Goal: Task Accomplishment & Management: Manage account settings

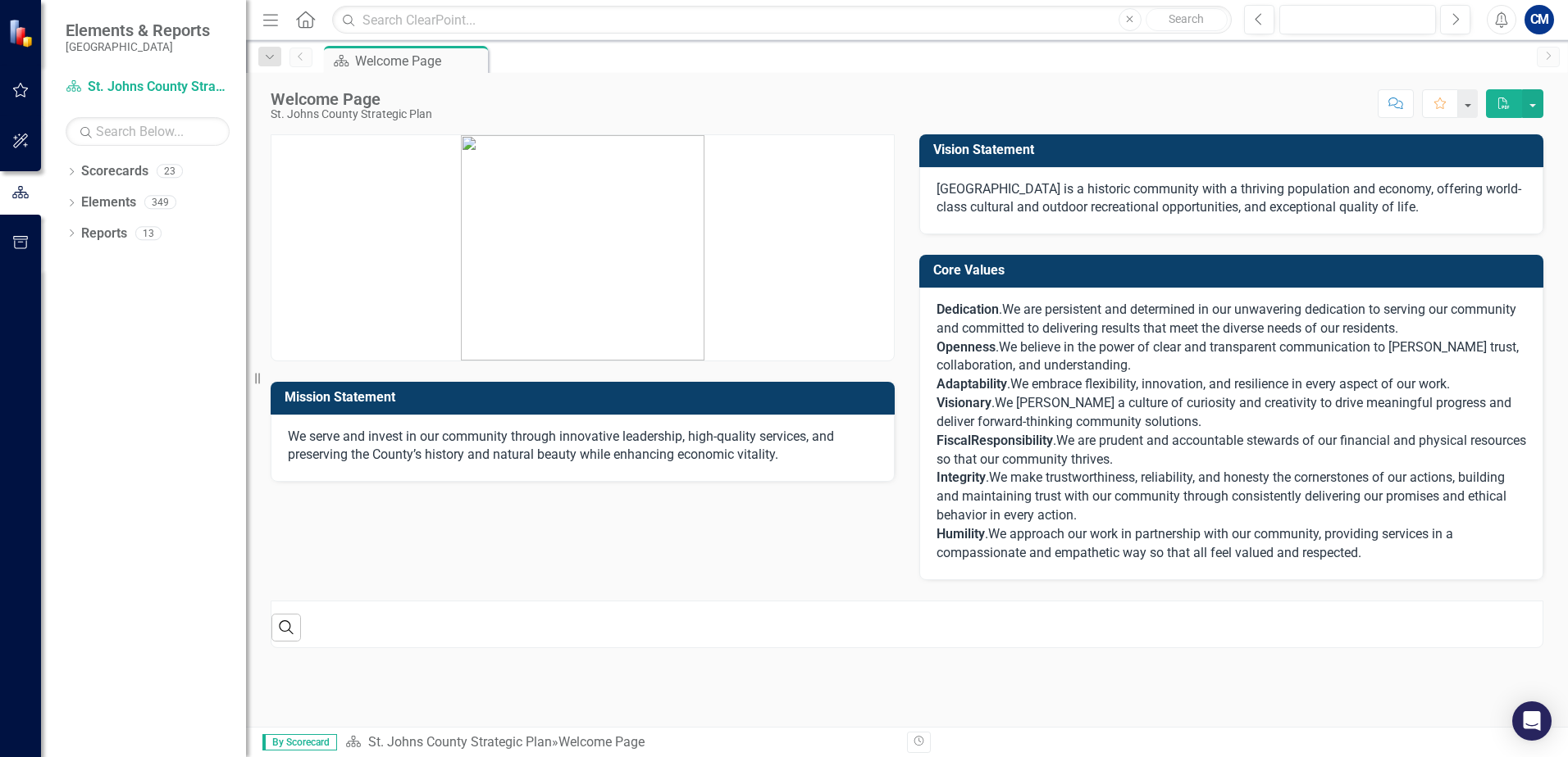
click at [25, 92] on icon "button" at bounding box center [21, 89] width 16 height 15
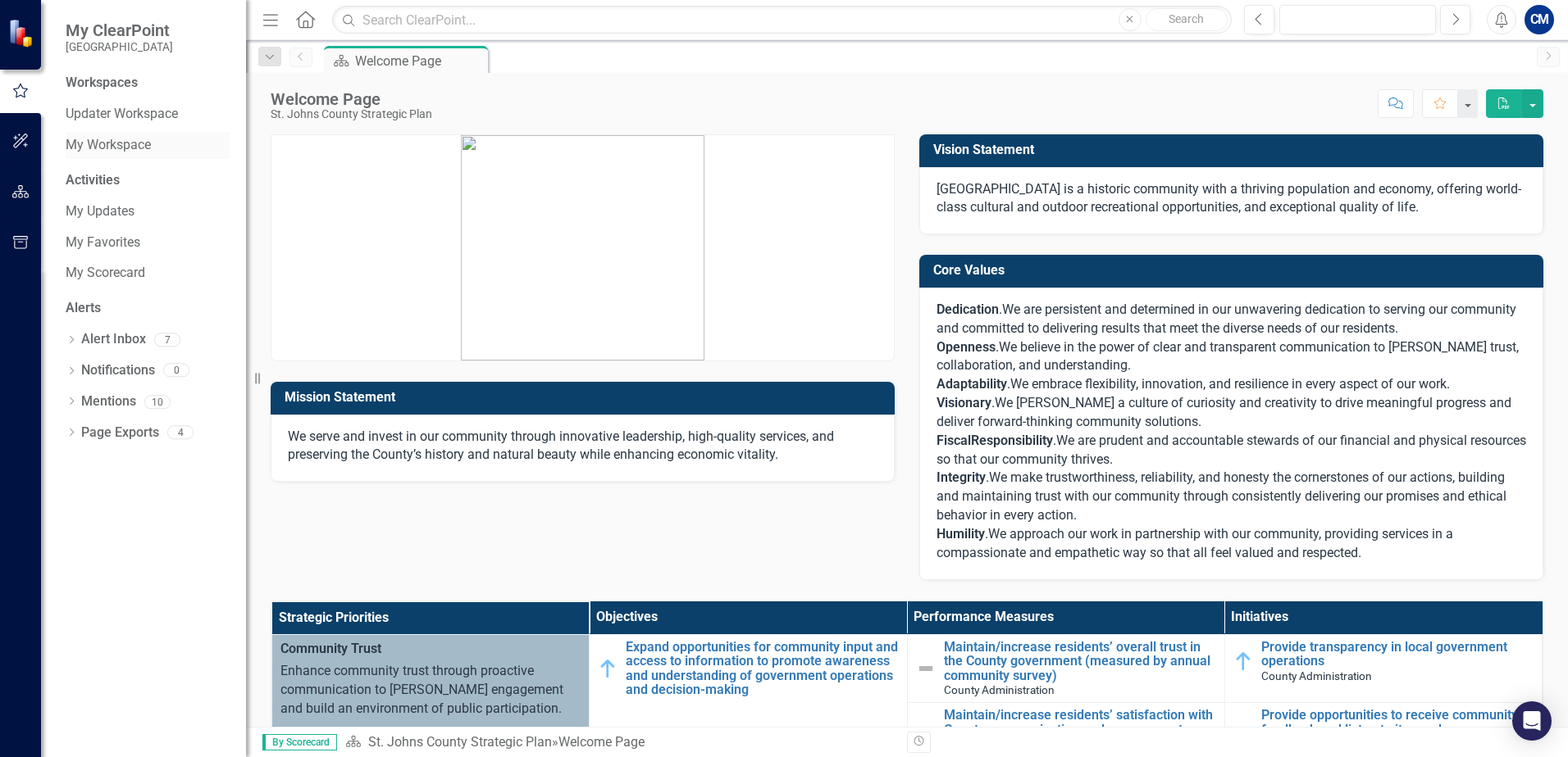
click at [109, 142] on link "My Workspace" at bounding box center [147, 144] width 164 height 18
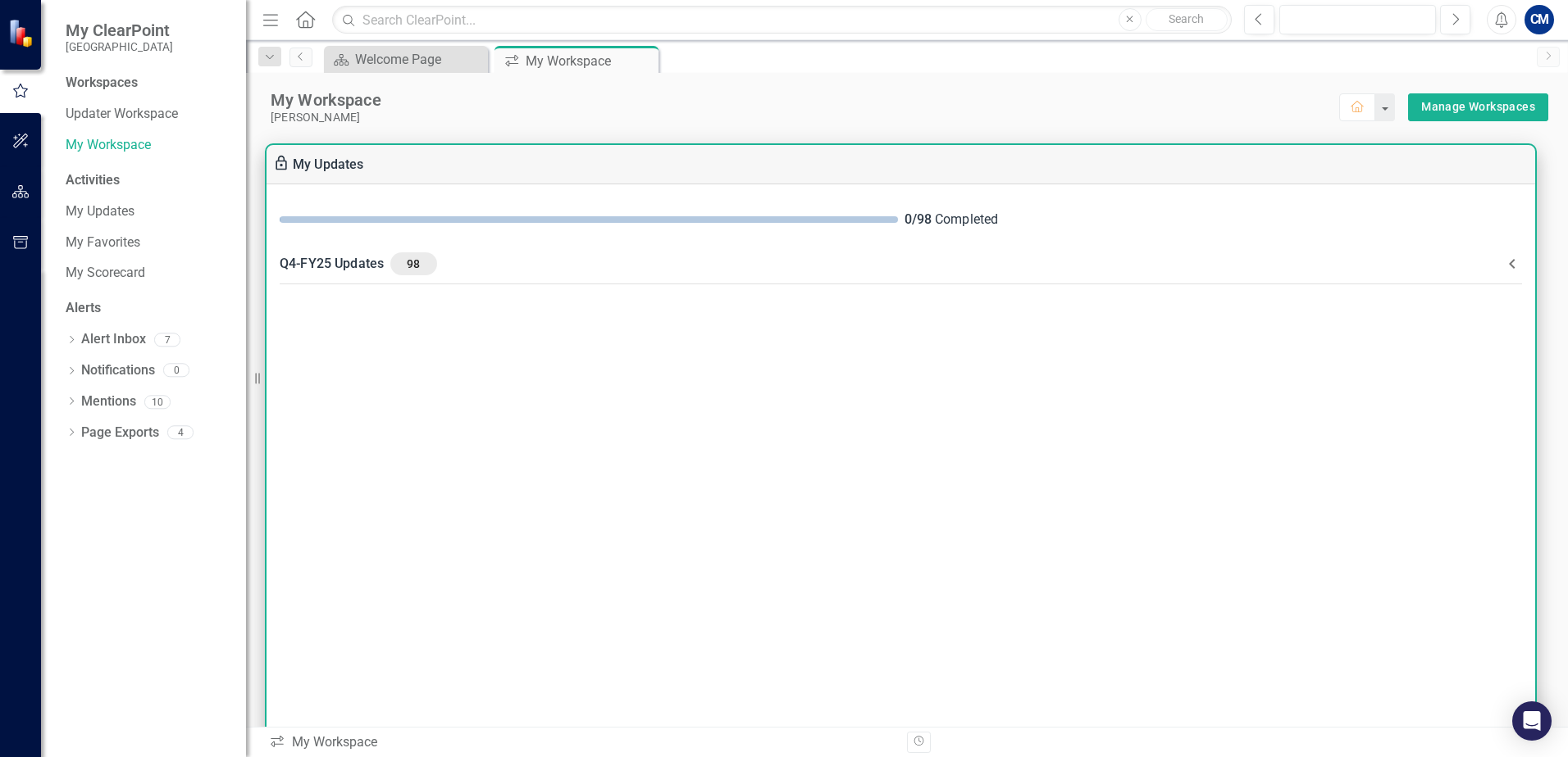
click at [1507, 262] on icon at bounding box center [1512, 264] width 19 height 19
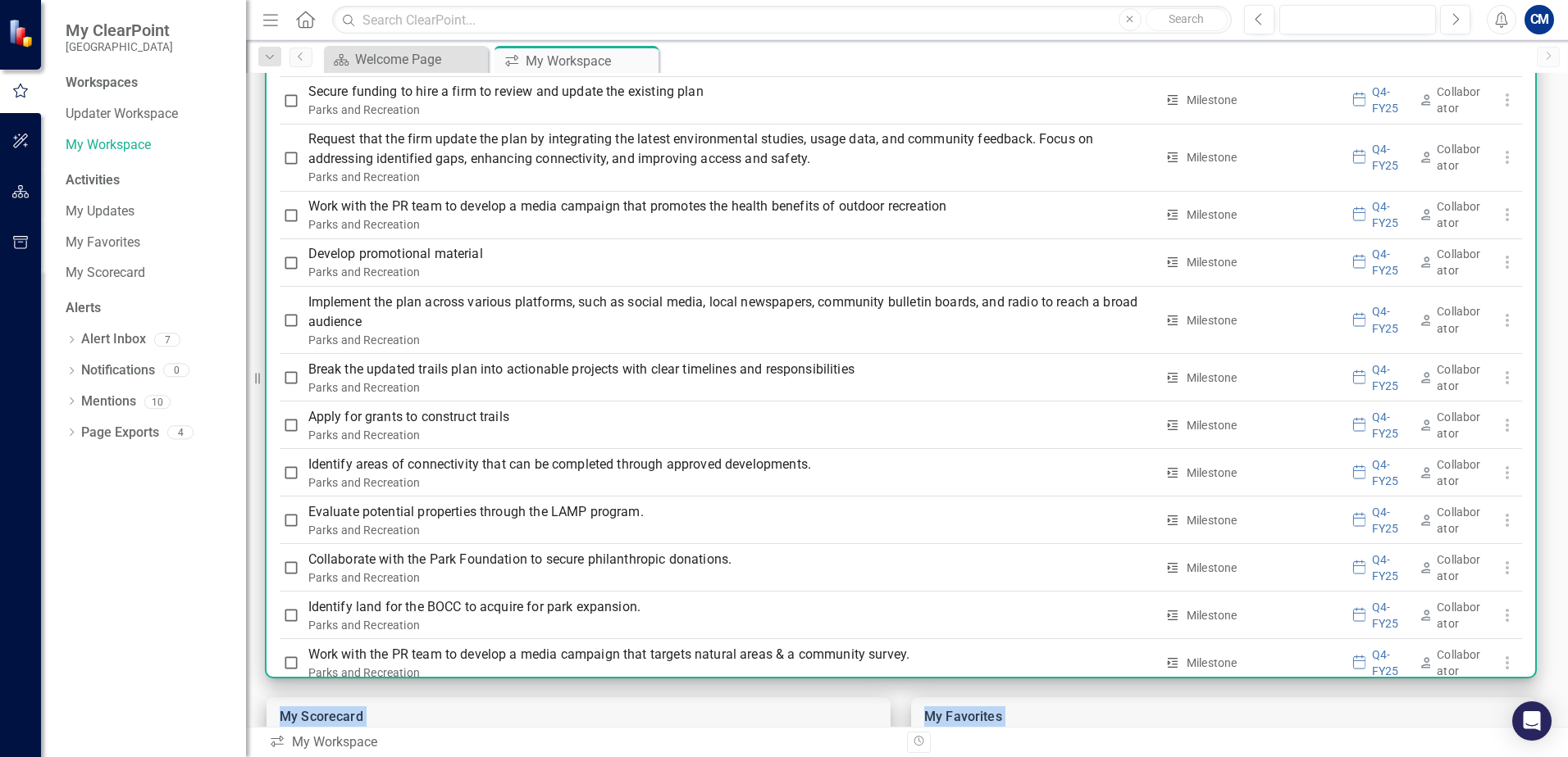
scroll to position [4978, 0]
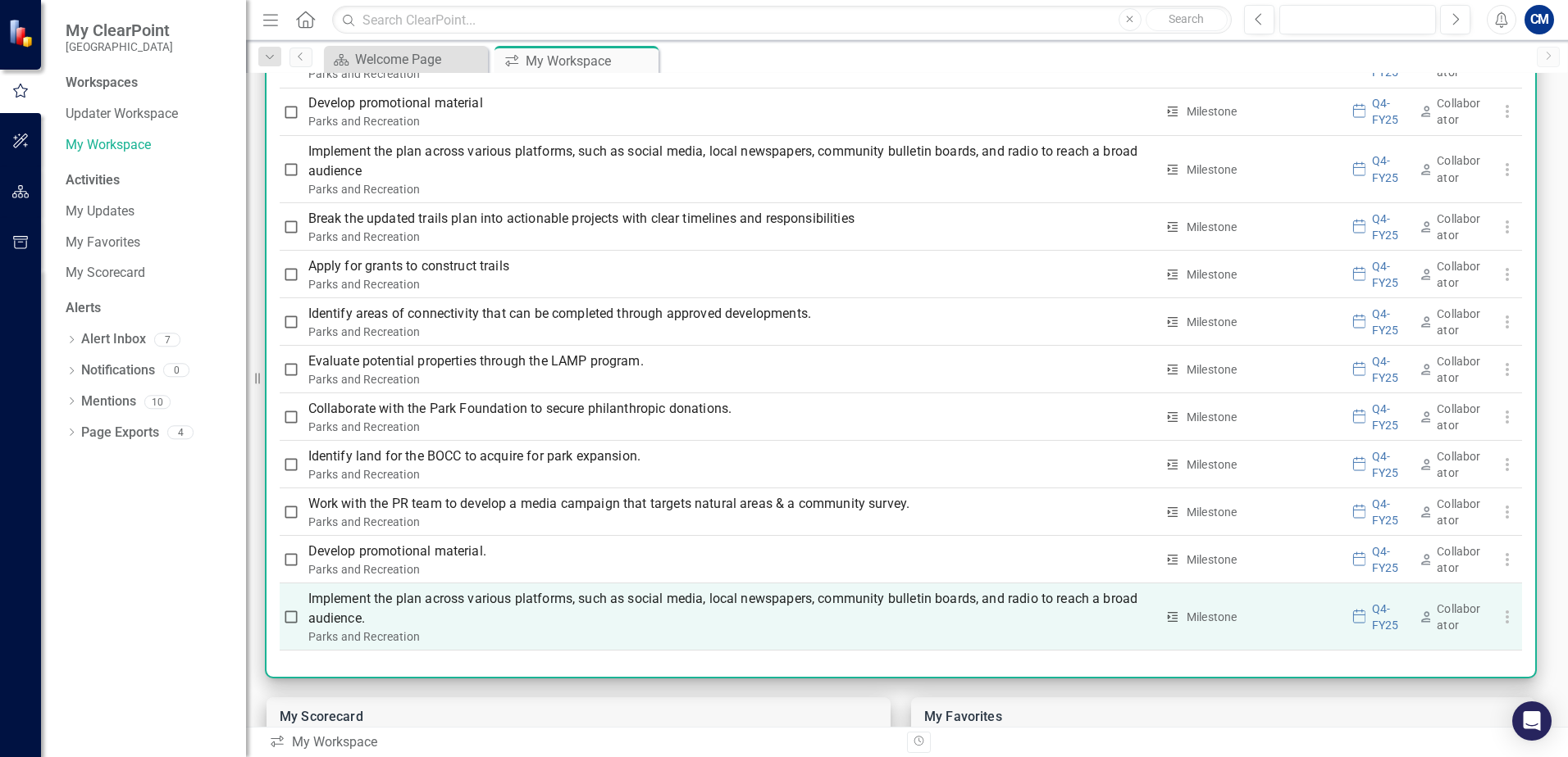
drag, startPoint x: 309, startPoint y: 317, endPoint x: 1492, endPoint y: 624, distance: 1222.2
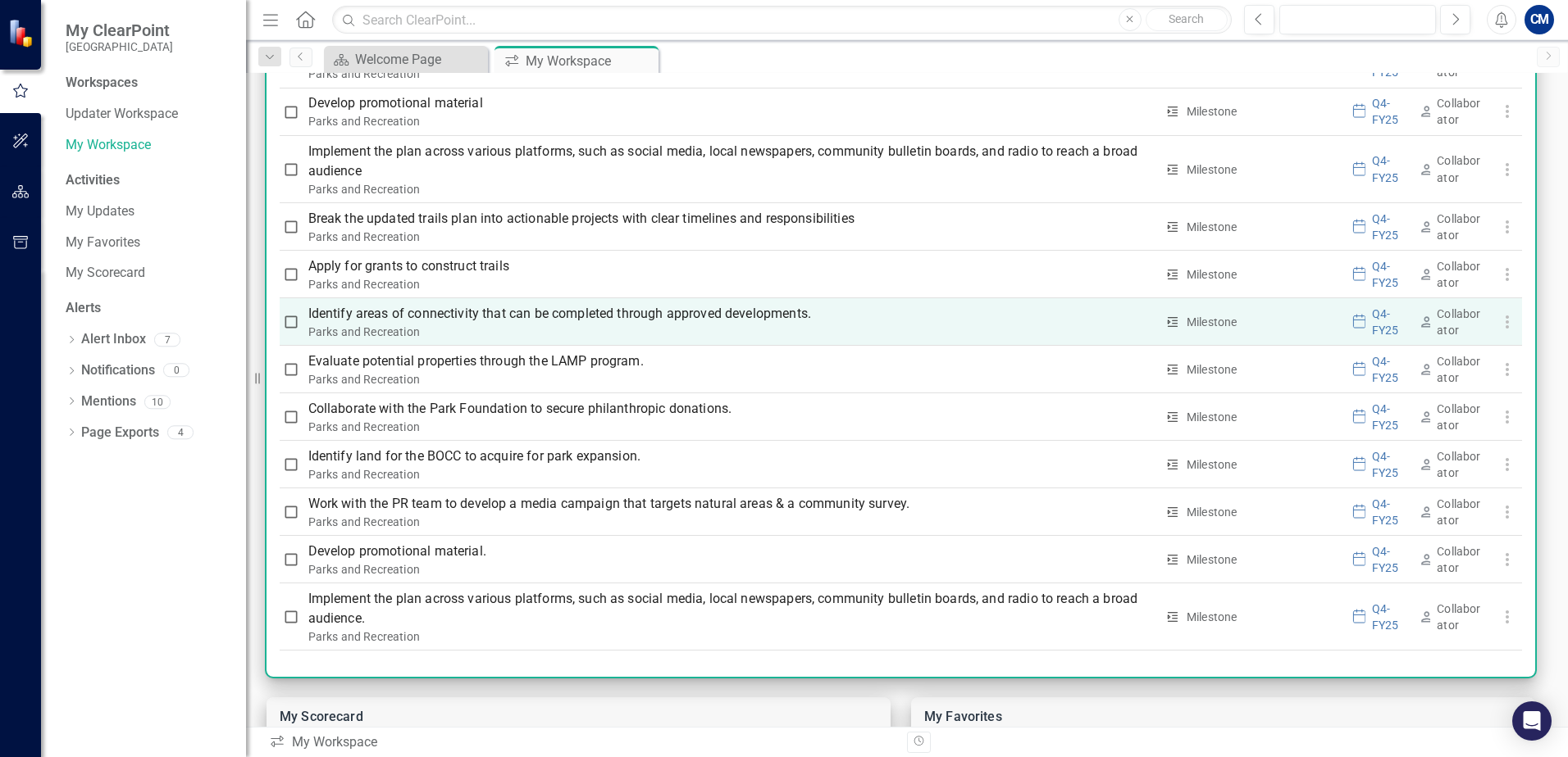
copy tbody
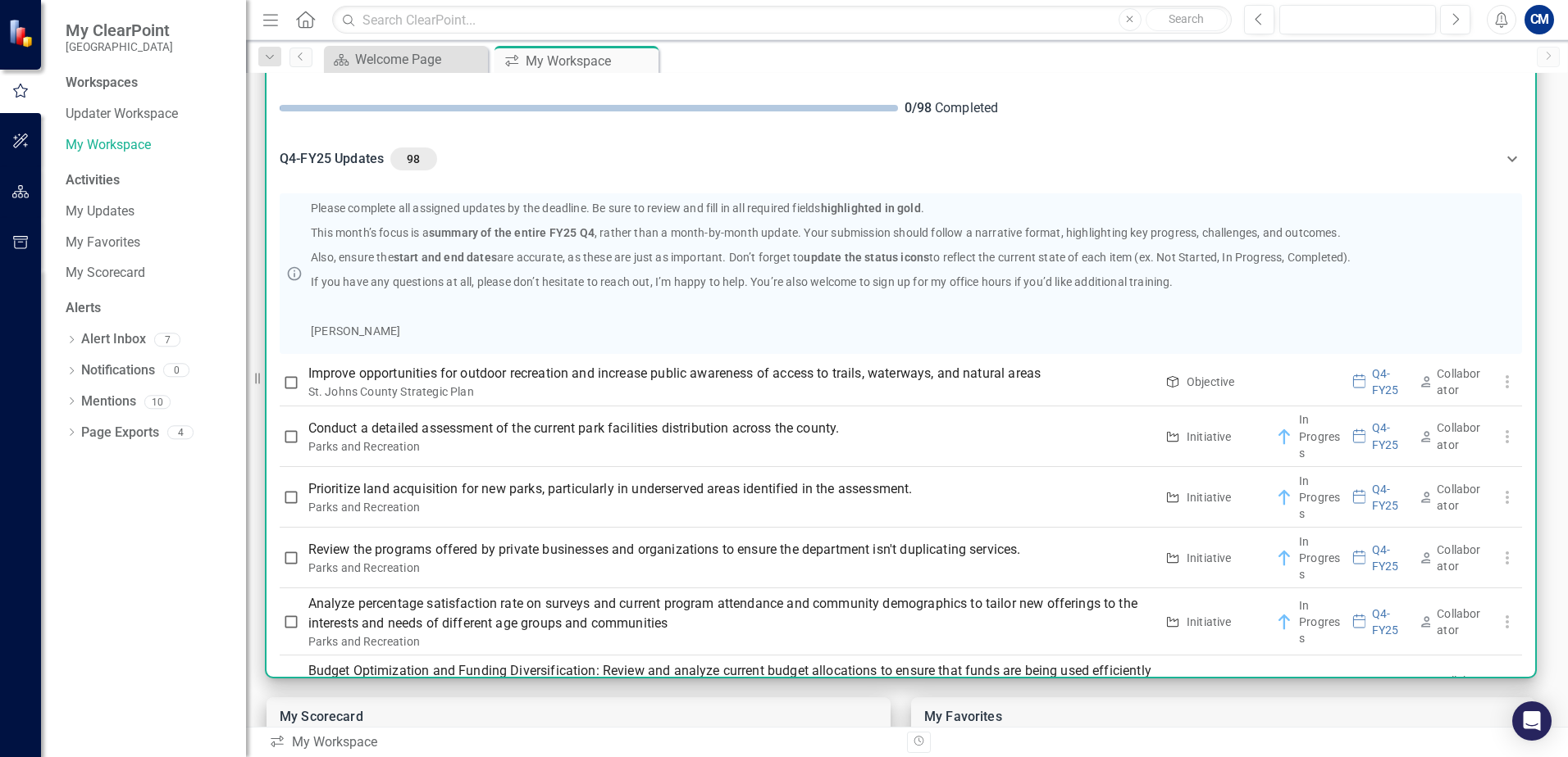
scroll to position [82, 0]
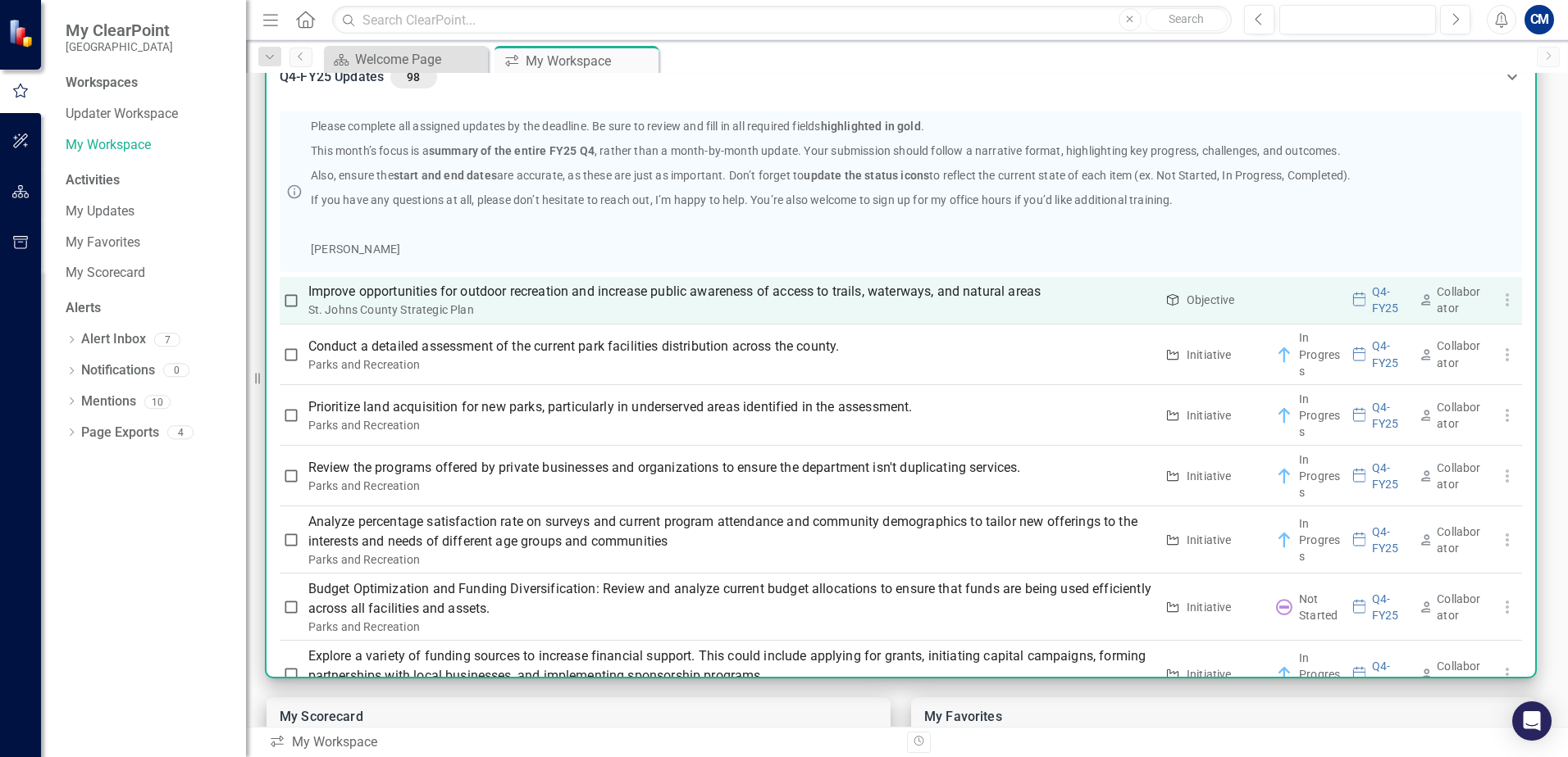
click at [1111, 308] on div "St. Johns County Strategic Plan" at bounding box center [731, 309] width 847 height 16
click at [1497, 300] on icon "button" at bounding box center [1507, 300] width 19 height 19
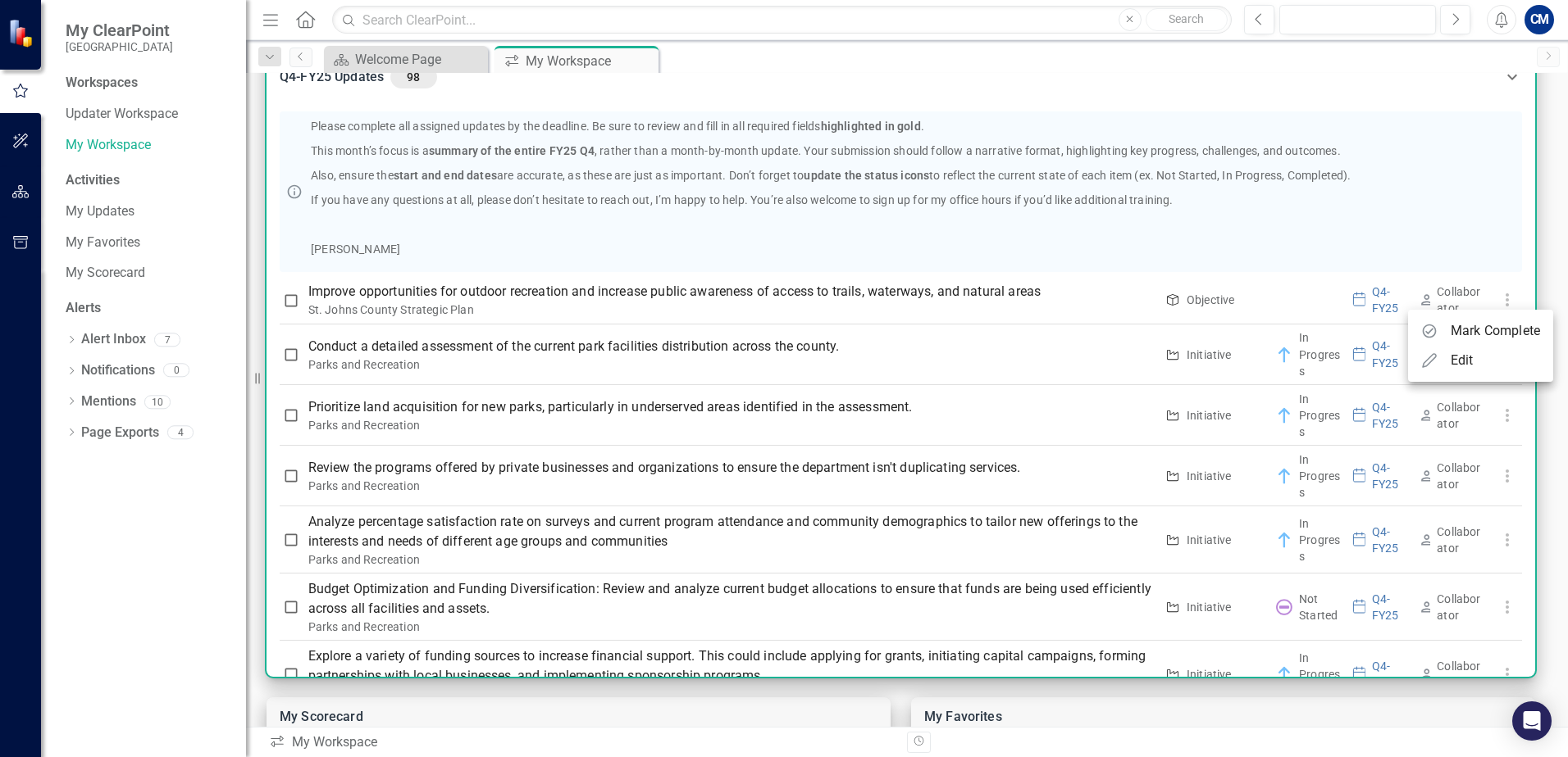
click at [1451, 297] on div at bounding box center [784, 378] width 1568 height 757
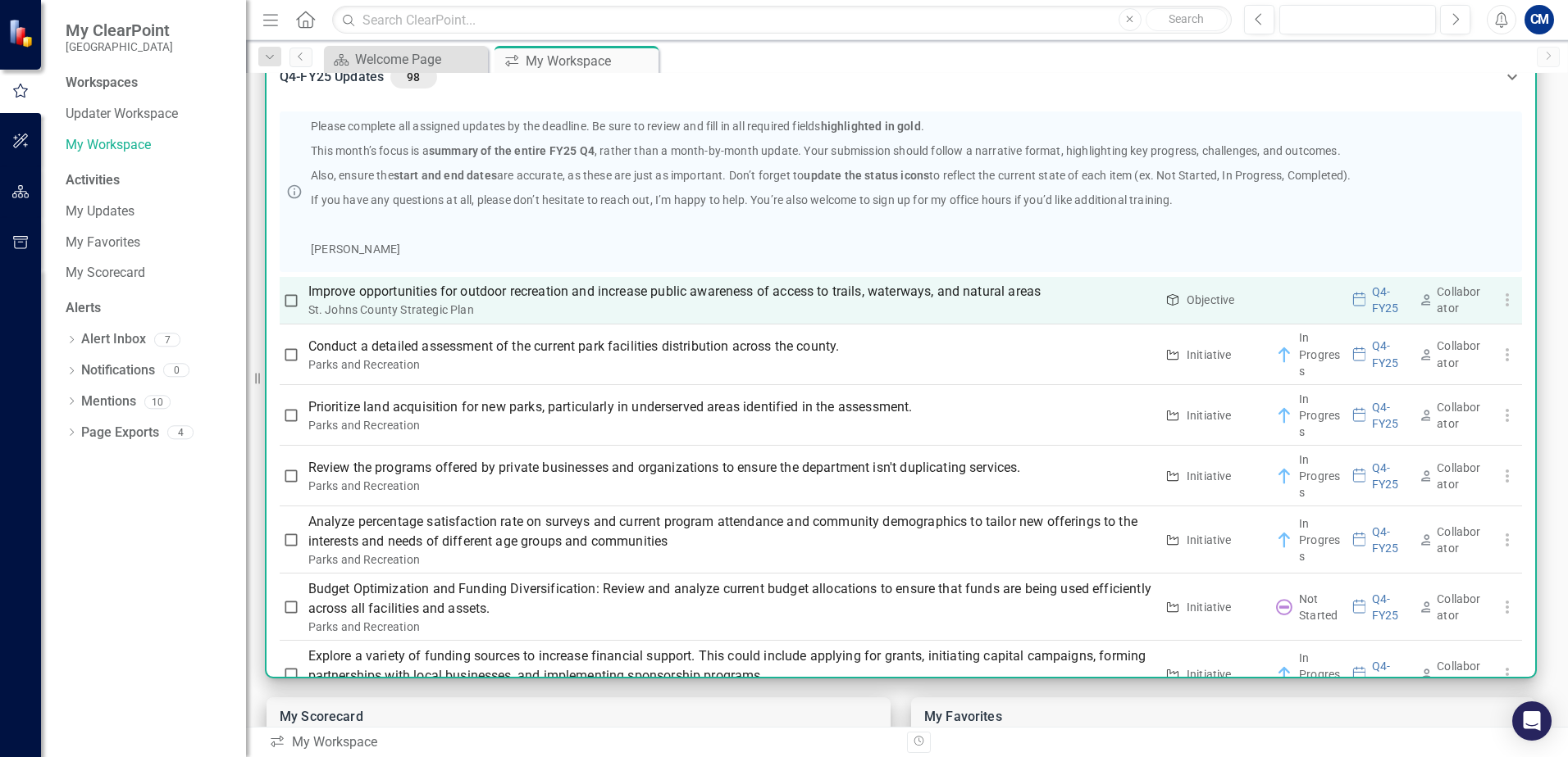
click at [1419, 300] on icon at bounding box center [1424, 300] width 13 height 16
click at [1424, 299] on use at bounding box center [1425, 300] width 11 height 11
click at [695, 283] on p "Improve opportunities for outdoor recreation and increase public awareness of a…" at bounding box center [731, 292] width 847 height 19
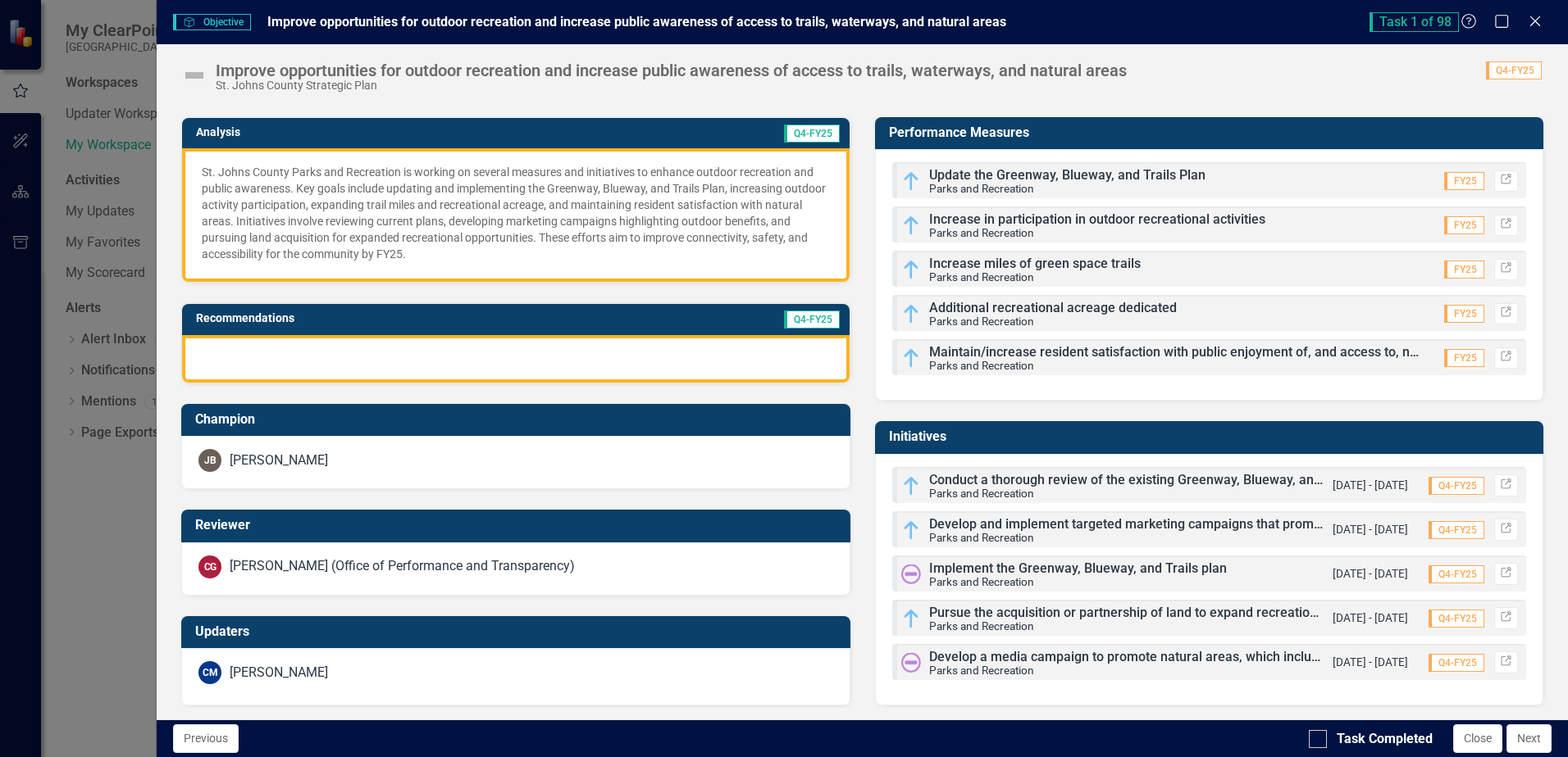
scroll to position [168, 0]
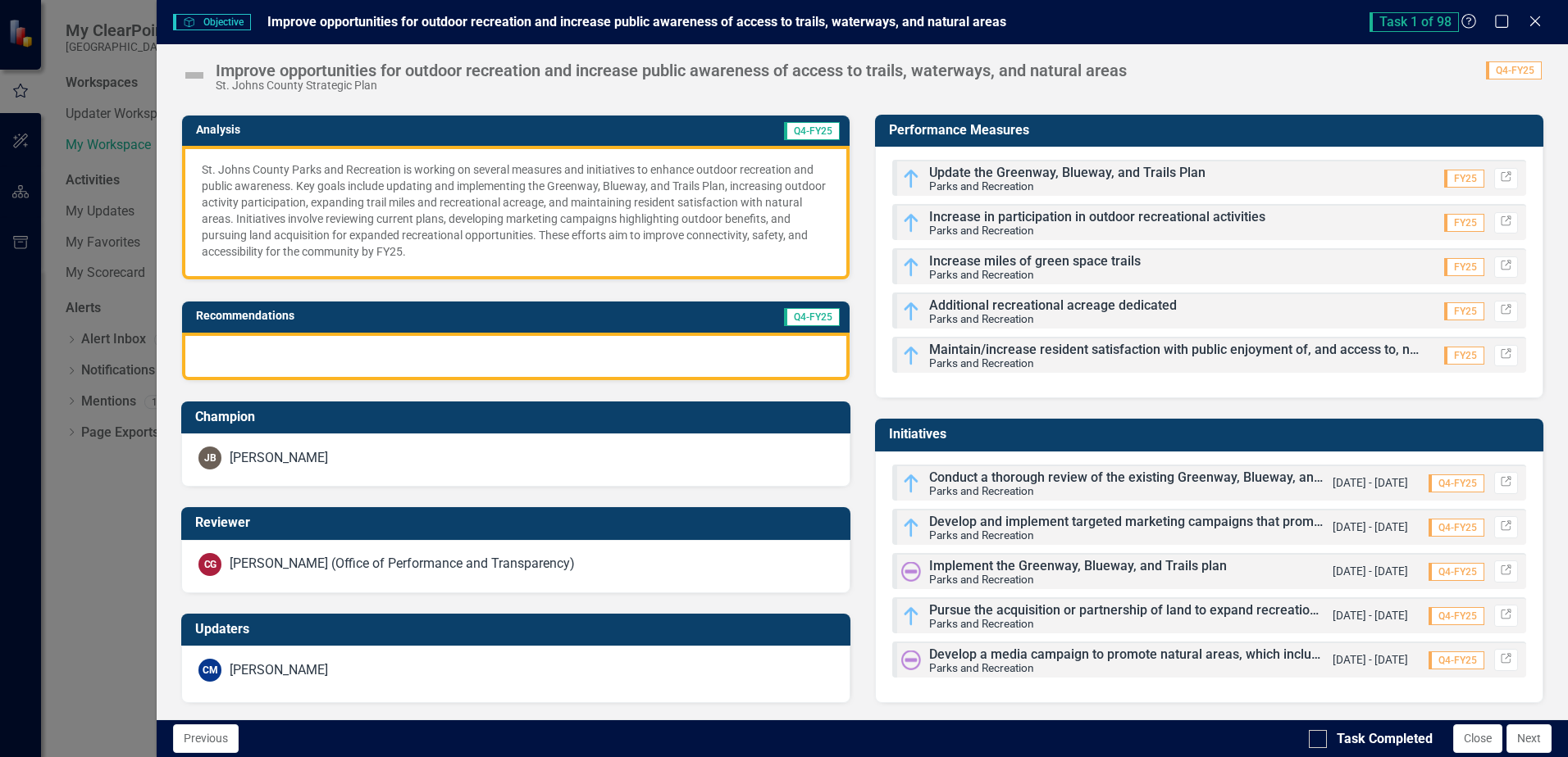
click at [1051, 170] on span "Update the Greenway, Blueway, and Trails Plan" at bounding box center [1067, 173] width 276 height 16
click at [948, 170] on span "Update the Greenway, Blueway, and Trails Plan" at bounding box center [1067, 173] width 276 height 16
click at [1301, 171] on div "Update the Greenway, Blueway, and Trails Plan Parks and Recreation FY25 Link" at bounding box center [1209, 177] width 634 height 36
click at [1233, 215] on span "Increase in participation in outdoor recreational activities" at bounding box center [1097, 217] width 336 height 16
drag, startPoint x: 1042, startPoint y: 493, endPoint x: 991, endPoint y: 484, distance: 51.8
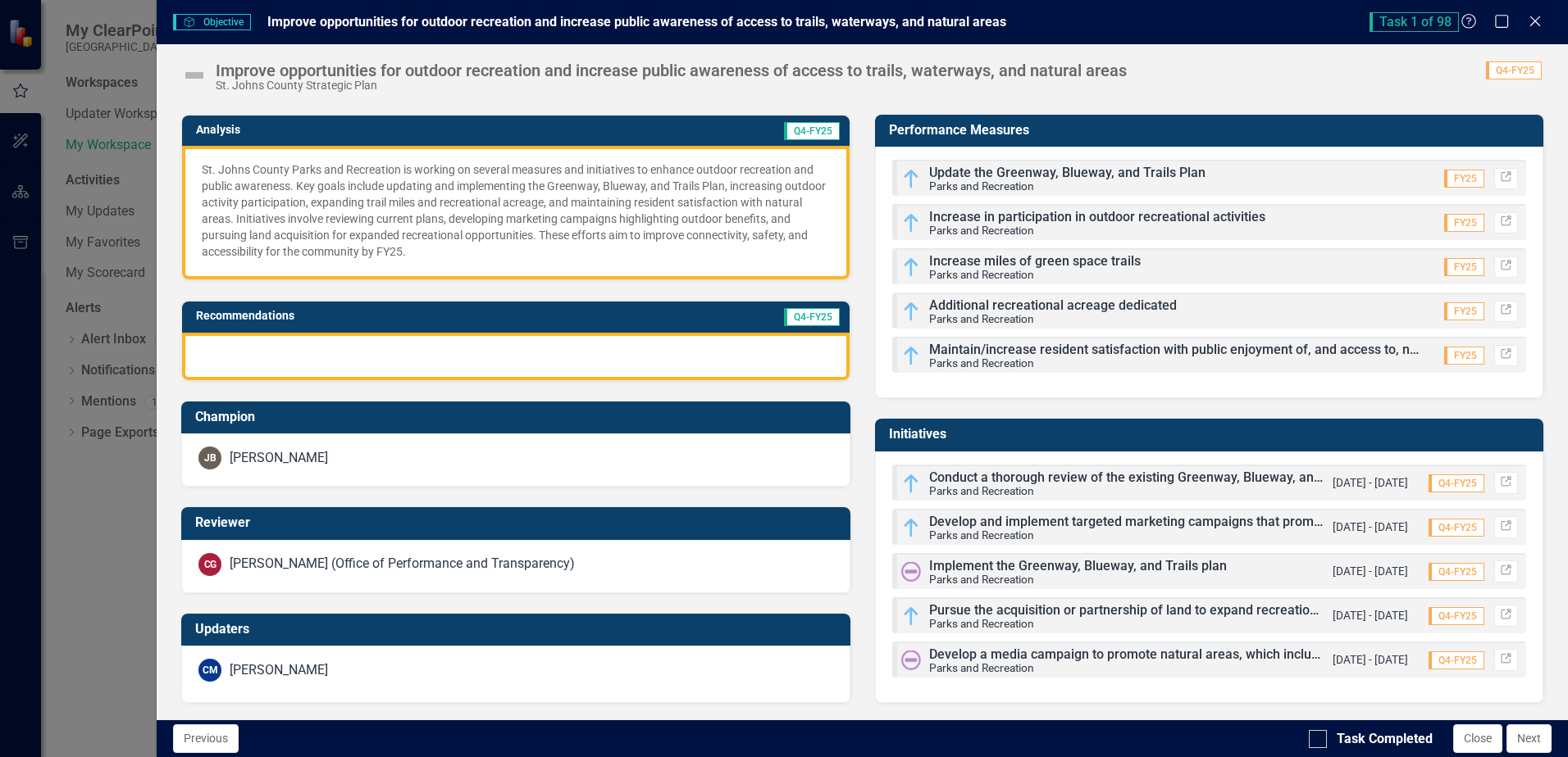
click at [1041, 492] on div "Conduct a thorough review of the existing Greenway, Blueway, and Trails Plan. P…" at bounding box center [1127, 484] width 396 height 26
drag, startPoint x: 969, startPoint y: 482, endPoint x: 1262, endPoint y: 468, distance: 293.3
click at [1008, 480] on span "Conduct a thorough review of the existing Greenway, Blueway, and Trails Plan." at bounding box center [1159, 478] width 461 height 16
drag, startPoint x: 1466, startPoint y: 486, endPoint x: 1494, endPoint y: 475, distance: 30.1
click at [1466, 485] on span "Q4-FY25" at bounding box center [1456, 484] width 56 height 18
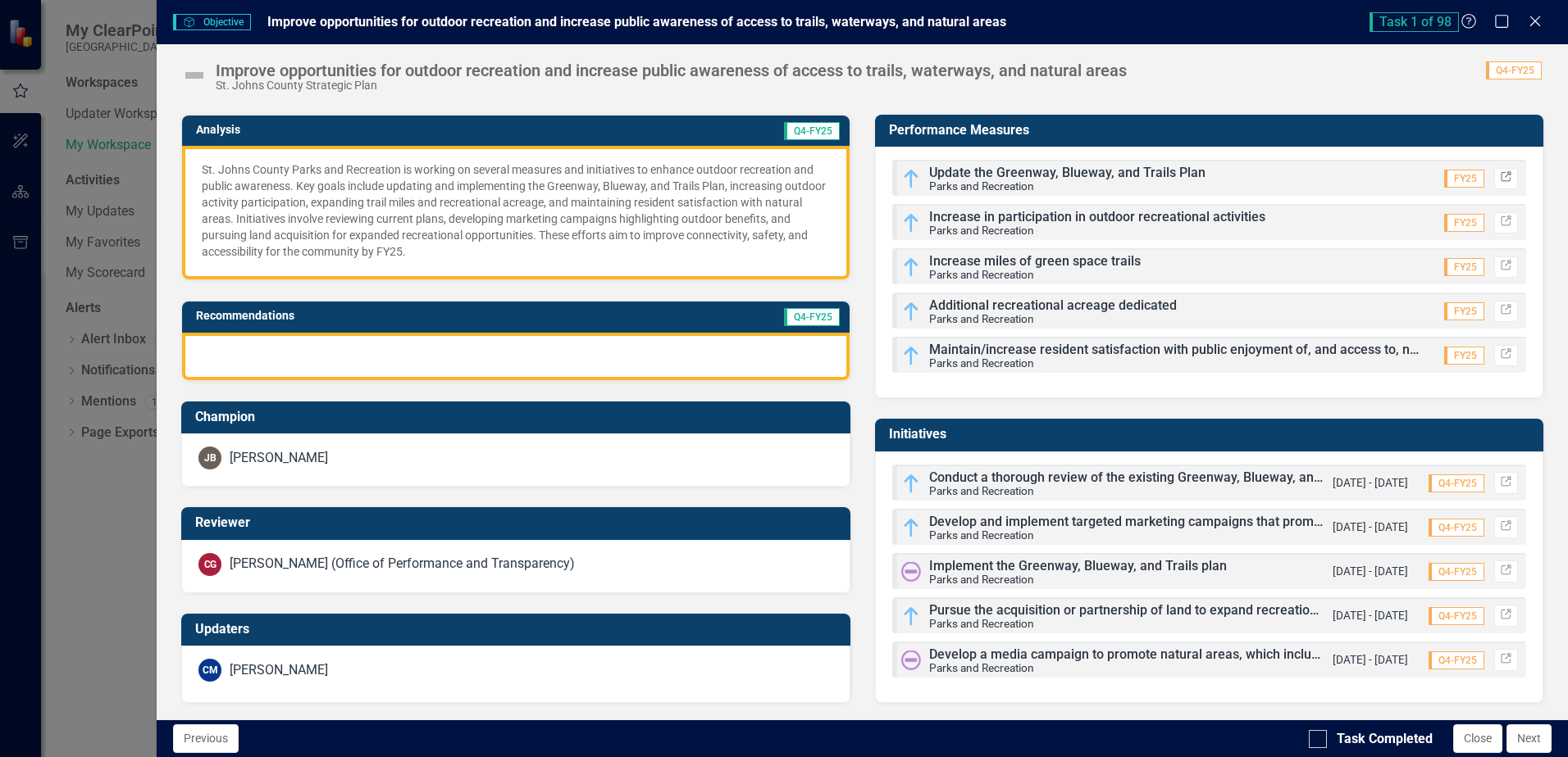
click at [1500, 174] on icon "Link" at bounding box center [1506, 177] width 13 height 10
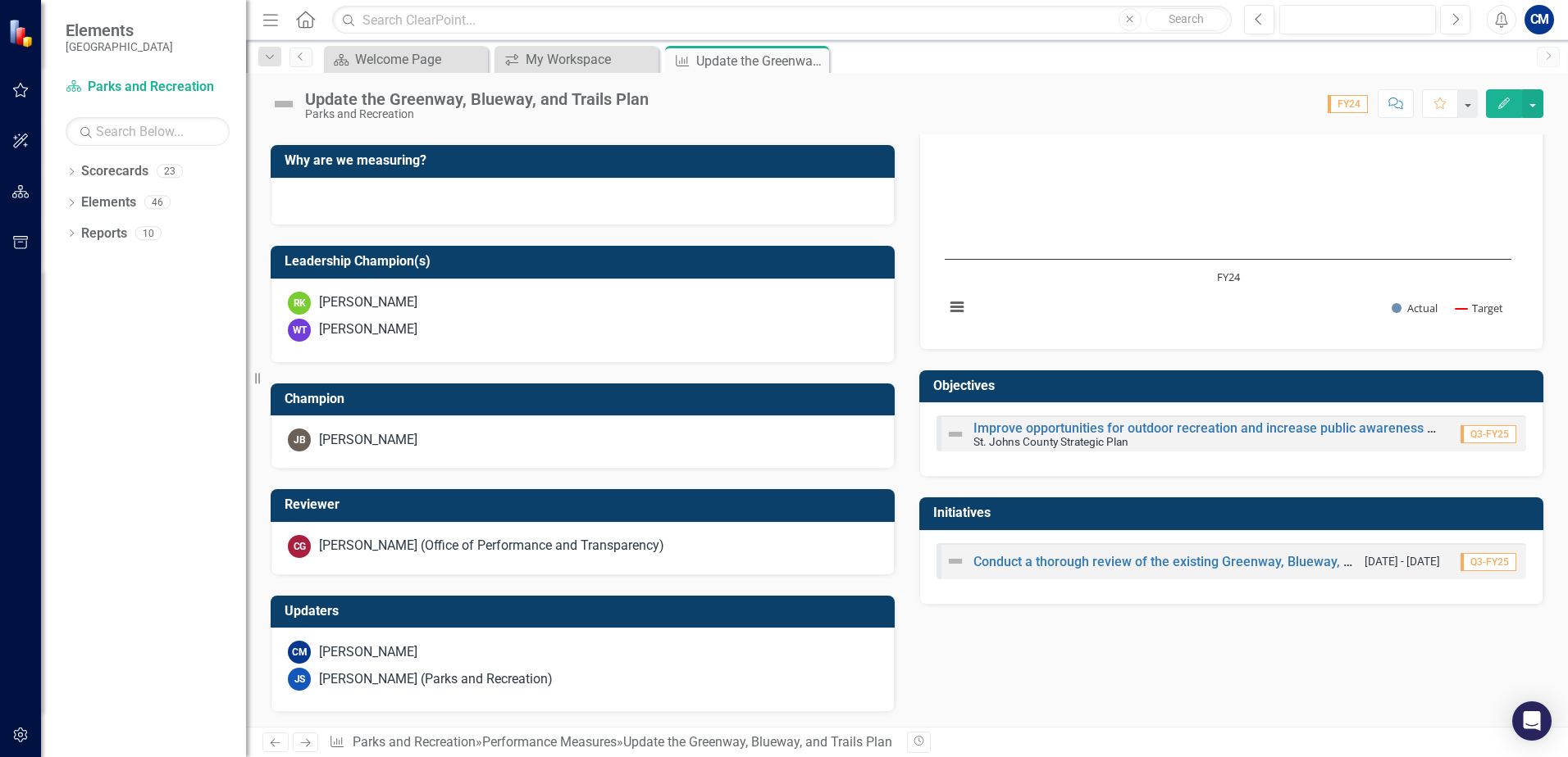
scroll to position [450, 0]
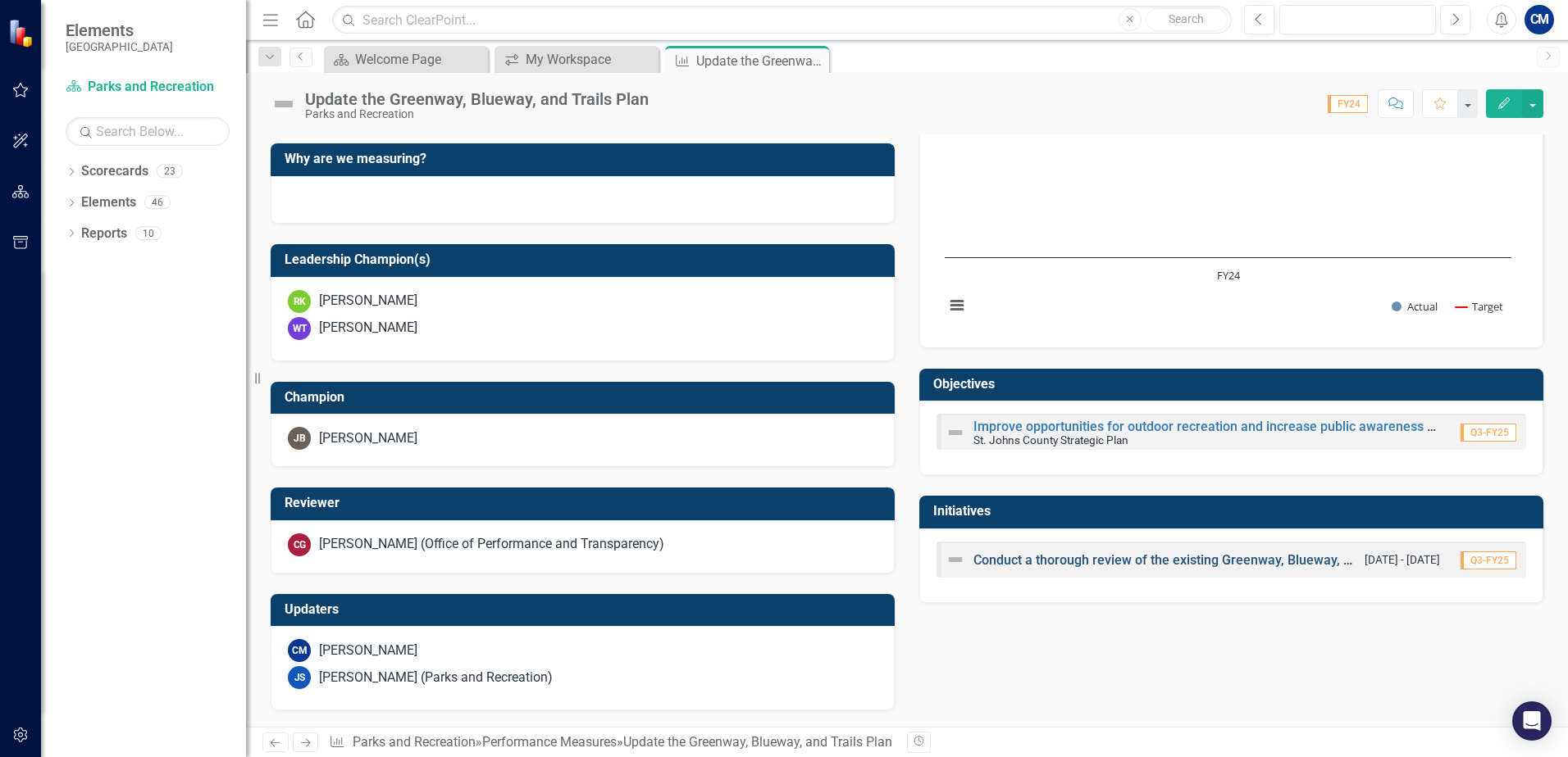
click at [1051, 560] on link "Conduct a thorough review of the existing Greenway, Blueway, and Trails Plan." at bounding box center [1203, 560] width 461 height 16
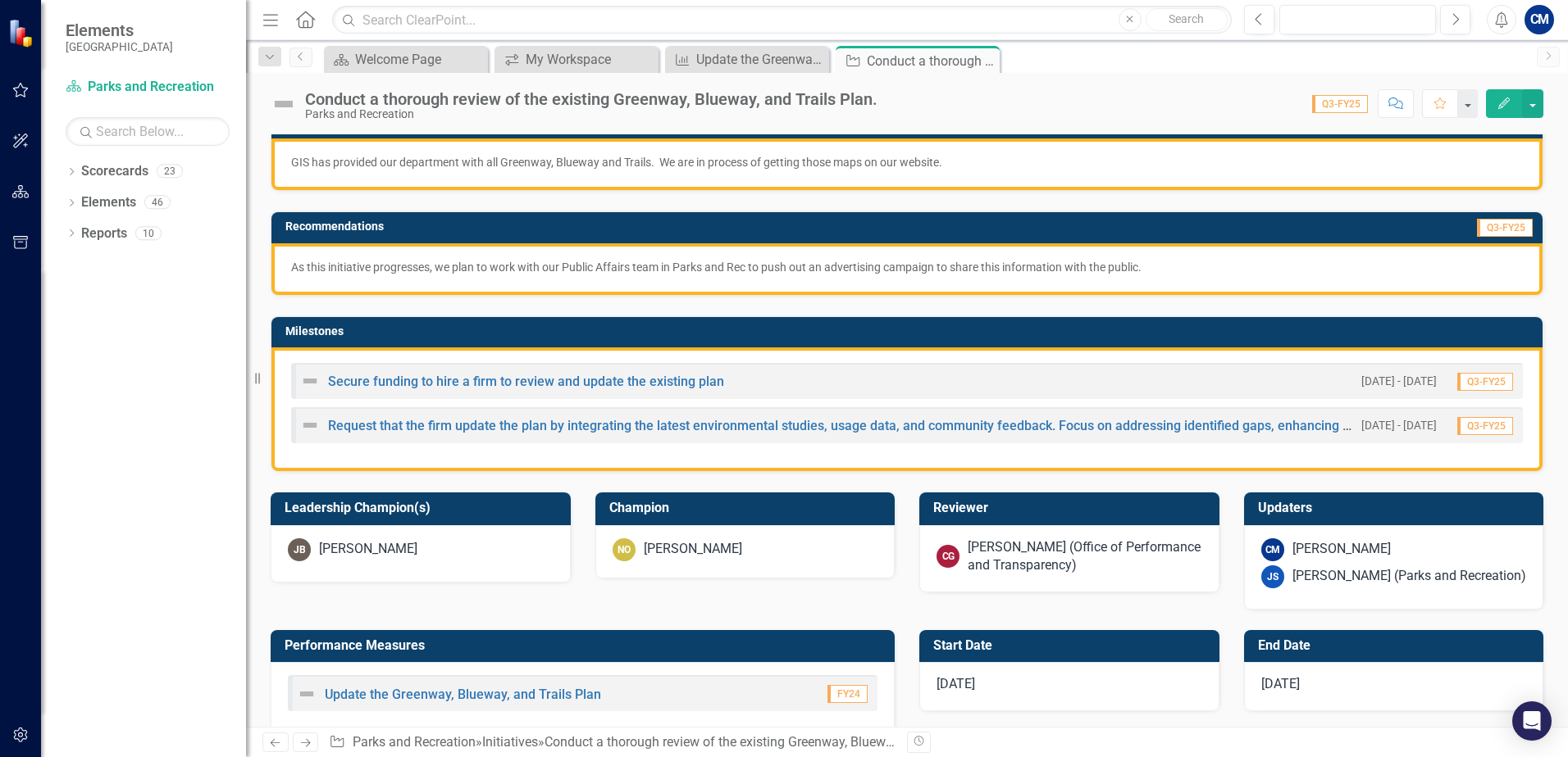
scroll to position [164, 0]
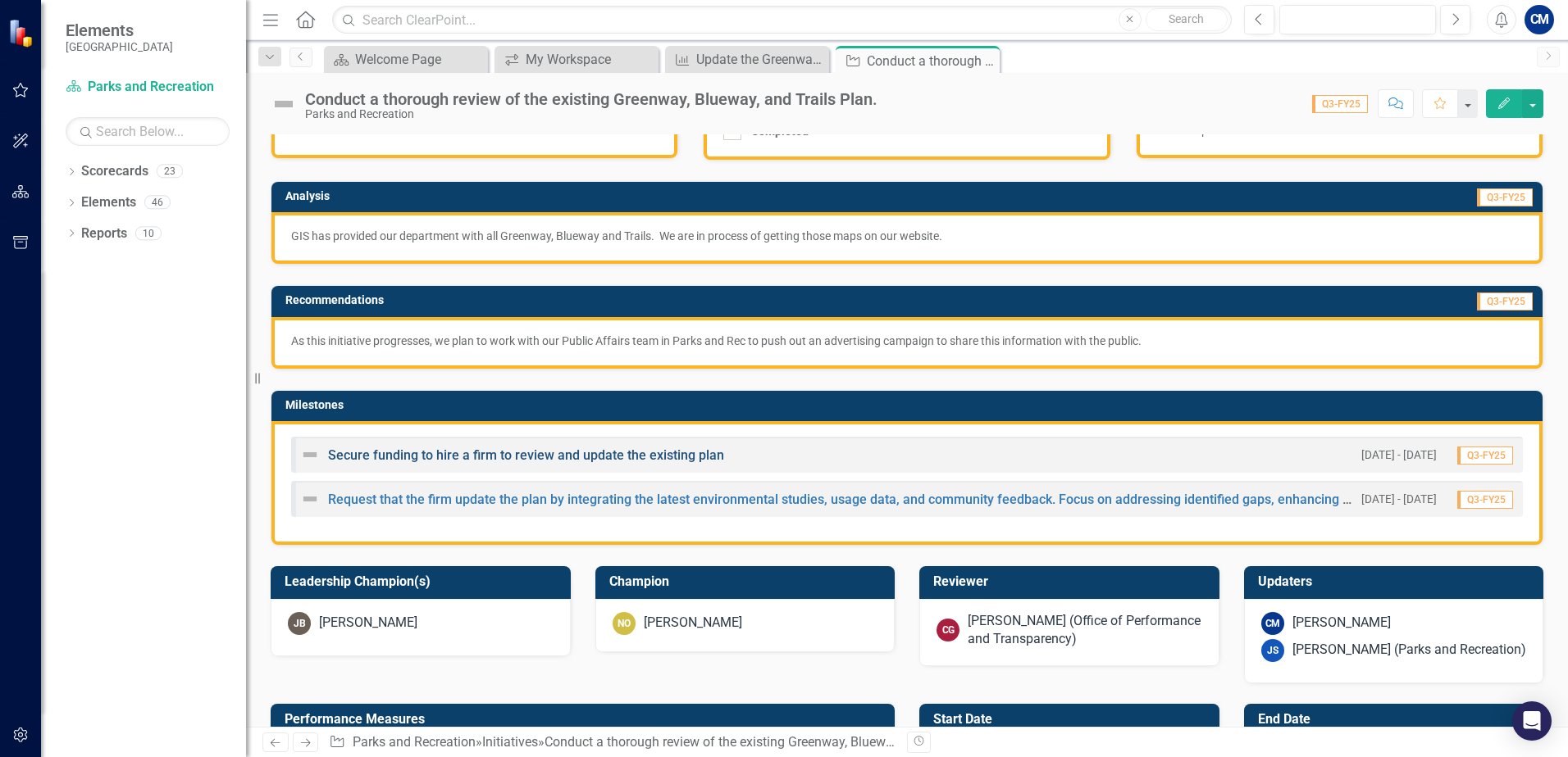
click at [464, 453] on link "Secure funding to hire a firm to review and update the existing plan" at bounding box center [526, 456] width 396 height 16
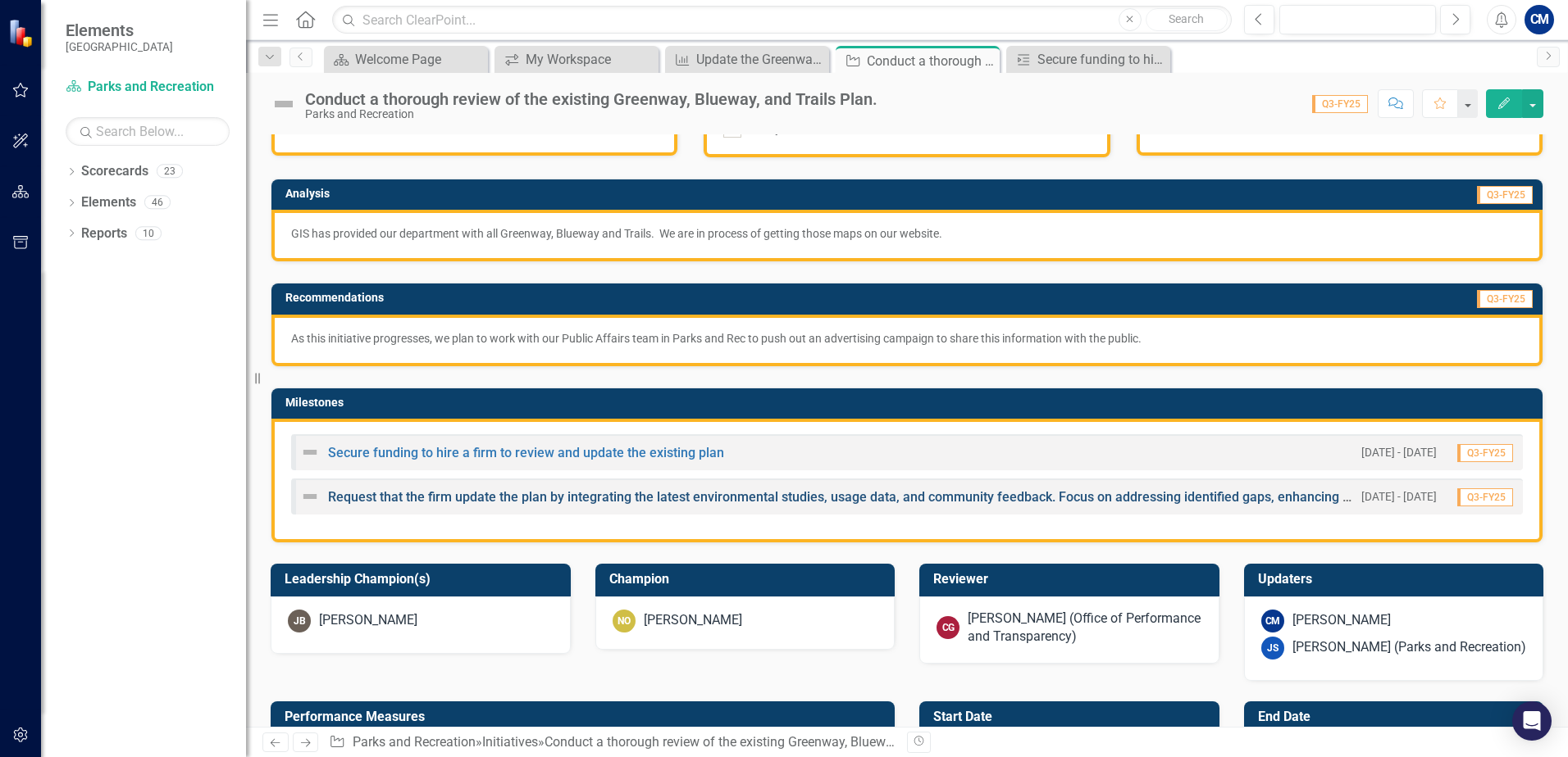
scroll to position [164, 0]
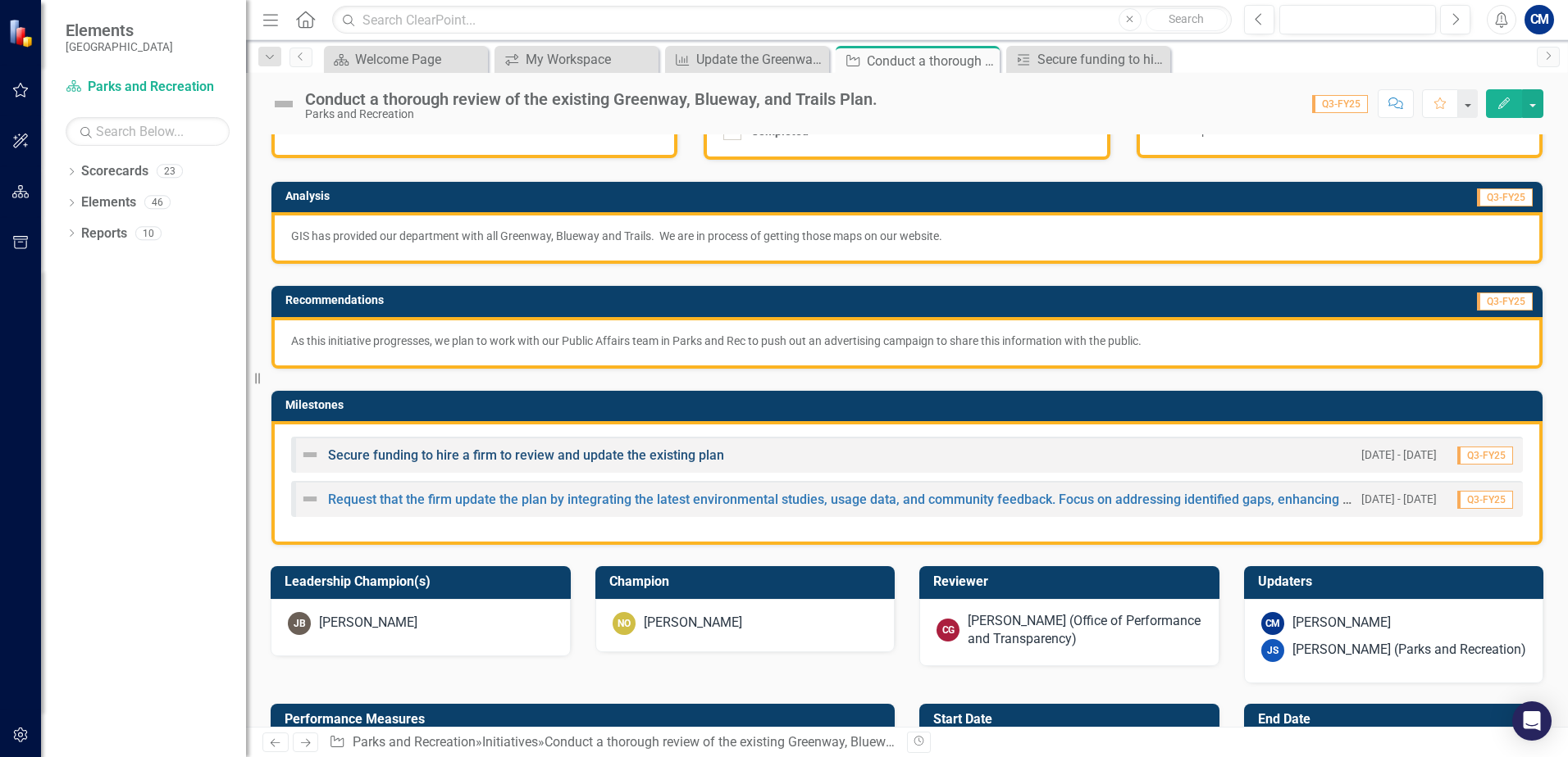
click at [460, 453] on link "Secure funding to hire a firm to review and update the existing plan" at bounding box center [526, 456] width 396 height 16
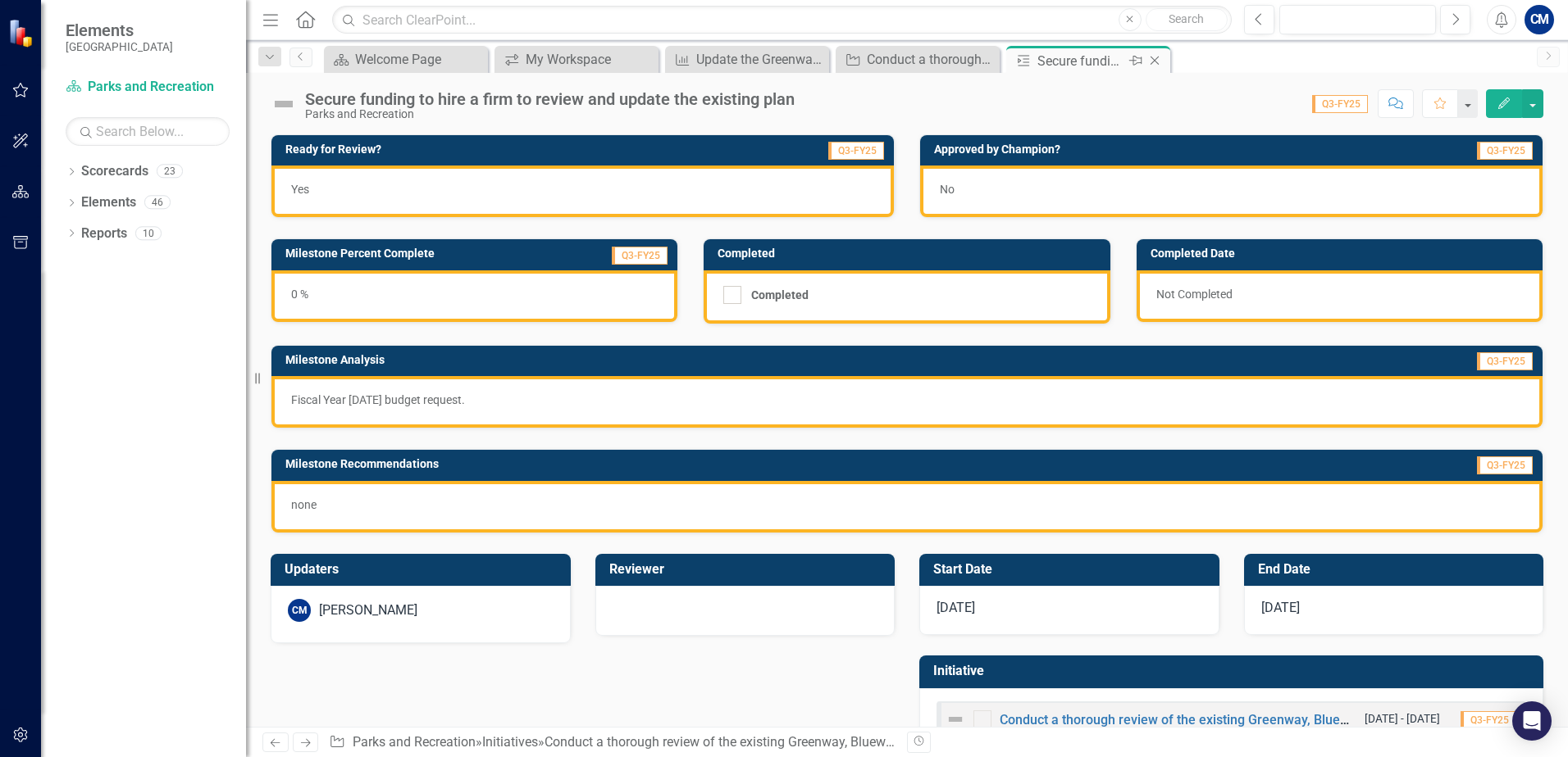
click at [1162, 64] on icon "Close" at bounding box center [1154, 61] width 16 height 14
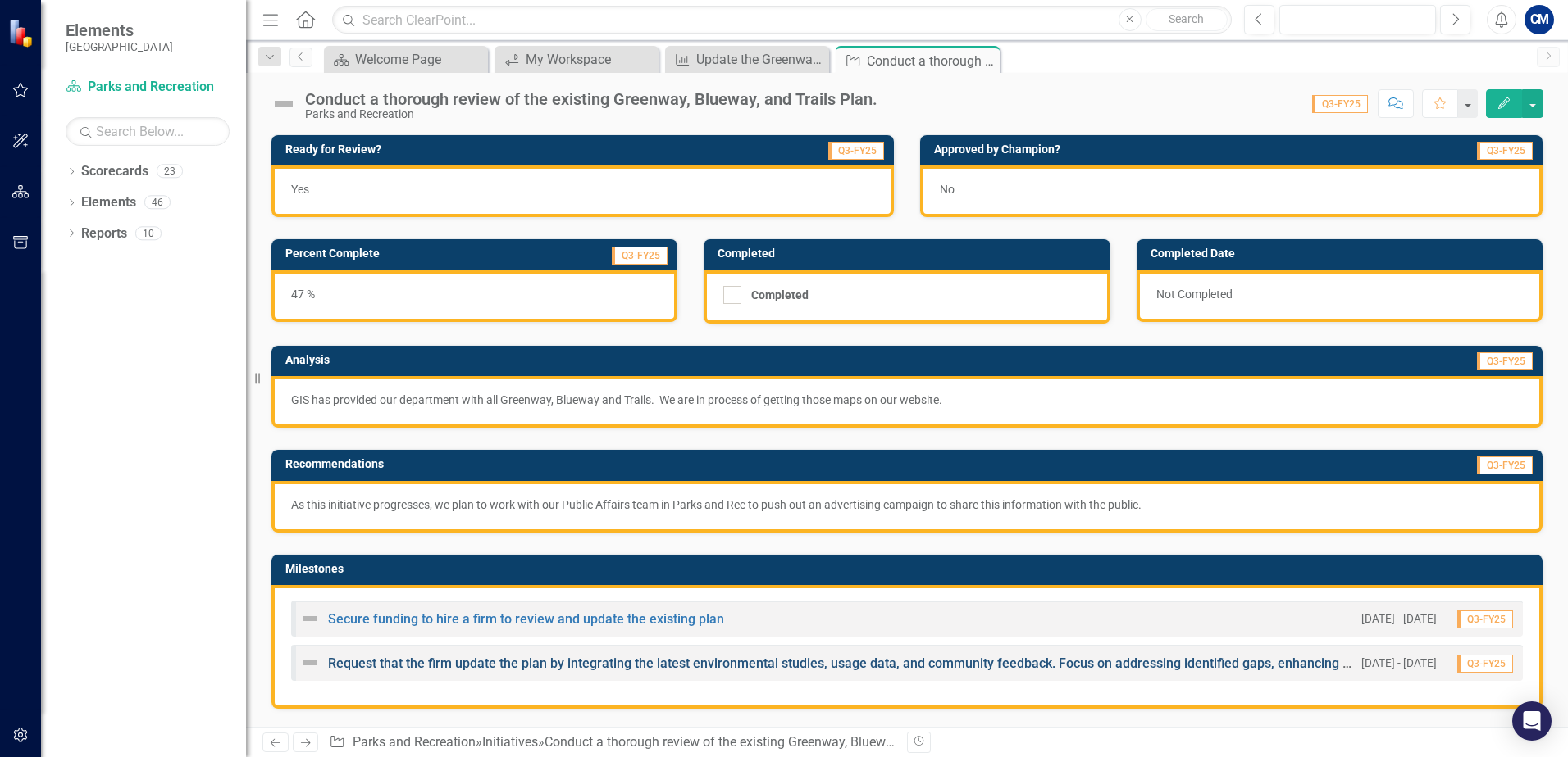
click at [526, 665] on link "Request that the firm update the plan by integrating the latest environmental s…" at bounding box center [972, 664] width 1288 height 16
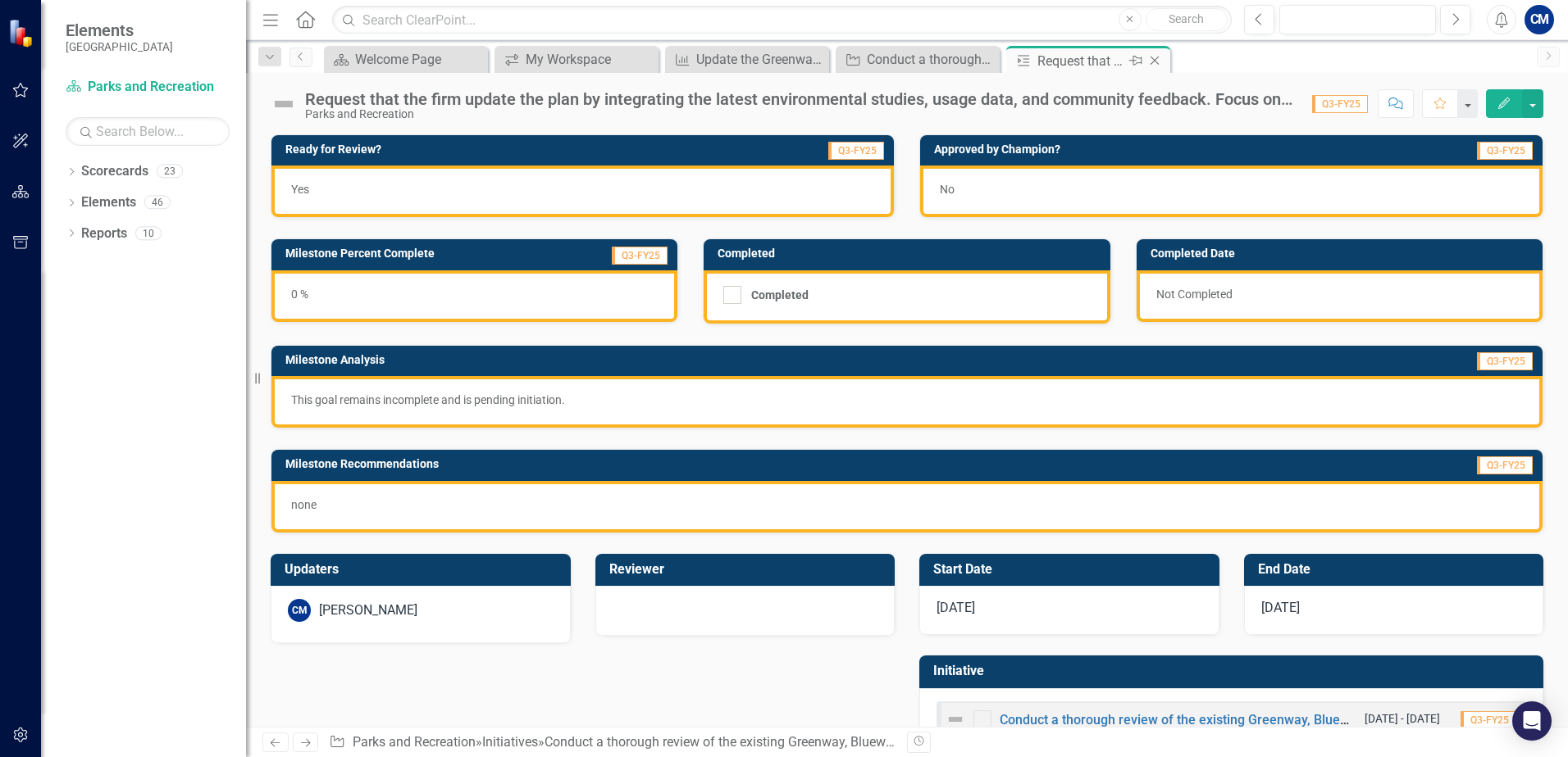
click at [1159, 57] on icon "Close" at bounding box center [1154, 61] width 16 height 14
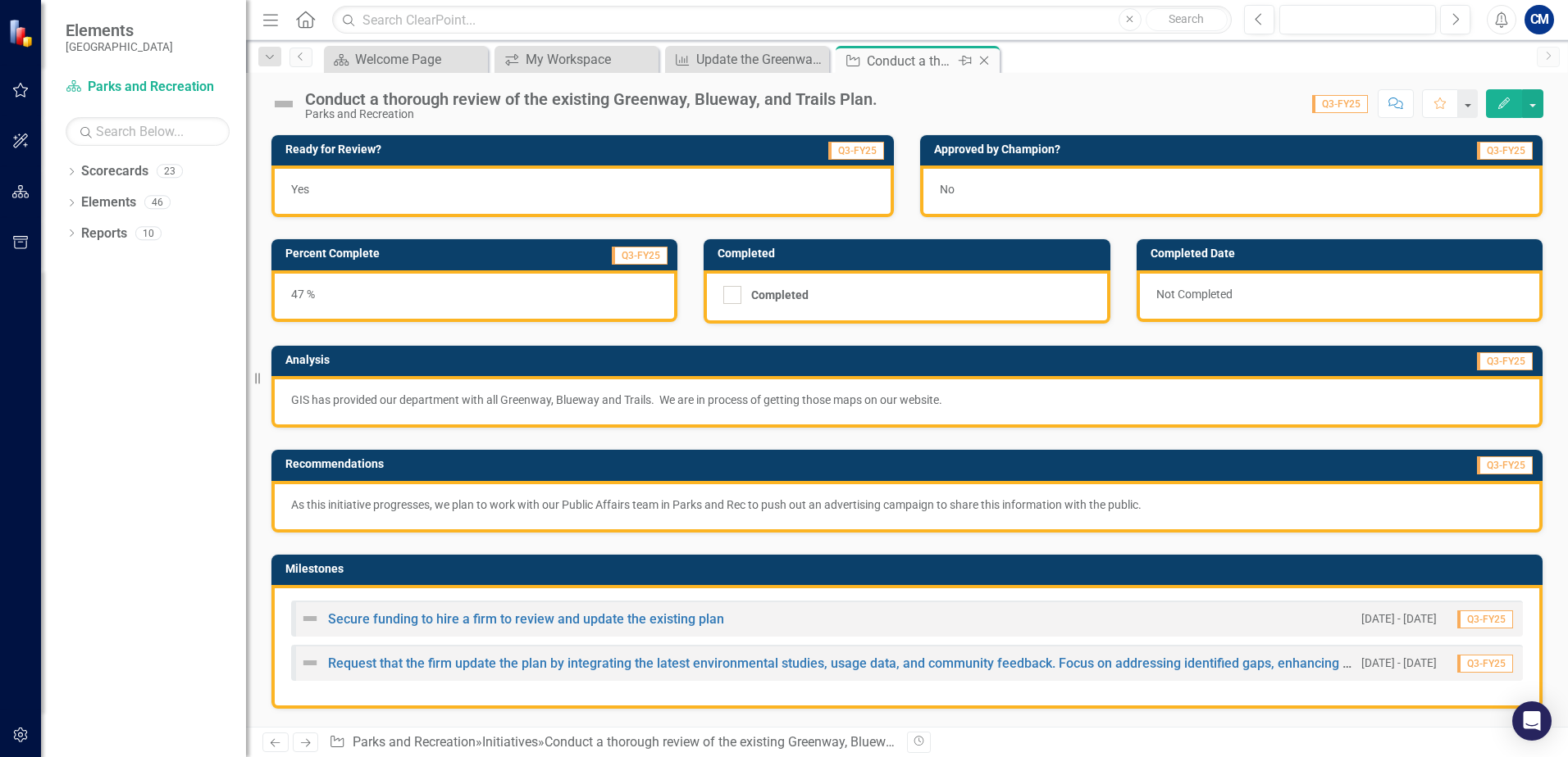
click at [986, 63] on icon at bounding box center [984, 60] width 9 height 9
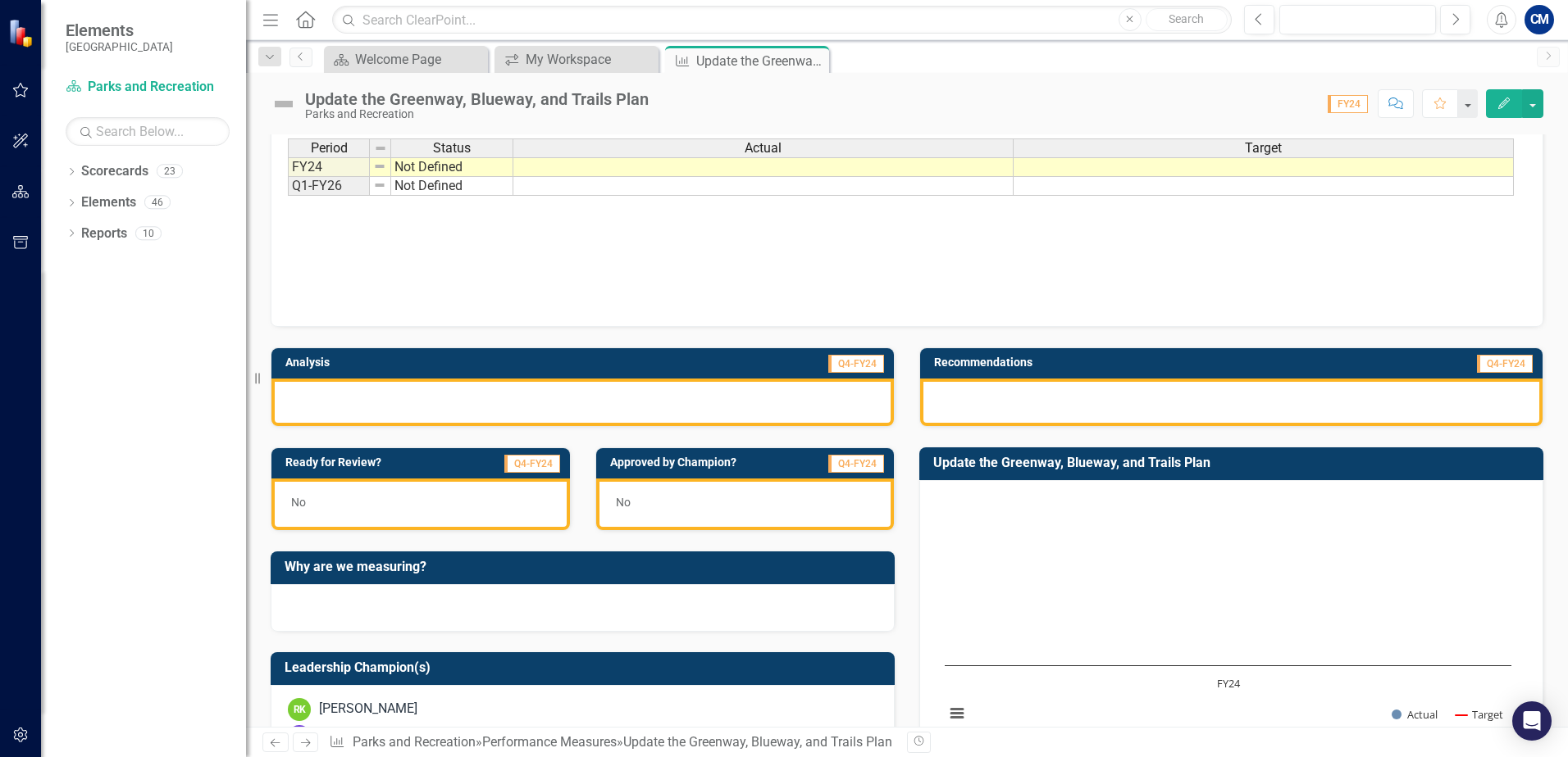
scroll to position [40, 0]
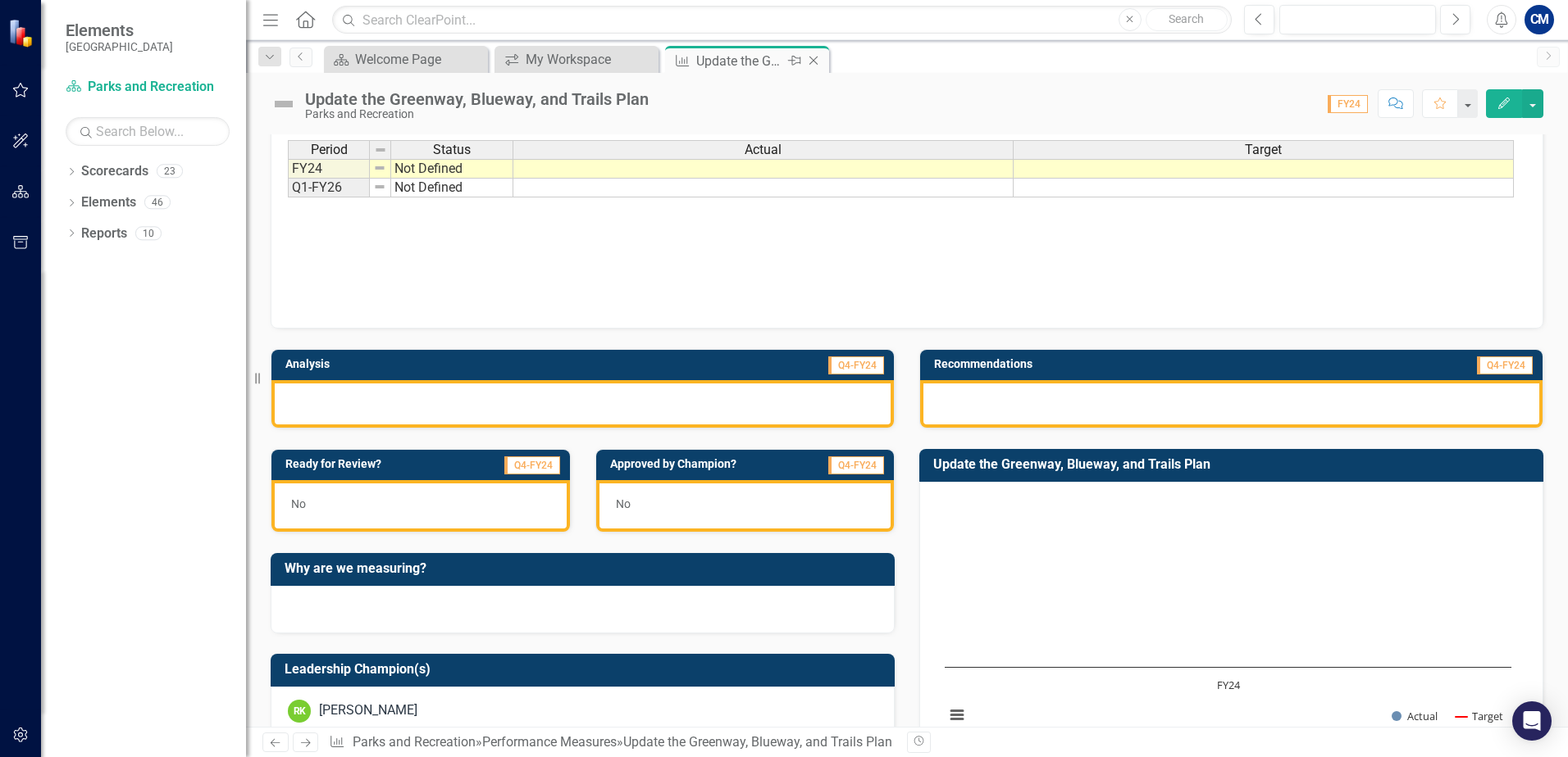
click at [825, 57] on div "Performance Measure Update the Greenway, Blueway, and Trails Plan Pin Close" at bounding box center [747, 59] width 164 height 27
click at [816, 62] on icon at bounding box center [814, 60] width 9 height 9
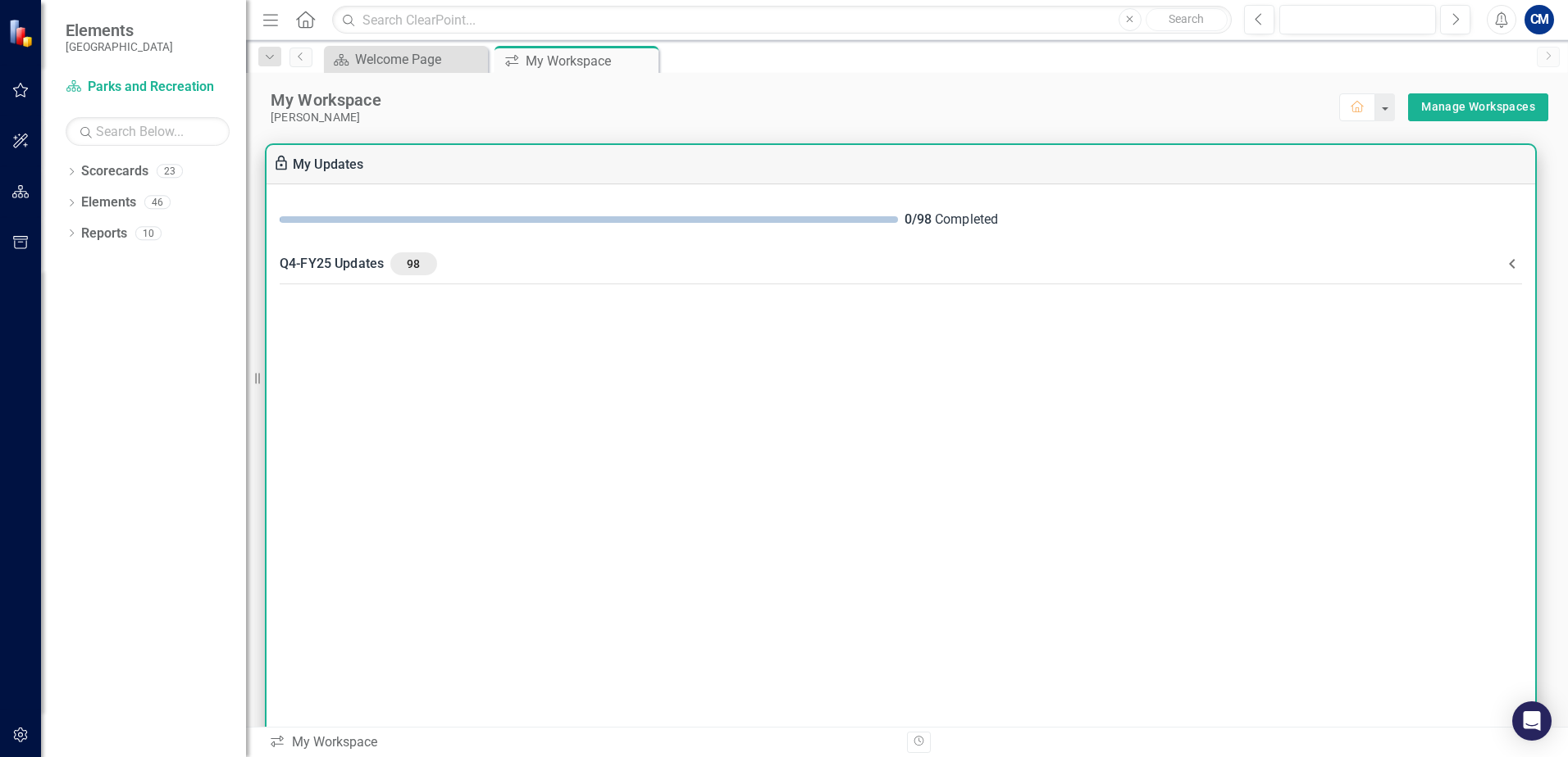
click at [1513, 263] on icon at bounding box center [1512, 264] width 19 height 19
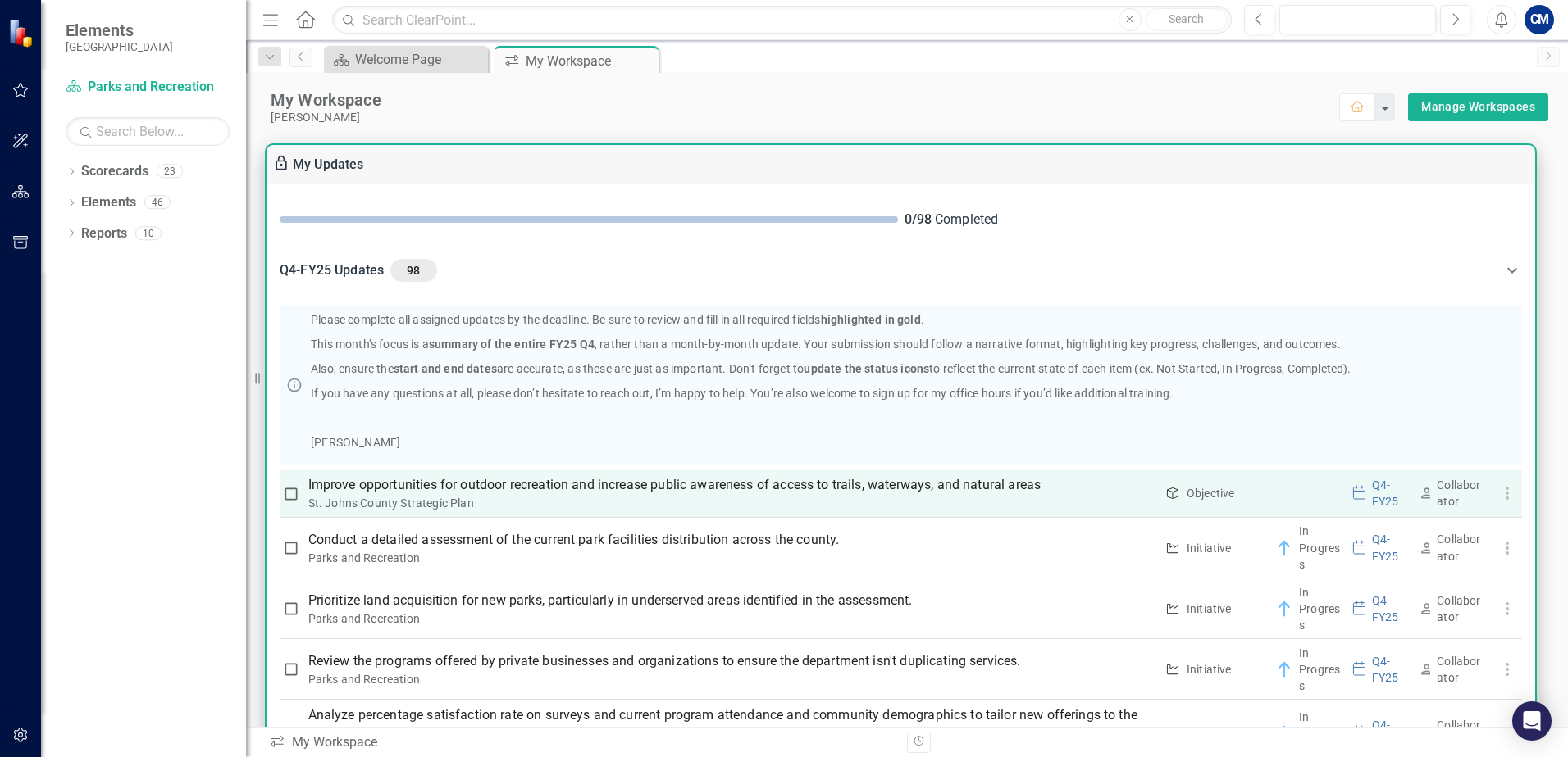
click at [963, 486] on p "Improve opportunities for outdoor recreation and increase public awareness of a…" at bounding box center [731, 485] width 847 height 19
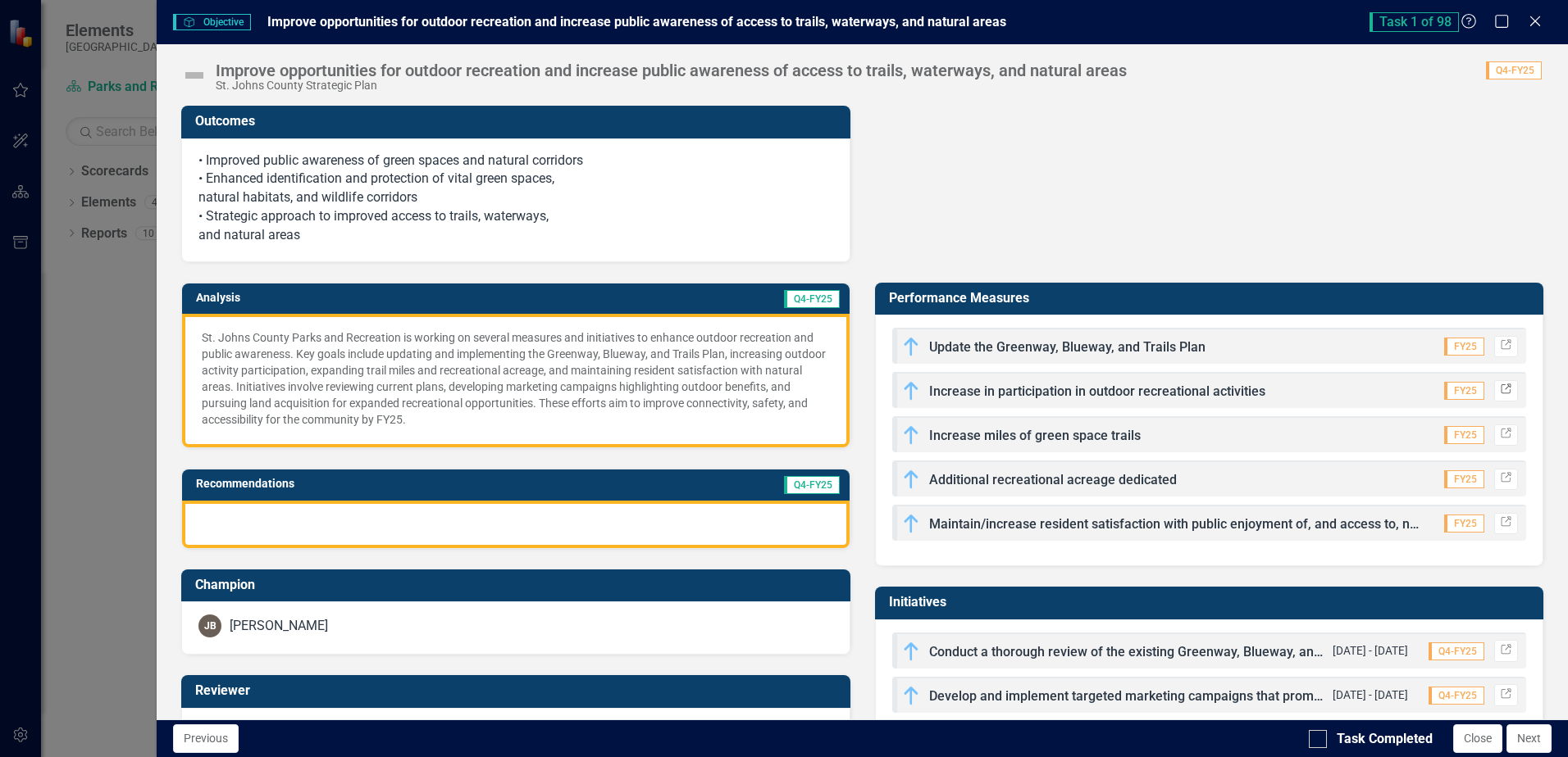
click at [1500, 392] on icon "Link" at bounding box center [1506, 390] width 13 height 10
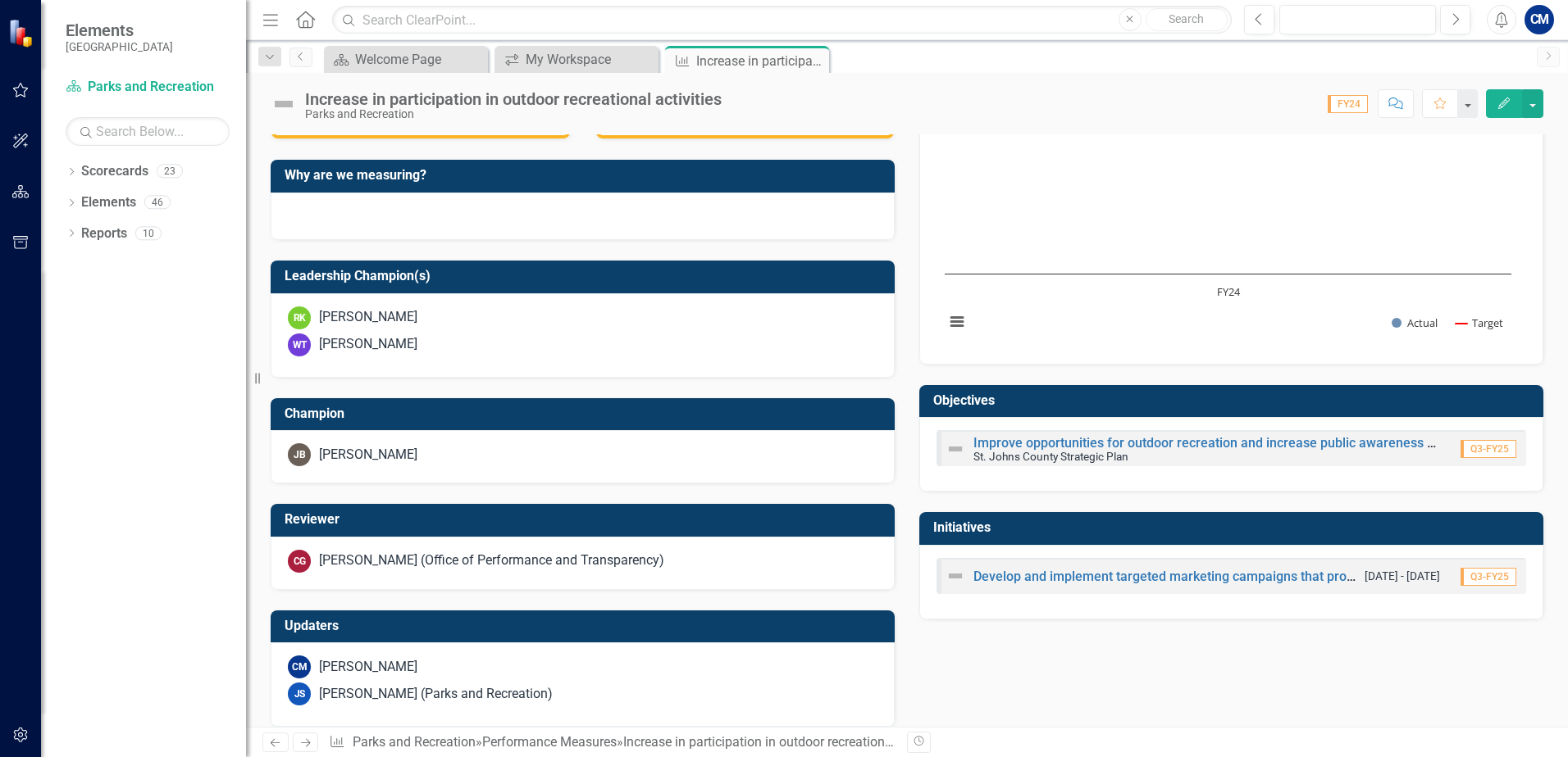
scroll to position [450, 0]
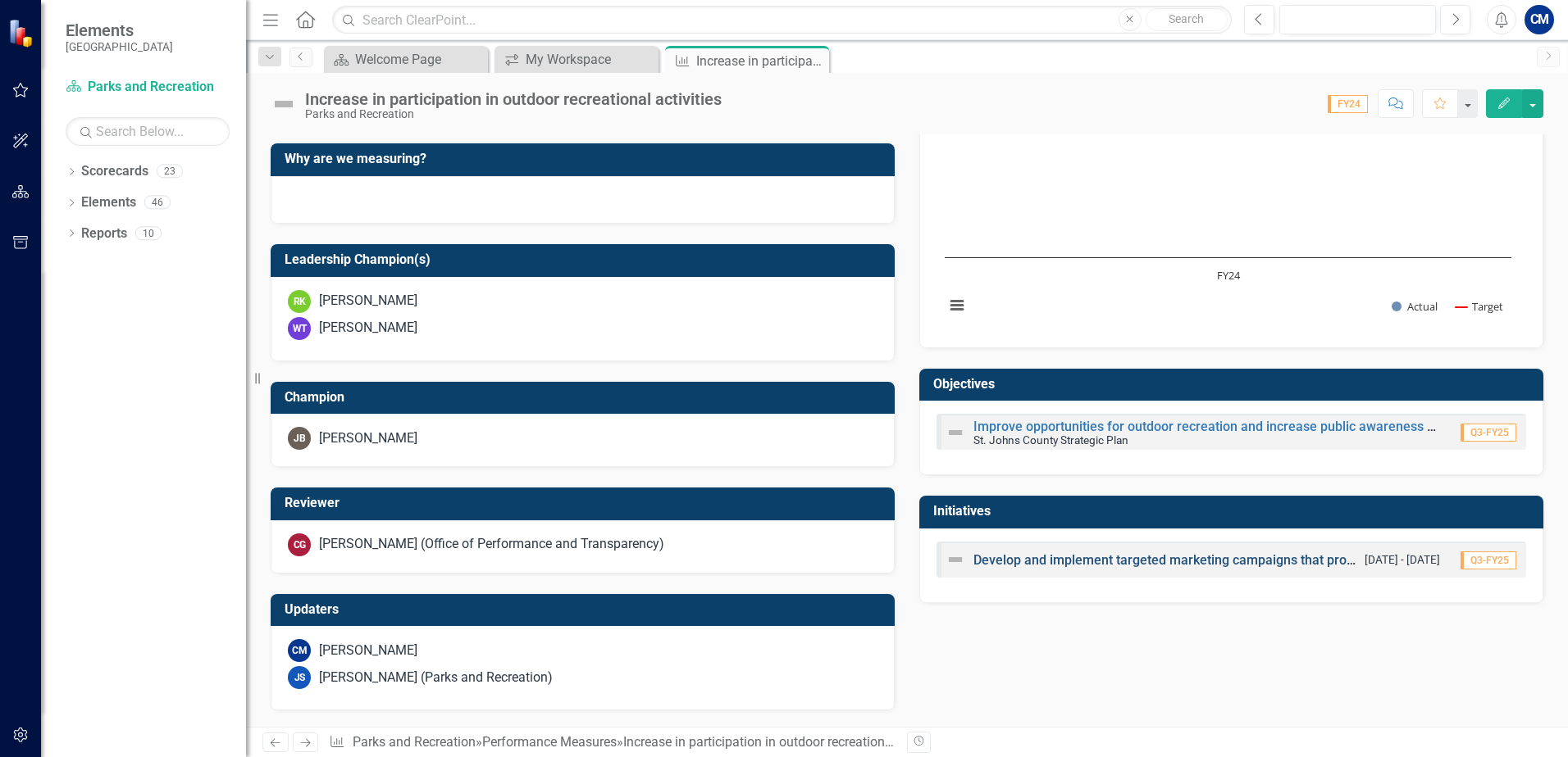
click at [1049, 560] on link "Develop and implement targeted marketing campaigns that promote the health bene…" at bounding box center [1402, 560] width 857 height 16
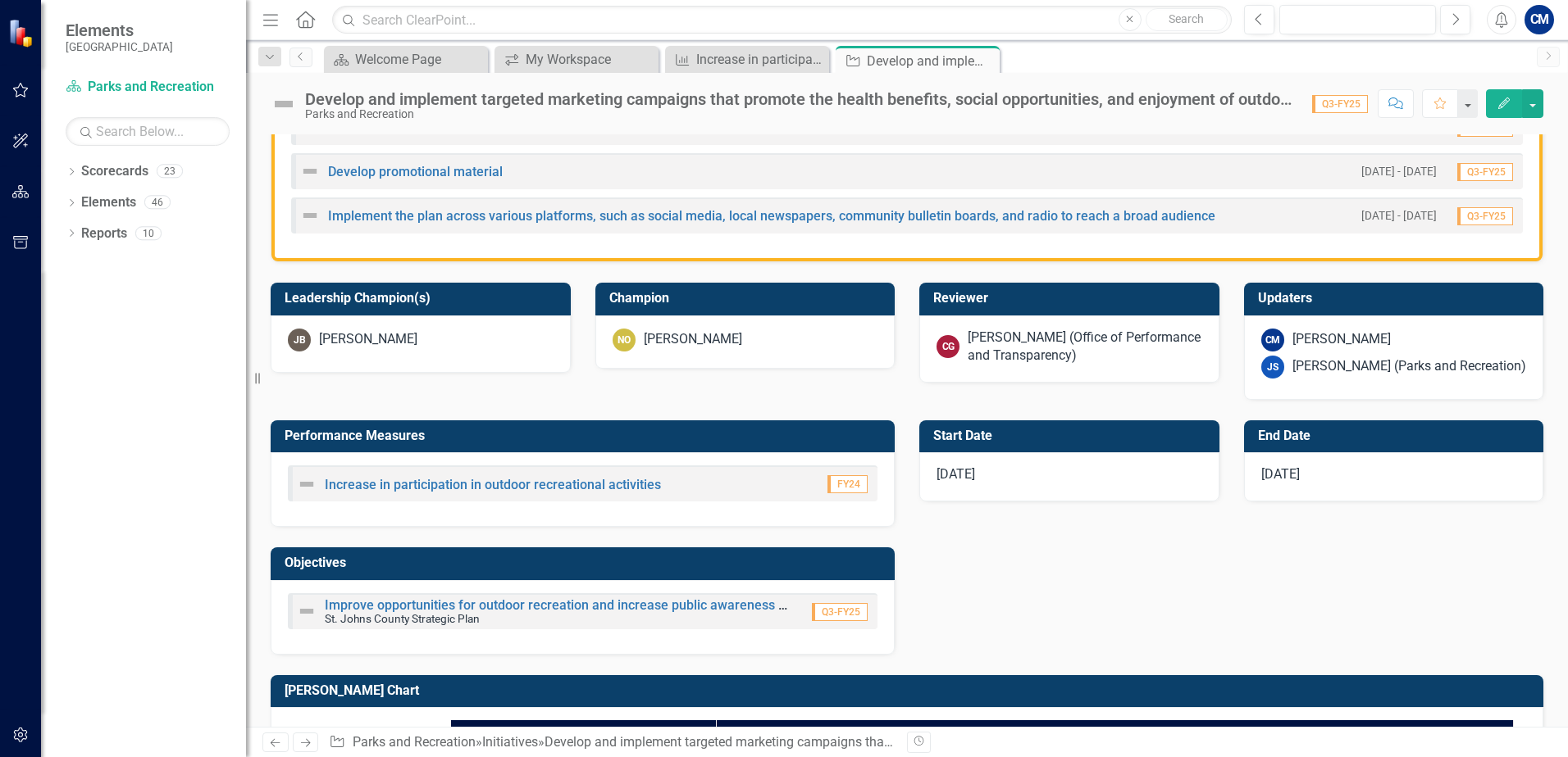
scroll to position [164, 0]
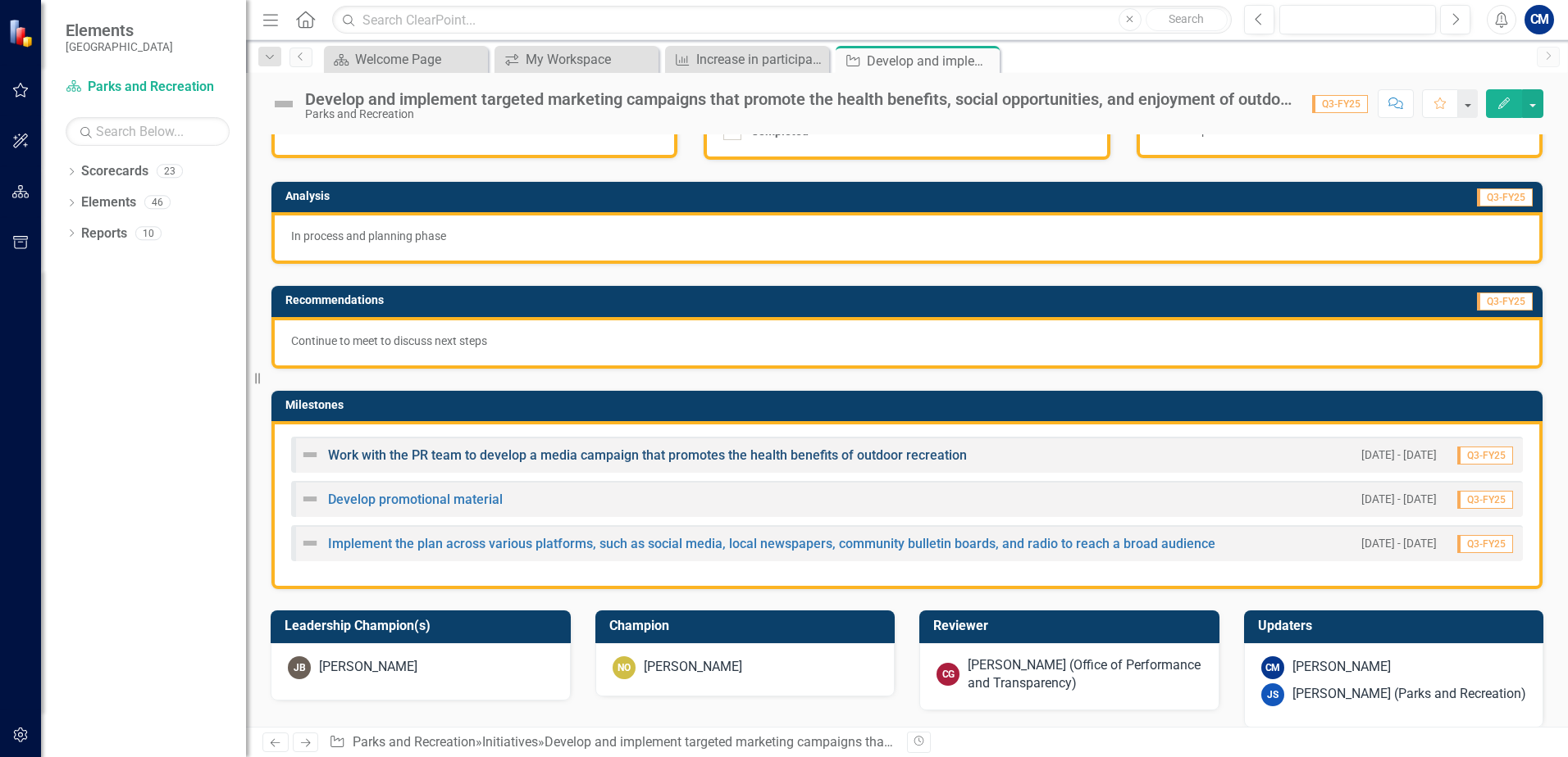
click at [476, 459] on link "Work with the PR team to develop a media campaign that promotes the health bene…" at bounding box center [647, 456] width 639 height 16
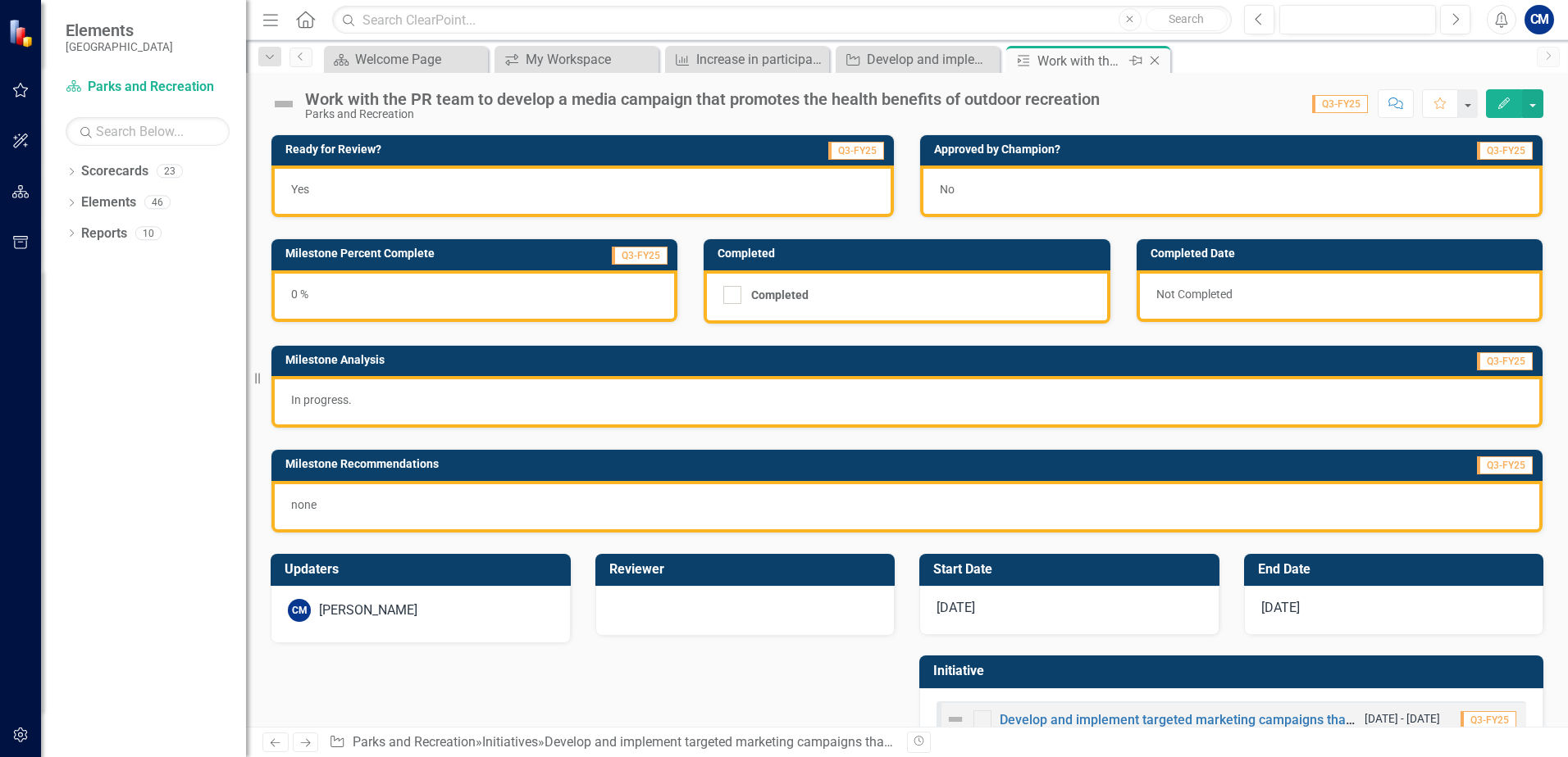
click at [1161, 58] on icon "Close" at bounding box center [1154, 61] width 16 height 14
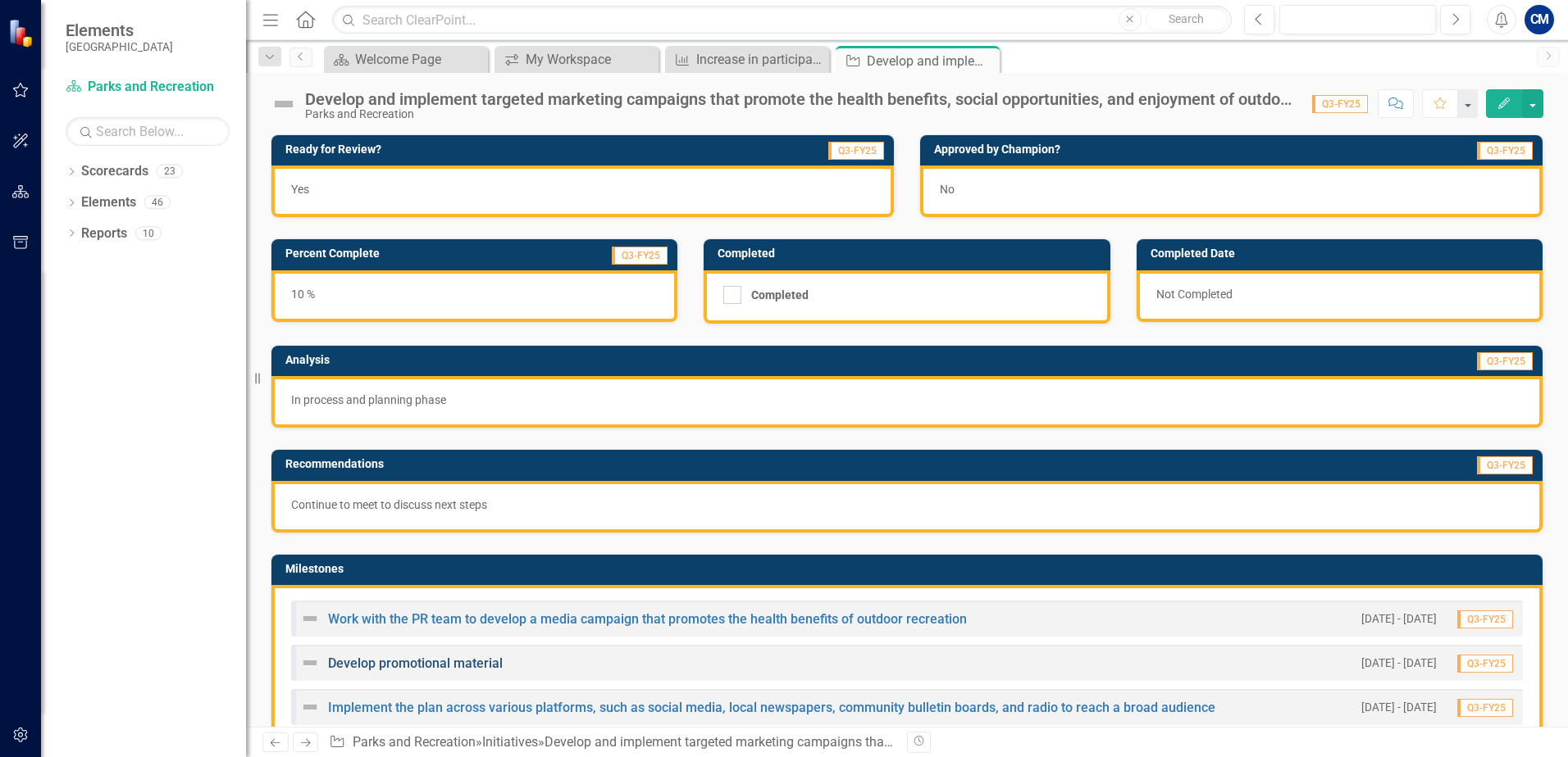
click at [449, 669] on link "Develop promotional material" at bounding box center [415, 664] width 175 height 16
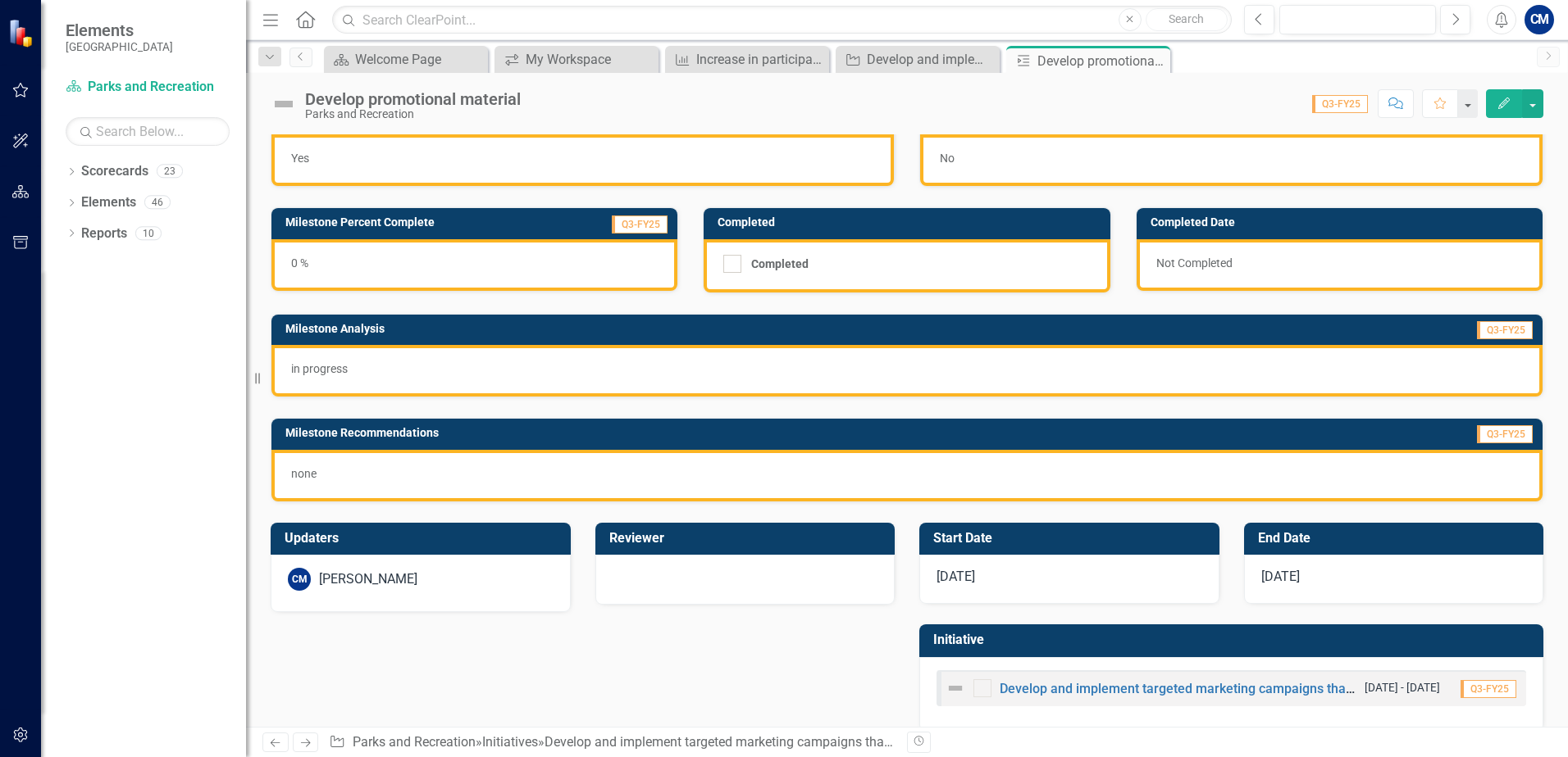
scroll to position [52, 0]
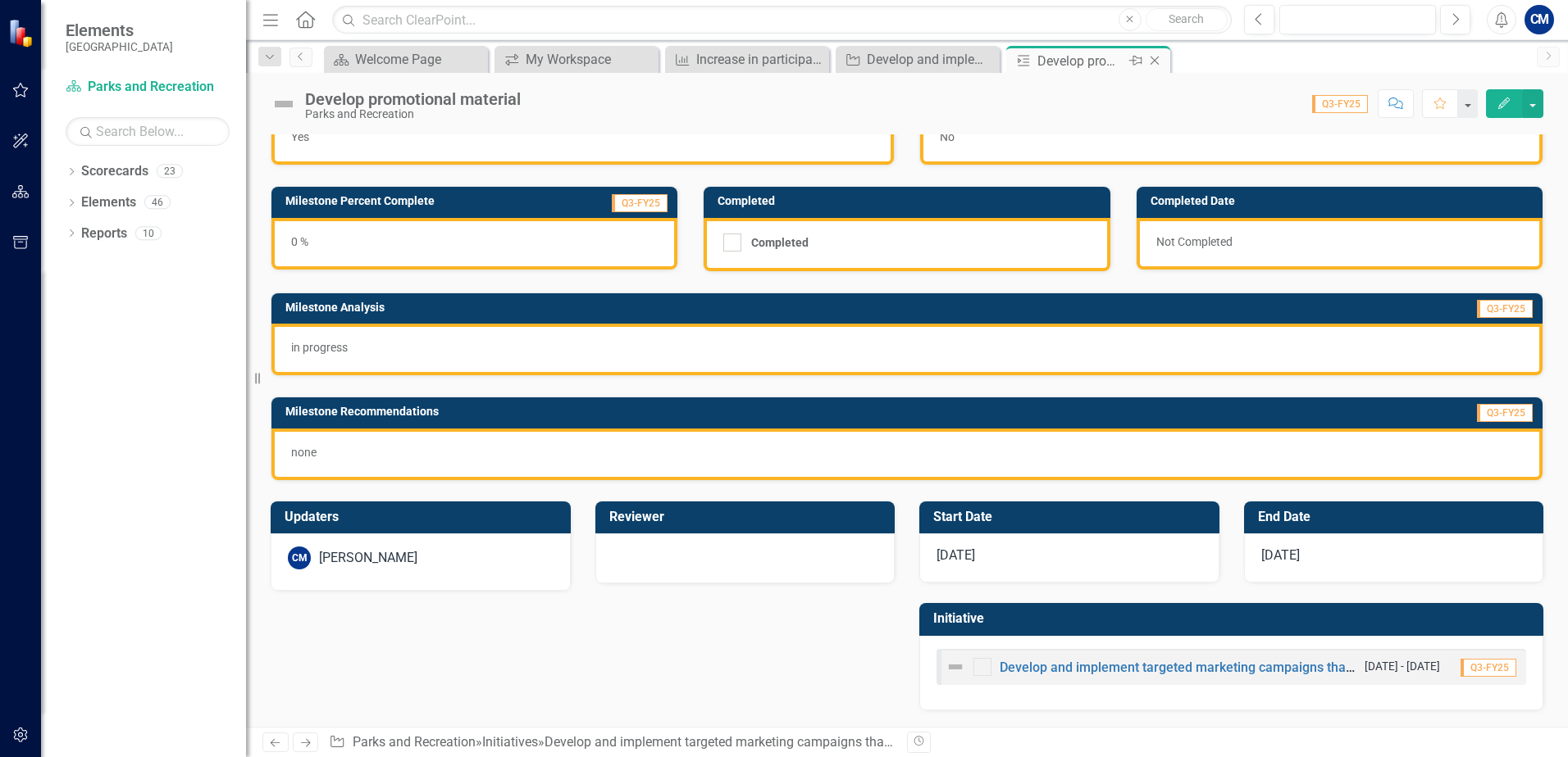
click at [1157, 57] on icon "Close" at bounding box center [1154, 61] width 16 height 14
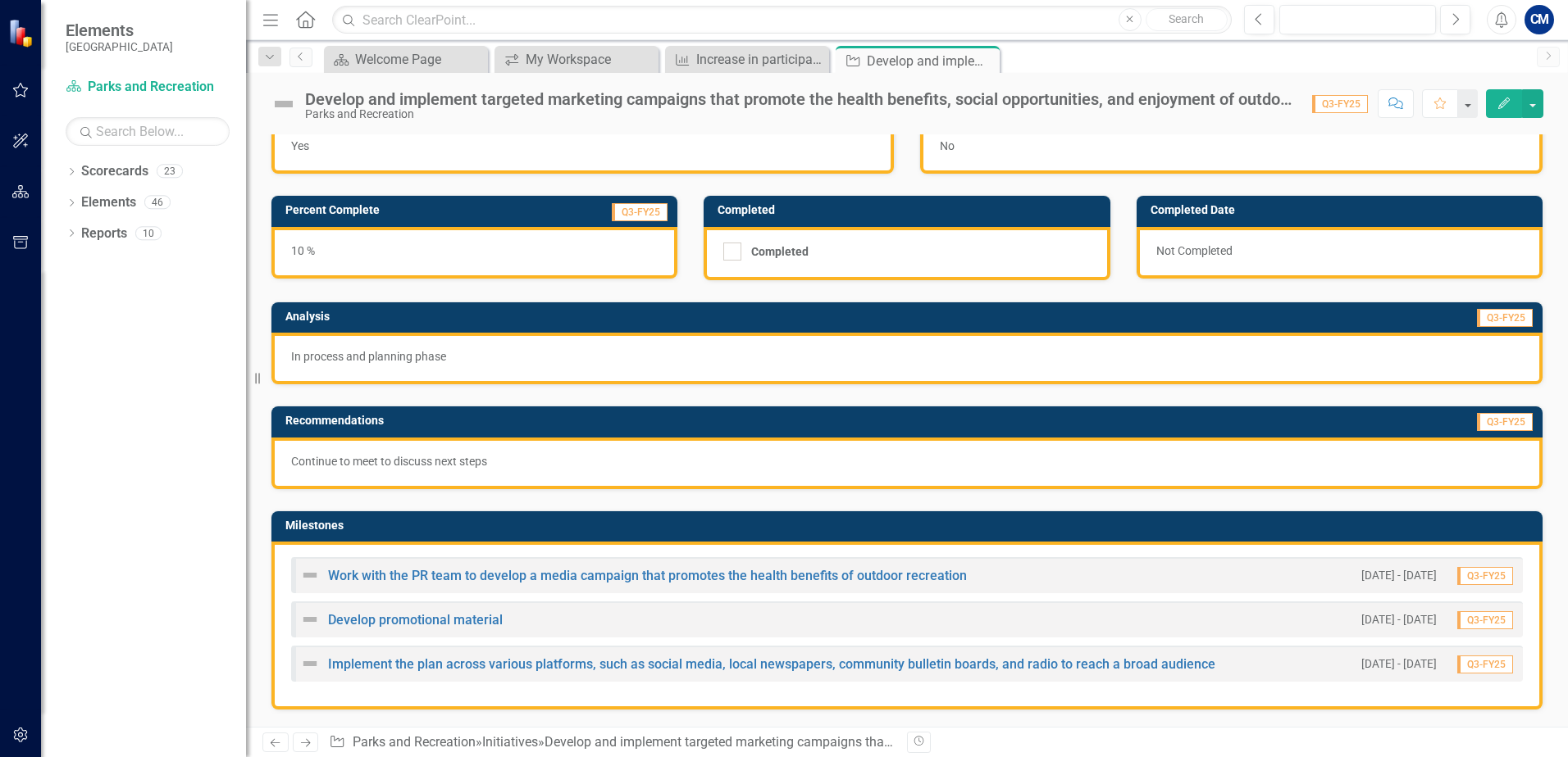
scroll to position [246, 0]
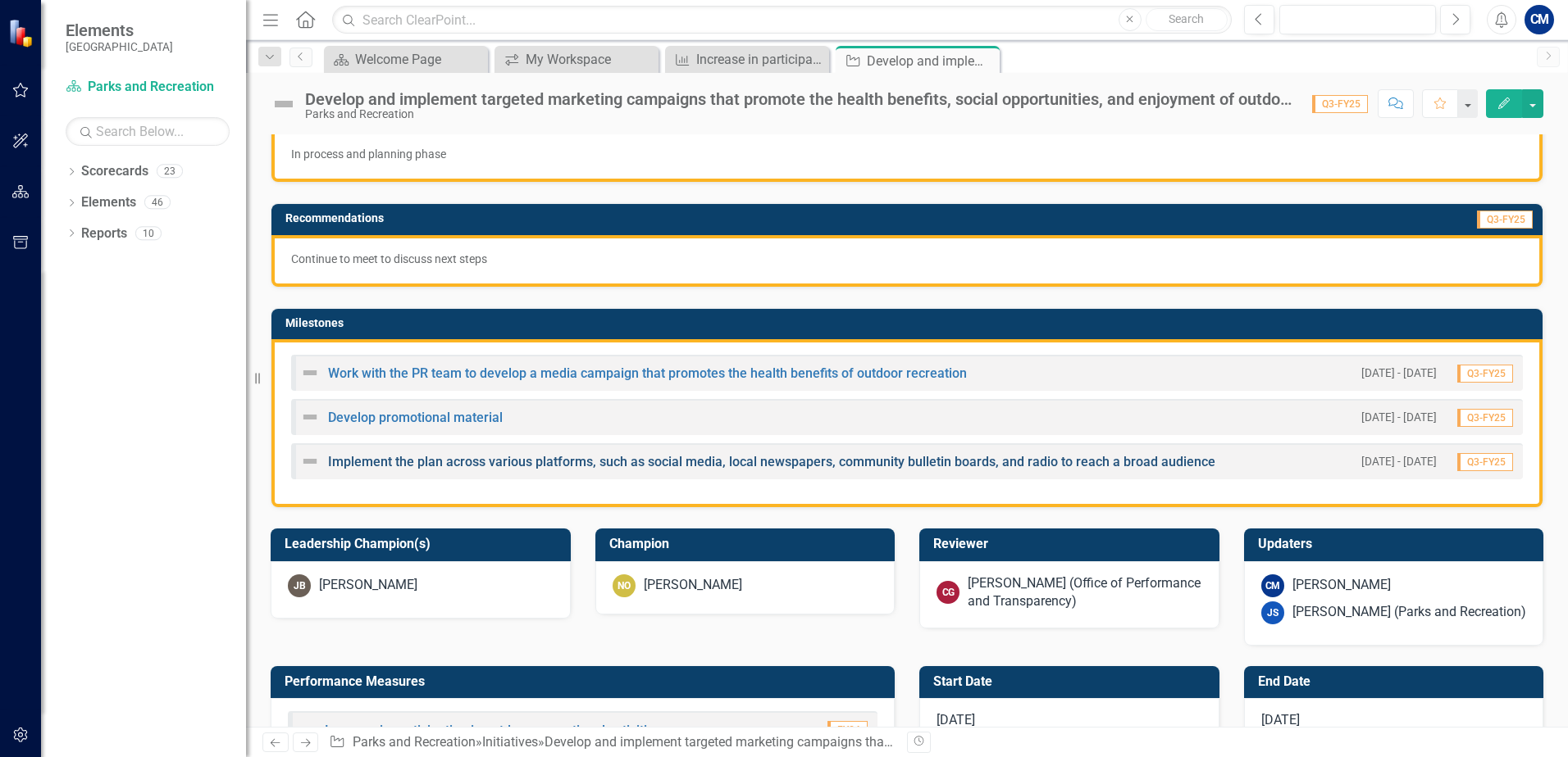
click at [540, 464] on link "Implement the plan across various platforms, such as social media, local newspa…" at bounding box center [771, 461] width 887 height 16
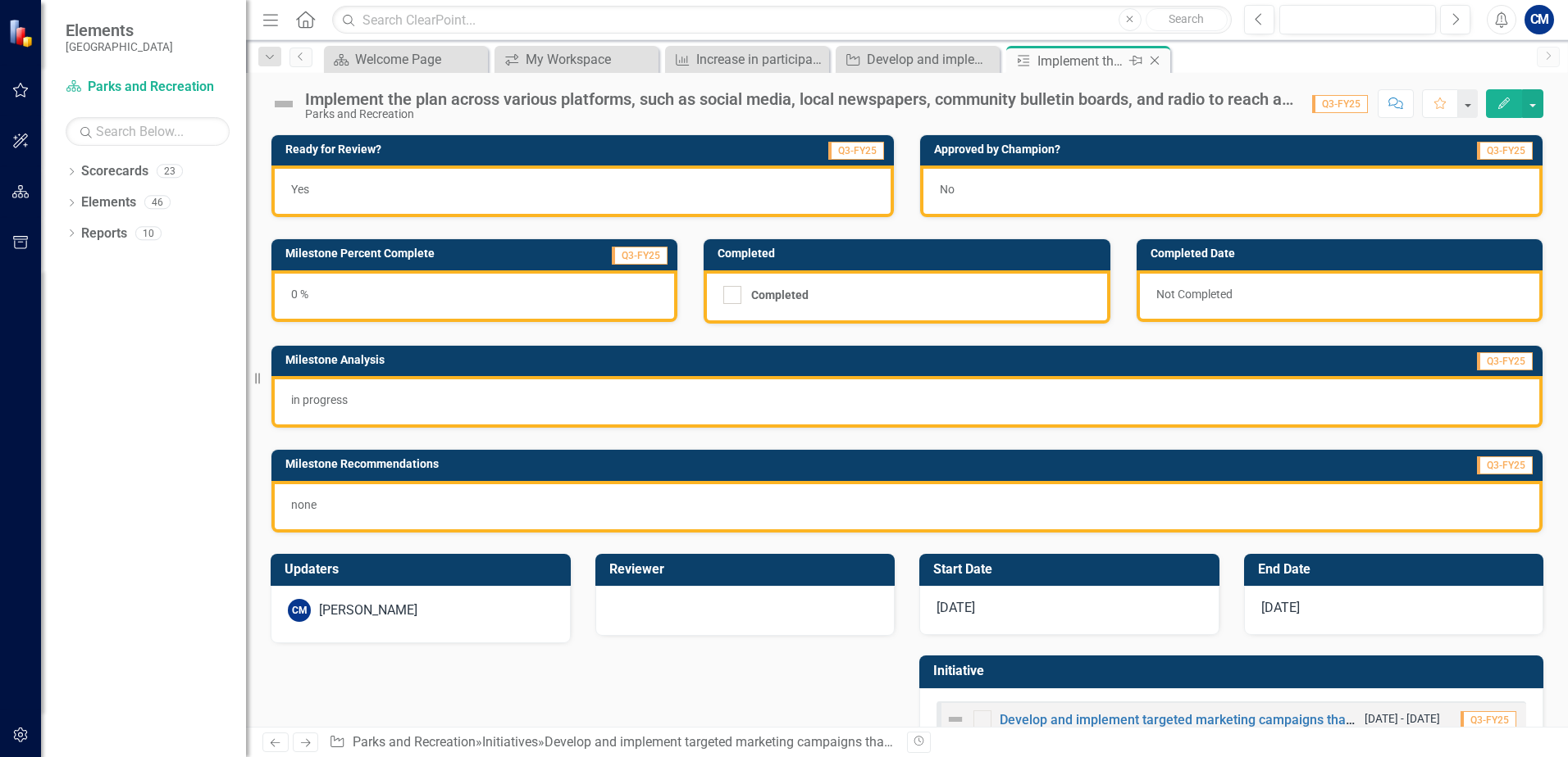
click at [1155, 60] on icon "Close" at bounding box center [1154, 61] width 16 height 14
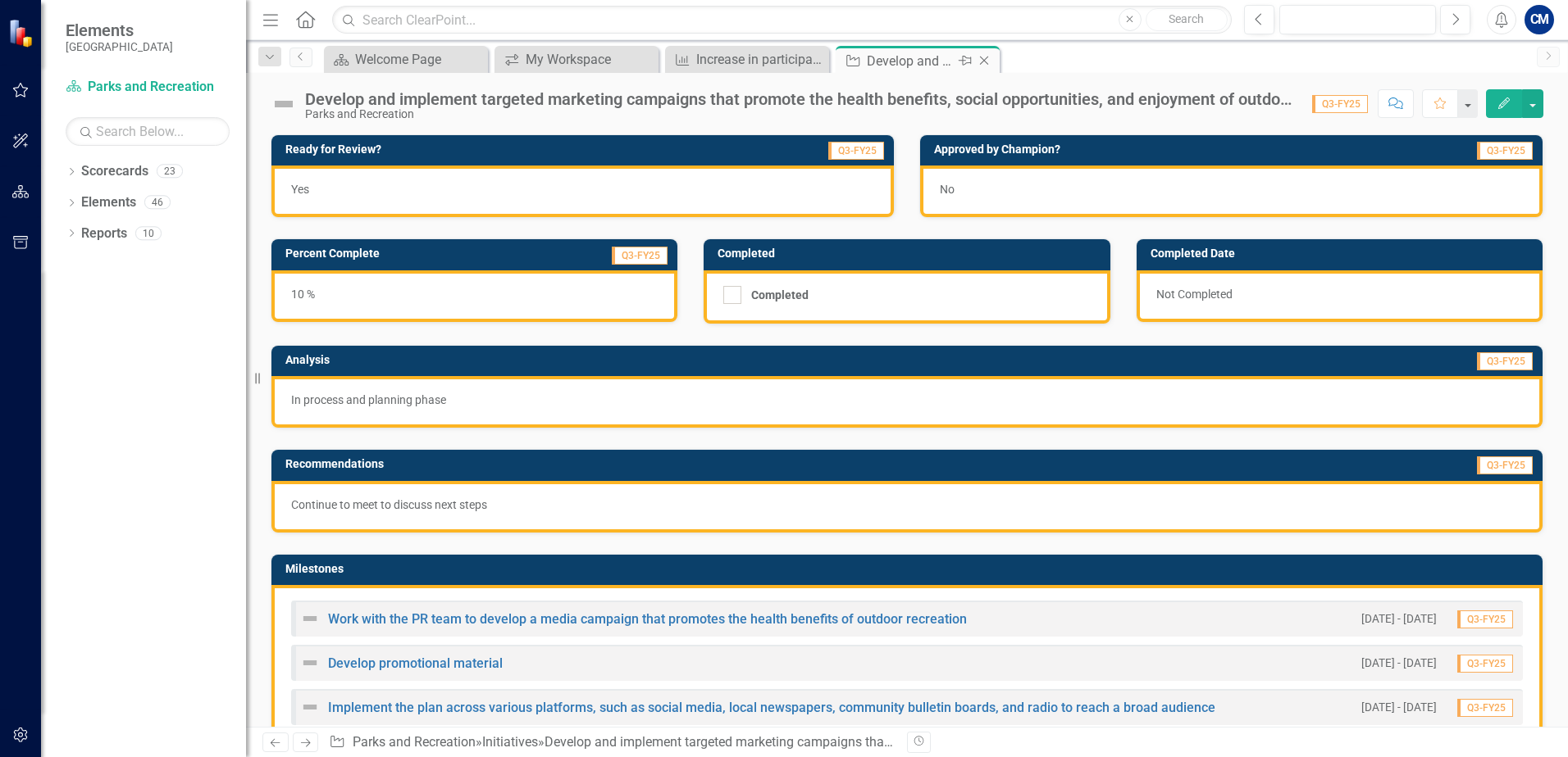
click at [984, 61] on icon "Close" at bounding box center [983, 61] width 16 height 14
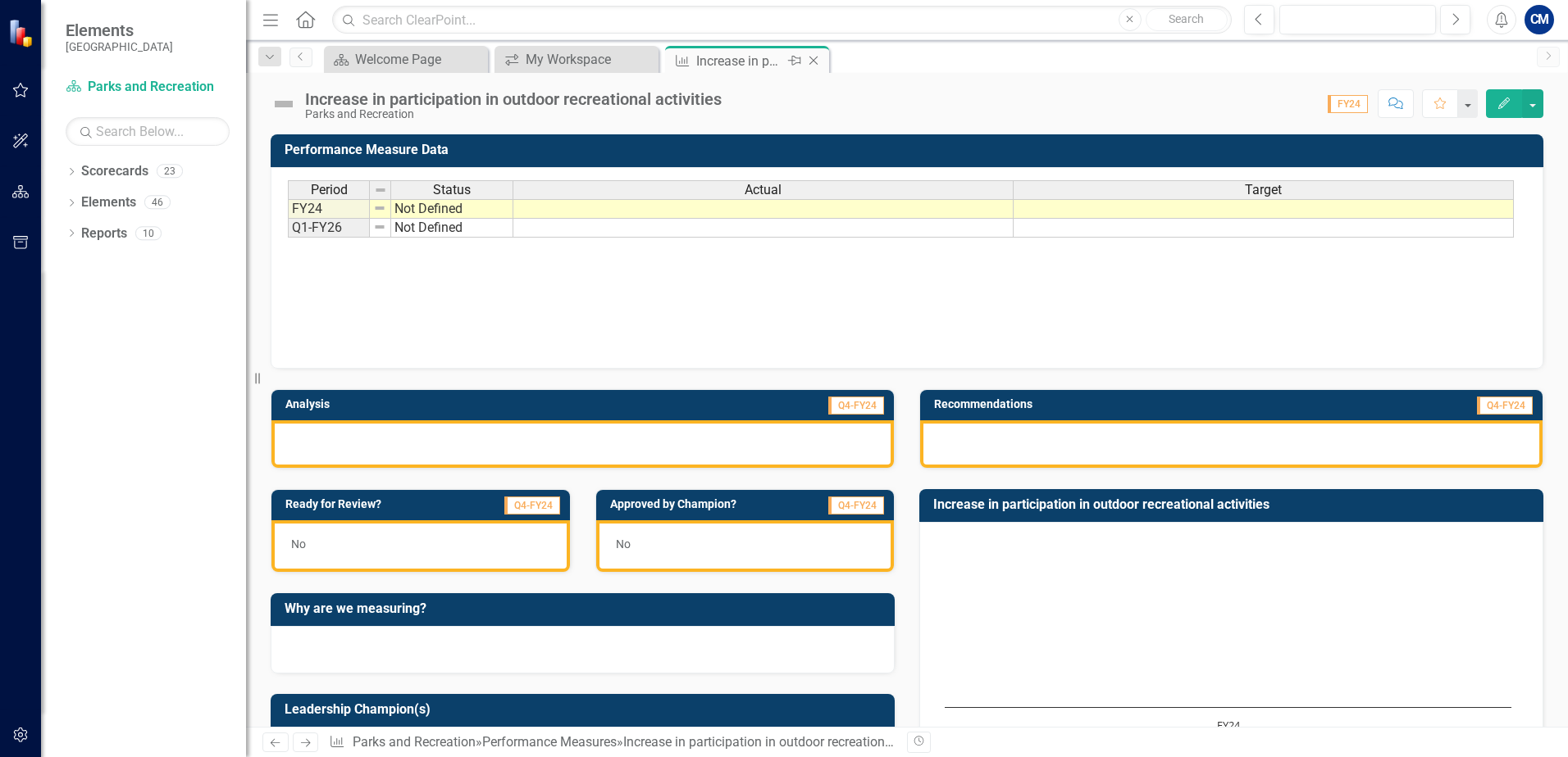
click at [819, 67] on div "Close" at bounding box center [815, 60] width 20 height 20
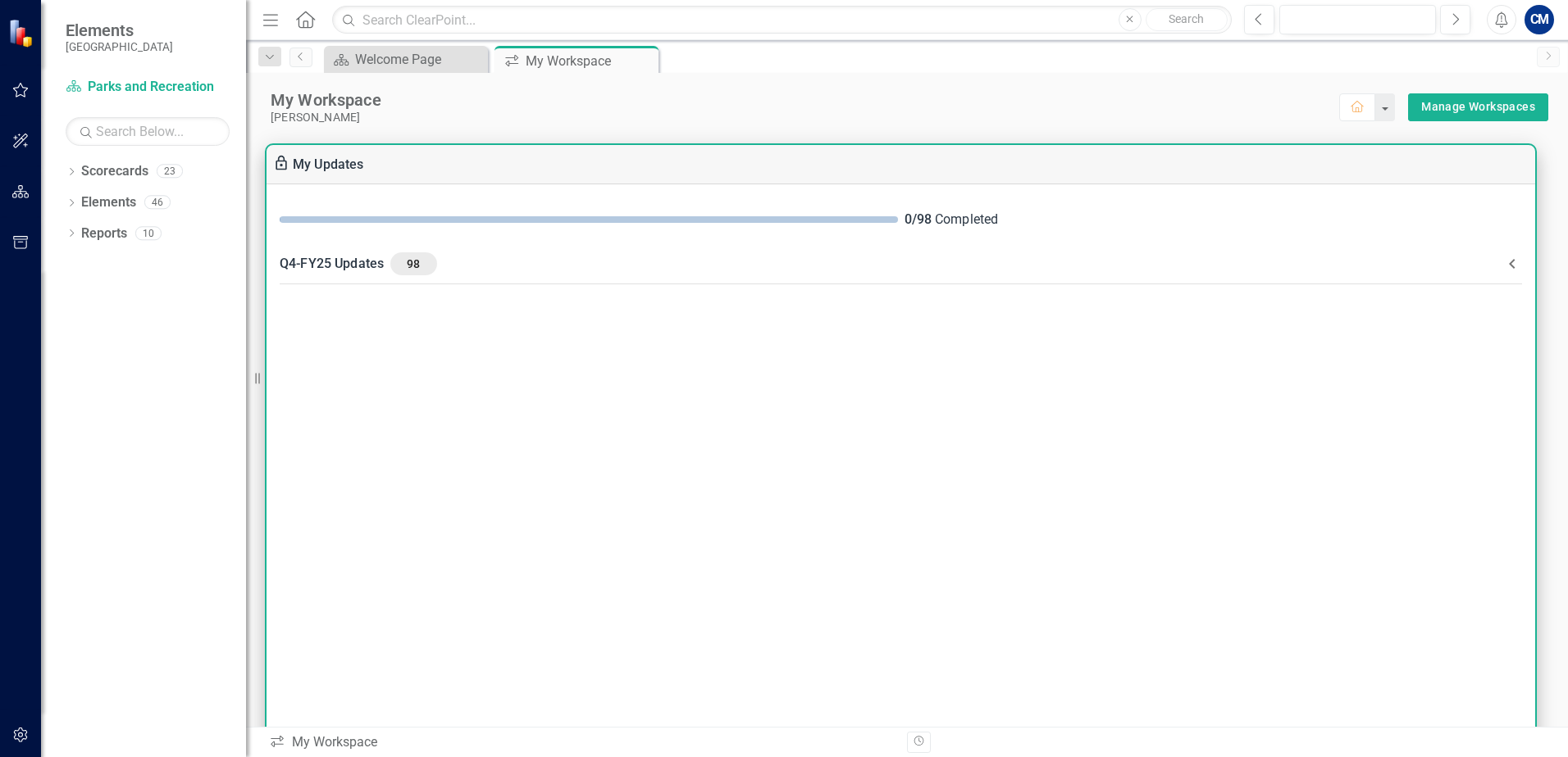
click at [1505, 264] on icon at bounding box center [1512, 264] width 19 height 19
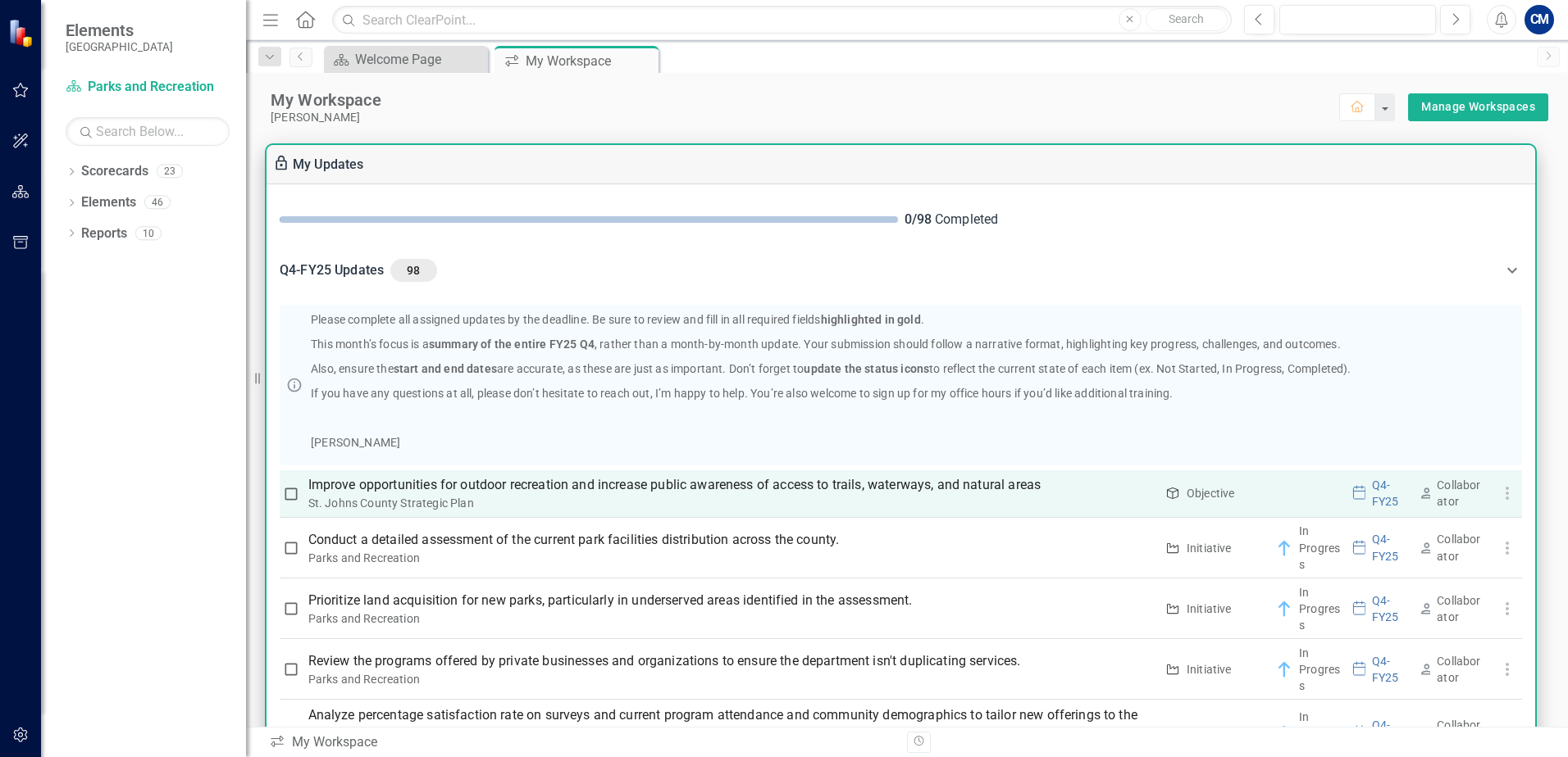
click at [1025, 482] on p "Improve opportunities for outdoor recreation and increase public awareness of a…" at bounding box center [731, 485] width 847 height 19
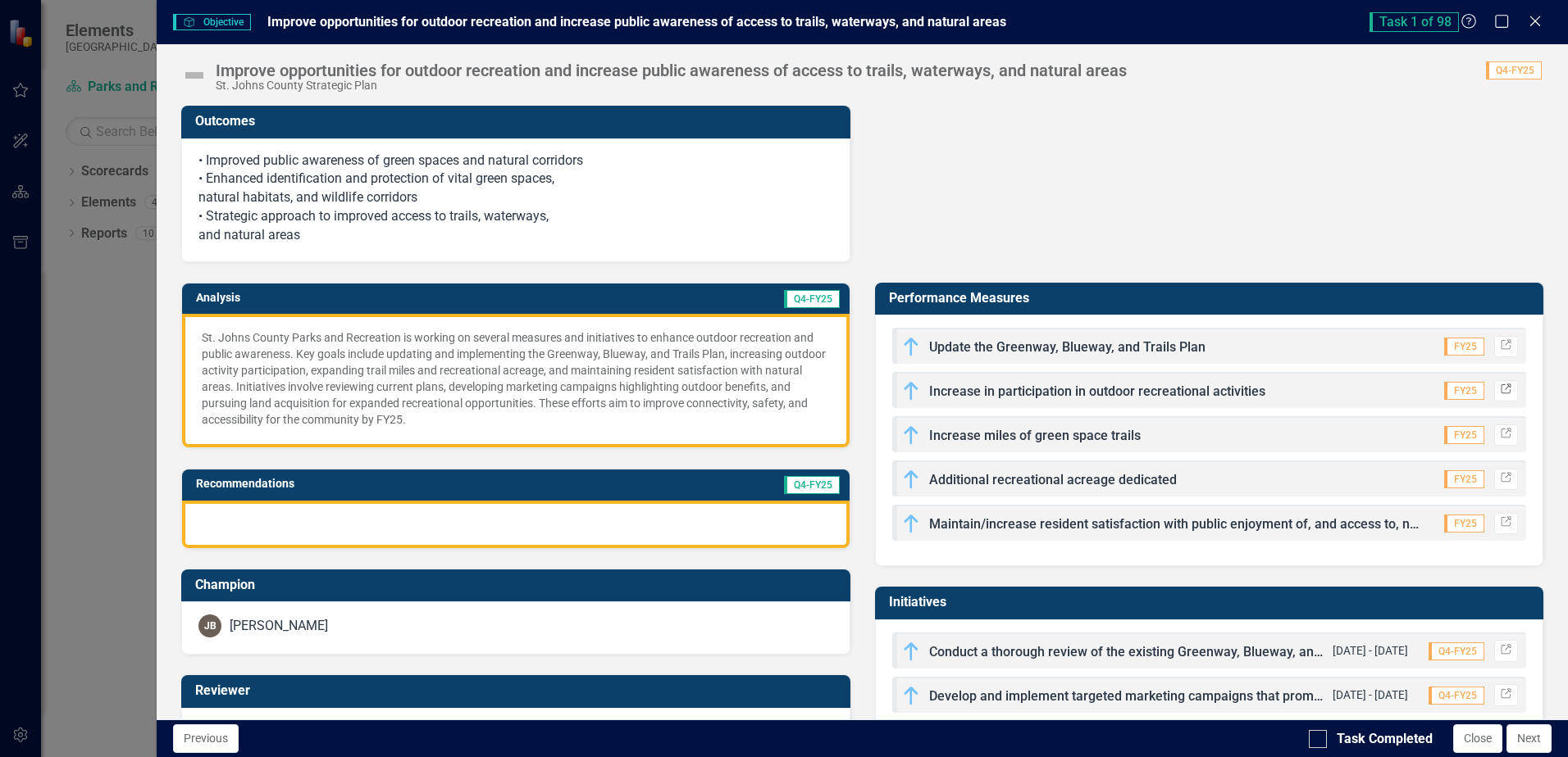
click at [1500, 390] on icon "Link" at bounding box center [1506, 390] width 13 height 10
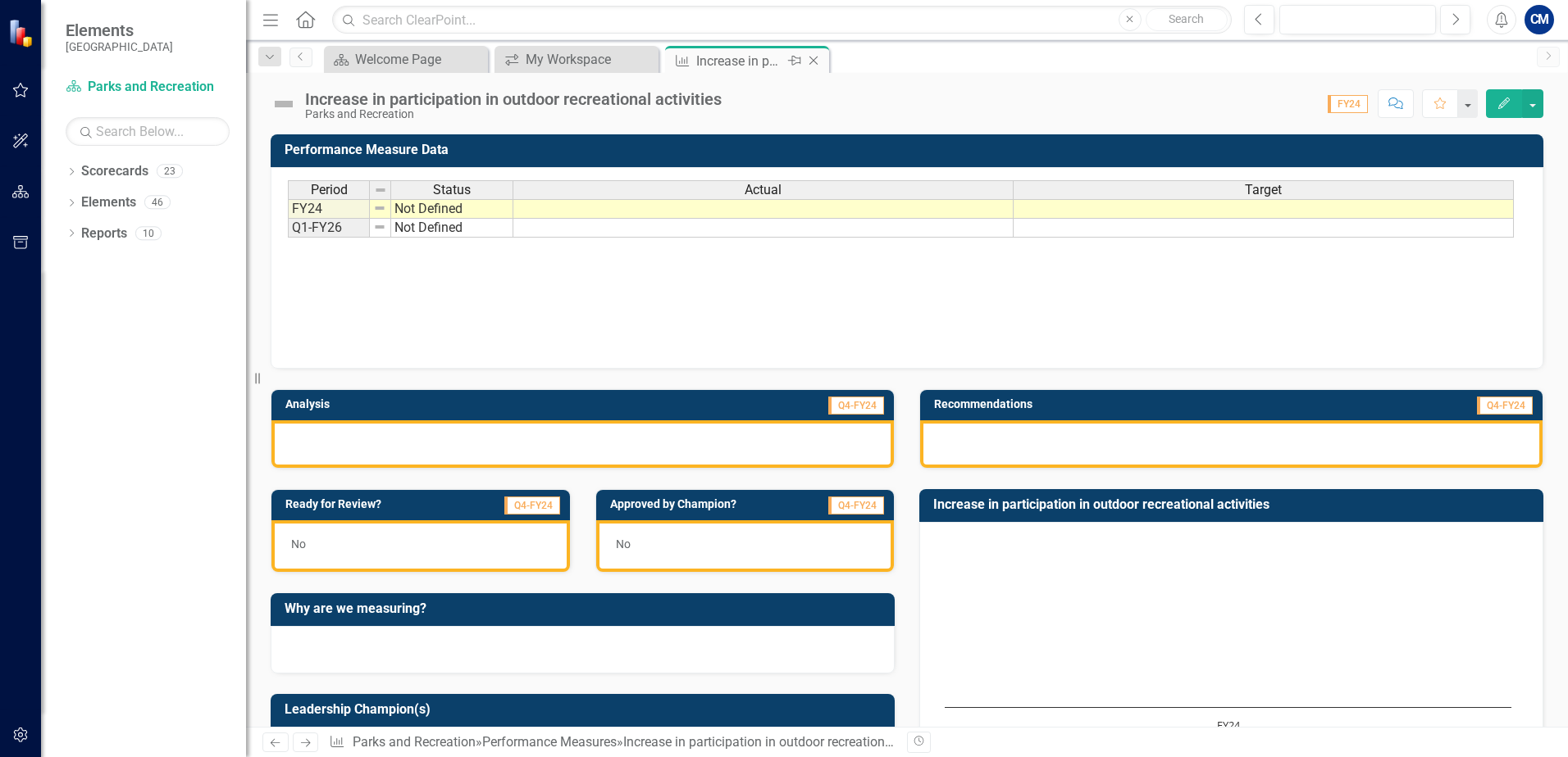
click at [816, 62] on icon "Close" at bounding box center [813, 61] width 16 height 14
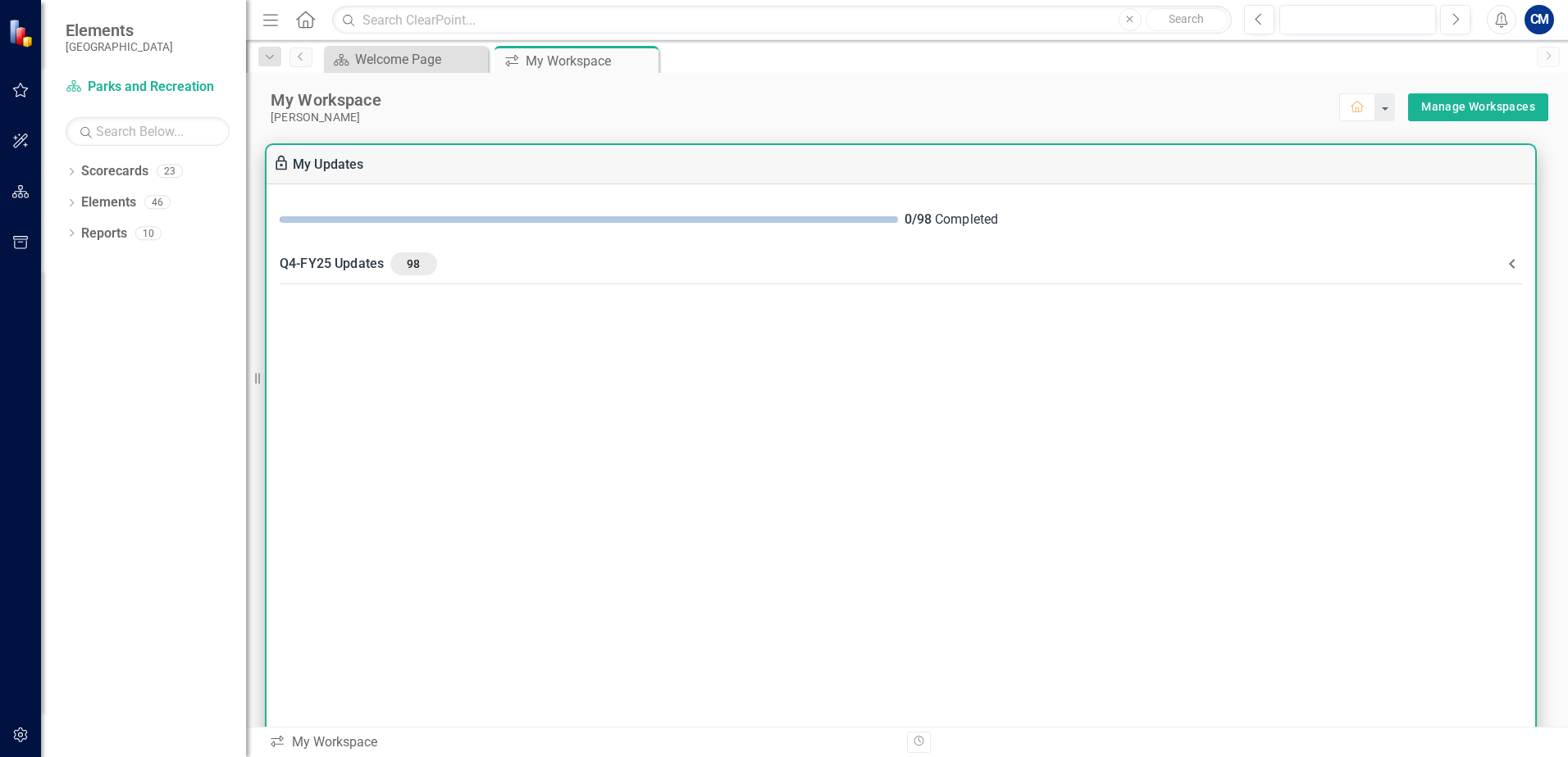
click at [1512, 268] on icon at bounding box center [1512, 264] width 19 height 19
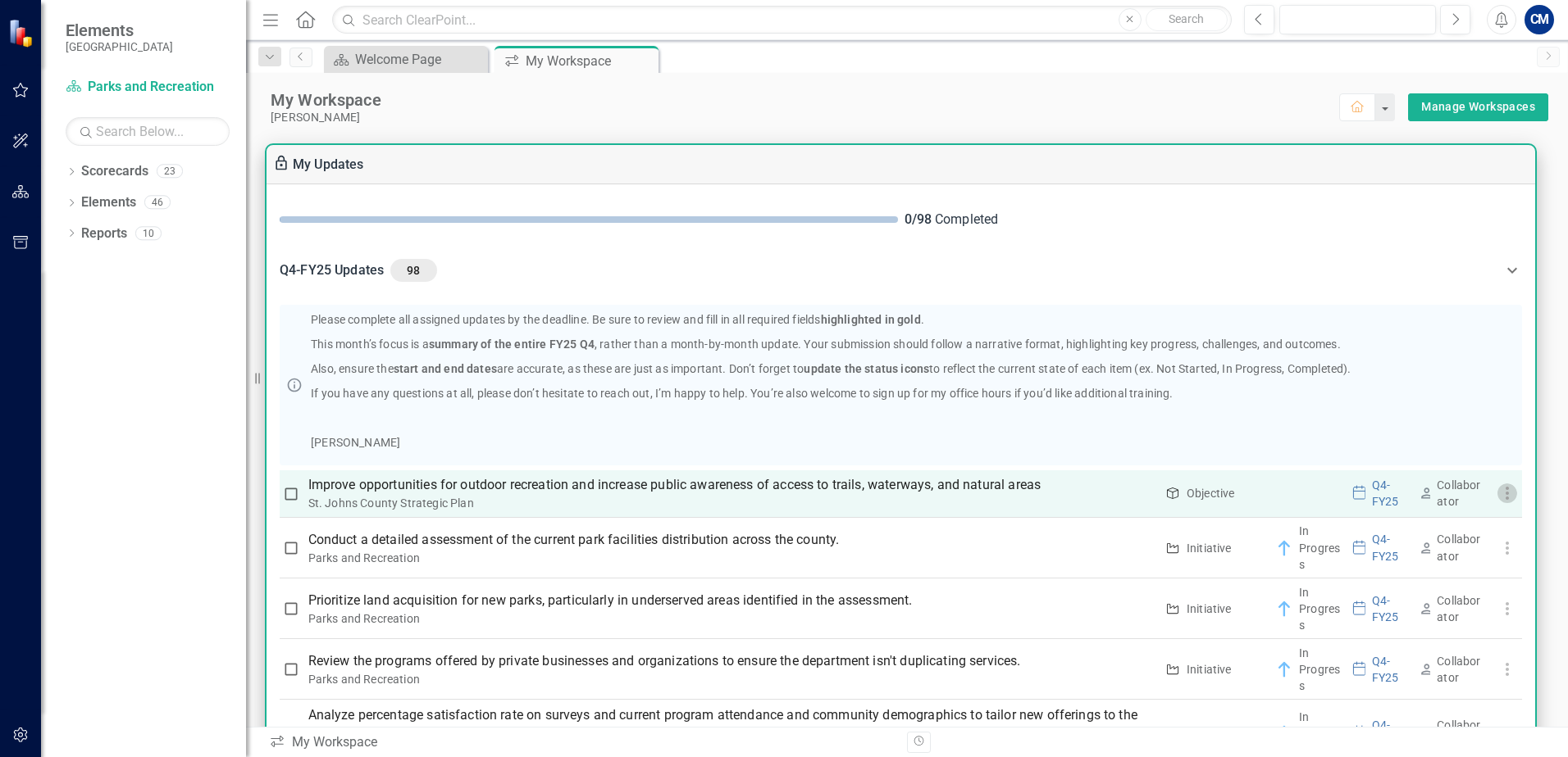
click at [1503, 488] on icon "button" at bounding box center [1507, 493] width 19 height 19
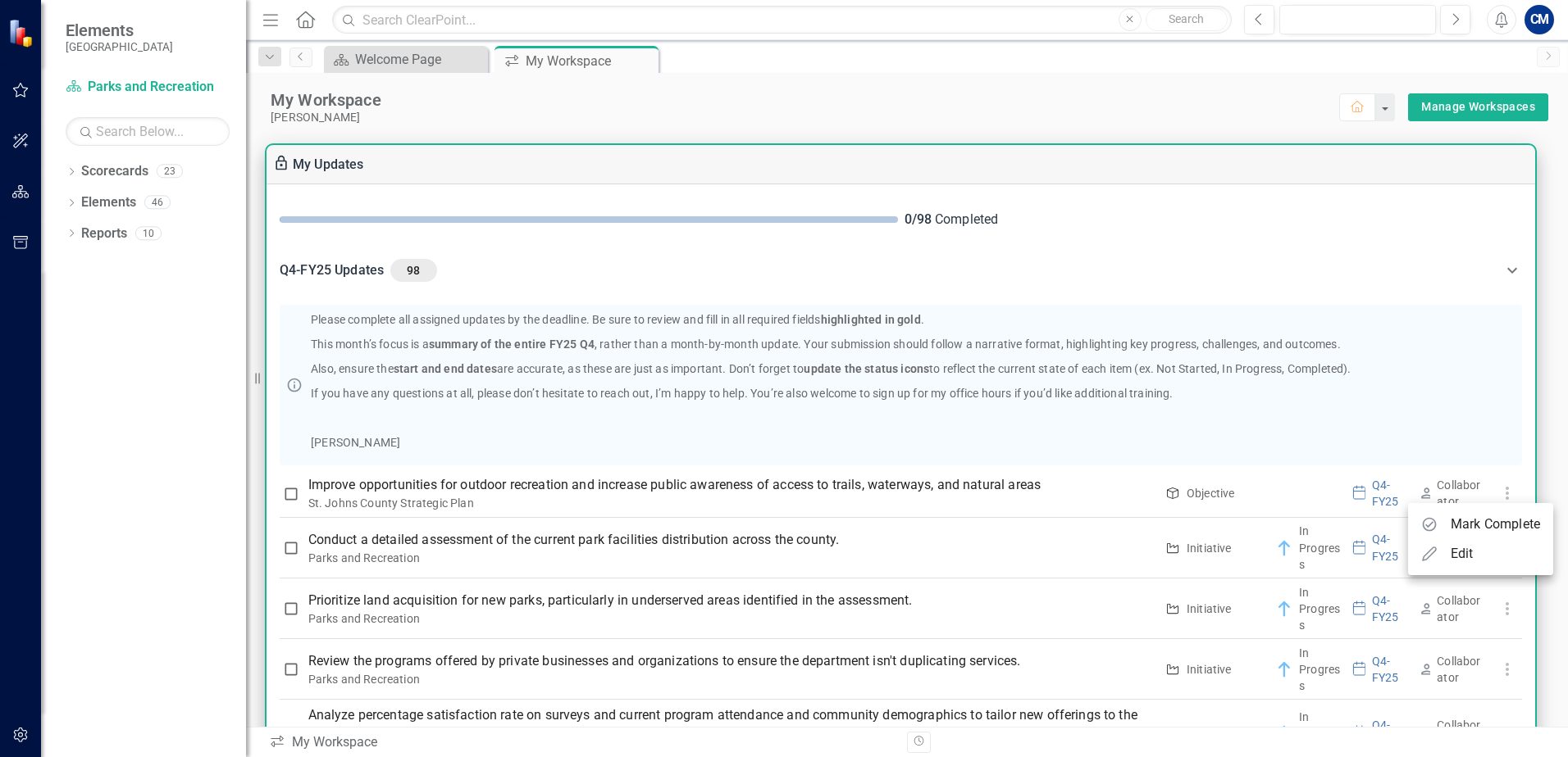
click at [932, 496] on div at bounding box center [784, 378] width 1568 height 757
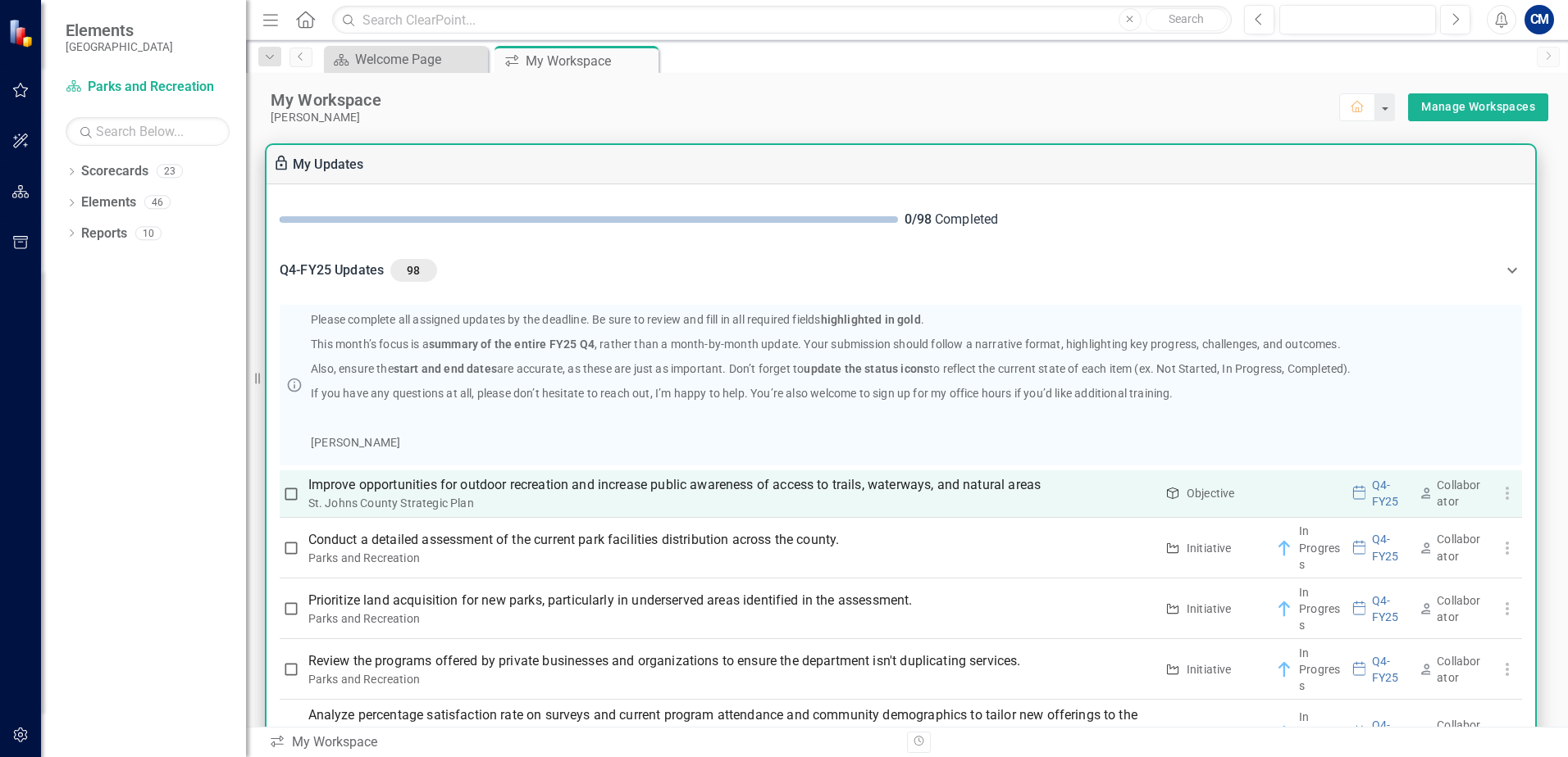
click at [933, 483] on p "Improve opportunities for outdoor recreation and increase public awareness of a…" at bounding box center [731, 485] width 847 height 19
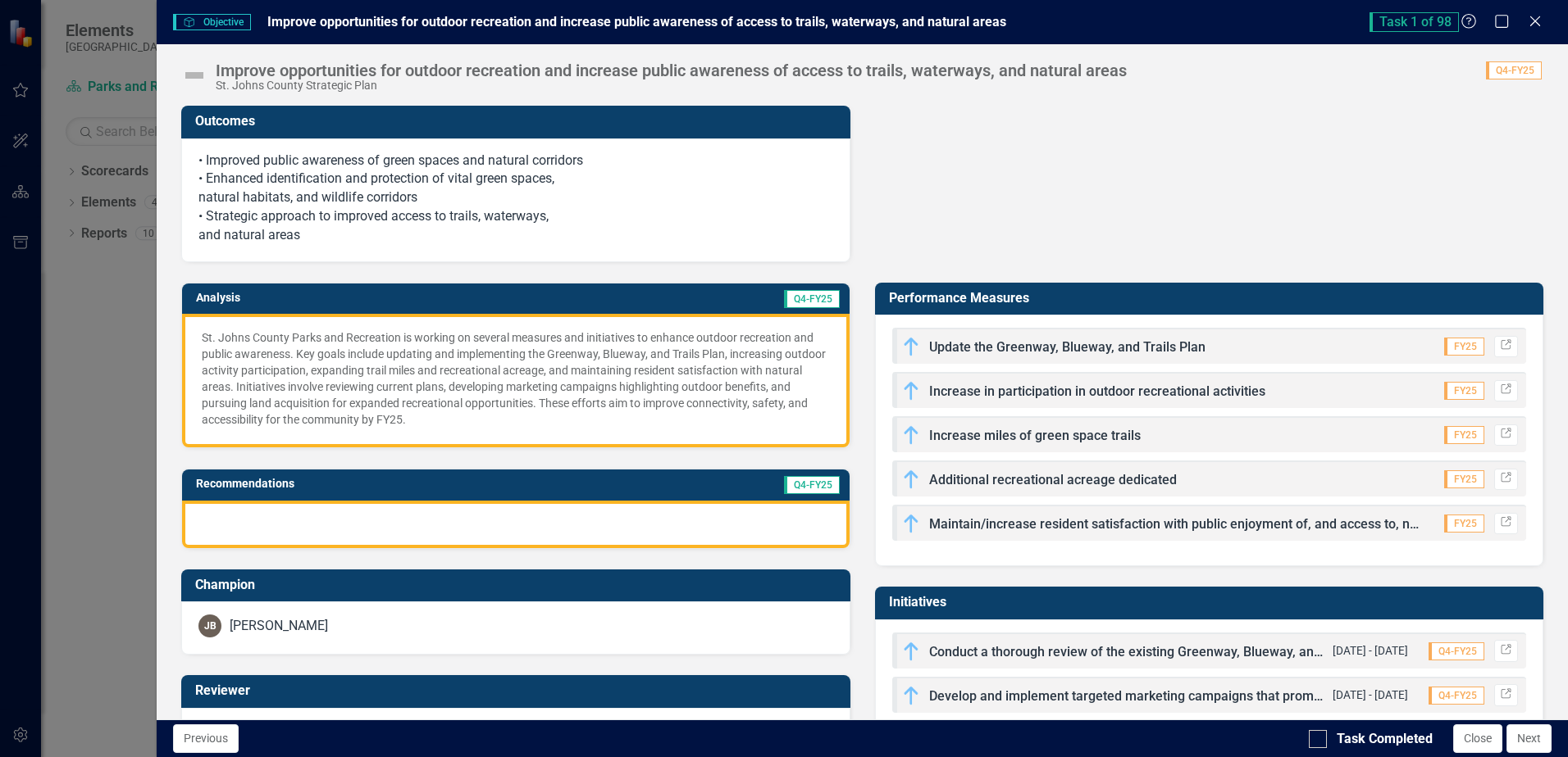
click at [964, 438] on span "Increase miles of green space trails" at bounding box center [1035, 435] width 211 height 16
click at [1500, 430] on icon "Link" at bounding box center [1506, 434] width 13 height 10
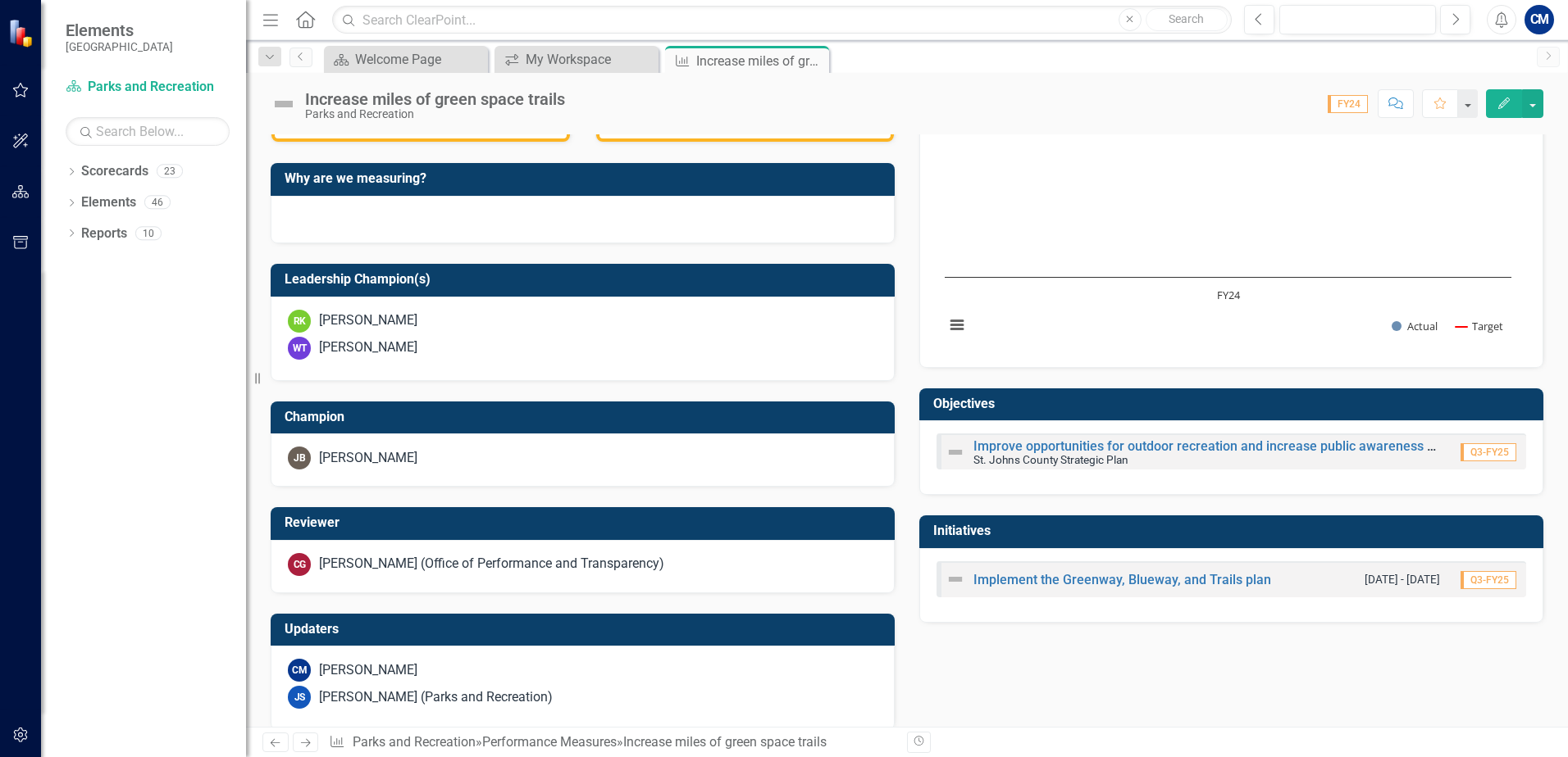
scroll to position [450, 0]
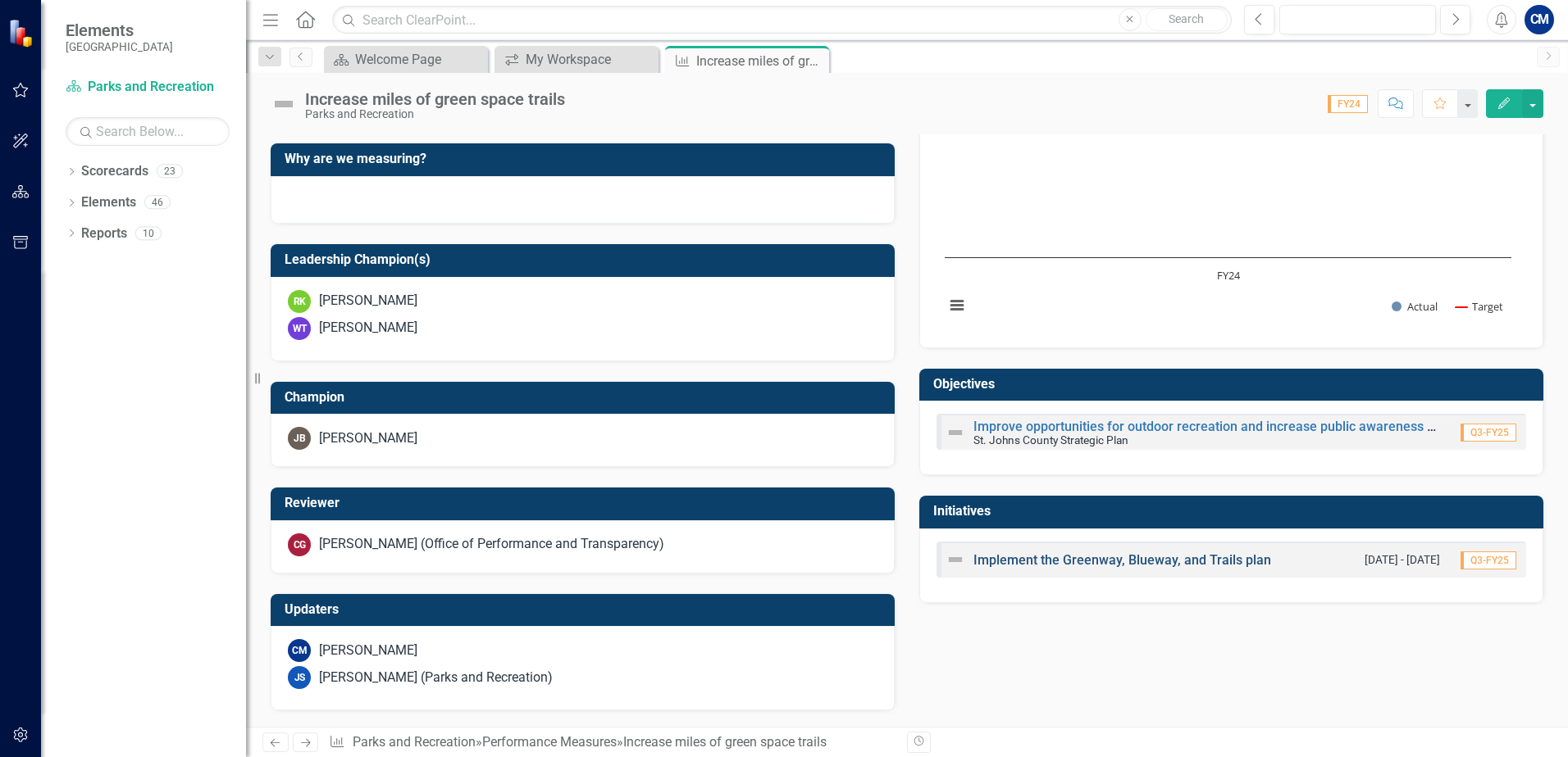
click at [1025, 563] on link "Implement the Greenway, Blueway, and Trails plan" at bounding box center [1122, 560] width 298 height 16
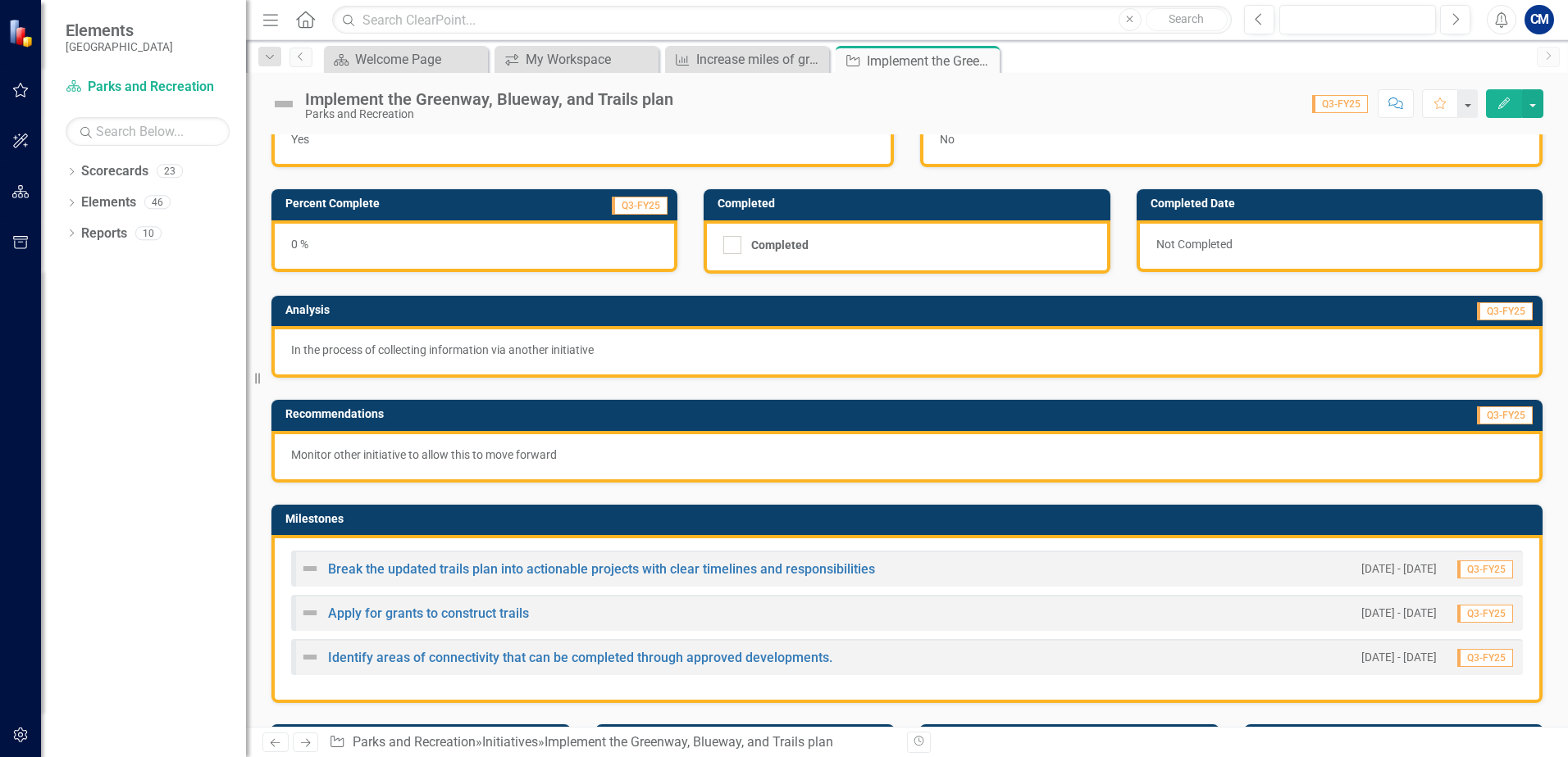
scroll to position [13, 0]
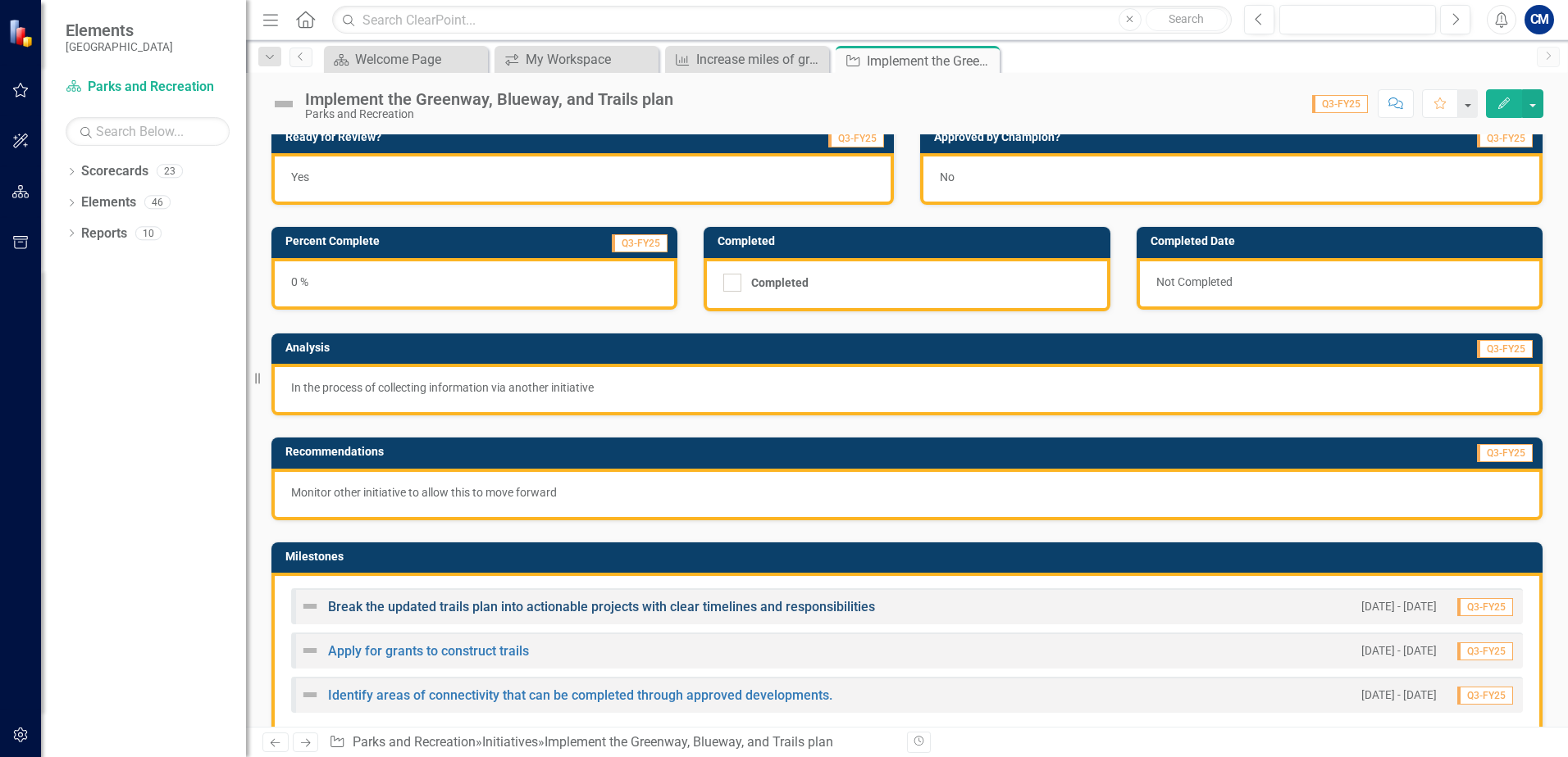
click at [437, 608] on link "Break the updated trails plan into actionable projects with clear timelines and…" at bounding box center [601, 607] width 547 height 16
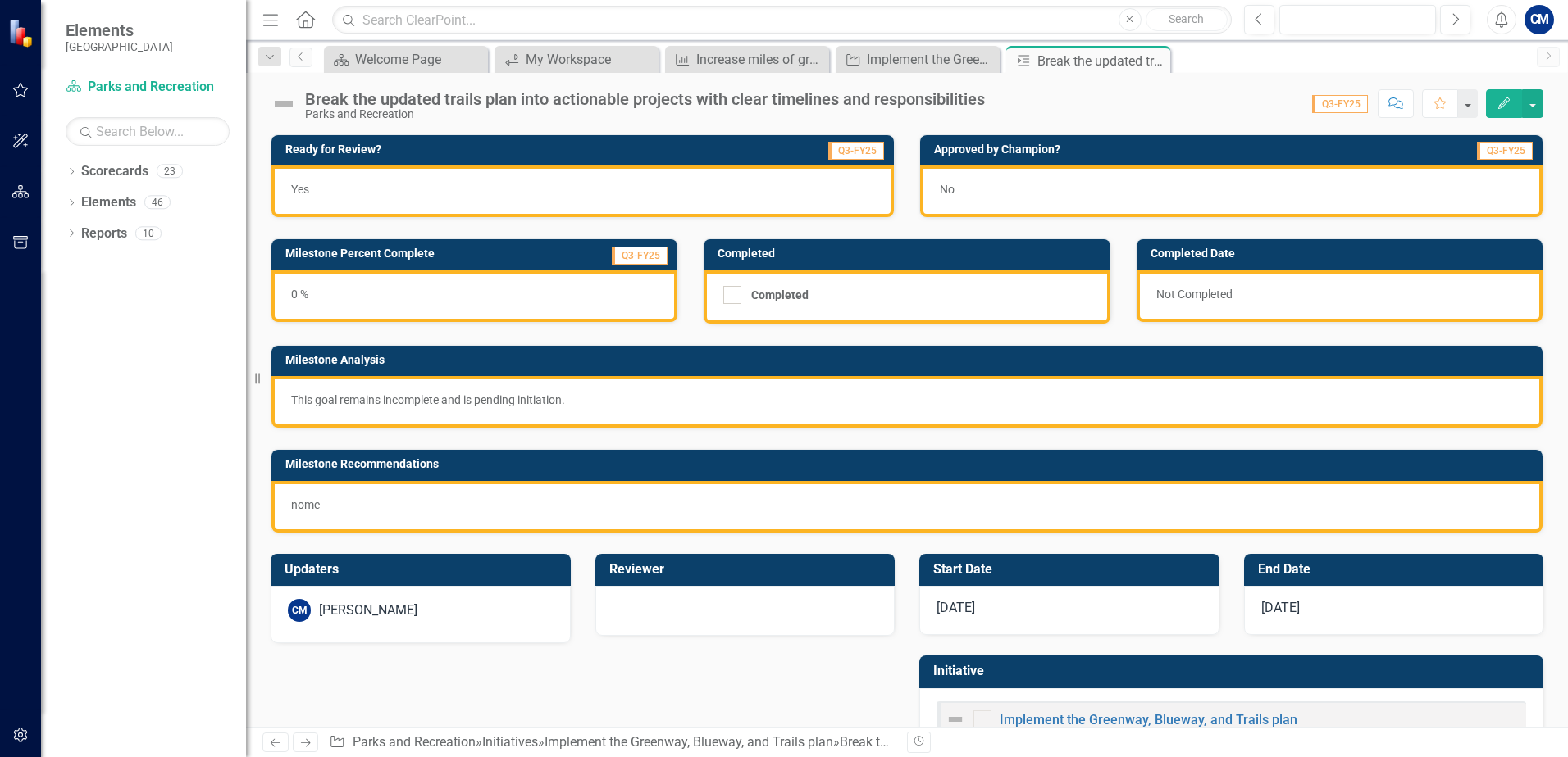
scroll to position [52, 0]
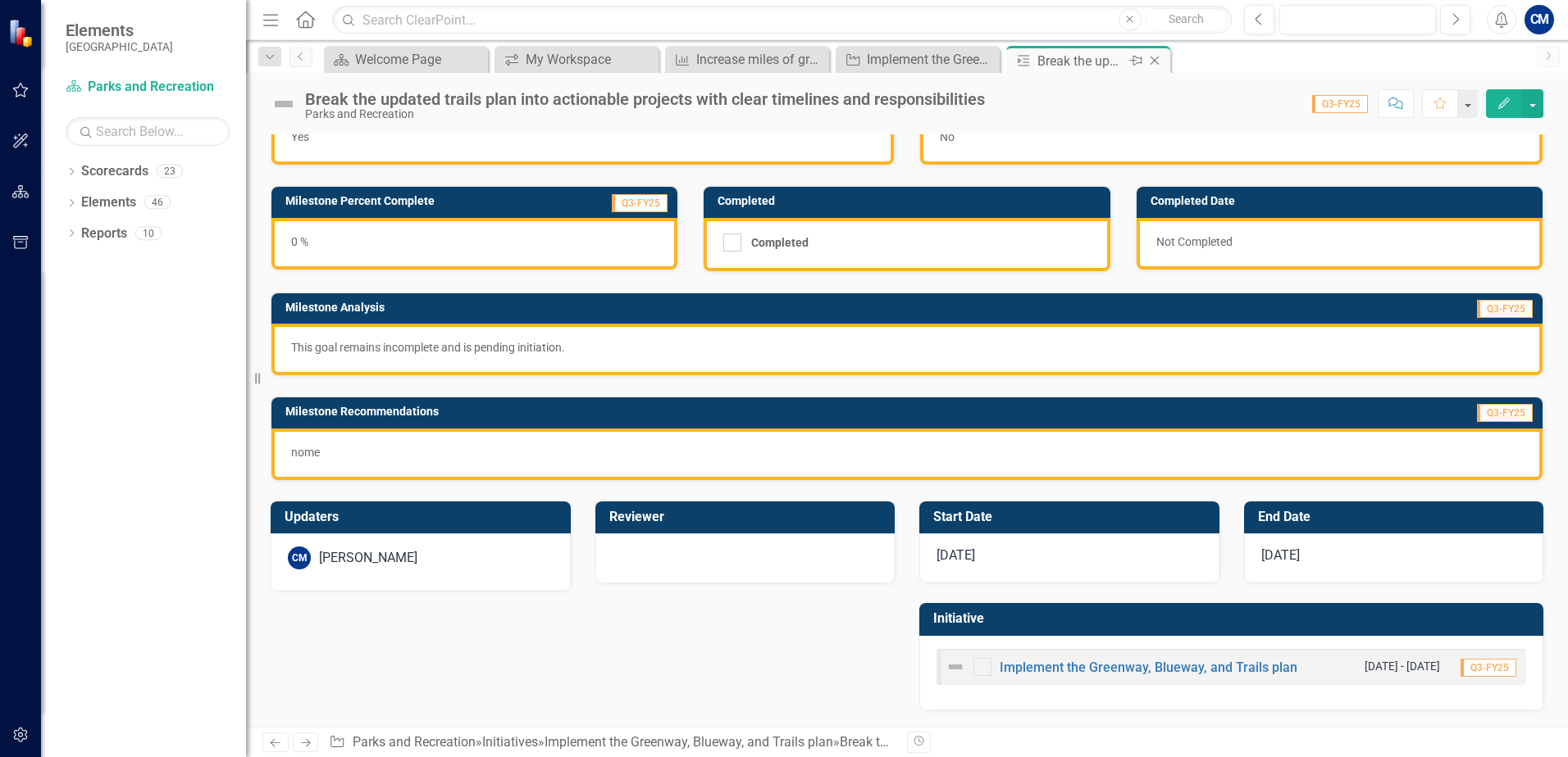
click at [1153, 61] on icon "Close" at bounding box center [1154, 61] width 16 height 14
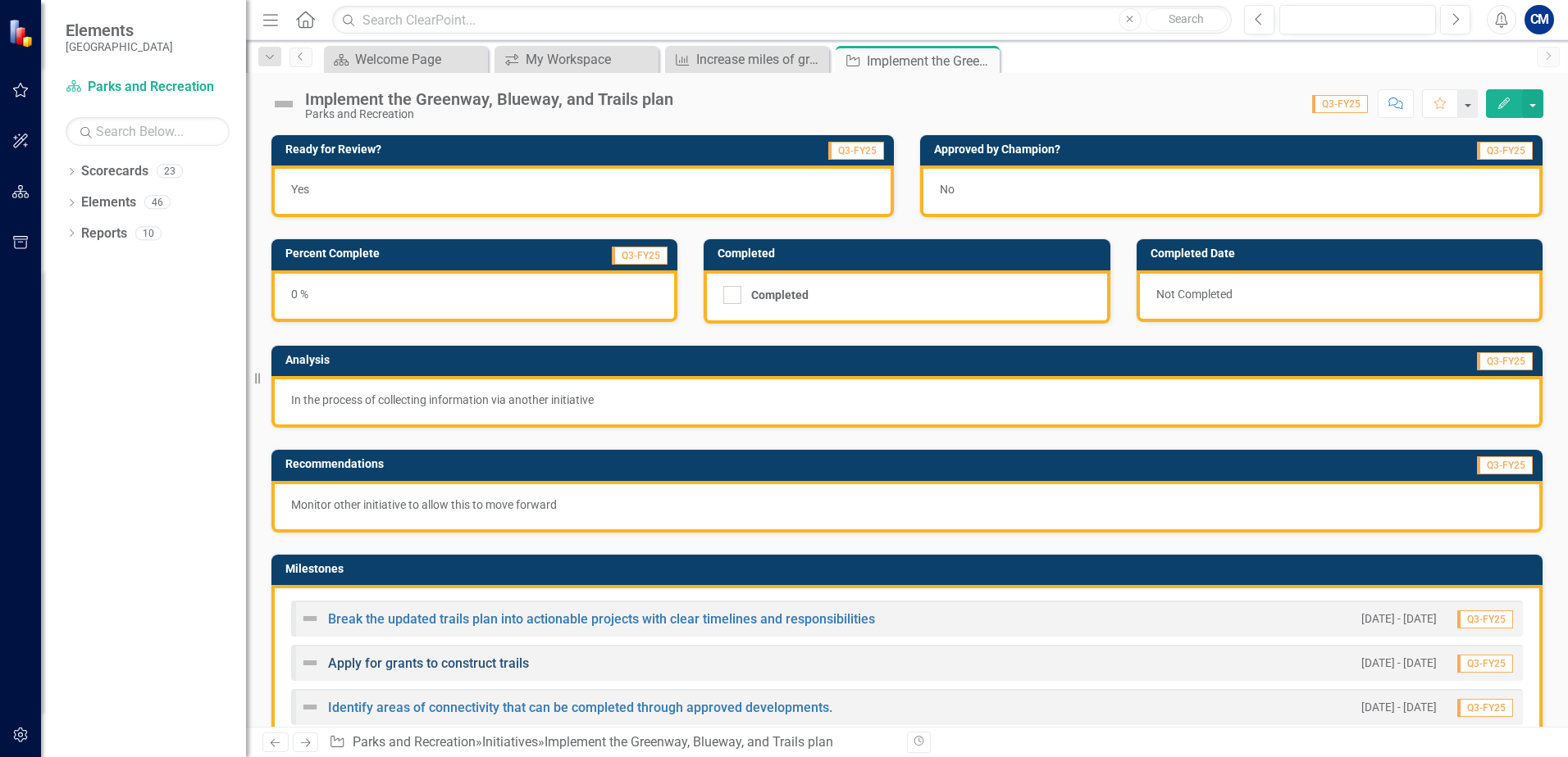
click at [387, 665] on link "Apply for grants to construct trails" at bounding box center [428, 664] width 201 height 16
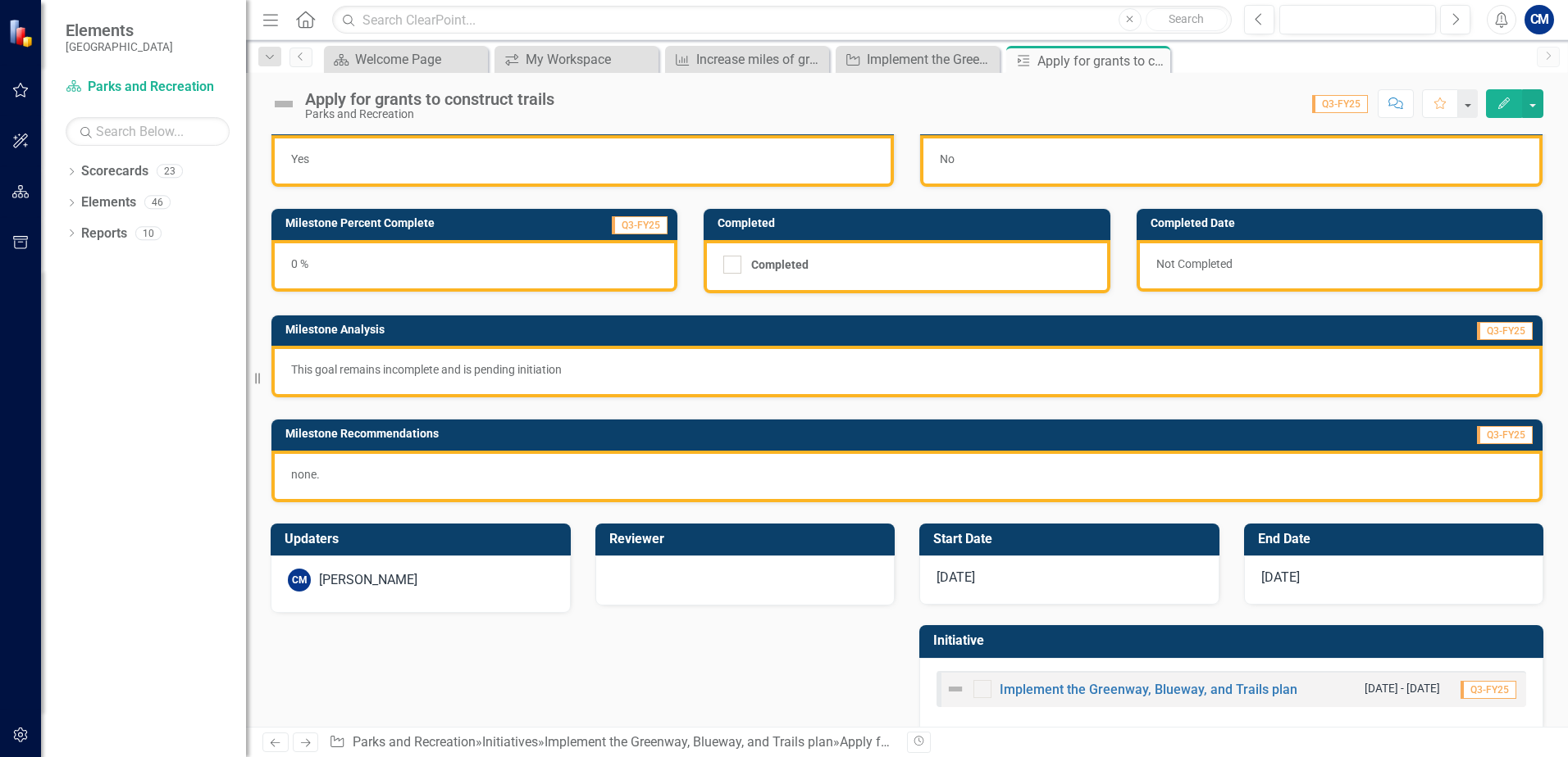
scroll to position [52, 0]
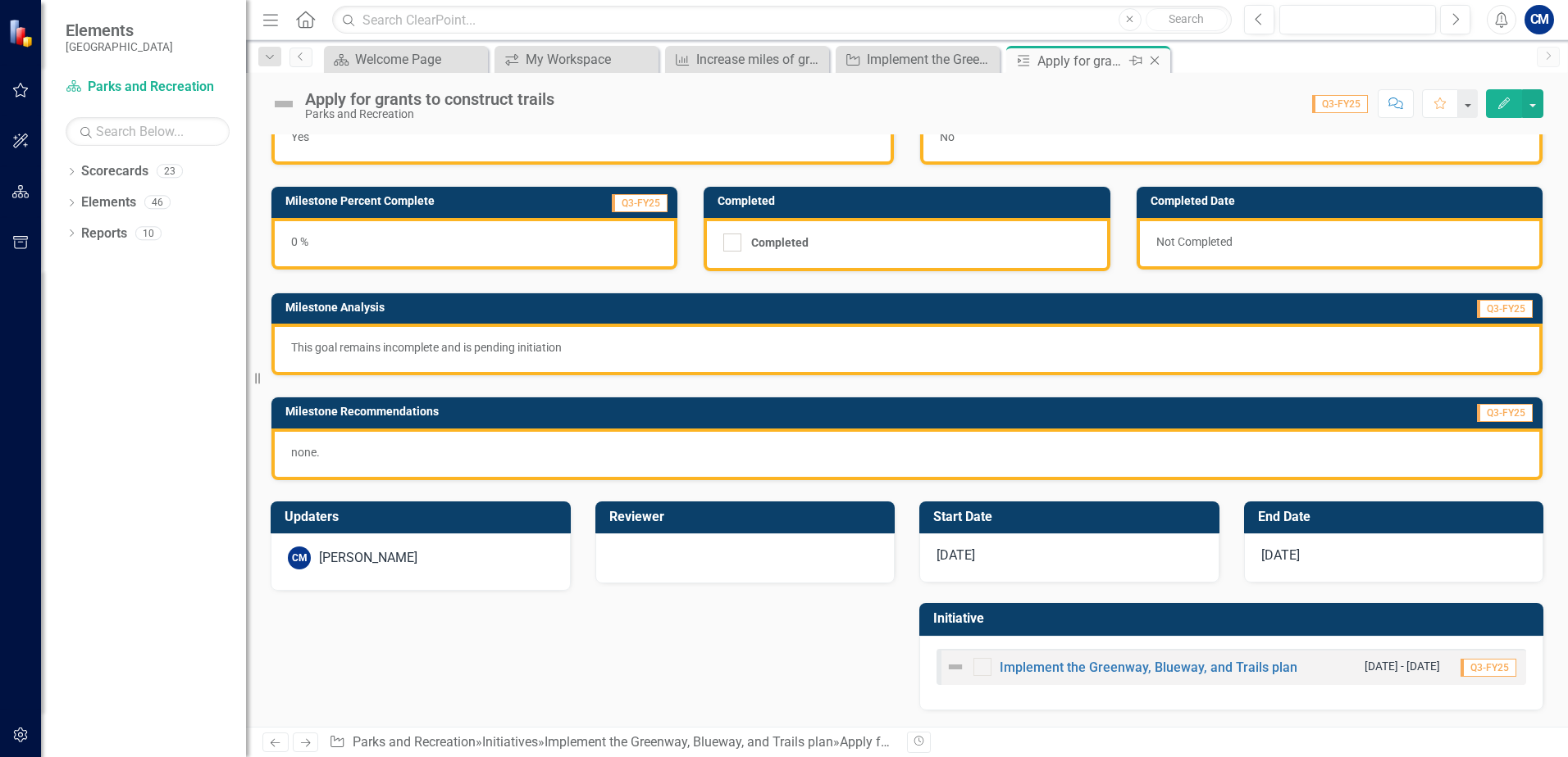
click at [1157, 62] on icon "Close" at bounding box center [1154, 61] width 16 height 14
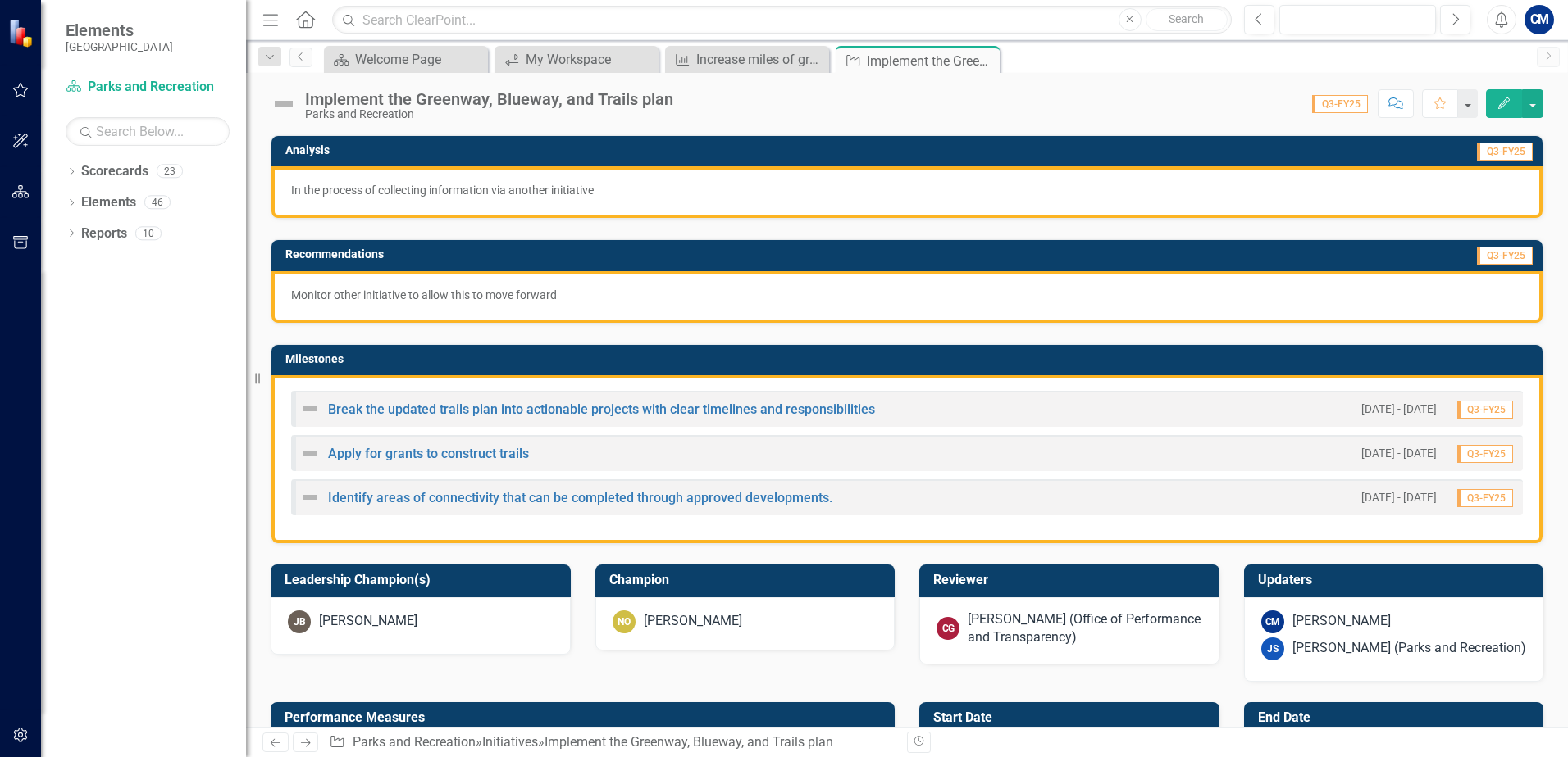
scroll to position [246, 0]
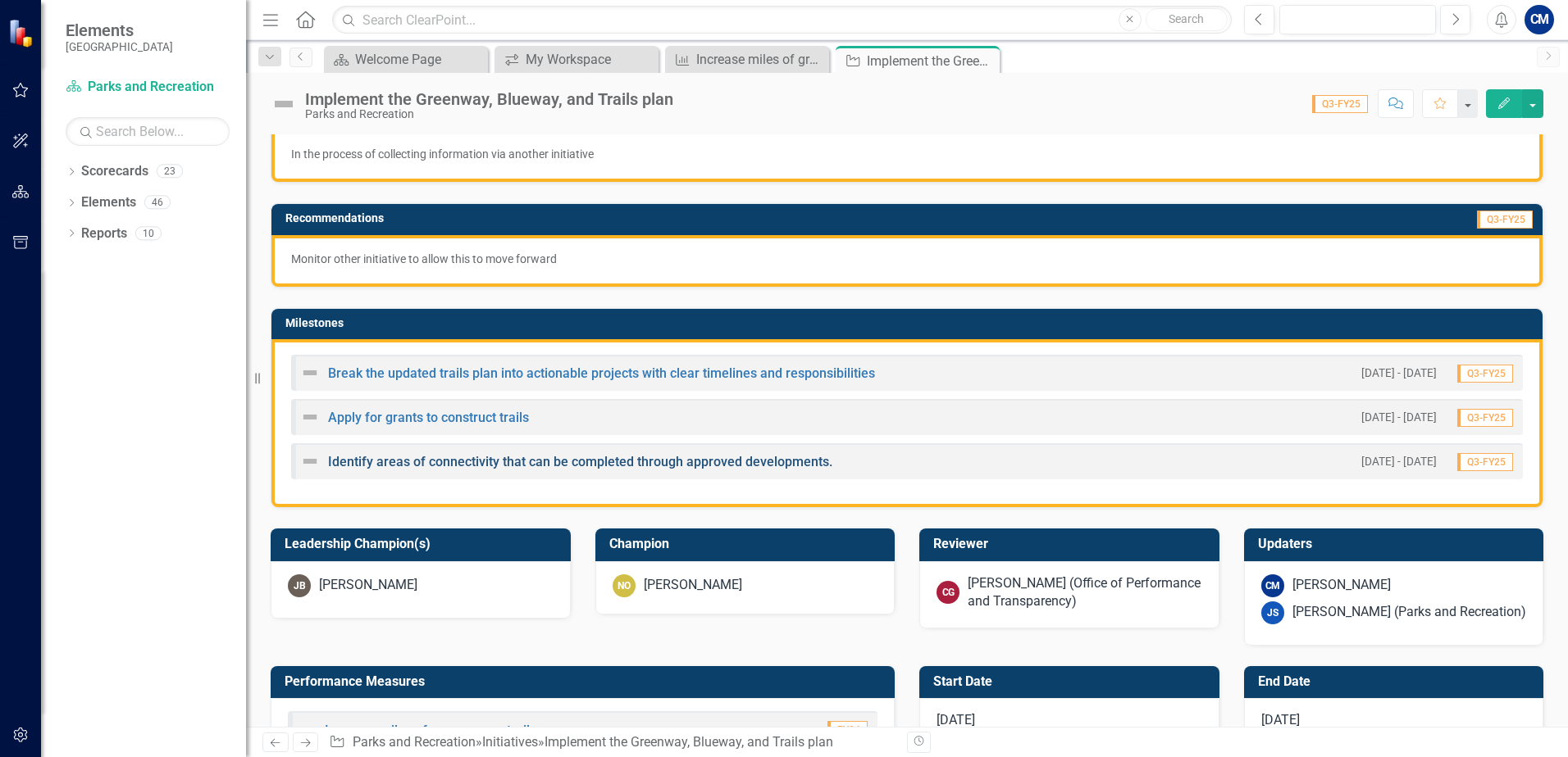
click at [653, 459] on link "Identify areas of connectivity that can be completed through approved developme…" at bounding box center [580, 461] width 504 height 16
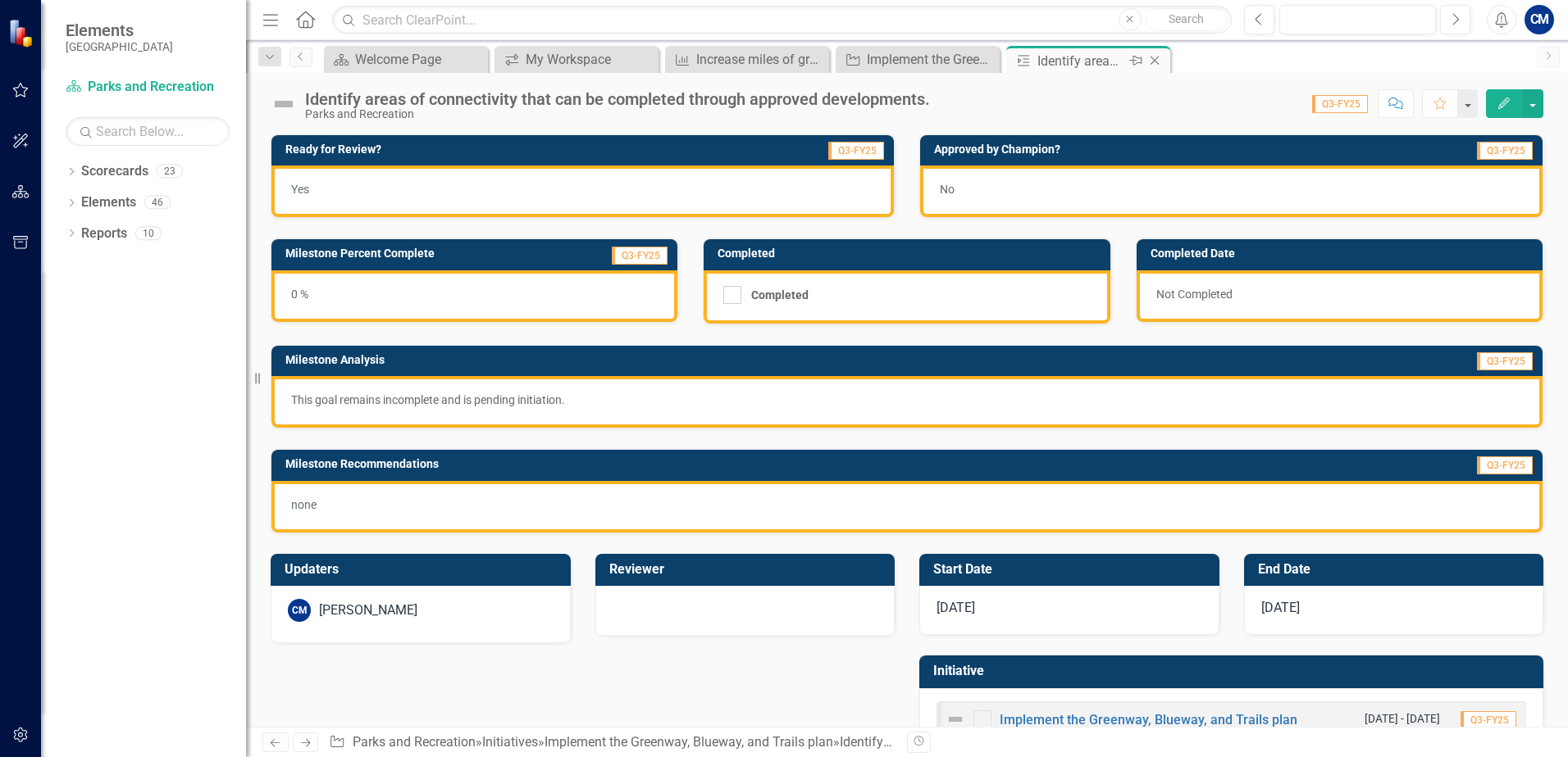
click at [1153, 55] on icon "Close" at bounding box center [1154, 61] width 16 height 14
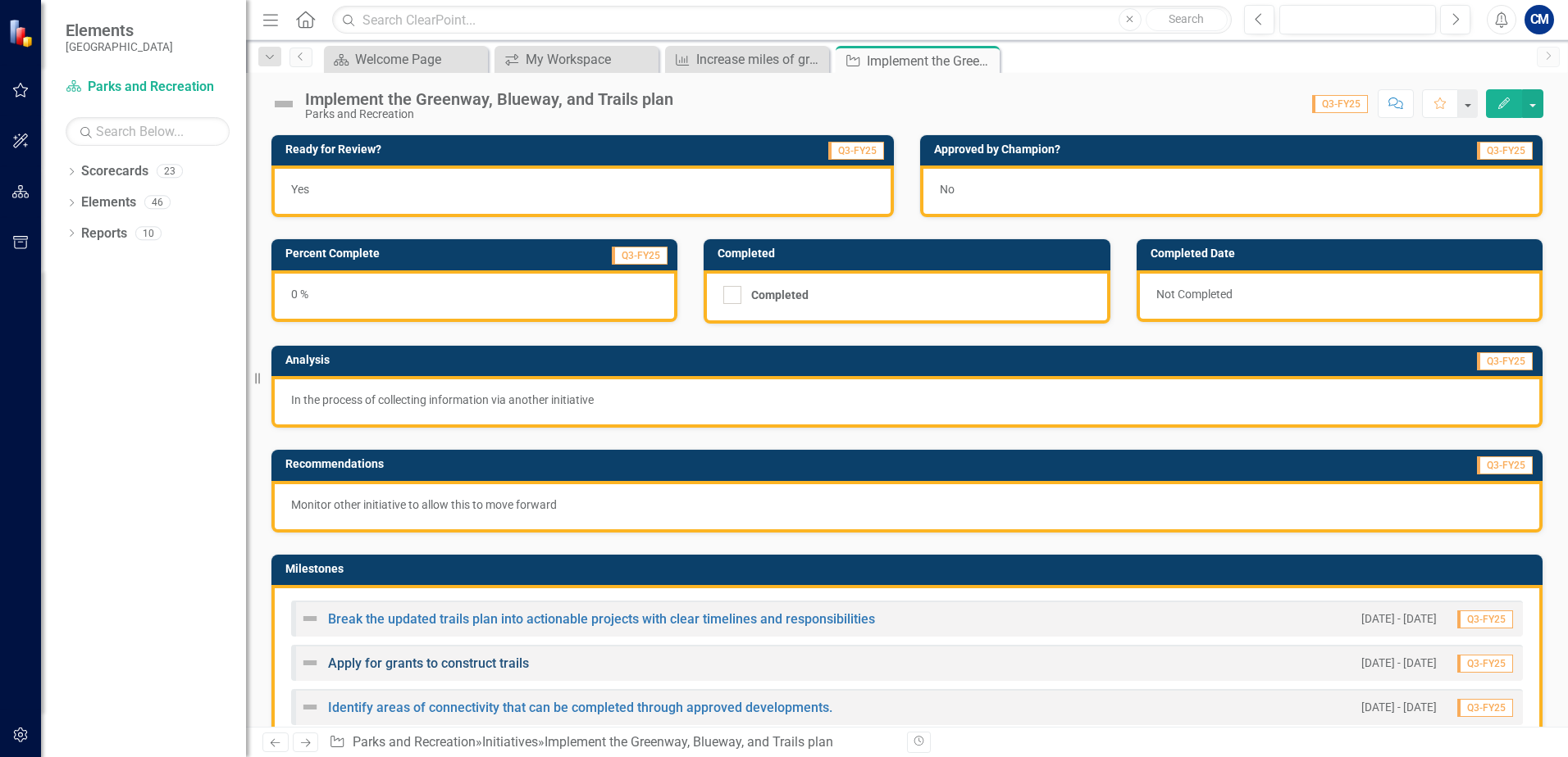
click at [451, 661] on link "Apply for grants to construct trails" at bounding box center [428, 664] width 201 height 16
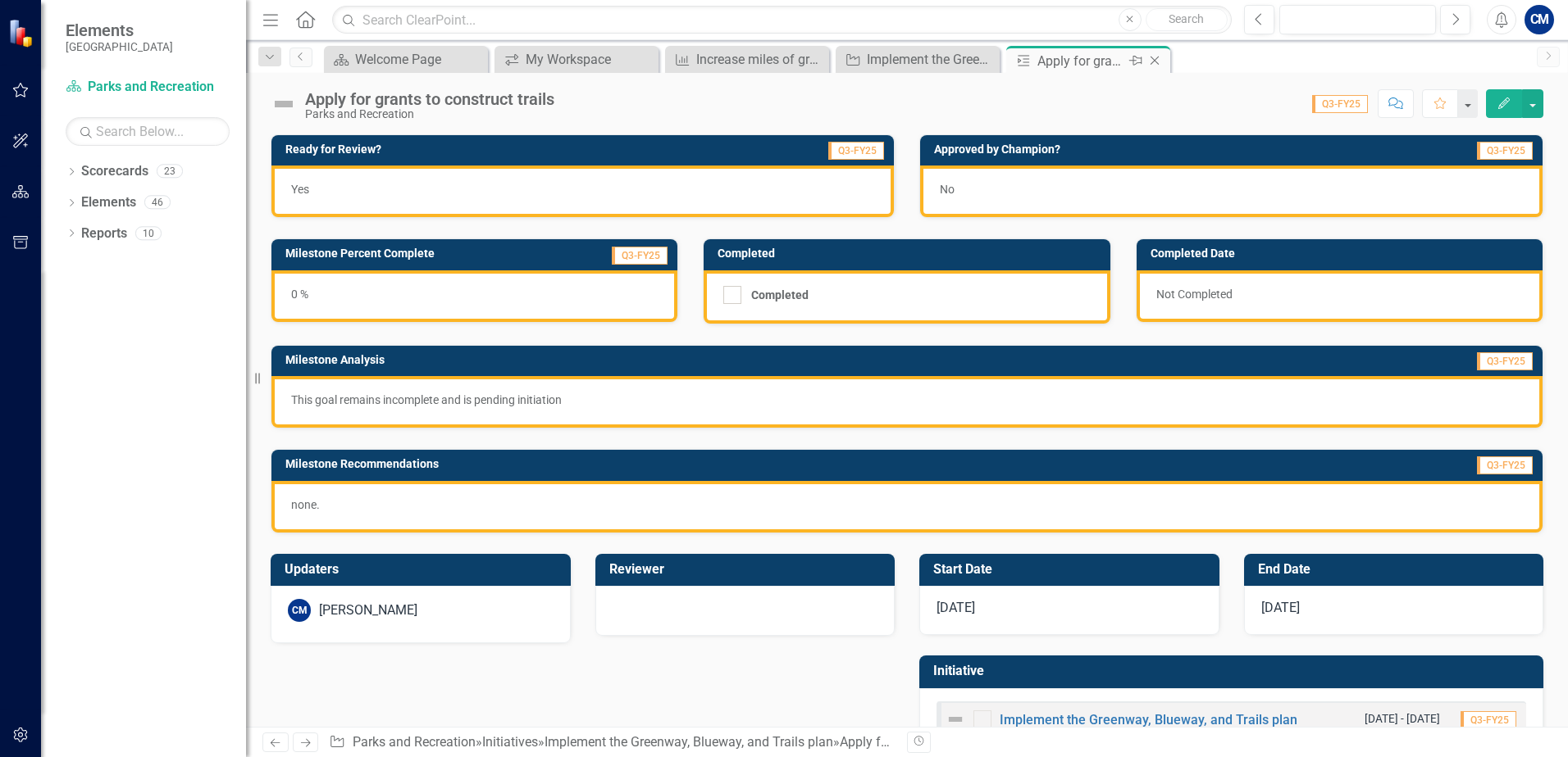
click at [1156, 58] on icon "Close" at bounding box center [1154, 61] width 16 height 14
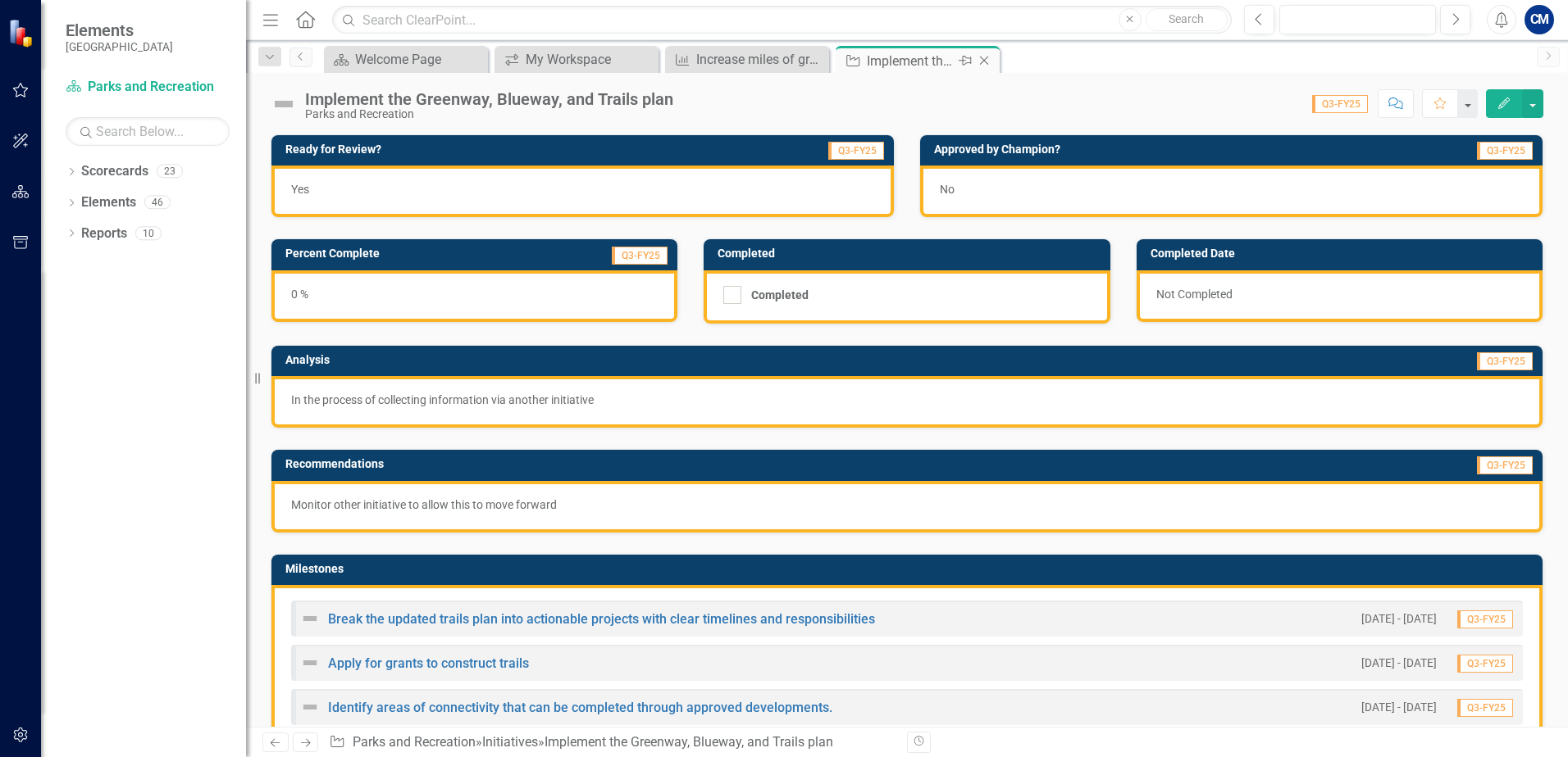
click at [982, 54] on icon "Close" at bounding box center [983, 61] width 16 height 14
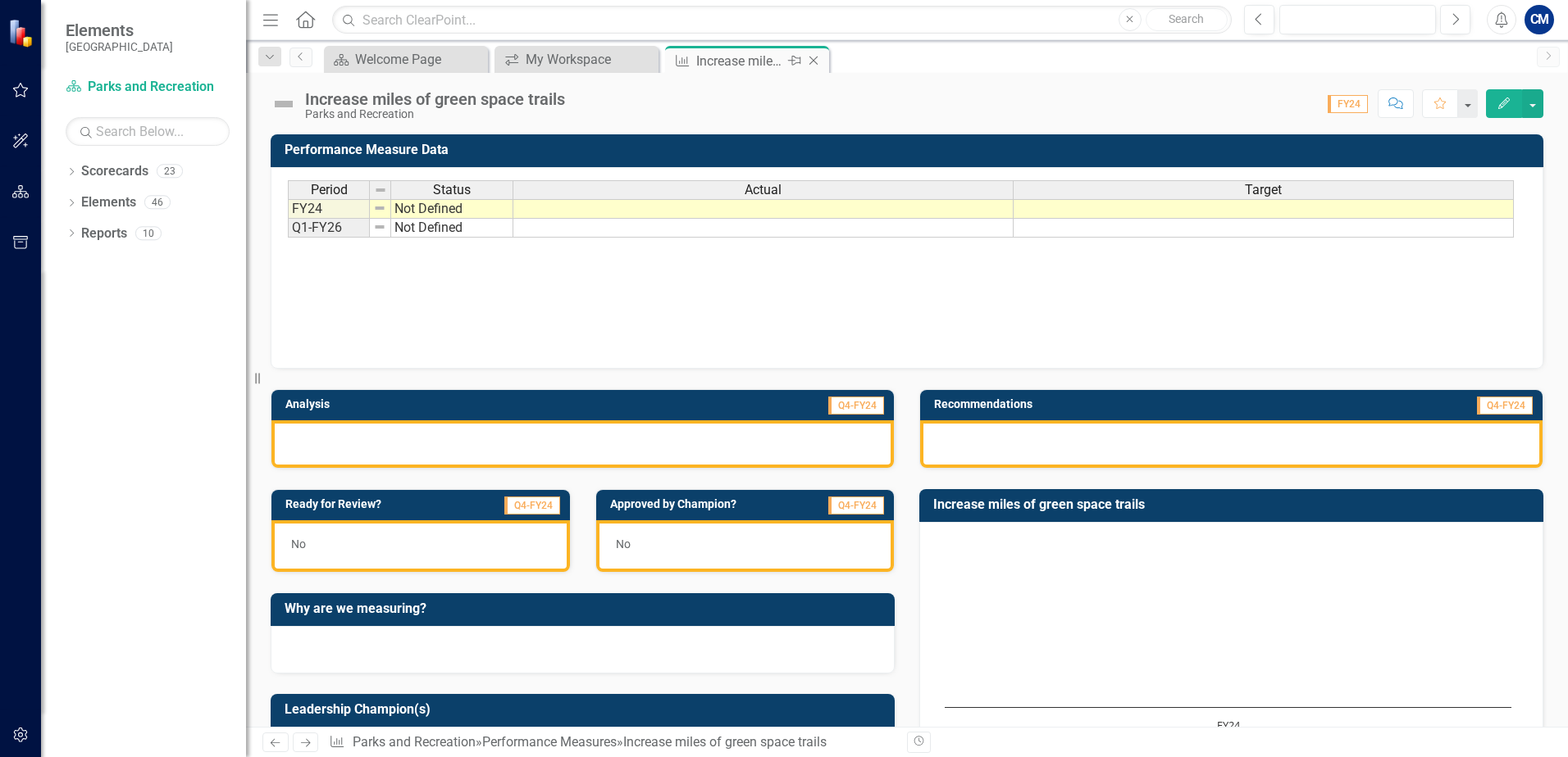
click at [811, 58] on icon at bounding box center [814, 60] width 9 height 9
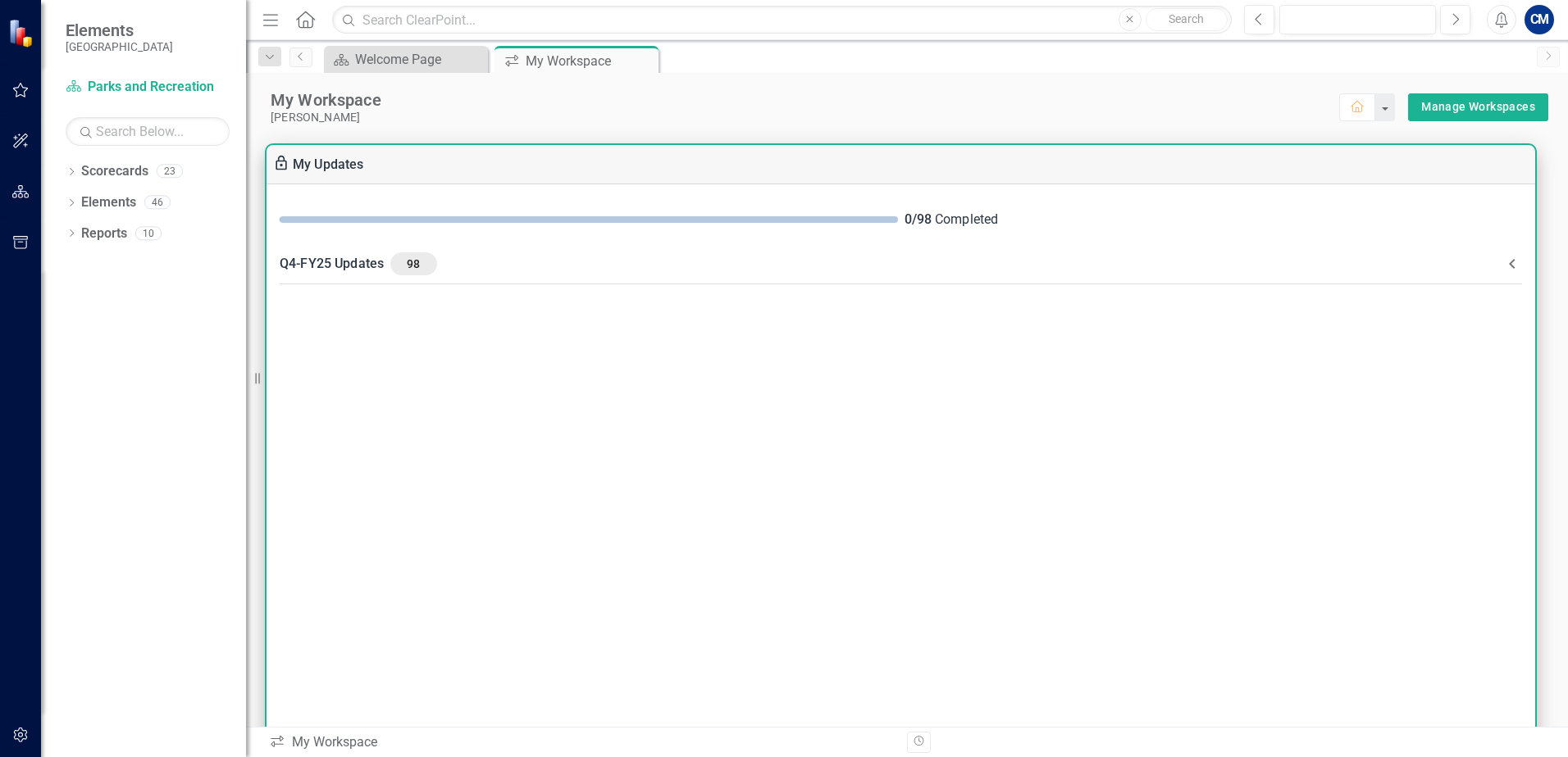
click at [1504, 265] on icon at bounding box center [1512, 264] width 19 height 19
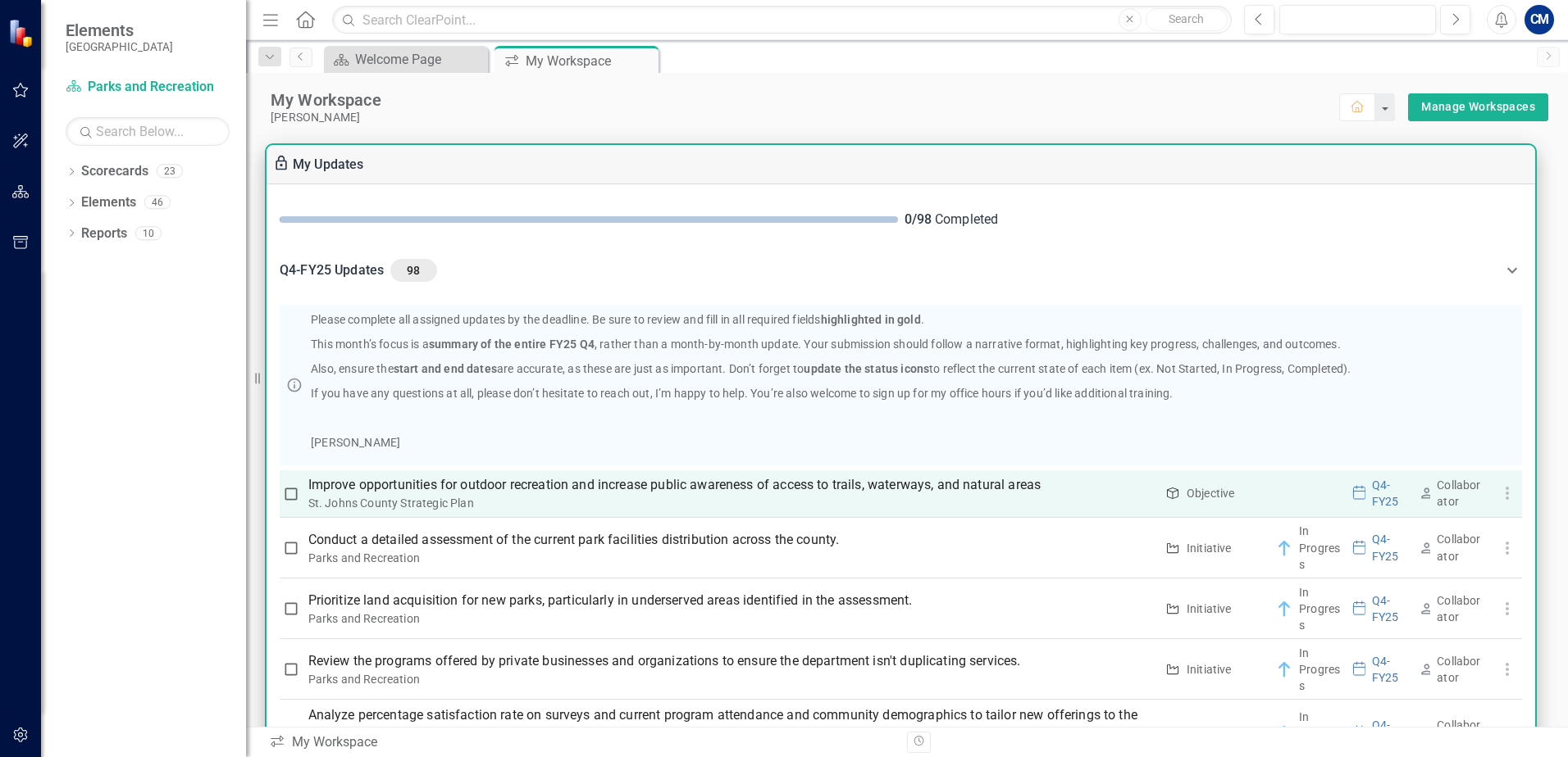
click at [855, 483] on p "Improve opportunities for outdoor recreation and increase public awareness of a…" at bounding box center [731, 485] width 847 height 19
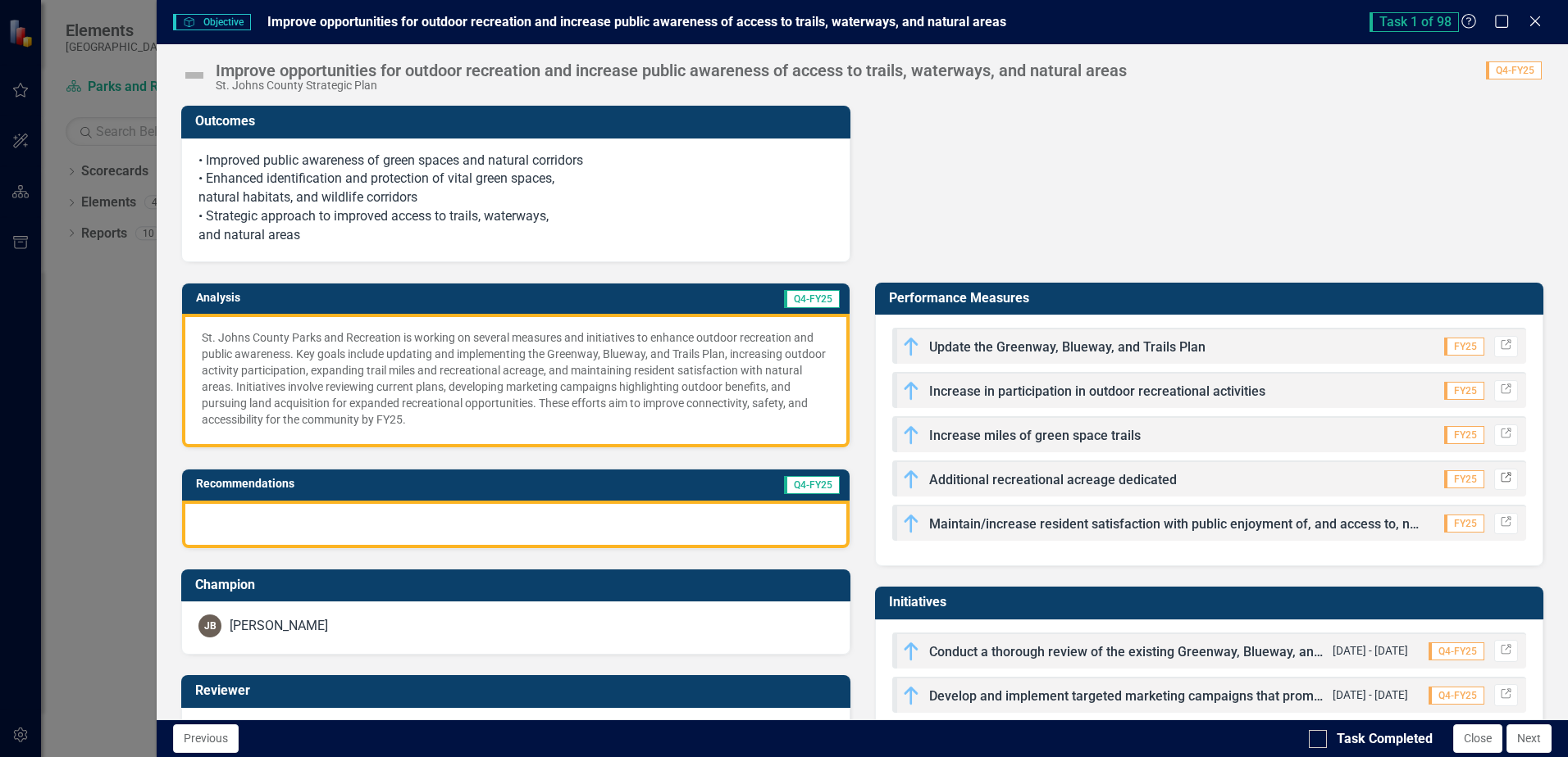
click at [1500, 479] on icon "Link" at bounding box center [1506, 479] width 13 height 10
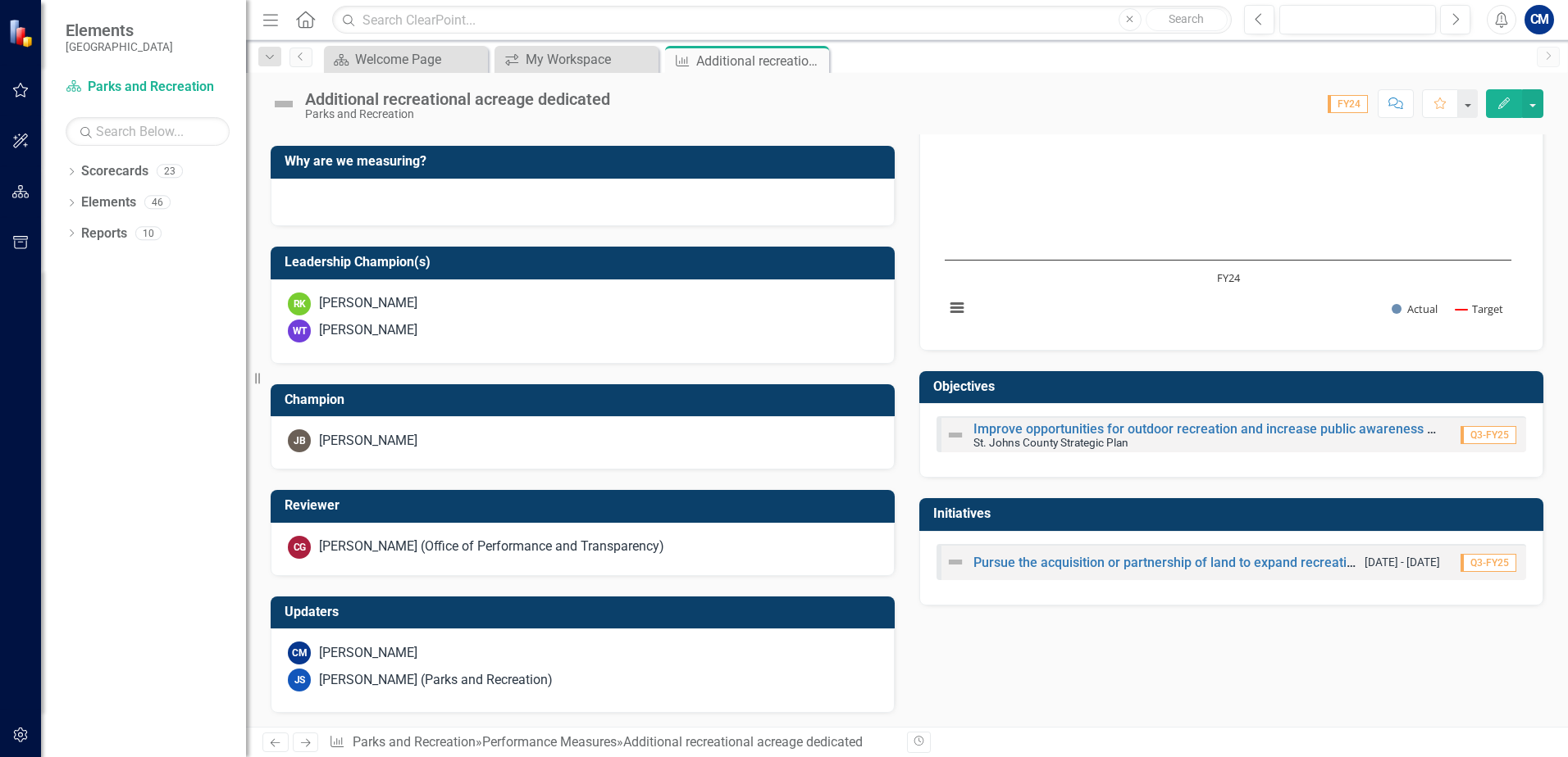
scroll to position [450, 0]
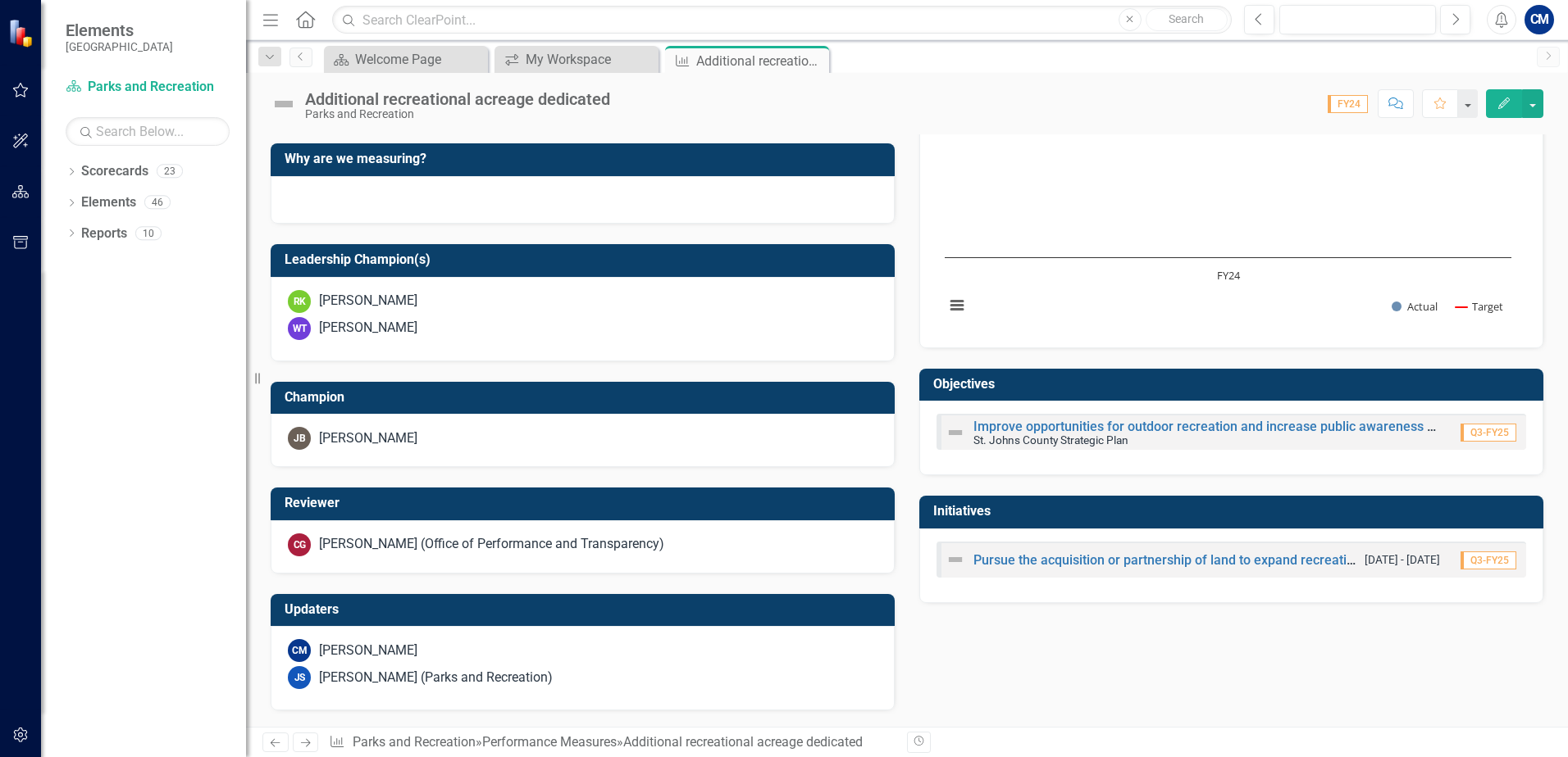
click at [1030, 659] on div "Analysis Q4-FY24 Ready for Review? Q4-FY24 No Approved by Champion? Q4-FY24 No …" at bounding box center [907, 315] width 1297 height 793
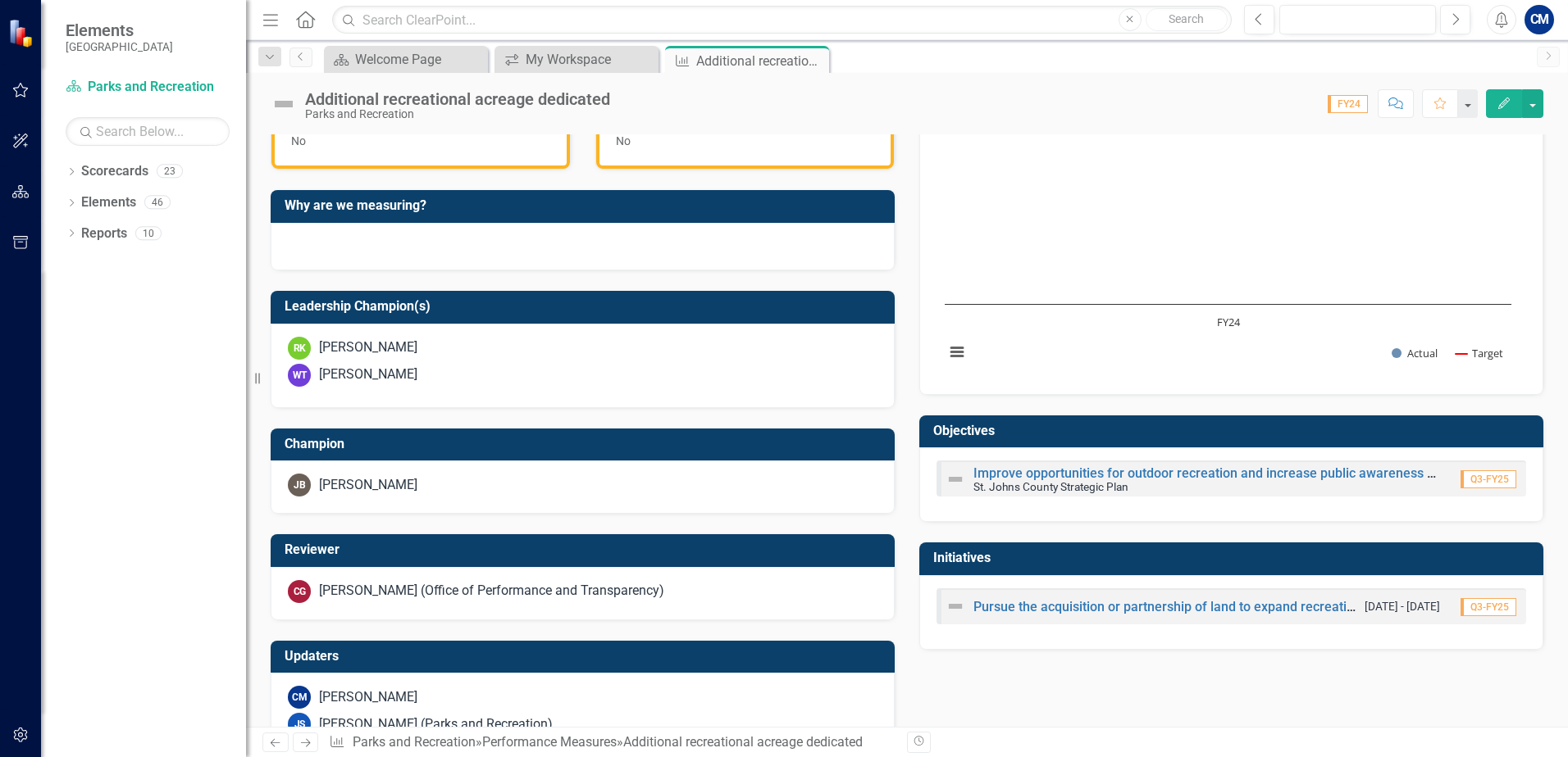
scroll to position [368, 0]
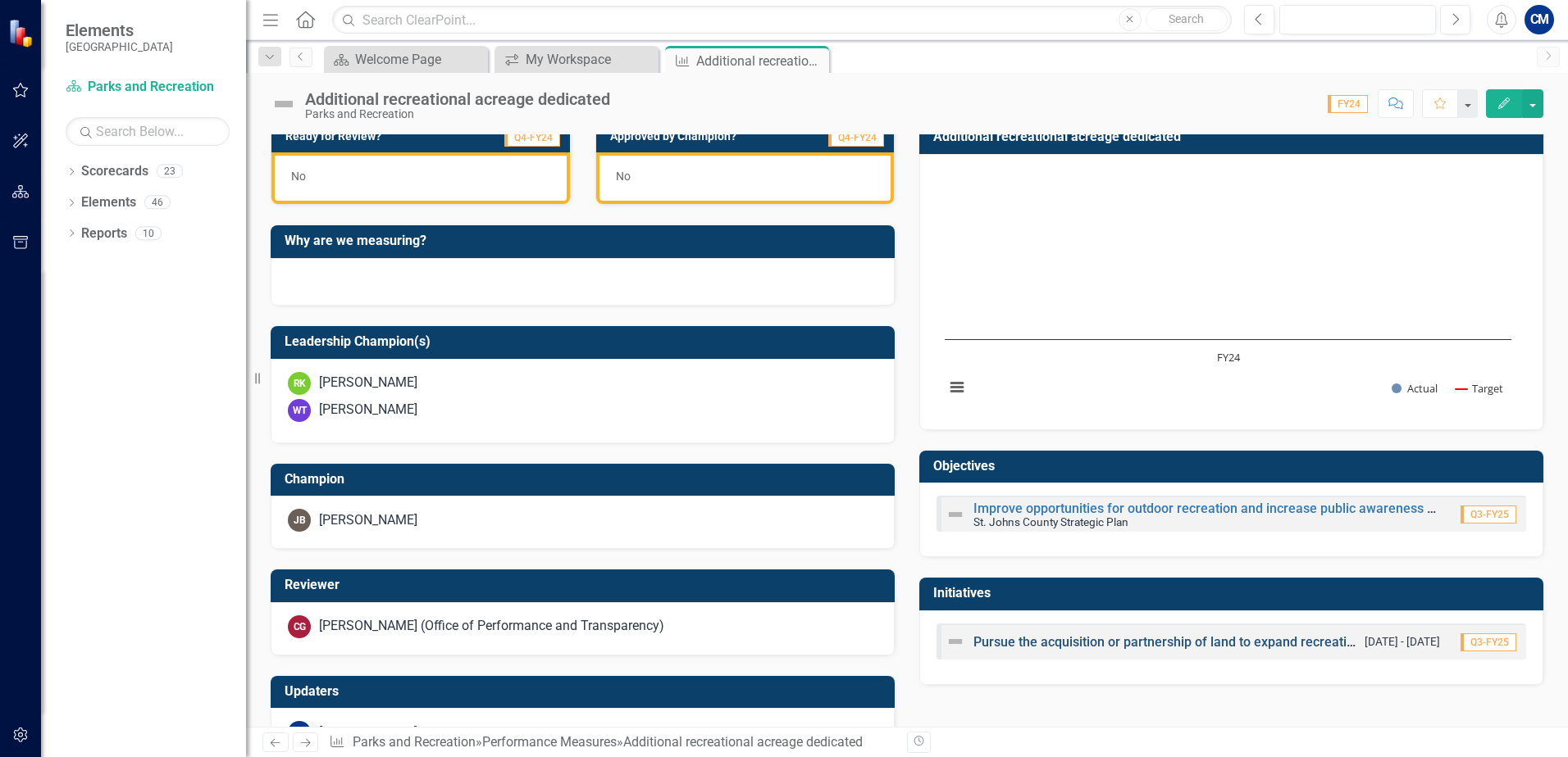
click at [1055, 642] on link "Pursue the acquisition or partnership of land to expand recreational opportunit…" at bounding box center [1215, 643] width 483 height 16
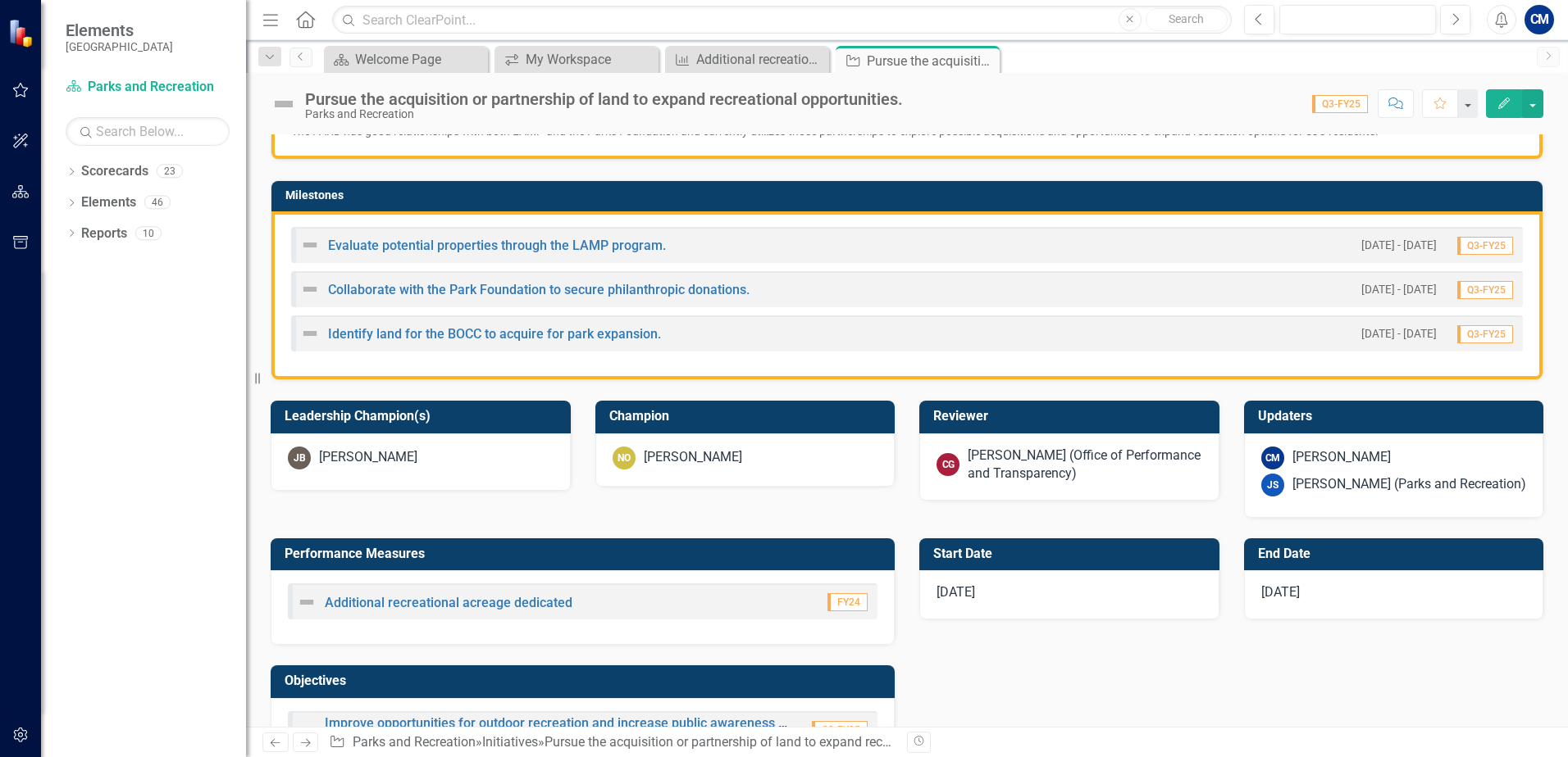
scroll to position [410, 0]
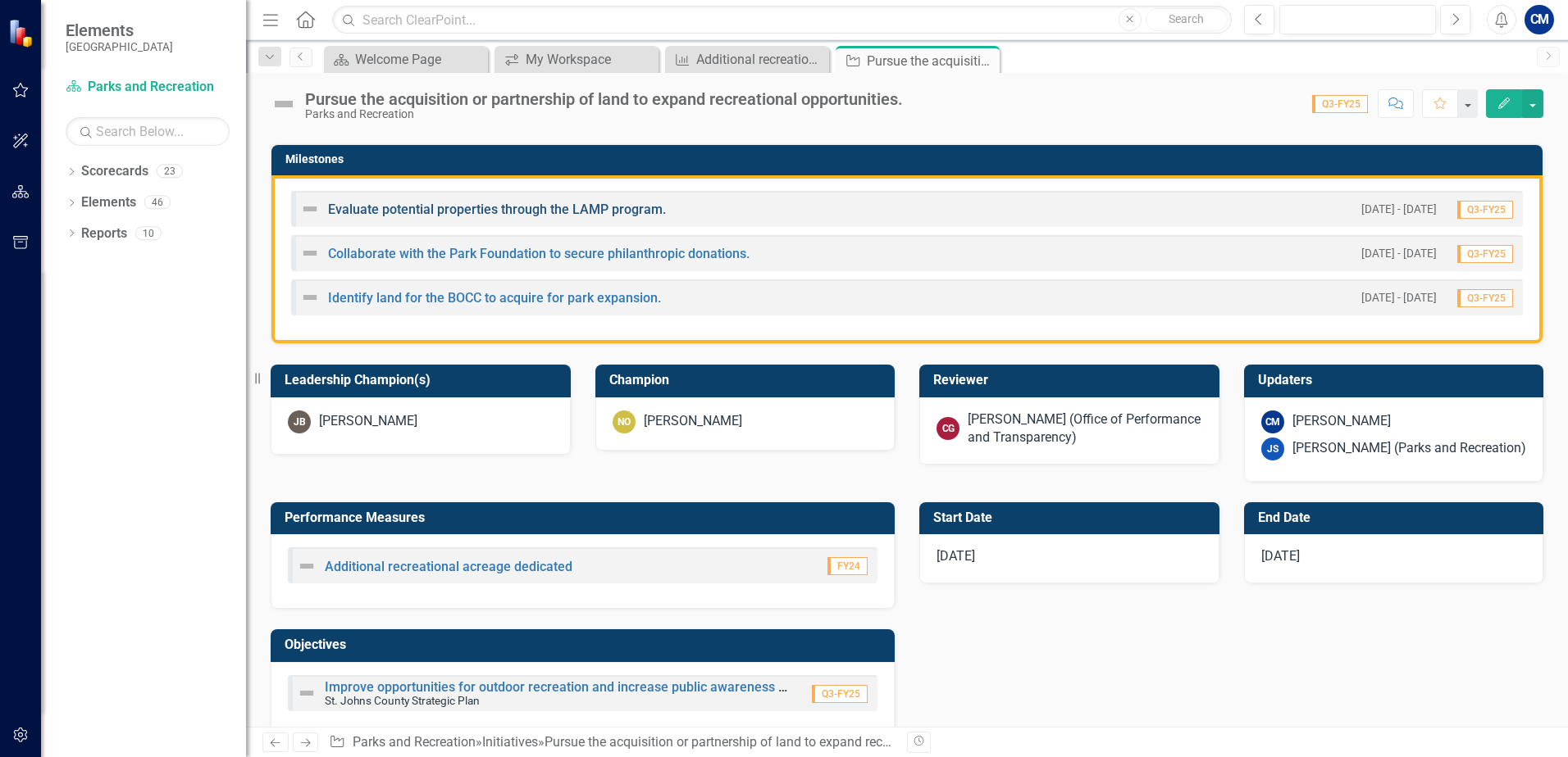
click at [481, 207] on link "Evaluate potential properties through the LAMP program." at bounding box center [496, 209] width 337 height 16
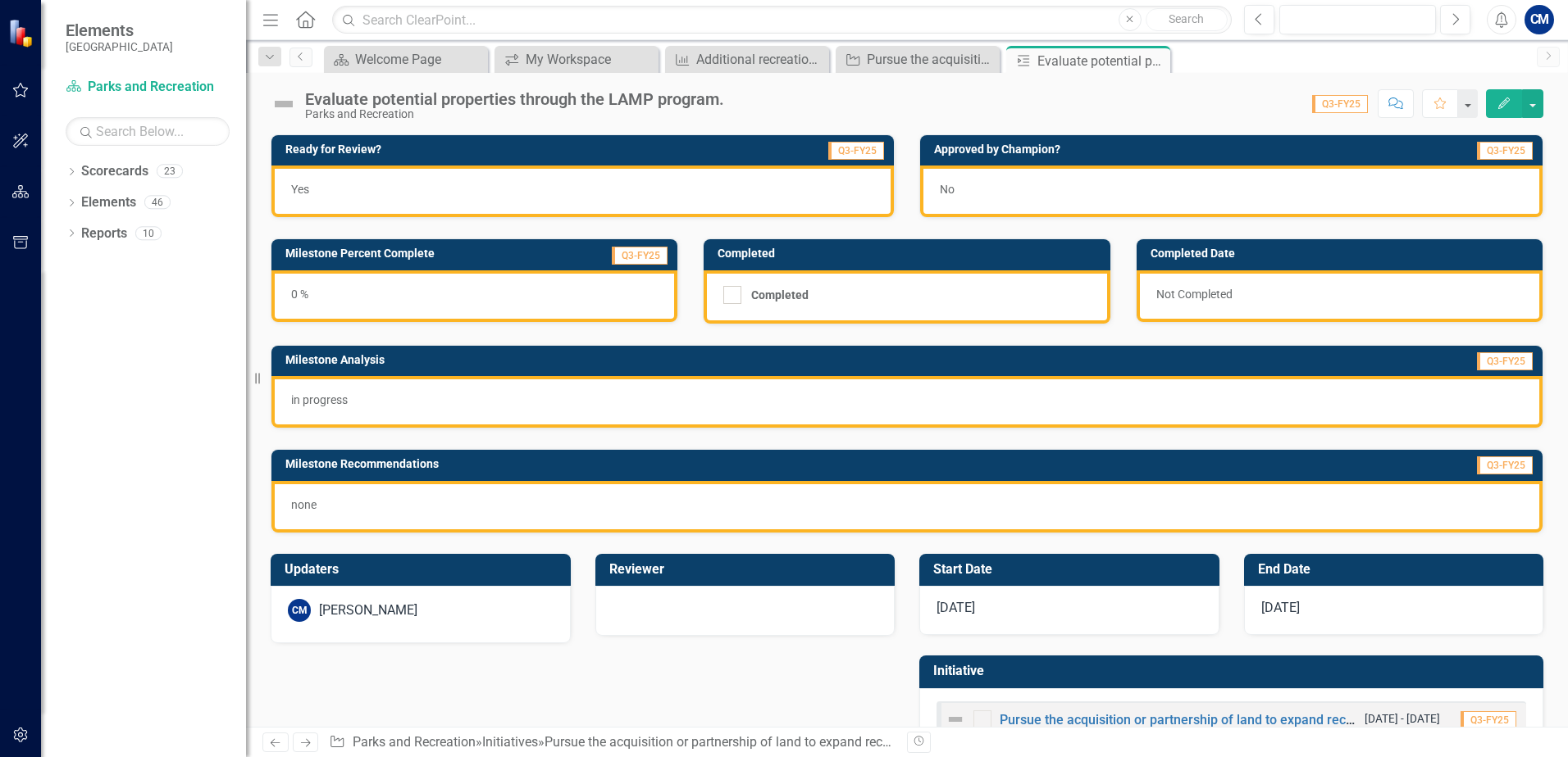
click at [0, 0] on icon "Close" at bounding box center [0, 0] width 0 height 0
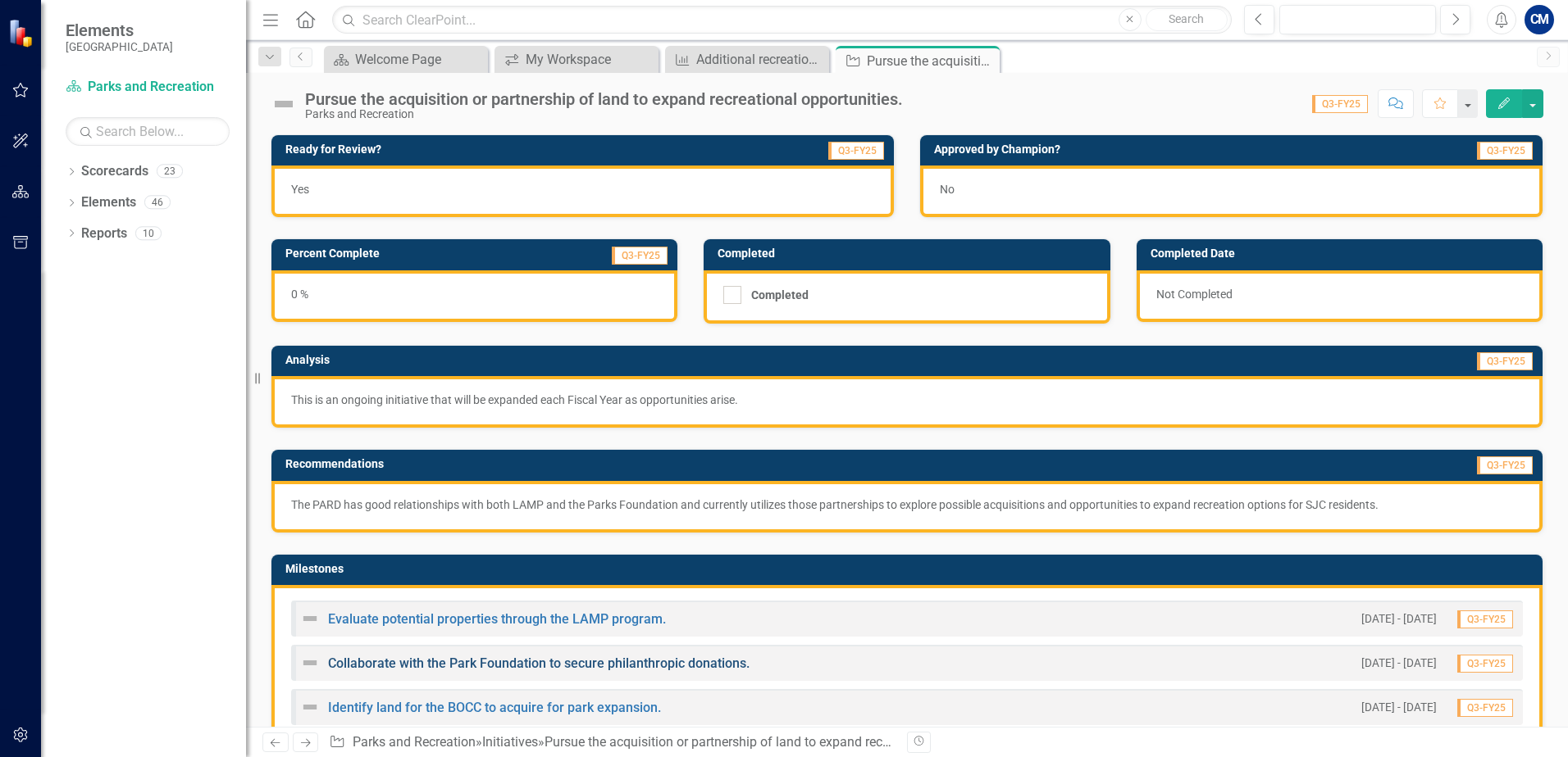
click at [548, 660] on link "Collaborate with the Park Foundation to secure philanthropic donations." at bounding box center [538, 664] width 422 height 16
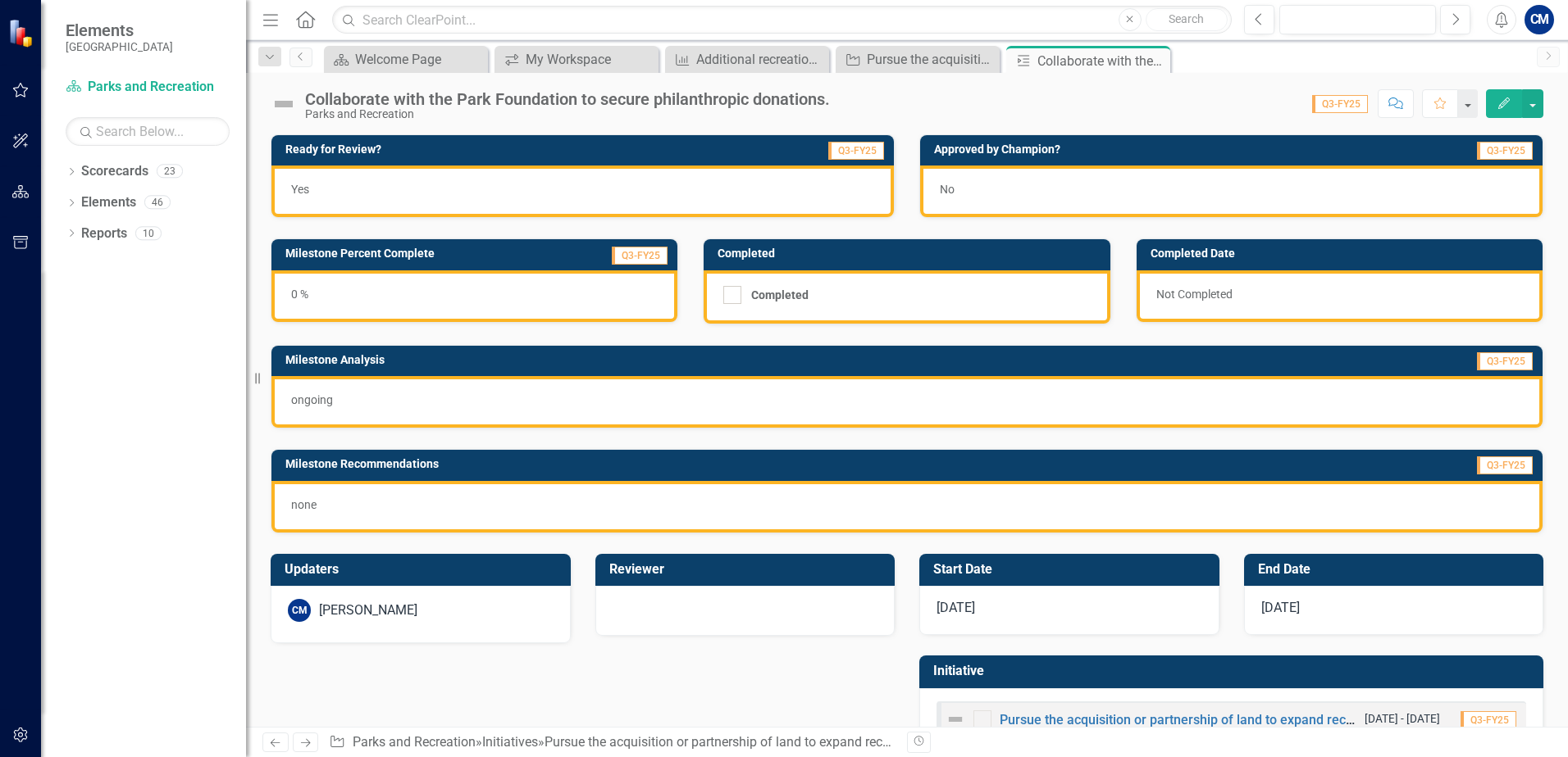
scroll to position [52, 0]
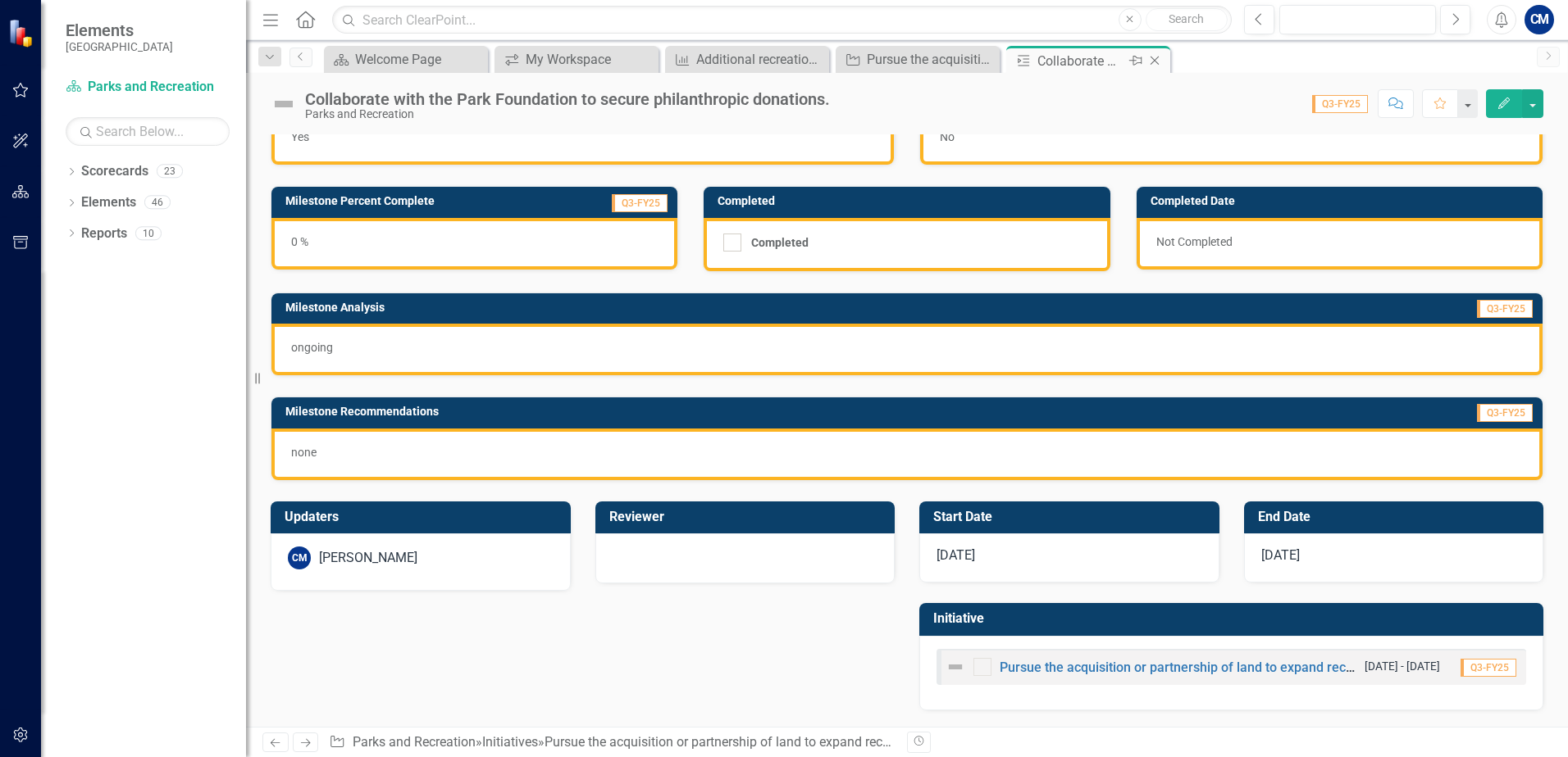
click at [1158, 66] on icon "Close" at bounding box center [1154, 61] width 16 height 14
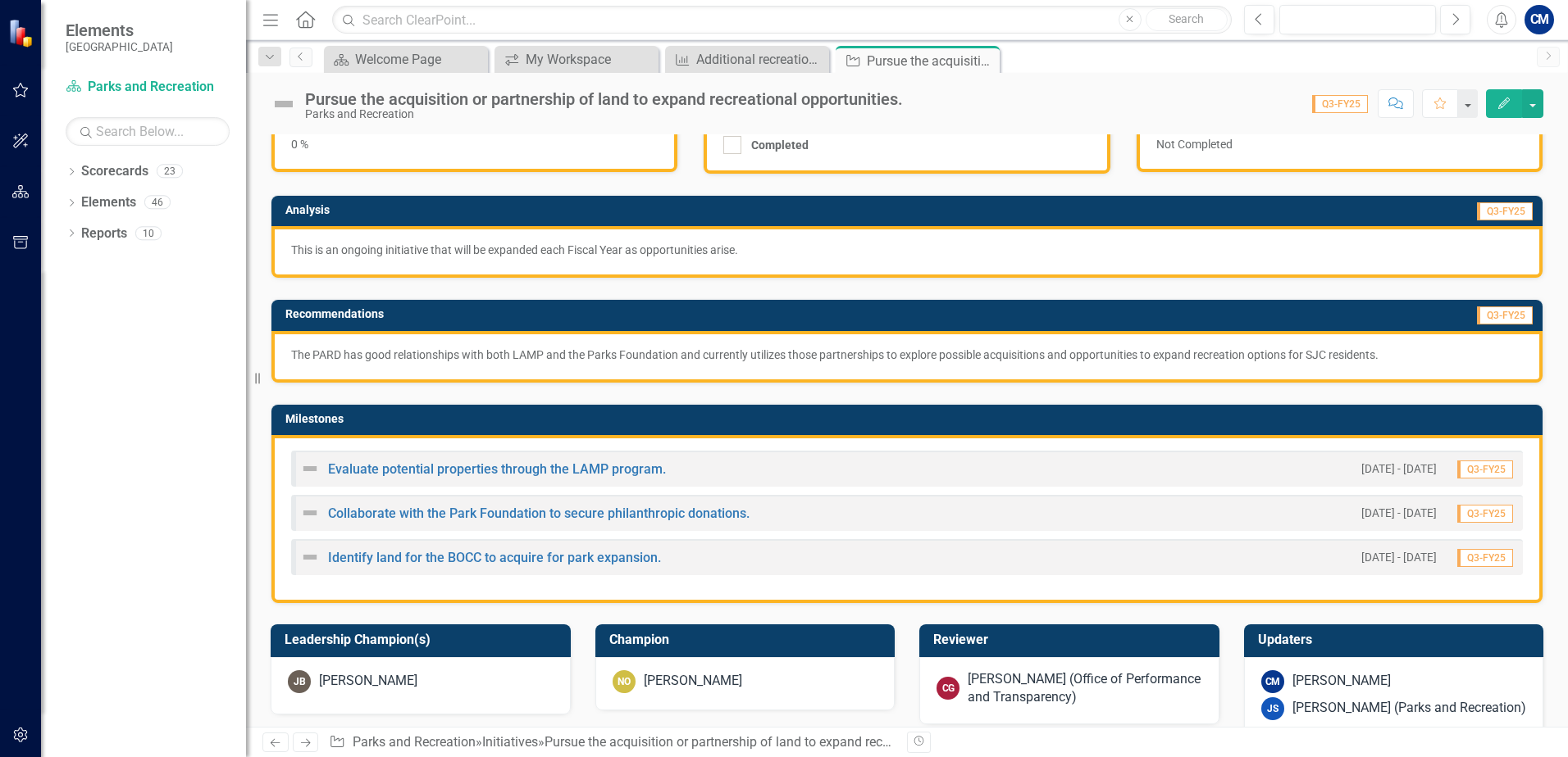
scroll to position [164, 0]
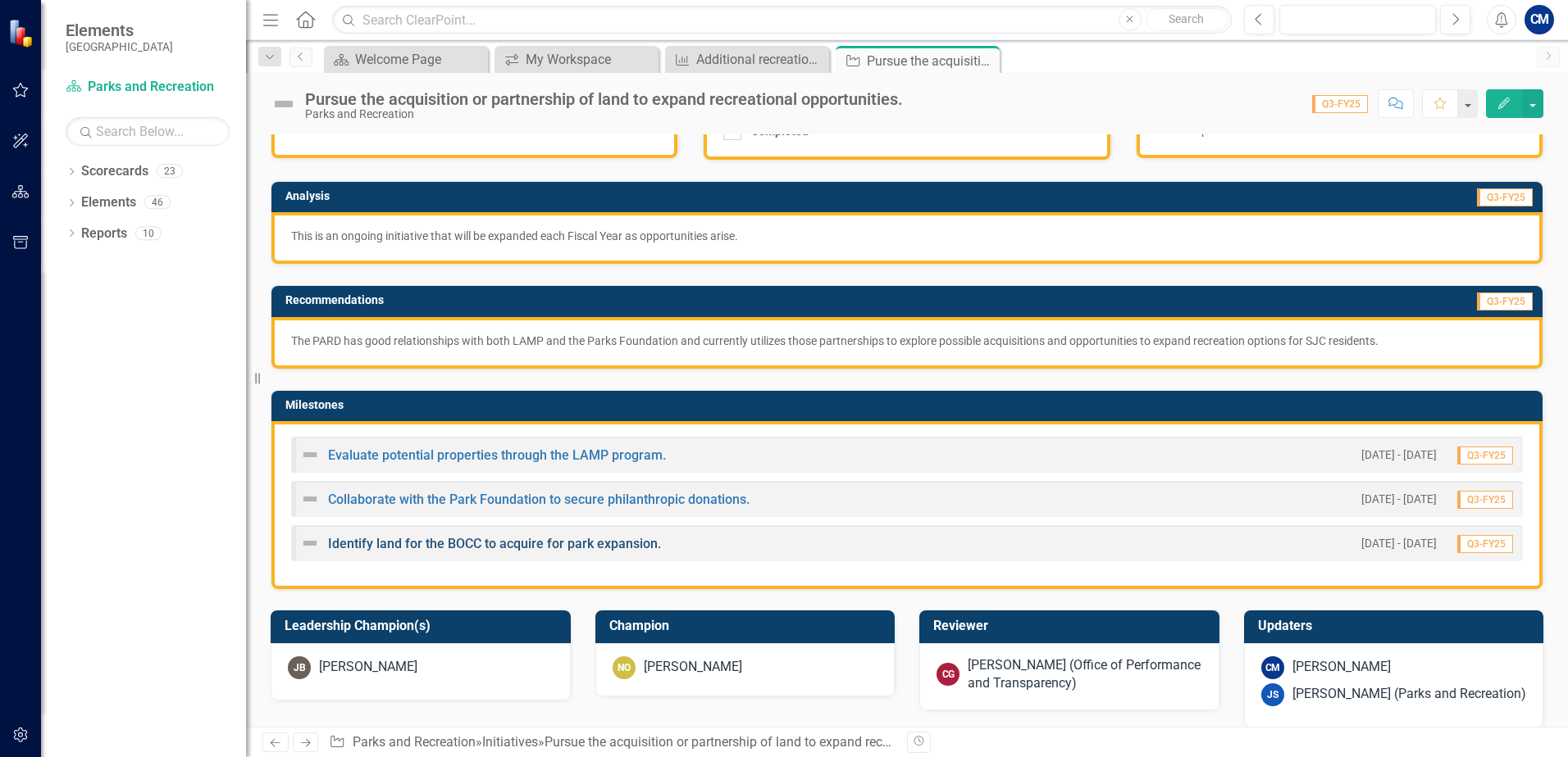
click at [453, 540] on link "Identify land for the BOCC to acquire for park expansion." at bounding box center [494, 544] width 333 height 16
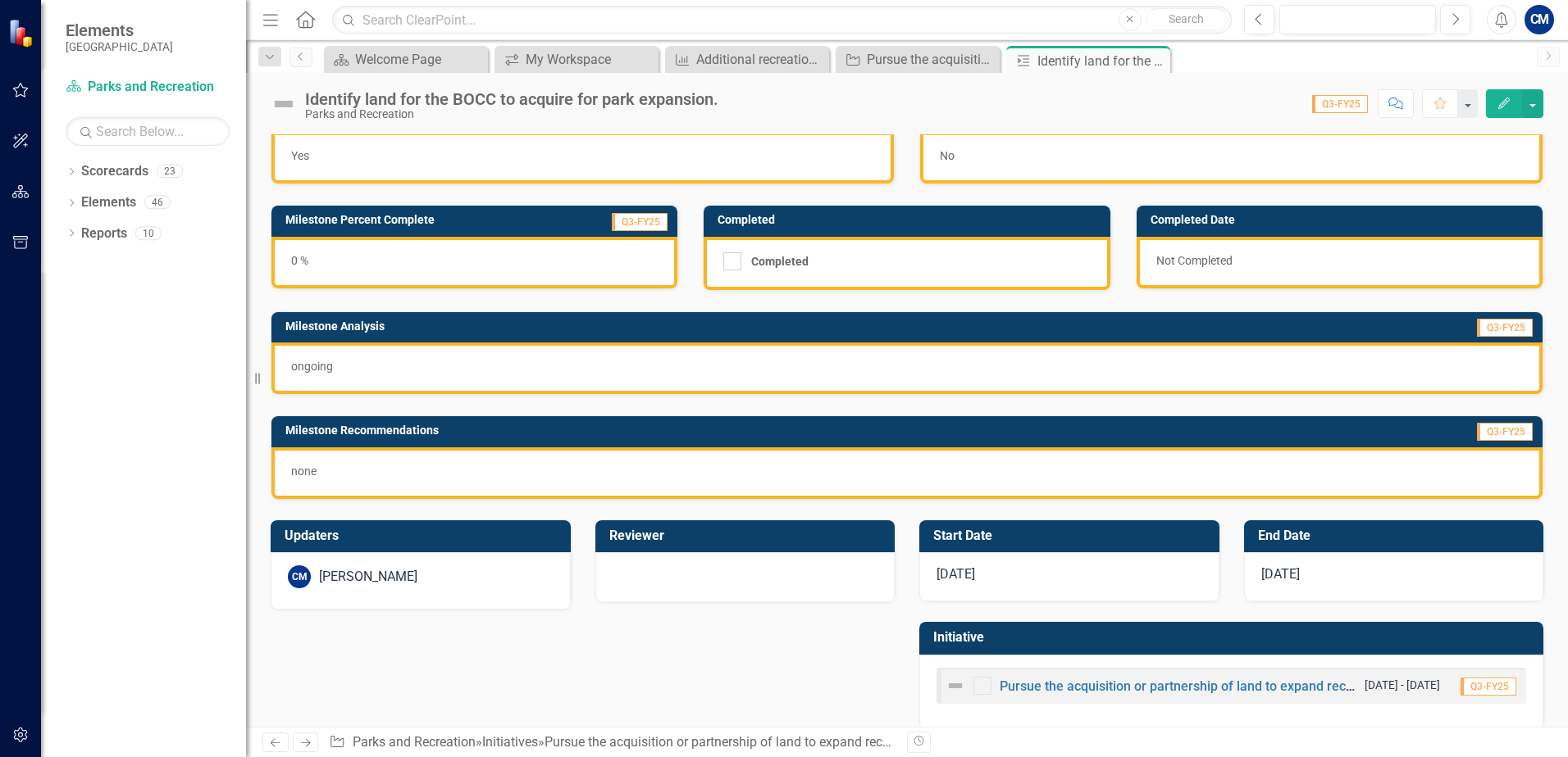
scroll to position [52, 0]
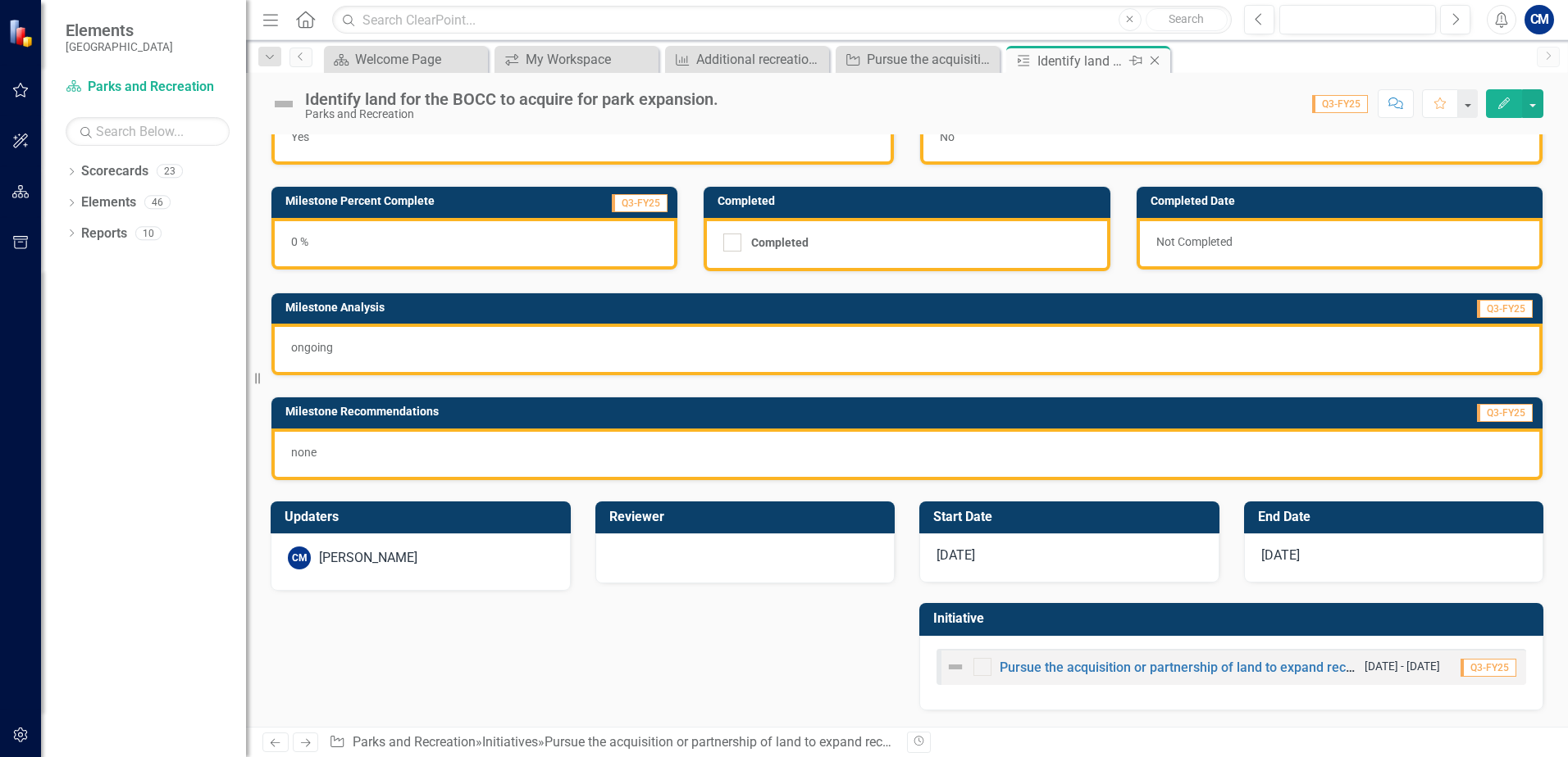
click at [1157, 61] on icon "Close" at bounding box center [1154, 61] width 16 height 14
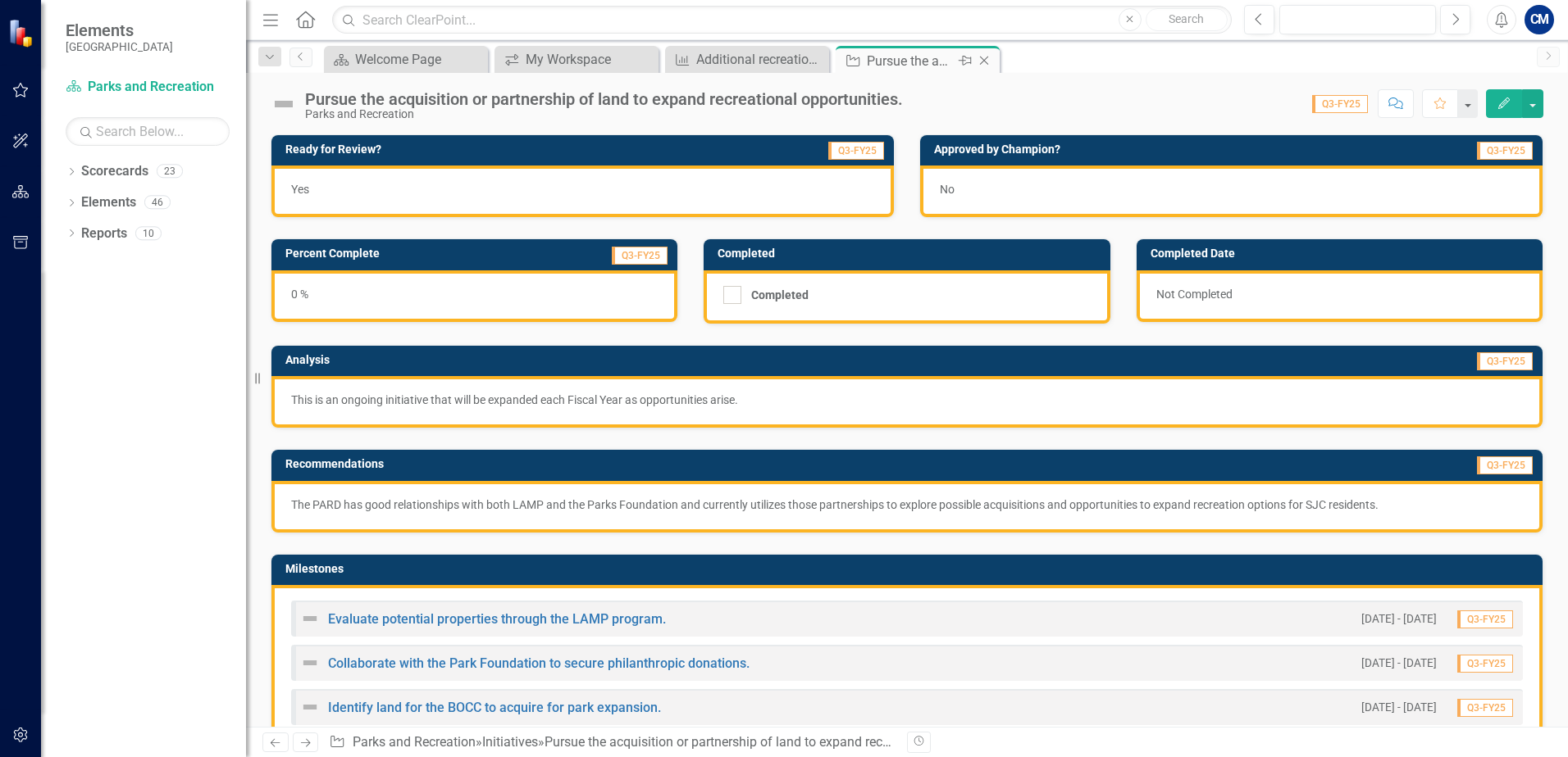
click at [989, 61] on icon "Close" at bounding box center [983, 61] width 16 height 14
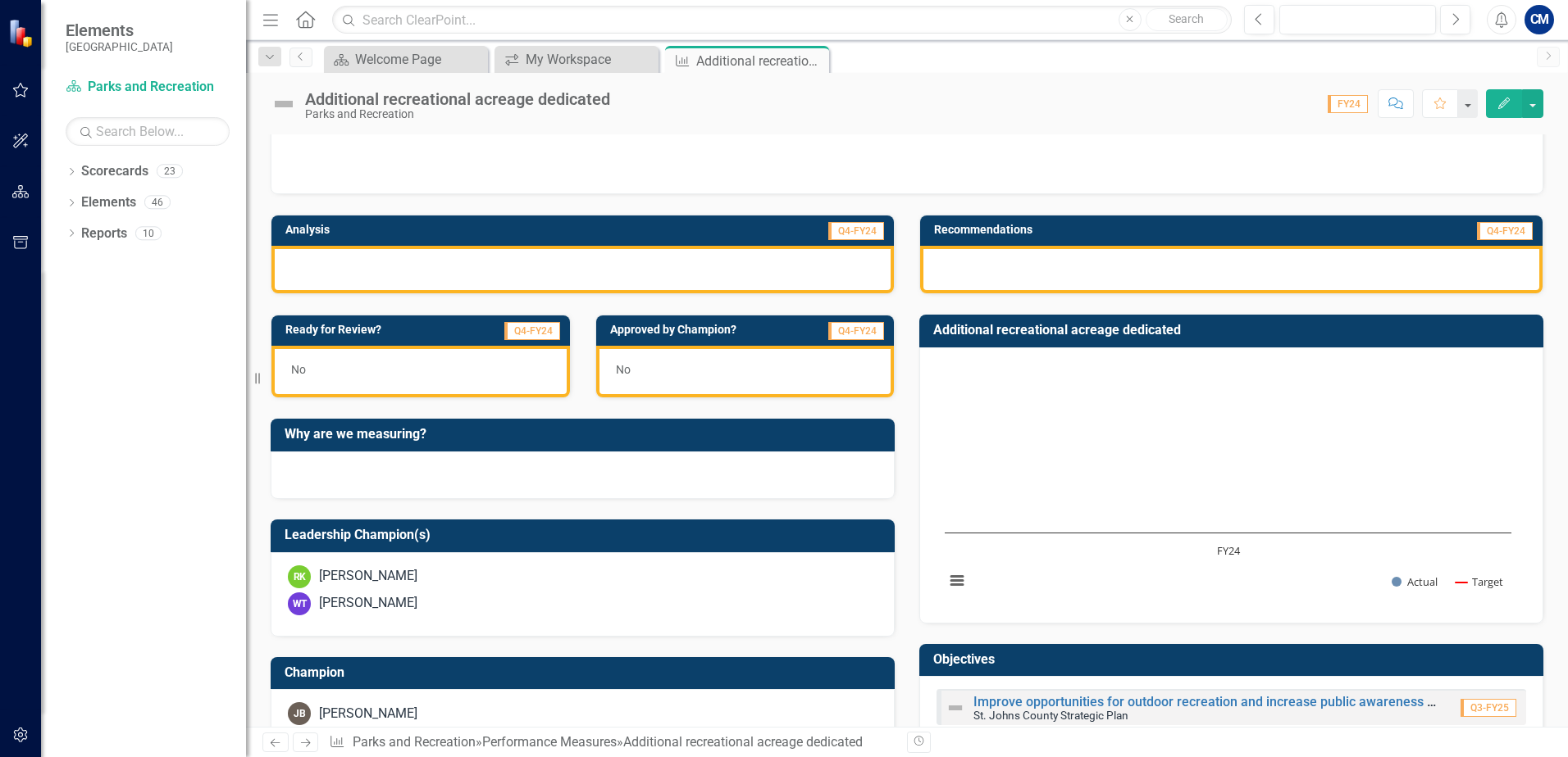
scroll to position [450, 0]
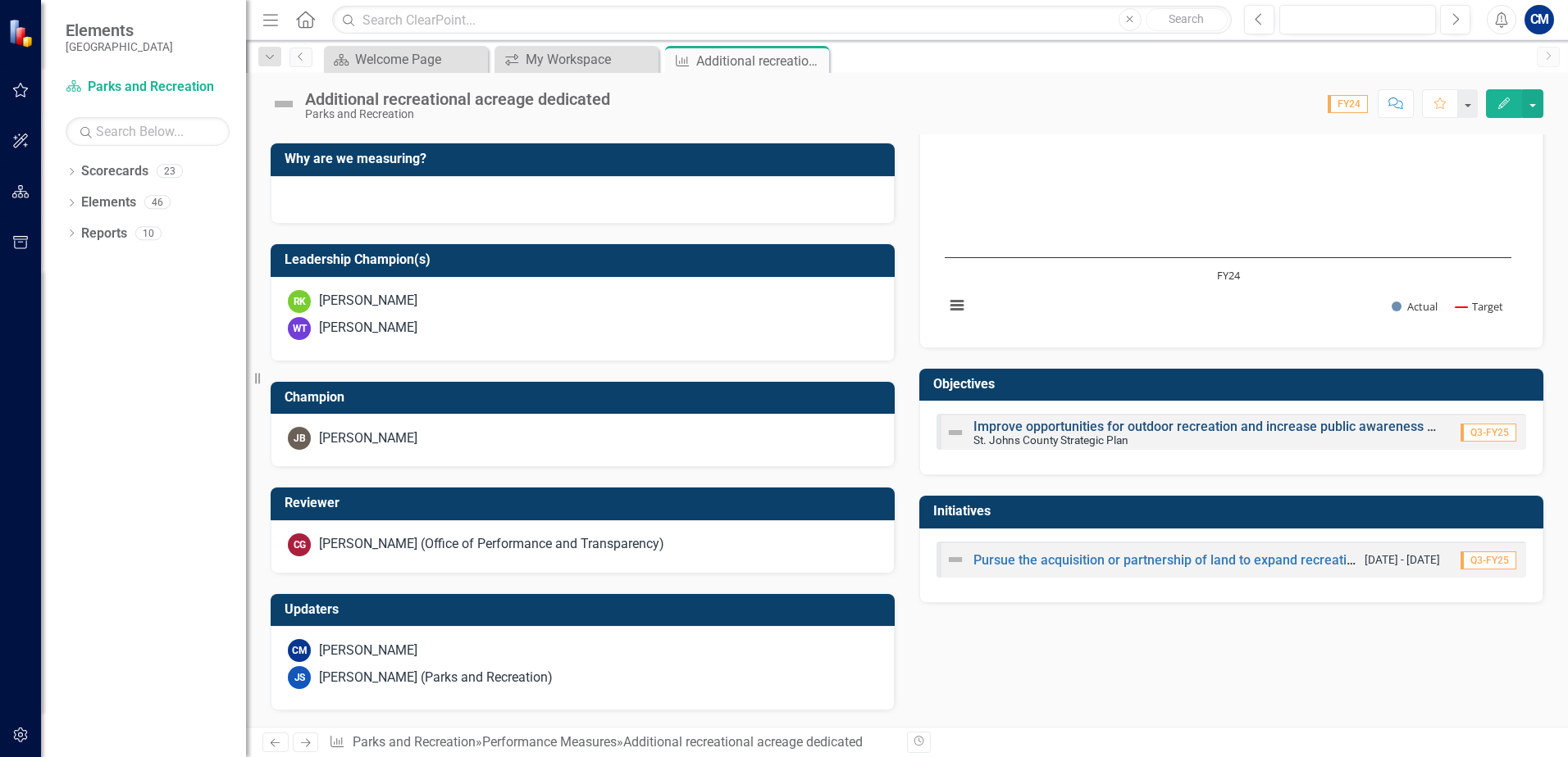
click at [1129, 424] on link "Improve opportunities for outdoor recreation and increase public awareness of a…" at bounding box center [1343, 426] width 739 height 16
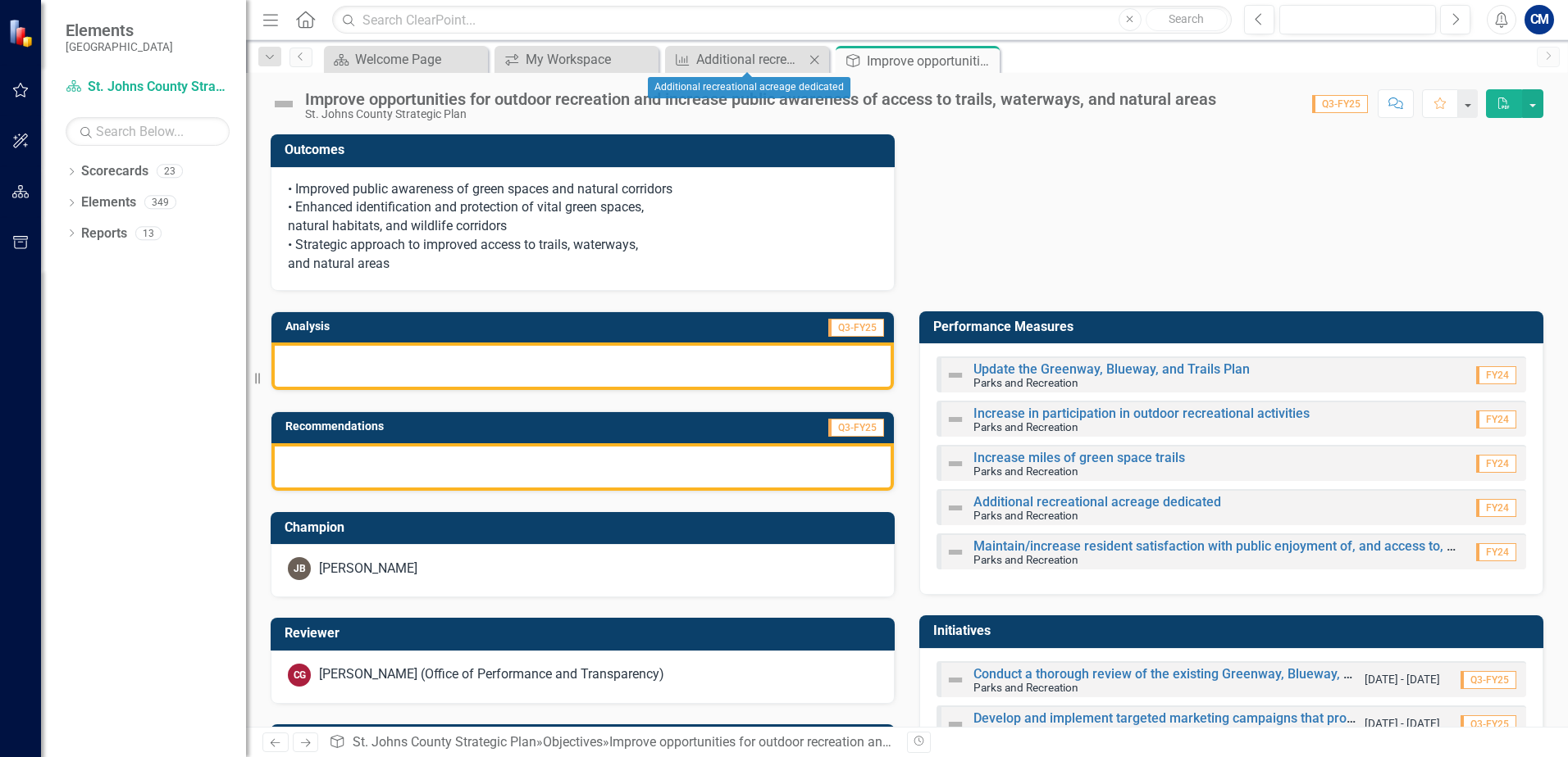
click at [817, 63] on icon "Close" at bounding box center [814, 60] width 16 height 14
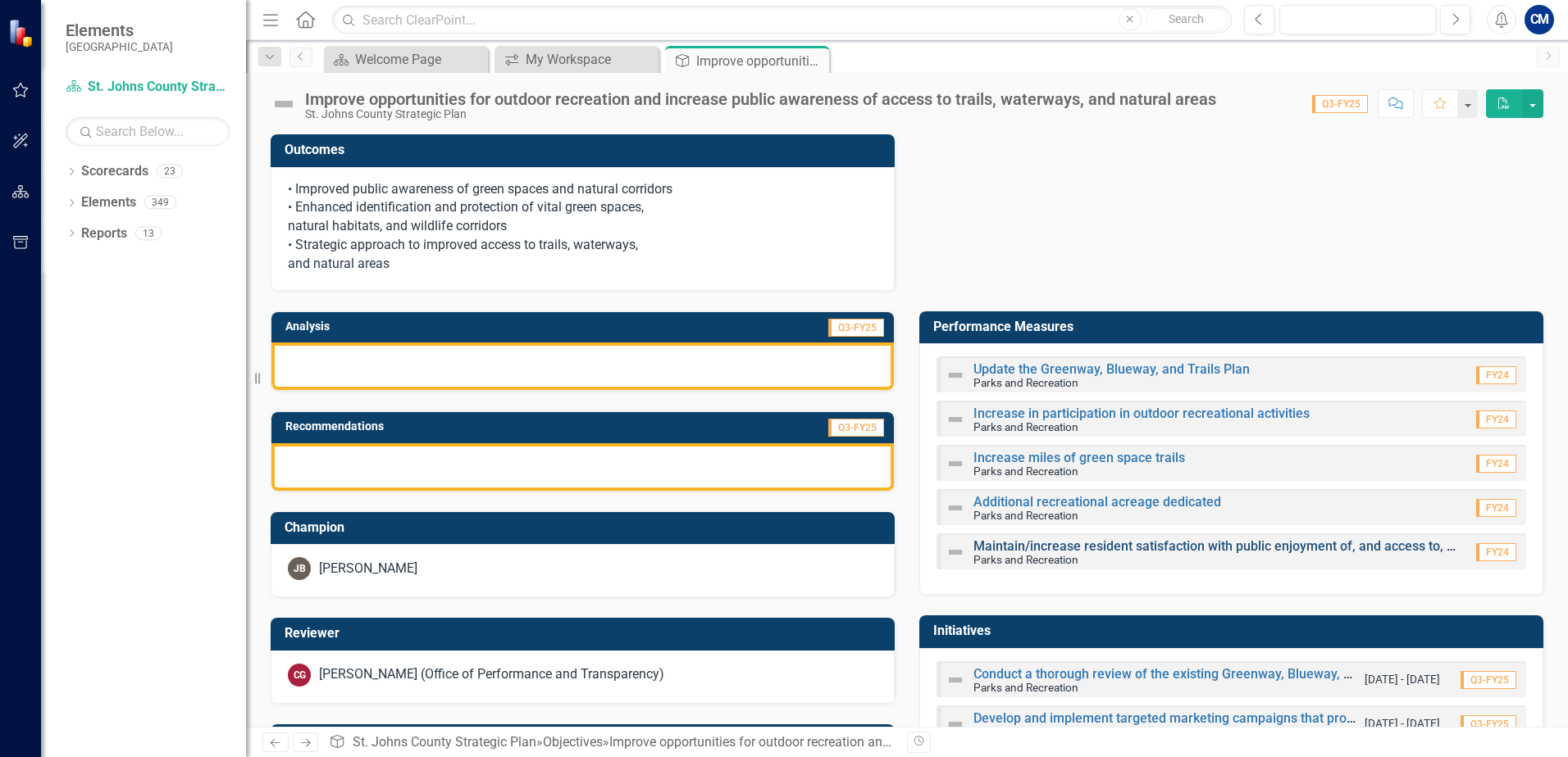
click at [1041, 549] on link "Maintain/increase resident satisfaction with public enjoyment of, and access to…" at bounding box center [1372, 547] width 797 height 16
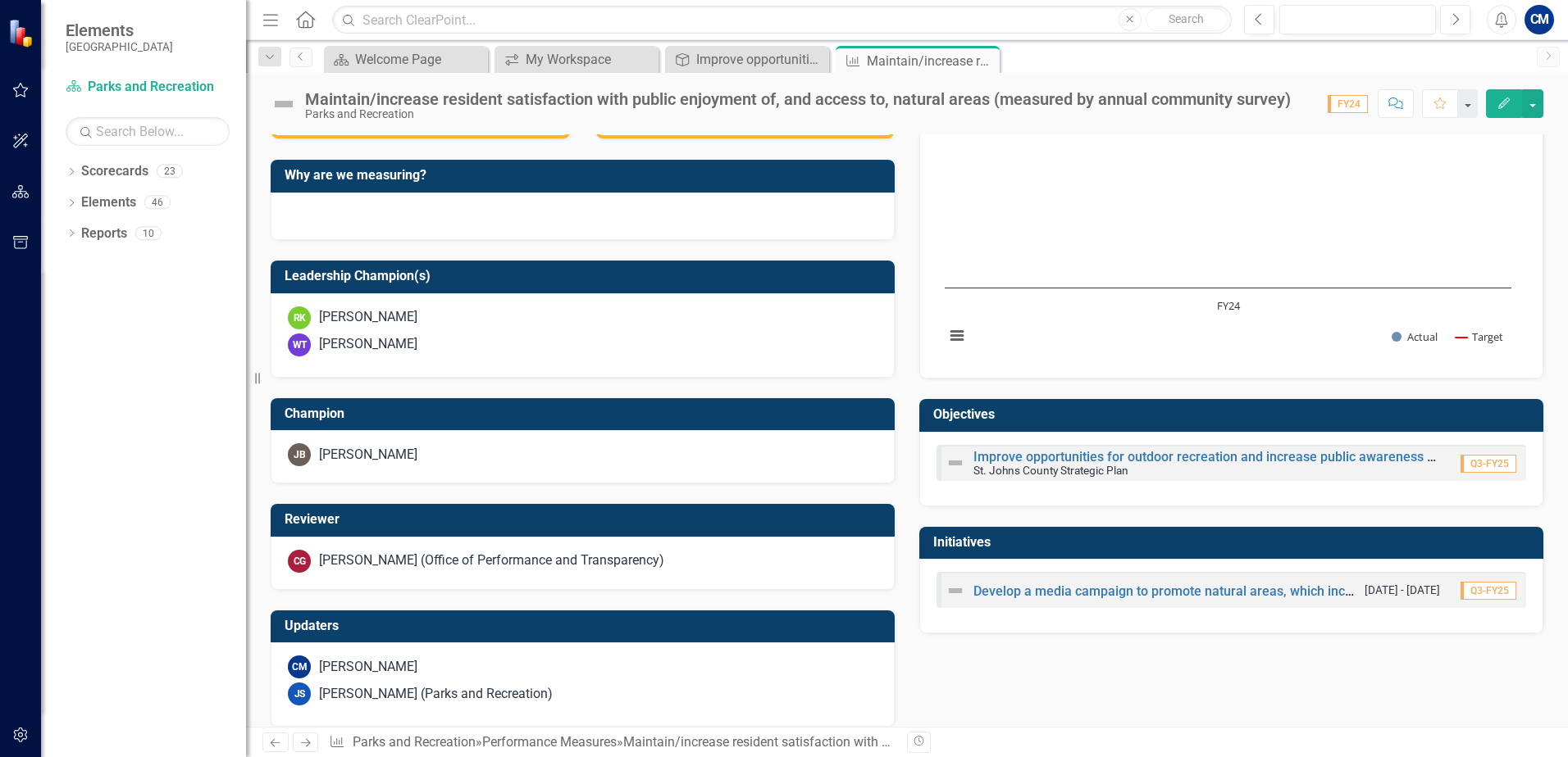
scroll to position [450, 0]
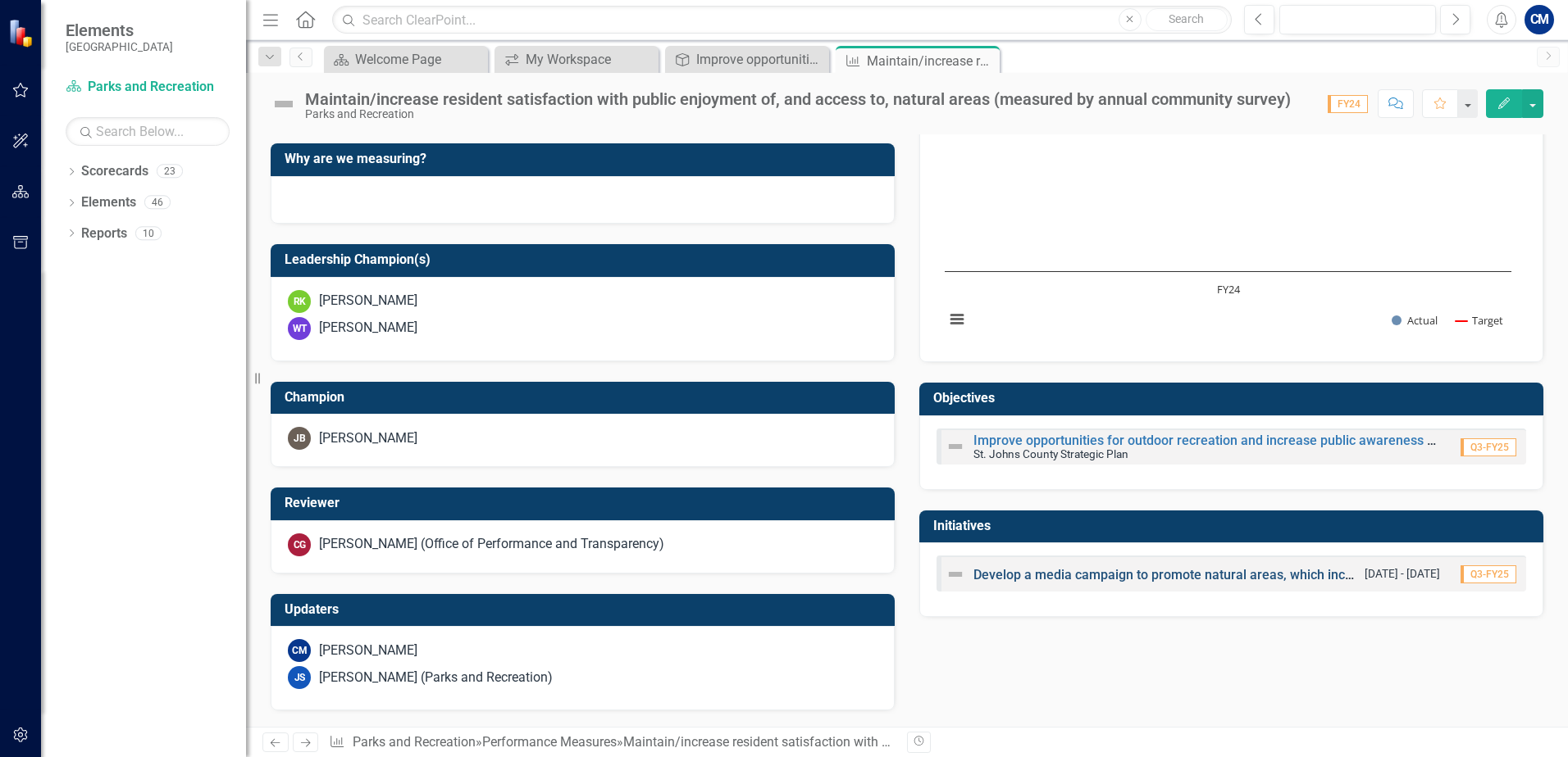
click at [1128, 575] on link "Develop a media campaign to promote natural areas, which includes conducting a …" at bounding box center [1271, 575] width 596 height 16
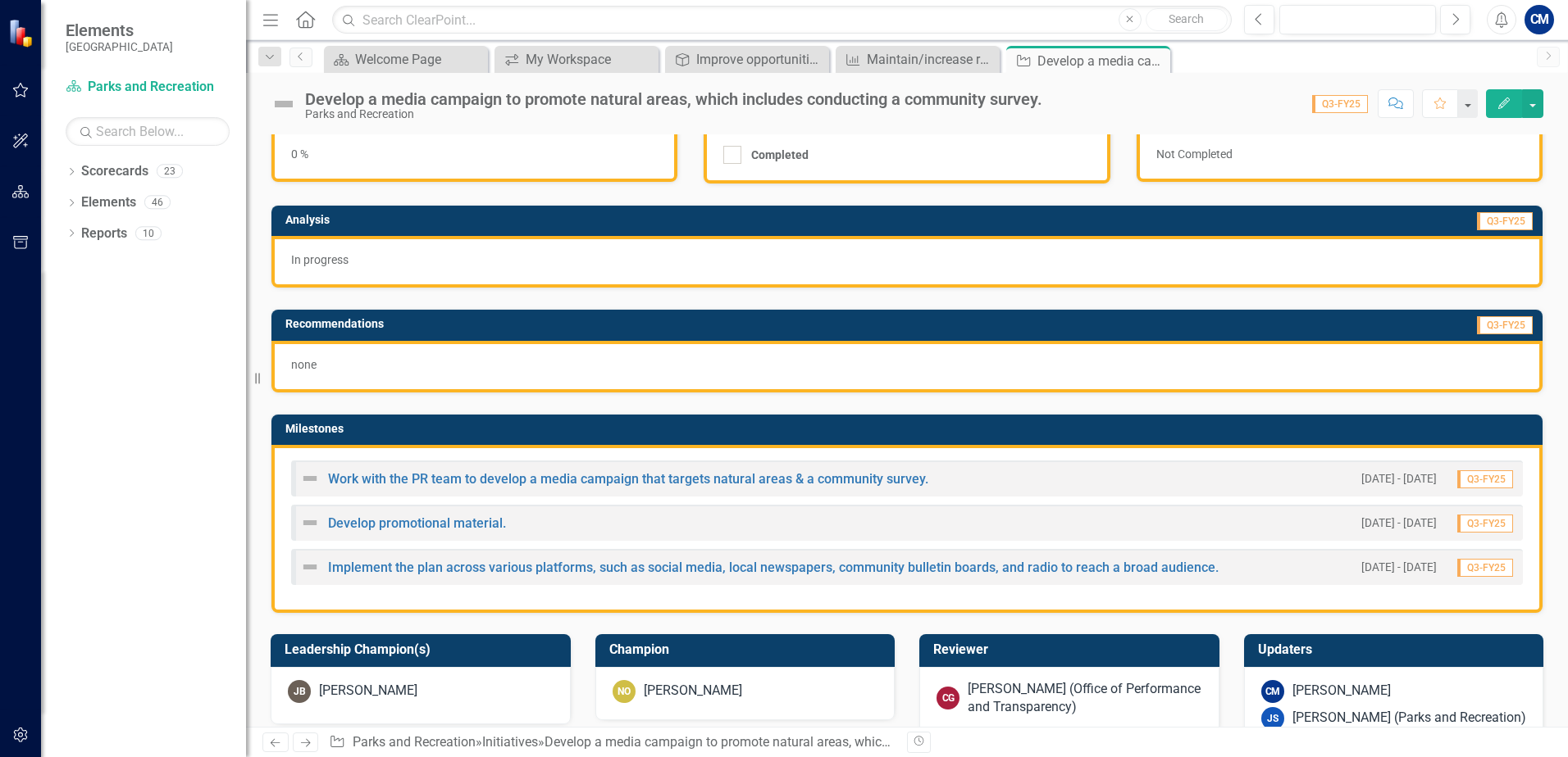
scroll to position [176, 0]
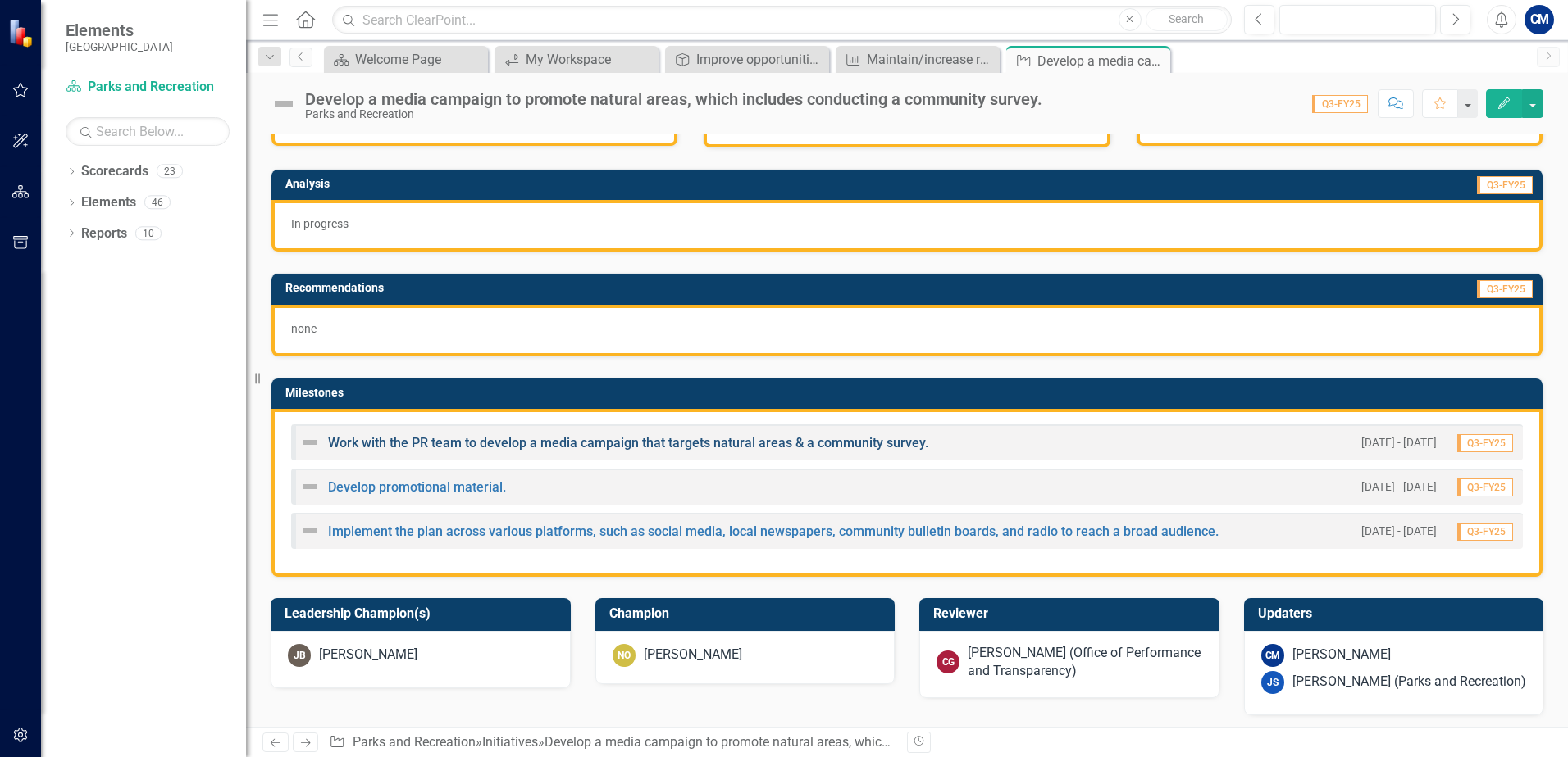
click at [458, 440] on link "Work with the PR team to develop a media campaign that targets natural areas & …" at bounding box center [627, 443] width 600 height 16
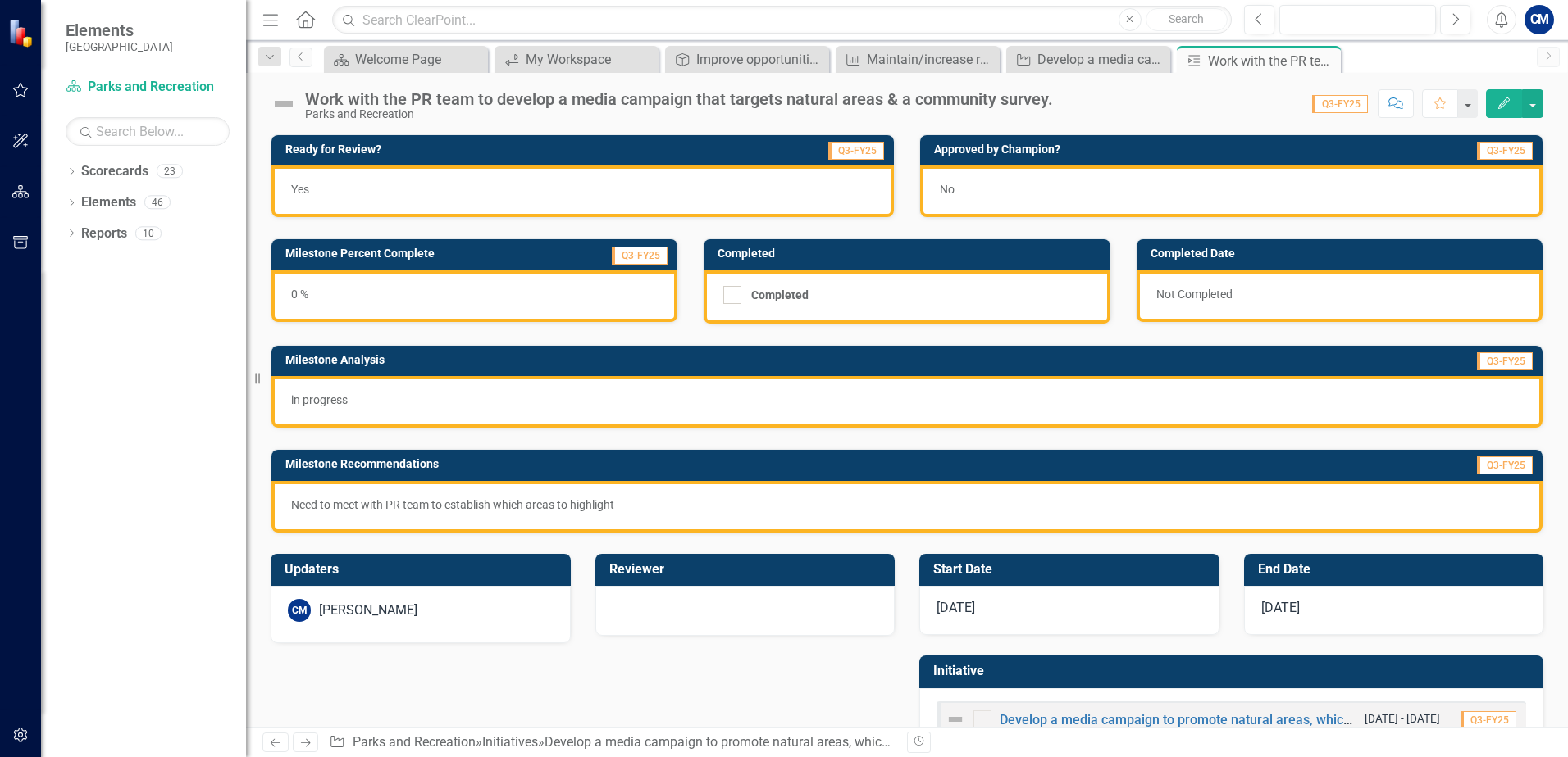
scroll to position [52, 0]
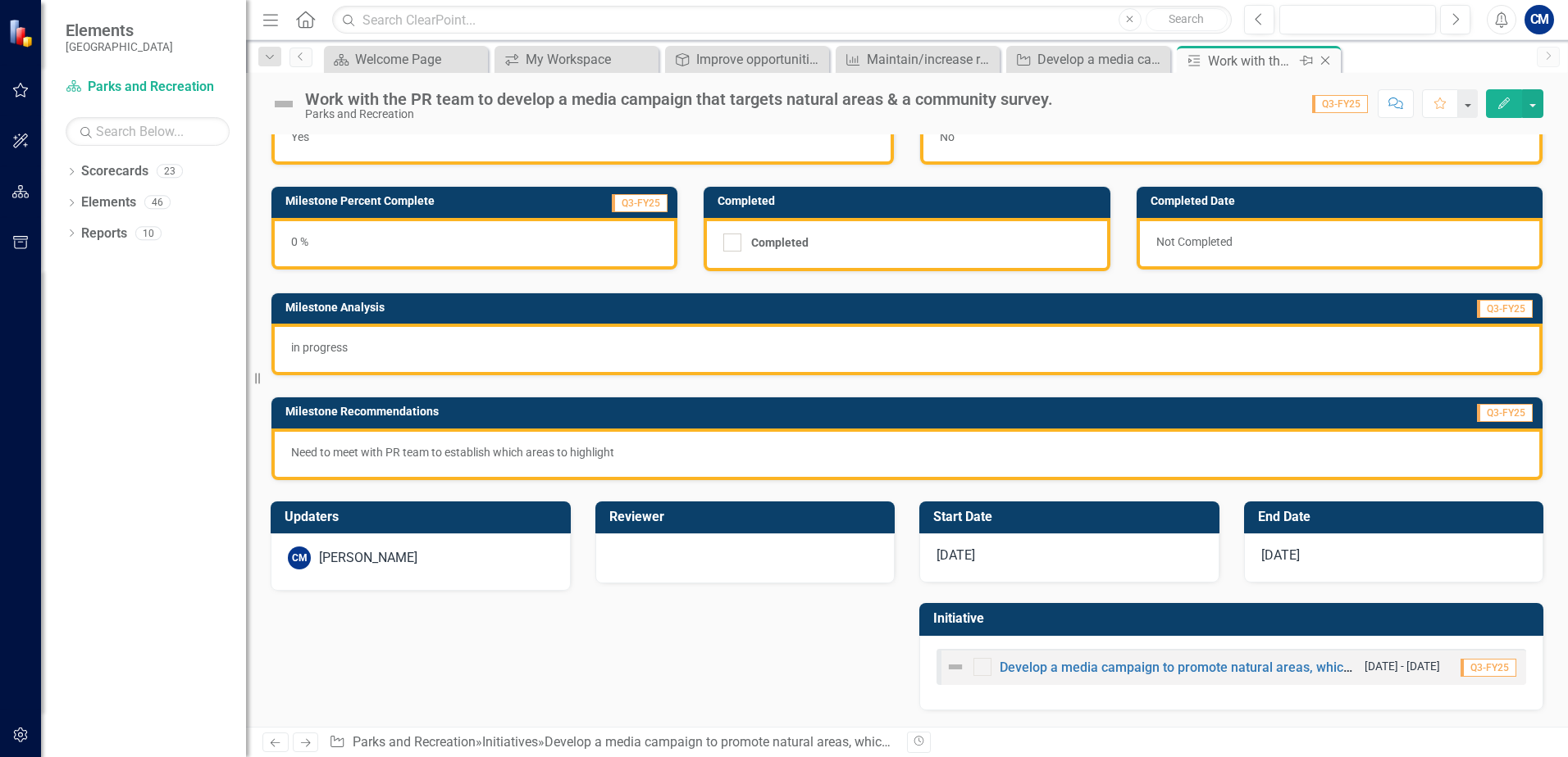
click at [1329, 60] on icon "Close" at bounding box center [1325, 61] width 16 height 14
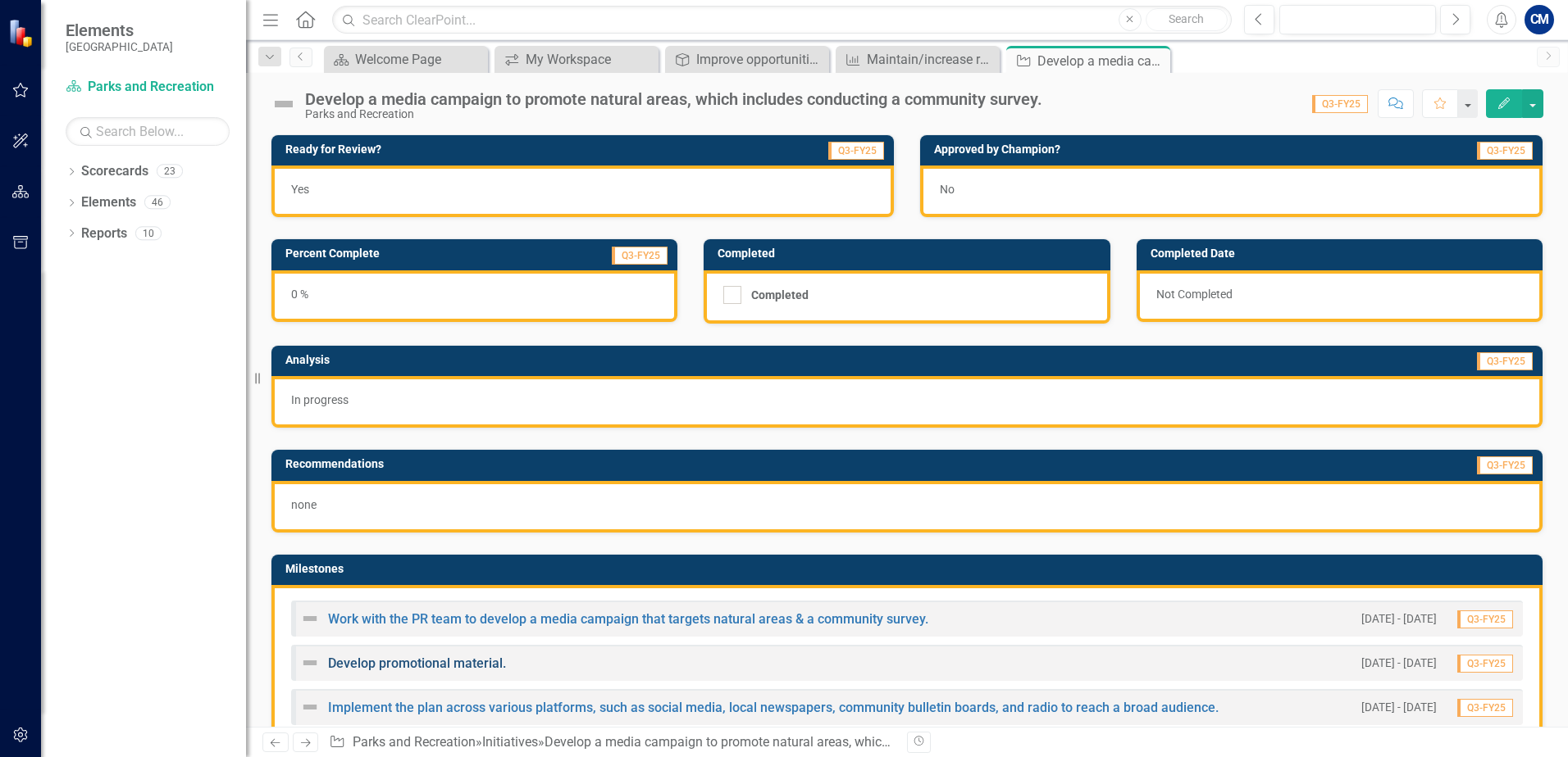
click at [430, 658] on link "Develop promotional material." at bounding box center [417, 664] width 178 height 16
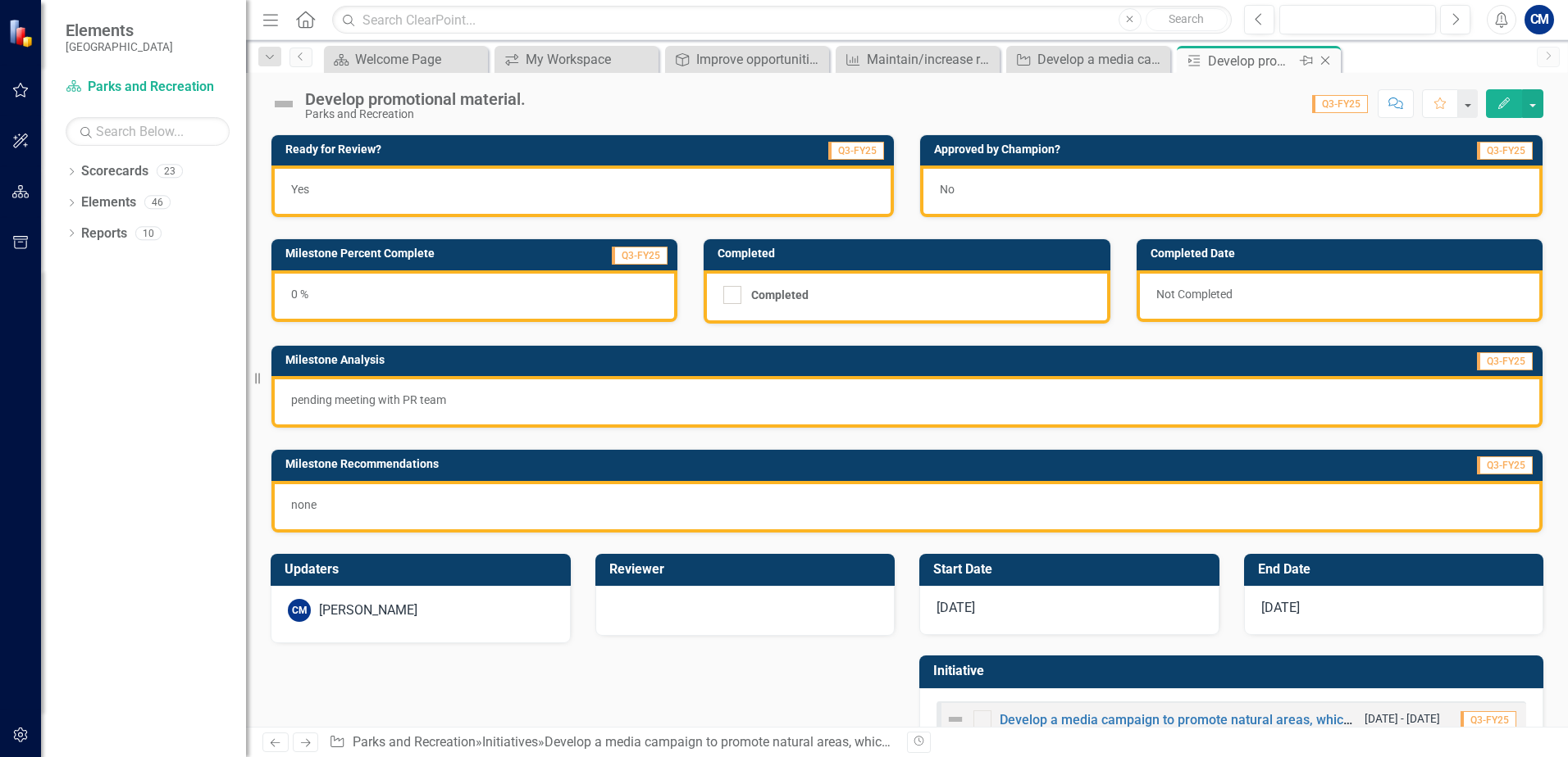
click at [1326, 60] on icon at bounding box center [1325, 60] width 9 height 9
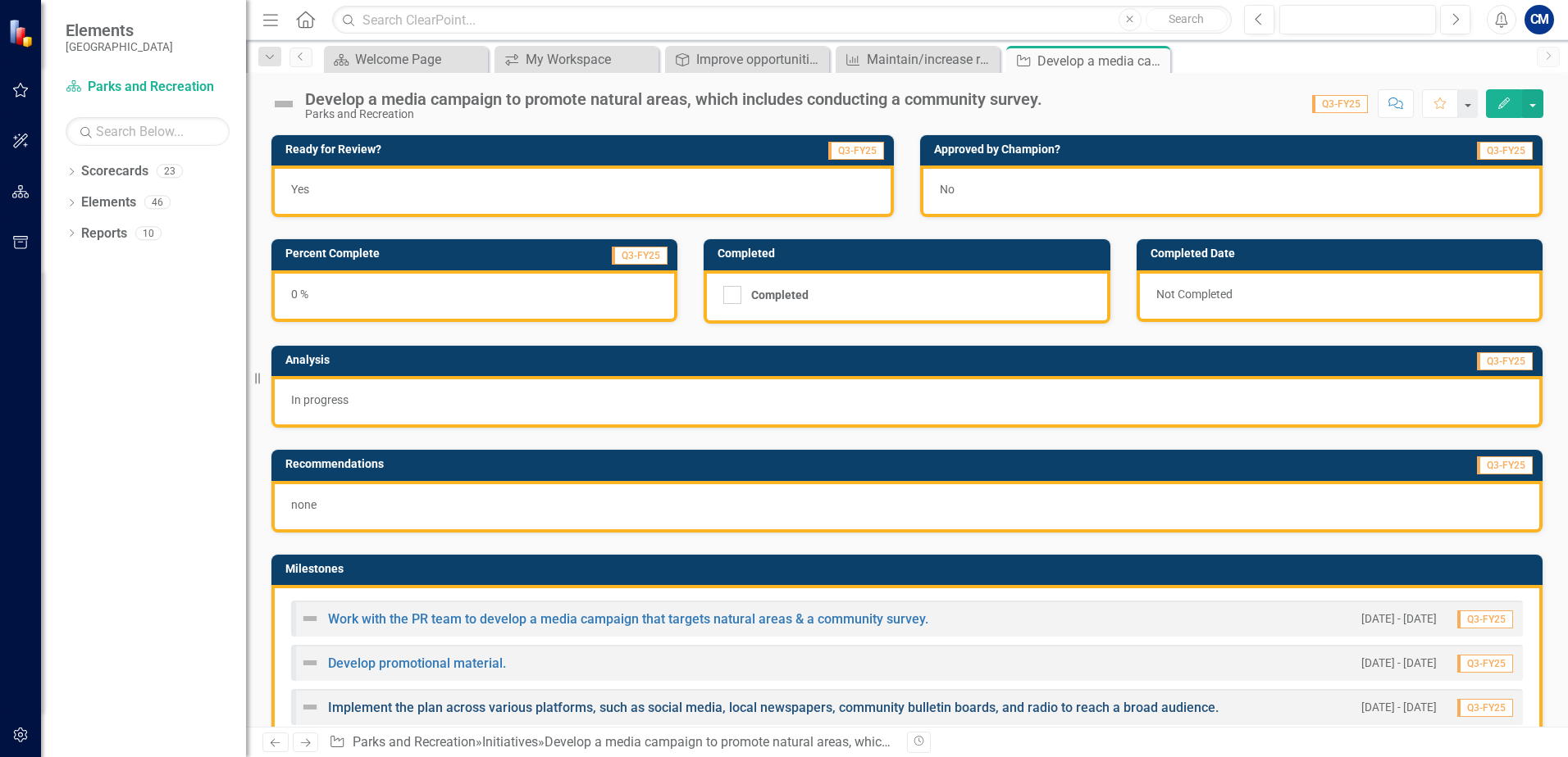
click at [481, 709] on link "Implement the plan across various platforms, such as social media, local newspa…" at bounding box center [773, 708] width 890 height 16
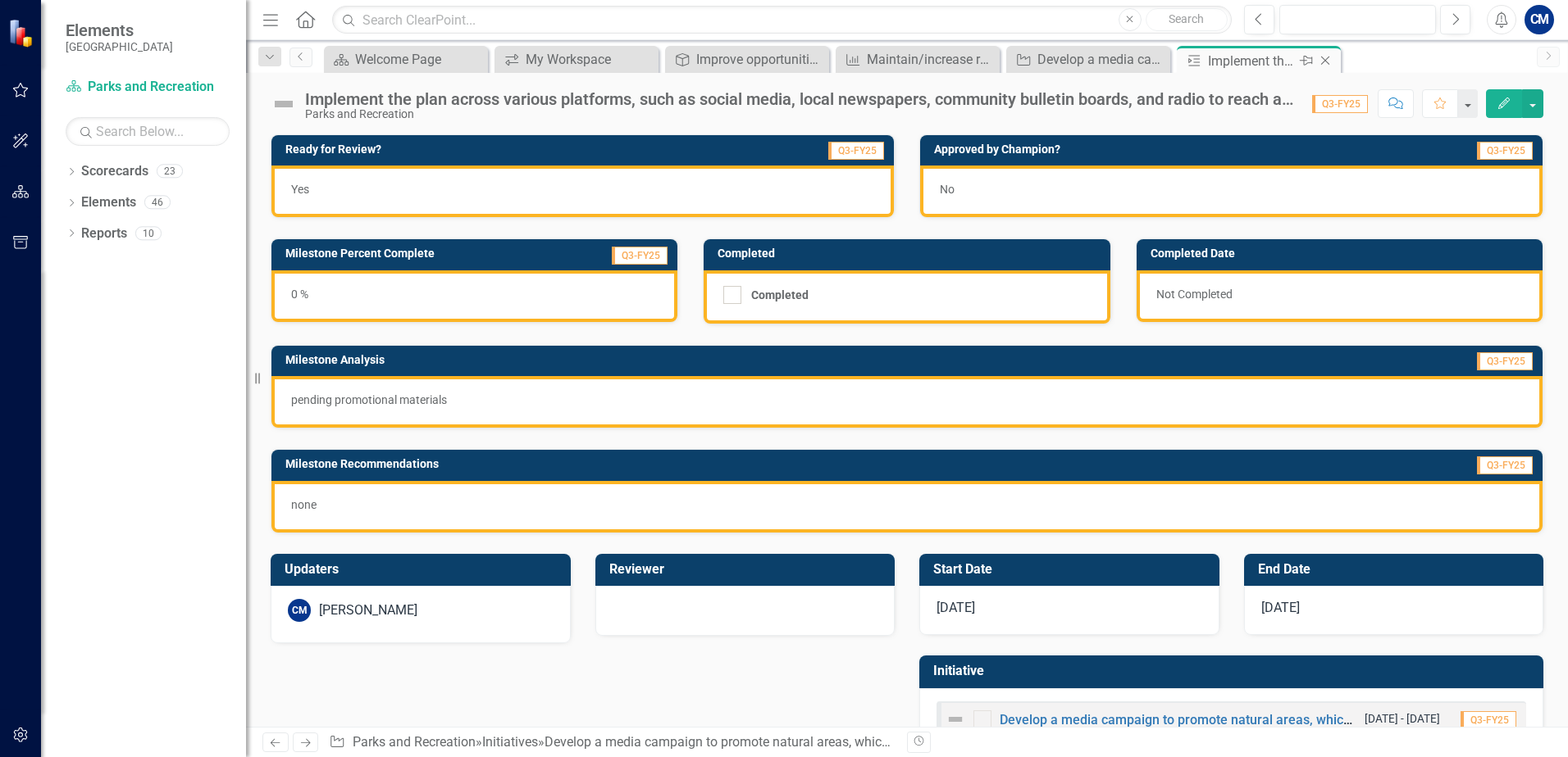
click at [1330, 64] on icon "Close" at bounding box center [1325, 61] width 16 height 14
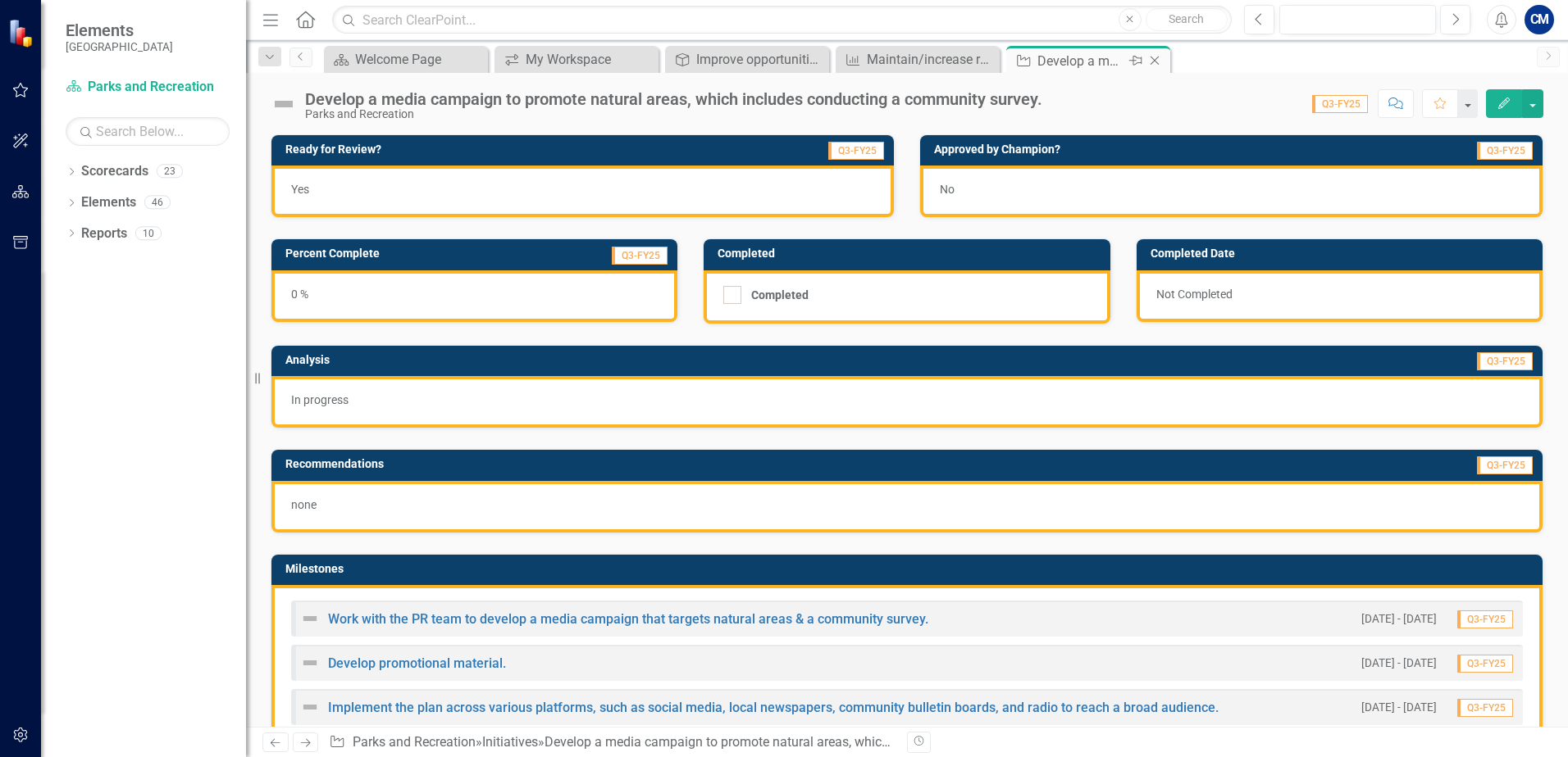
click at [1156, 60] on icon at bounding box center [1154, 60] width 9 height 9
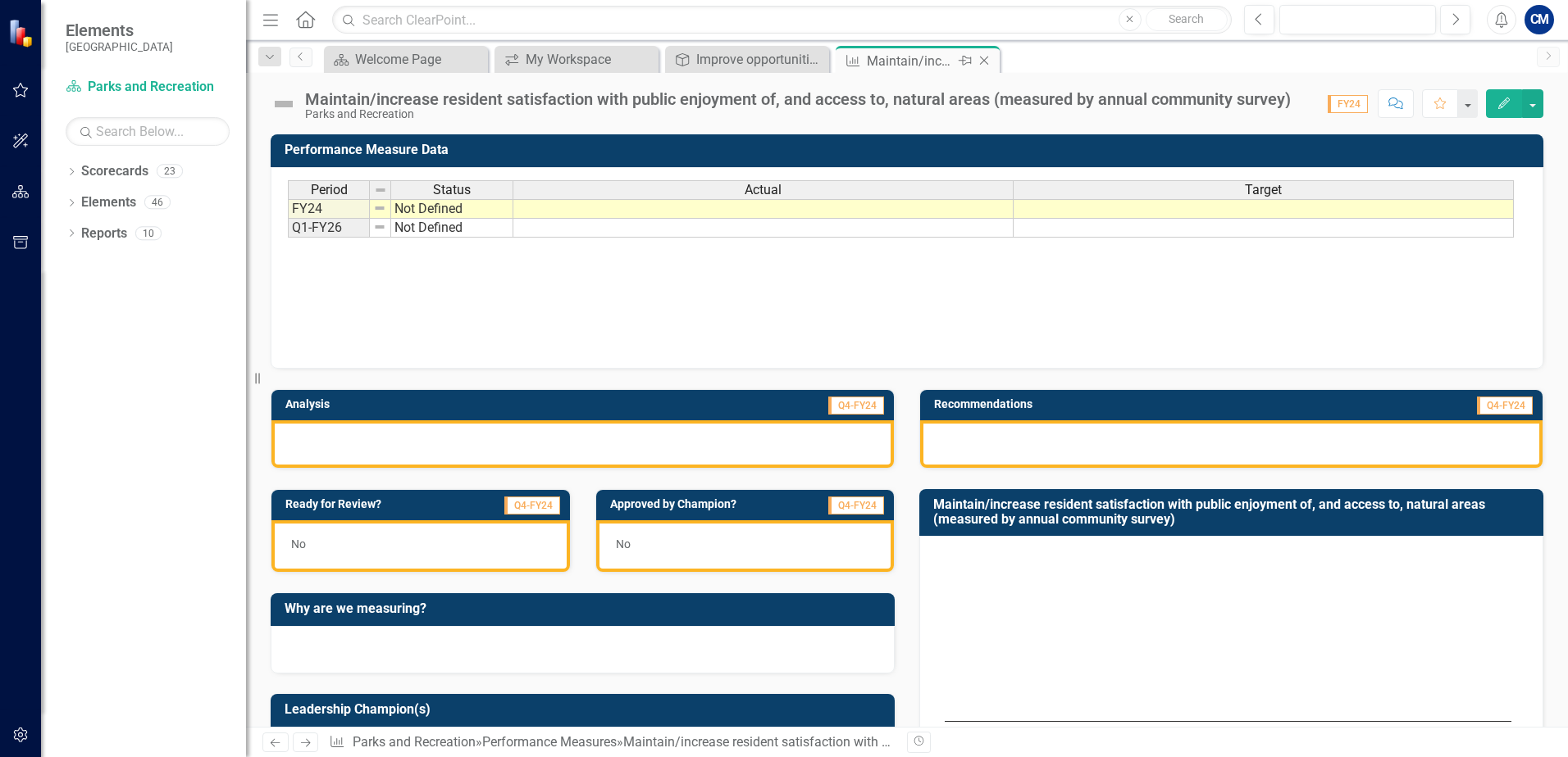
click at [987, 61] on icon "Close" at bounding box center [983, 61] width 16 height 14
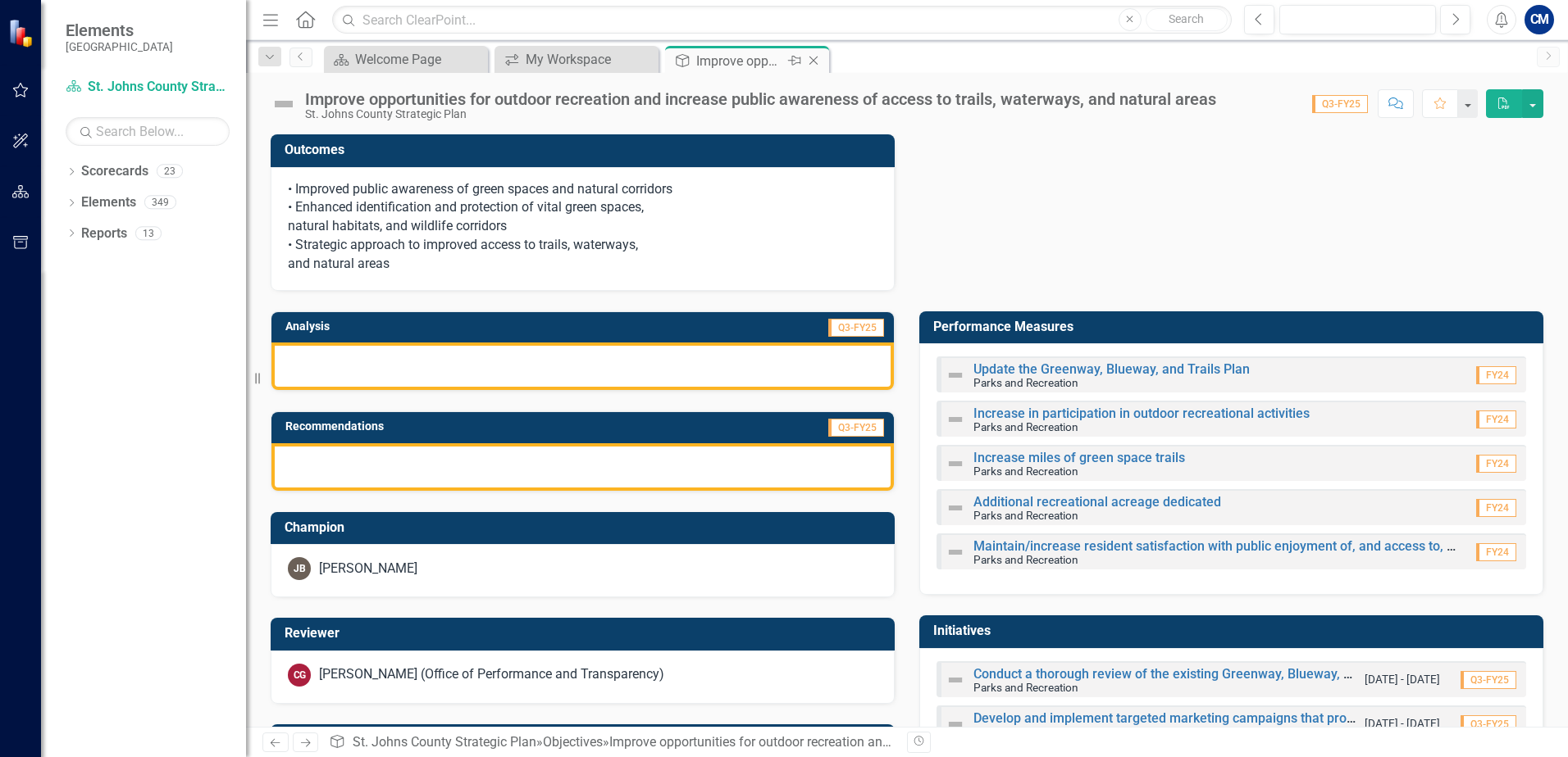
click at [820, 61] on icon "Close" at bounding box center [813, 61] width 16 height 14
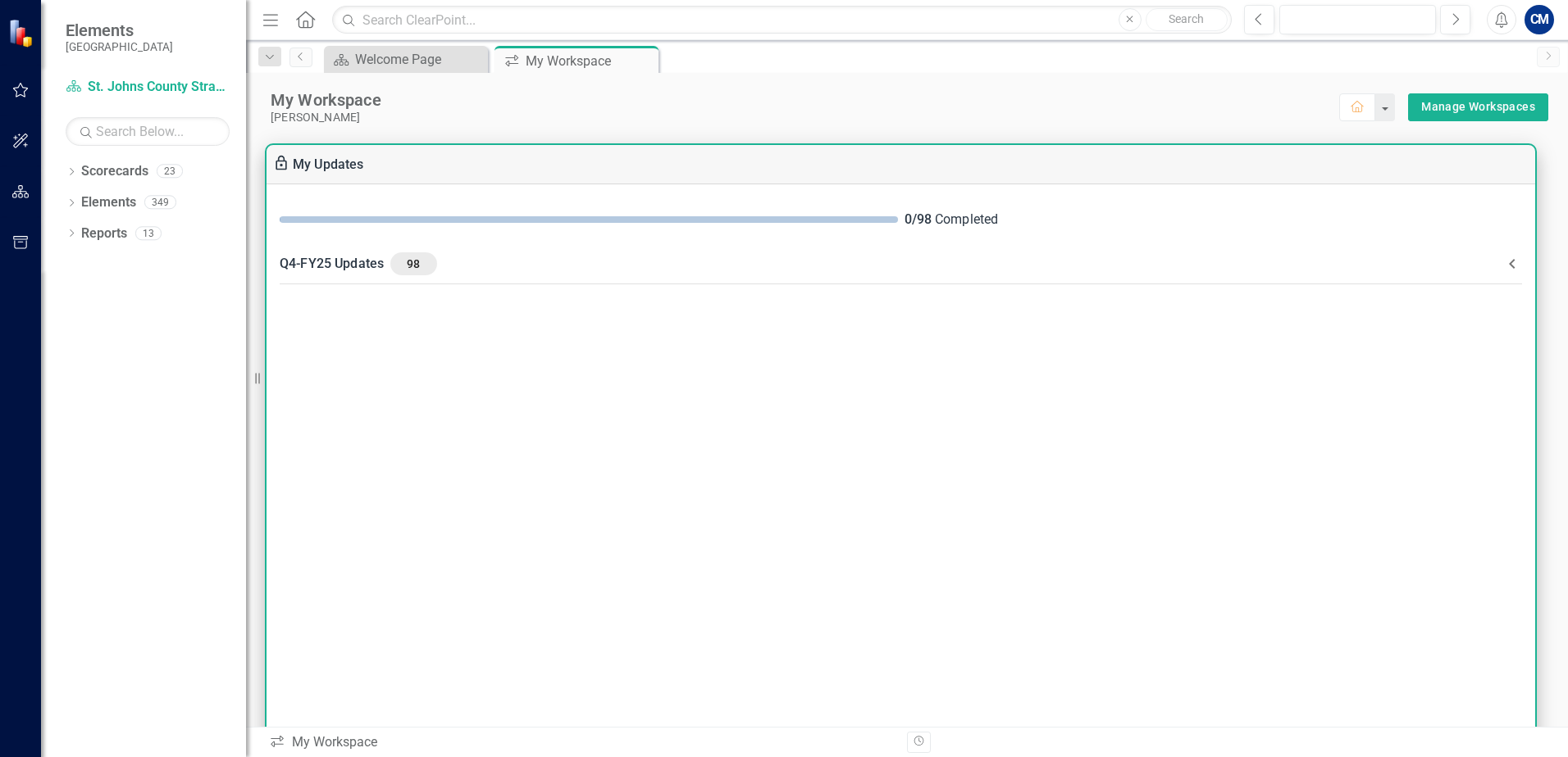
click at [1516, 260] on icon at bounding box center [1512, 264] width 19 height 19
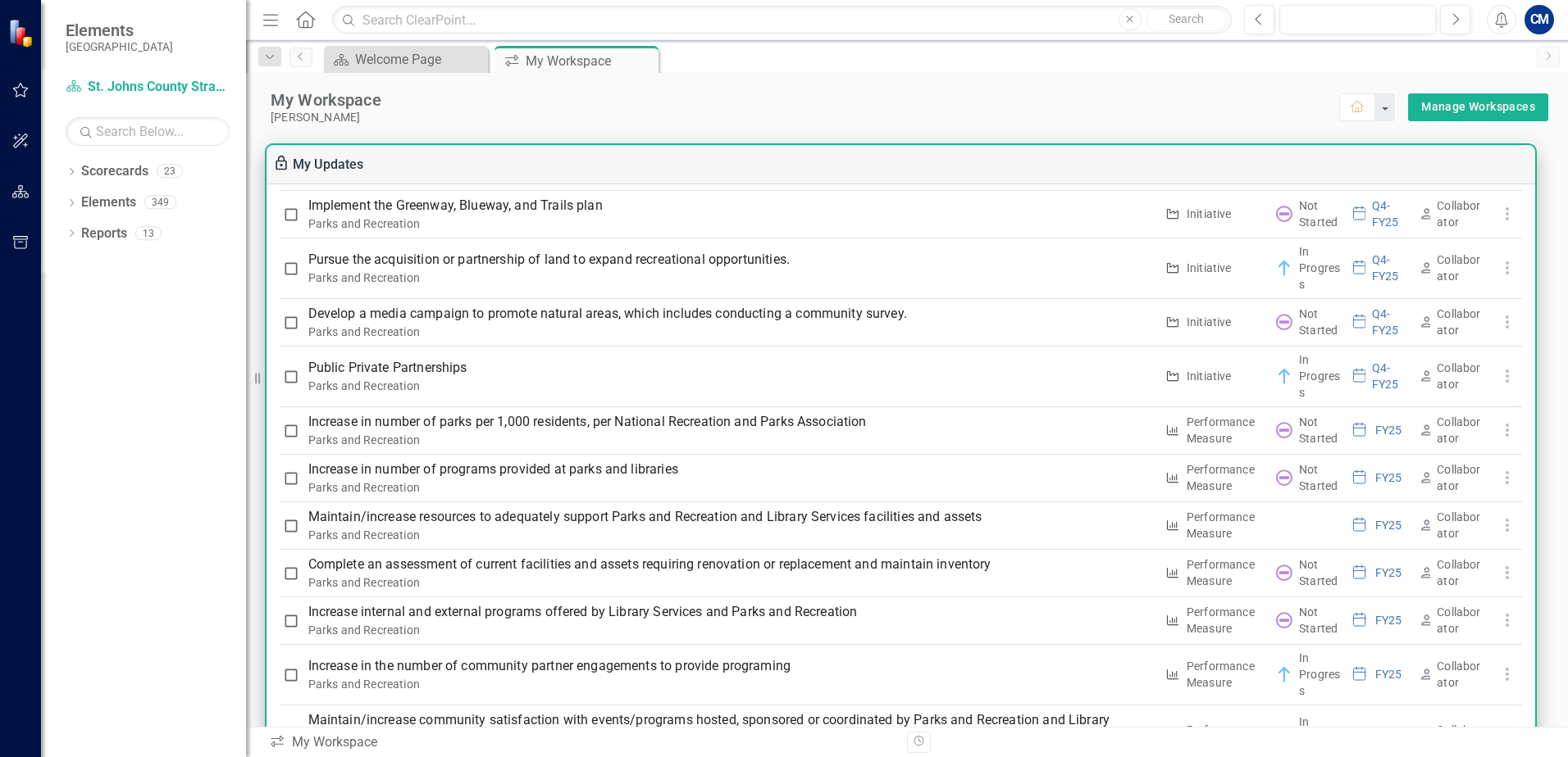
scroll to position [1558, 0]
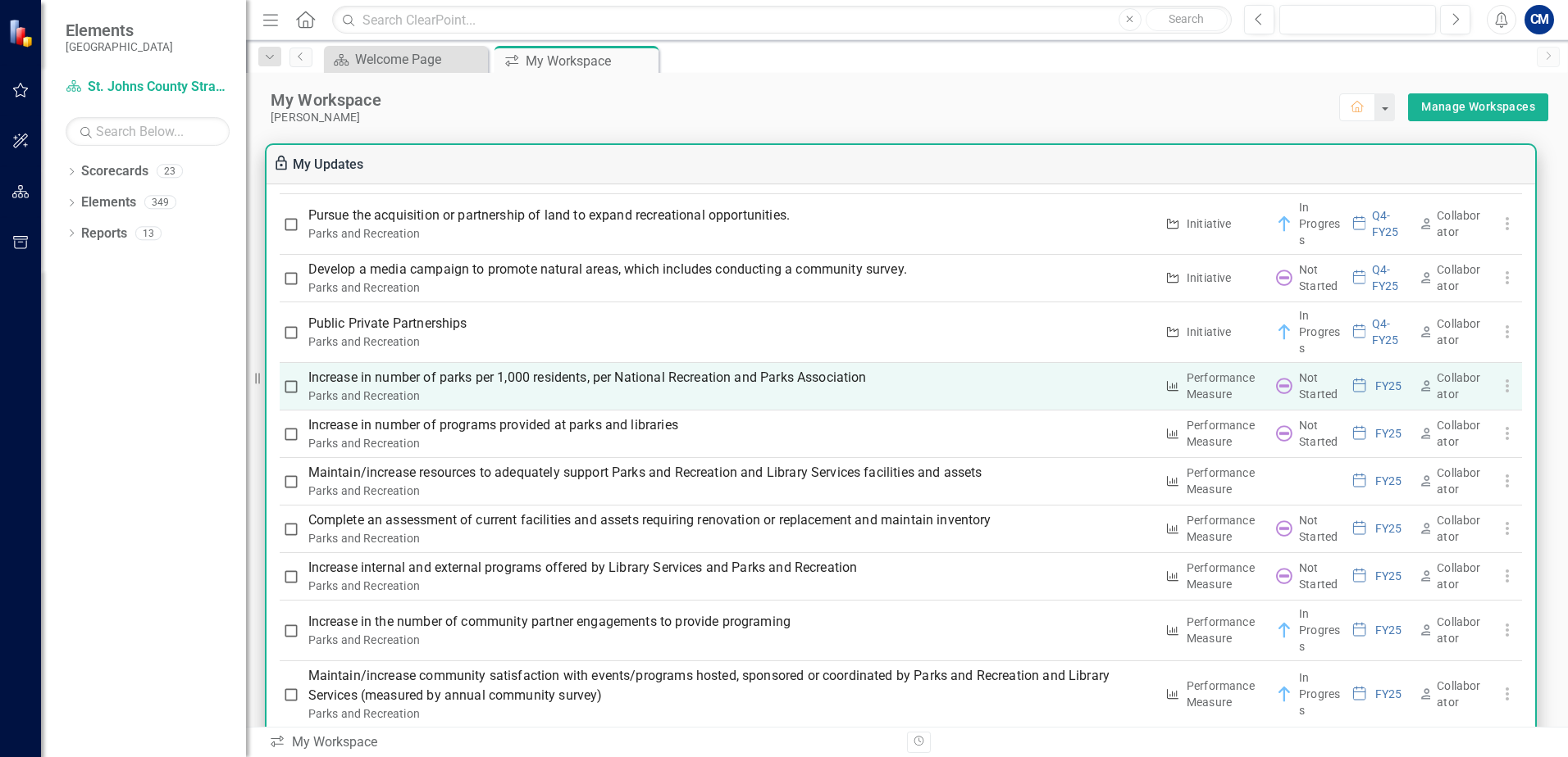
click at [700, 374] on p "Increase in number of parks per 1,000 residents, per National Recreation and Pa…" at bounding box center [731, 378] width 847 height 19
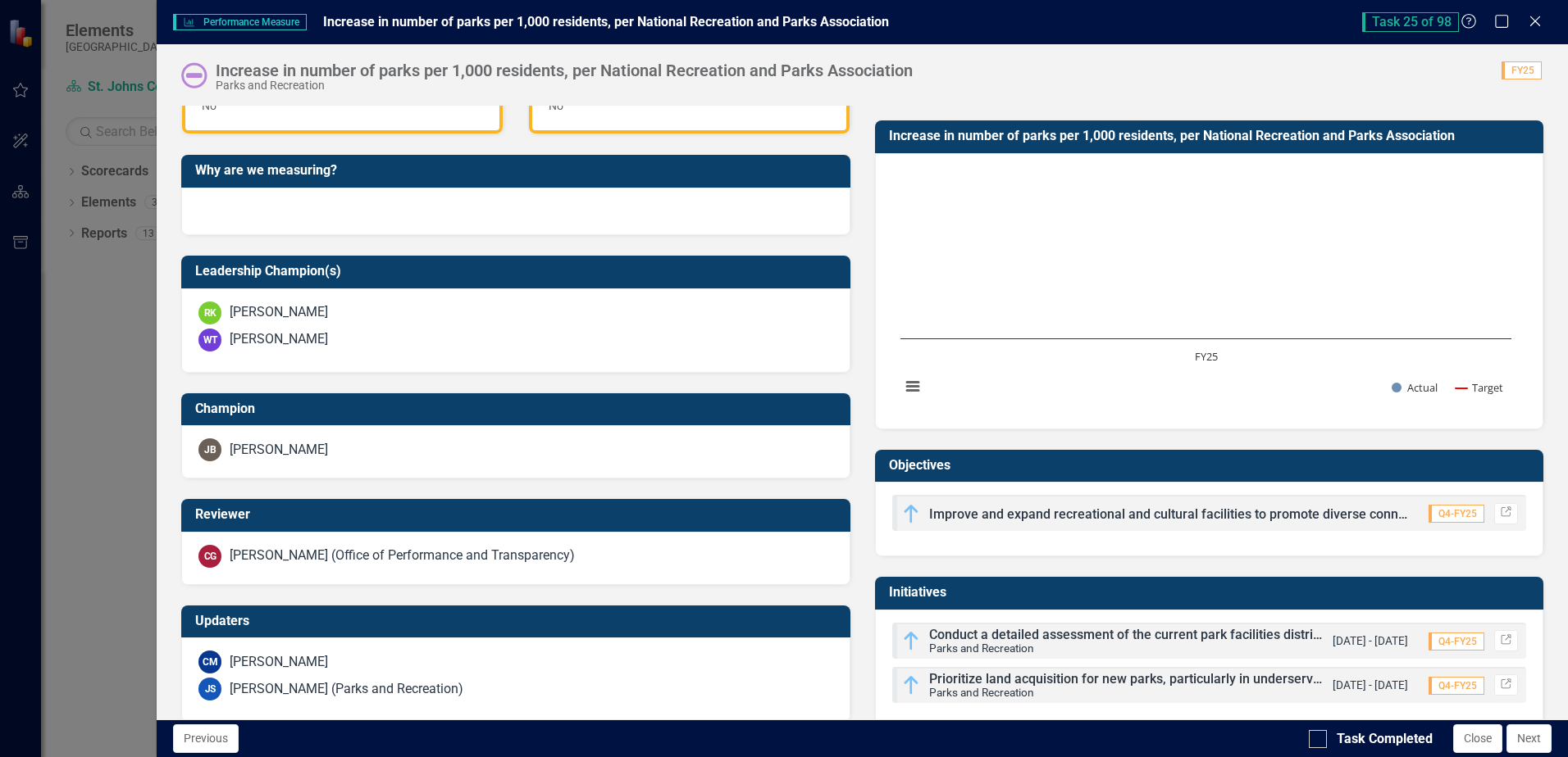
scroll to position [435, 0]
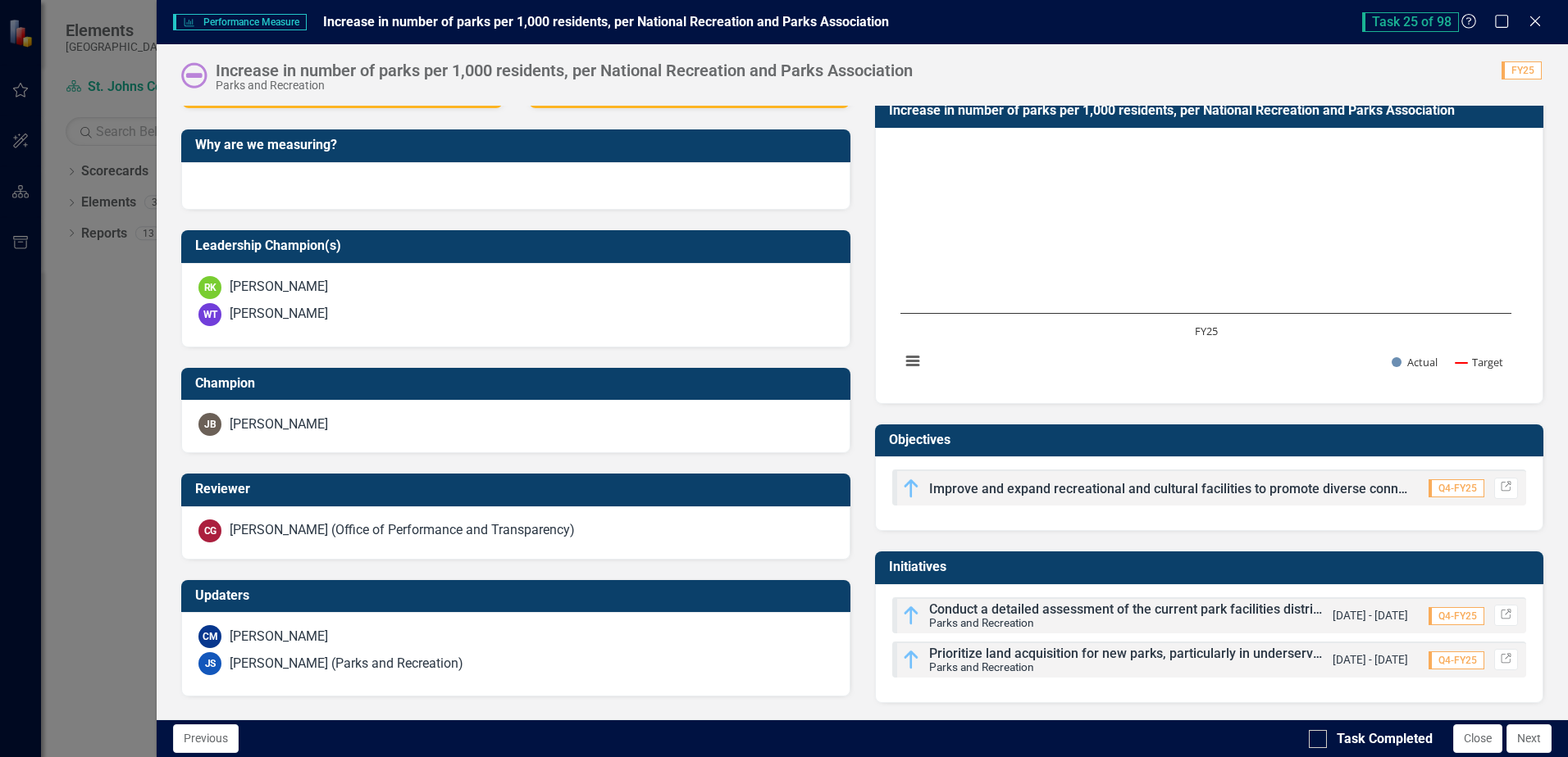
click at [1017, 489] on span "Improve and expand recreational and cultural facilities to promote diverse conn…" at bounding box center [1458, 489] width 1060 height 16
click at [1500, 489] on link "Link" at bounding box center [1506, 489] width 24 height 21
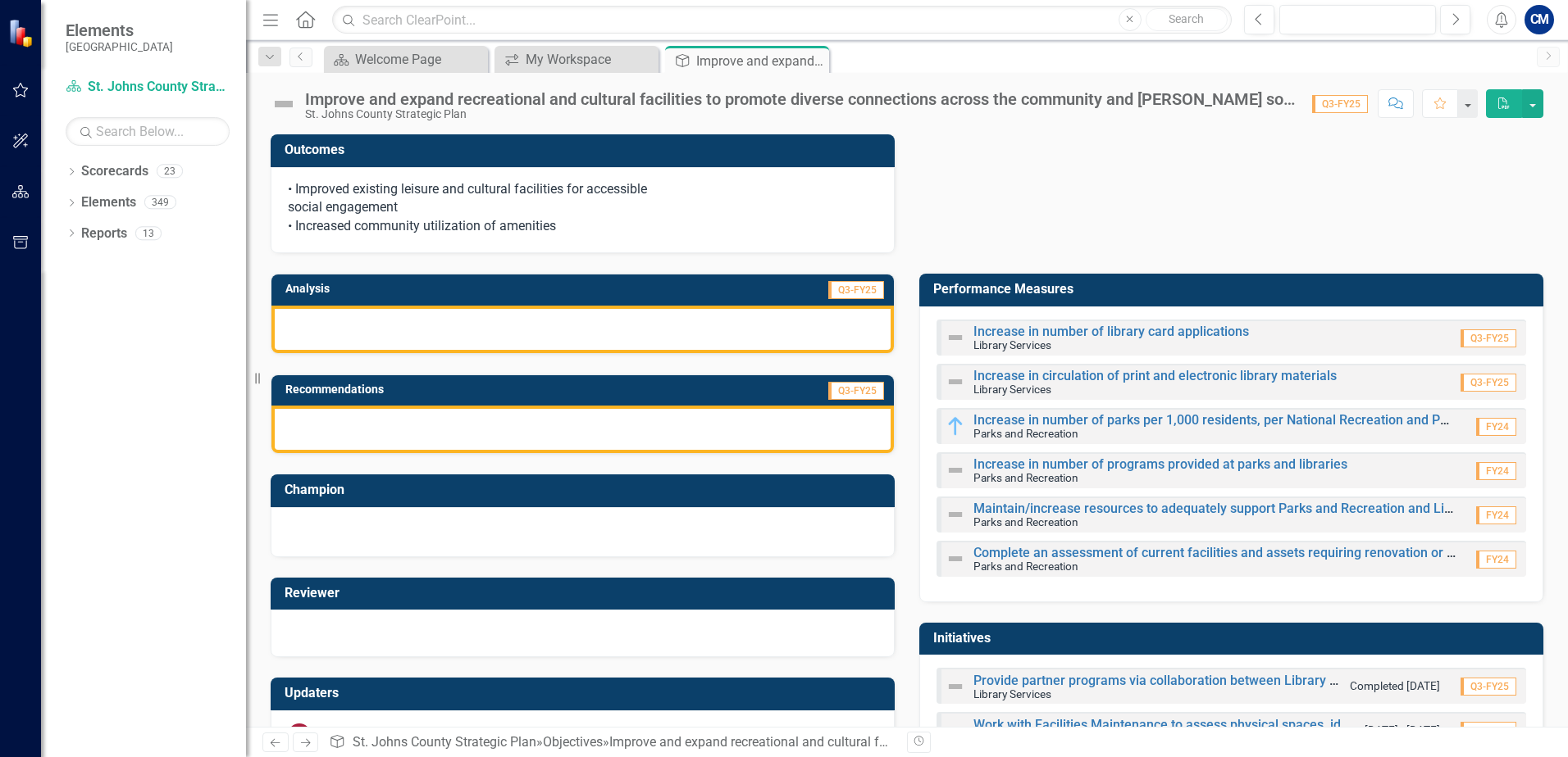
click at [304, 96] on div "Improve and expand recreational and cultural facilities to promote diverse conn…" at bounding box center [787, 105] width 1034 height 31
click at [818, 60] on icon "Close" at bounding box center [813, 61] width 16 height 14
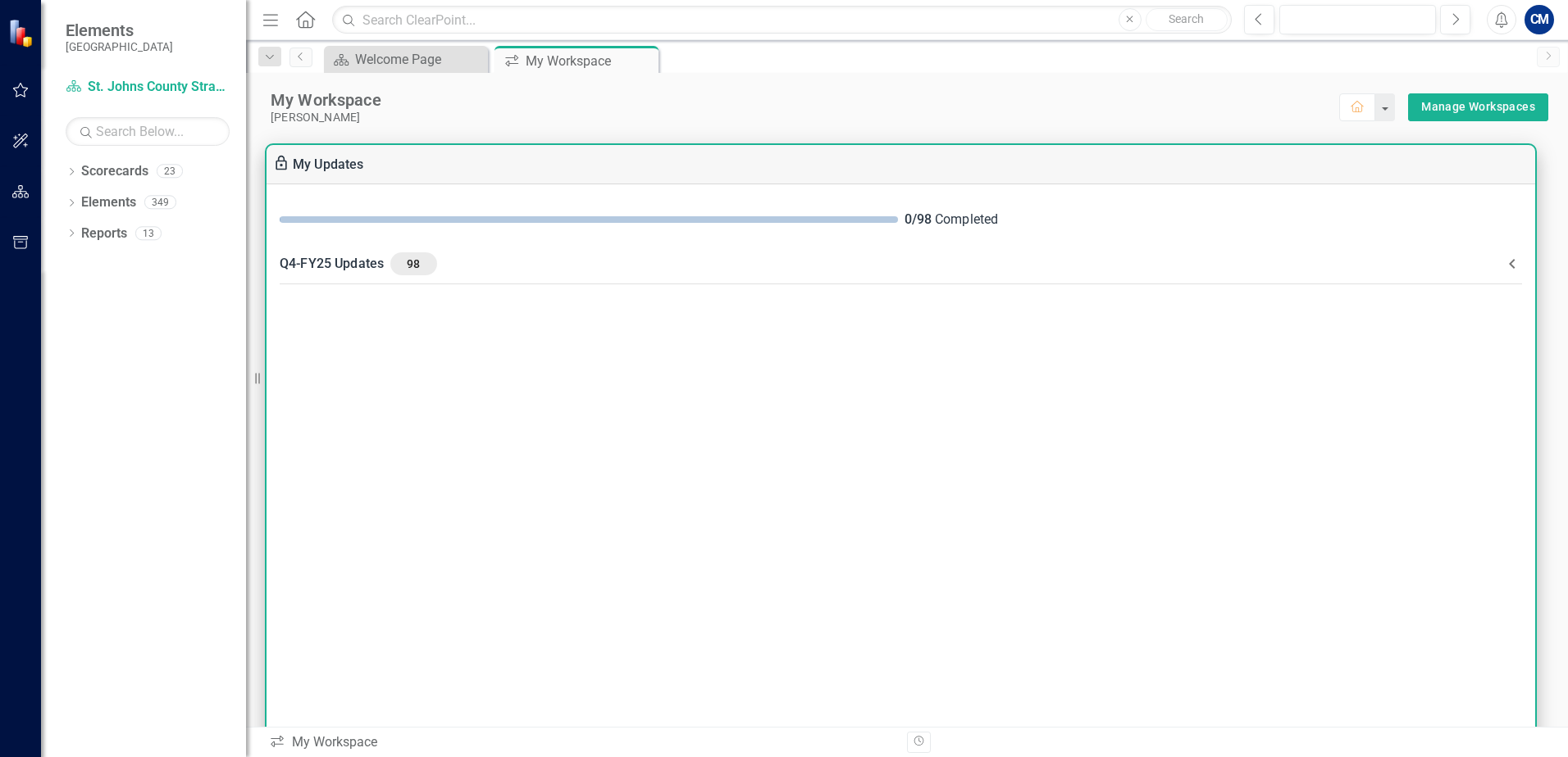
click at [1519, 259] on icon at bounding box center [1512, 264] width 19 height 19
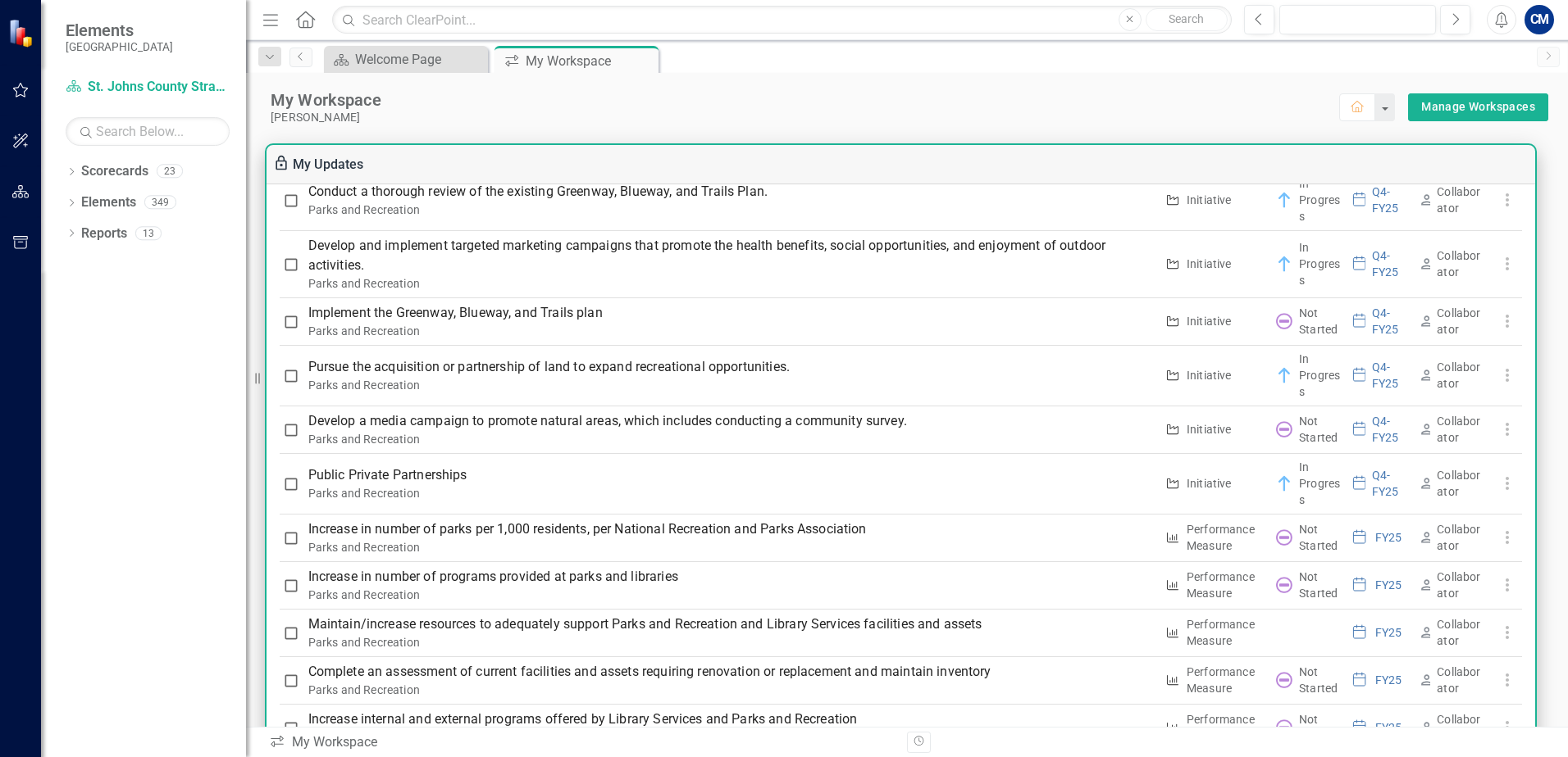
scroll to position [1394, 0]
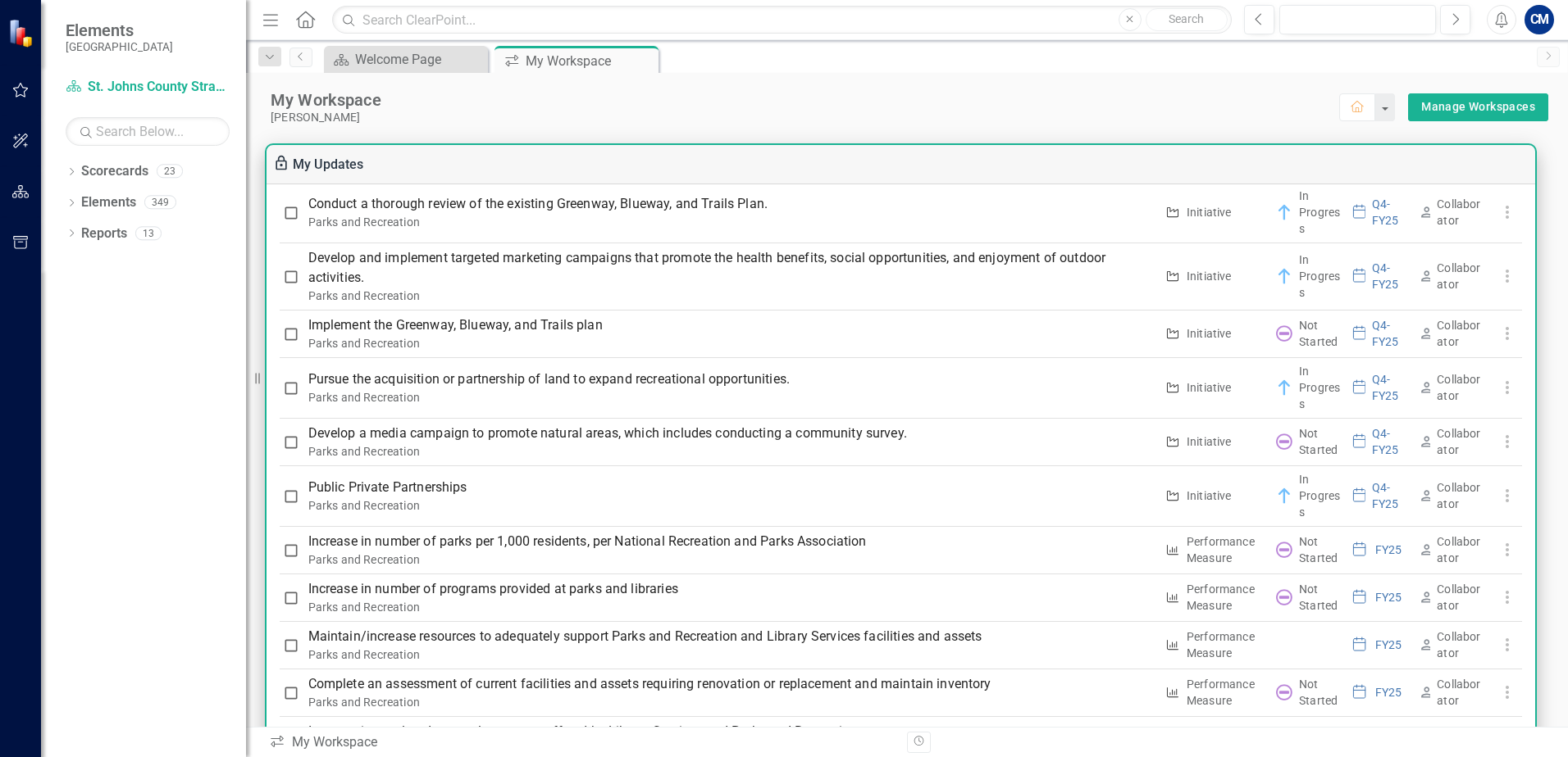
click at [578, 537] on p "Increase in number of parks per 1,000 residents, per National Recreation and Pa…" at bounding box center [731, 542] width 847 height 19
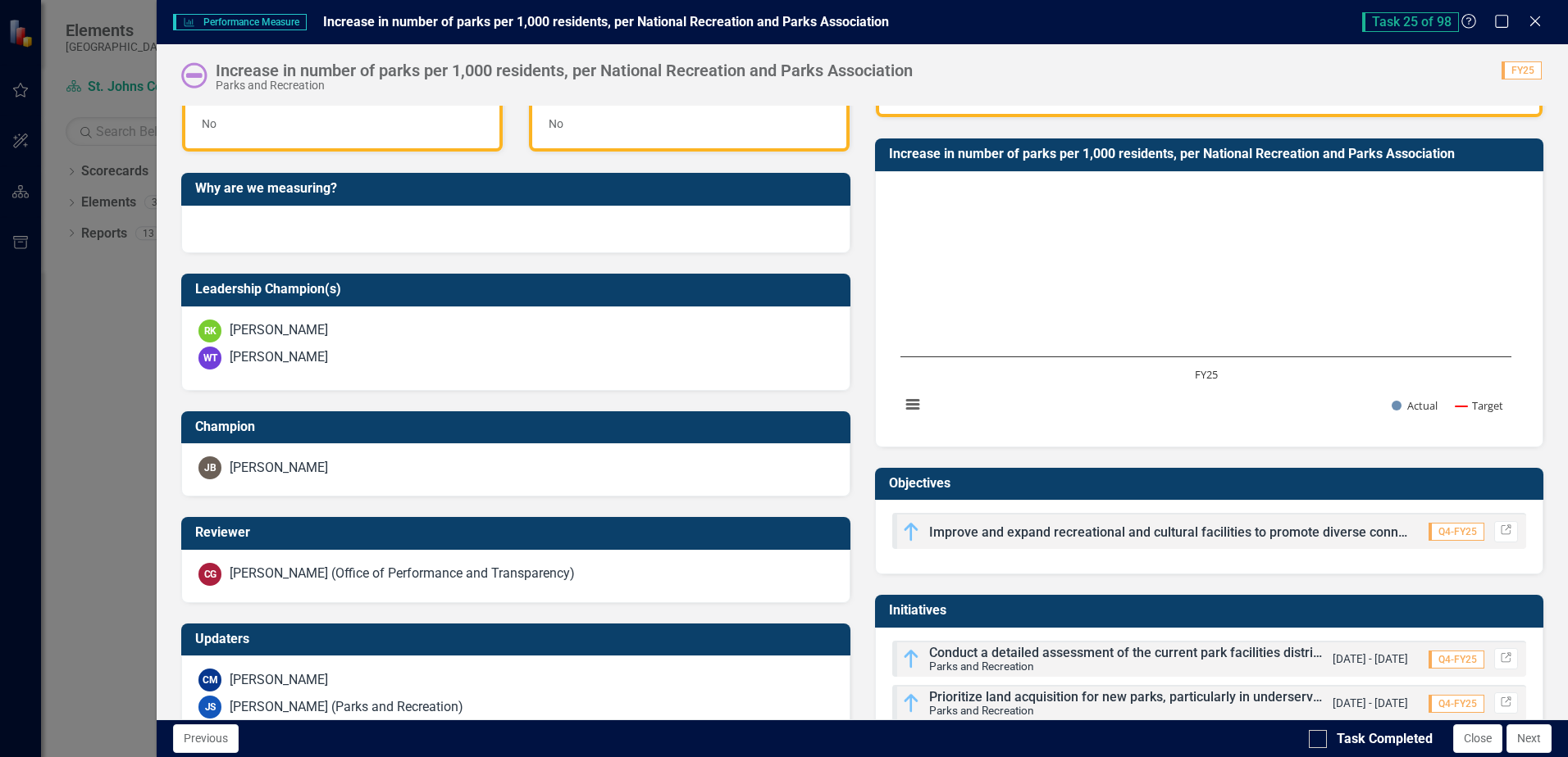
scroll to position [435, 0]
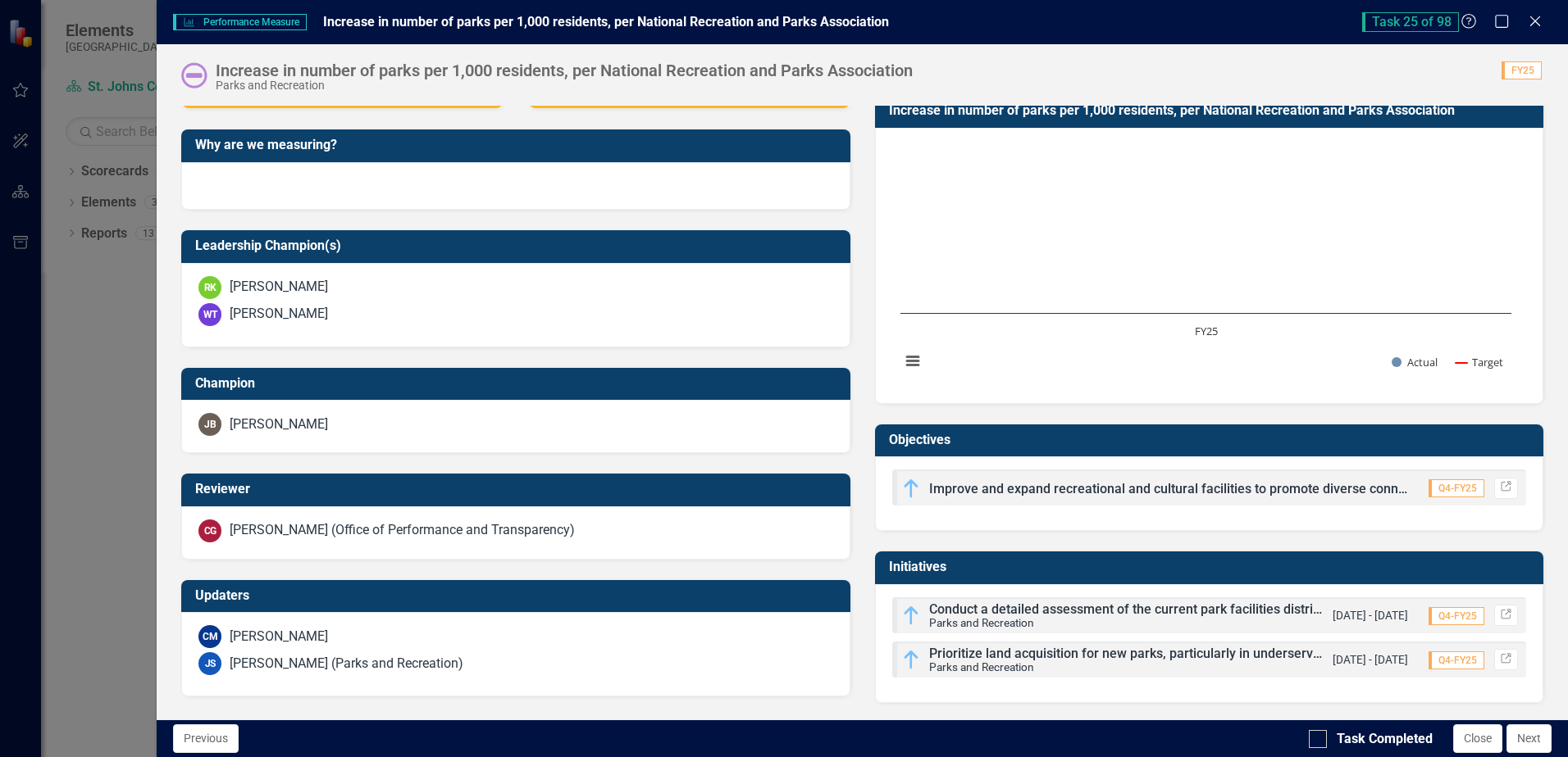
click at [1214, 616] on span "Conduct a detailed assessment of the current park facilities distribution acros…" at bounding box center [1194, 610] width 530 height 16
click at [1500, 614] on icon "Link" at bounding box center [1506, 615] width 13 height 10
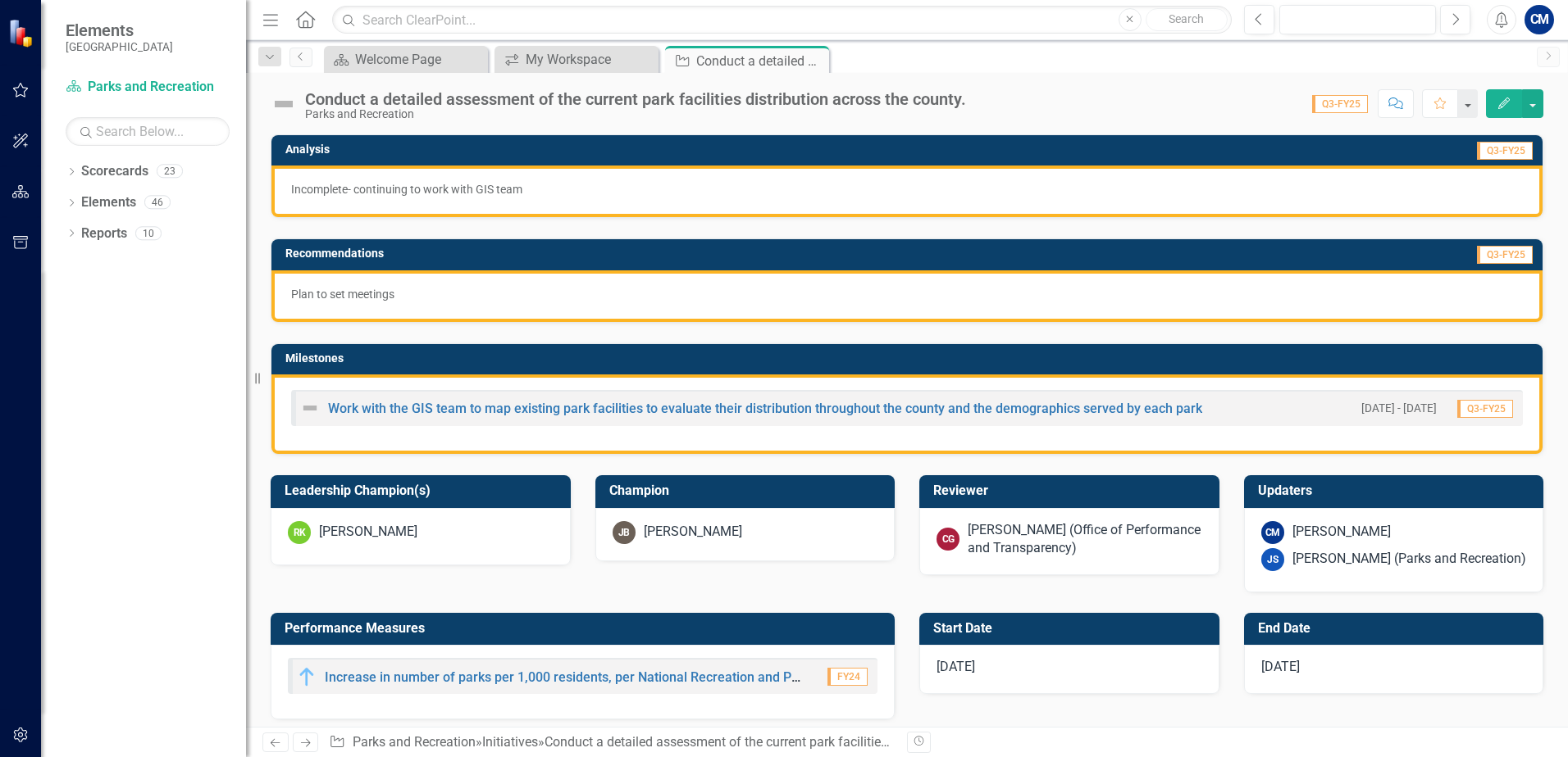
scroll to position [209, 0]
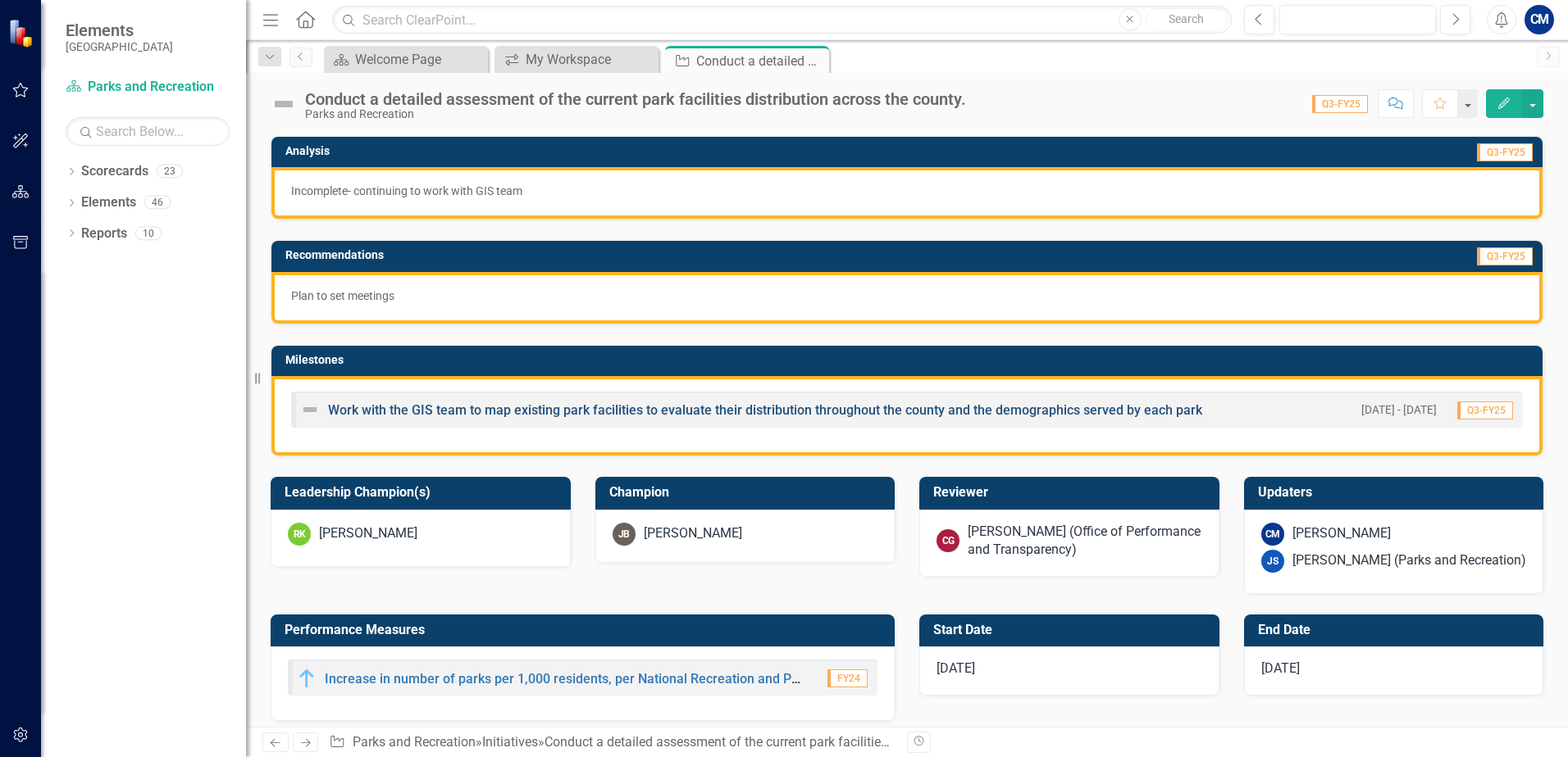
click at [392, 410] on link "Work with the GIS team to map existing park facilities to evaluate their distri…" at bounding box center [764, 410] width 874 height 16
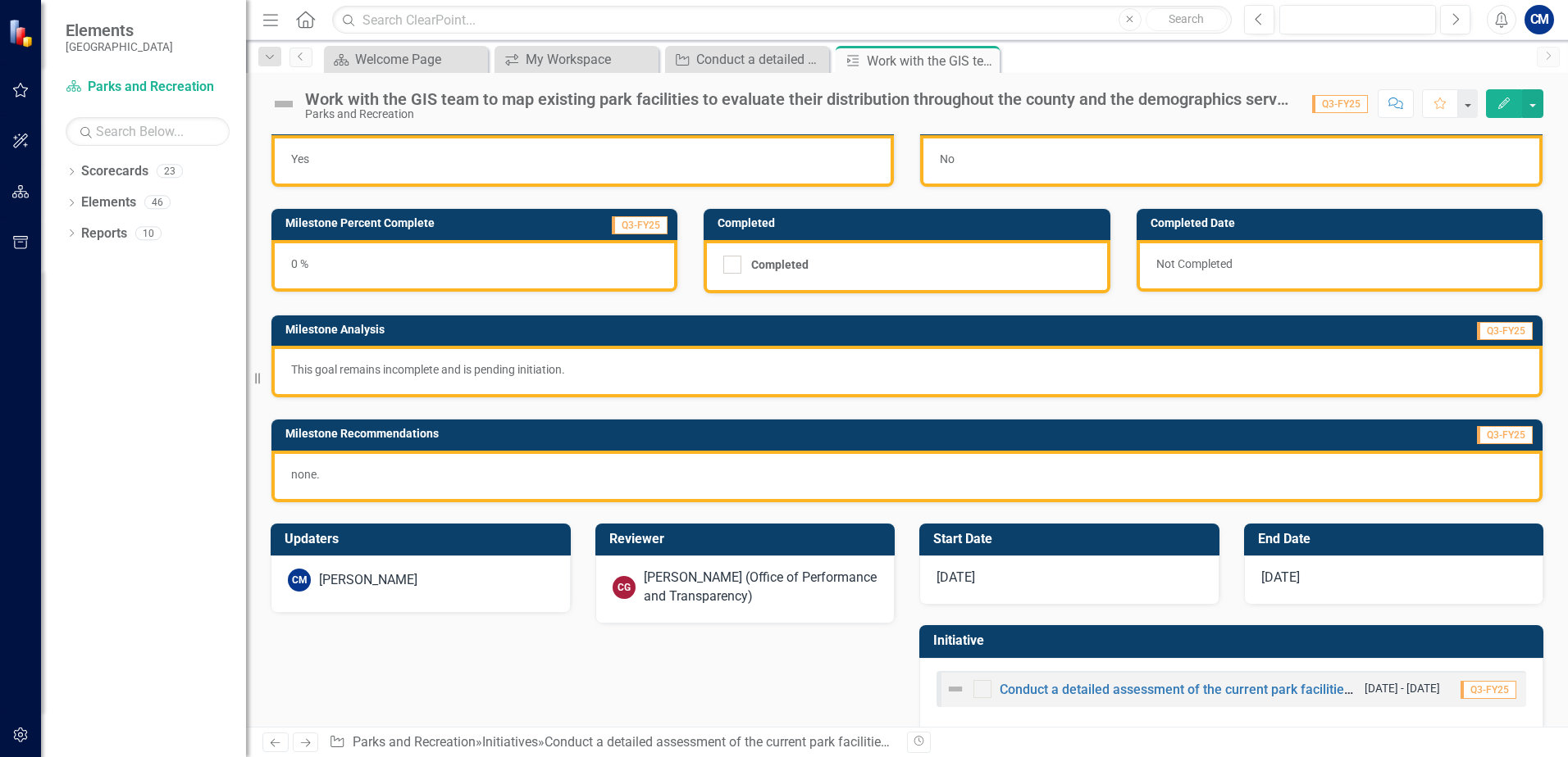
scroll to position [52, 0]
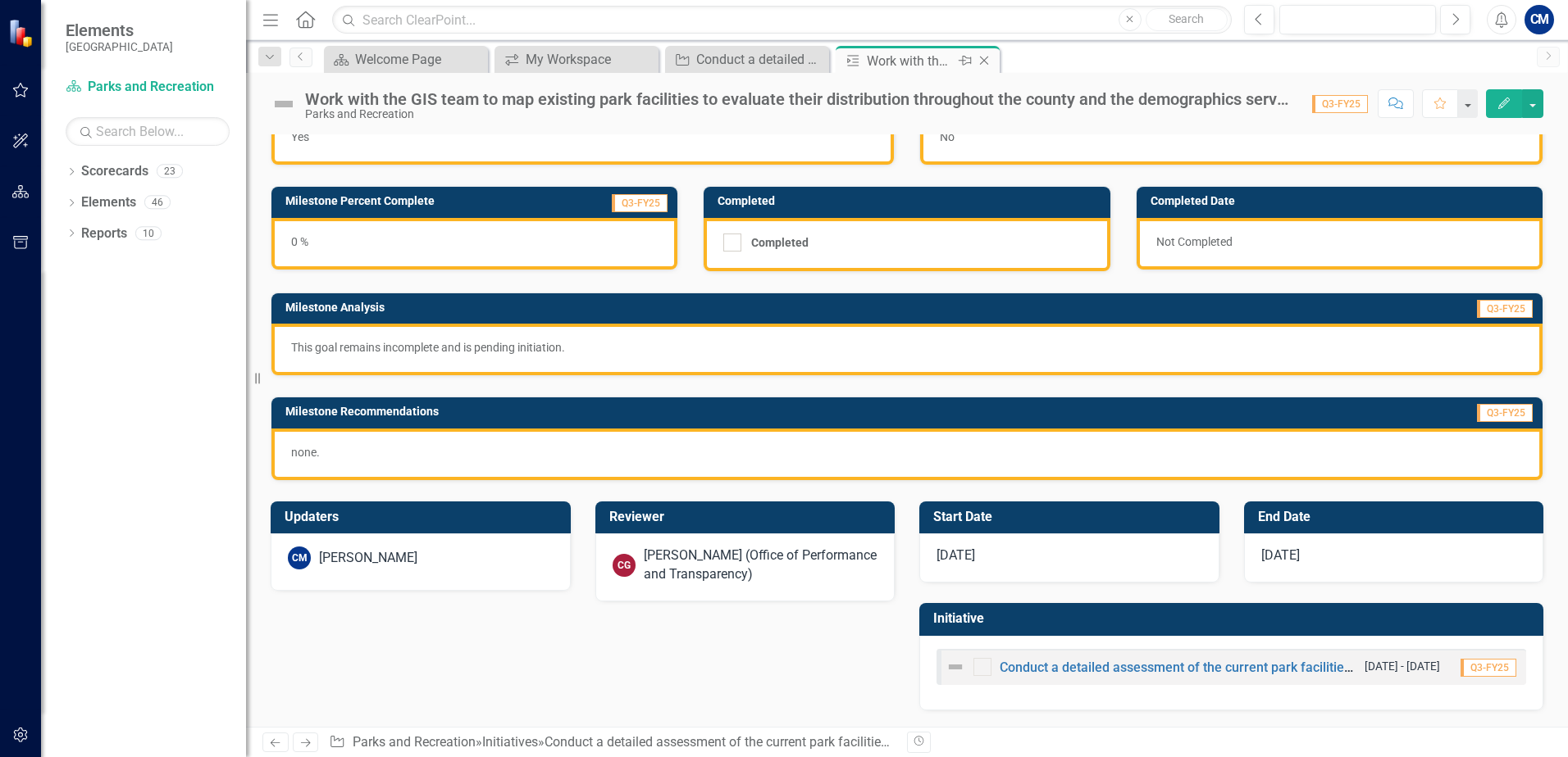
click at [985, 64] on icon "Close" at bounding box center [983, 61] width 16 height 14
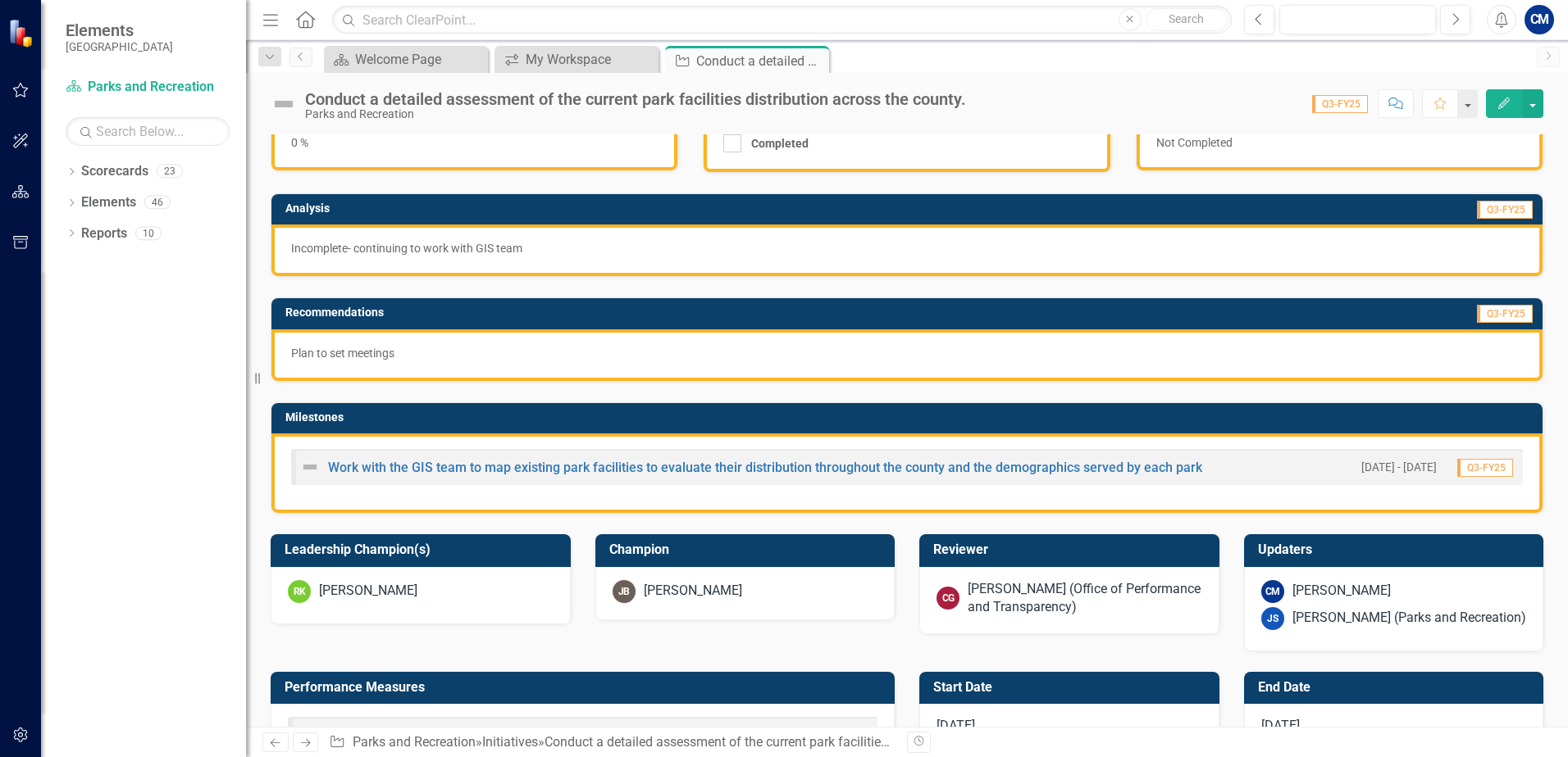
scroll to position [491, 0]
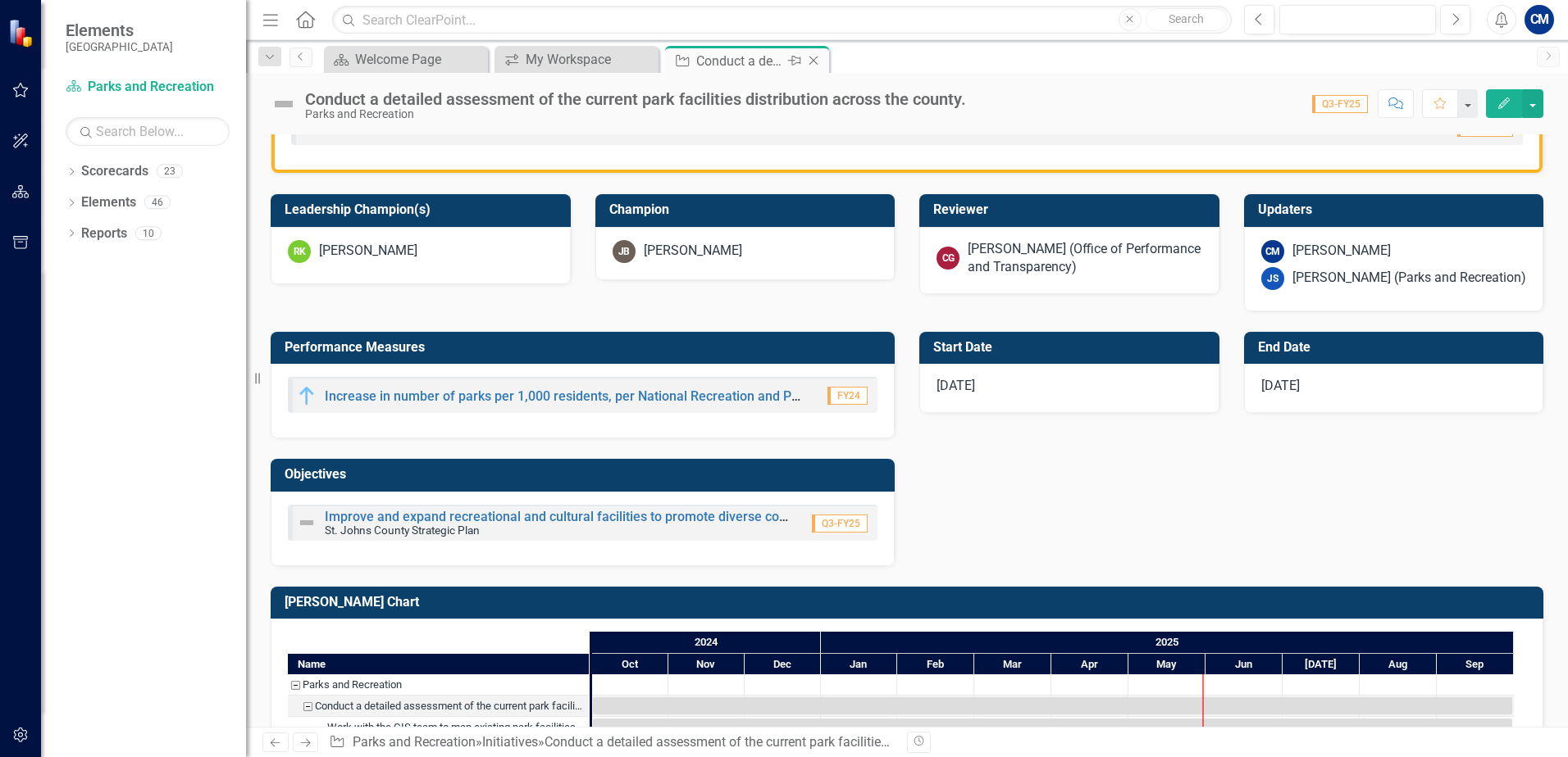
click at [818, 58] on icon "Close" at bounding box center [813, 61] width 16 height 14
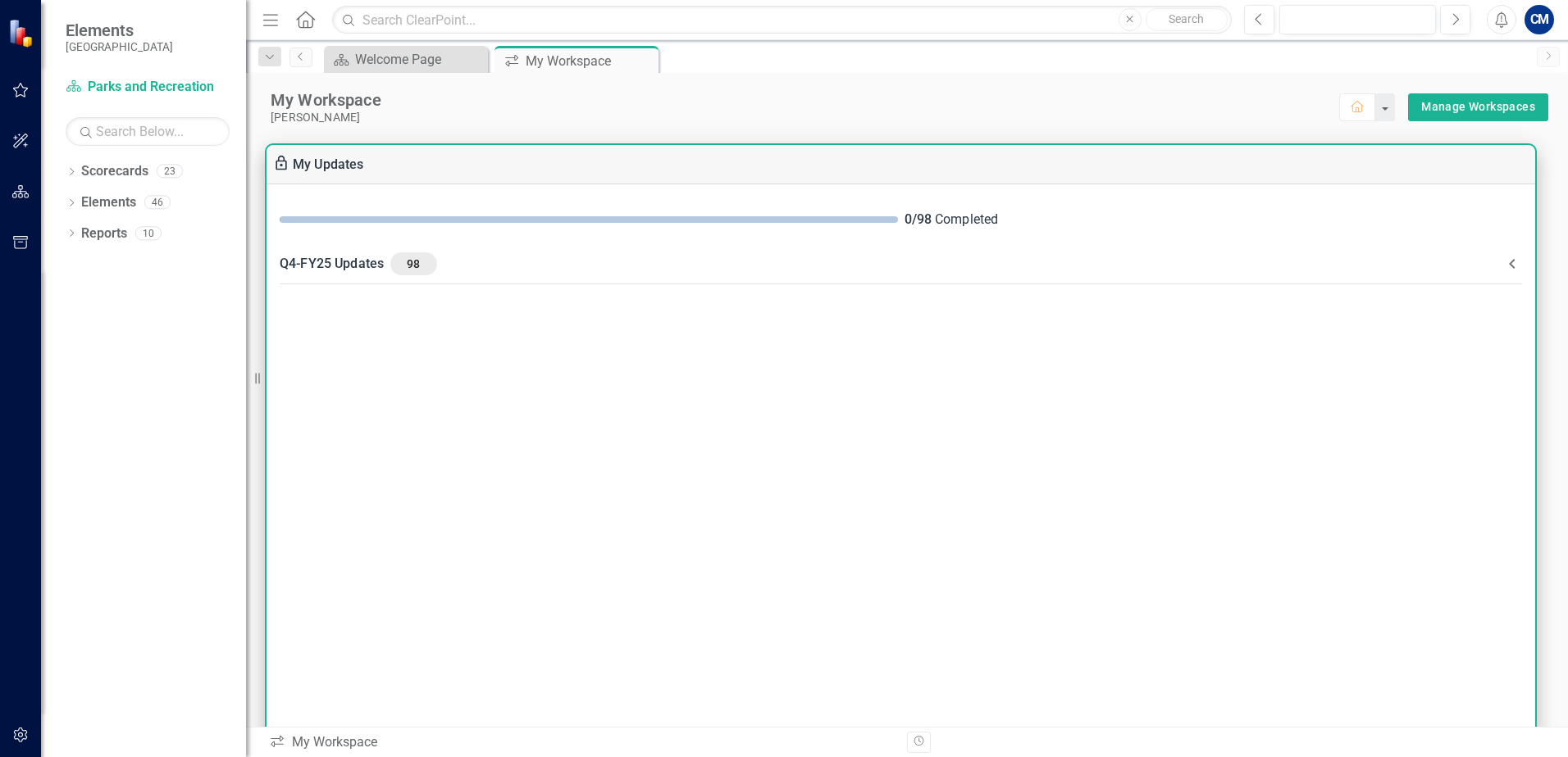
click at [1510, 270] on icon at bounding box center [1512, 264] width 19 height 19
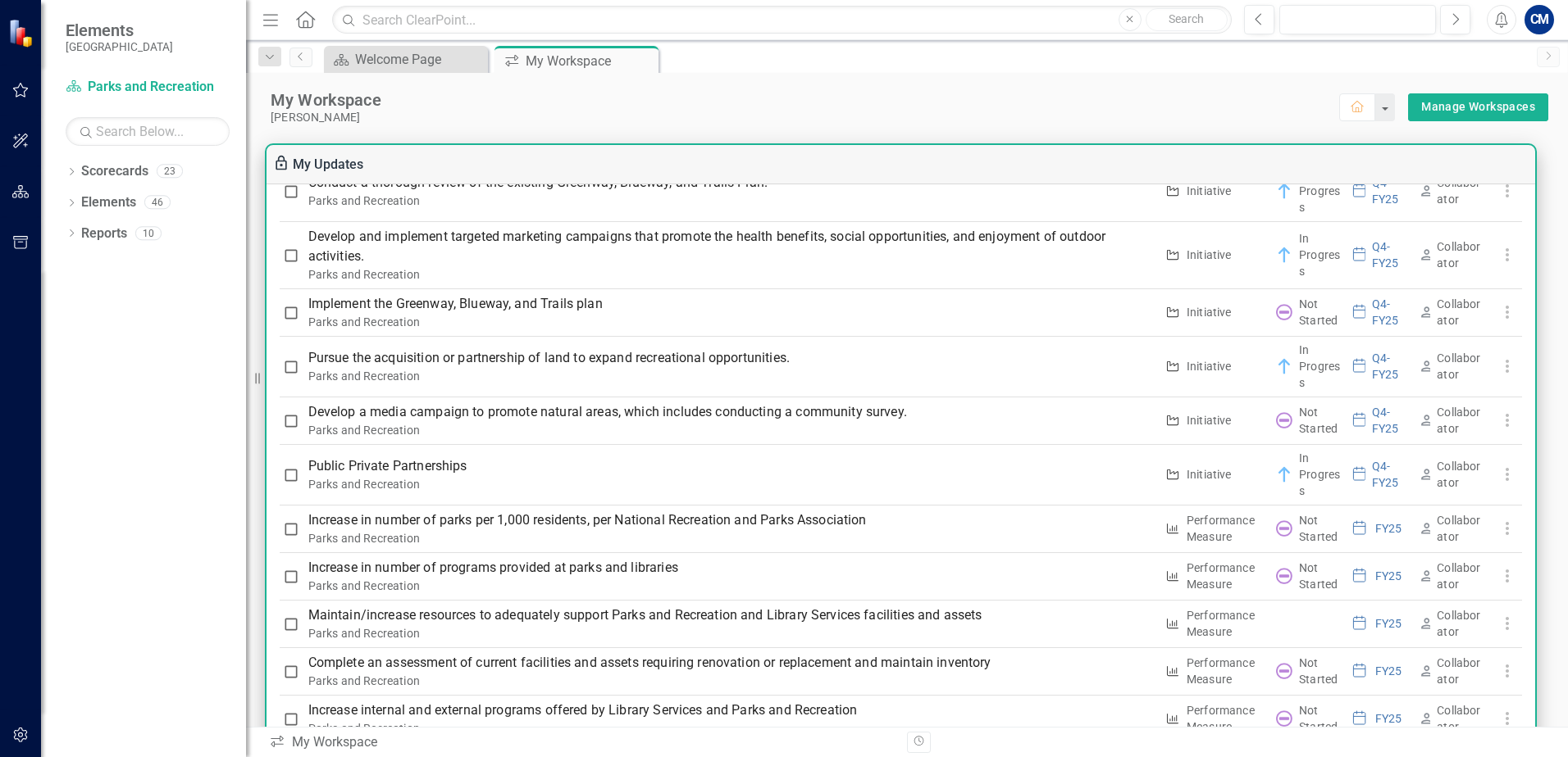
scroll to position [1475, 0]
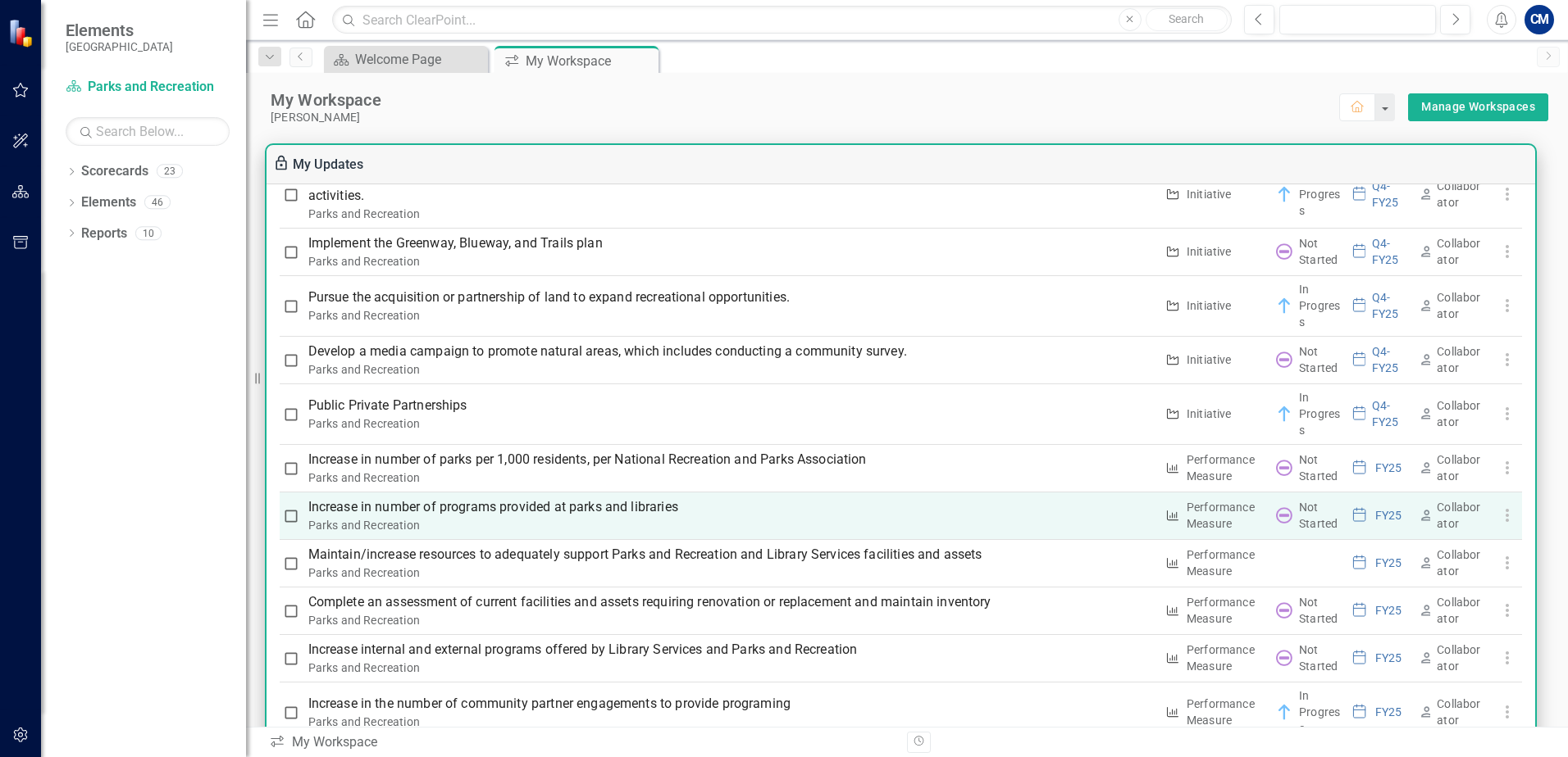
click at [1505, 520] on use "button" at bounding box center [1506, 516] width 3 height 14
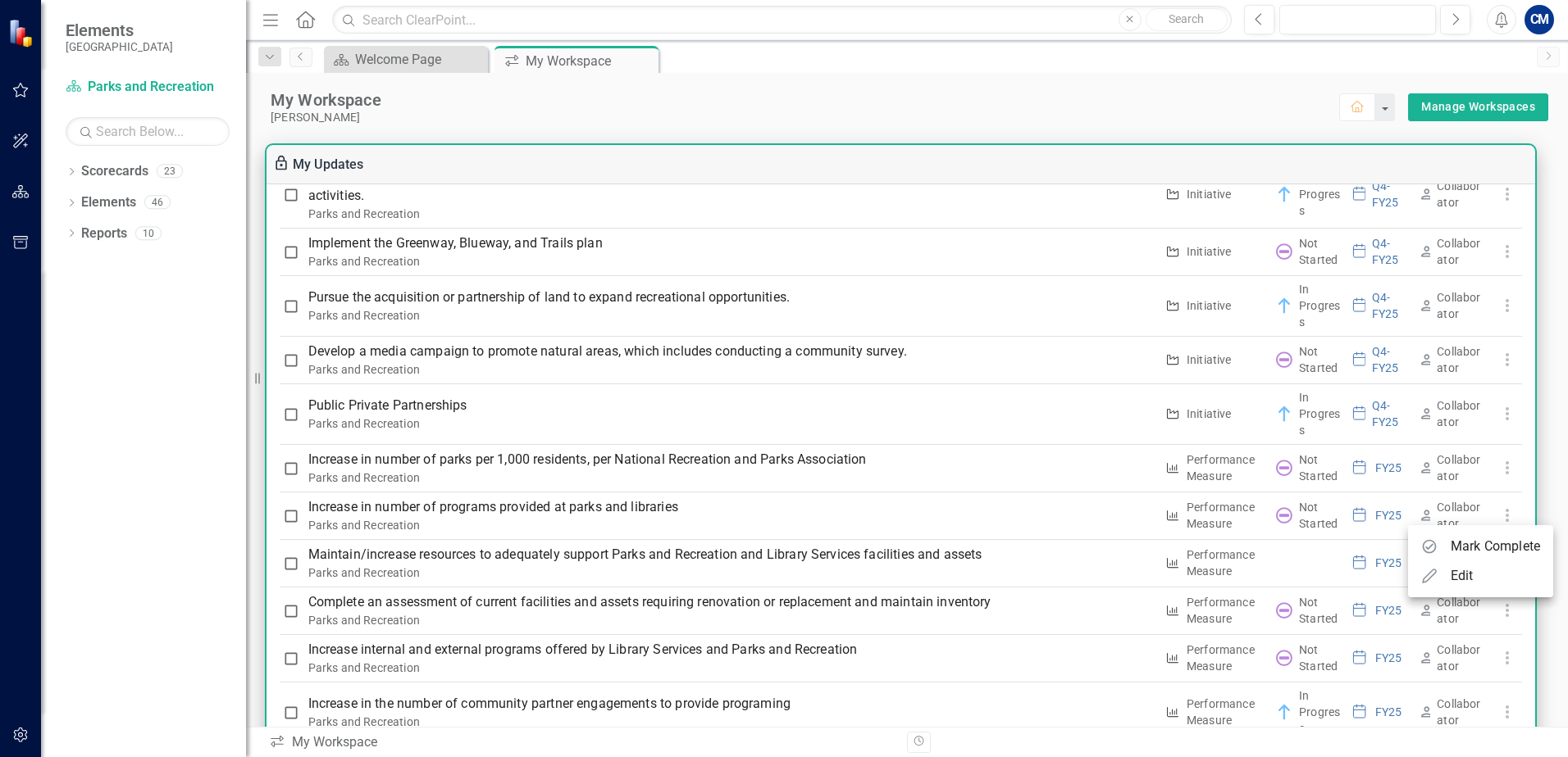
click at [633, 512] on div at bounding box center [784, 378] width 1568 height 757
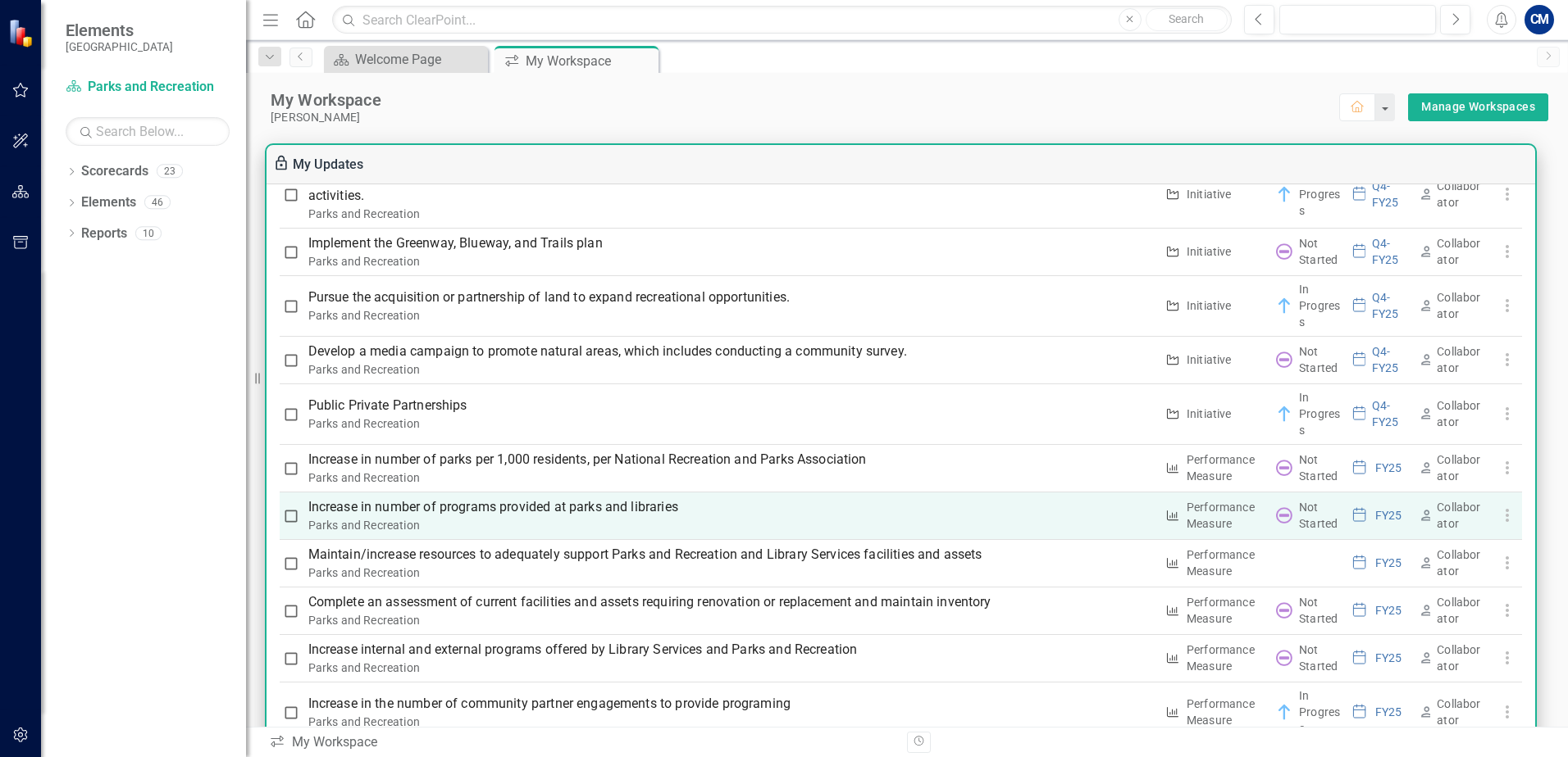
click at [642, 508] on p "Increase in number of programs provided at parks and libraries" at bounding box center [731, 507] width 847 height 19
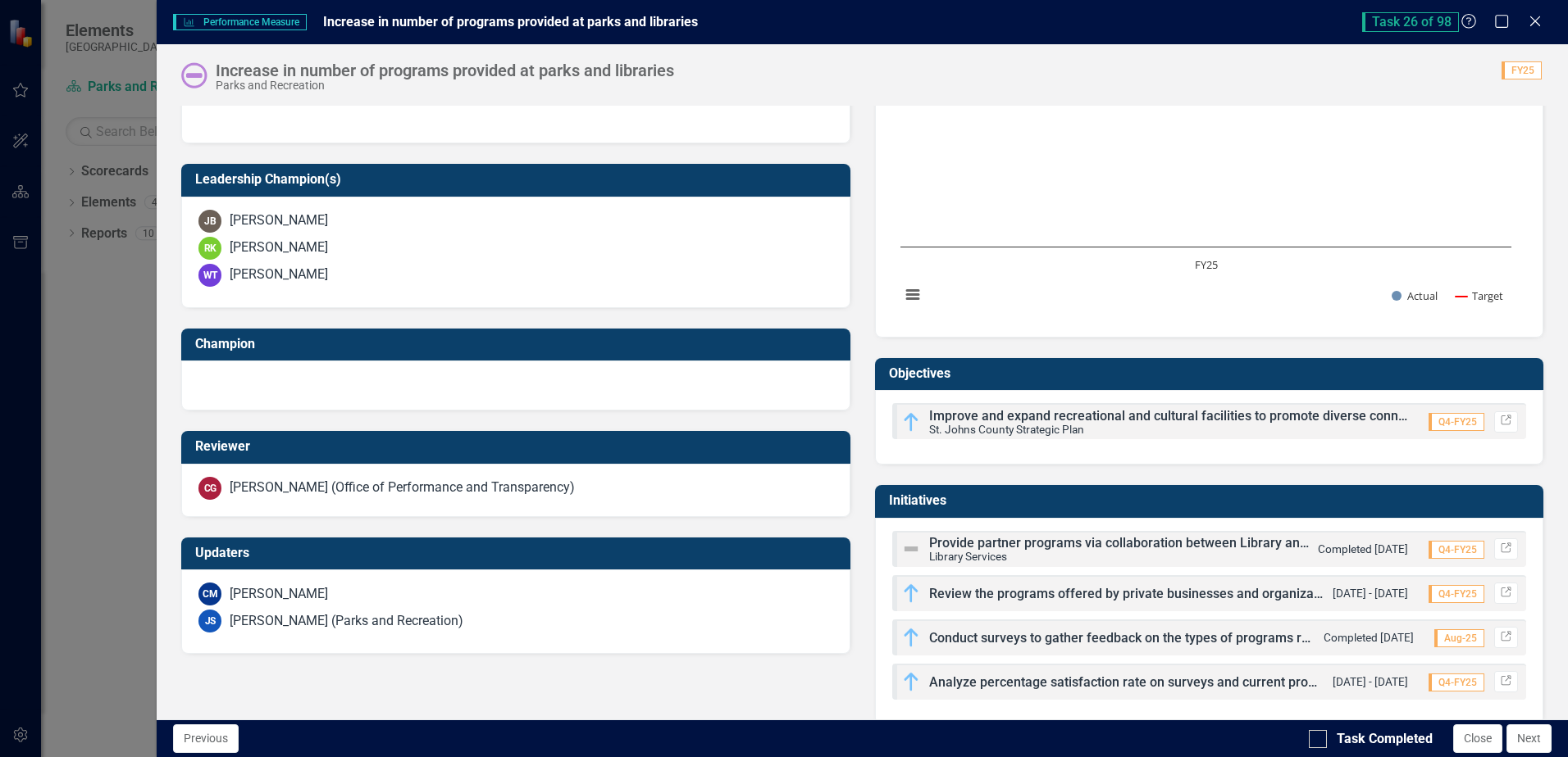
scroll to position [523, 0]
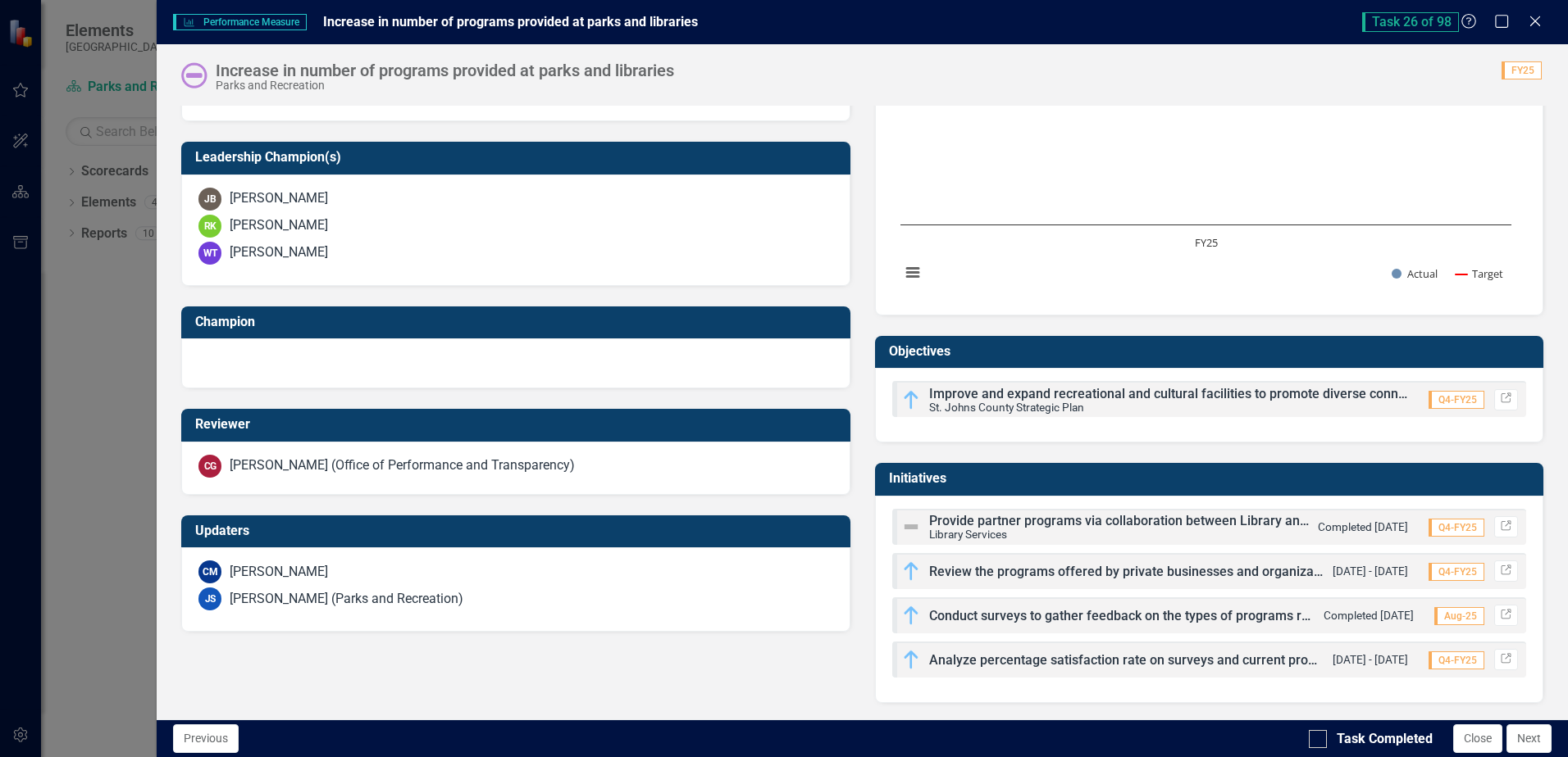
click at [1097, 660] on span "Analyze percentage satisfaction rate on surveys and current program attendance …" at bounding box center [1527, 660] width 1198 height 16
click at [1159, 598] on div "Conduct surveys to gather feedback on the types of programs residents want to s…" at bounding box center [1209, 615] width 634 height 36
click at [1500, 614] on icon "Link" at bounding box center [1506, 615] width 13 height 10
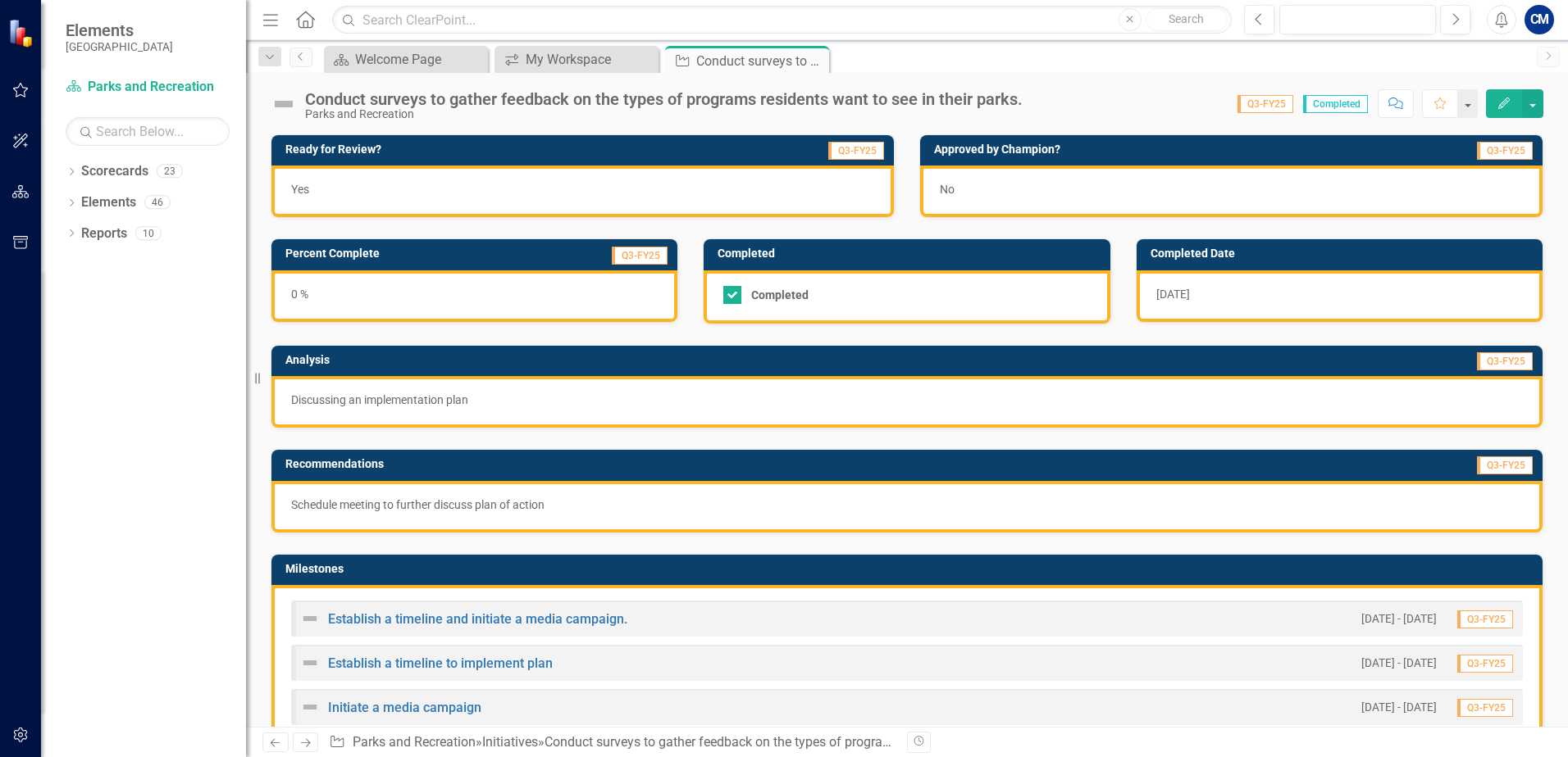
scroll to position [164, 0]
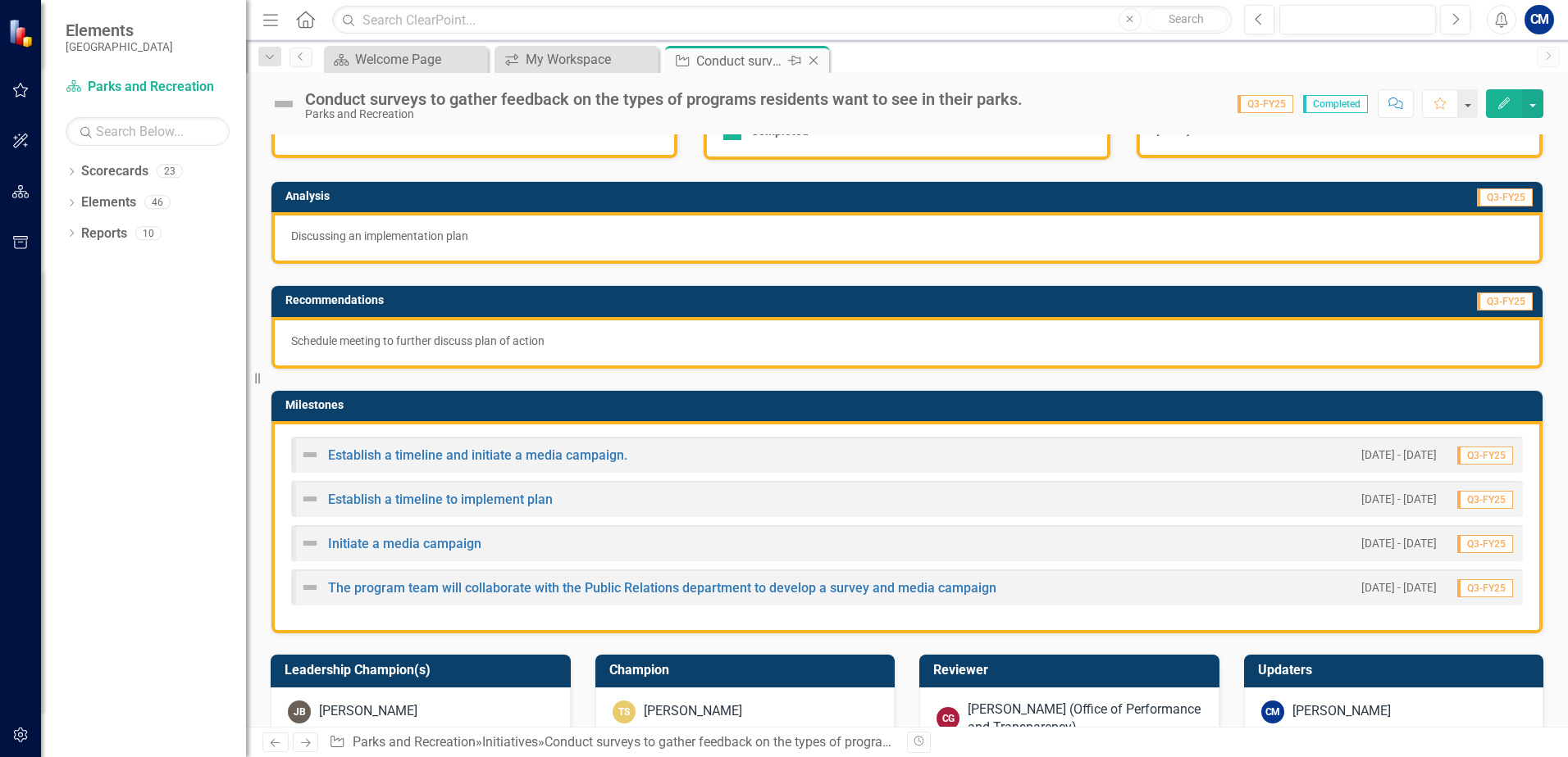
click at [820, 60] on icon "Close" at bounding box center [813, 61] width 16 height 14
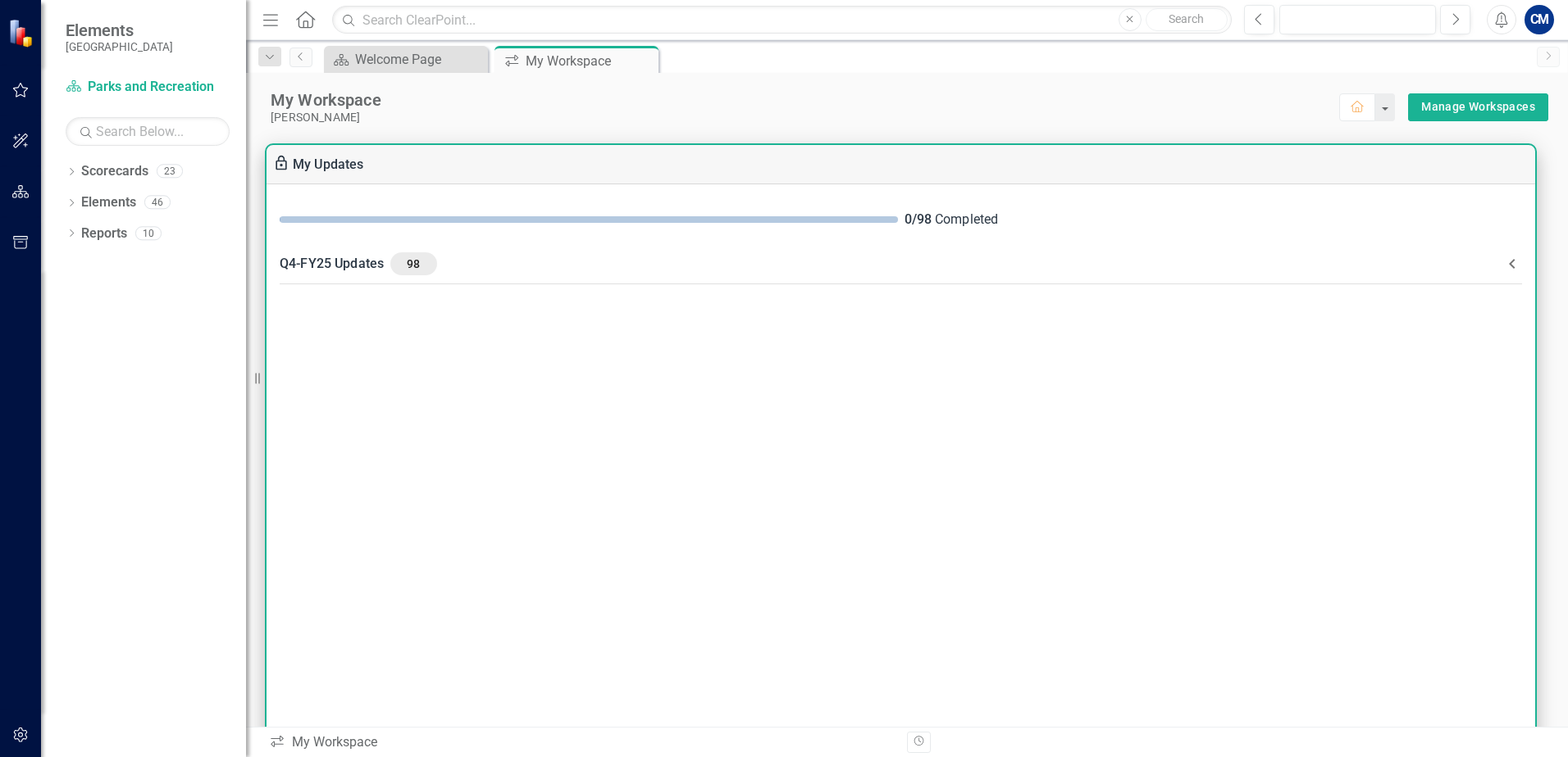
click at [1512, 263] on icon at bounding box center [1512, 264] width 6 height 10
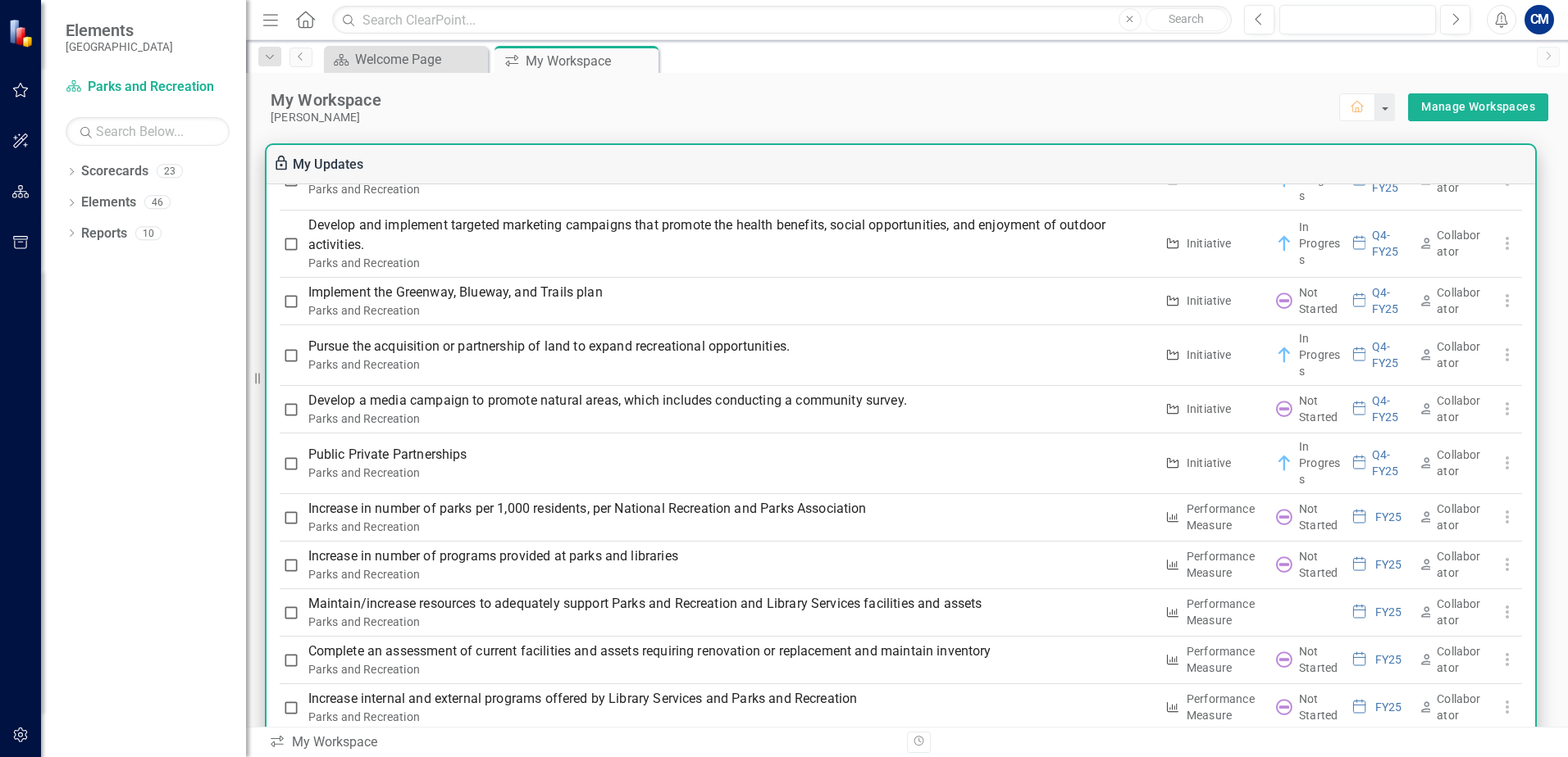
scroll to position [1475, 0]
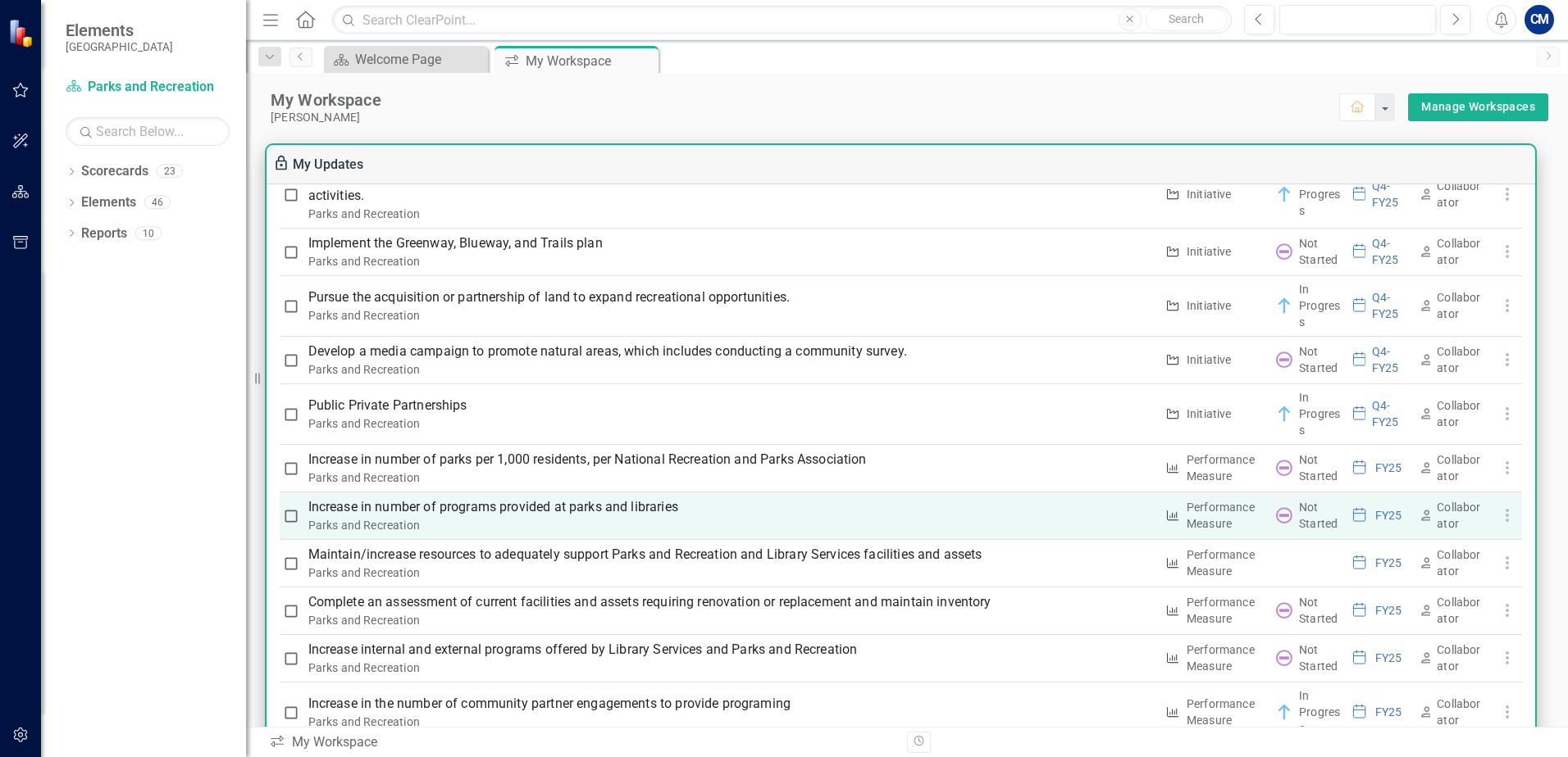
click at [582, 510] on p "Increase in number of programs provided at parks and libraries" at bounding box center [731, 507] width 847 height 19
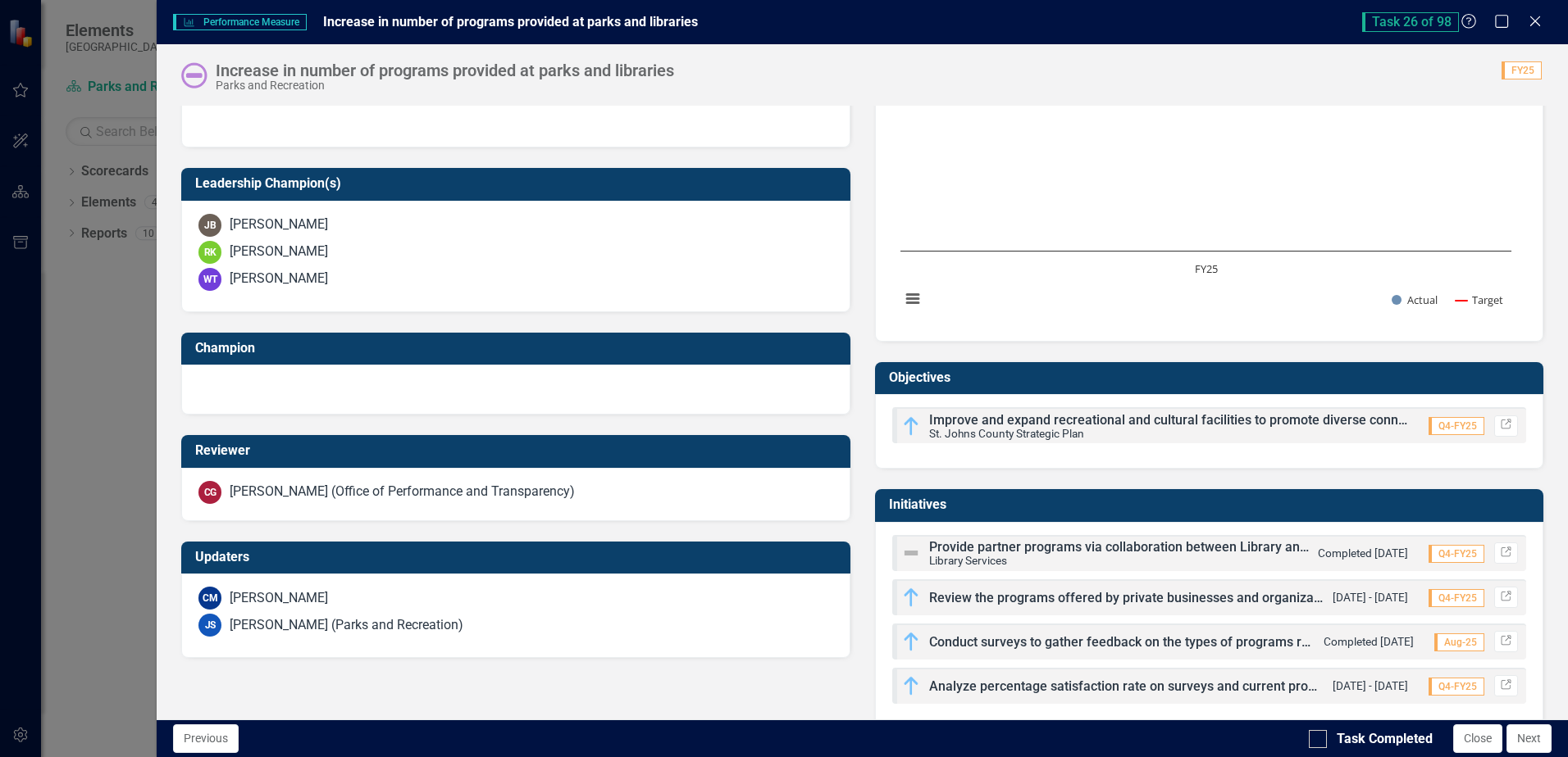
scroll to position [523, 0]
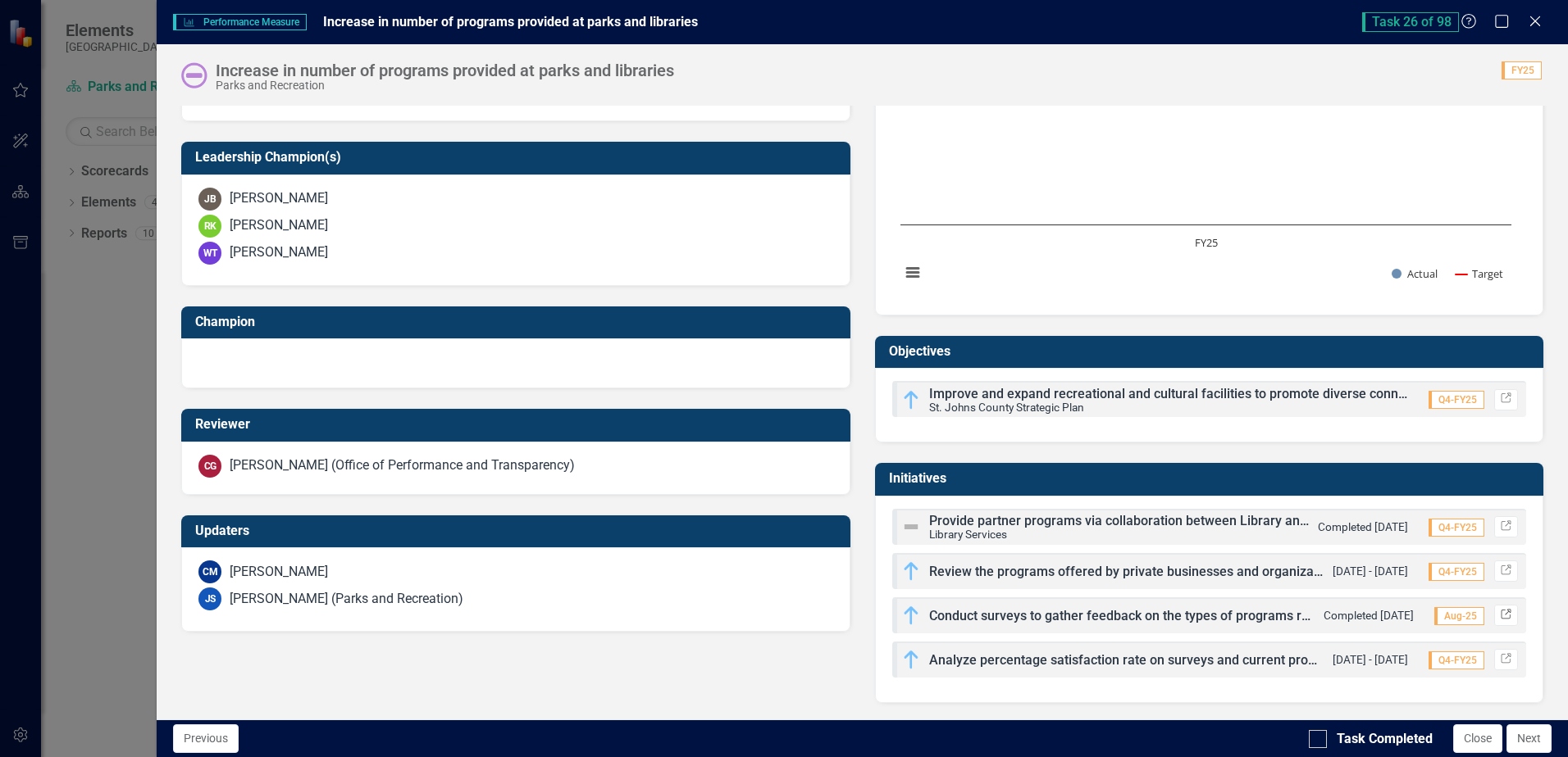
click at [1500, 616] on icon "Link" at bounding box center [1506, 615] width 13 height 10
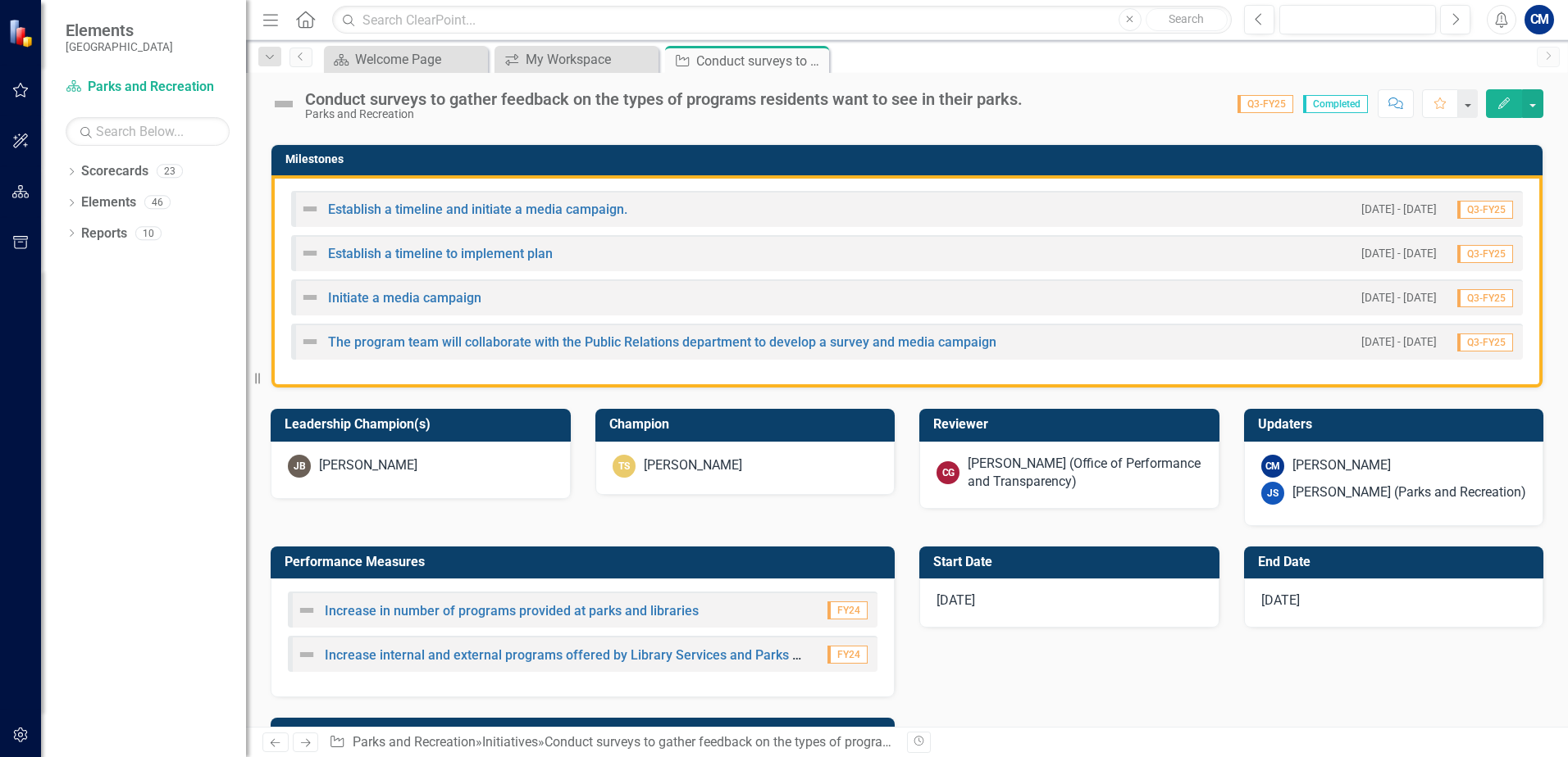
scroll to position [328, 0]
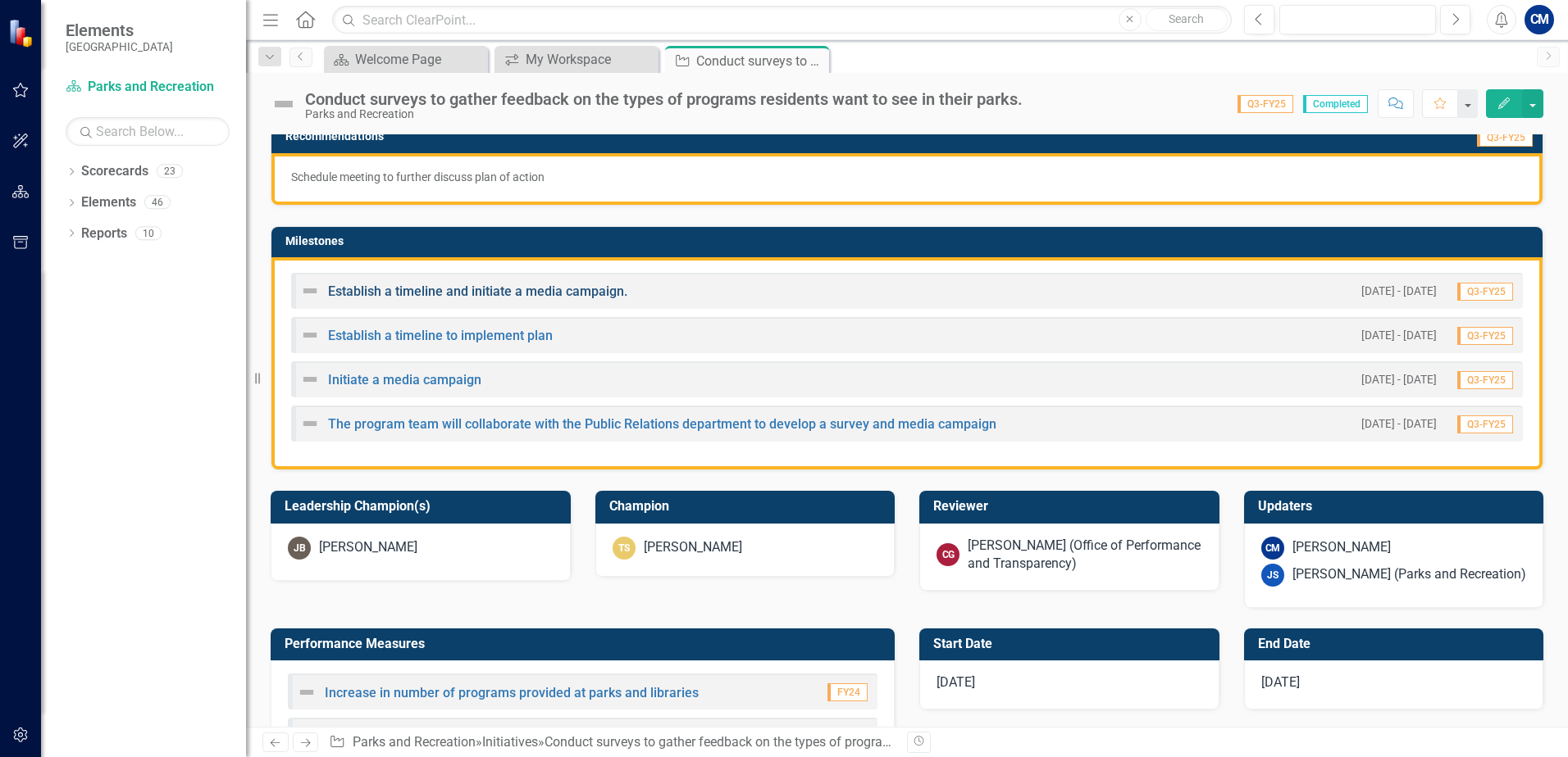
click at [498, 287] on link "Establish a timeline and initiate a media campaign." at bounding box center [477, 292] width 300 height 16
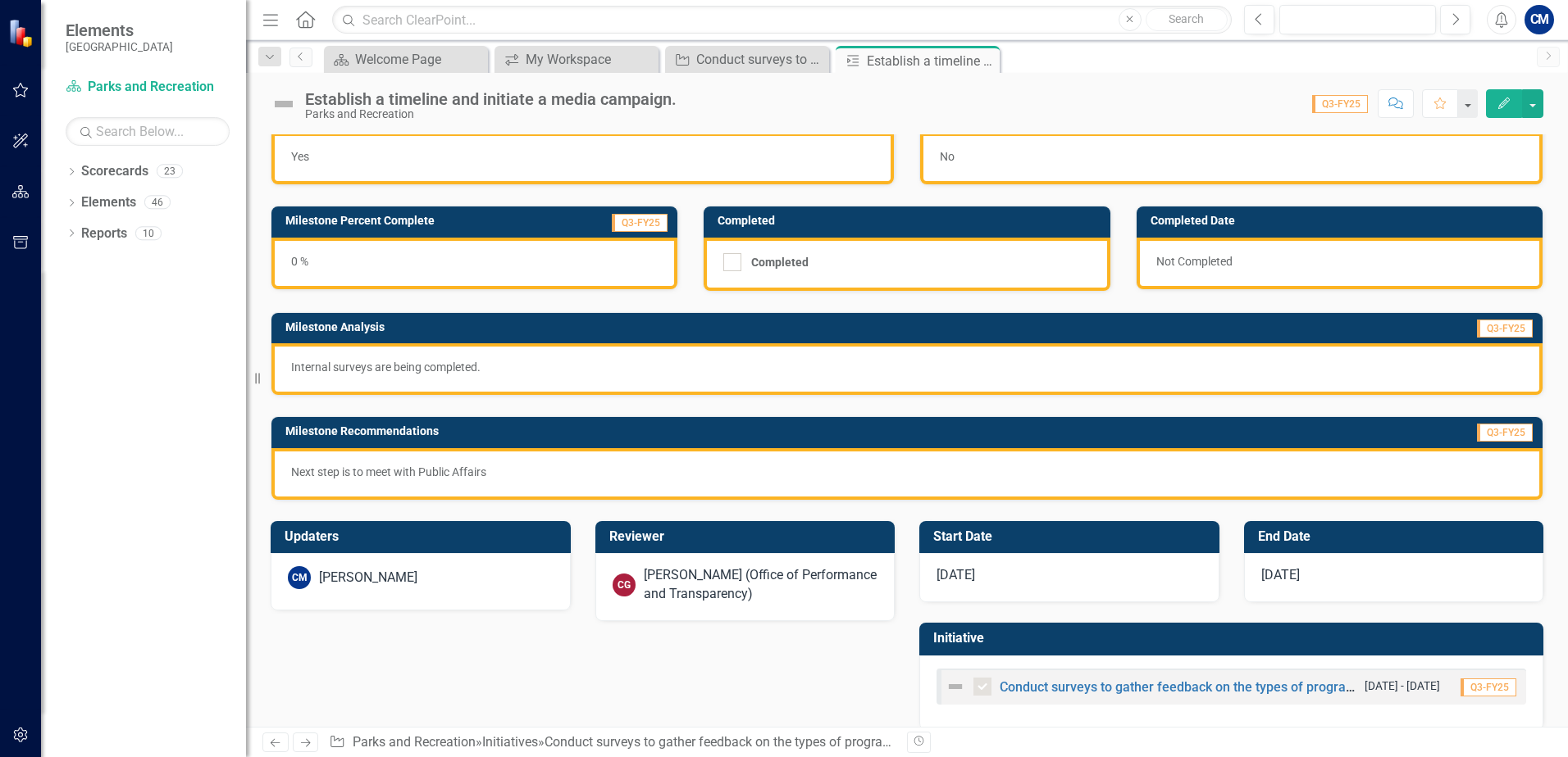
scroll to position [52, 0]
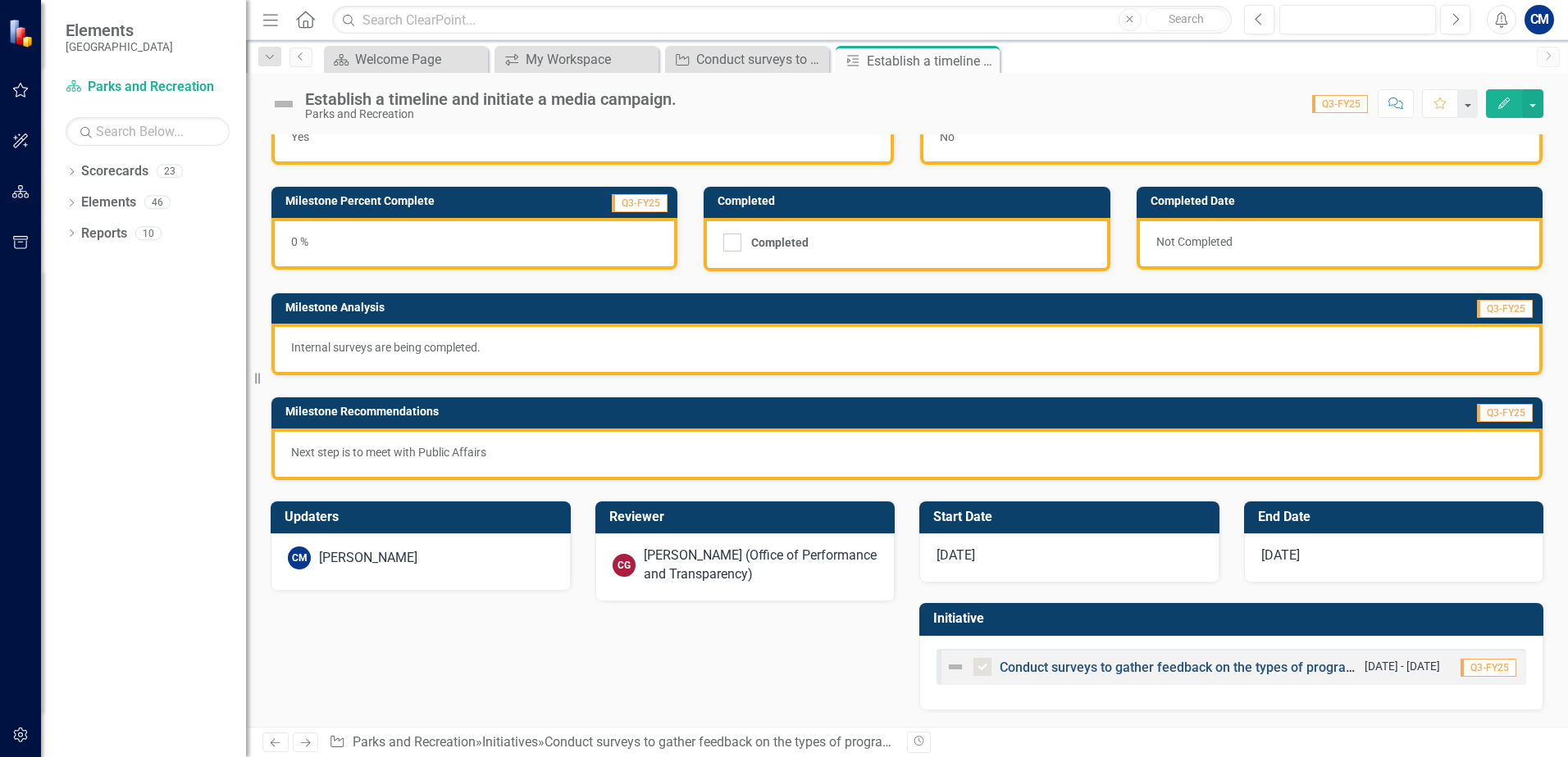
click at [1116, 670] on link "Conduct surveys to gather feedback on the types of programs residents want to s…" at bounding box center [1288, 668] width 577 height 16
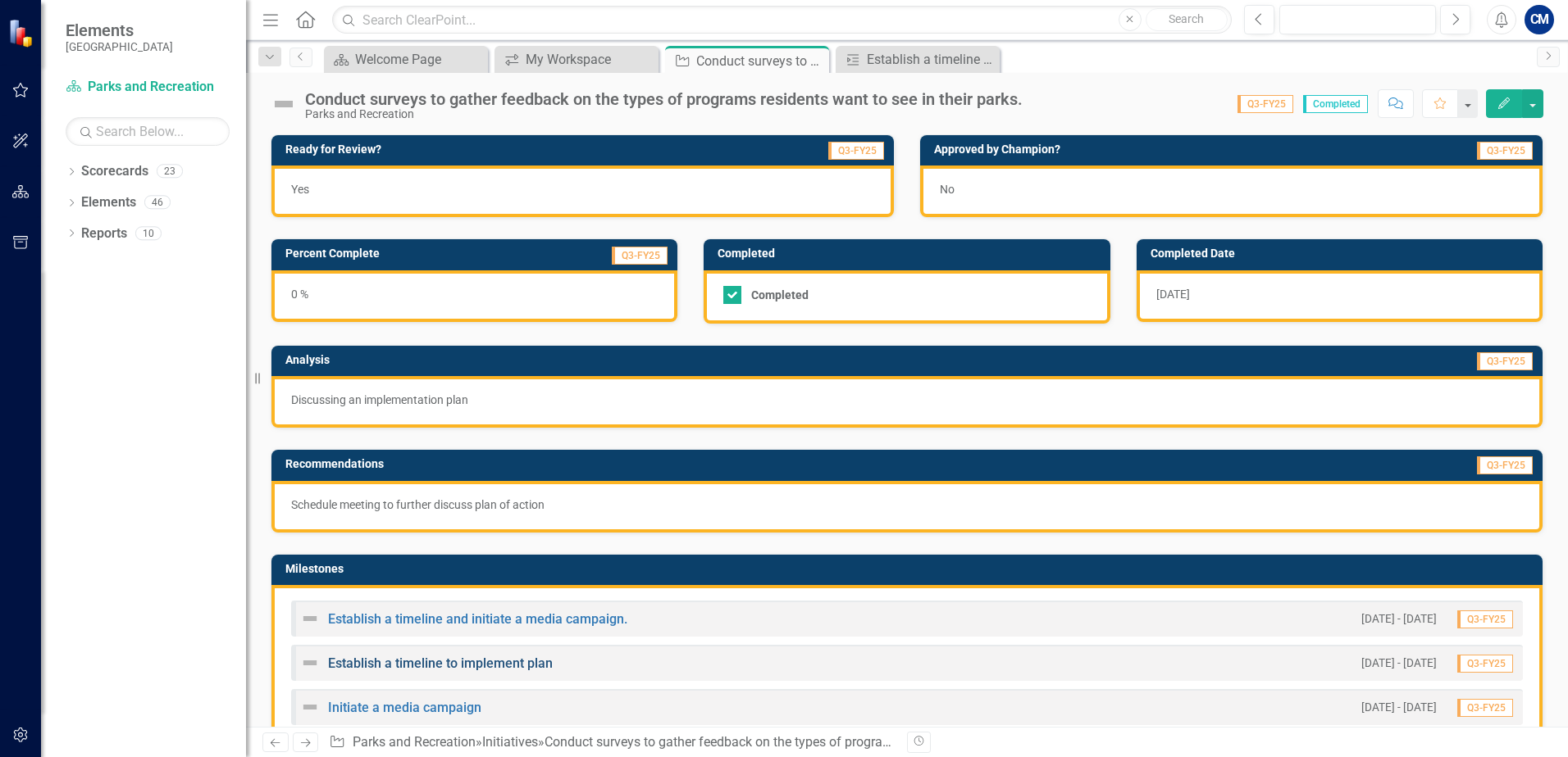
click at [474, 668] on link "Establish a timeline to implement plan" at bounding box center [440, 664] width 225 height 16
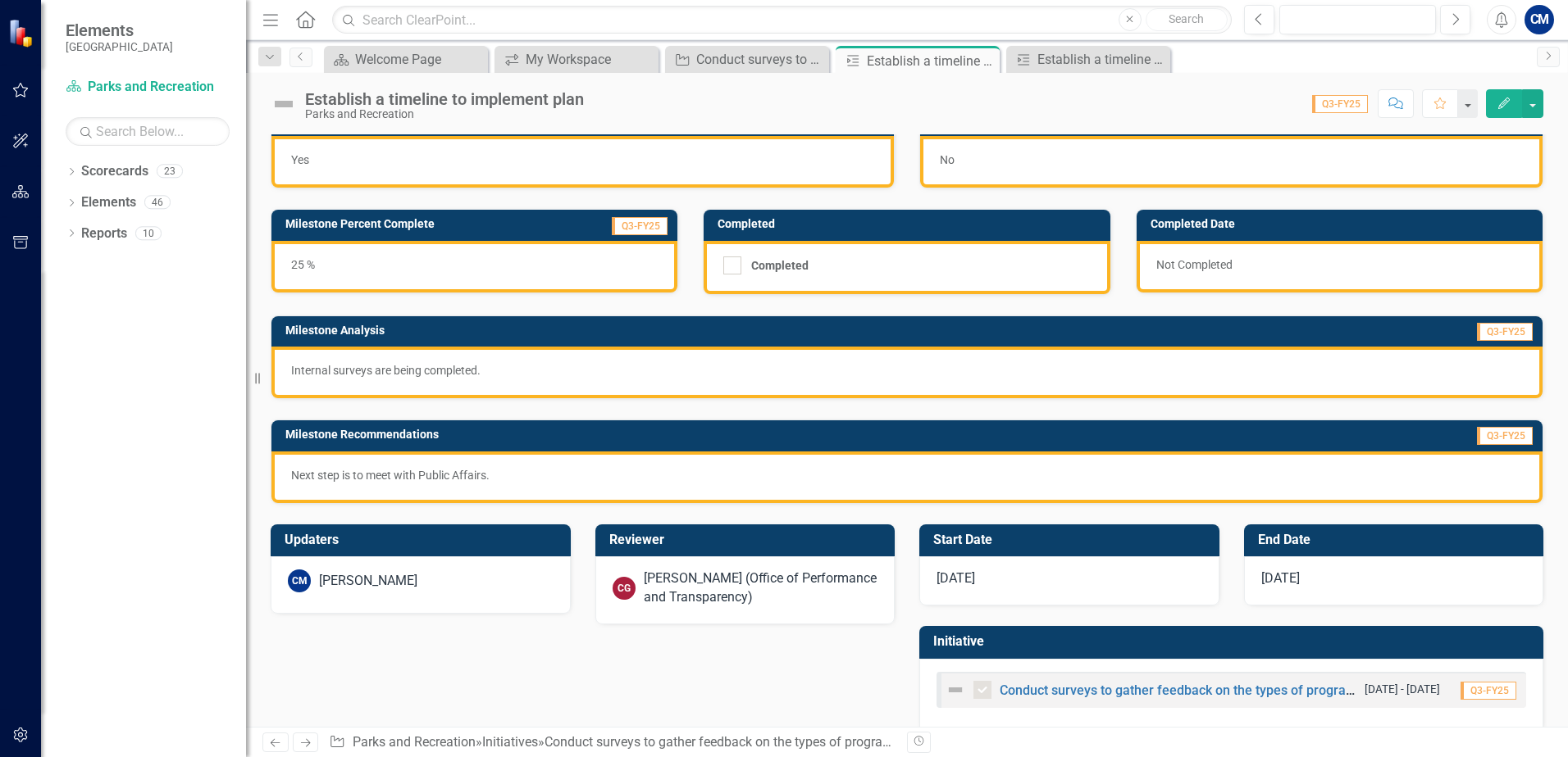
scroll to position [52, 0]
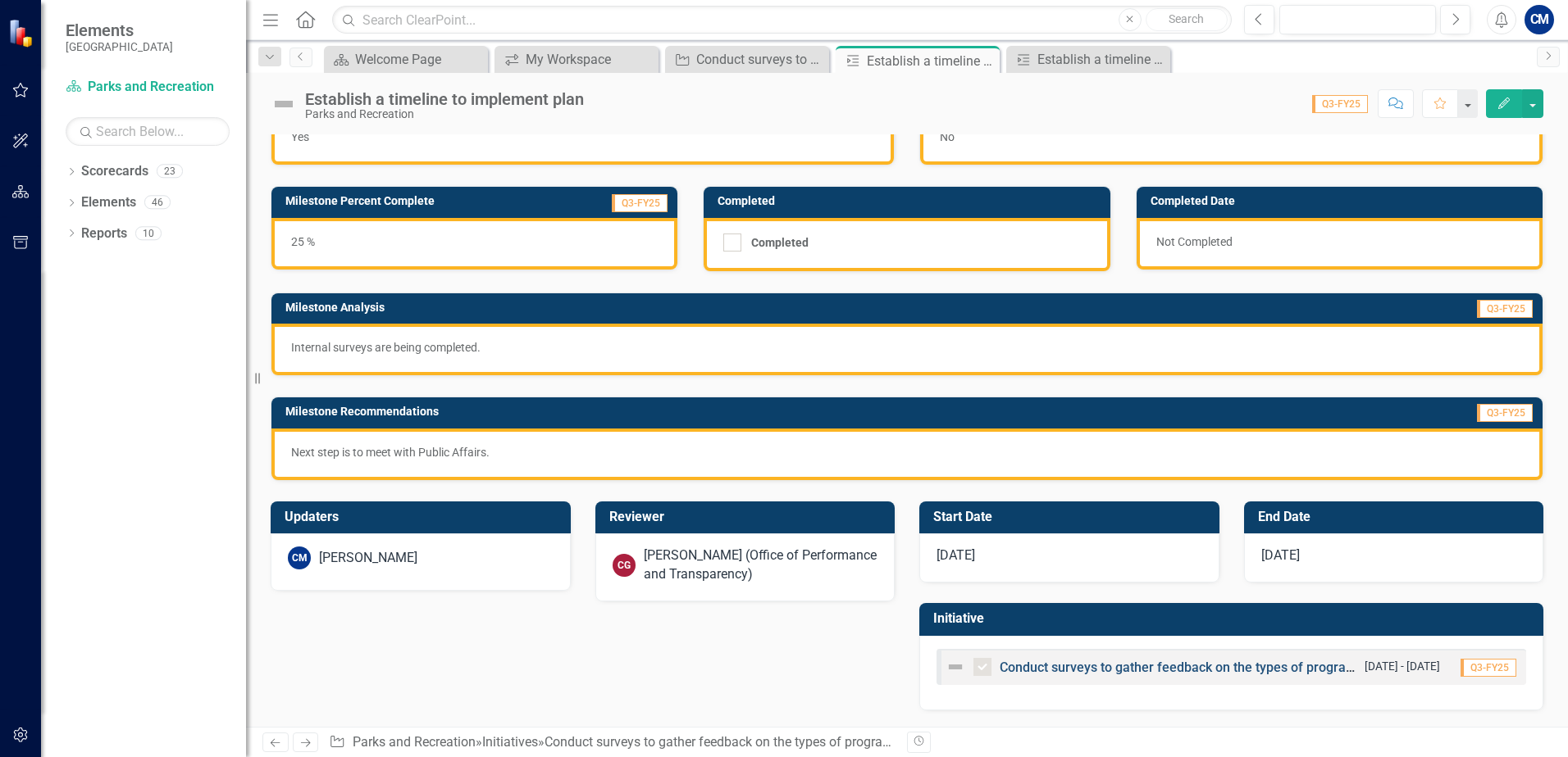
click at [1208, 668] on link "Conduct surveys to gather feedback on the types of programs residents want to s…" at bounding box center [1288, 668] width 577 height 16
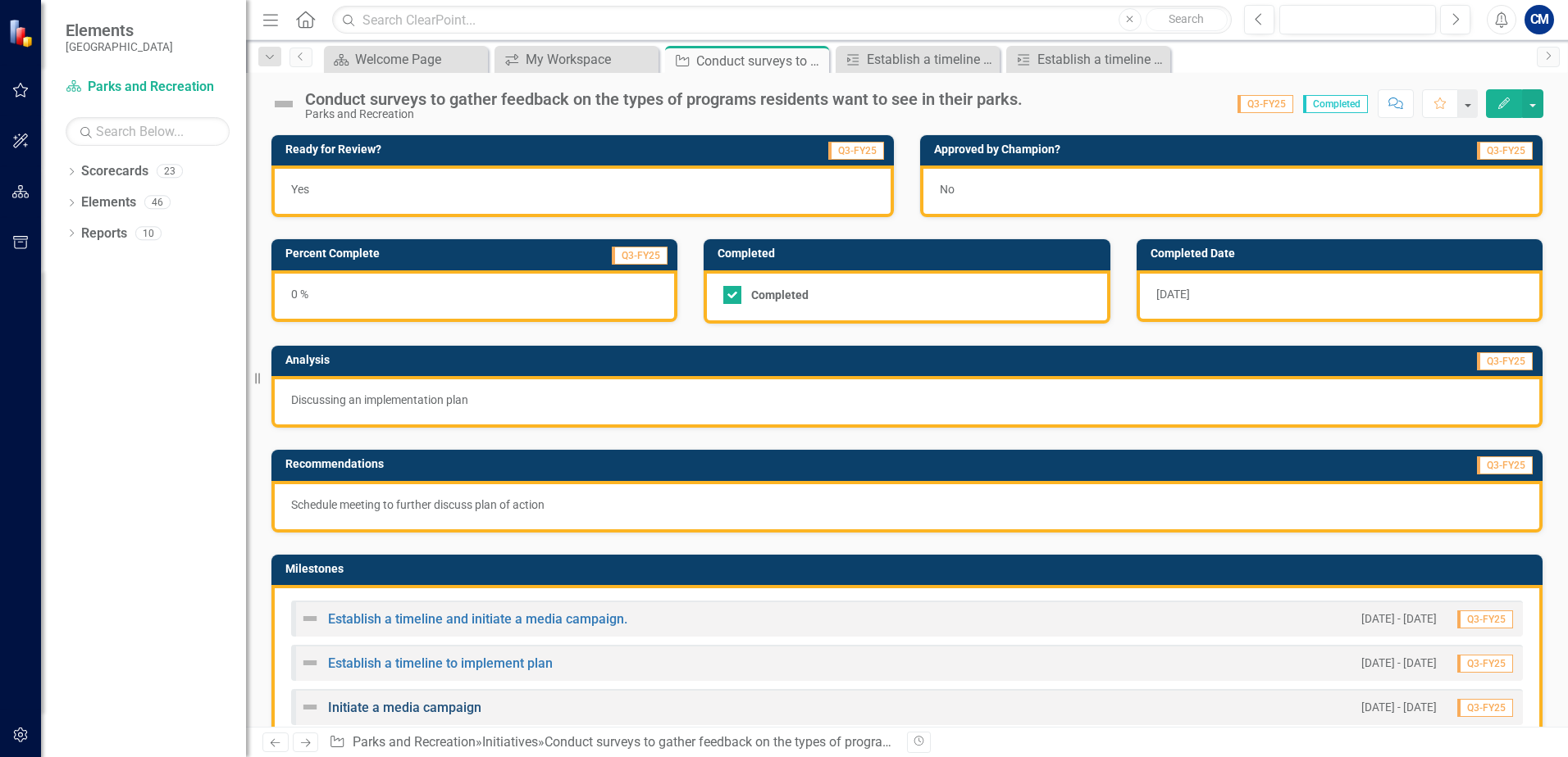
click at [424, 713] on link "Initiate a media campaign" at bounding box center [404, 708] width 153 height 16
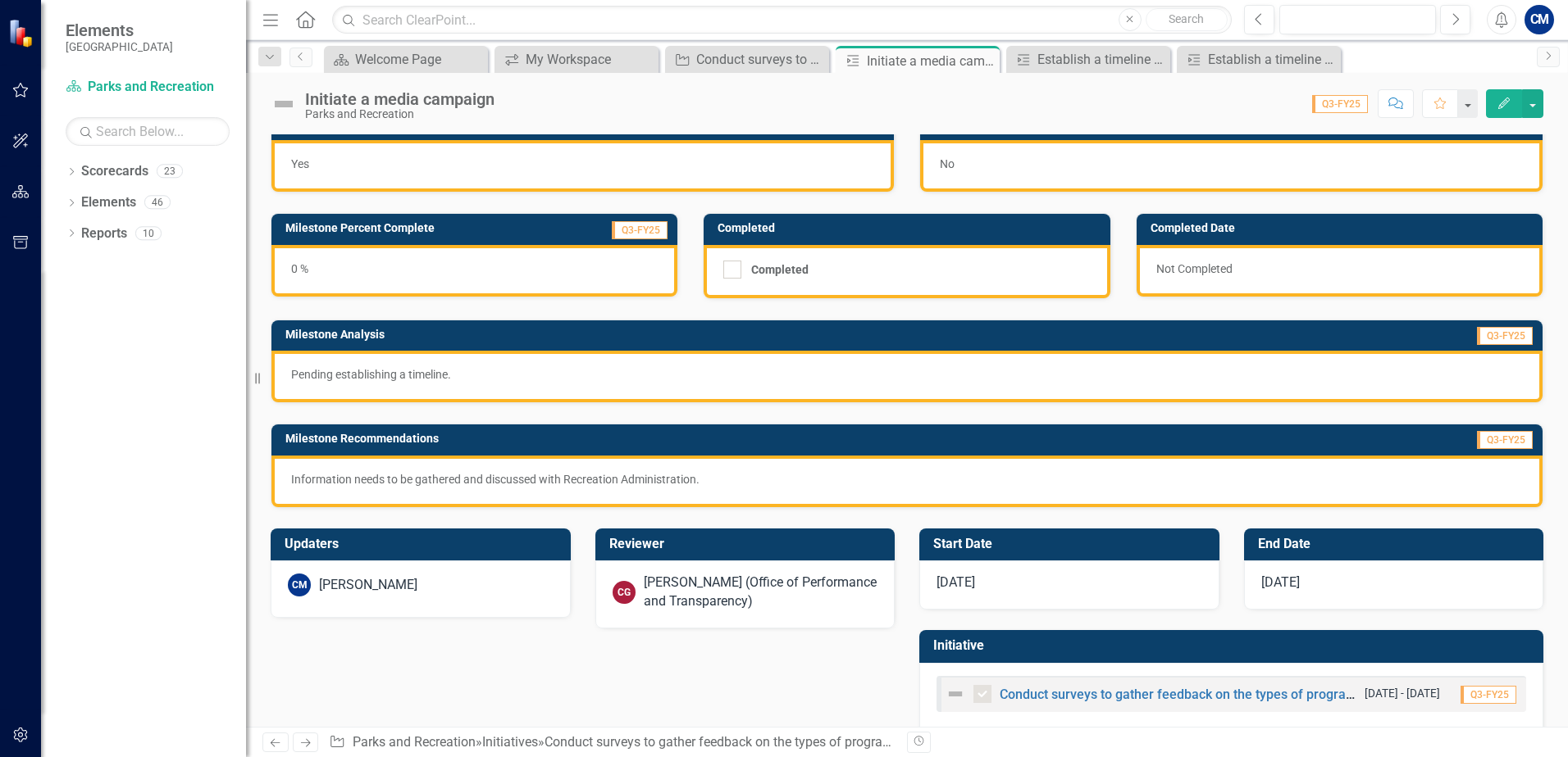
scroll to position [52, 0]
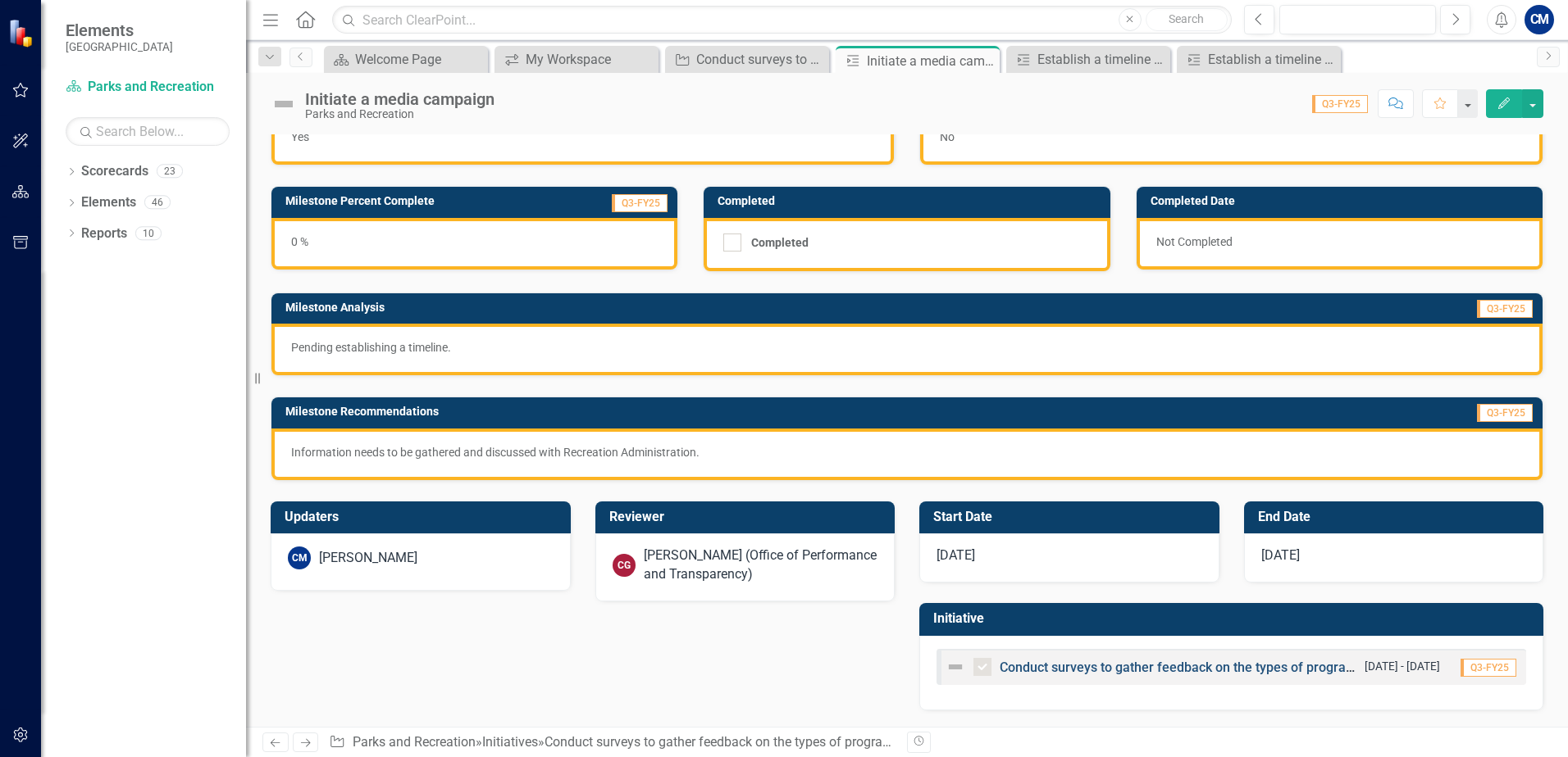
click at [1058, 671] on link "Conduct surveys to gather feedback on the types of programs residents want to s…" at bounding box center [1288, 668] width 577 height 16
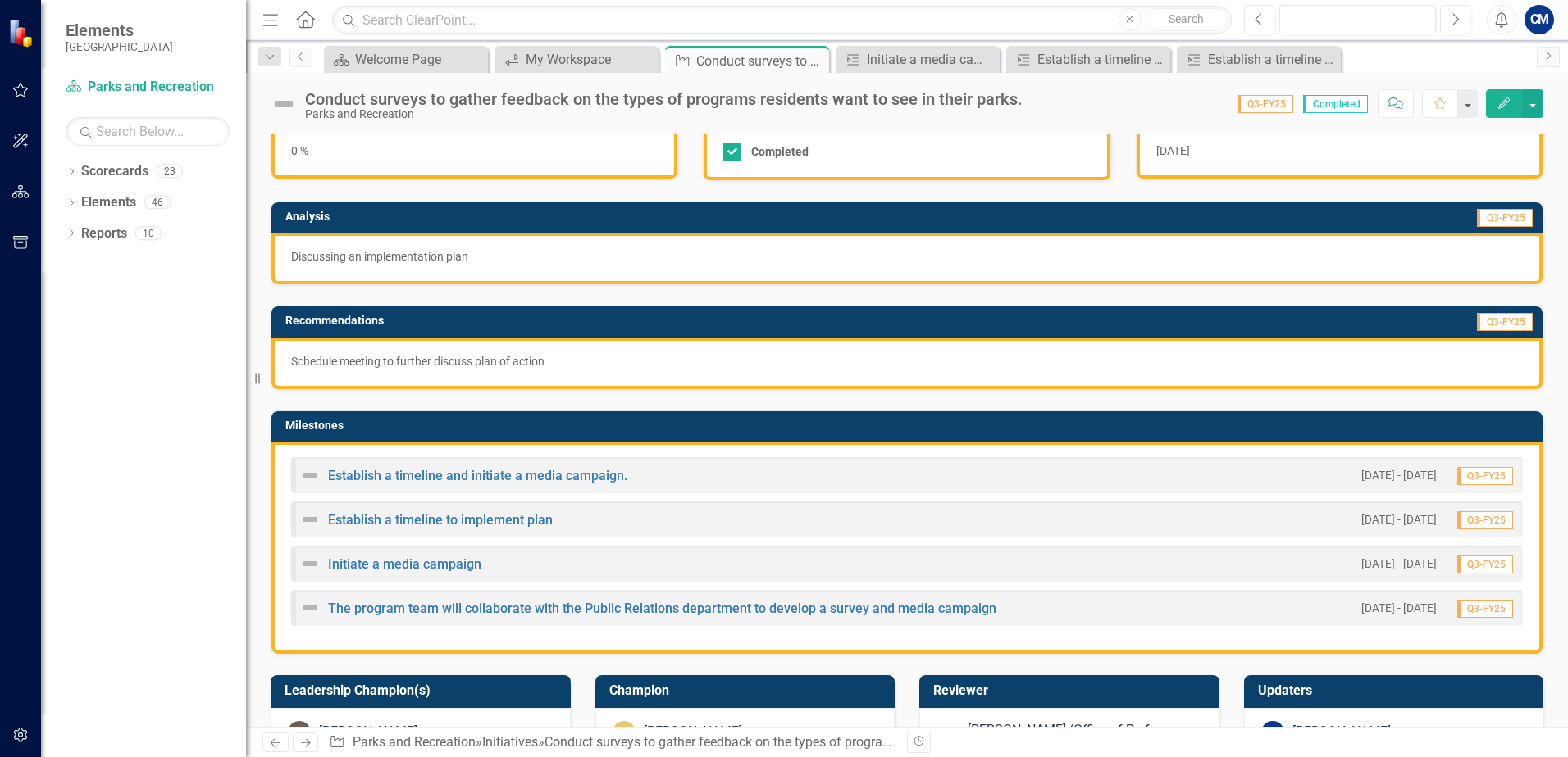
scroll to position [164, 0]
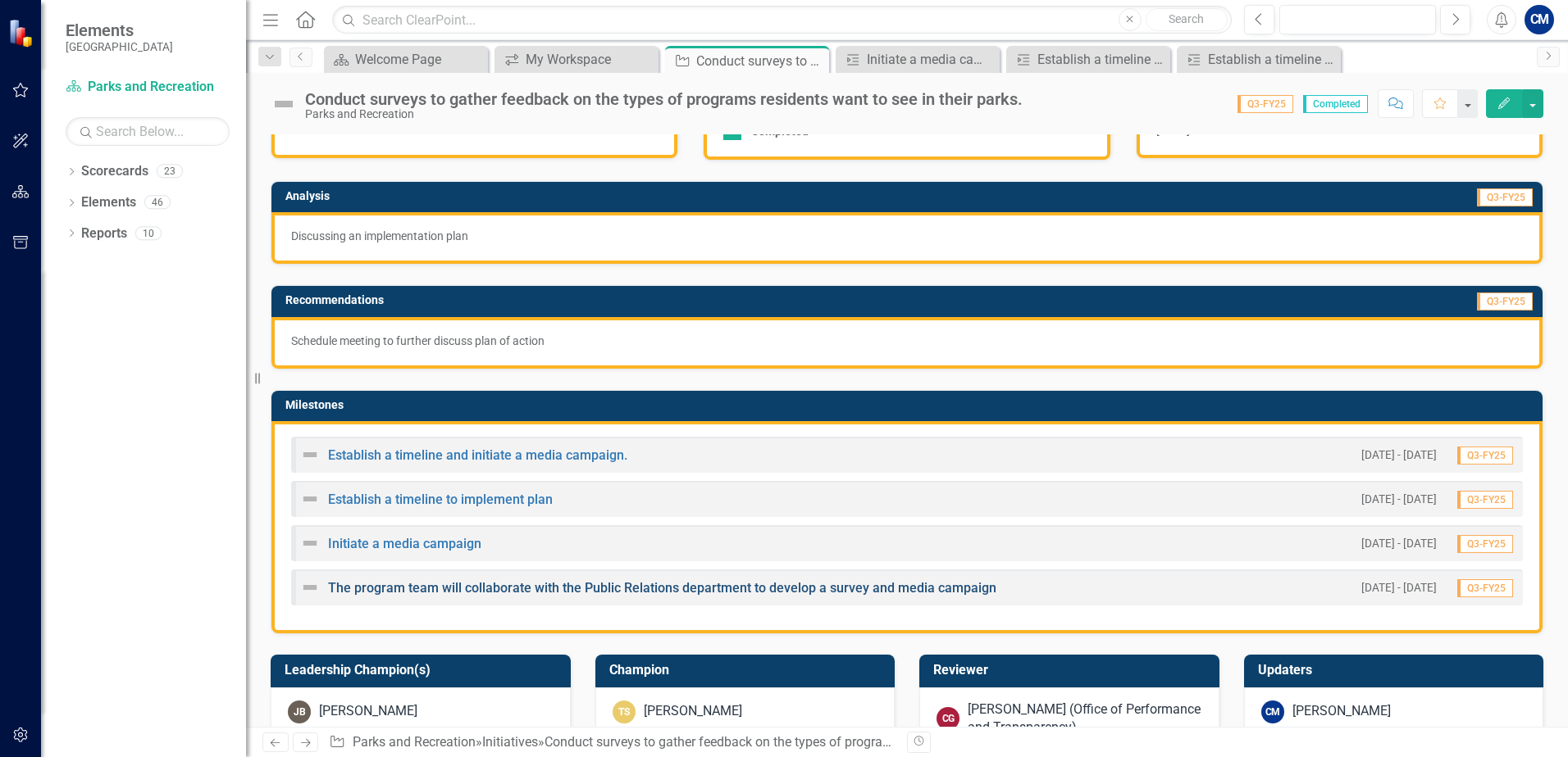
click at [446, 592] on link "The program team will collaborate with the Public Relations department to devel…" at bounding box center [661, 588] width 668 height 16
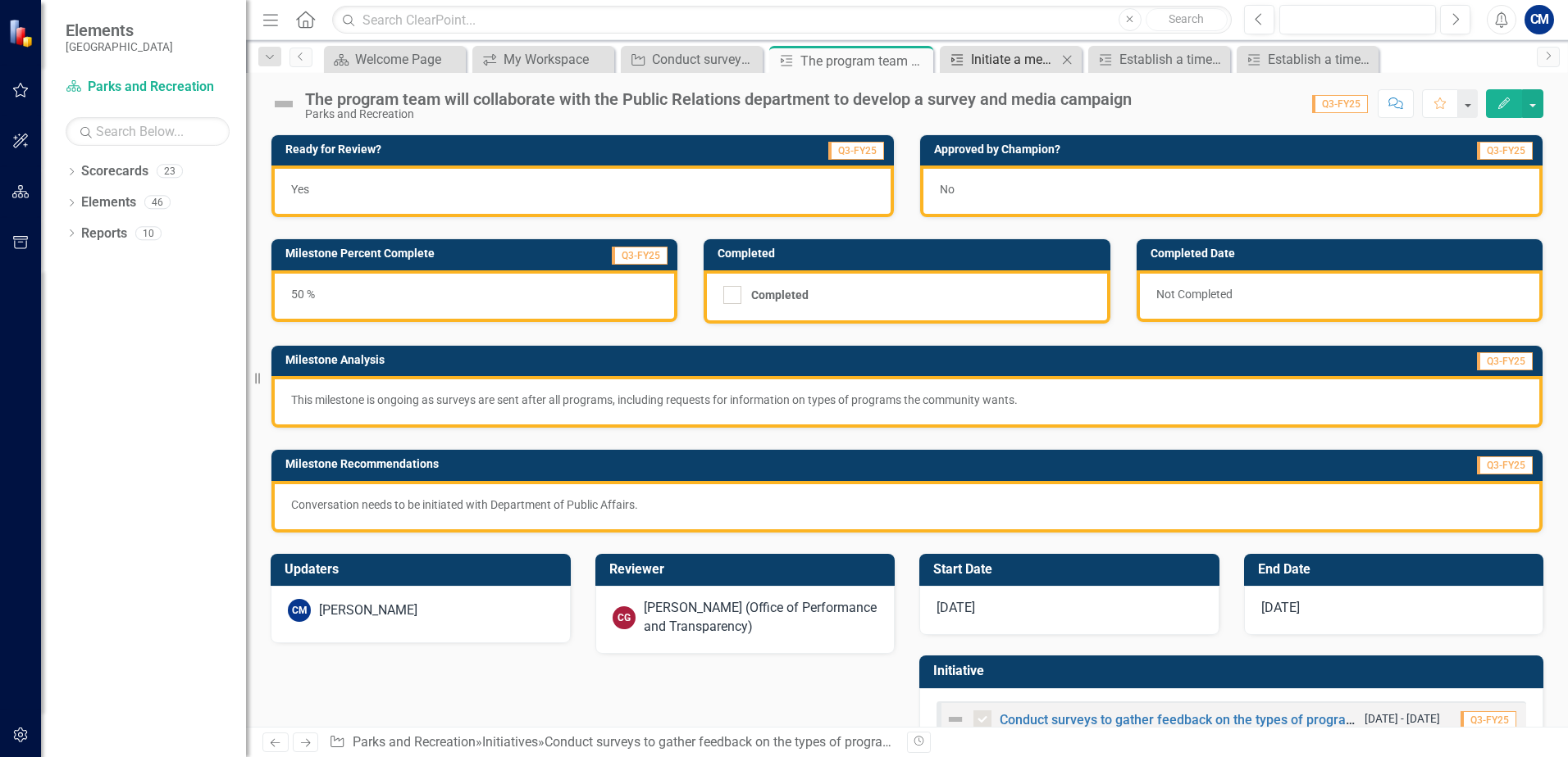
click at [1031, 64] on div "Initiate a media campaign" at bounding box center [1013, 59] width 86 height 20
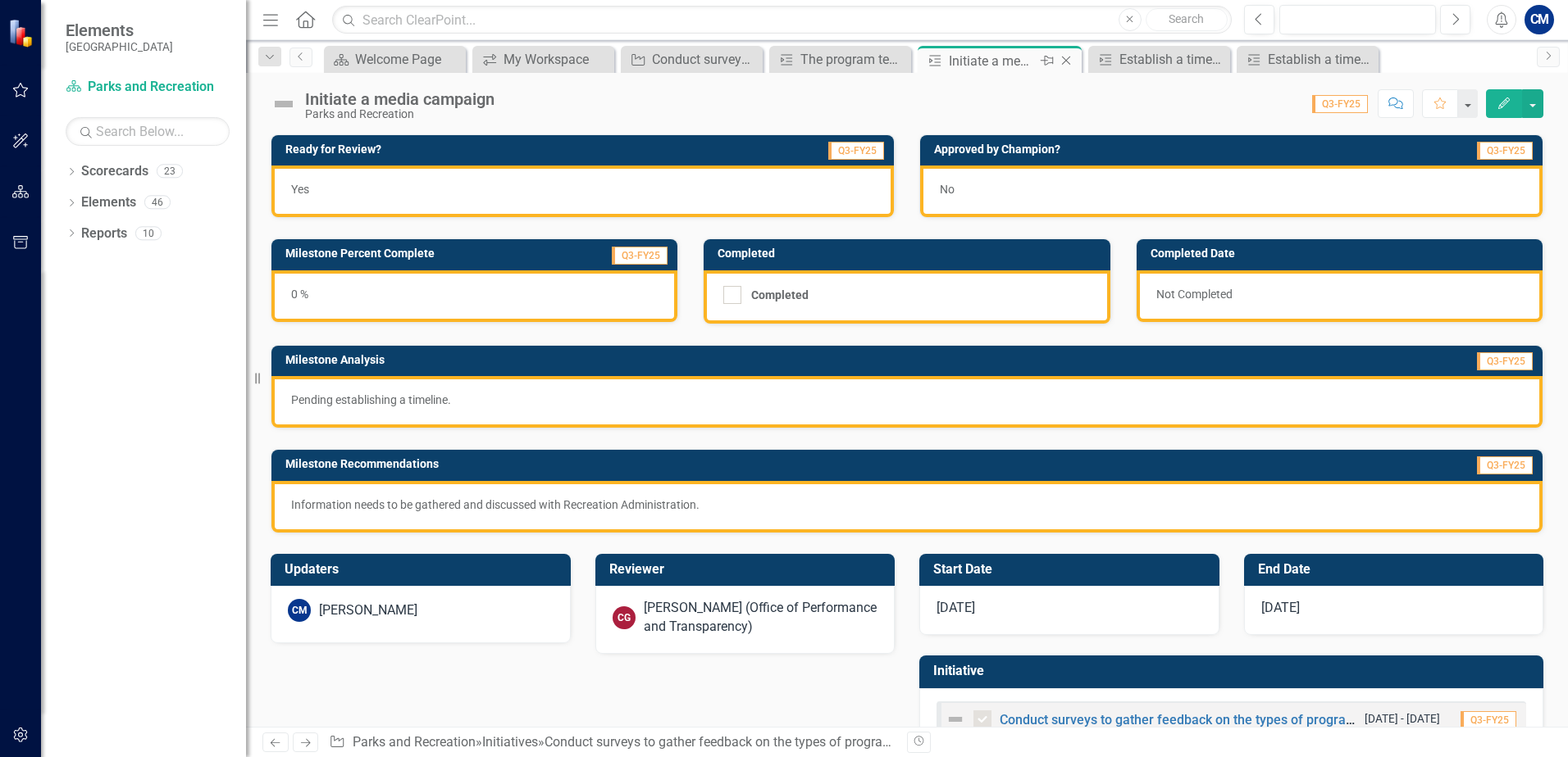
click at [1070, 60] on icon "Close" at bounding box center [1066, 61] width 16 height 14
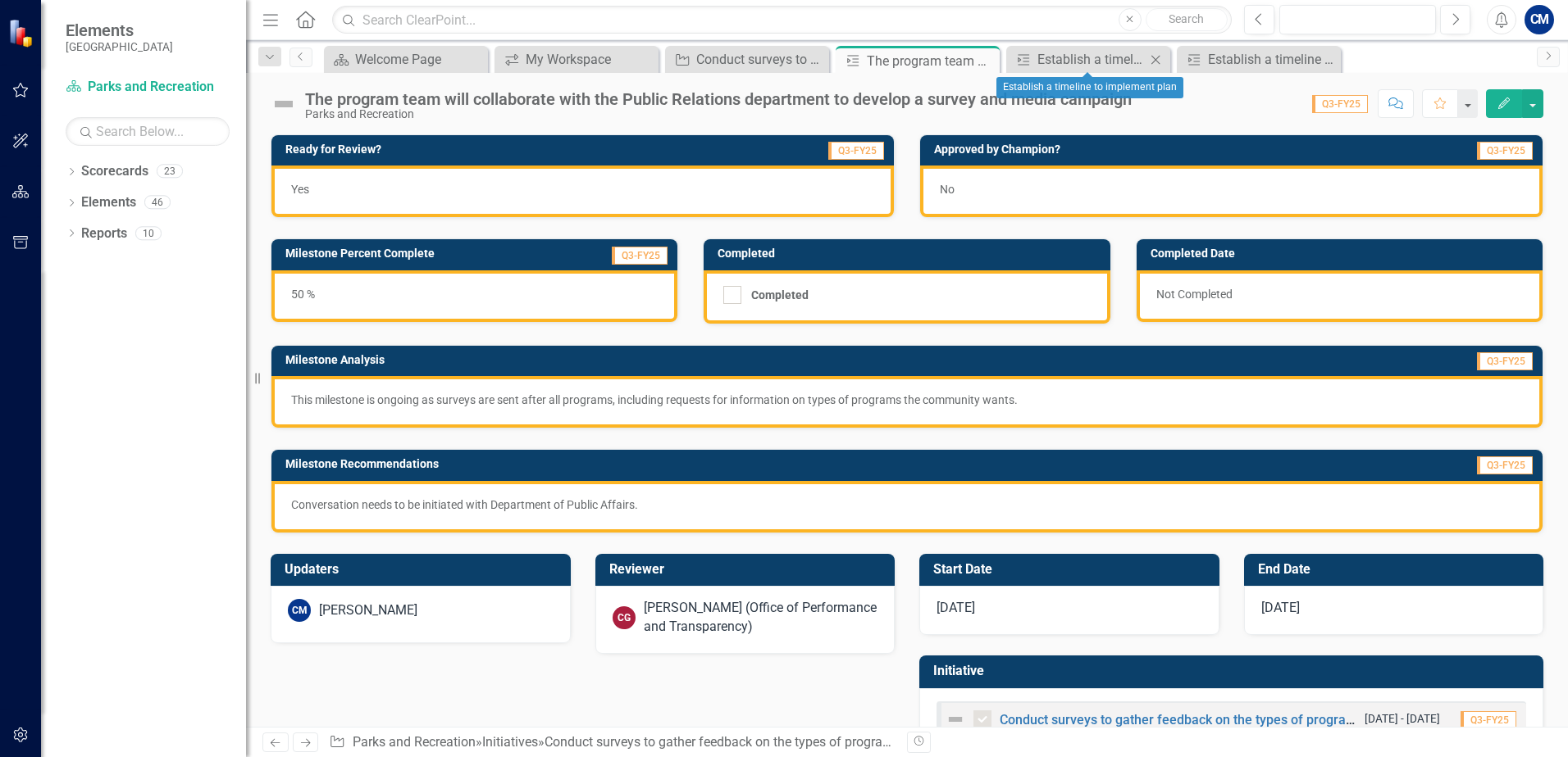
click at [1159, 58] on icon "Close" at bounding box center [1155, 60] width 16 height 14
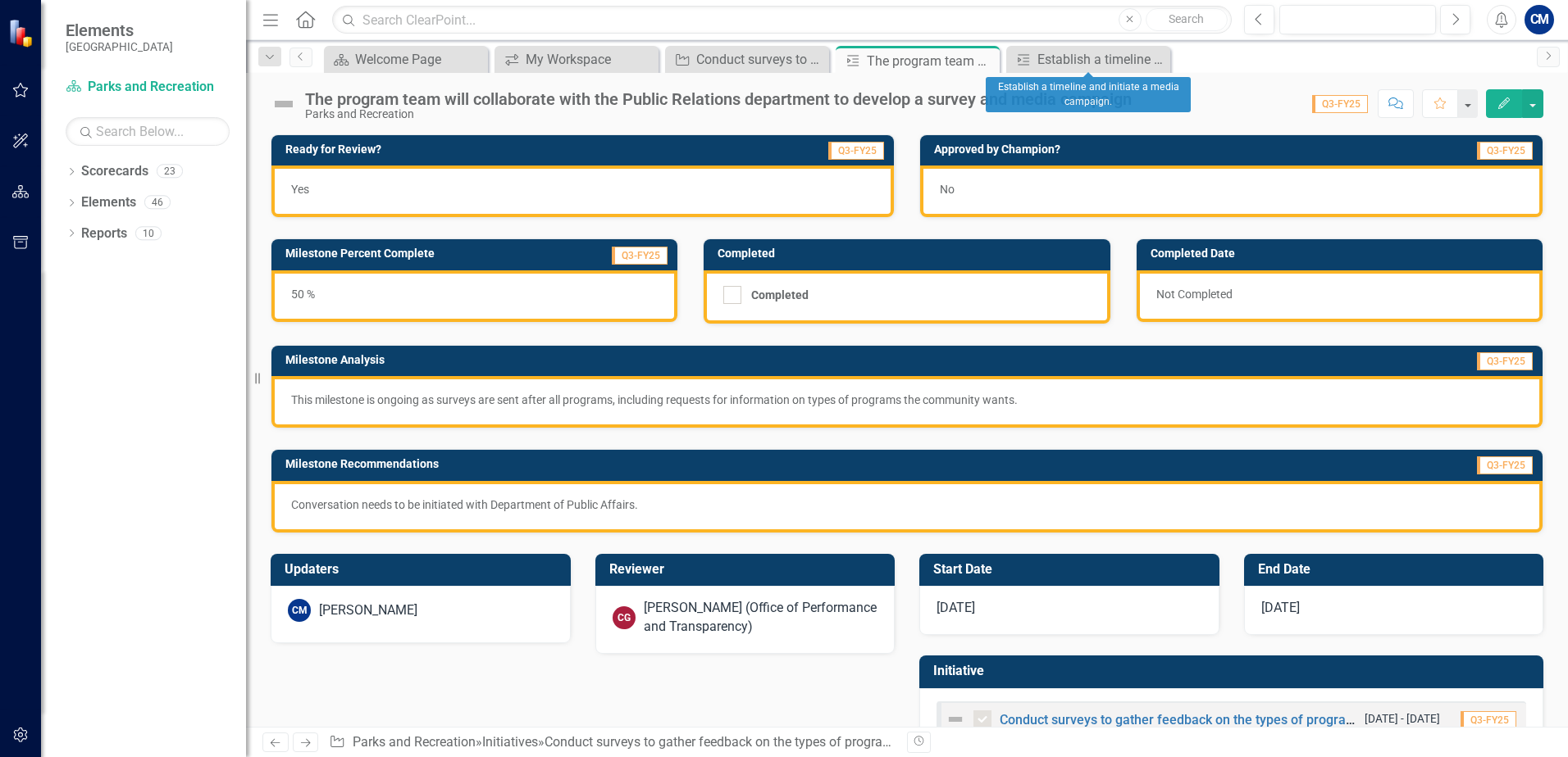
click at [0, 0] on icon "Close" at bounding box center [0, 0] width 0 height 0
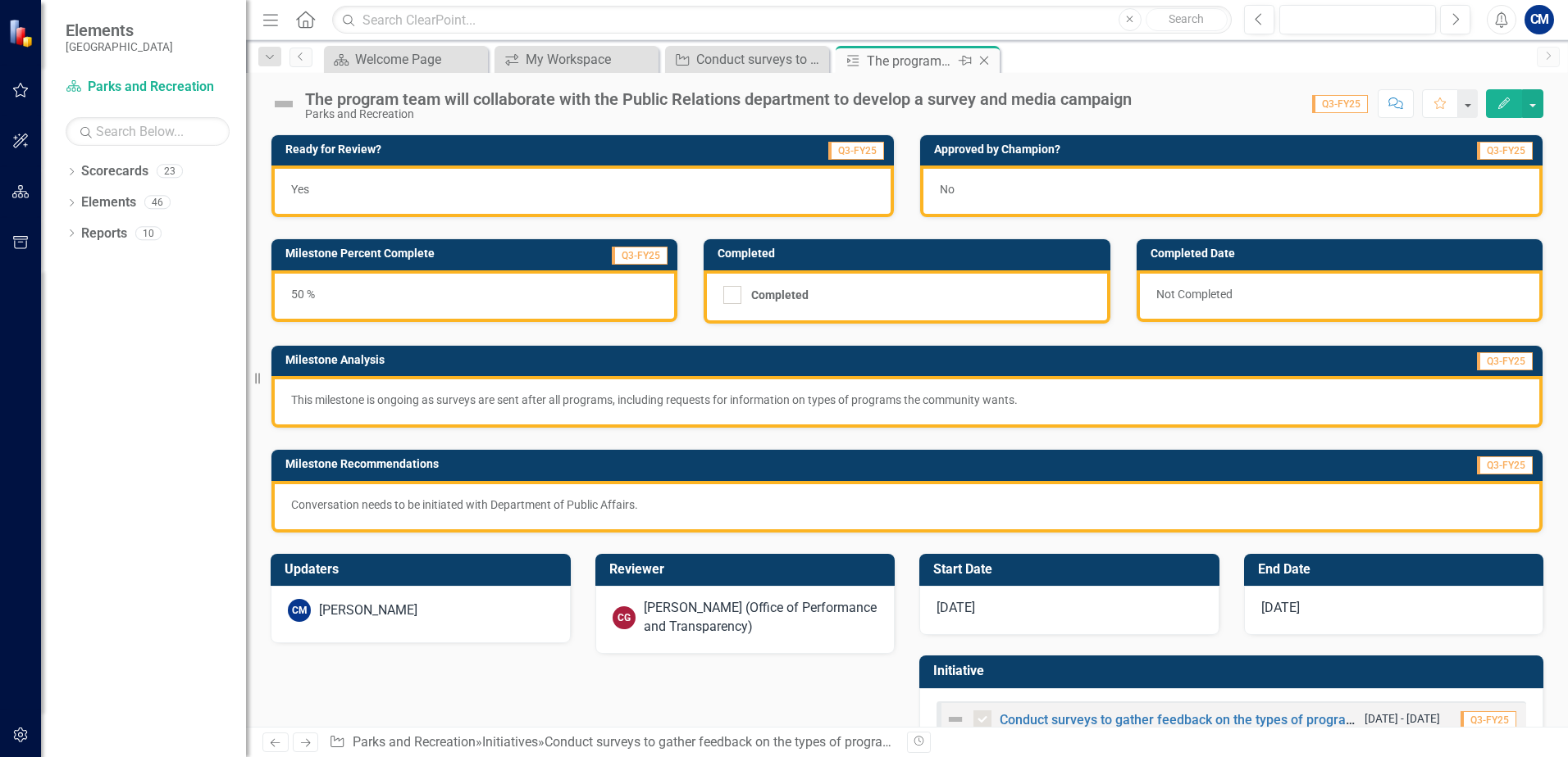
click at [991, 61] on icon "Close" at bounding box center [983, 61] width 16 height 14
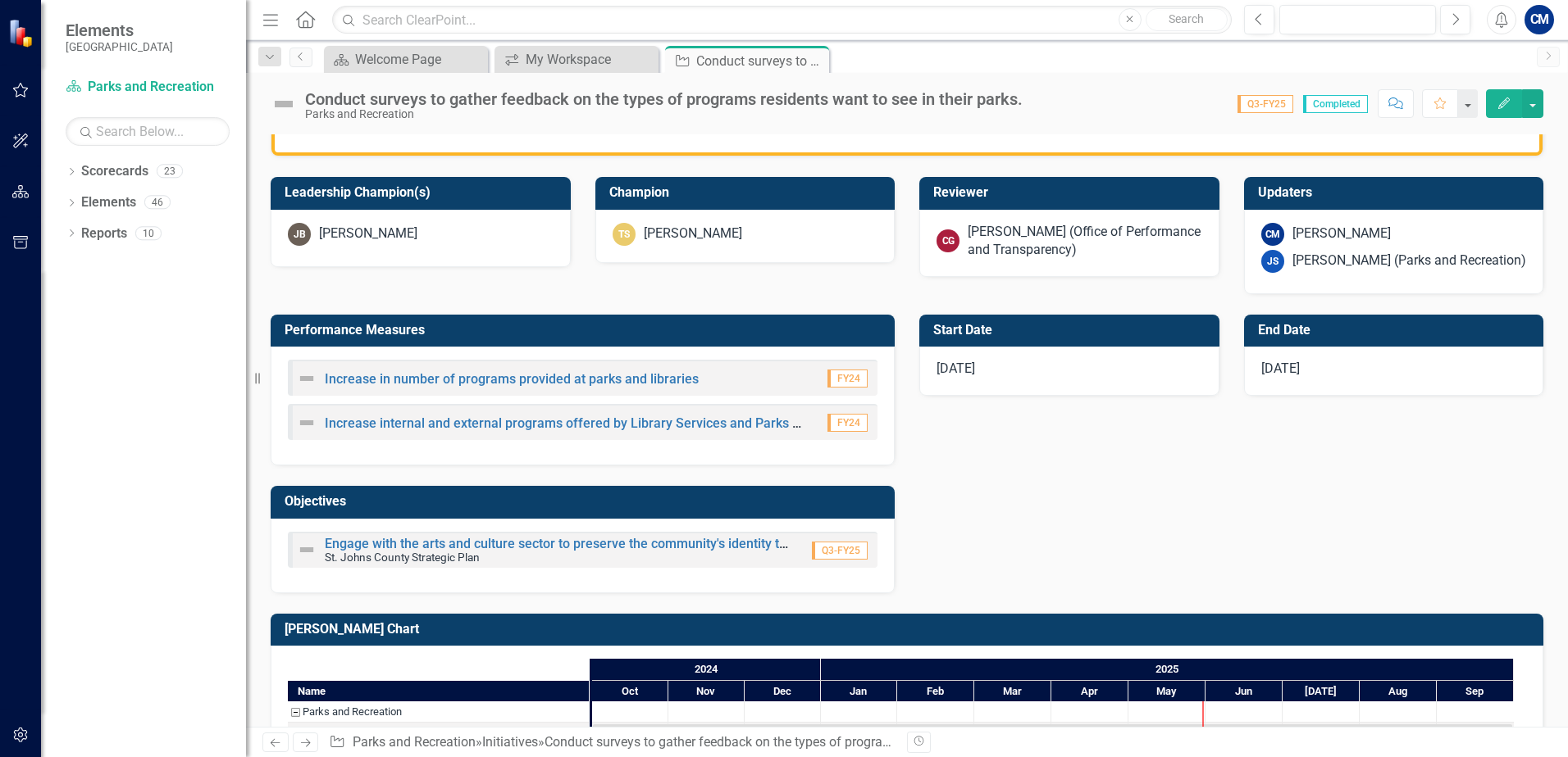
scroll to position [656, 0]
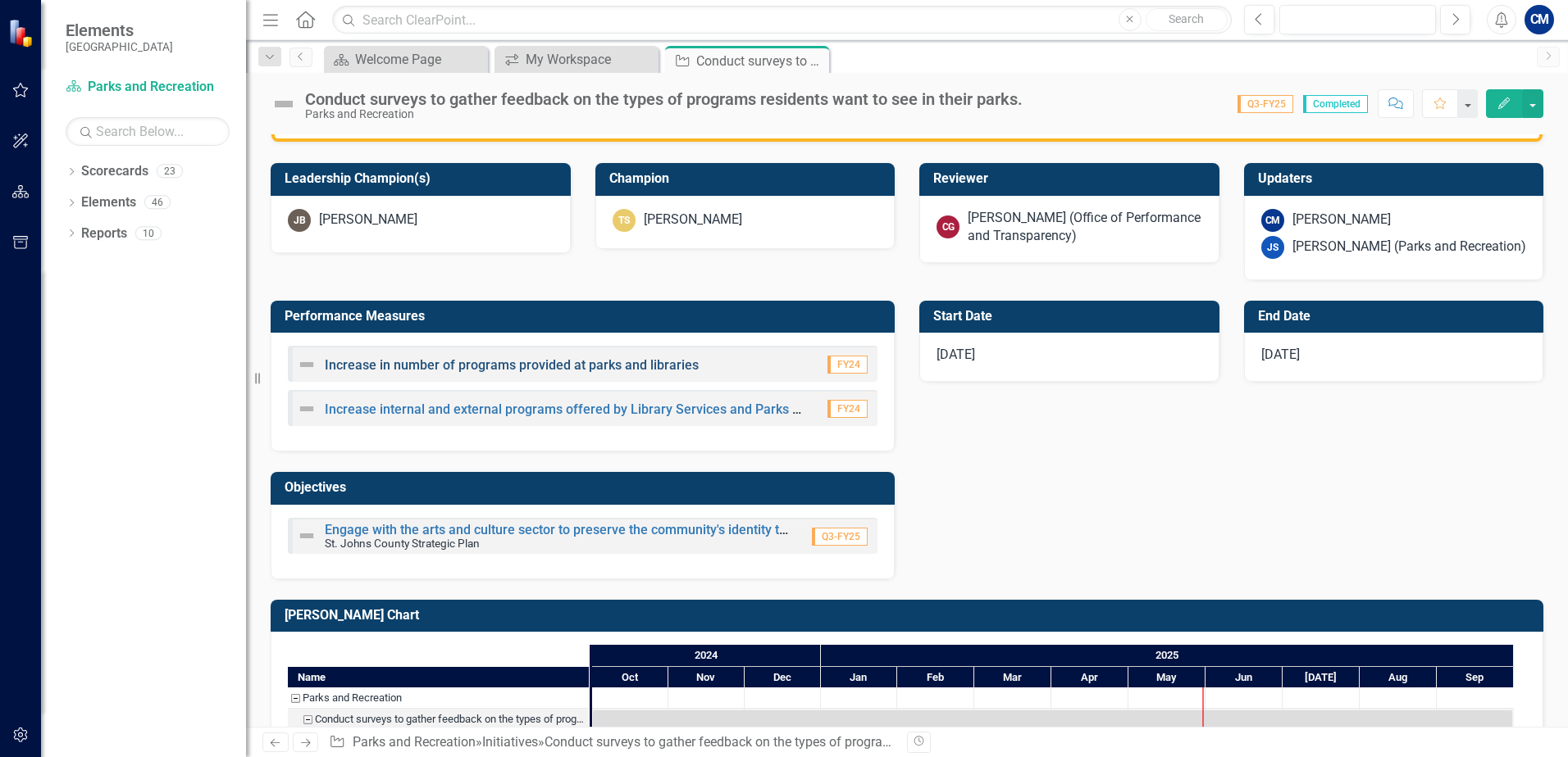
click at [459, 364] on link "Increase in number of programs provided at parks and libraries" at bounding box center [512, 365] width 374 height 16
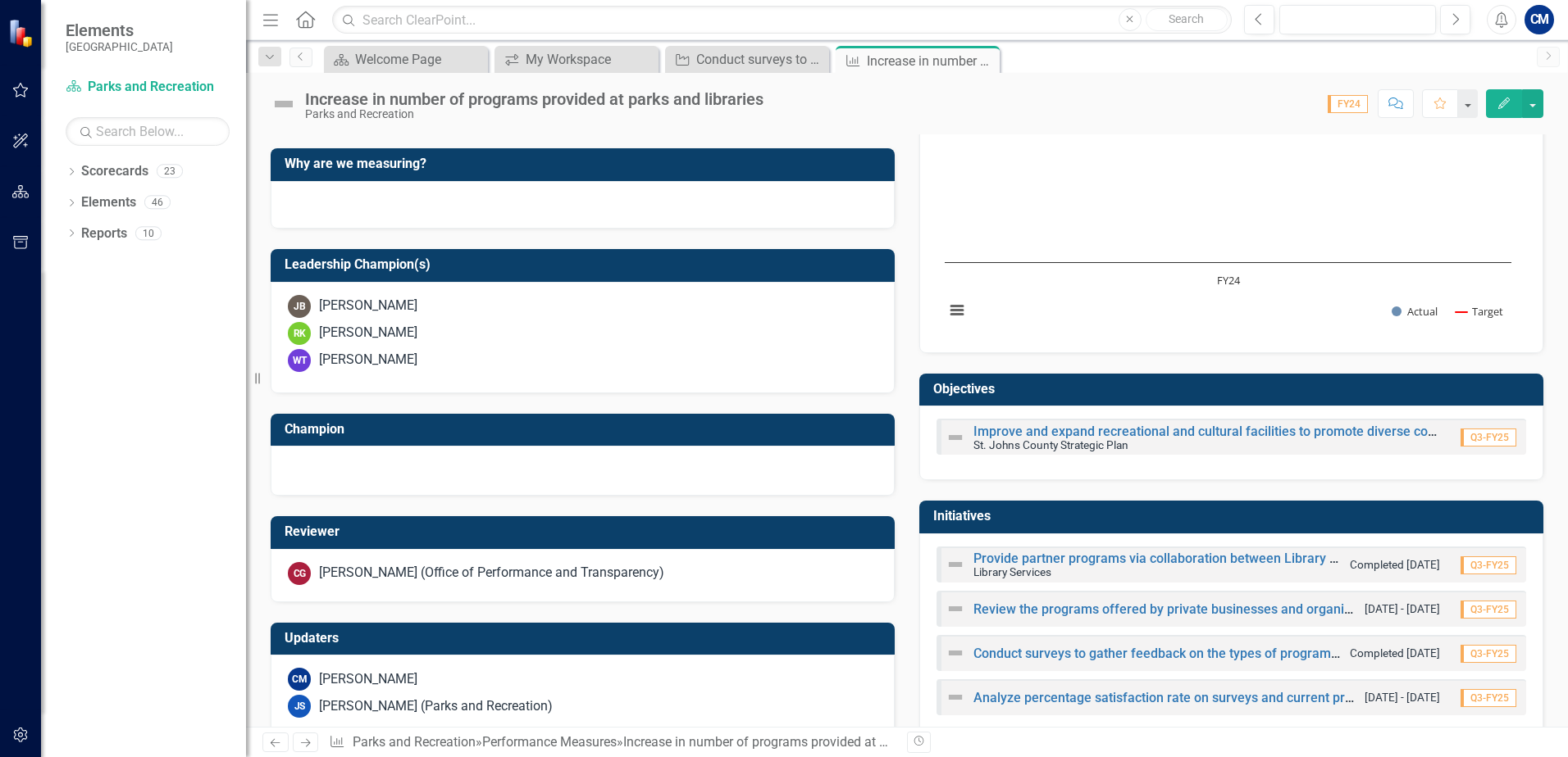
scroll to position [475, 0]
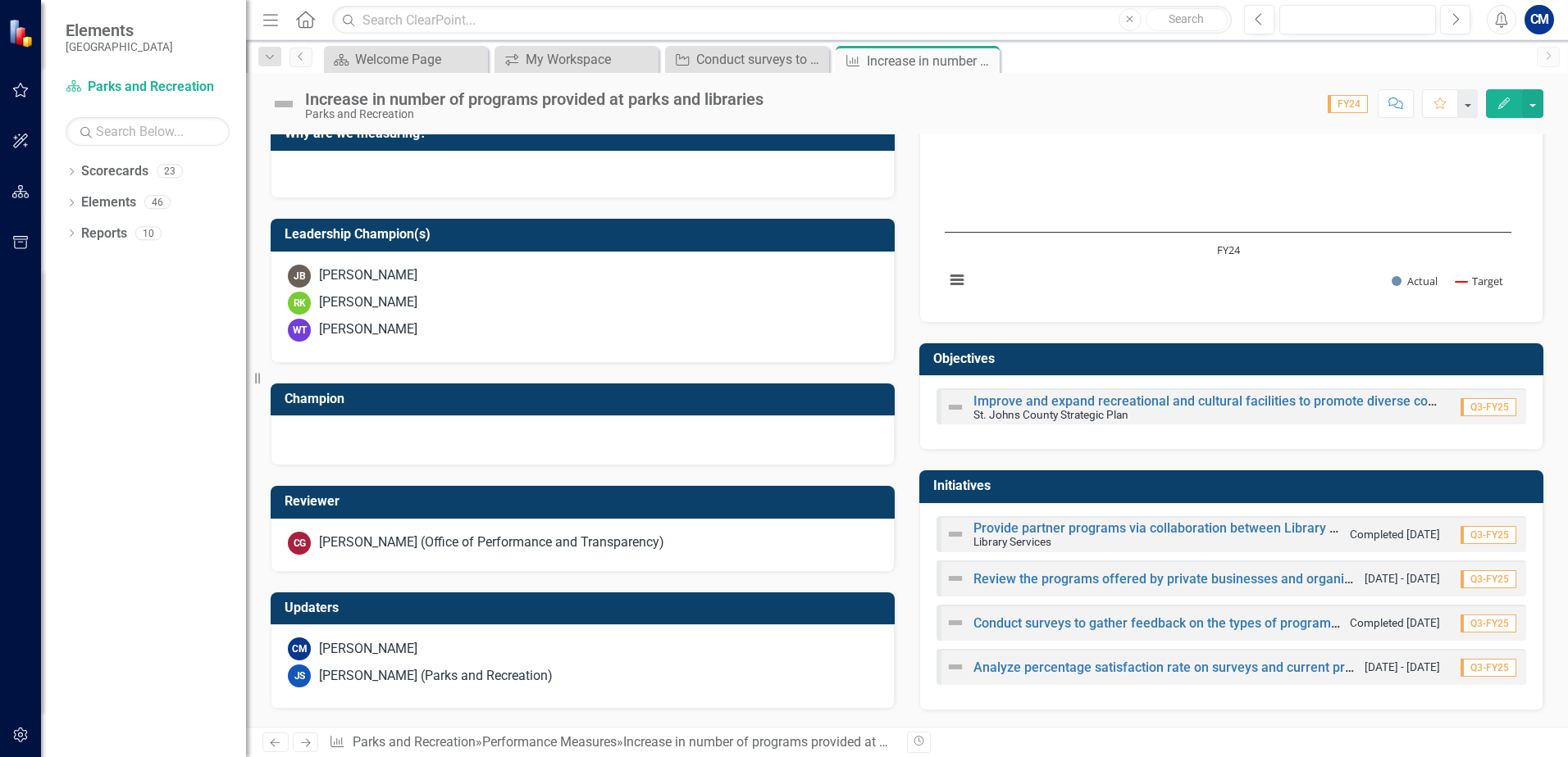
click at [1007, 586] on div "Review the programs offered by private businesses and organizations to ensure t…" at bounding box center [1151, 579] width 411 height 19
click at [1051, 576] on link "Review the programs offered by private businesses and organizations to ensure t…" at bounding box center [1331, 579] width 717 height 16
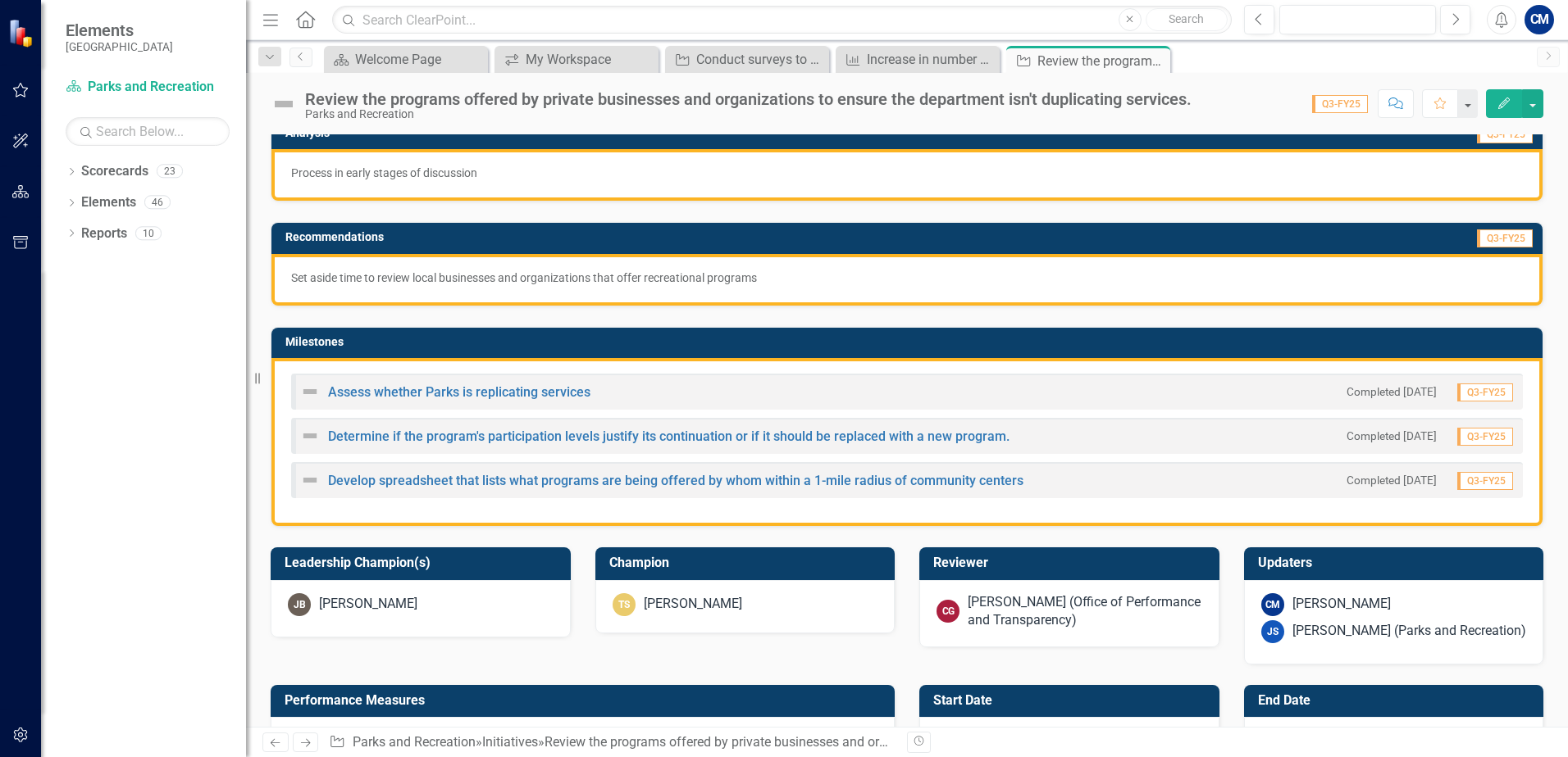
scroll to position [246, 0]
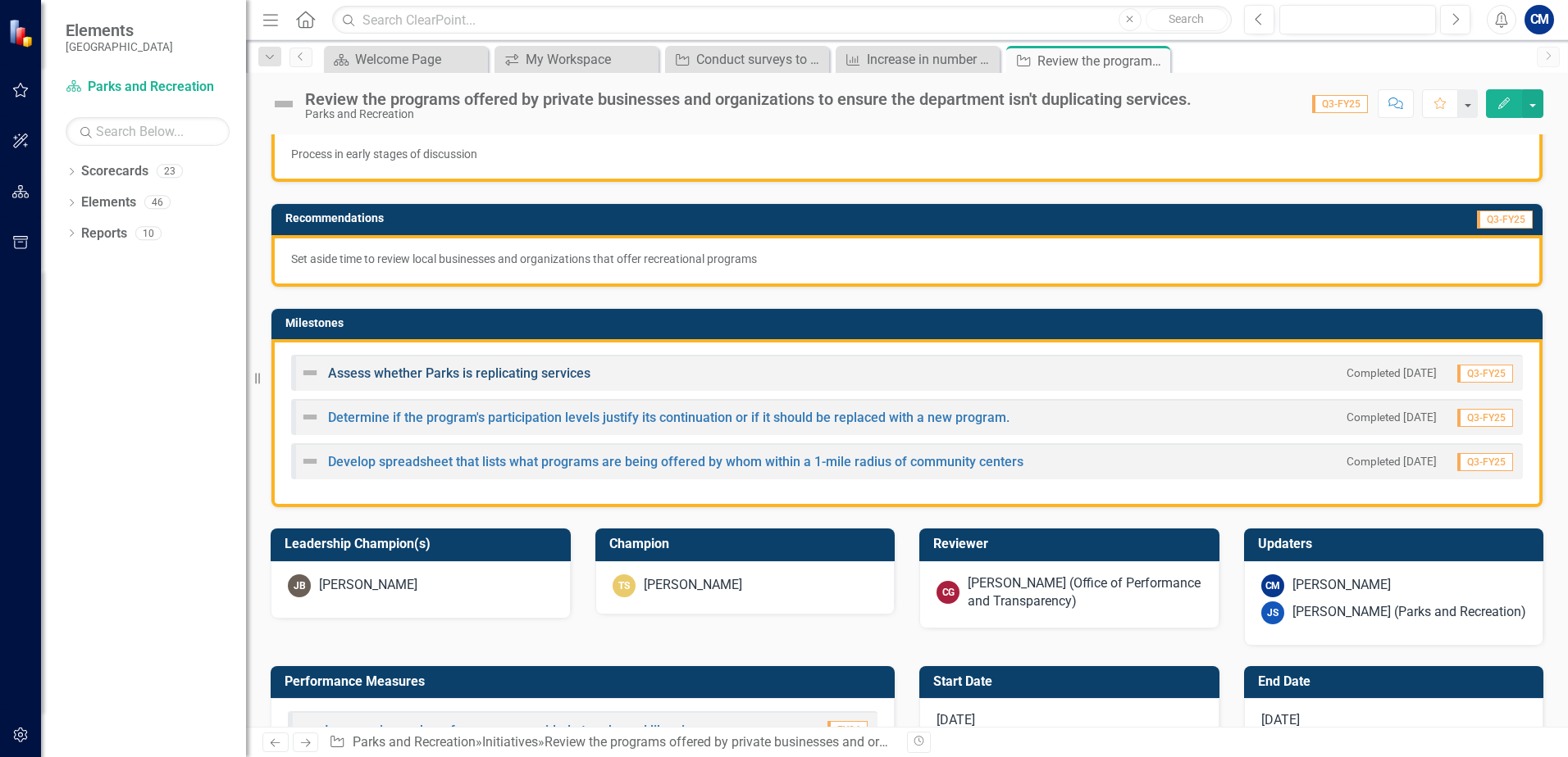
click at [421, 376] on link "Assess whether Parks is replicating services" at bounding box center [459, 373] width 263 height 16
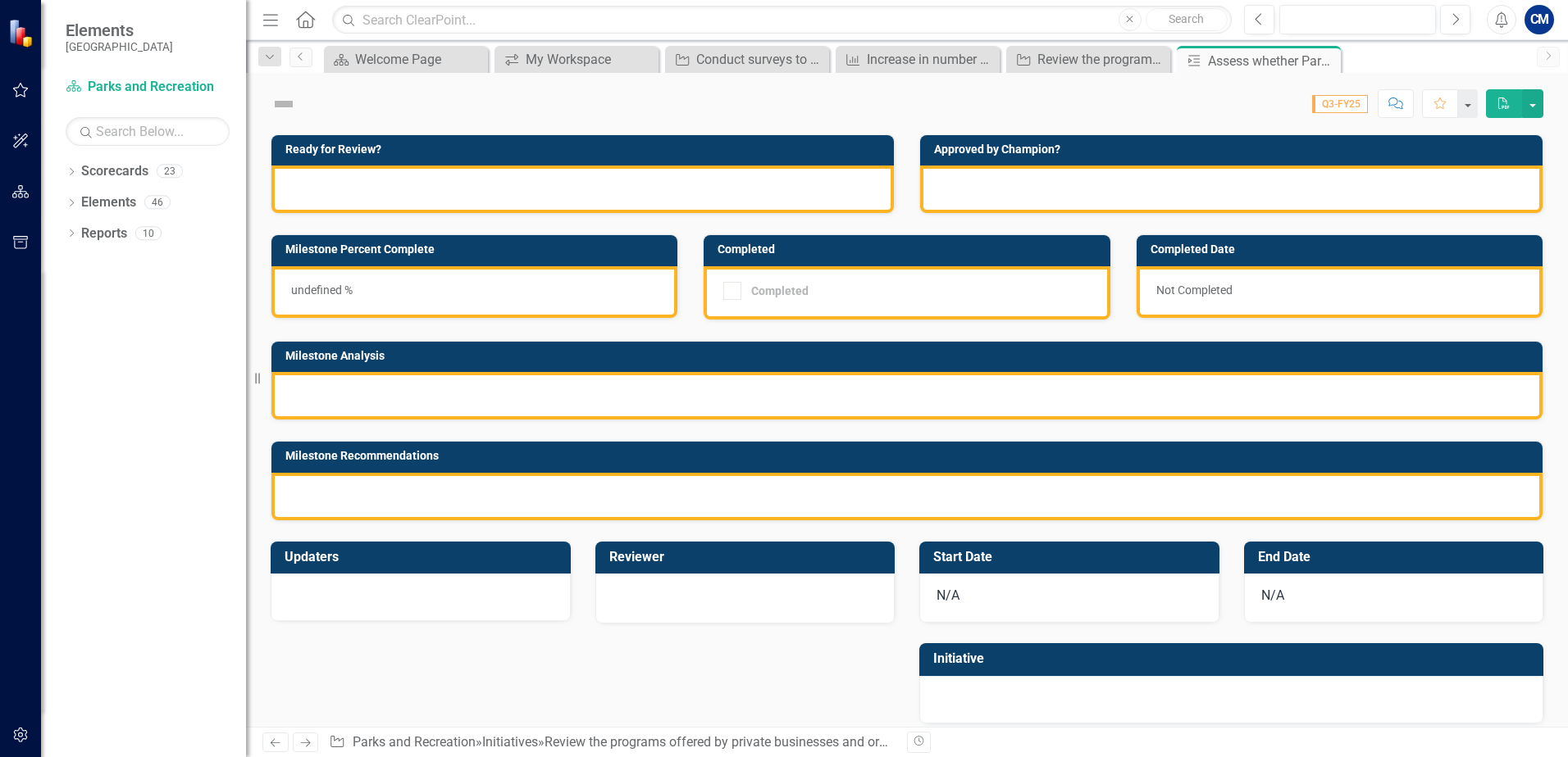
checkbox input "true"
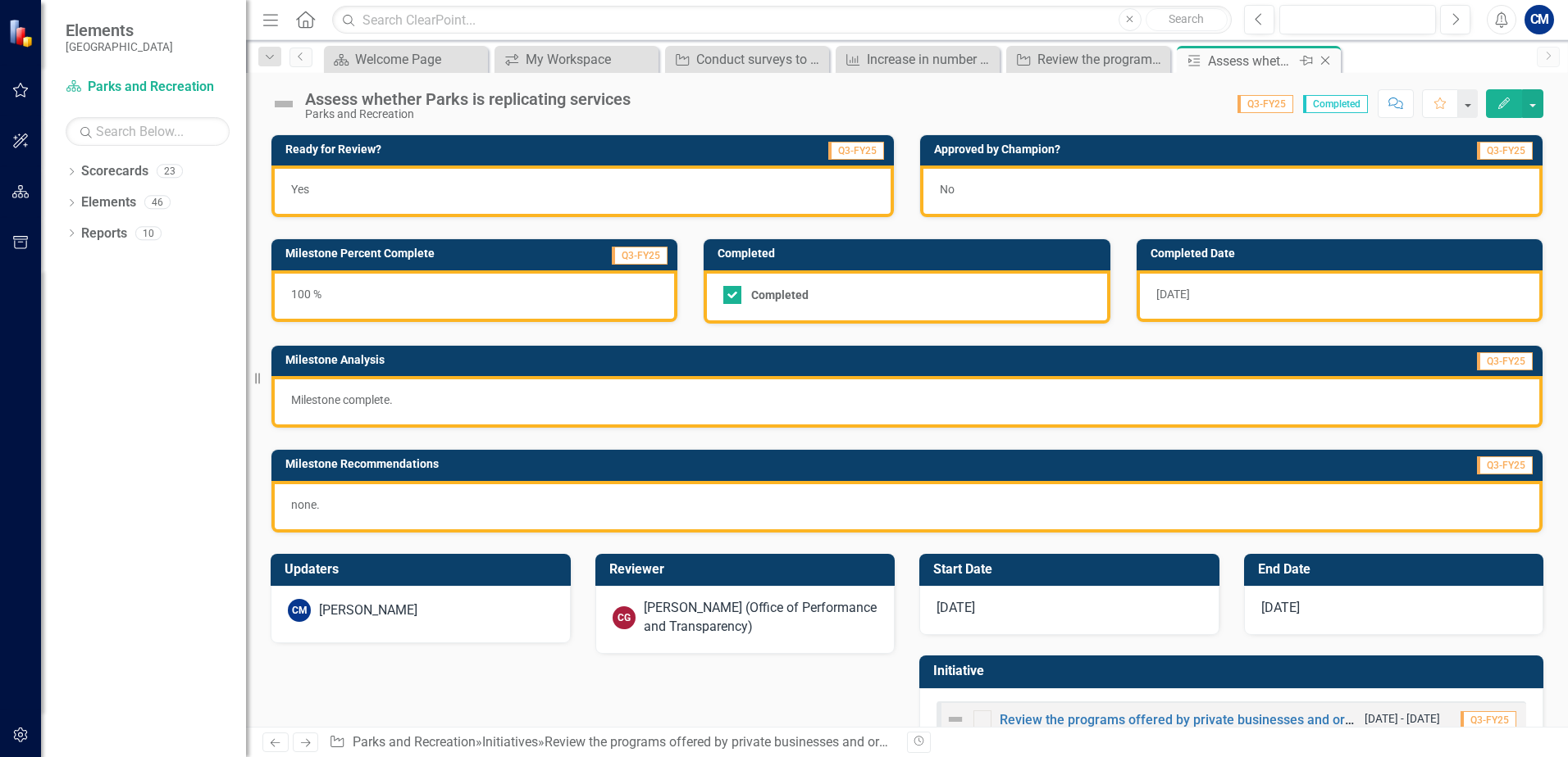
click at [1330, 57] on icon "Close" at bounding box center [1325, 61] width 16 height 14
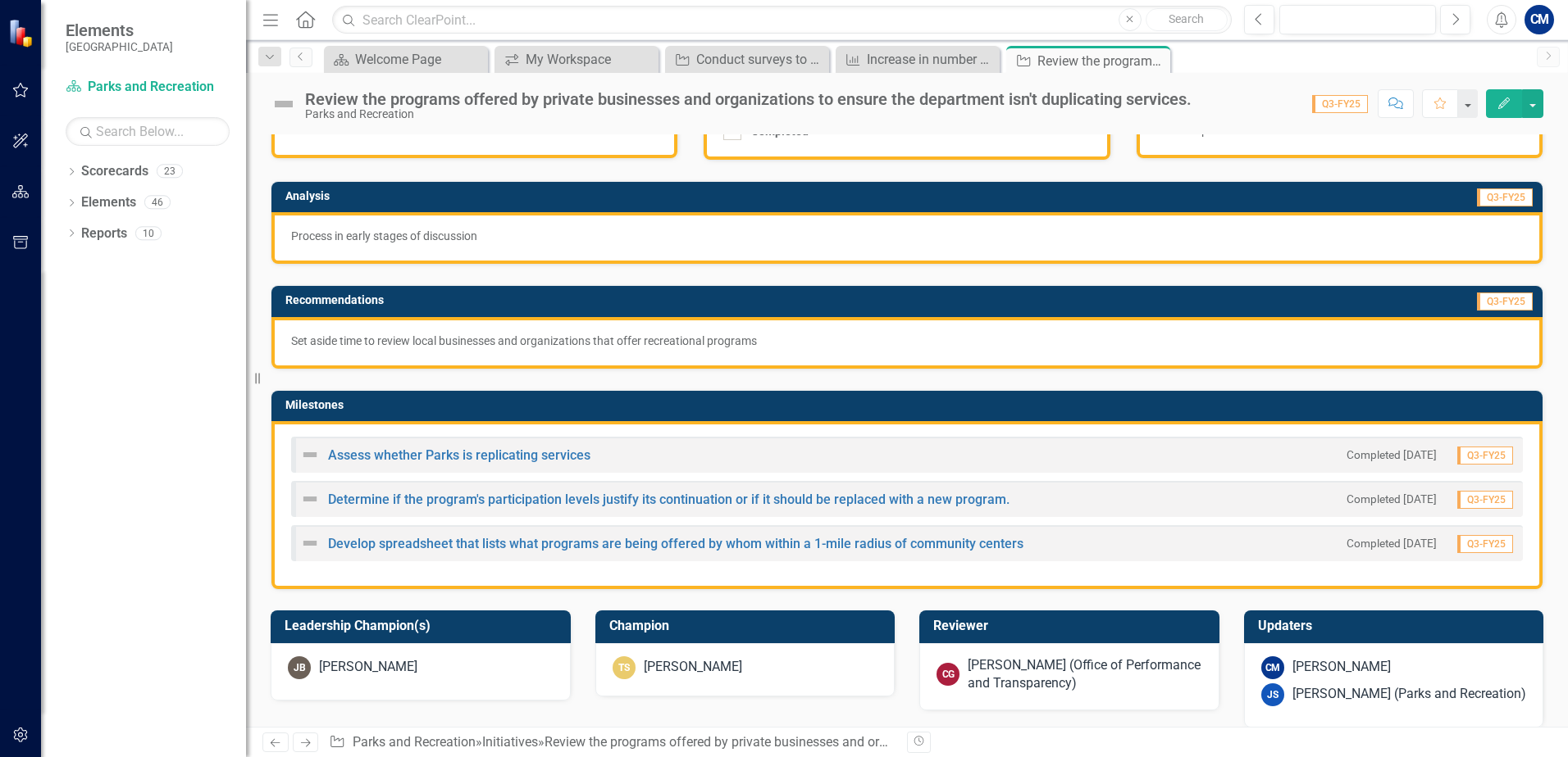
scroll to position [246, 0]
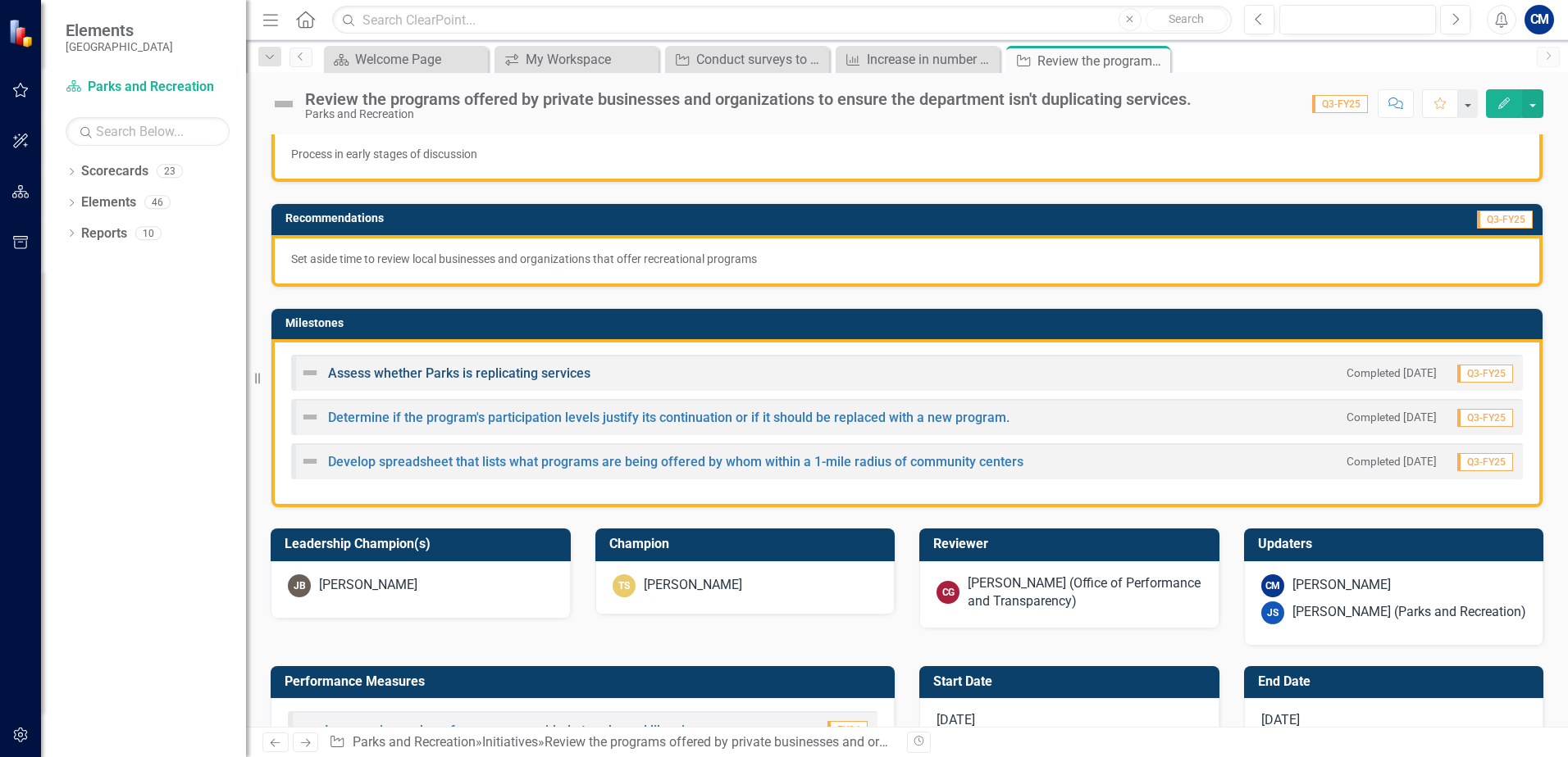
drag, startPoint x: 634, startPoint y: 371, endPoint x: 348, endPoint y: 370, distance: 286.0
click at [353, 370] on div "Assess whether Parks is replicating services Completed 7/15/25 Q3-FY25" at bounding box center [907, 372] width 1232 height 36
click at [351, 370] on link "Assess whether Parks is replicating services" at bounding box center [459, 373] width 263 height 16
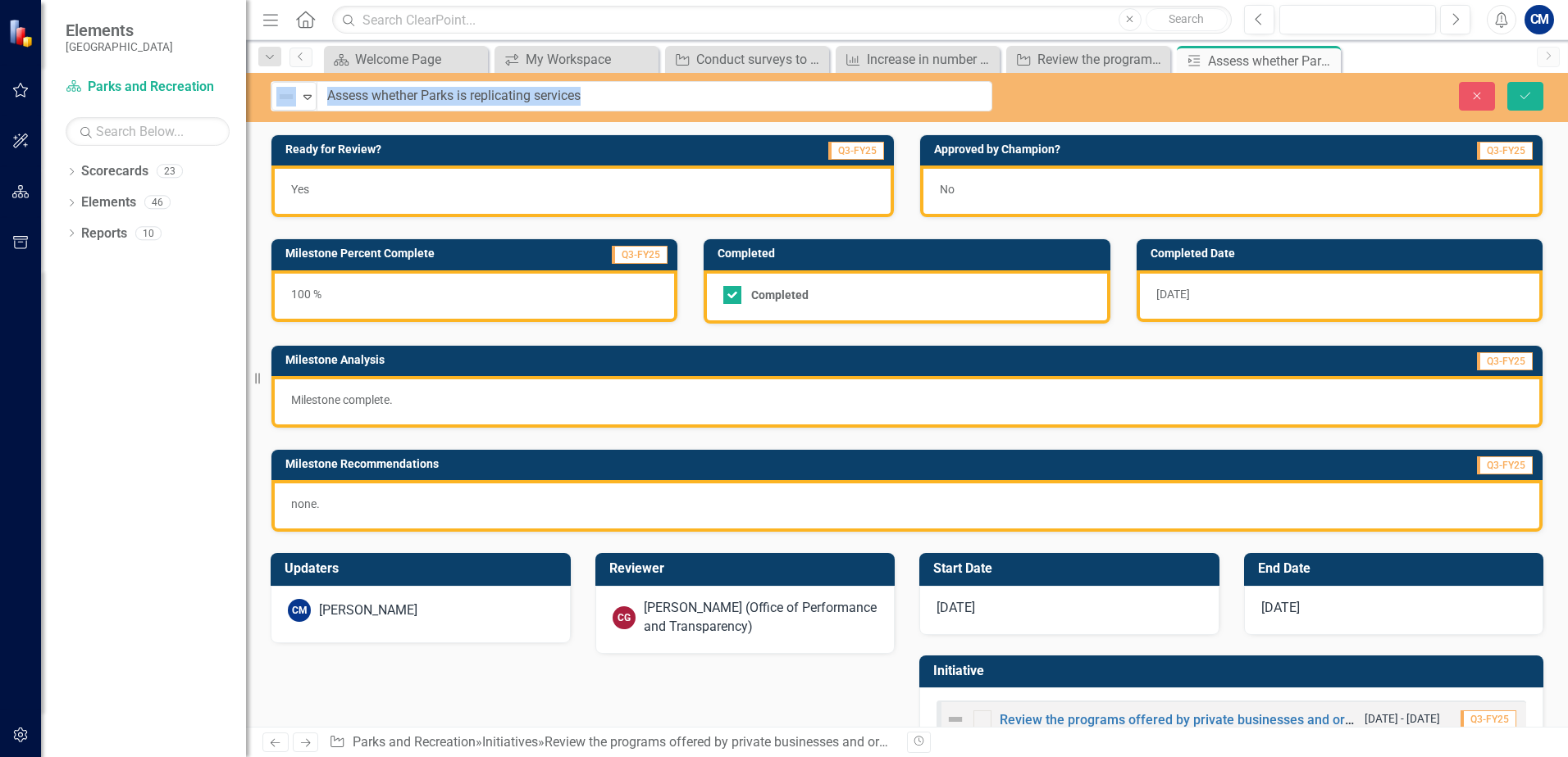
drag, startPoint x: 635, startPoint y: 104, endPoint x: 422, endPoint y: 106, distance: 213.0
drag, startPoint x: 601, startPoint y: 89, endPoint x: 314, endPoint y: 90, distance: 287.0
click at [314, 90] on div "Not Defined Expand Assess whether Parks is replicating services" at bounding box center [631, 96] width 721 height 30
click at [0, 0] on icon "Close" at bounding box center [0, 0] width 0 height 0
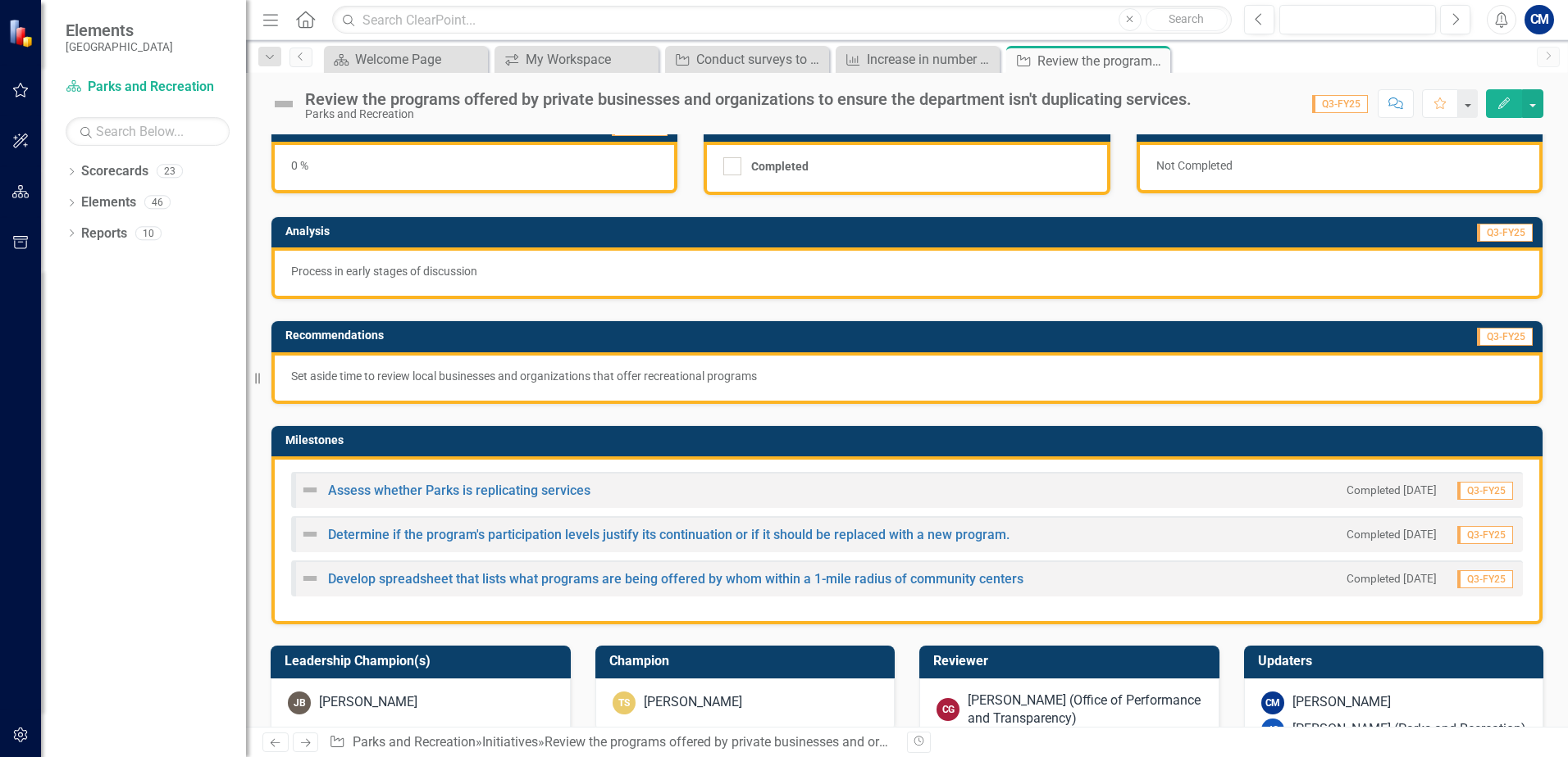
scroll to position [164, 0]
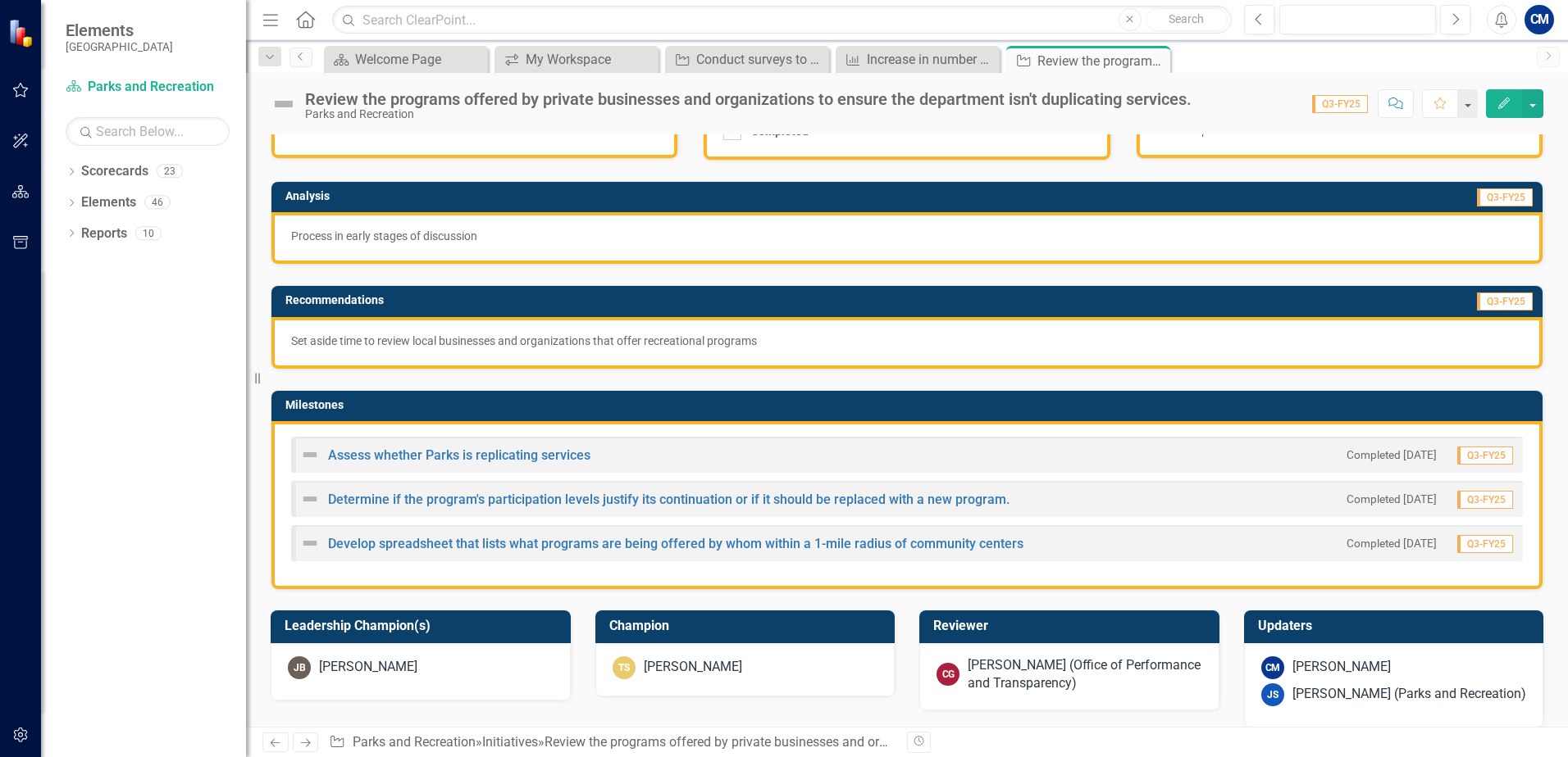
drag, startPoint x: 966, startPoint y: 502, endPoint x: 681, endPoint y: 513, distance: 285.2
click at [681, 514] on div "Determine if the program's participation levels justify its continuation or if …" at bounding box center [907, 498] width 1232 height 36
click at [680, 503] on link "Determine if the program's participation levels justify its continuation or if …" at bounding box center [668, 499] width 682 height 16
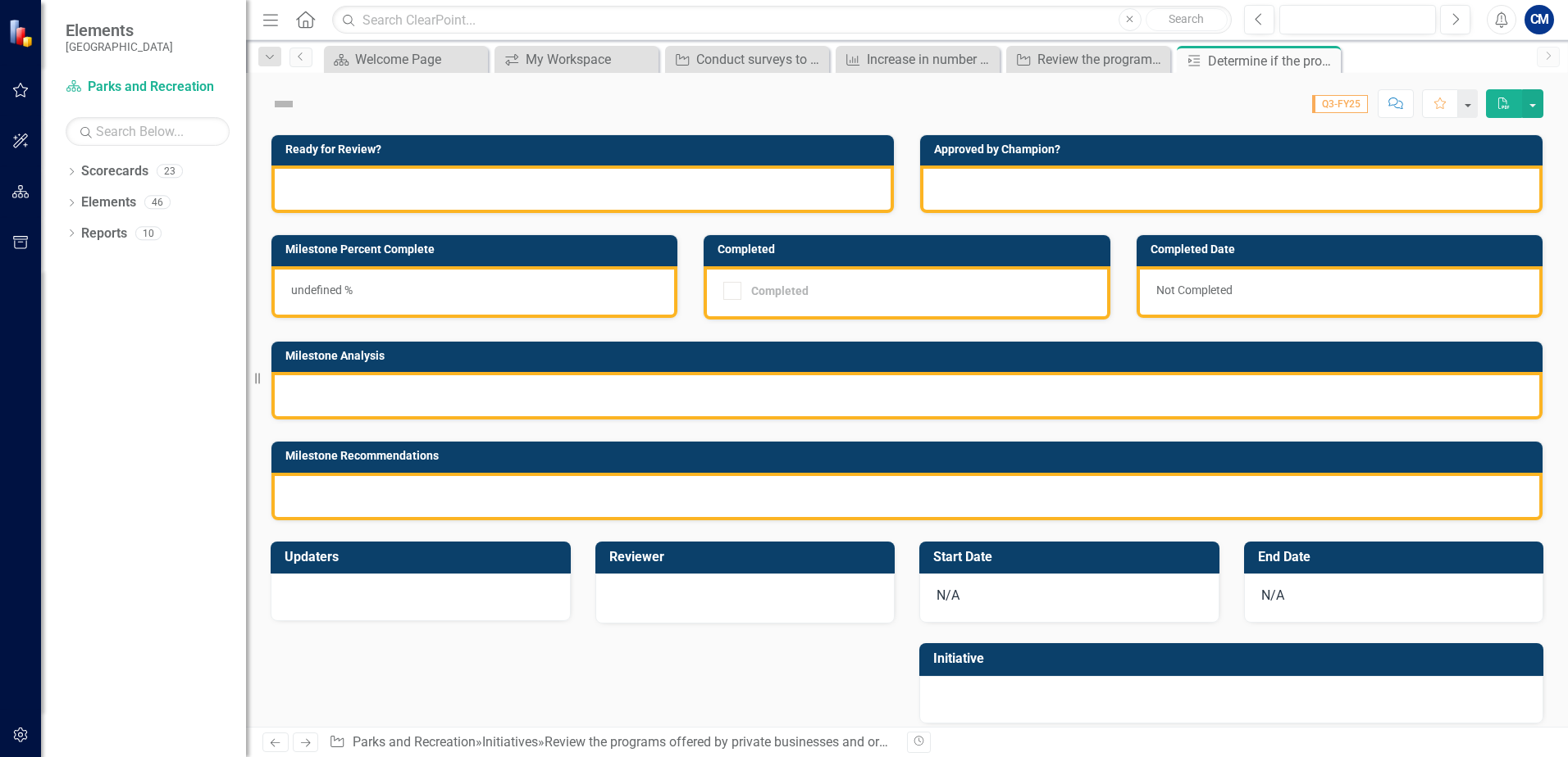
checkbox input "true"
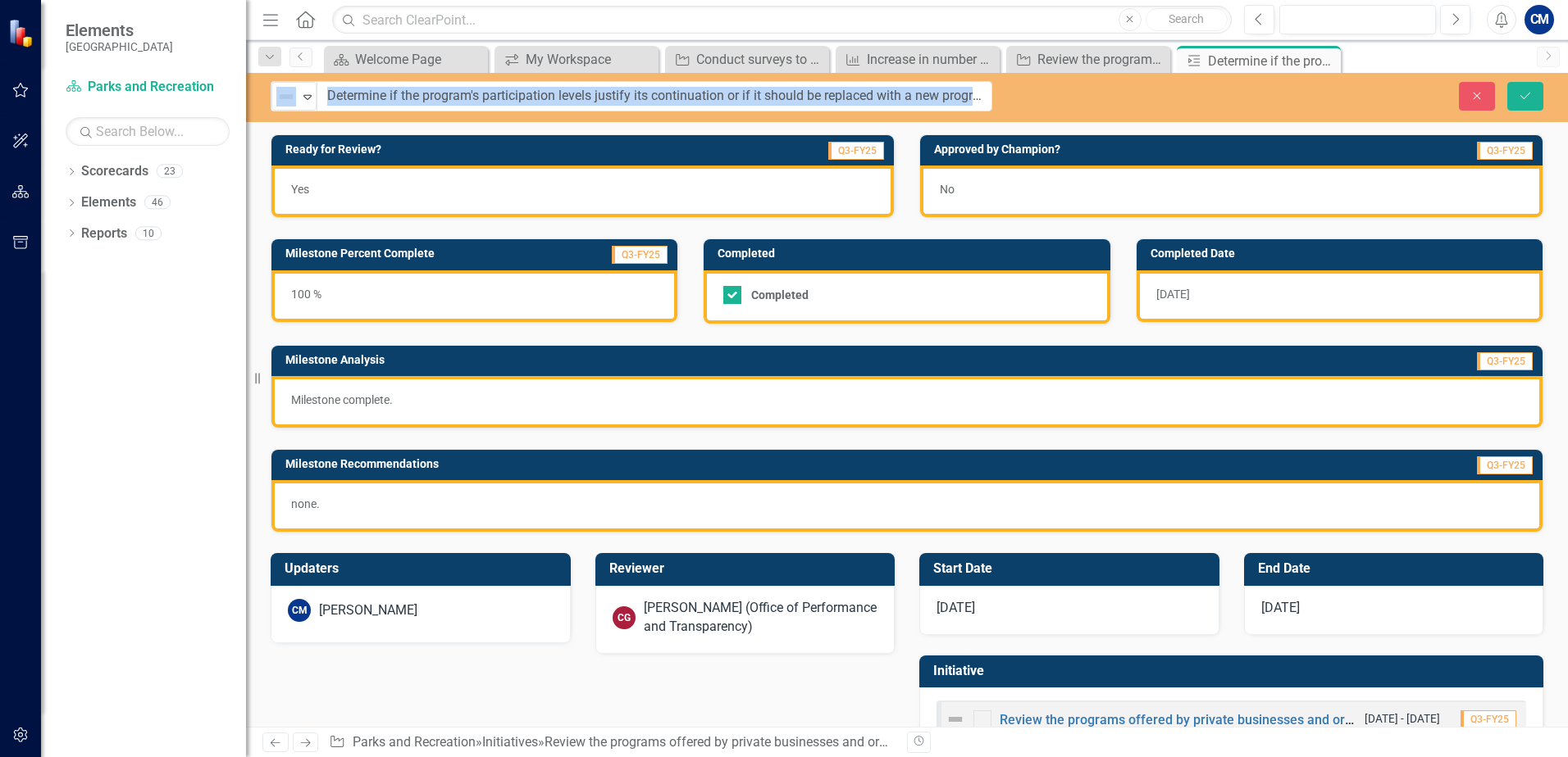
drag, startPoint x: 308, startPoint y: 99, endPoint x: 1300, endPoint y: 82, distance: 992.1
click at [975, 94] on input "Determine if the program's participation levels justify its continuation or if …" at bounding box center [655, 96] width 675 height 30
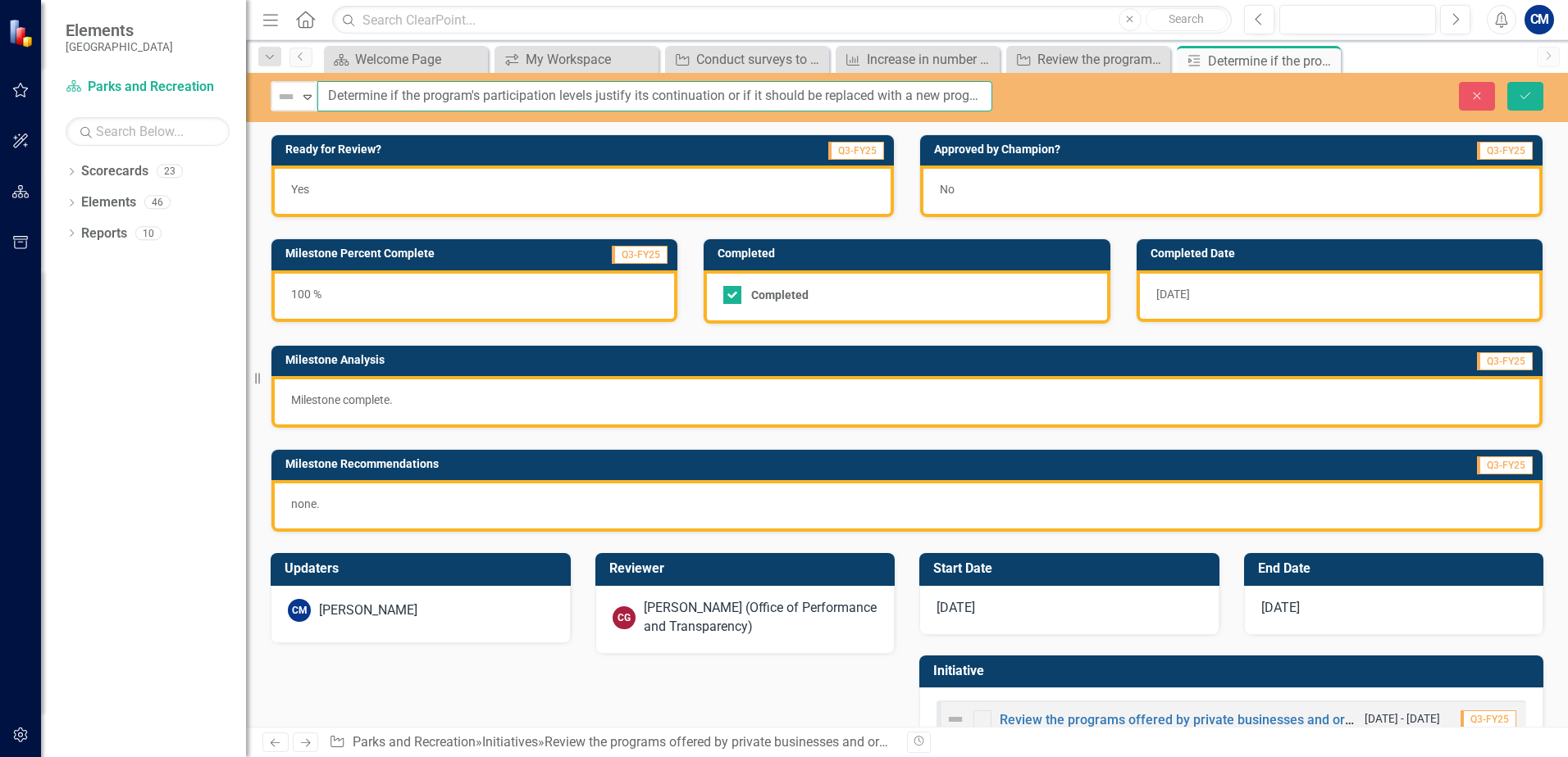
click at [985, 93] on input "Determine if the program's participation levels justify its continuation or if …" at bounding box center [655, 96] width 675 height 30
drag, startPoint x: 988, startPoint y: 98, endPoint x: 146, endPoint y: 92, distance: 842.0
click at [147, 93] on div "Elements St. Johns County Scorecard Parks and Recreation Search Dropdown Scorec…" at bounding box center [784, 378] width 1568 height 757
click at [1328, 61] on icon "Close" at bounding box center [1325, 61] width 16 height 14
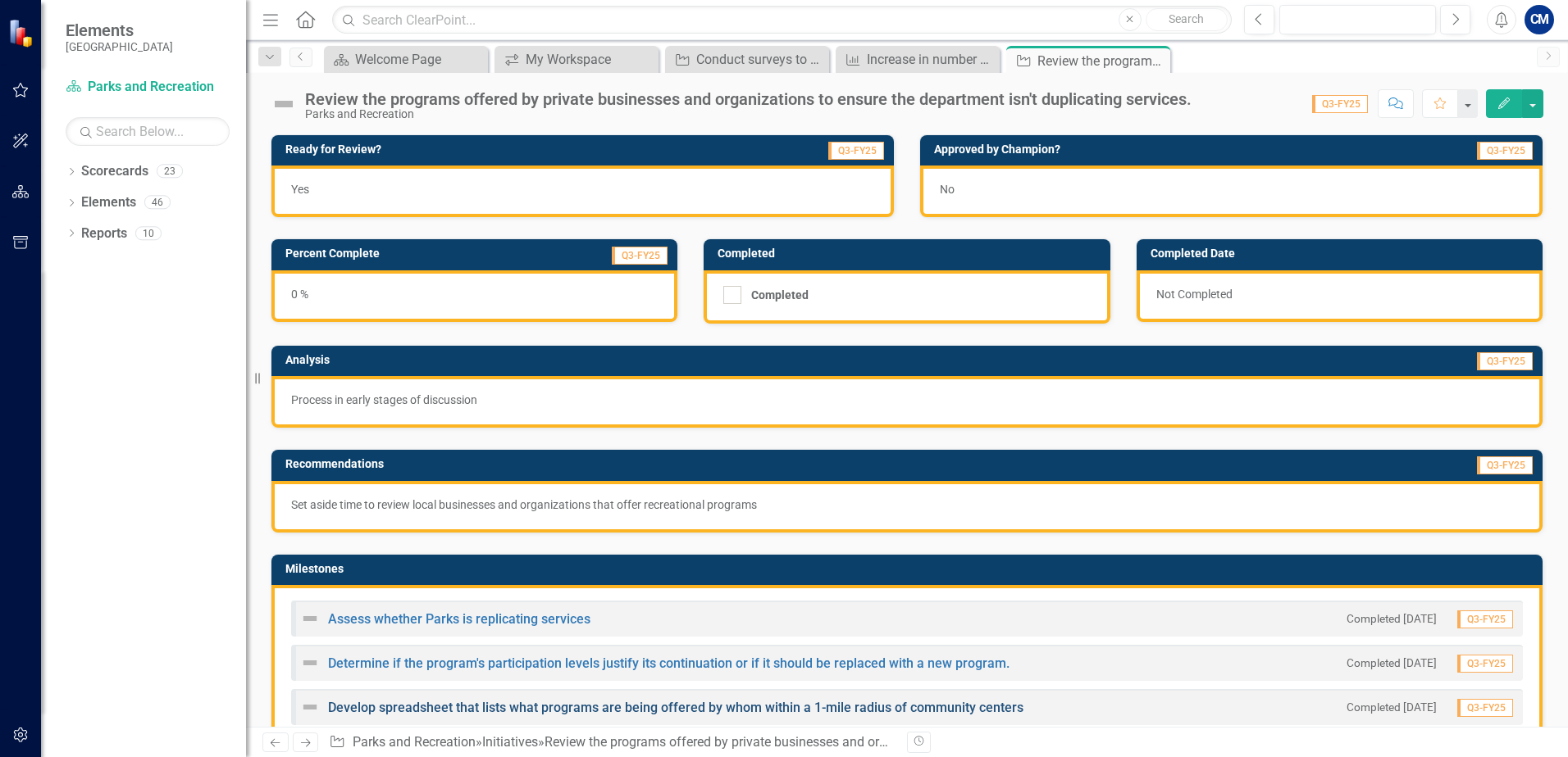
click at [565, 704] on link "Develop spreadsheet that lists what programs are being offered by whom within a…" at bounding box center [675, 708] width 695 height 16
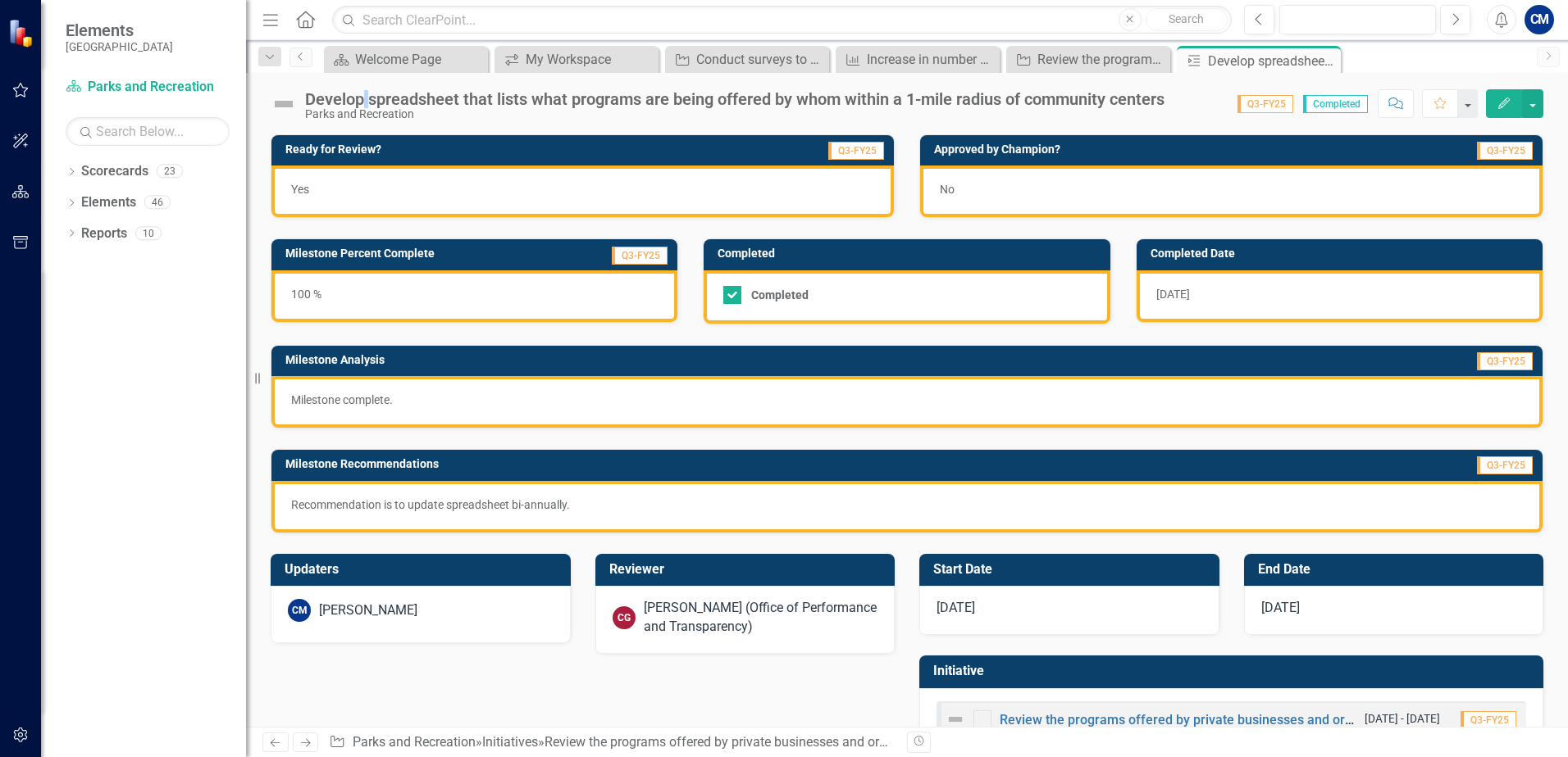
click at [367, 106] on div "Develop spreadsheet that lists what programs are being offered by whom within a…" at bounding box center [735, 99] width 859 height 18
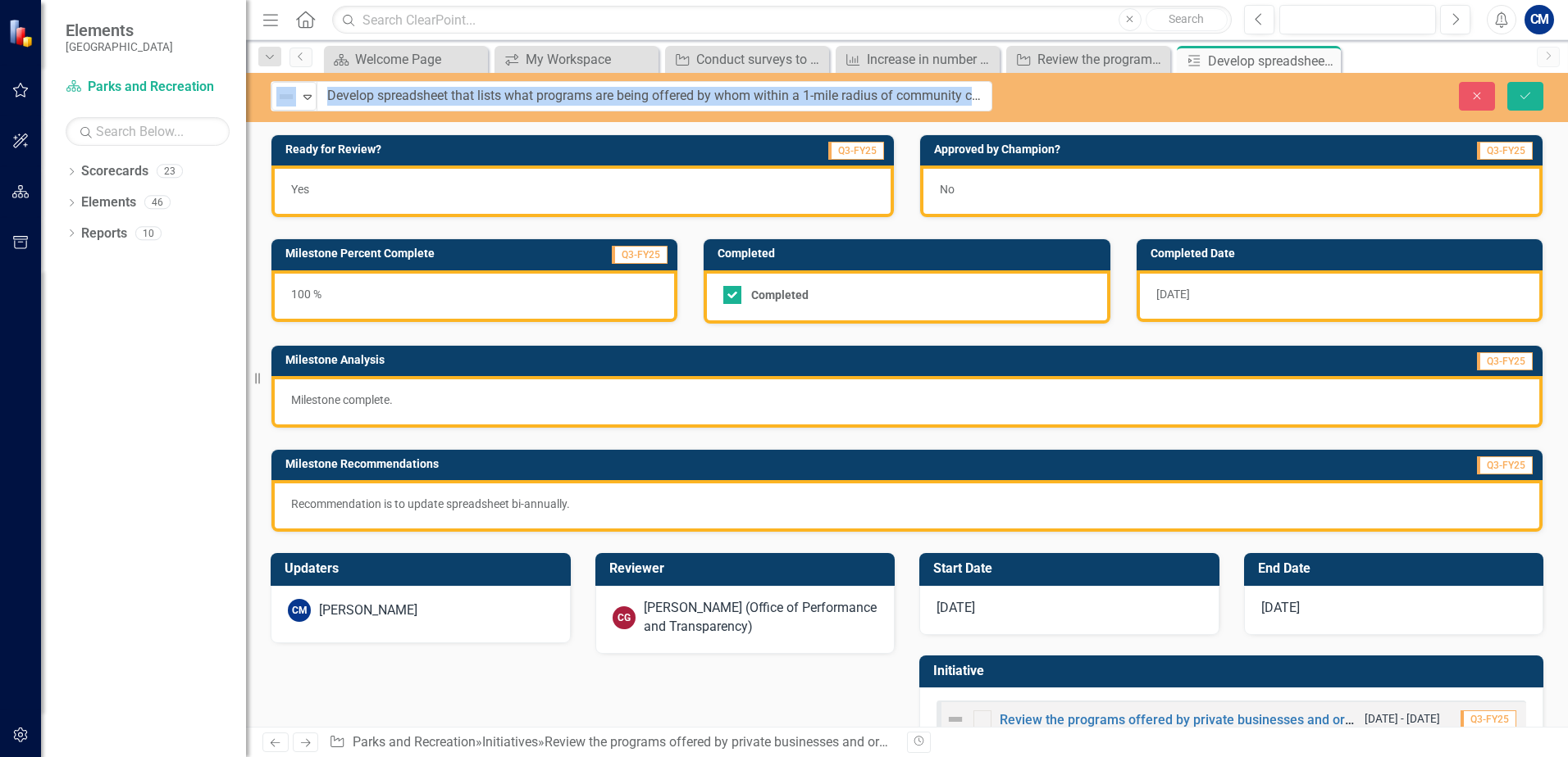
drag, startPoint x: 307, startPoint y: 100, endPoint x: 1133, endPoint y: 109, distance: 826.0
click at [976, 91] on input "Develop spreadsheet that lists what programs are being offered by whom within a…" at bounding box center [655, 96] width 675 height 30
click at [901, 102] on input "Develop spreadsheet that lists what programs are being offered by whom within a…" at bounding box center [655, 96] width 675 height 30
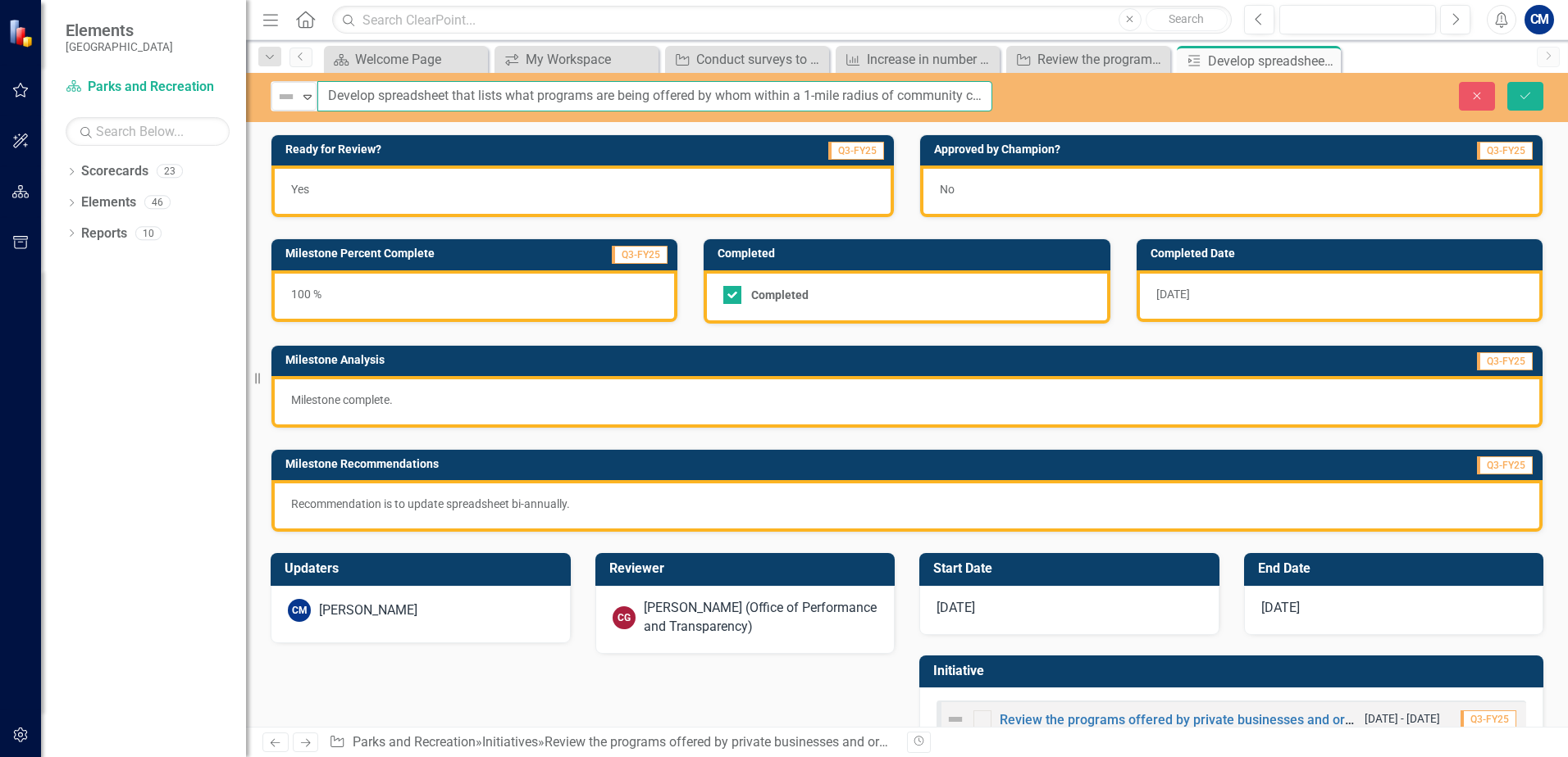
scroll to position [0, 29]
drag, startPoint x: 519, startPoint y: 95, endPoint x: 1251, endPoint y: 98, distance: 732.0
click at [1251, 98] on div "Not Defined Expand Develop spreadsheet that lists what programs are being offer…" at bounding box center [907, 96] width 1322 height 30
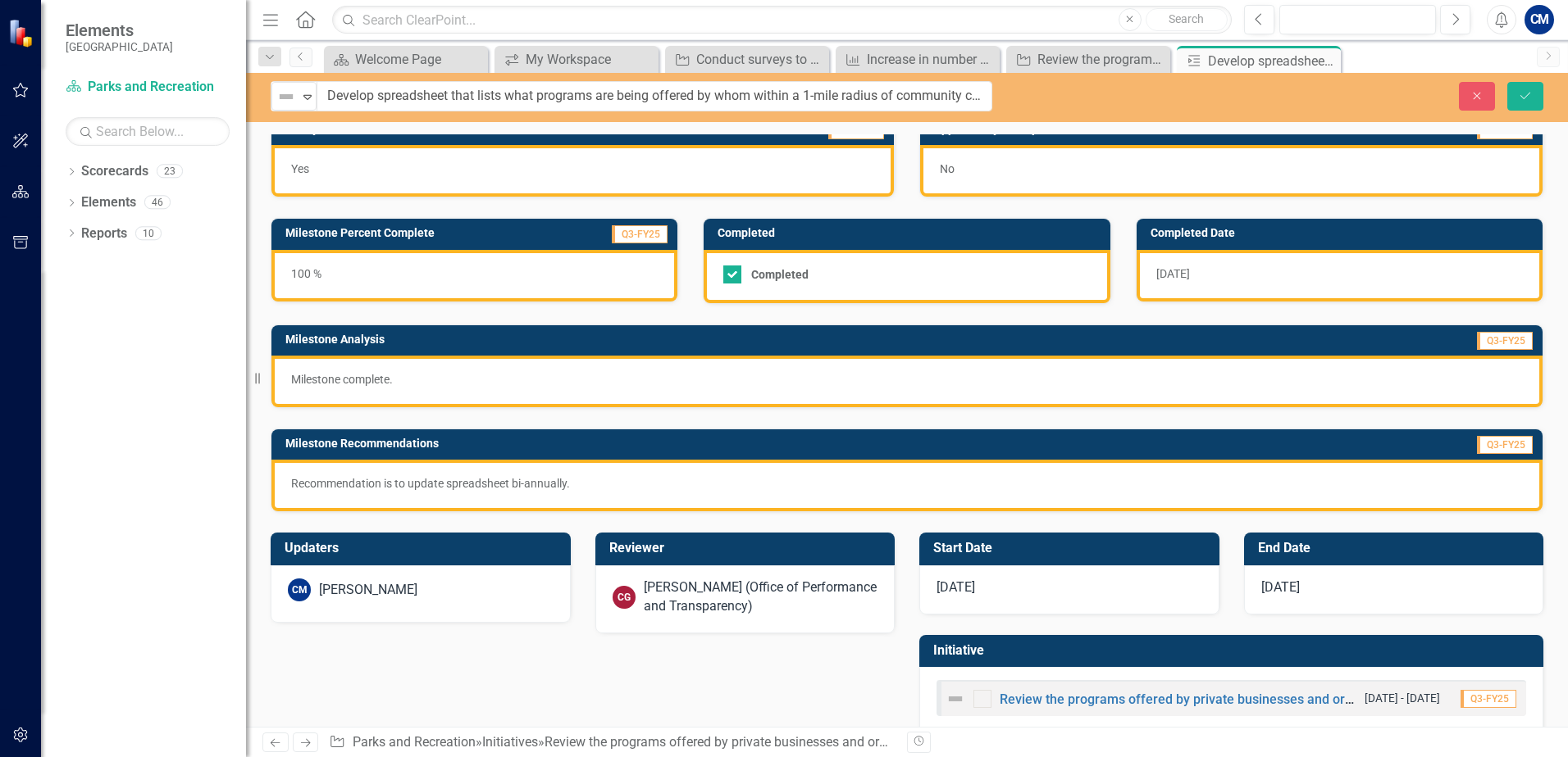
scroll to position [0, 0]
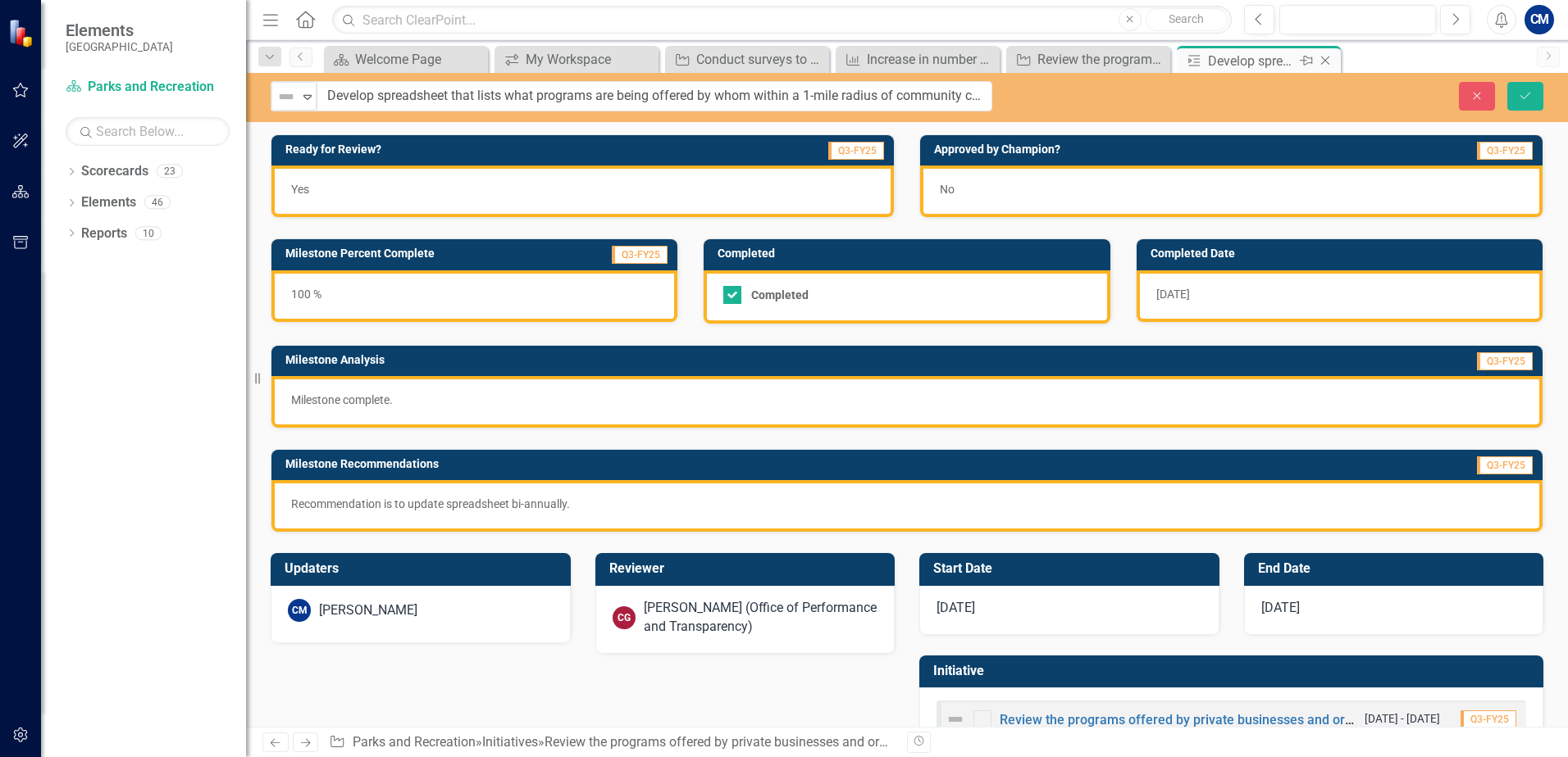
click at [1324, 61] on icon "Close" at bounding box center [1325, 61] width 16 height 14
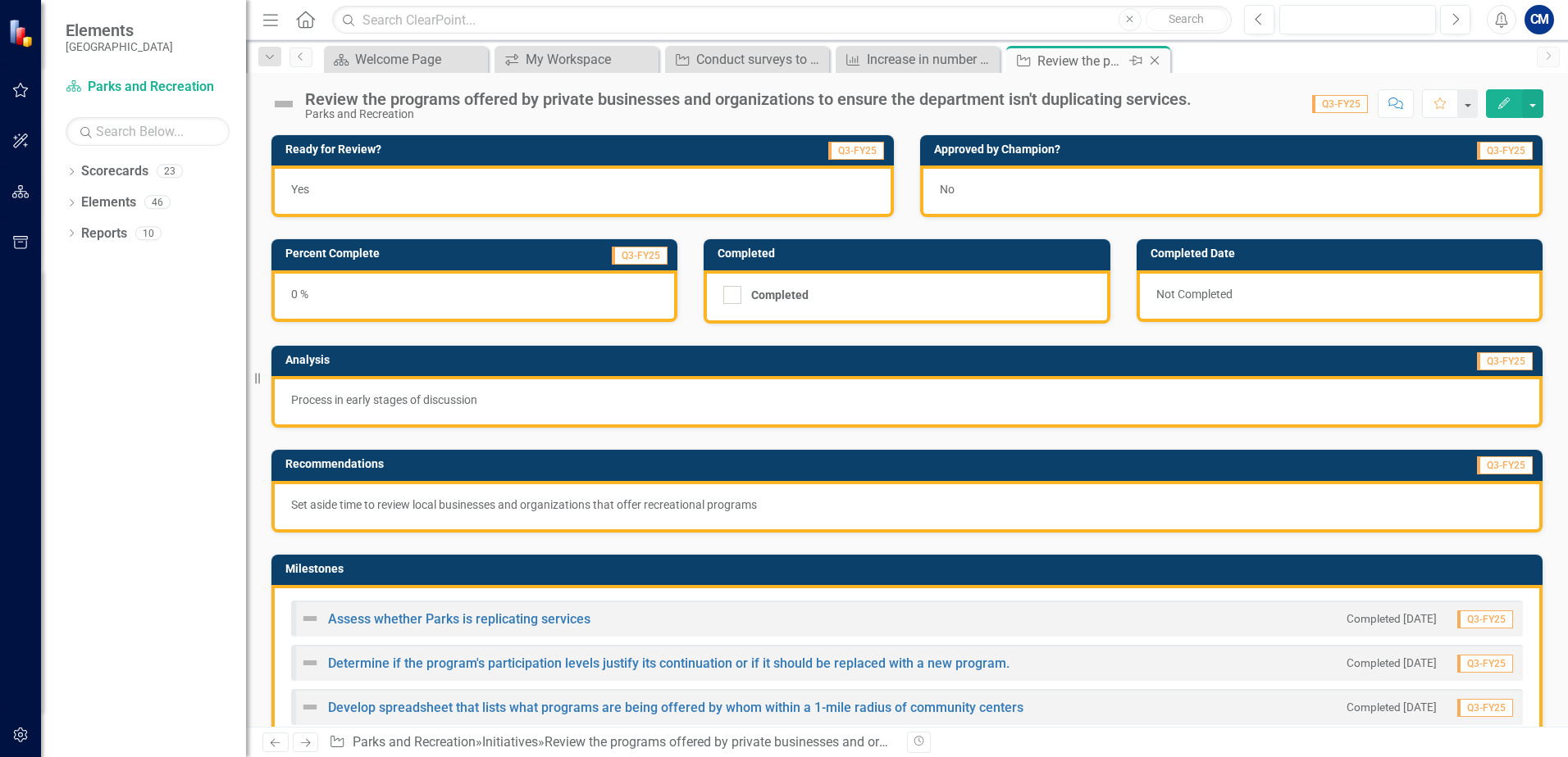
click at [1157, 62] on icon "Close" at bounding box center [1154, 61] width 16 height 14
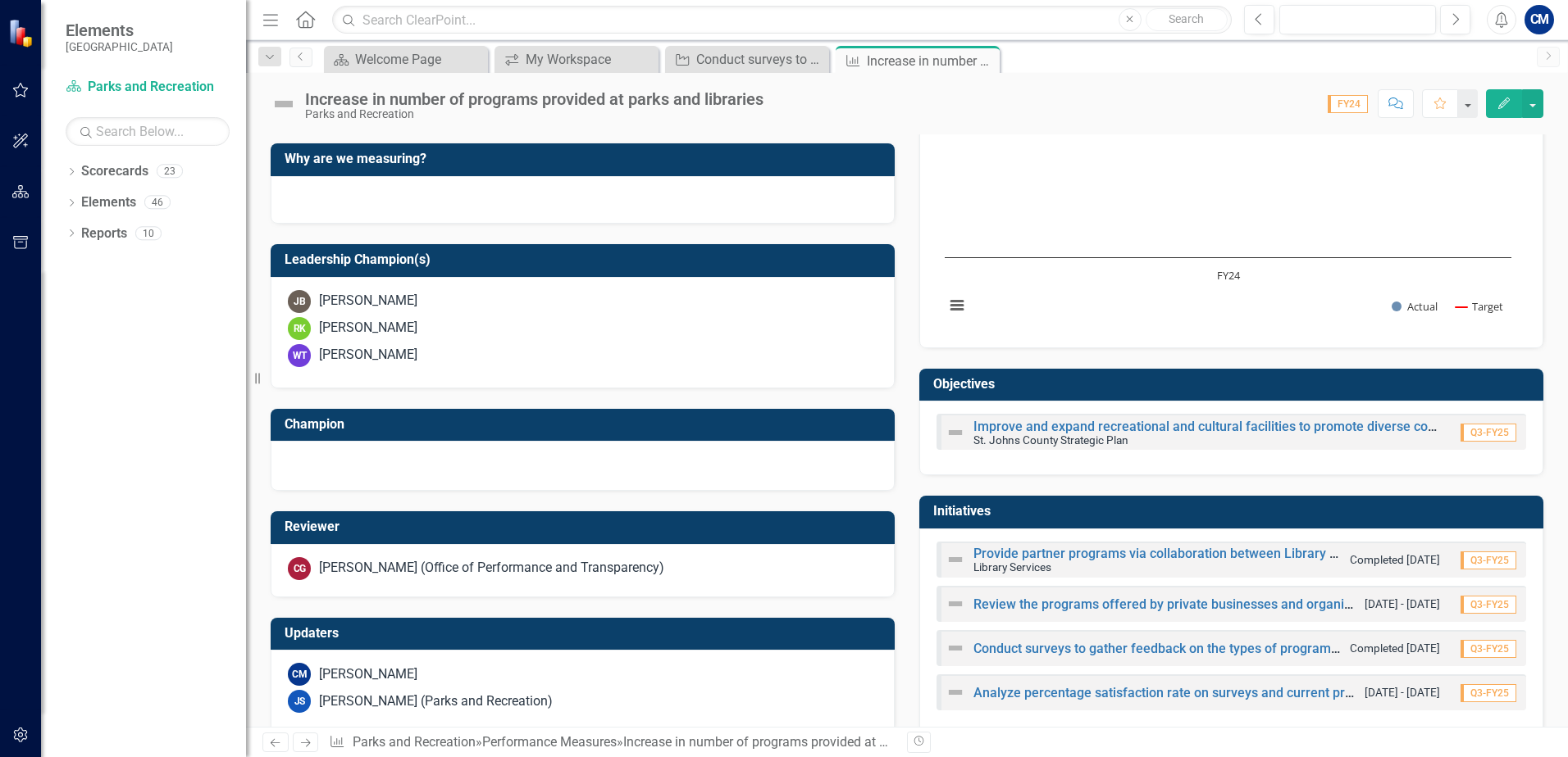
scroll to position [475, 0]
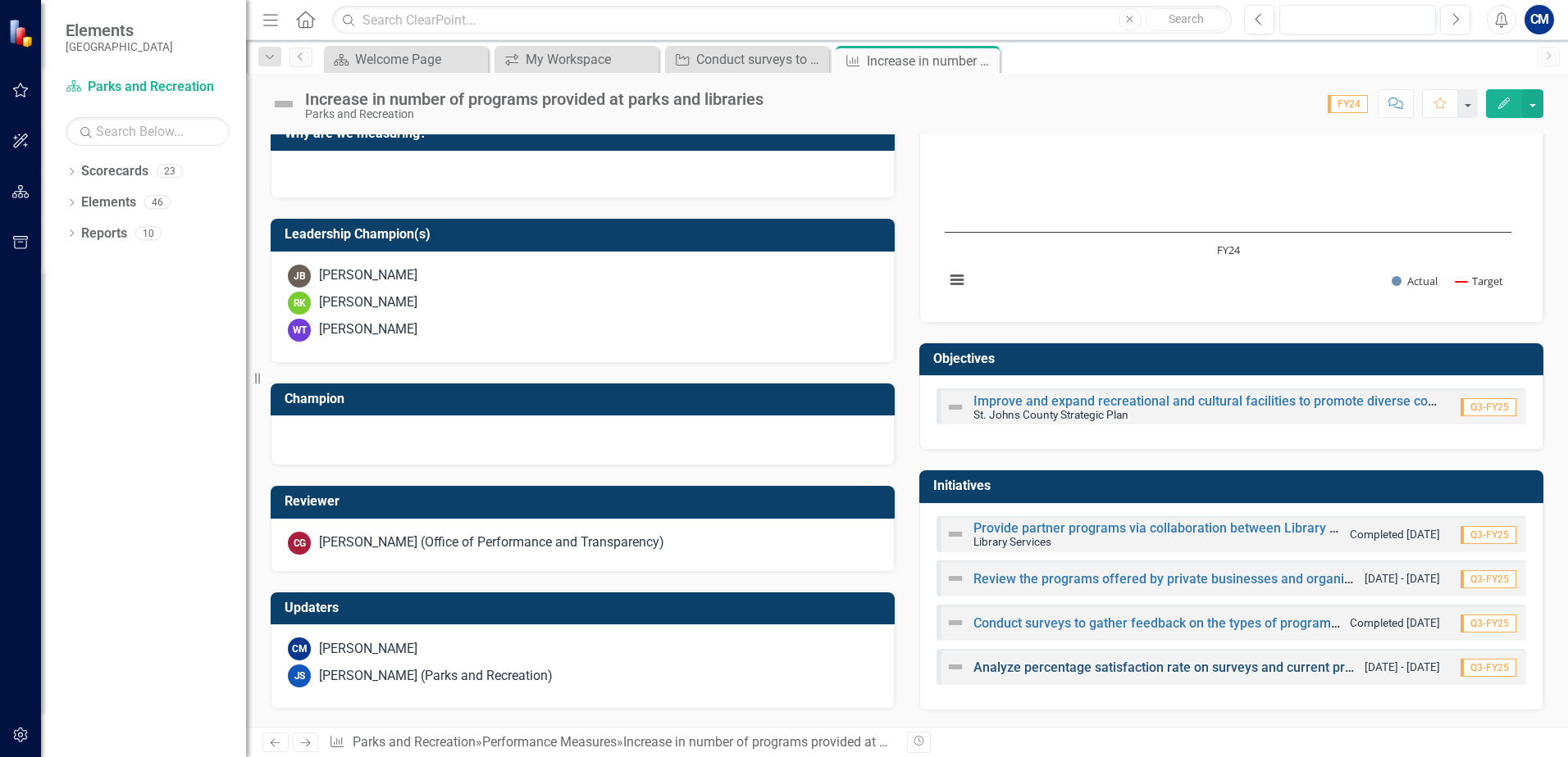
click at [1154, 671] on link "Analyze percentage satisfaction rate on surveys and current program attendance …" at bounding box center [1572, 668] width 1198 height 16
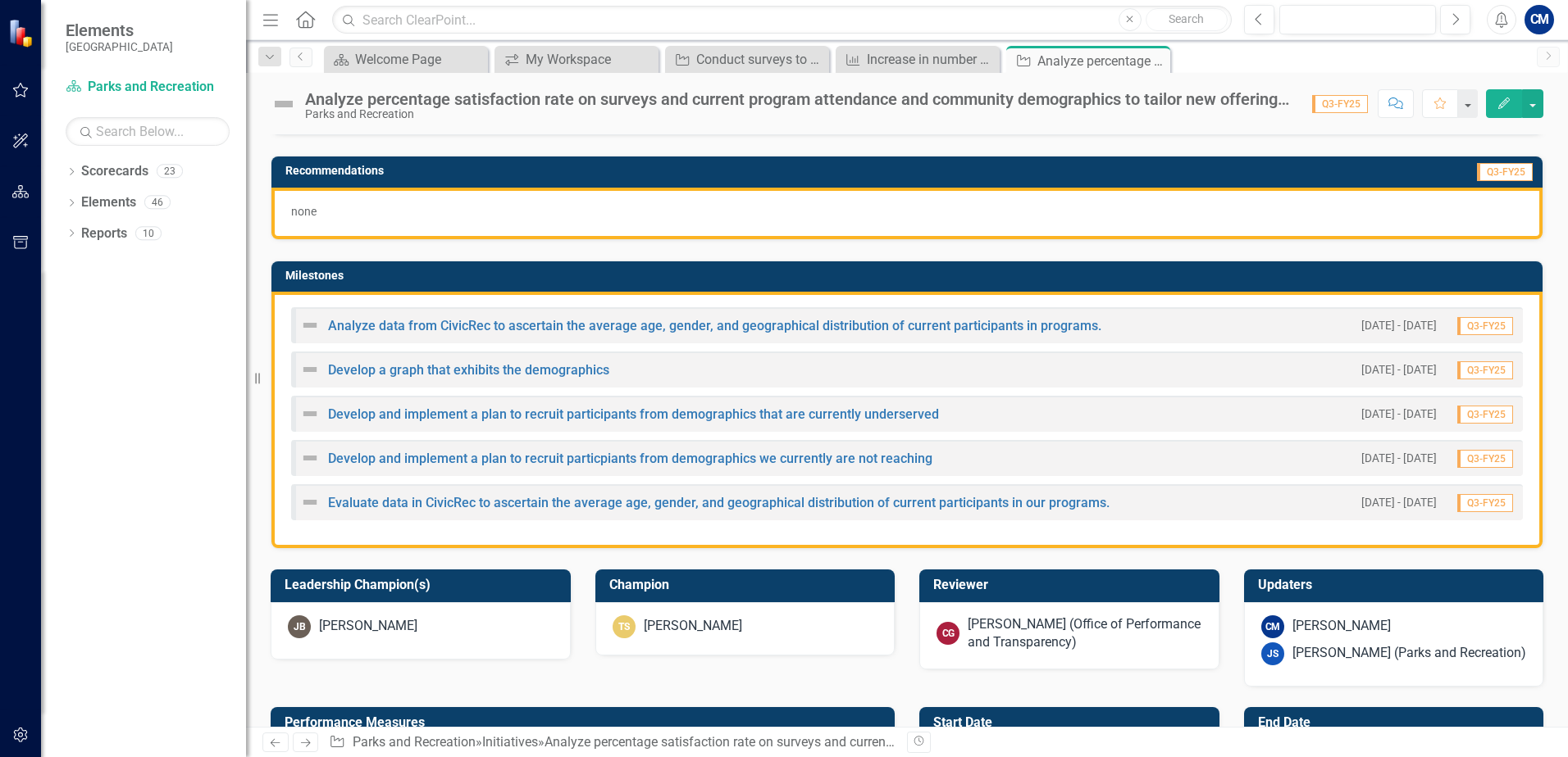
scroll to position [328, 0]
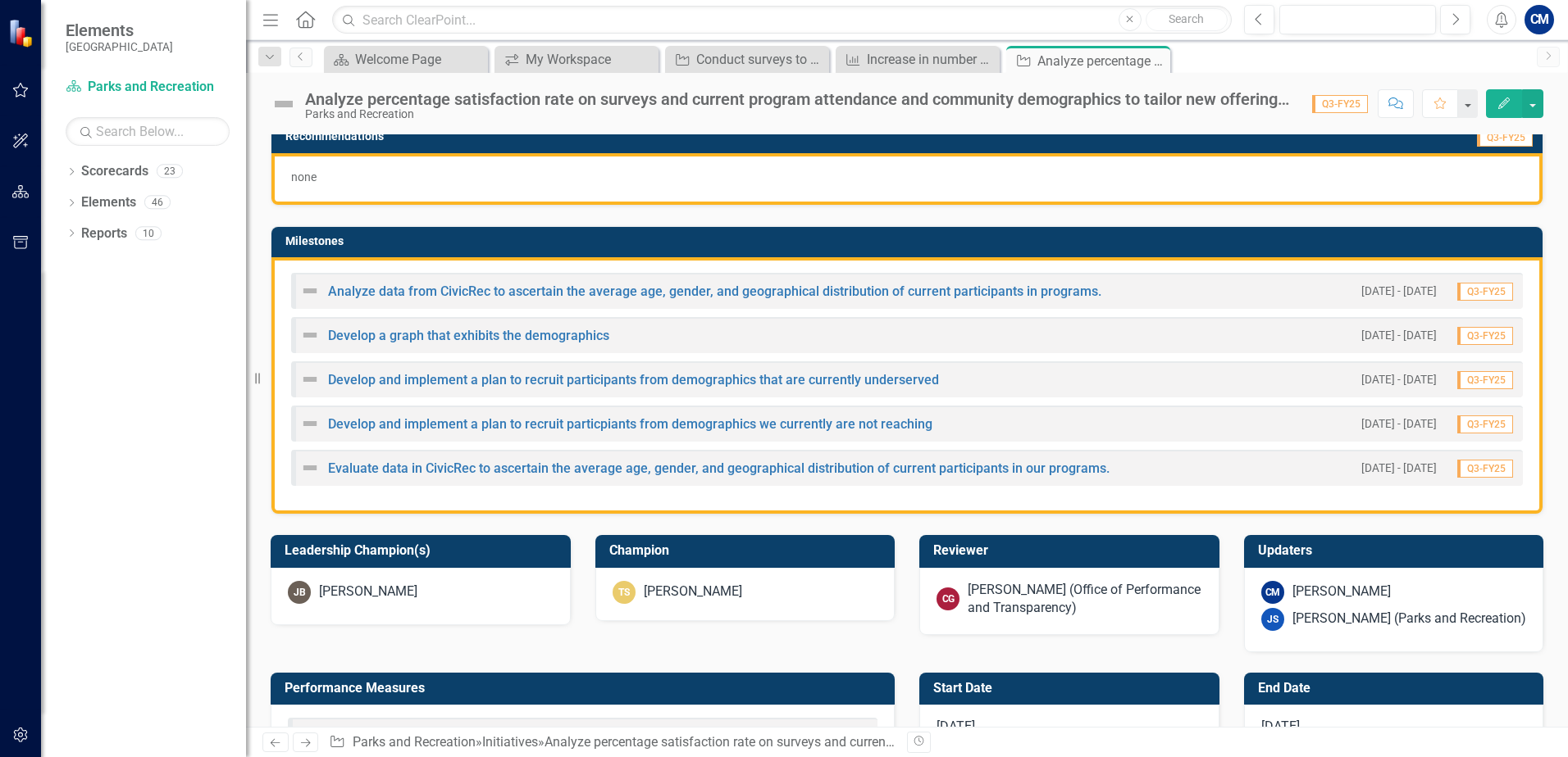
click at [242, 411] on div "Dropdown Scorecards 23 Dropdown St. Johns County Strategic Plan Animal Control …" at bounding box center [143, 457] width 205 height 599
click at [440, 293] on link "Analyze data from CivicRec to ascertain the average age, gender, and geographic…" at bounding box center [714, 292] width 773 height 16
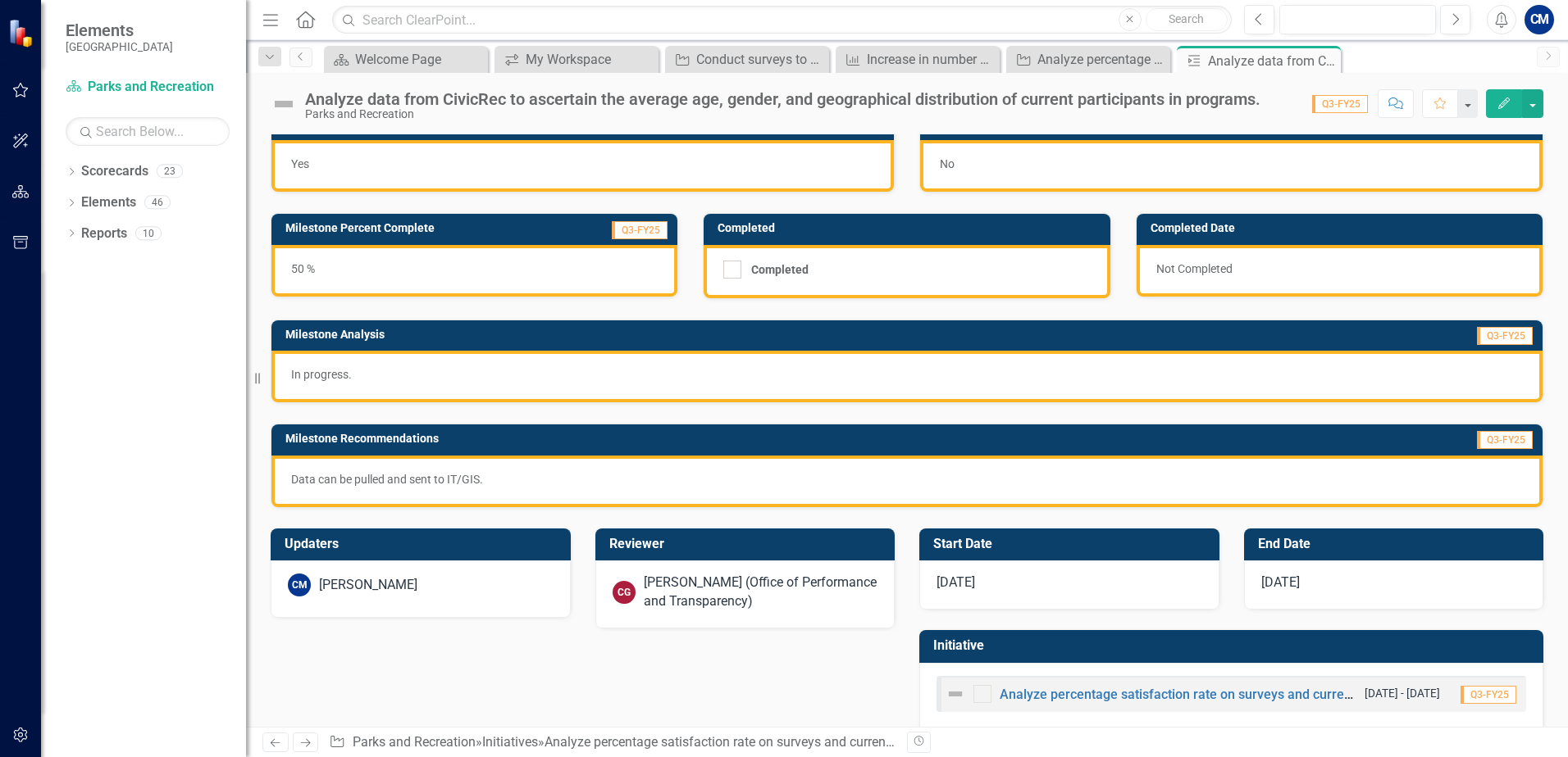
scroll to position [52, 0]
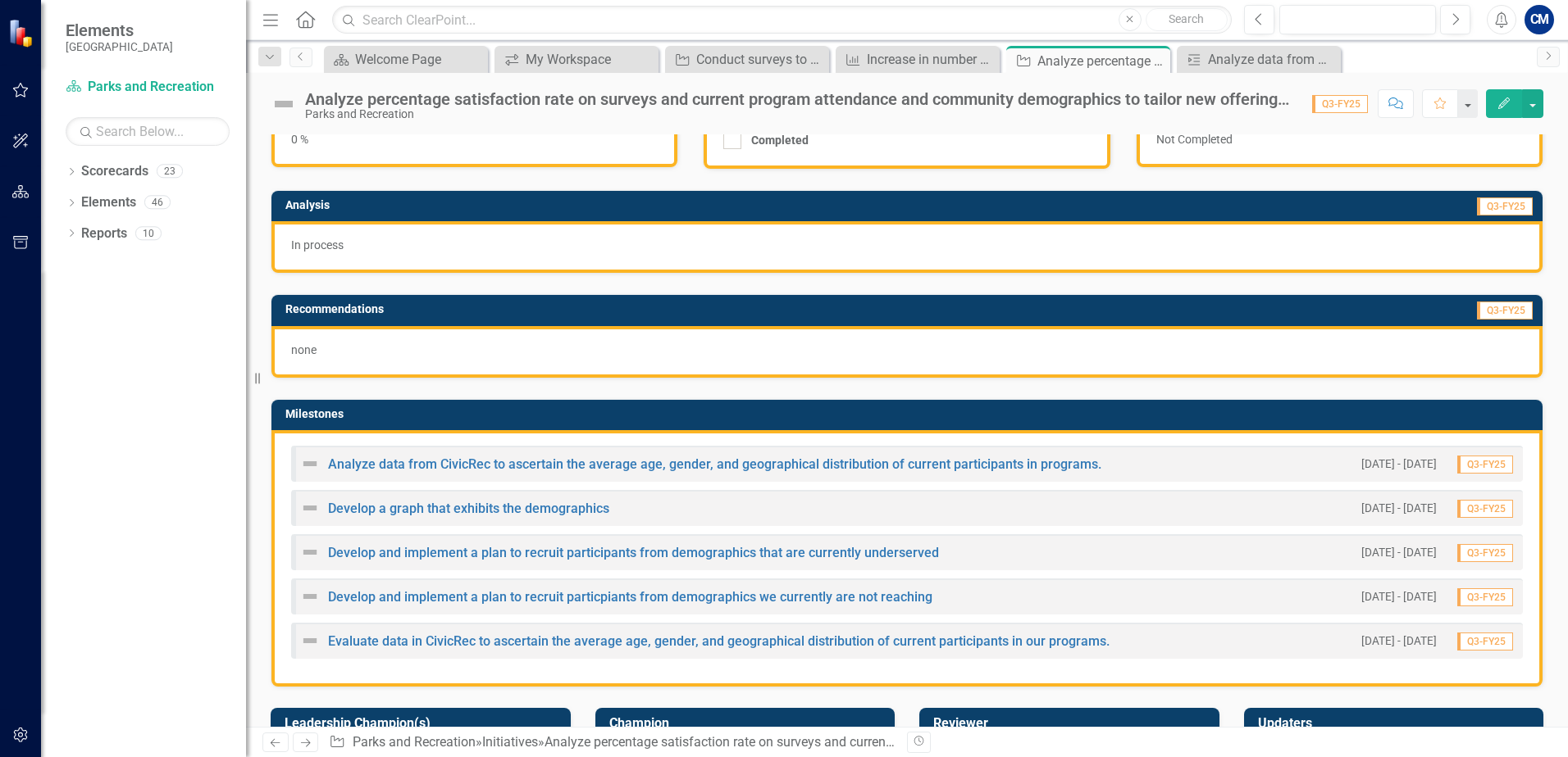
scroll to position [164, 0]
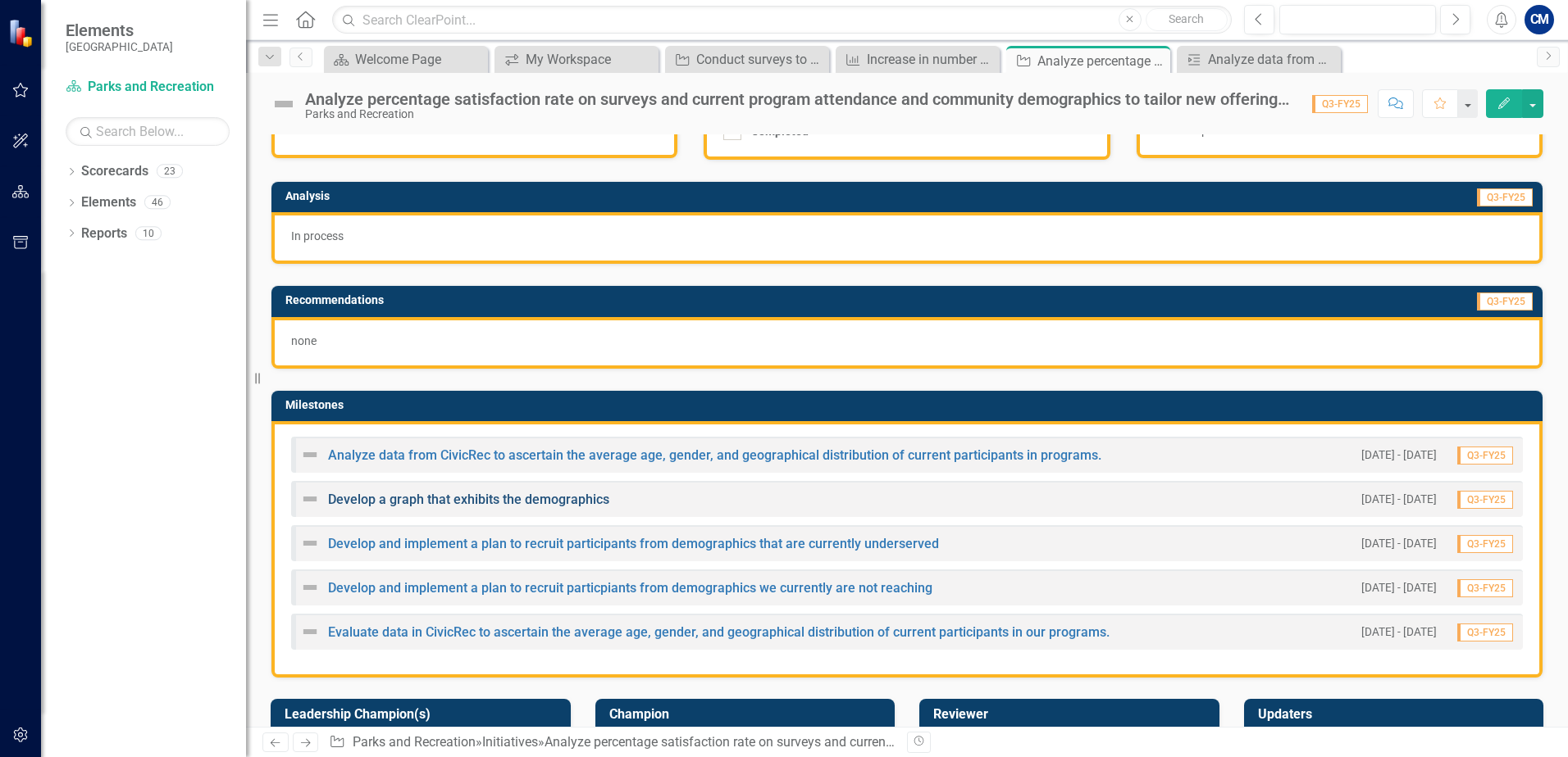
click at [499, 500] on link "Develop a graph that exhibits the demographics" at bounding box center [468, 499] width 281 height 16
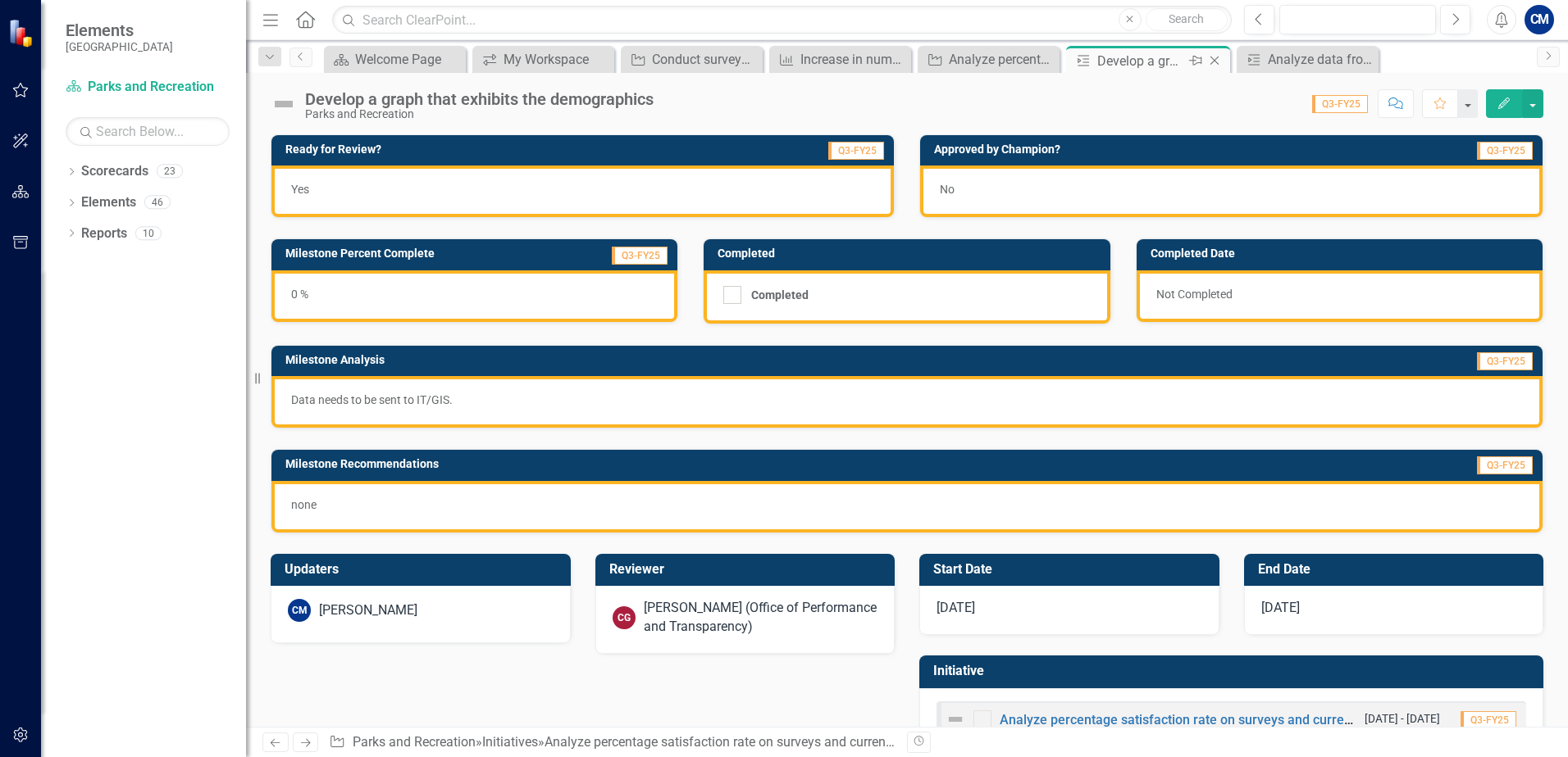
click at [1213, 57] on icon "Close" at bounding box center [1214, 61] width 16 height 14
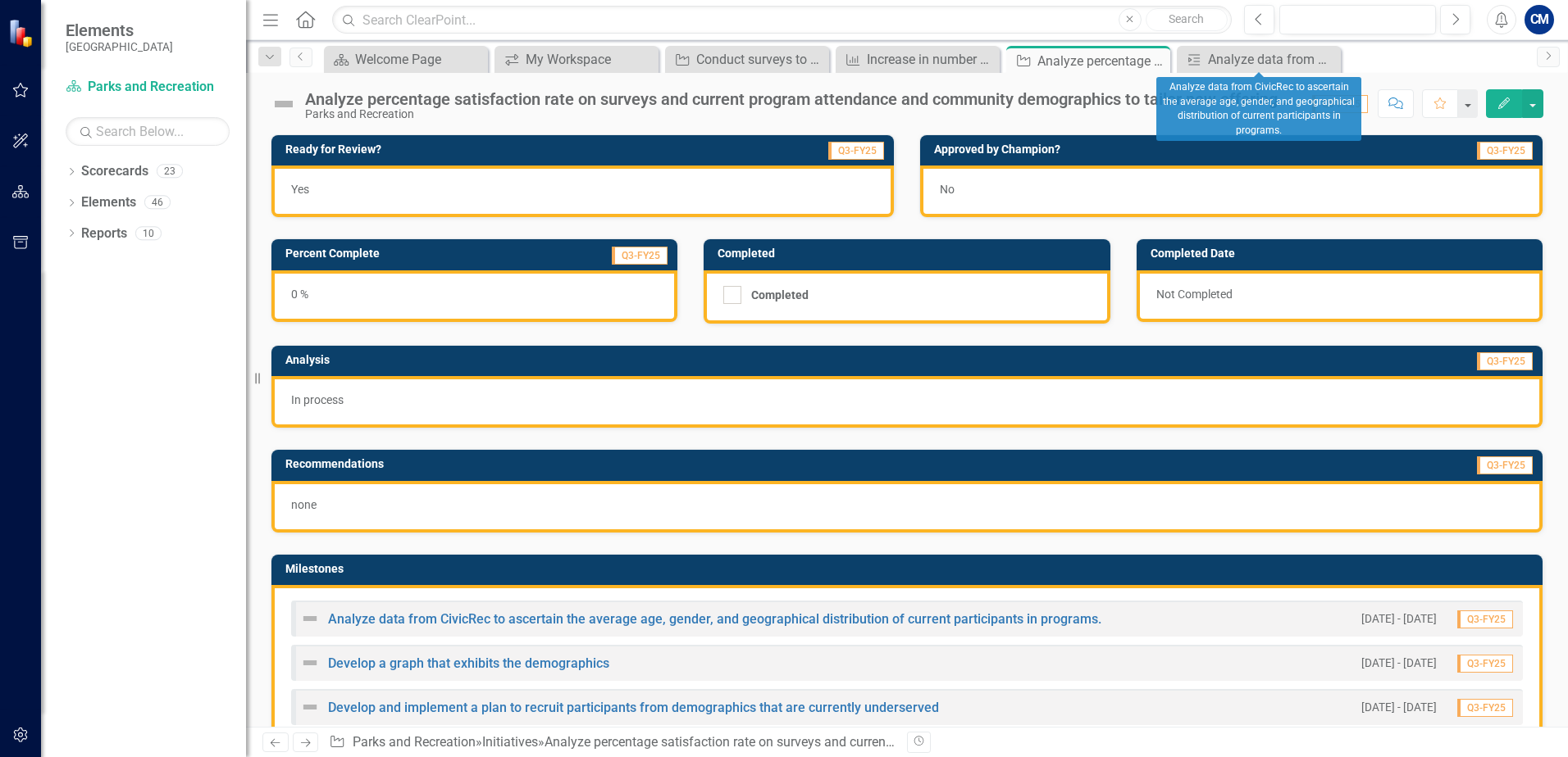
click at [0, 0] on icon "Close" at bounding box center [0, 0] width 0 height 0
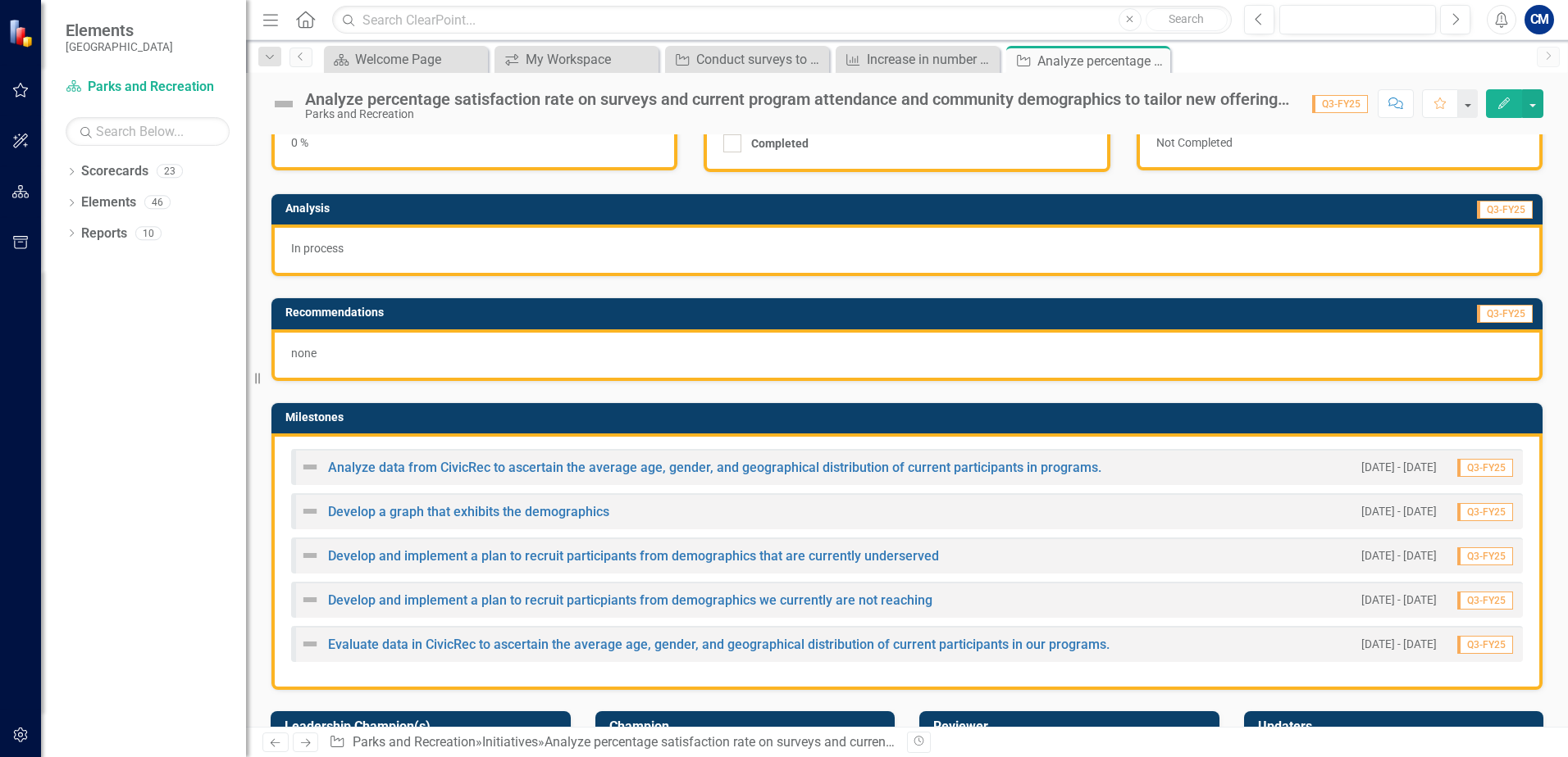
scroll to position [164, 0]
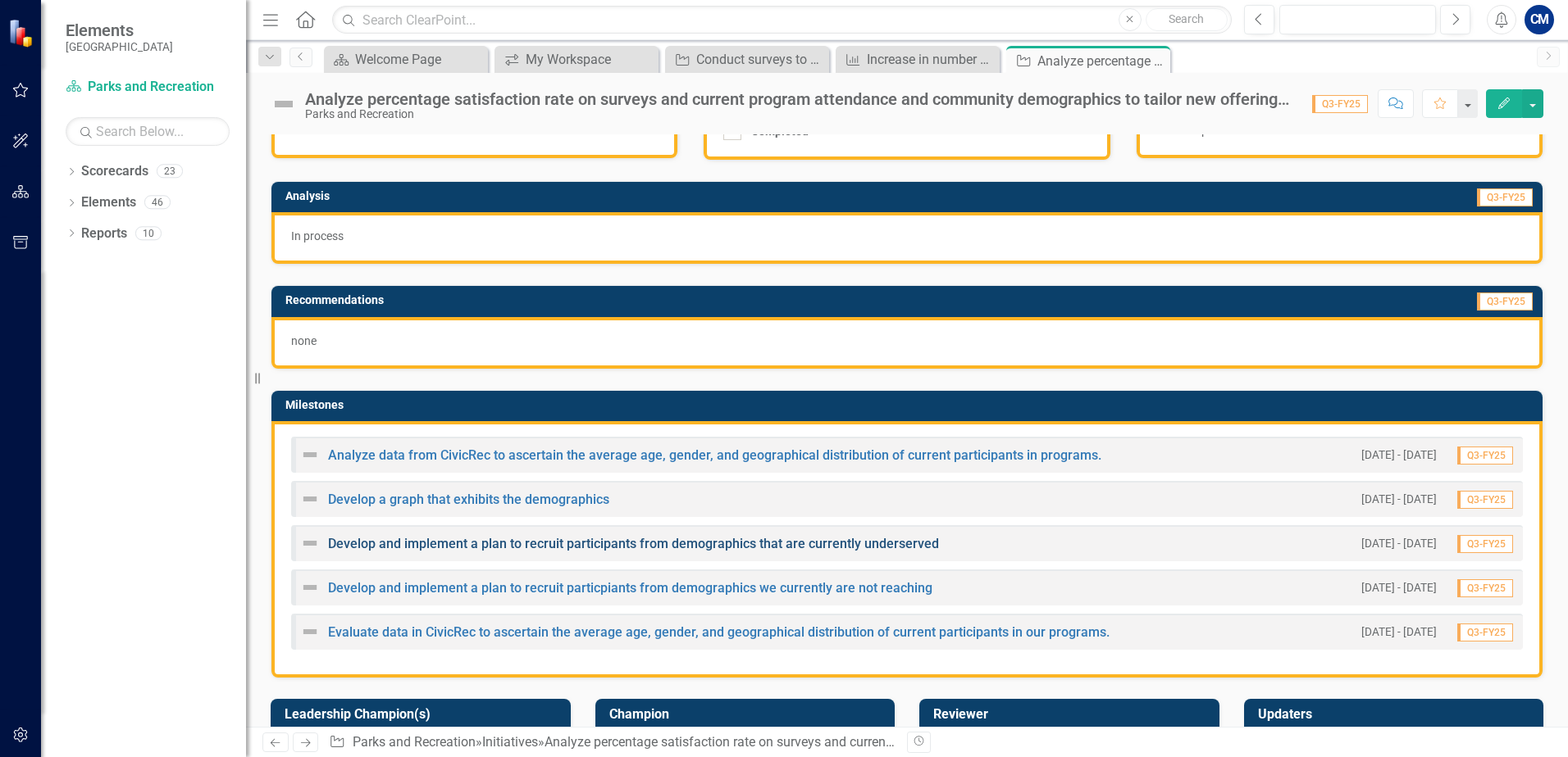
click at [578, 551] on link "Develop and implement a plan to recruit participants from demographics that are…" at bounding box center [633, 544] width 611 height 16
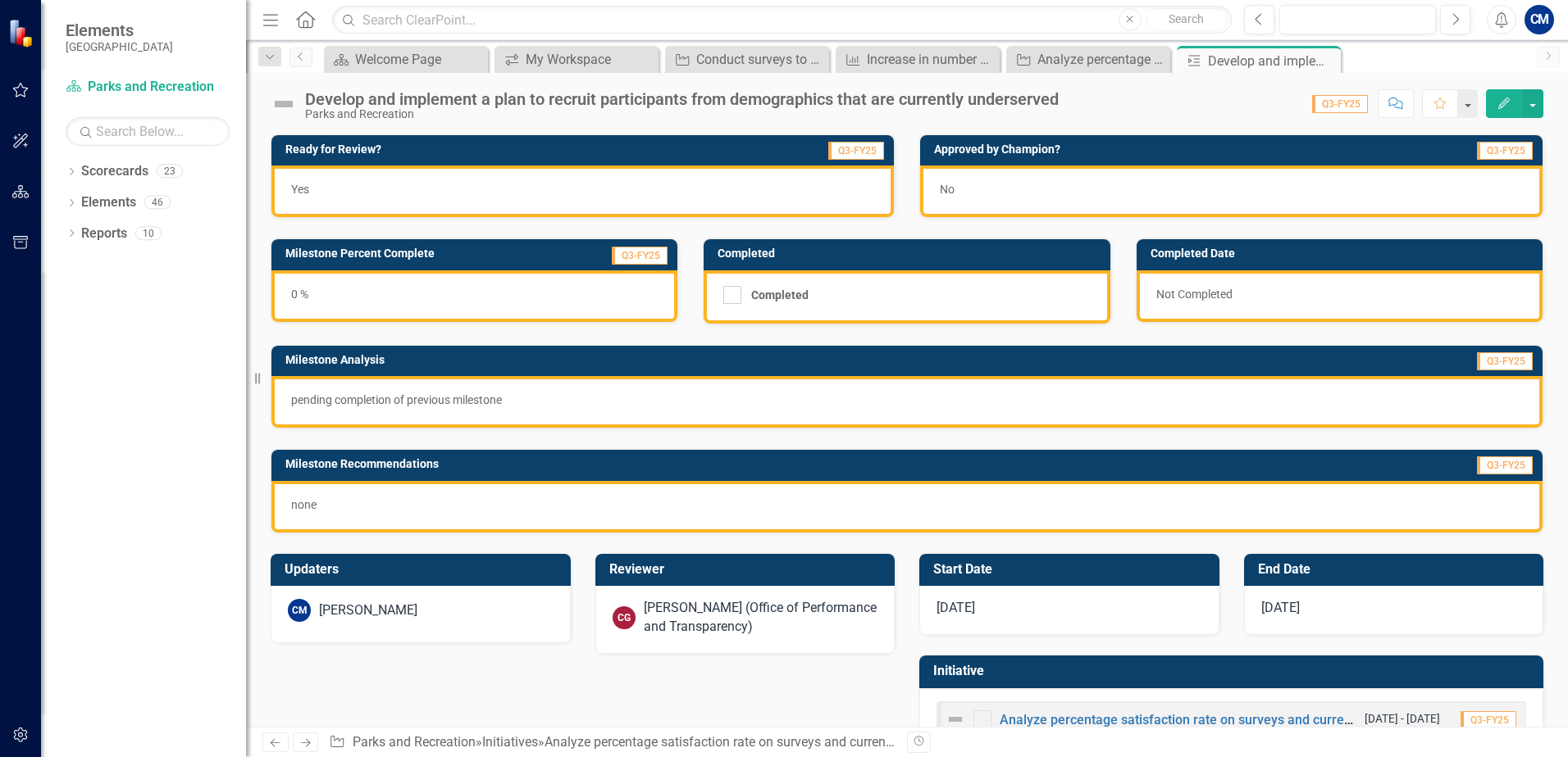
scroll to position [52, 0]
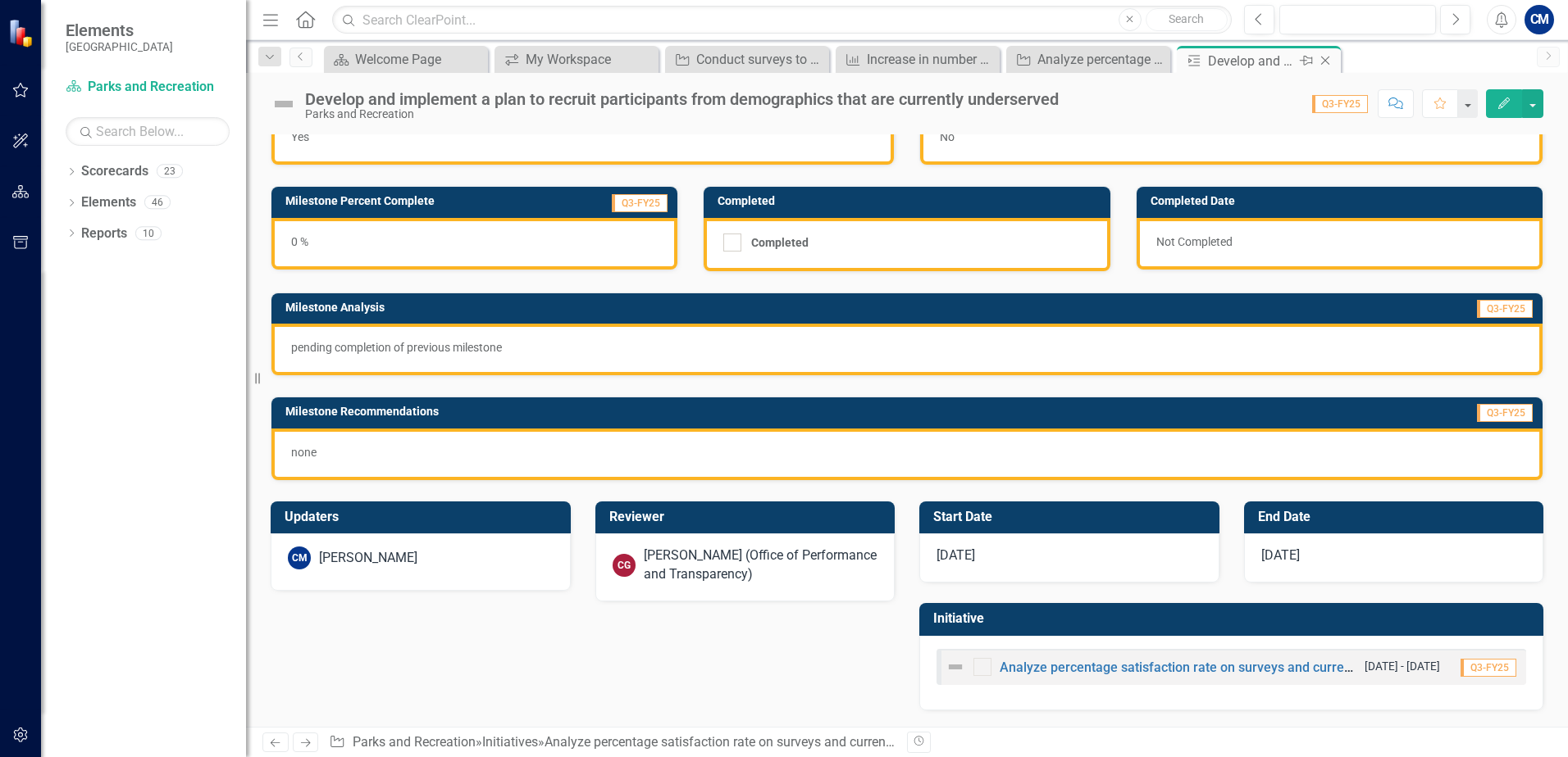
click at [1328, 56] on icon "Close" at bounding box center [1325, 61] width 16 height 14
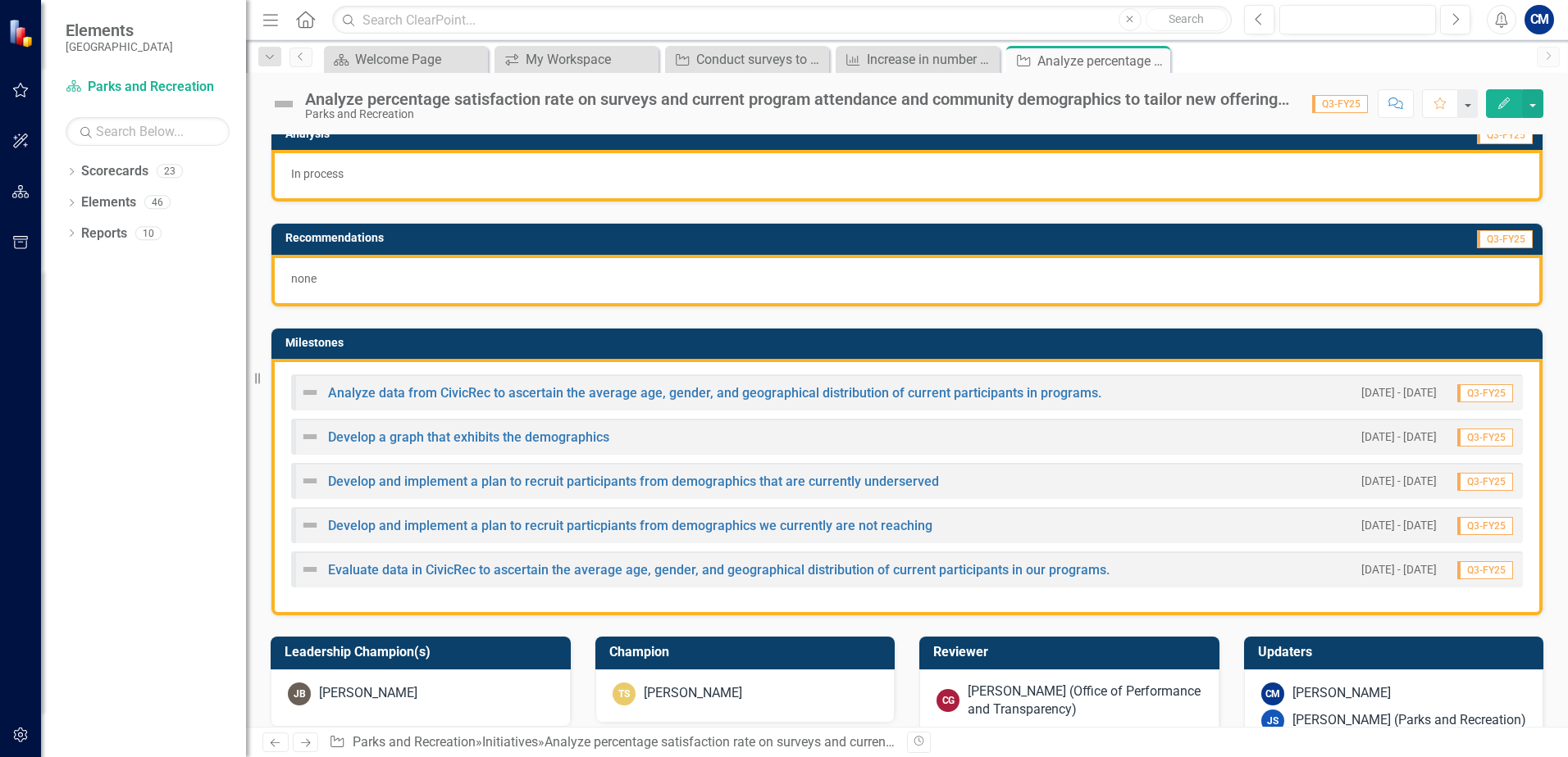
scroll to position [246, 0]
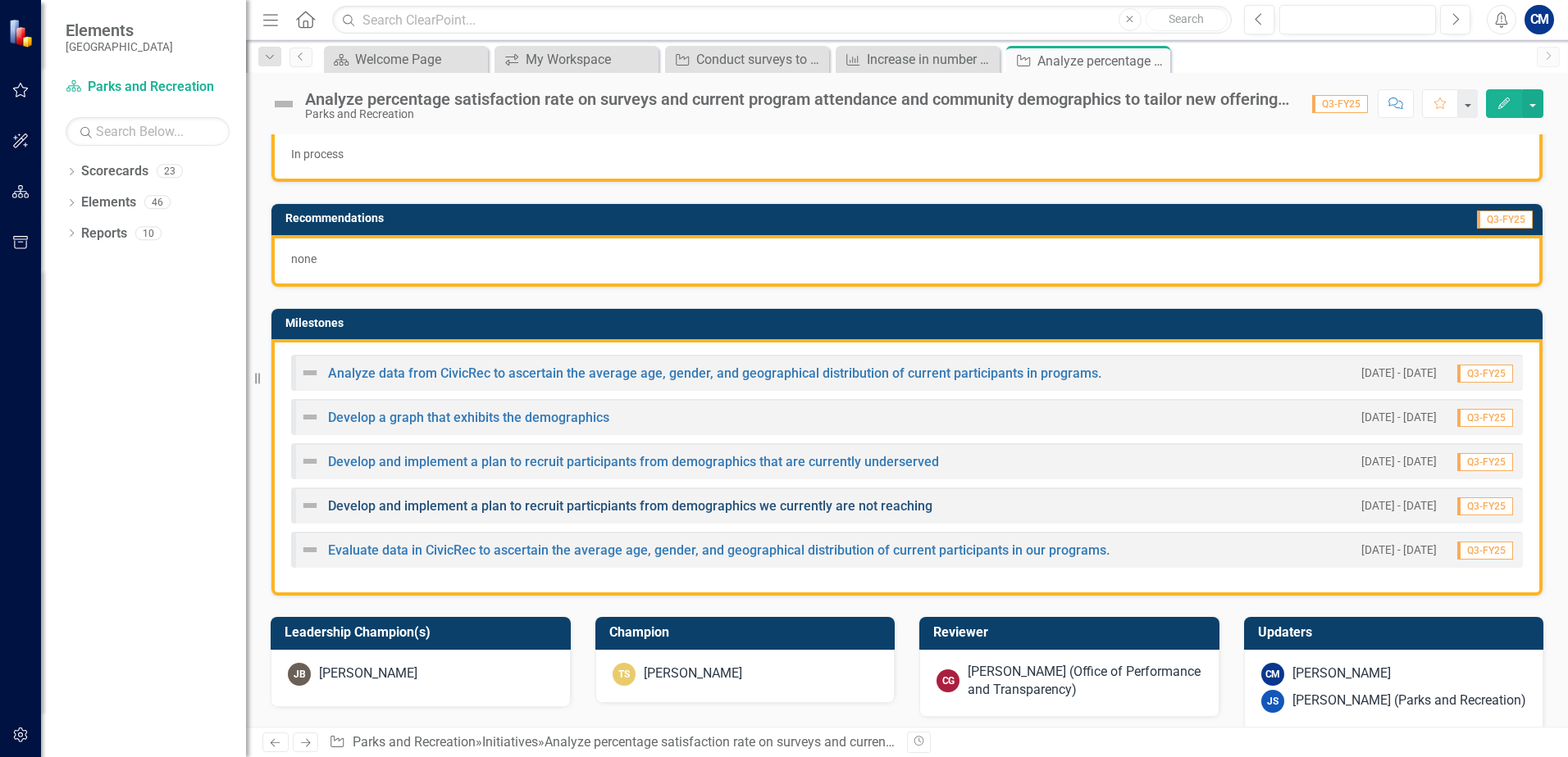
click at [472, 507] on link "Develop and implement a plan to recruit particpiants from demographics we curre…" at bounding box center [629, 506] width 604 height 16
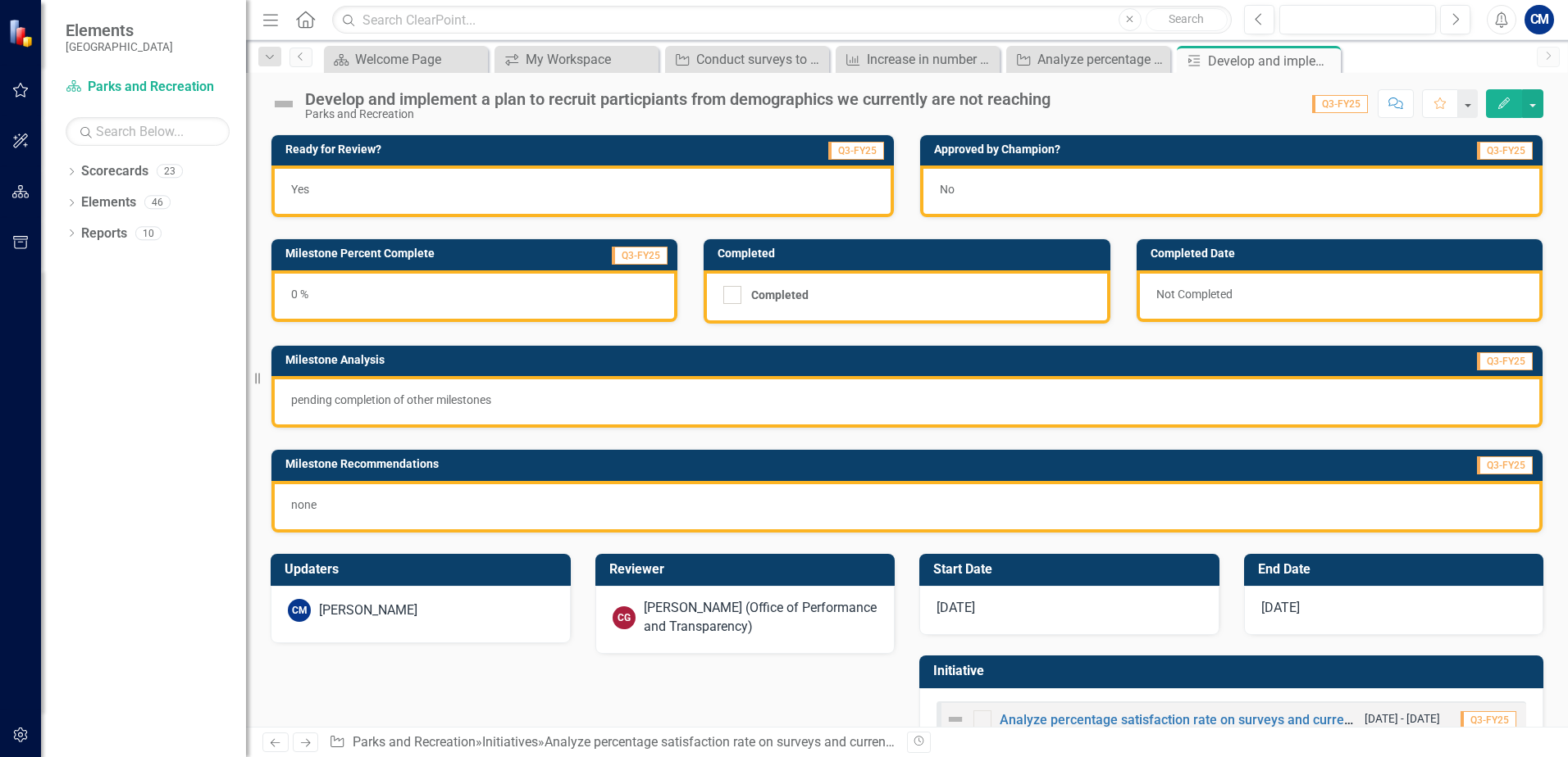
scroll to position [52, 0]
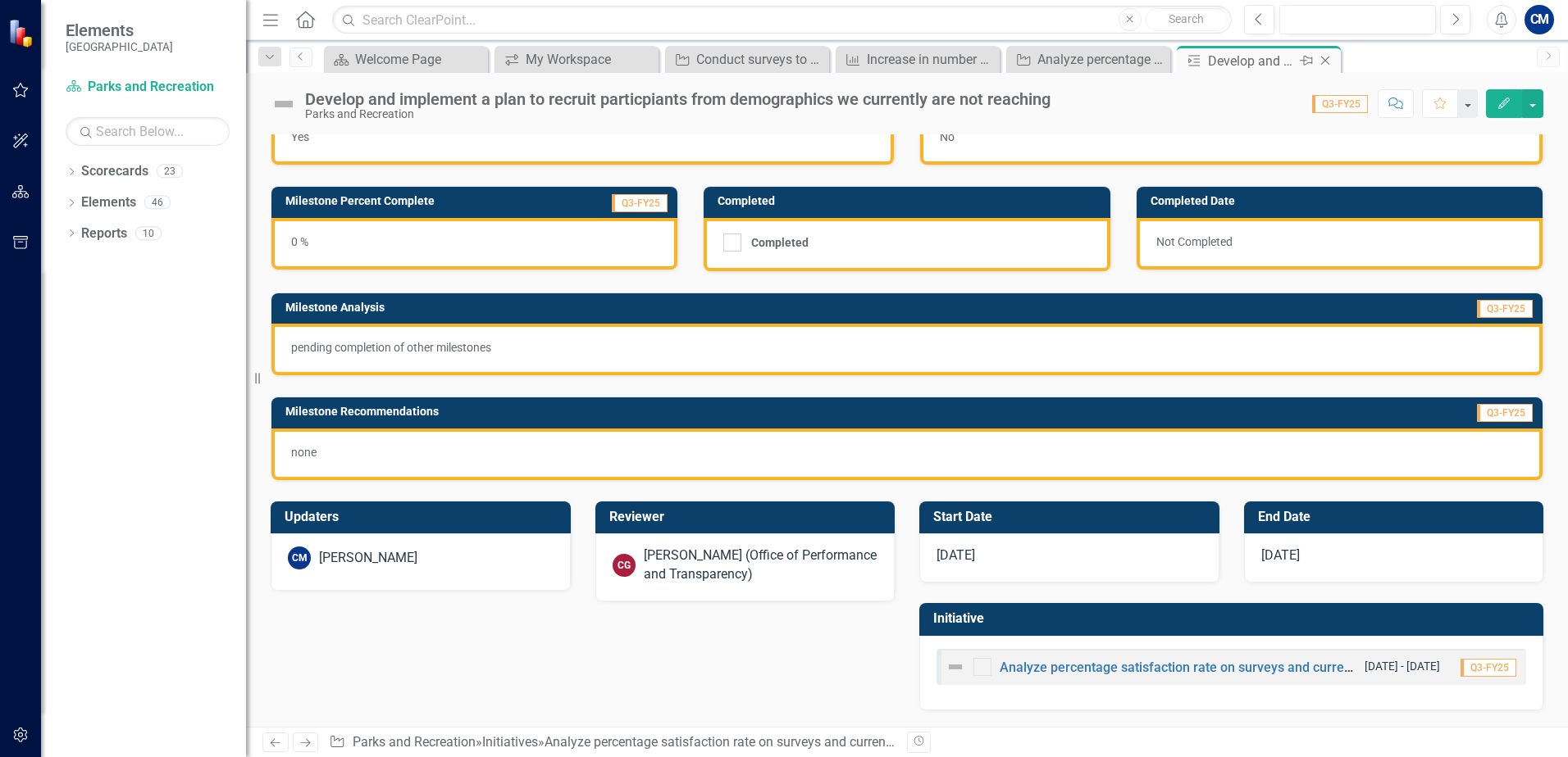
click at [1328, 61] on icon "Close" at bounding box center [1325, 61] width 16 height 14
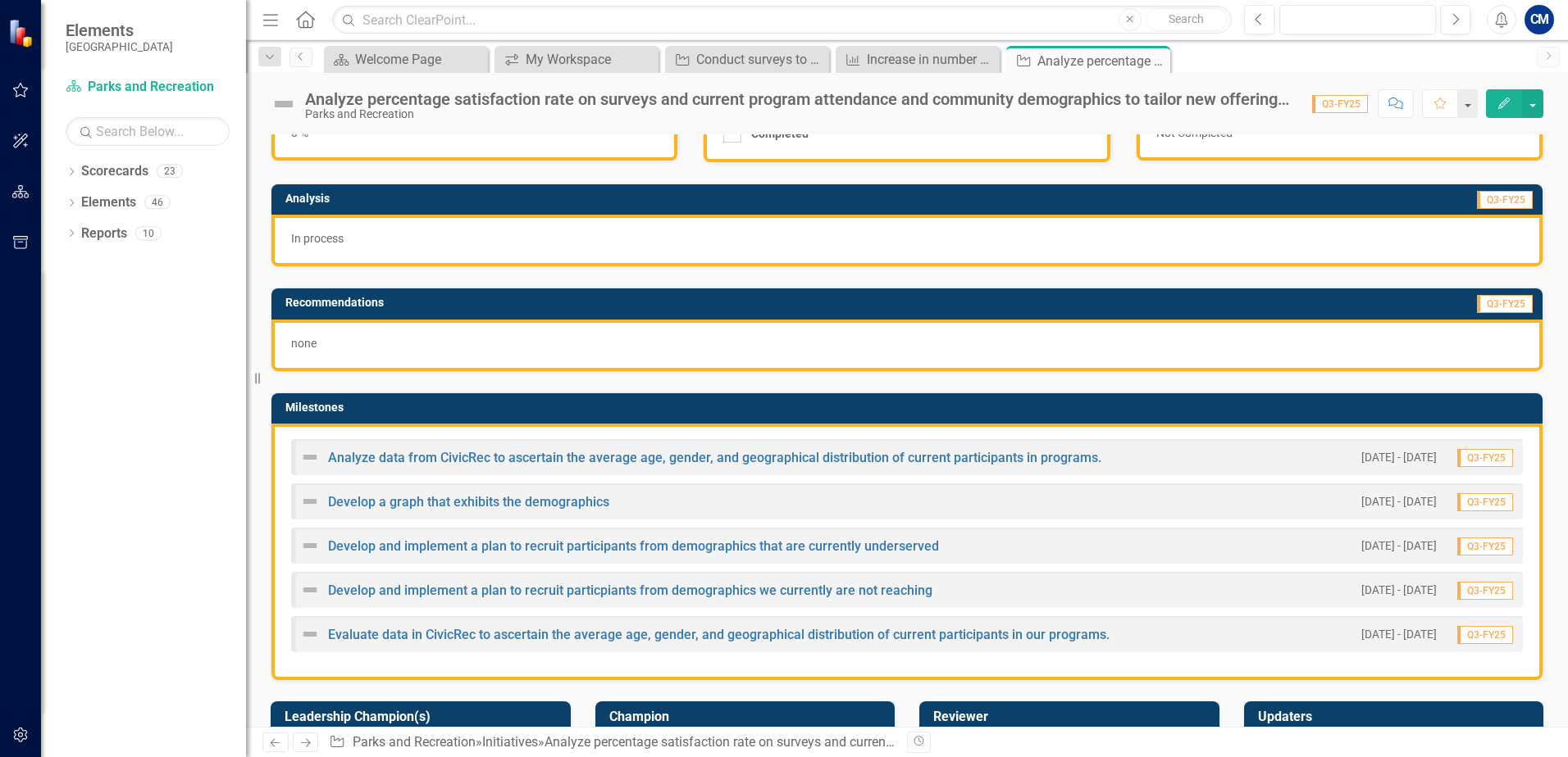
scroll to position [164, 0]
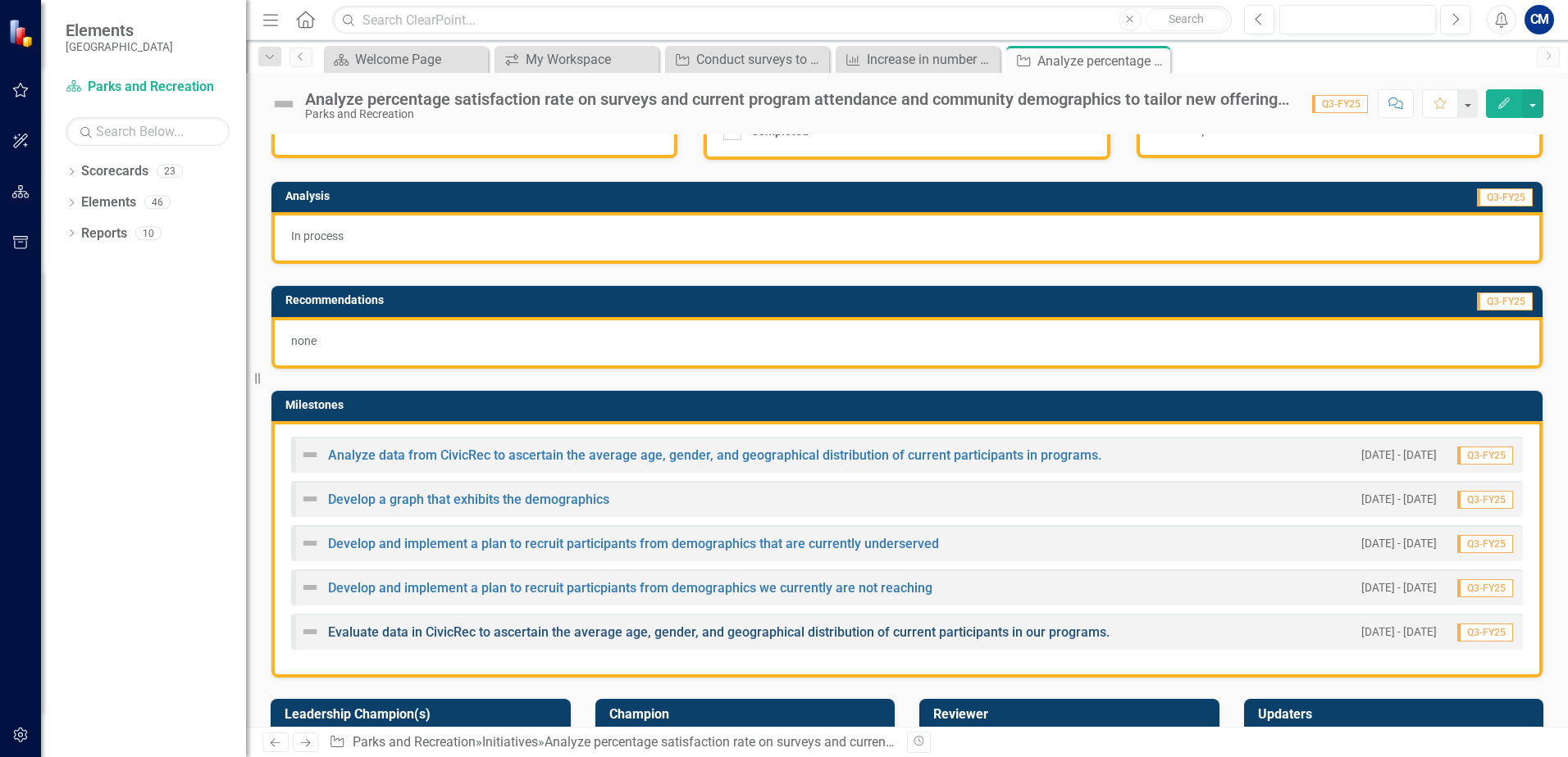
click at [385, 635] on link "Evaluate data in CivicRec to ascertain the average age, gender, and geographica…" at bounding box center [719, 632] width 782 height 16
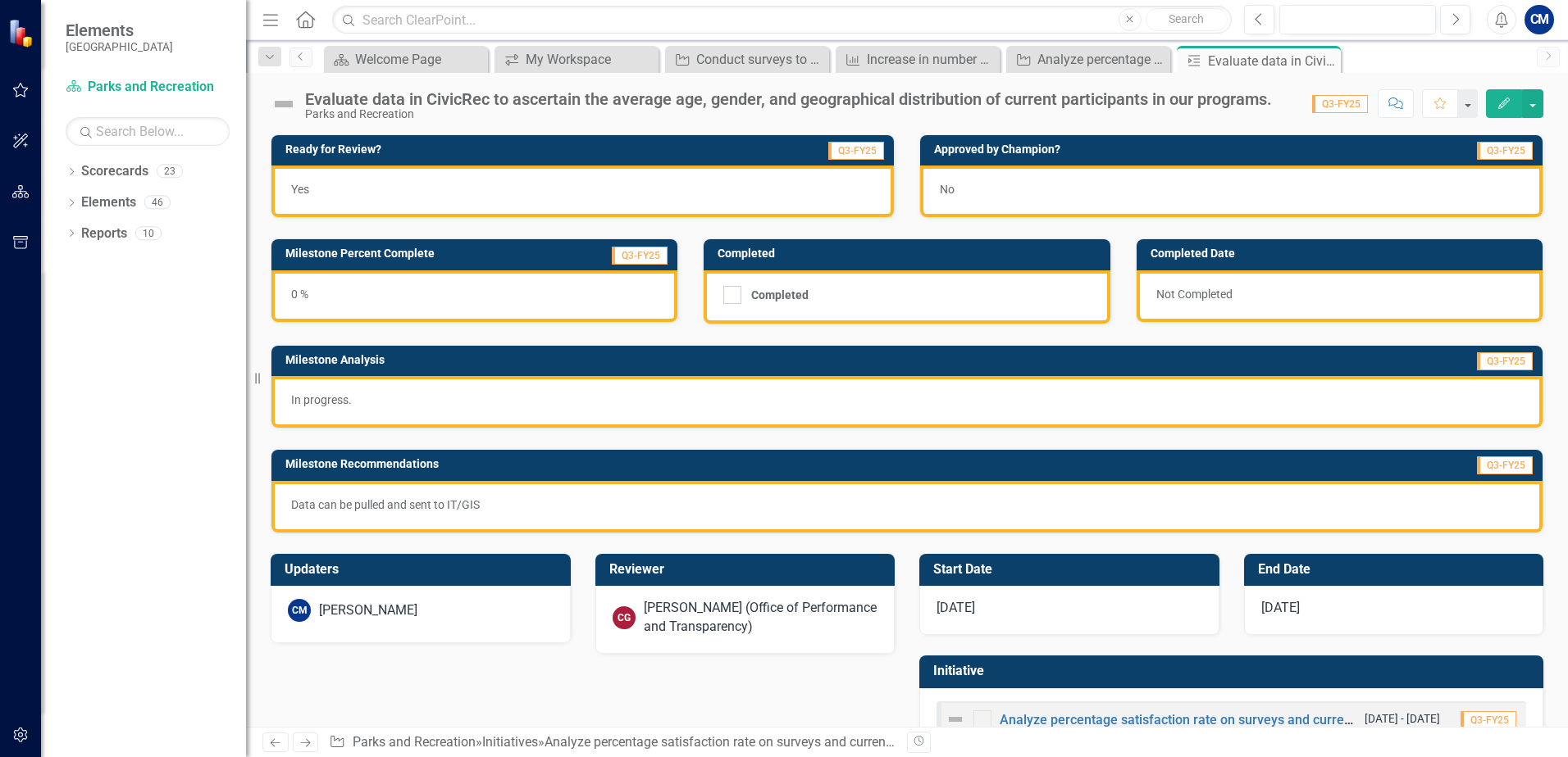
scroll to position [52, 0]
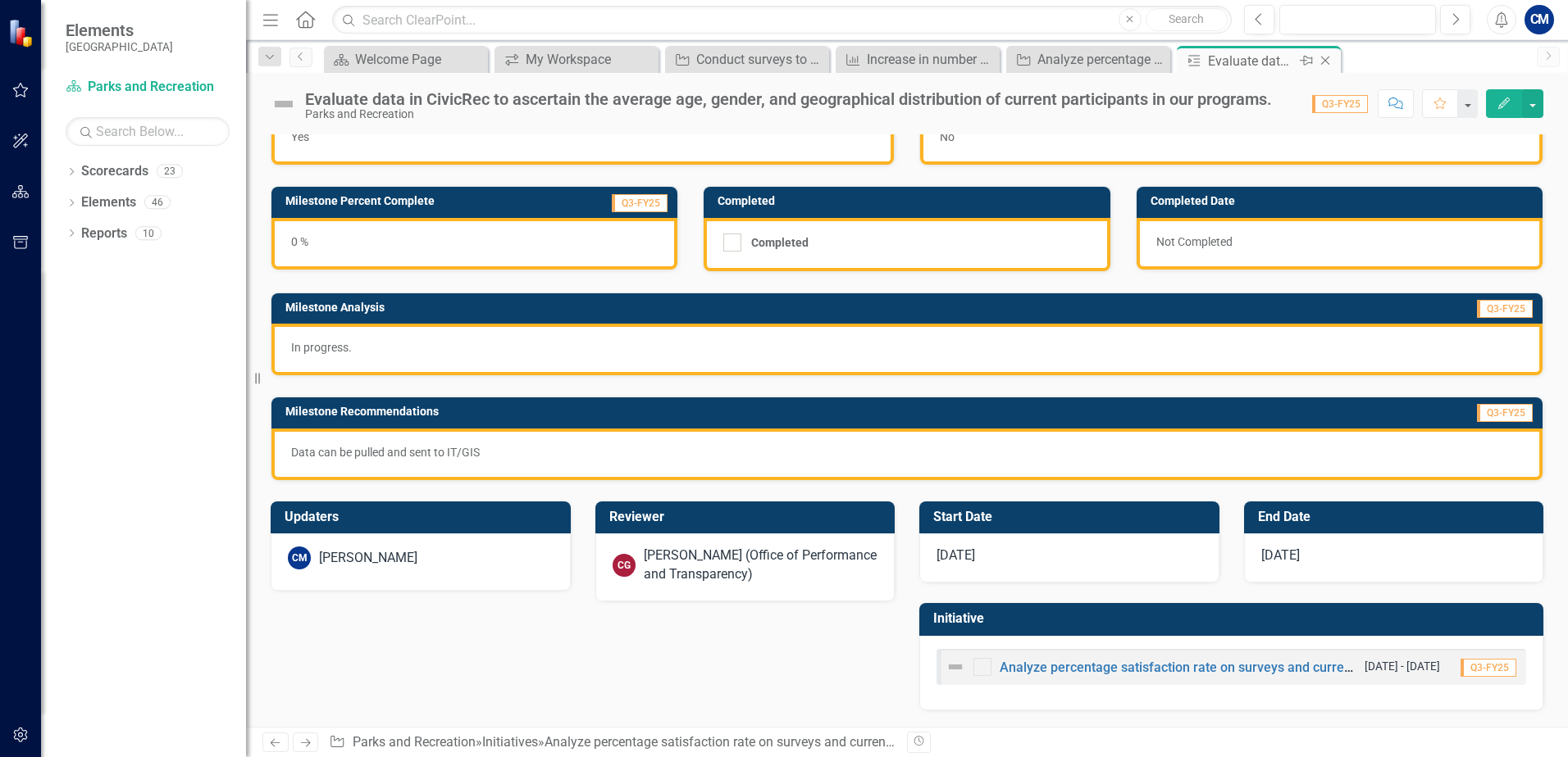
click at [1328, 59] on icon "Close" at bounding box center [1325, 61] width 16 height 14
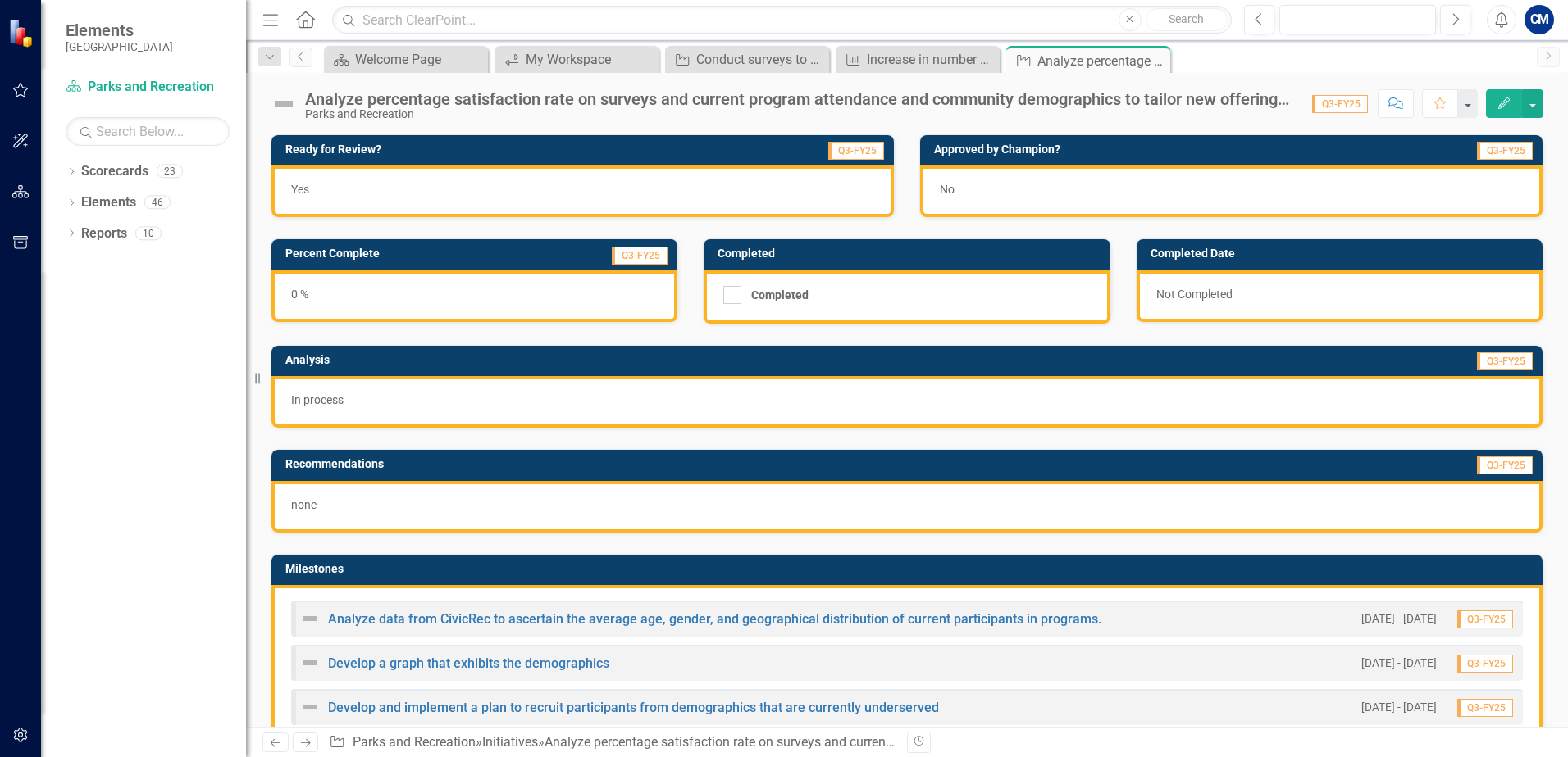
drag, startPoint x: 1156, startPoint y: 56, endPoint x: 0, endPoint y: 338, distance: 1189.9
click at [0, 0] on icon "Close" at bounding box center [0, 0] width 0 height 0
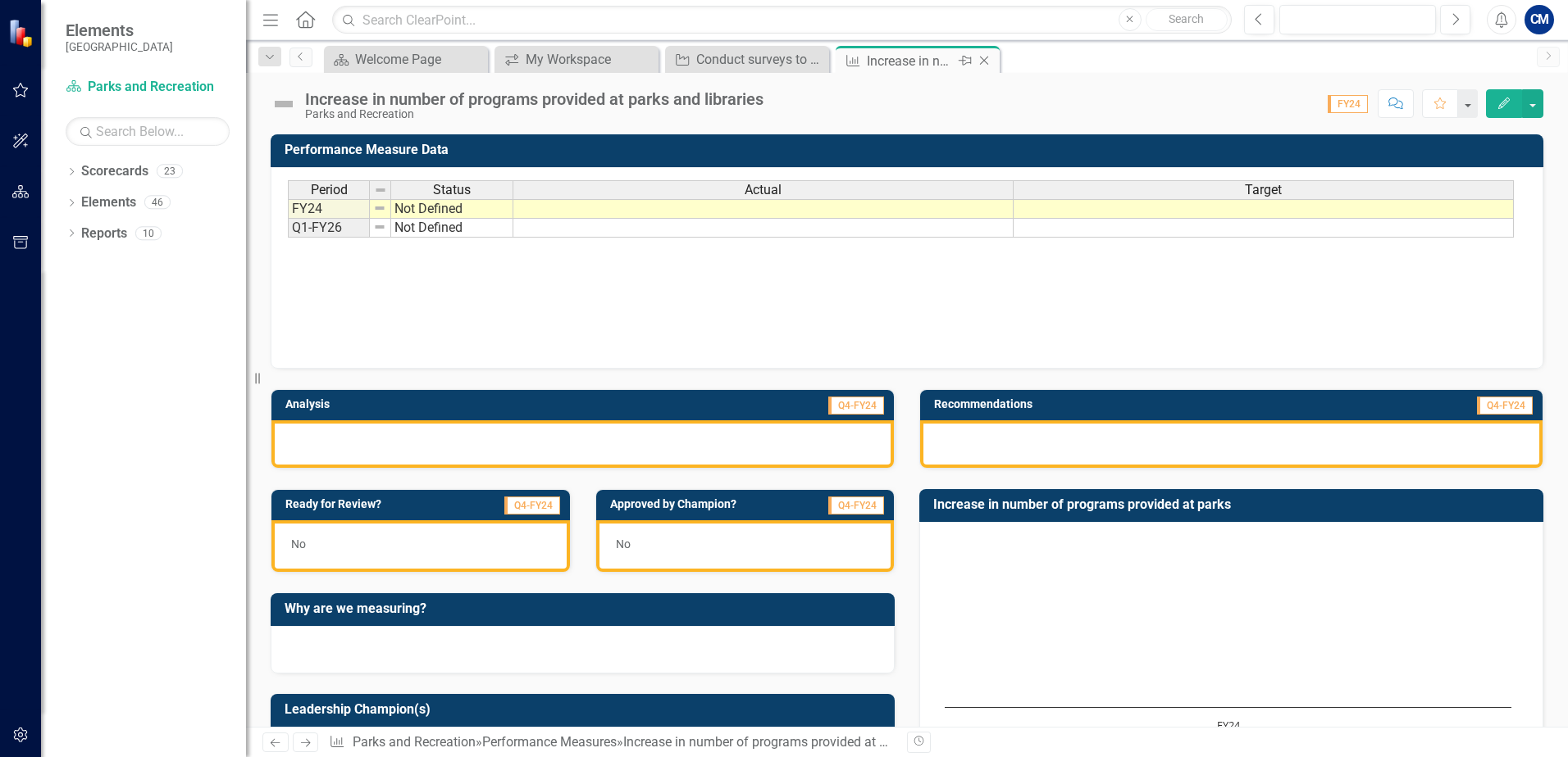
click at [982, 61] on icon "Close" at bounding box center [983, 61] width 16 height 14
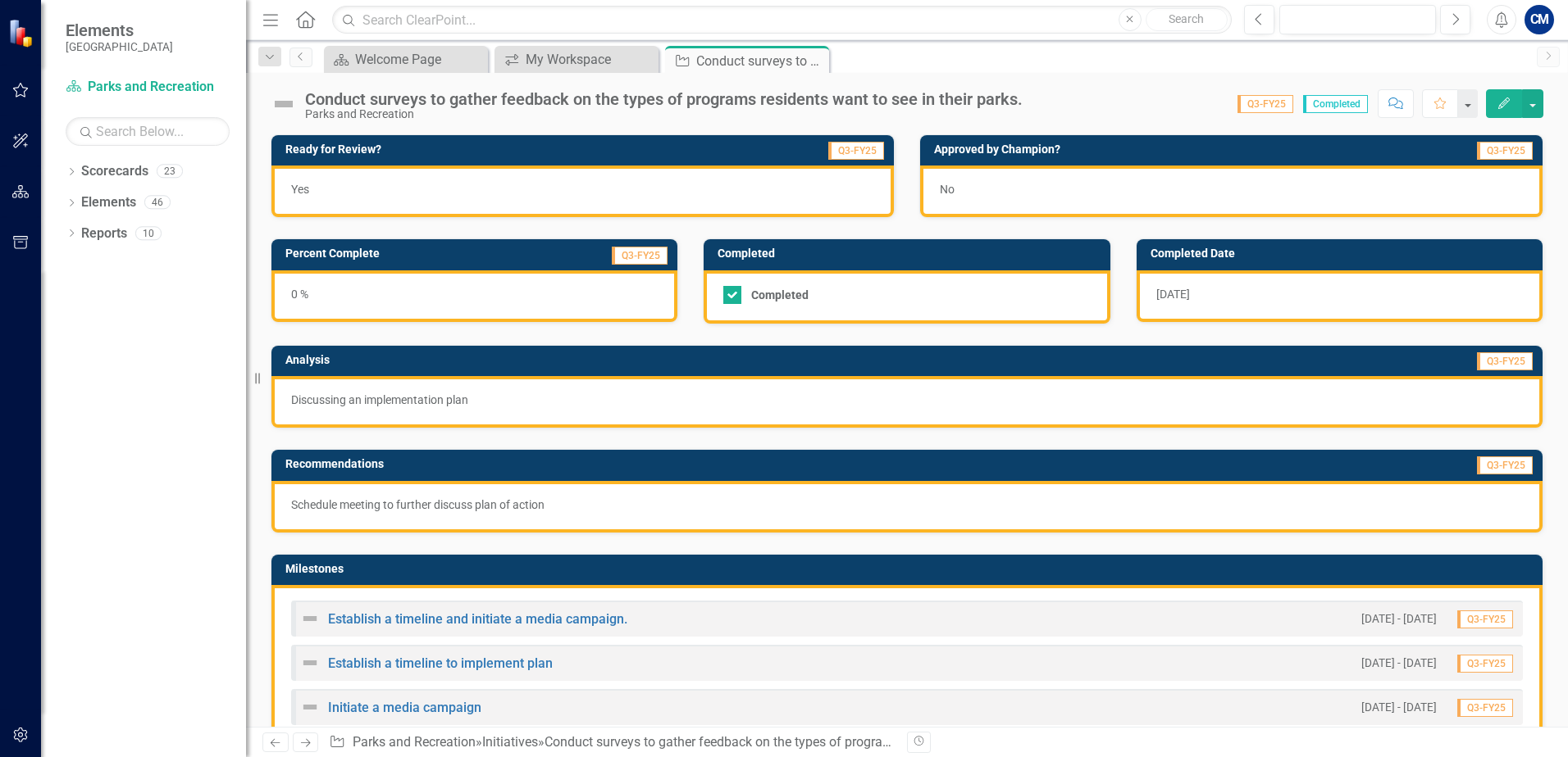
click at [0, 0] on icon "Close" at bounding box center [0, 0] width 0 height 0
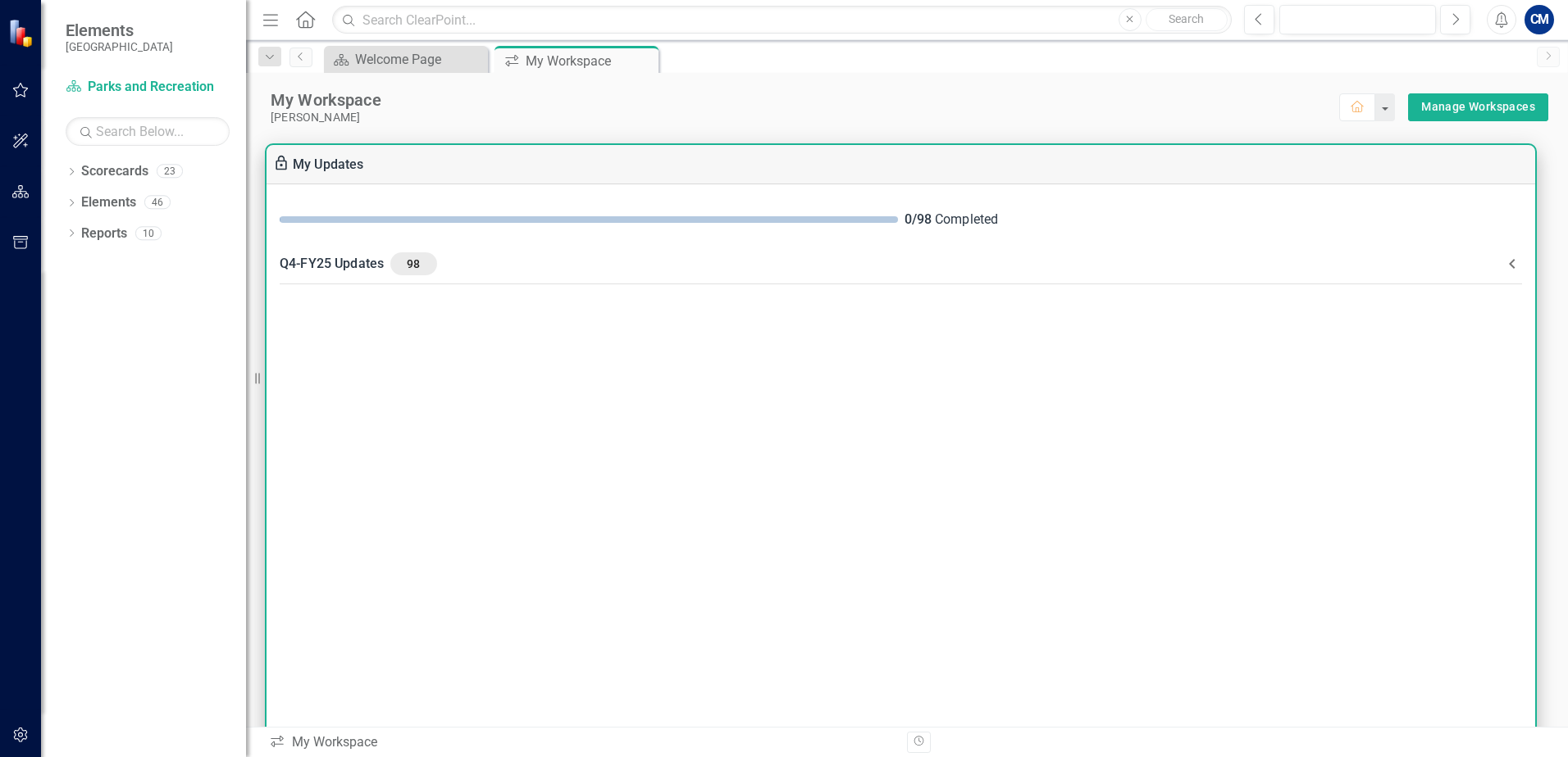
click at [1515, 261] on icon at bounding box center [1512, 264] width 19 height 19
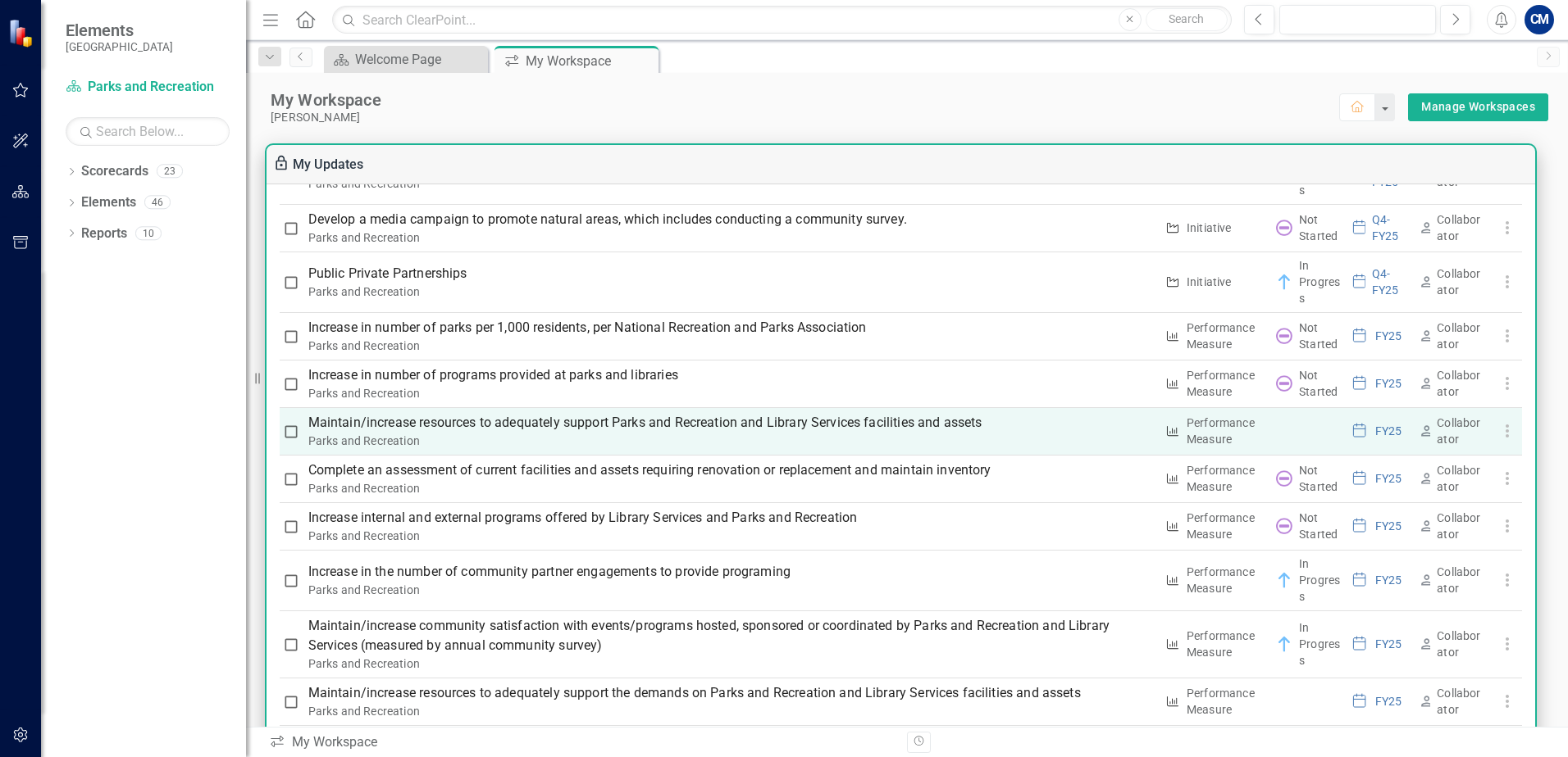
scroll to position [1639, 0]
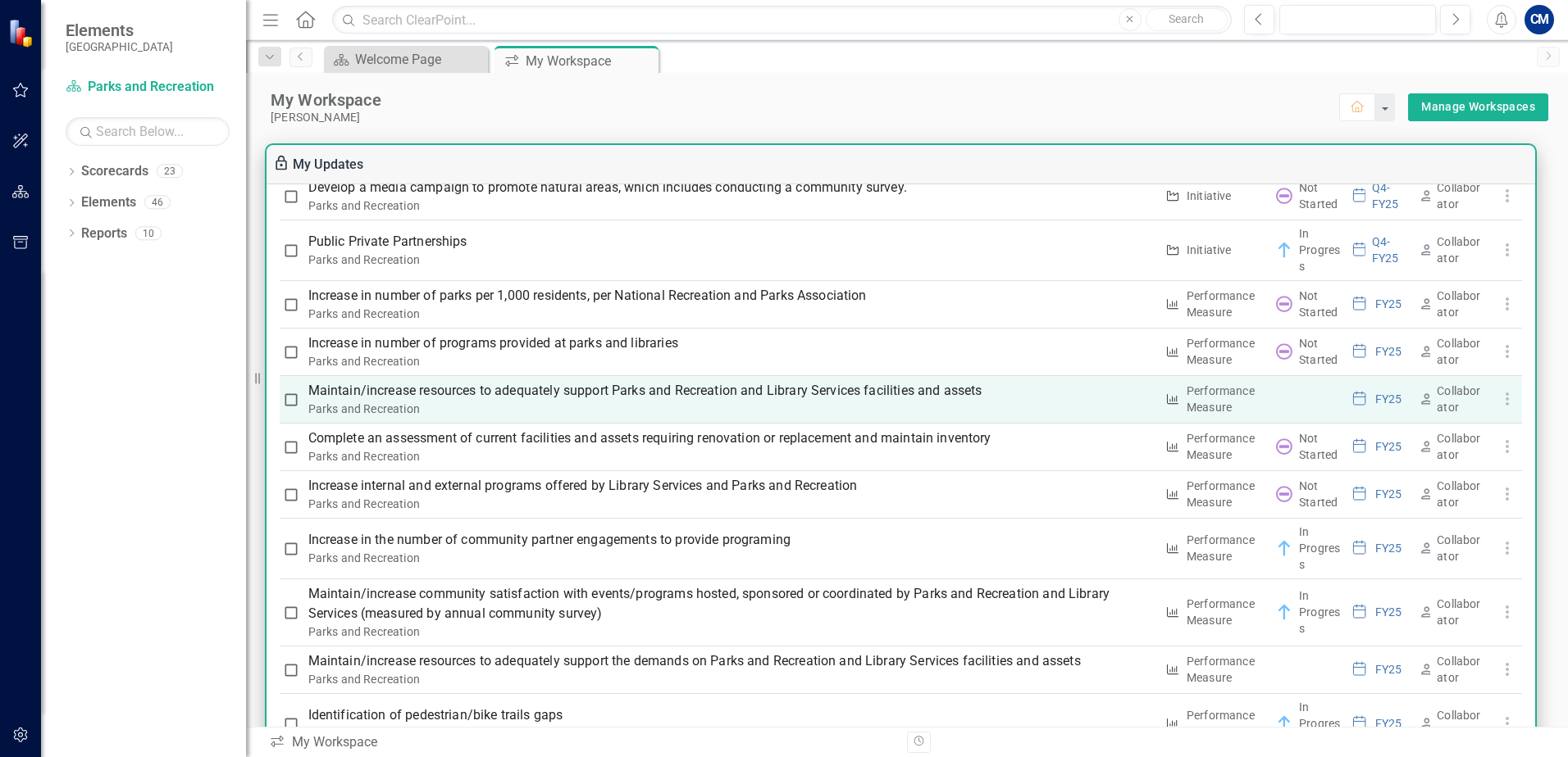
click at [482, 395] on p "Maintain/increase resources to adequately support Parks and Recreation and Libr…" at bounding box center [731, 391] width 847 height 19
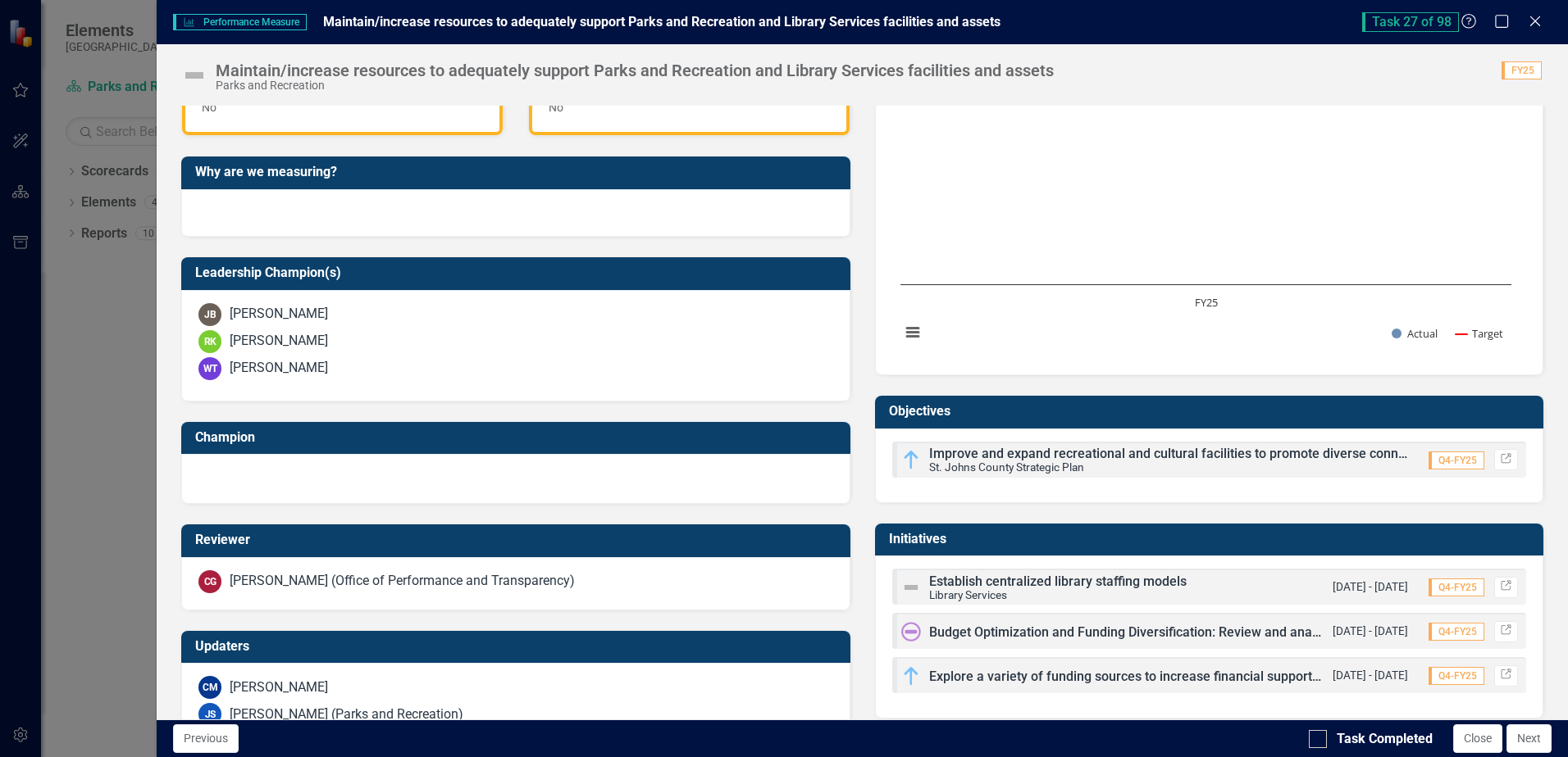
scroll to position [453, 0]
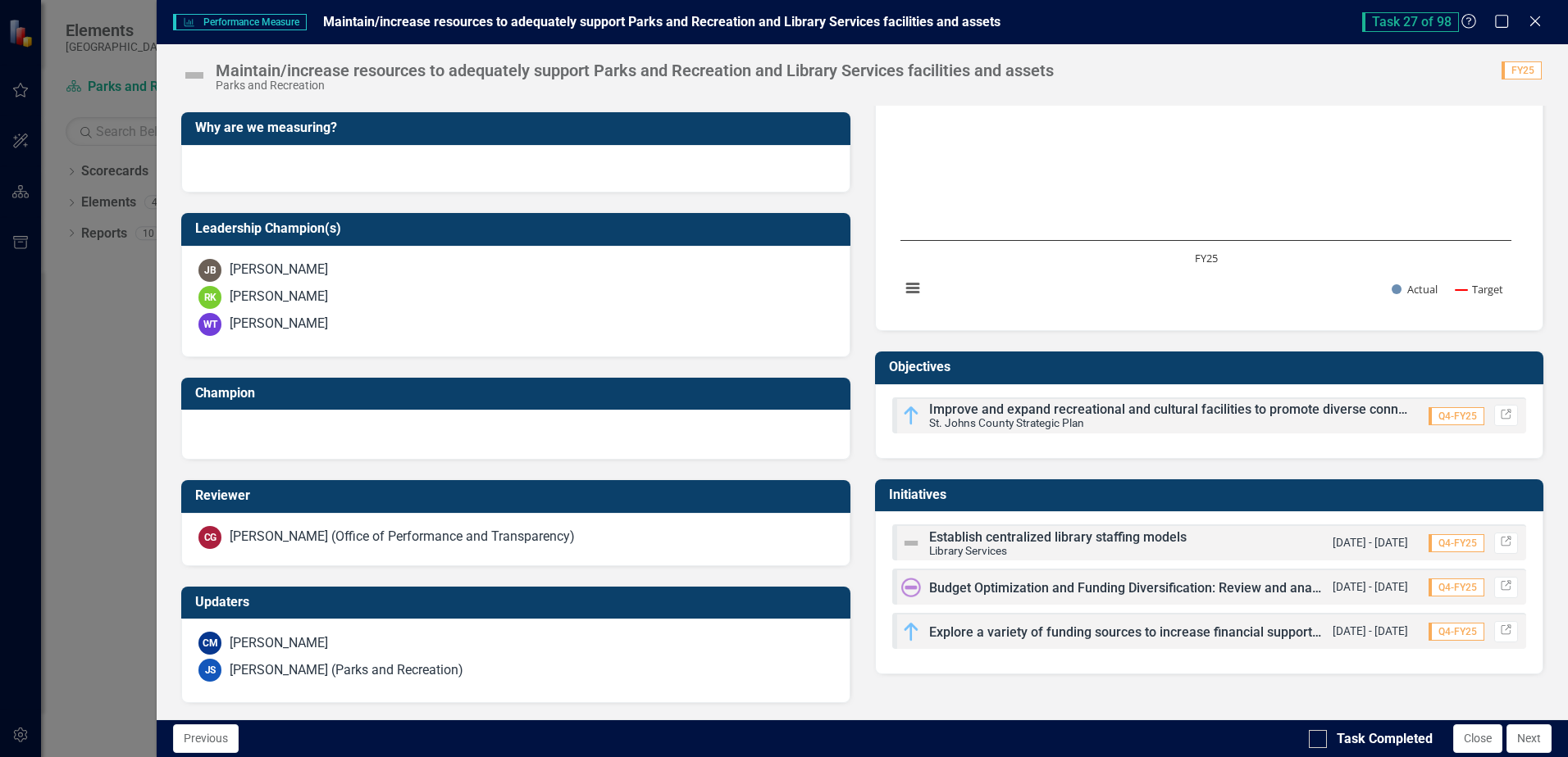
click at [1047, 592] on span "Budget Optimization and Funding Diversification: Review and analyze current bud…" at bounding box center [1440, 588] width 1022 height 16
click at [1086, 590] on span "Budget Optimization and Funding Diversification: Review and analyze current bud…" at bounding box center [1440, 588] width 1022 height 16
click at [1500, 588] on icon "Link" at bounding box center [1506, 586] width 13 height 10
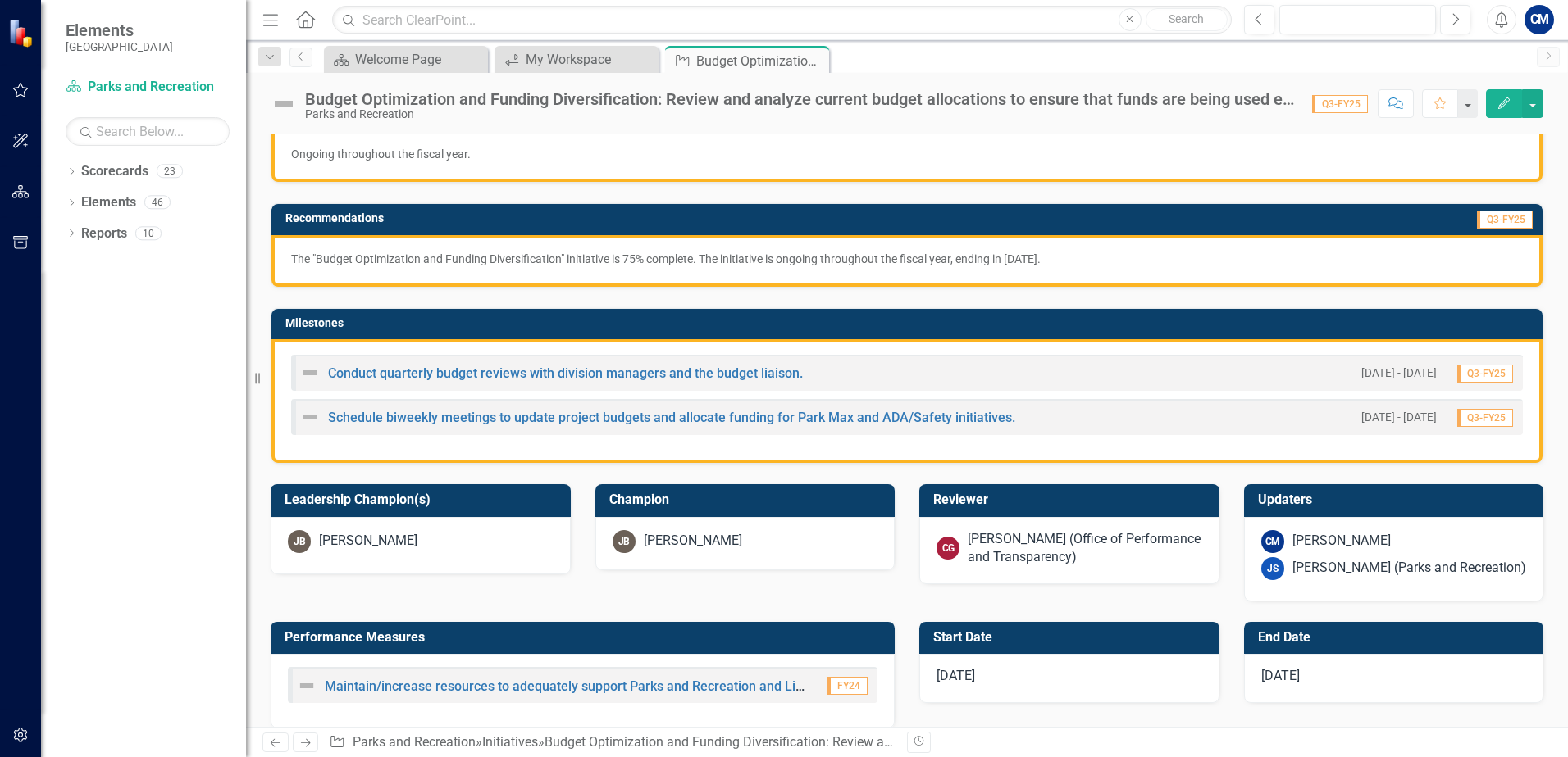
scroll to position [328, 0]
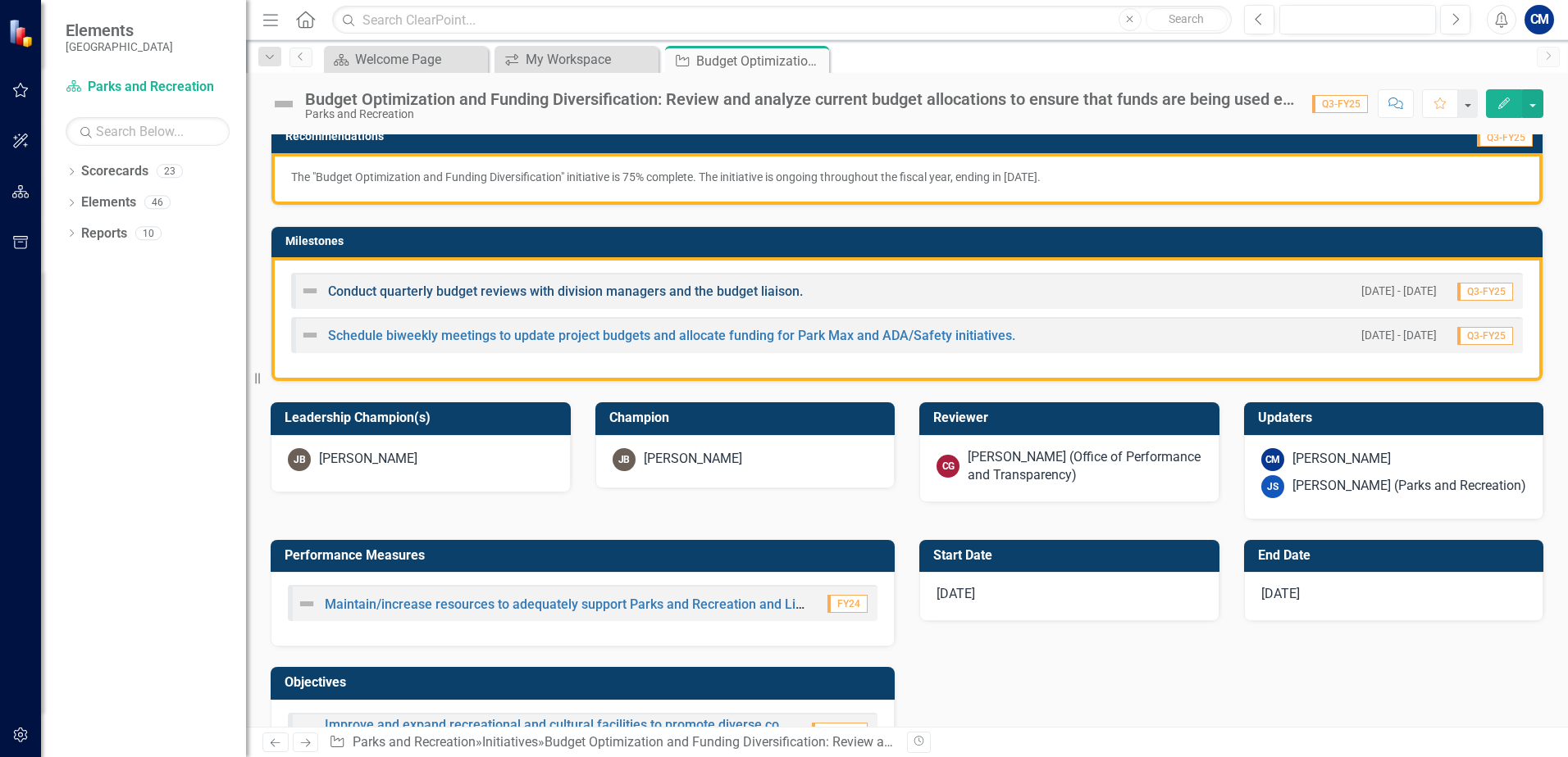
click at [460, 291] on link "Conduct quarterly budget reviews with division managers and the budget liaison." at bounding box center [565, 292] width 475 height 16
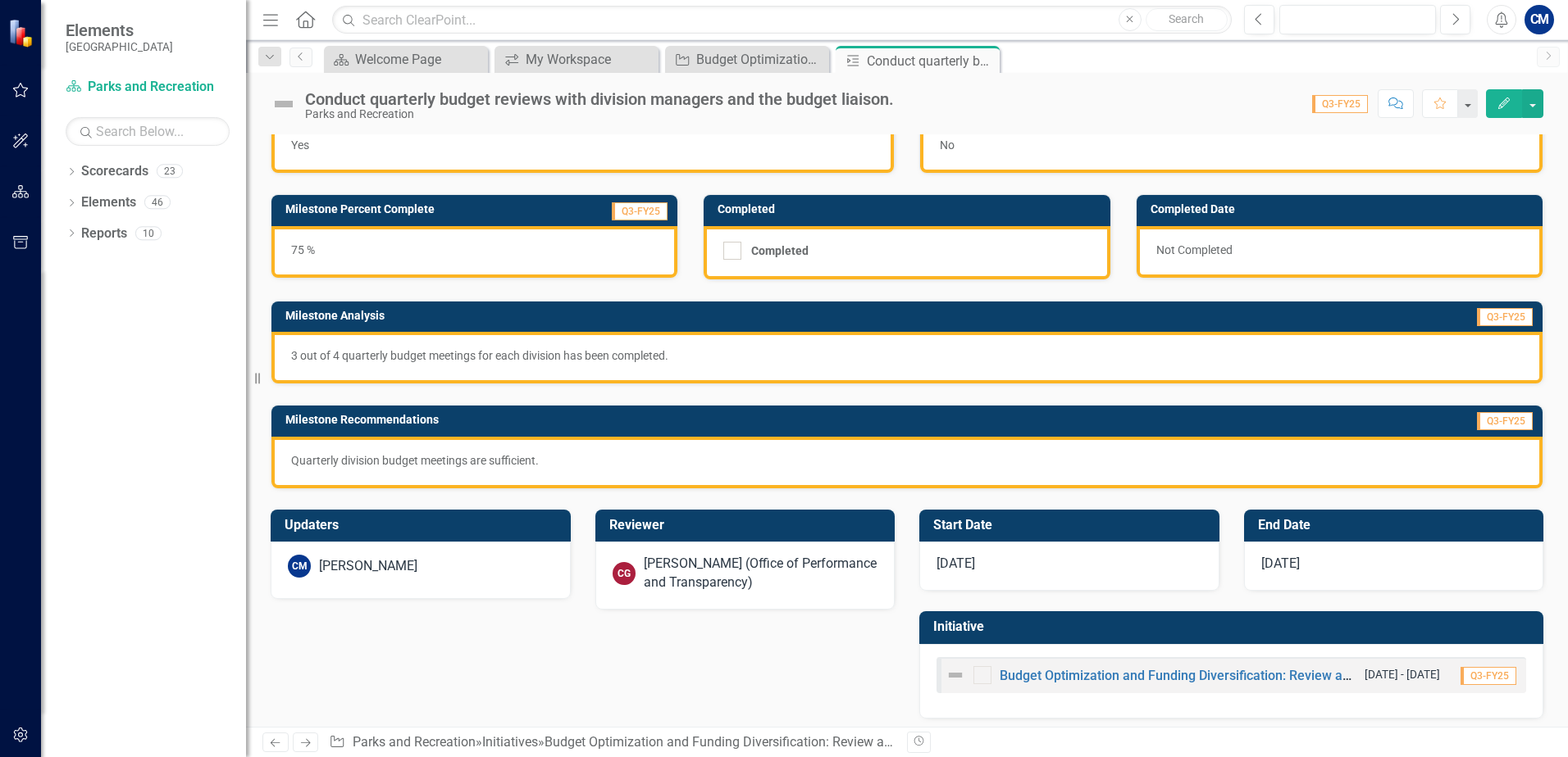
scroll to position [52, 0]
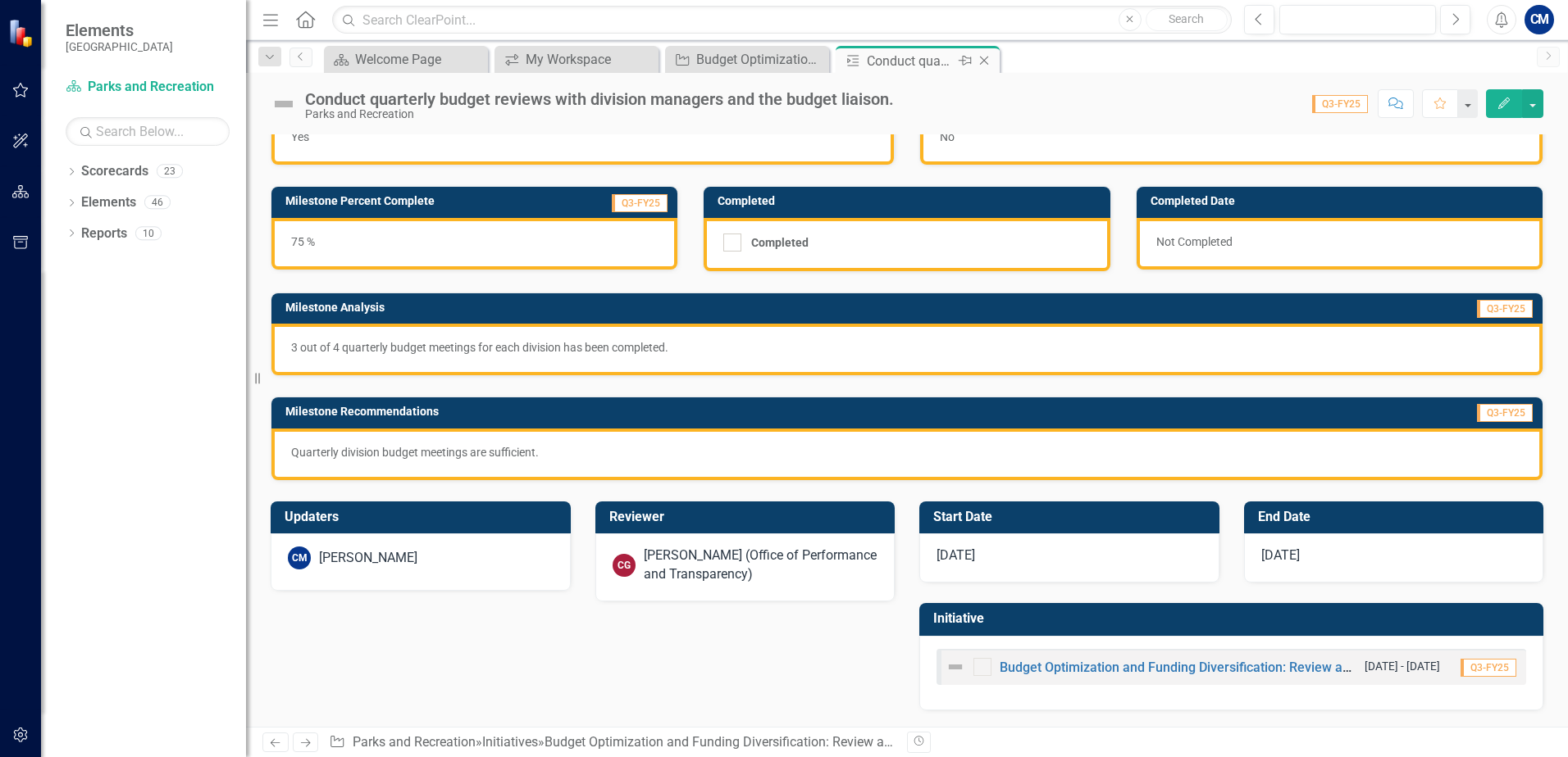
click at [985, 65] on icon "Close" at bounding box center [983, 61] width 16 height 14
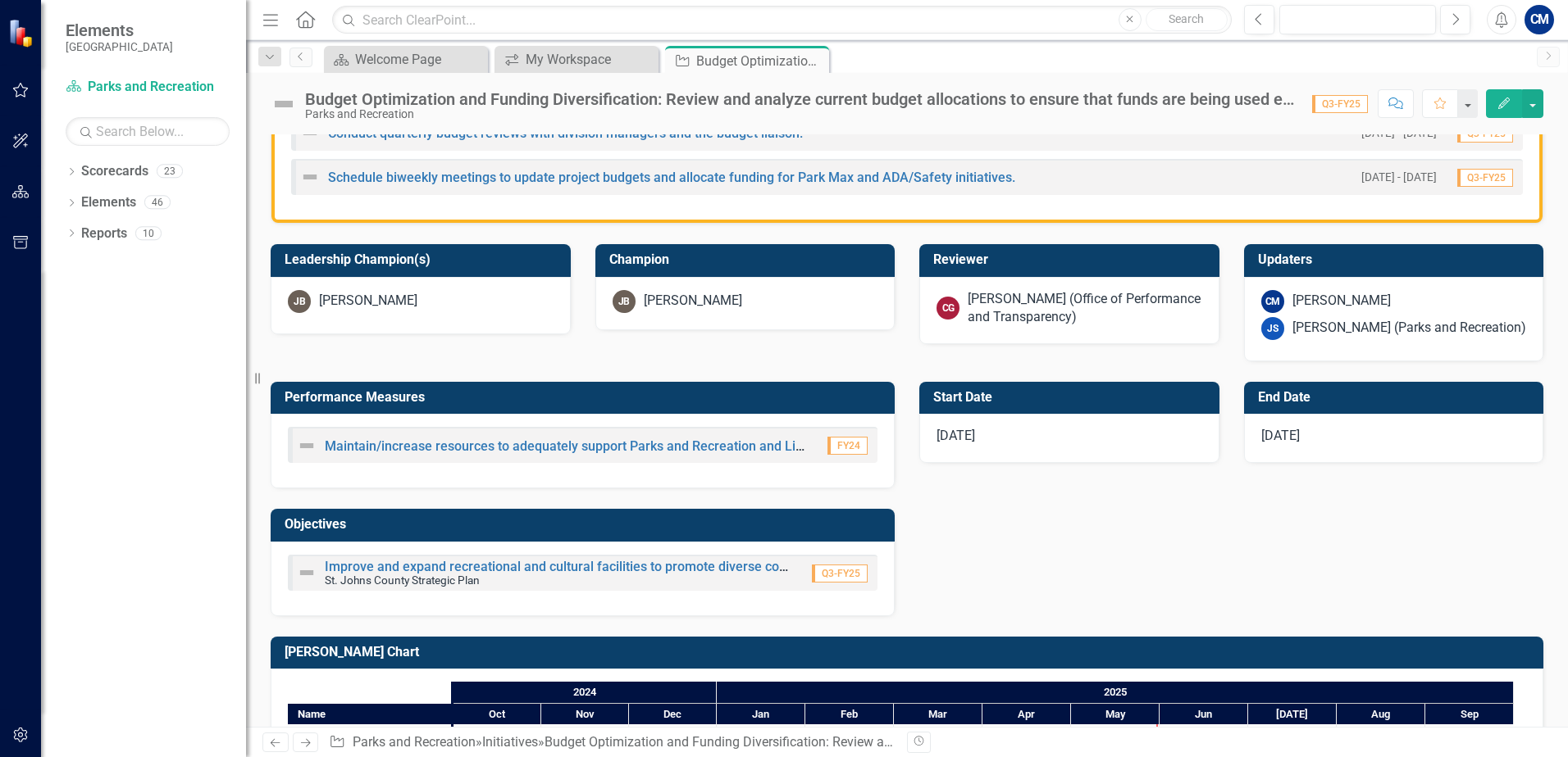
scroll to position [491, 0]
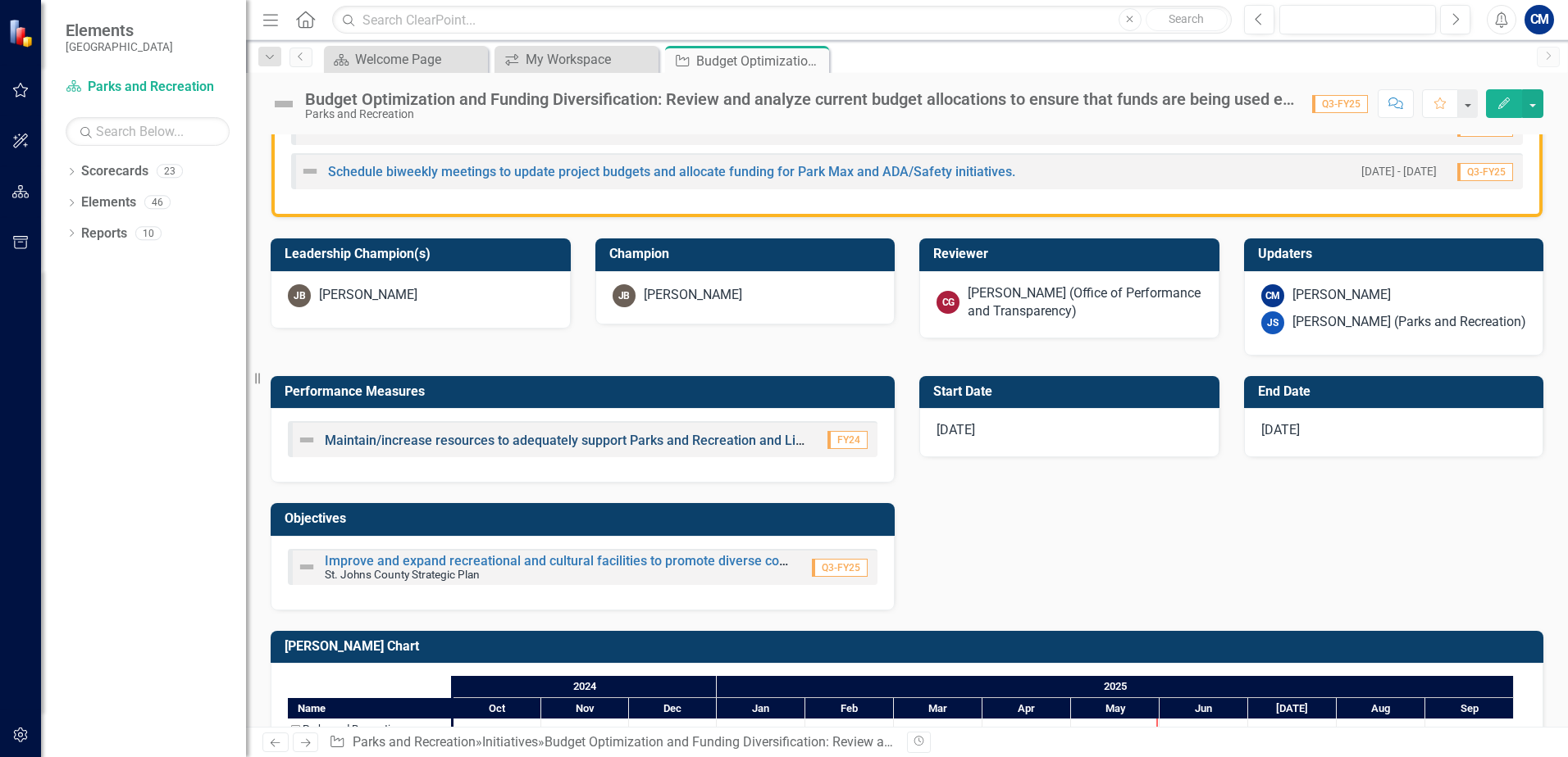
click at [594, 439] on link "Maintain/increase resources to adequately support Parks and Recreation and Libr…" at bounding box center [663, 440] width 677 height 16
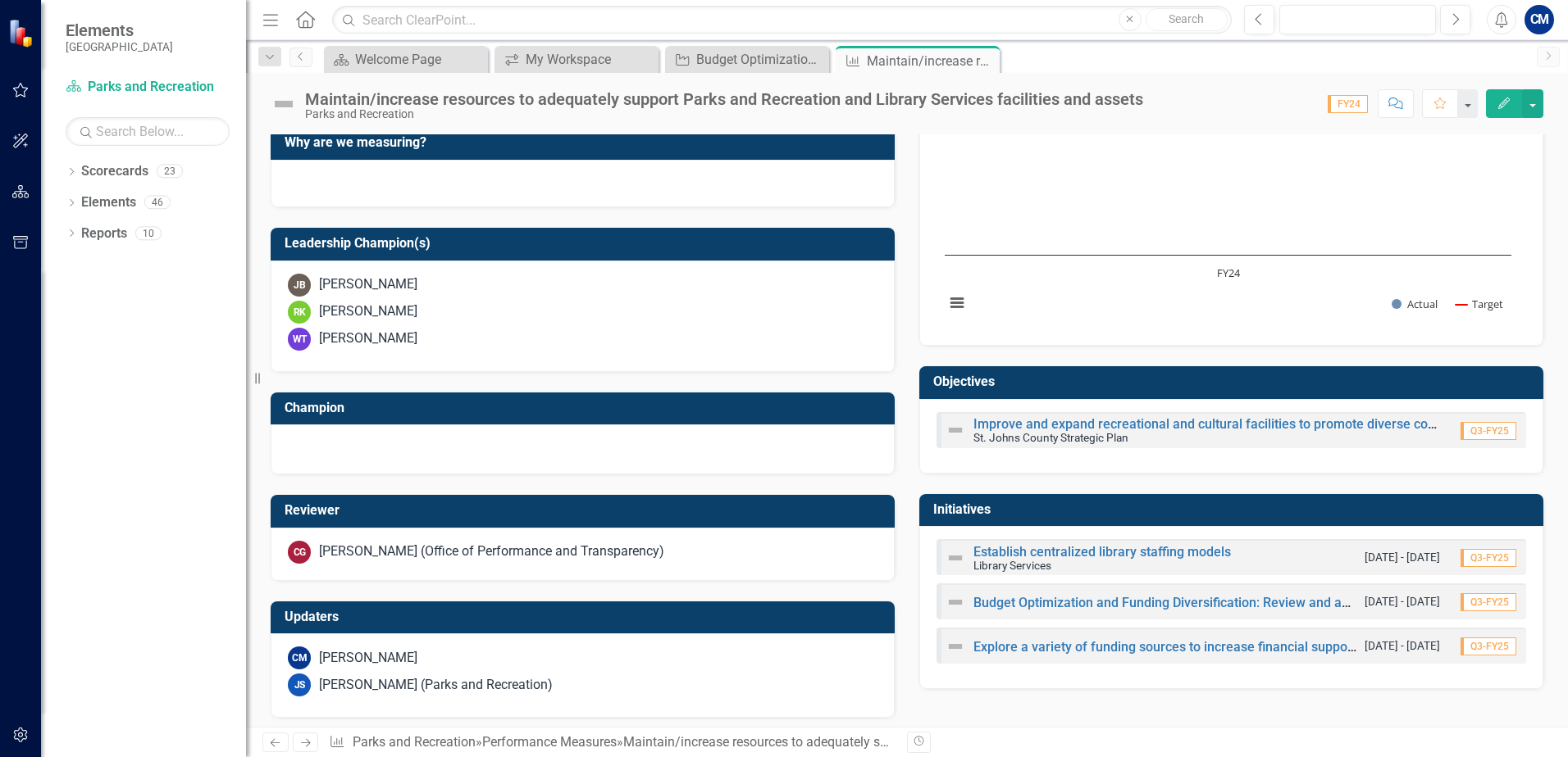
scroll to position [474, 0]
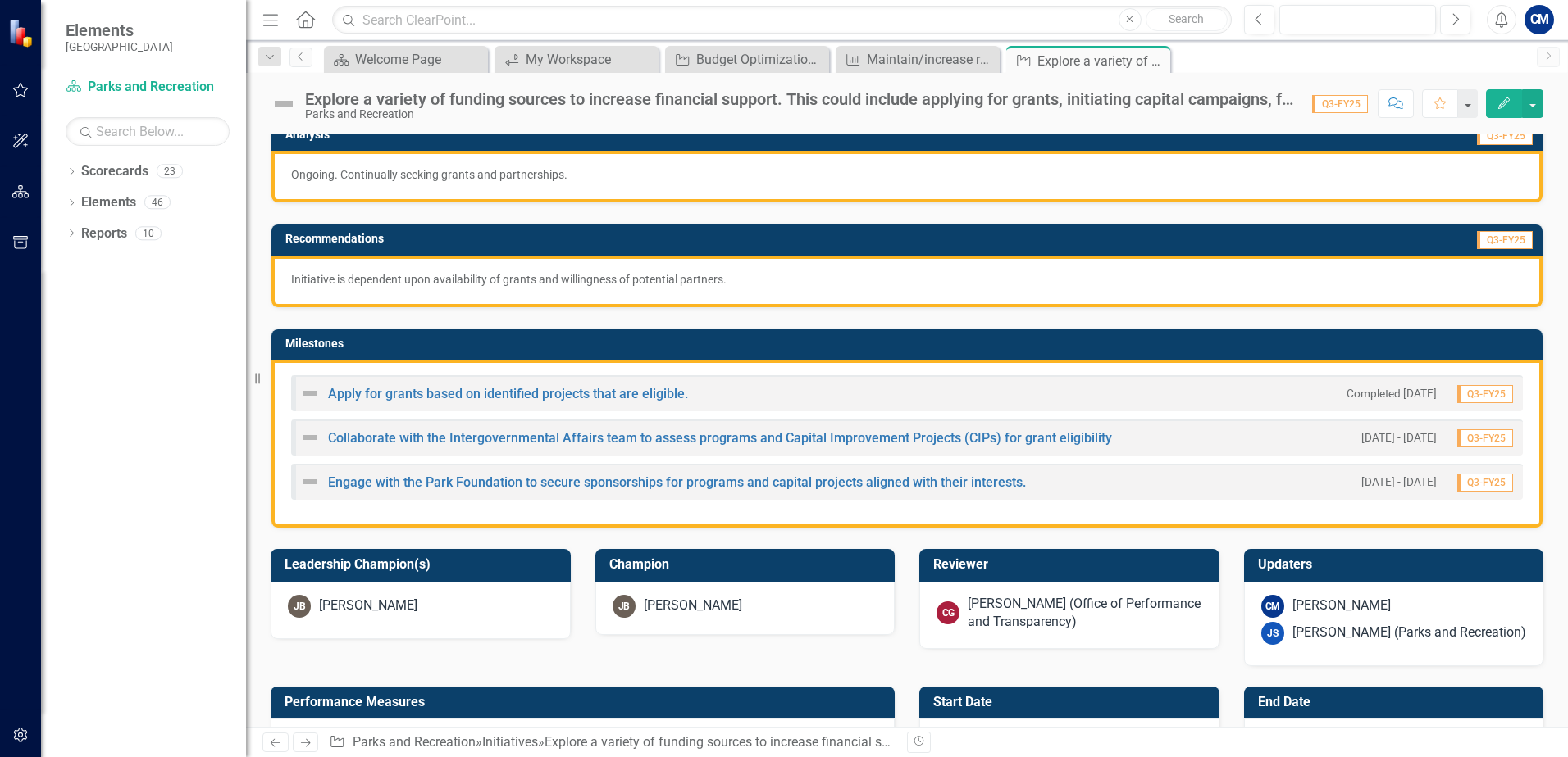
scroll to position [176, 0]
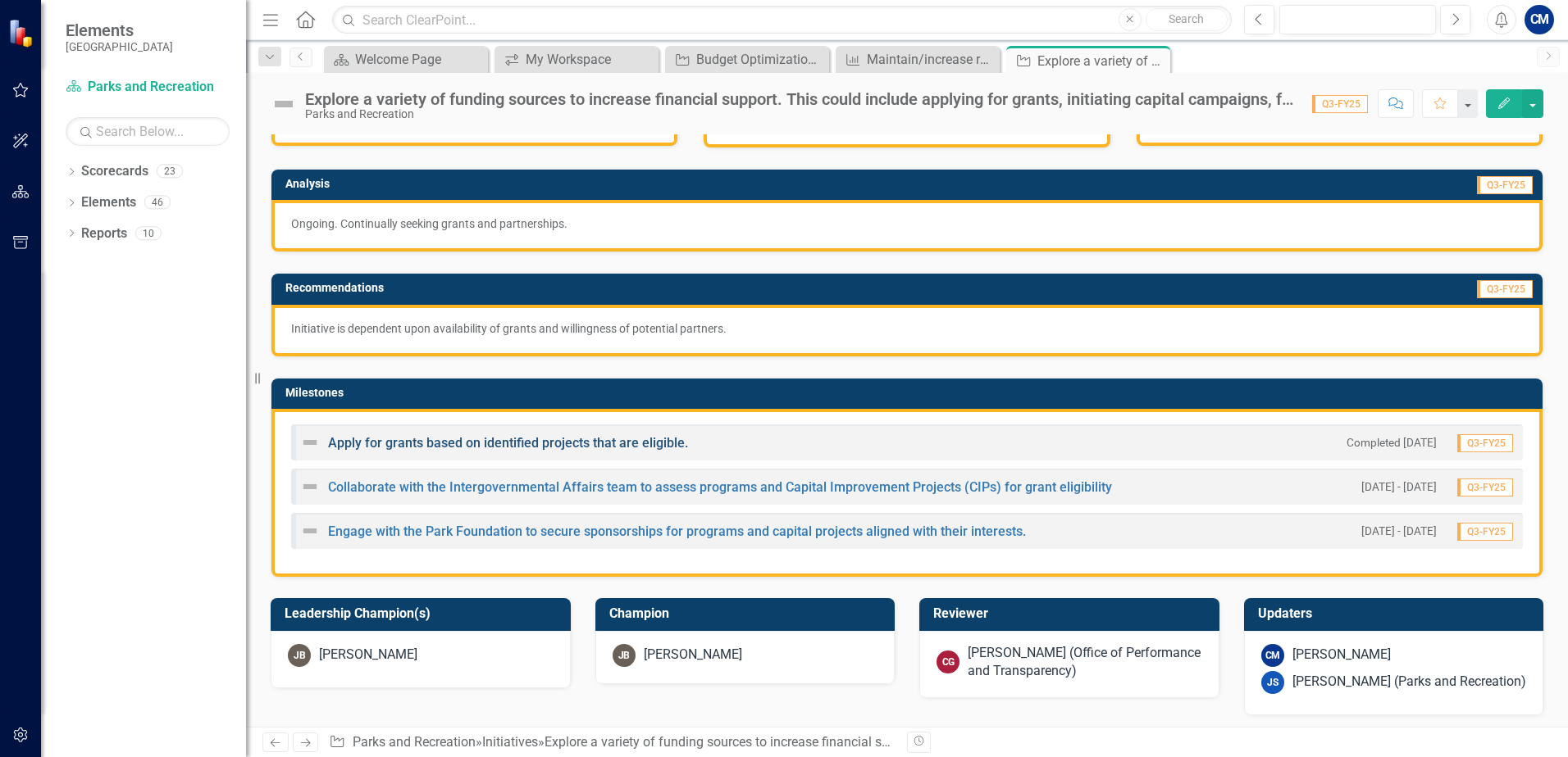
click at [511, 443] on link "Apply for grants based on identified projects that are eligible." at bounding box center [507, 443] width 360 height 16
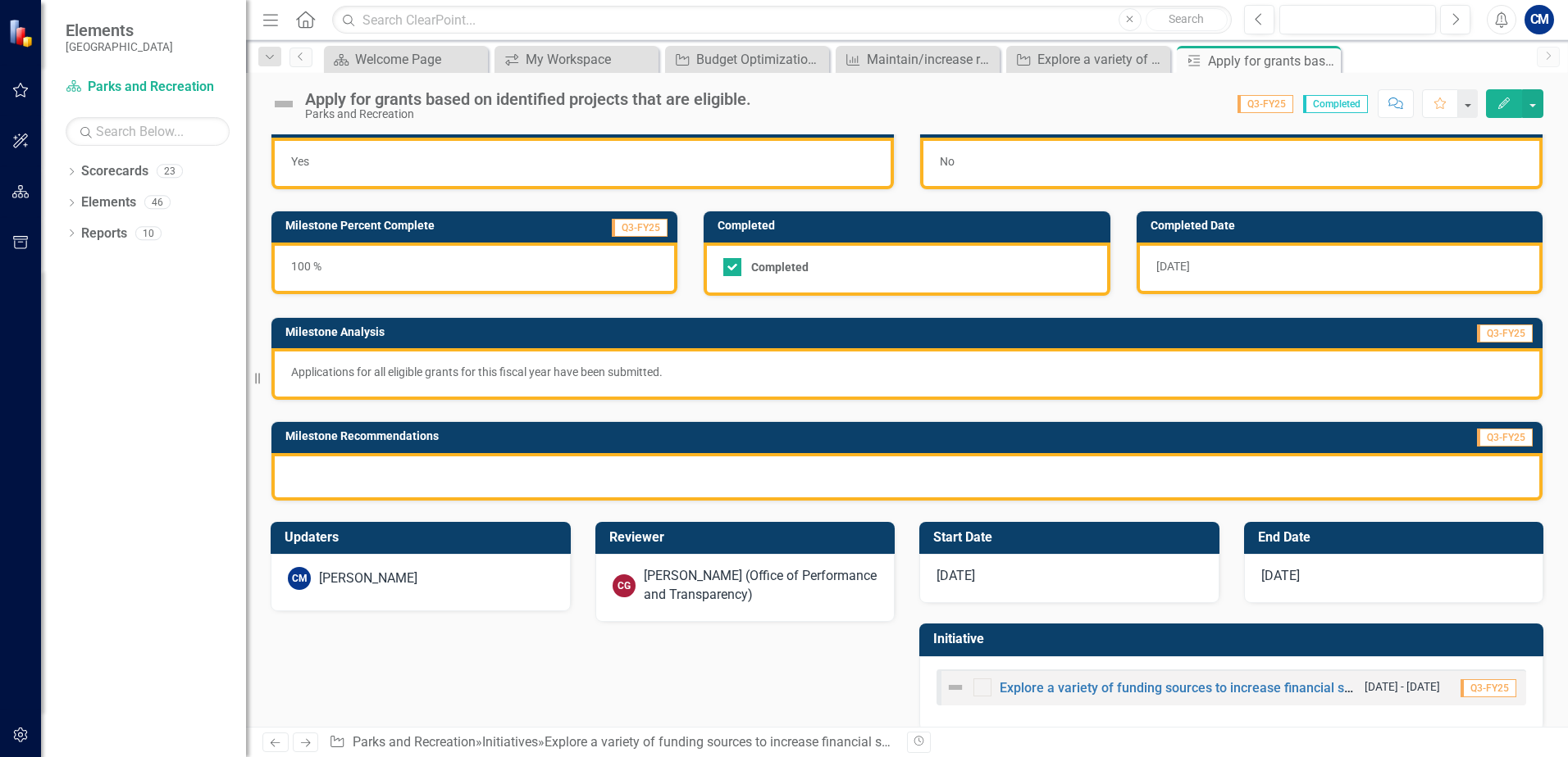
scroll to position [48, 0]
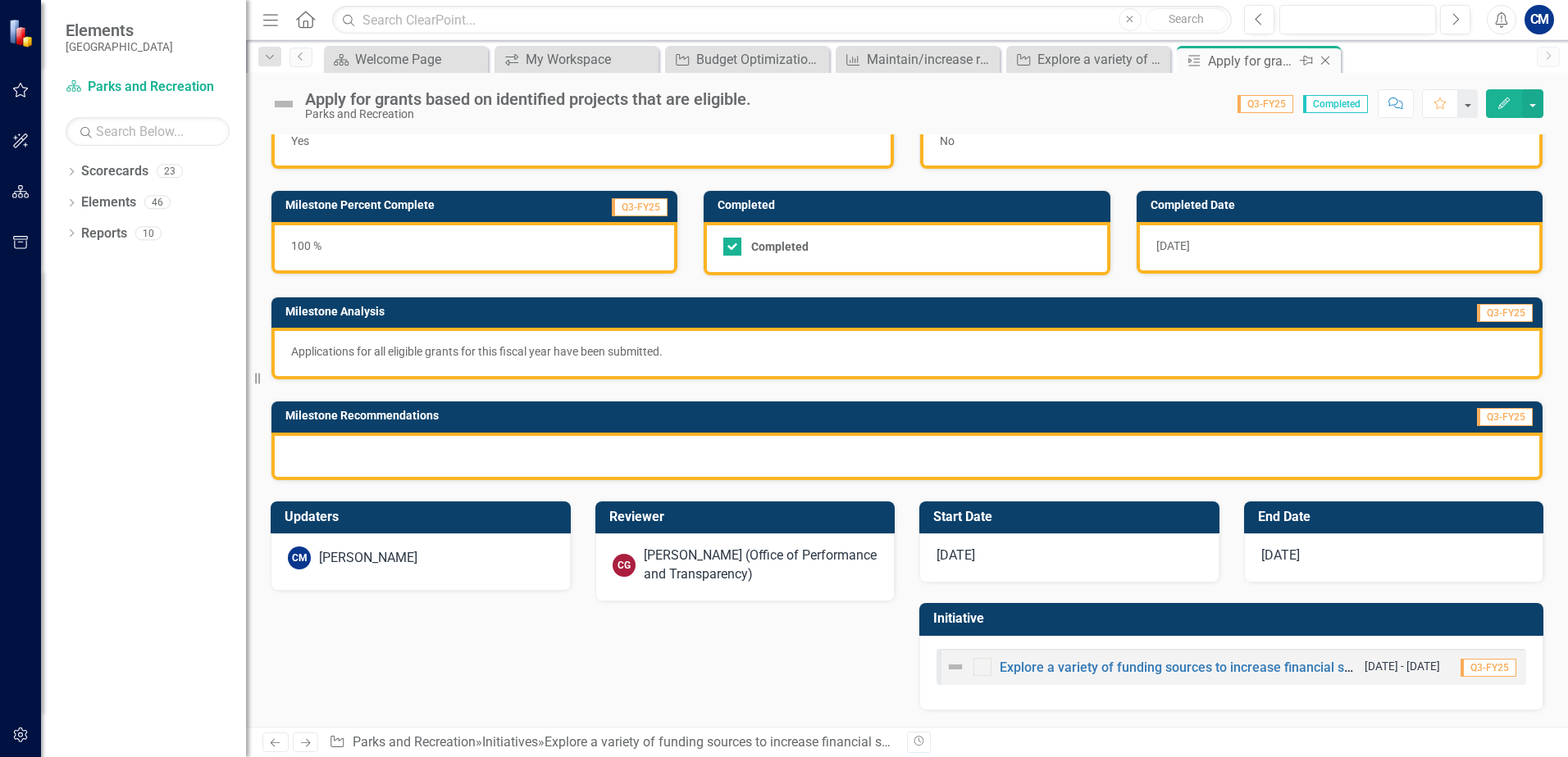
click at [1331, 59] on icon "Close" at bounding box center [1325, 61] width 16 height 14
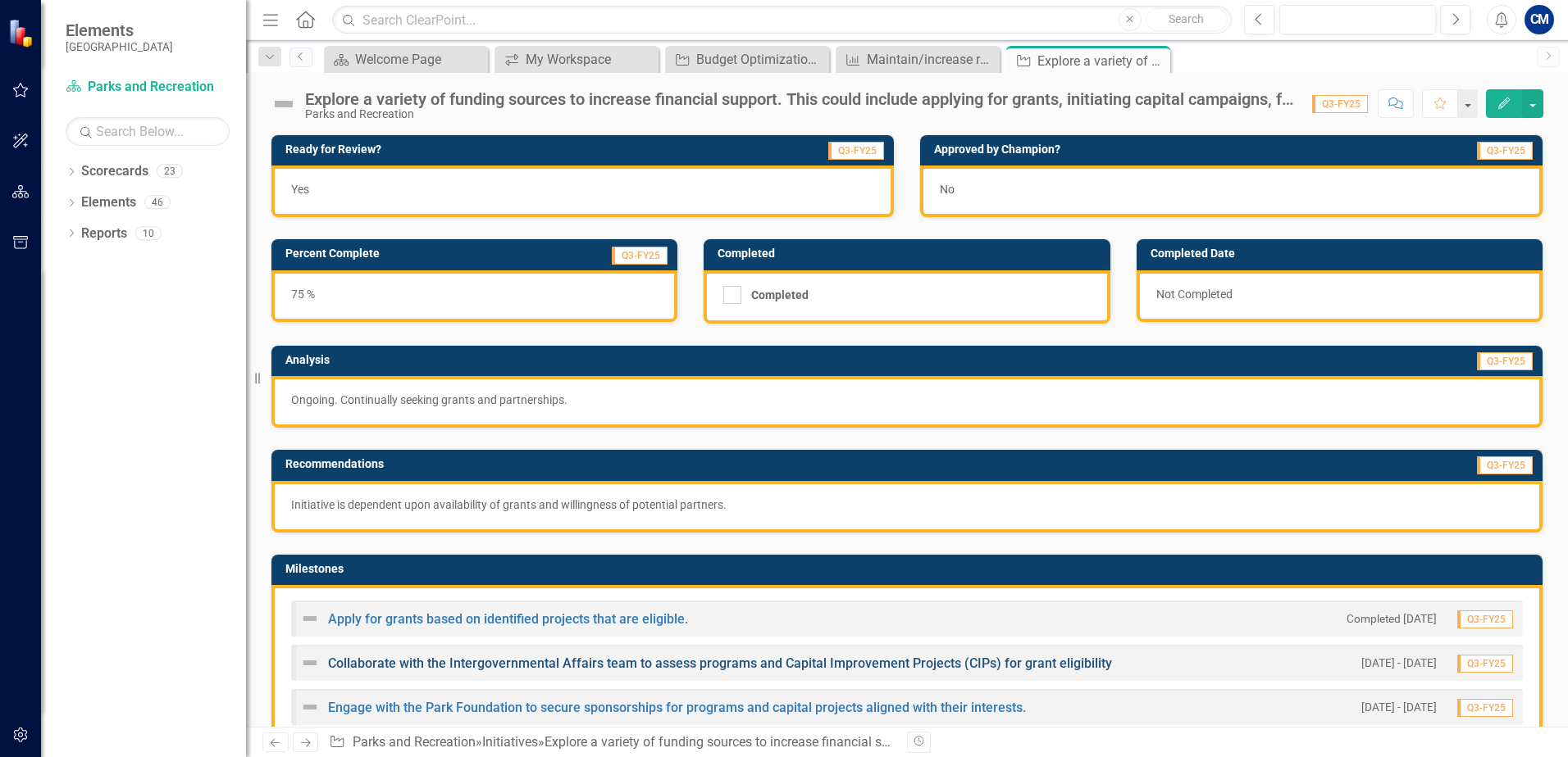
click at [511, 668] on link "Collaborate with the Intergovernmental Affairs team to assess programs and Capi…" at bounding box center [720, 664] width 784 height 16
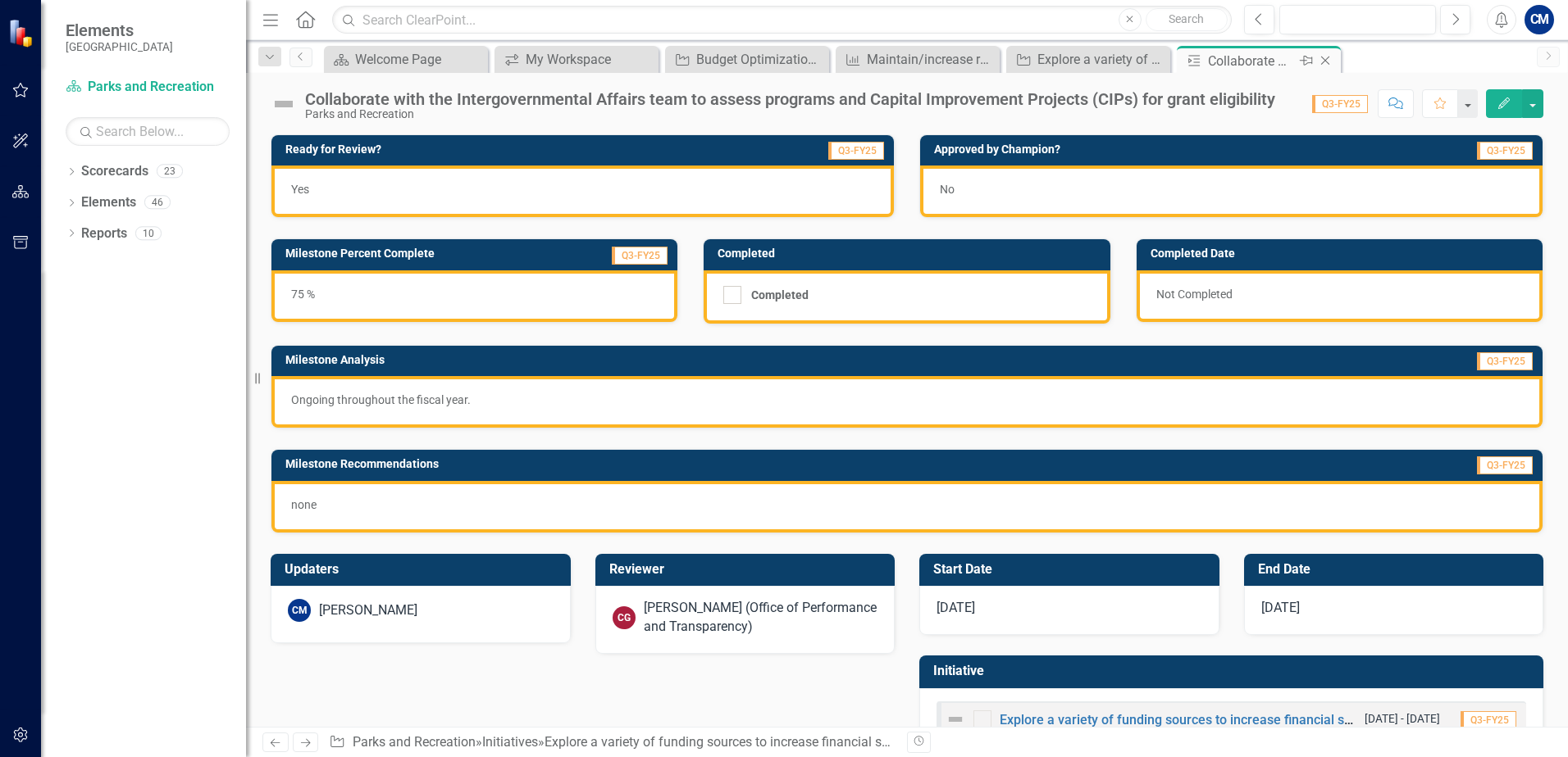
click at [1326, 53] on div "Close" at bounding box center [1326, 60] width 20 height 20
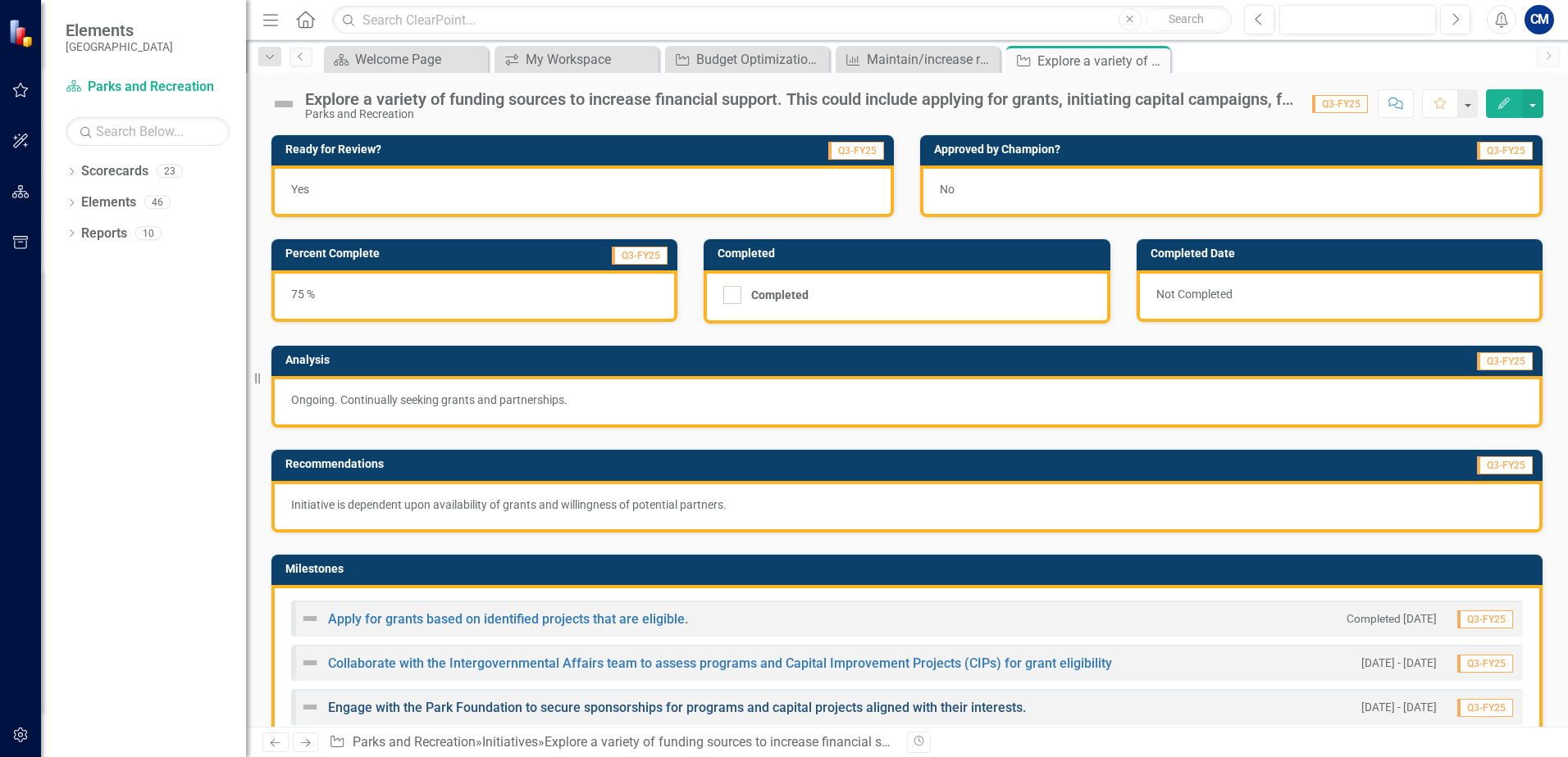
click at [532, 707] on link "Engage with the Park Foundation to secure sponsorships for programs and capital…" at bounding box center [677, 708] width 698 height 16
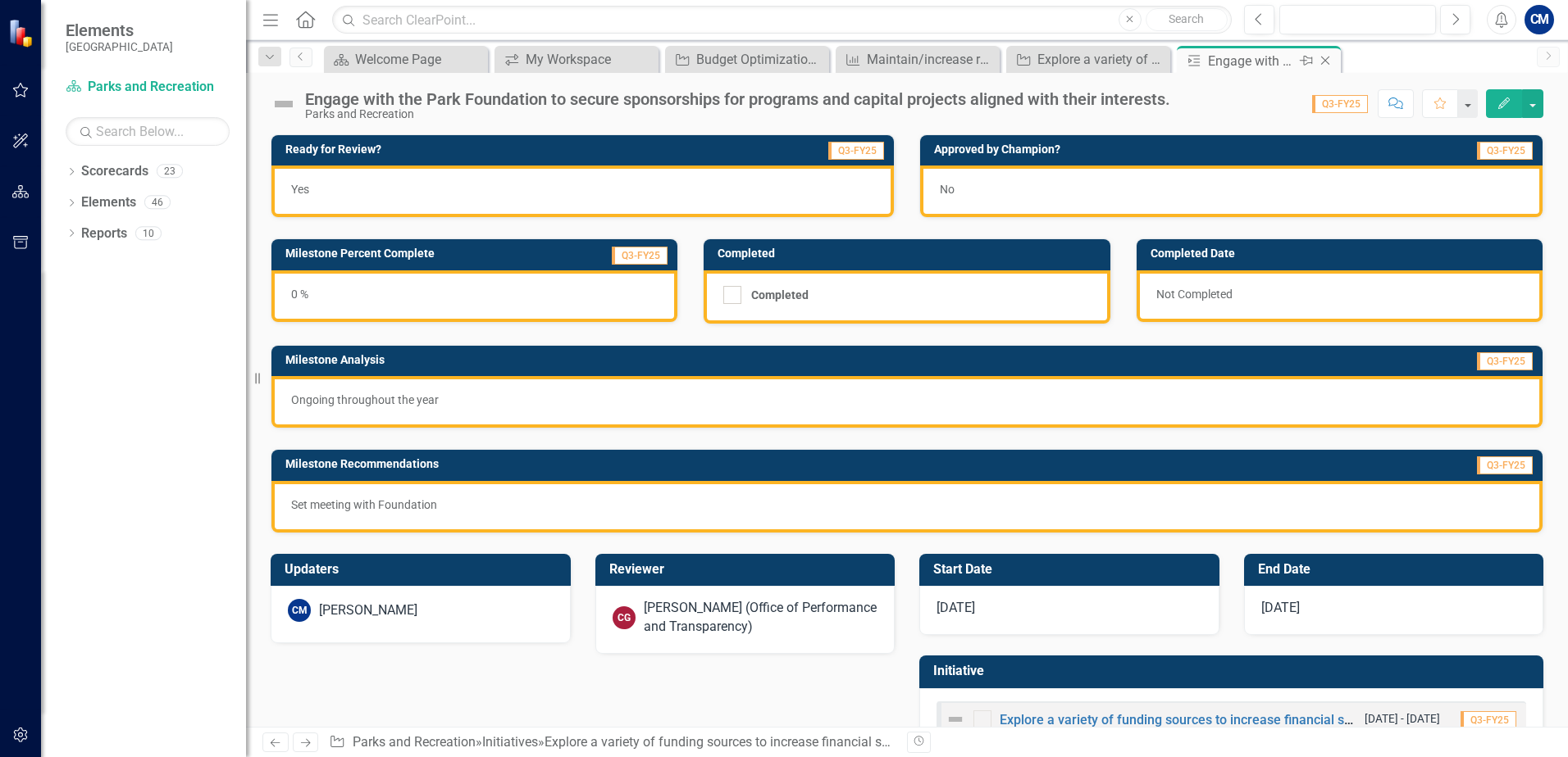
click at [1320, 66] on icon "Close" at bounding box center [1325, 61] width 16 height 14
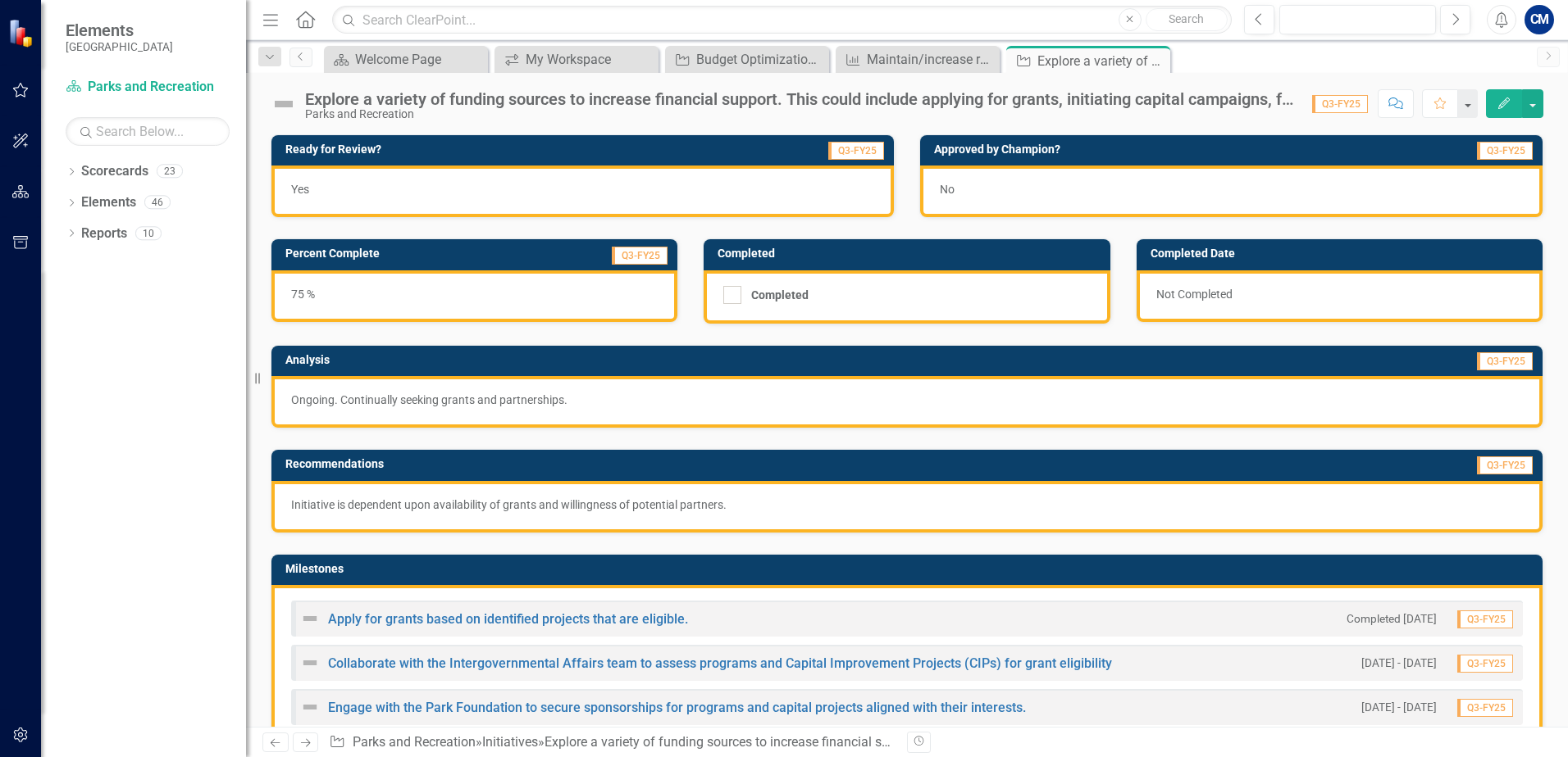
drag, startPoint x: 1161, startPoint y: 60, endPoint x: 1150, endPoint y: 101, distance: 42.4
click at [0, 0] on icon "Close" at bounding box center [0, 0] width 0 height 0
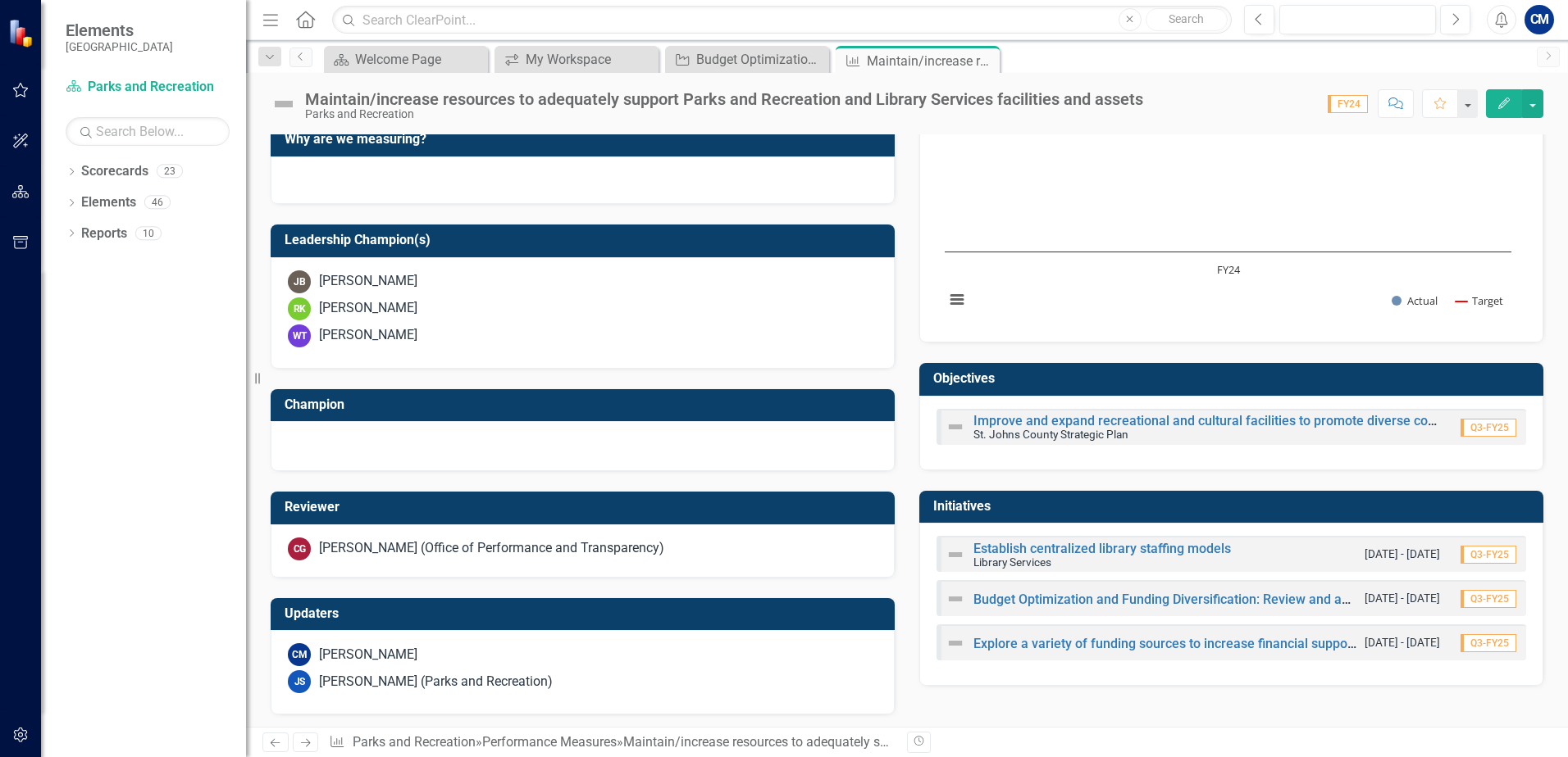
scroll to position [474, 0]
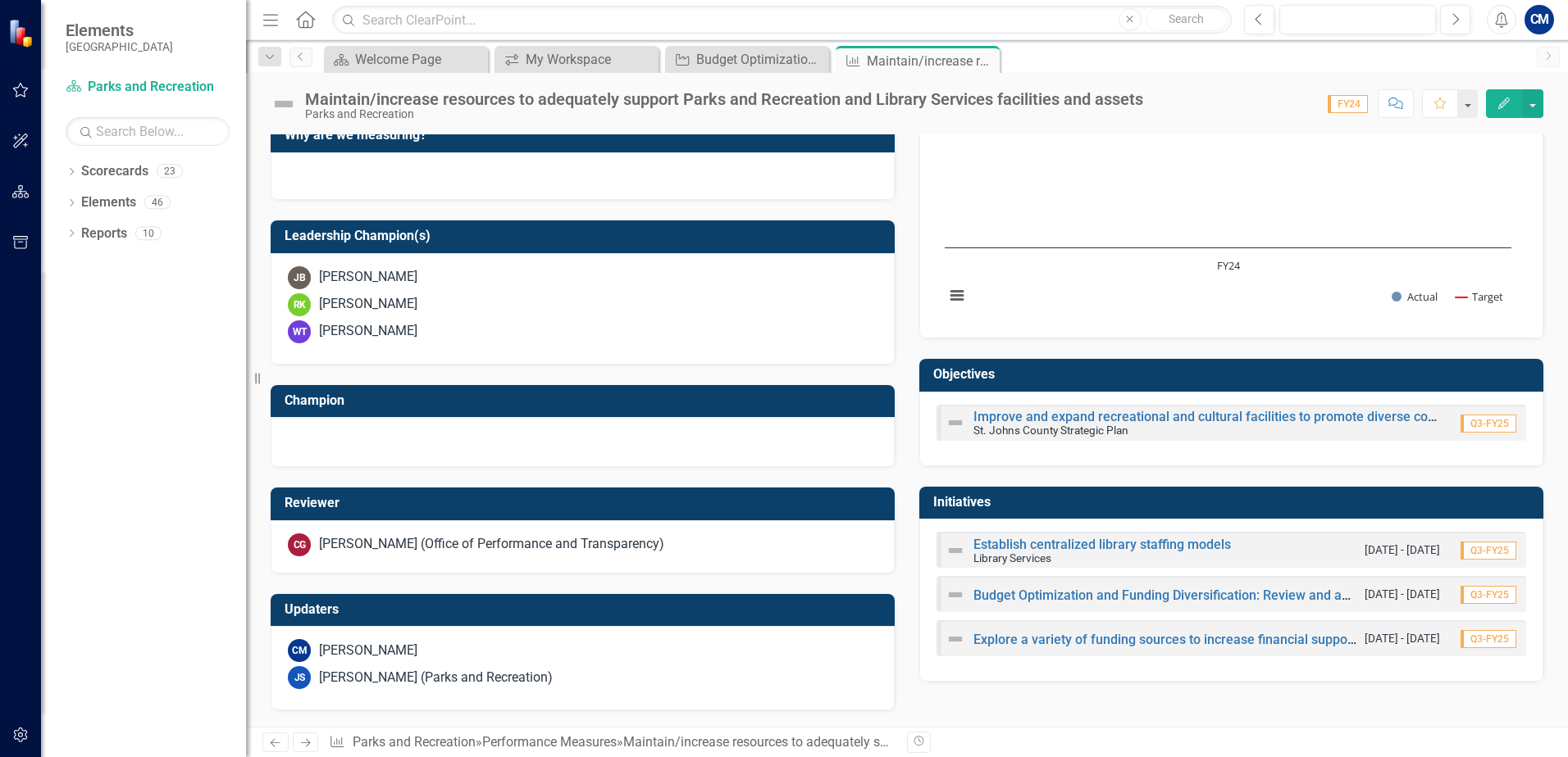
drag, startPoint x: 981, startPoint y: 63, endPoint x: 912, endPoint y: 67, distance: 69.1
click at [0, 0] on icon at bounding box center [0, 0] width 0 height 0
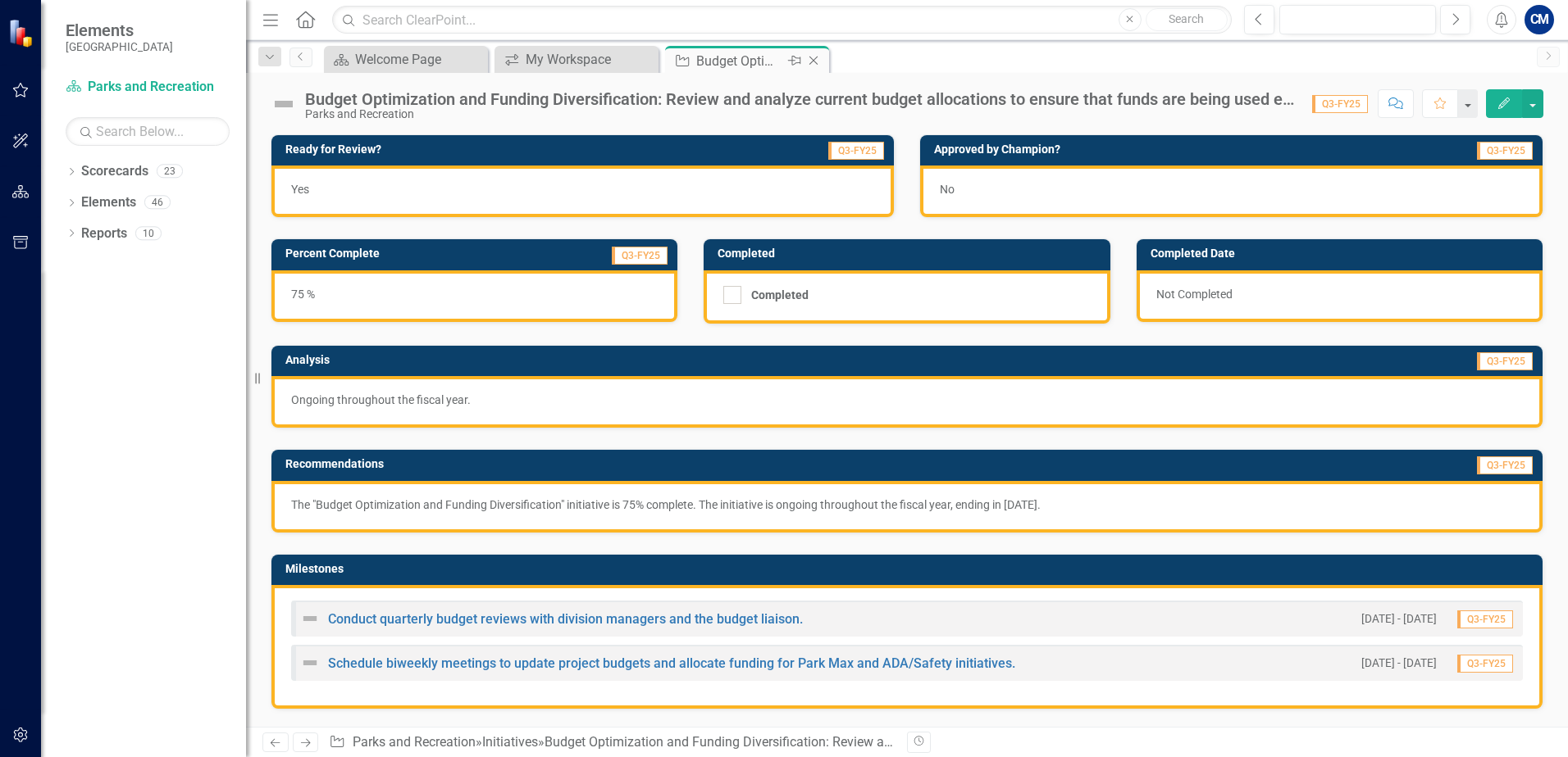
click at [812, 62] on icon at bounding box center [814, 60] width 9 height 9
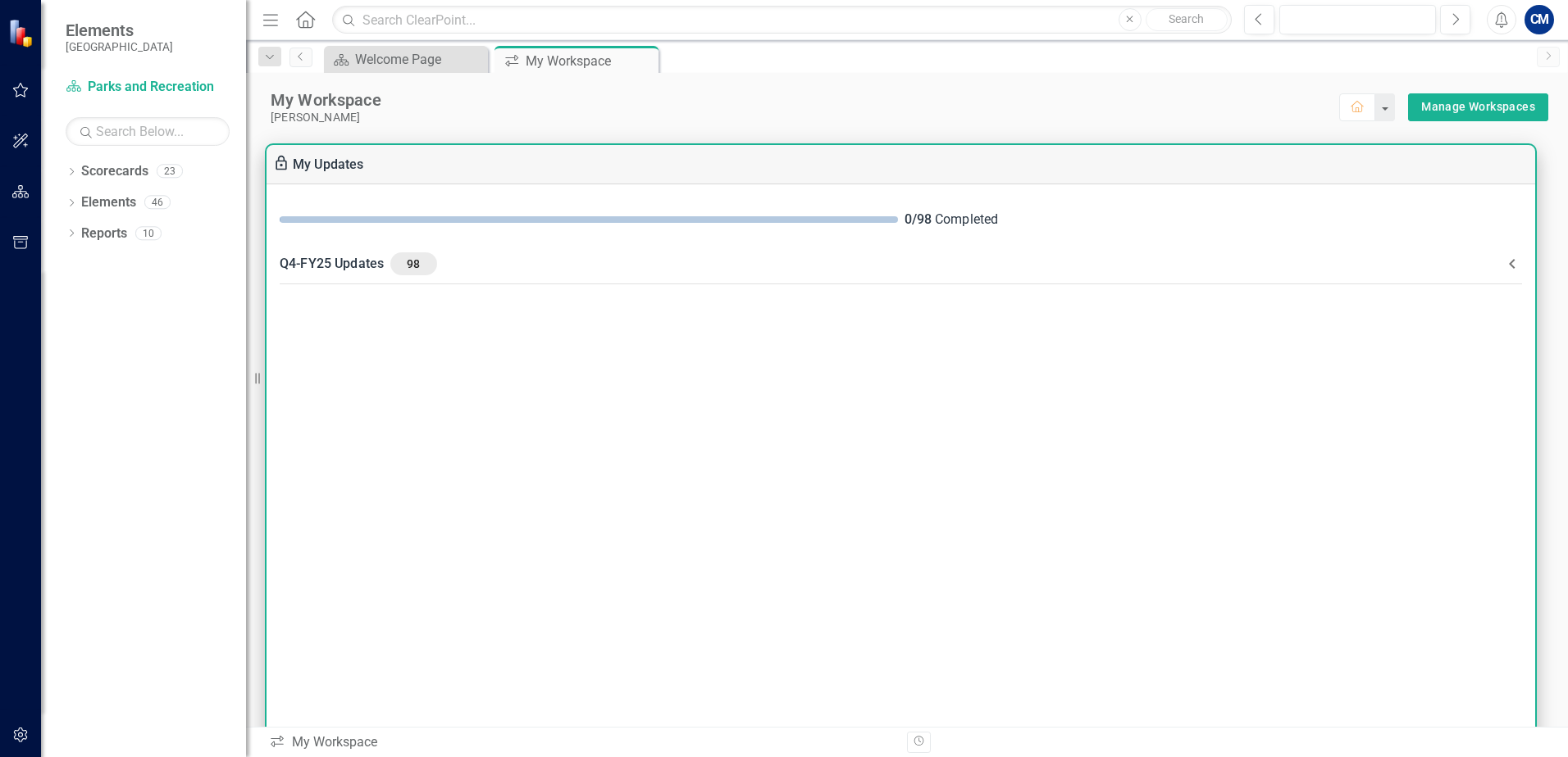
click at [1510, 263] on icon at bounding box center [1512, 264] width 19 height 19
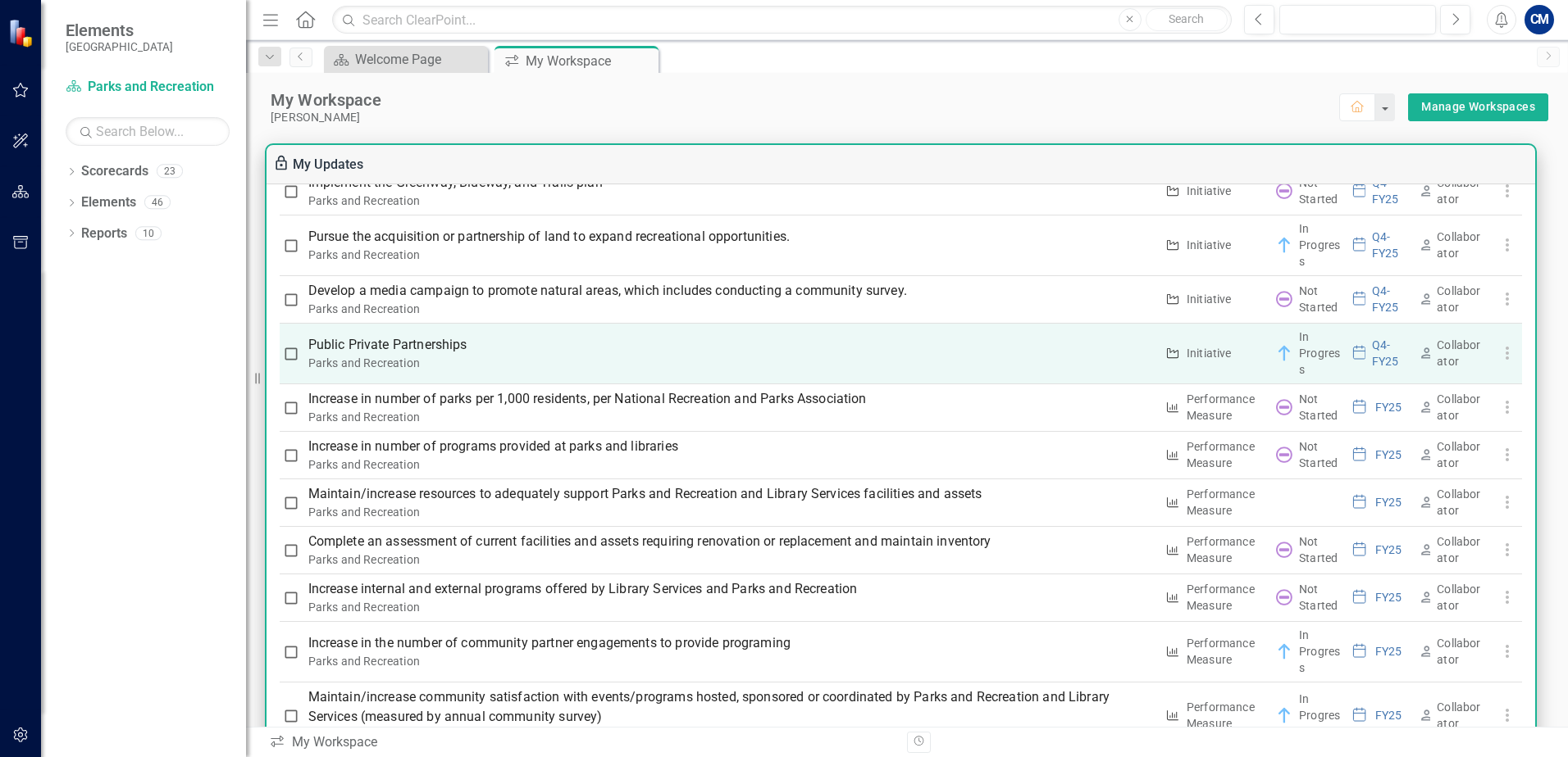
scroll to position [1558, 0]
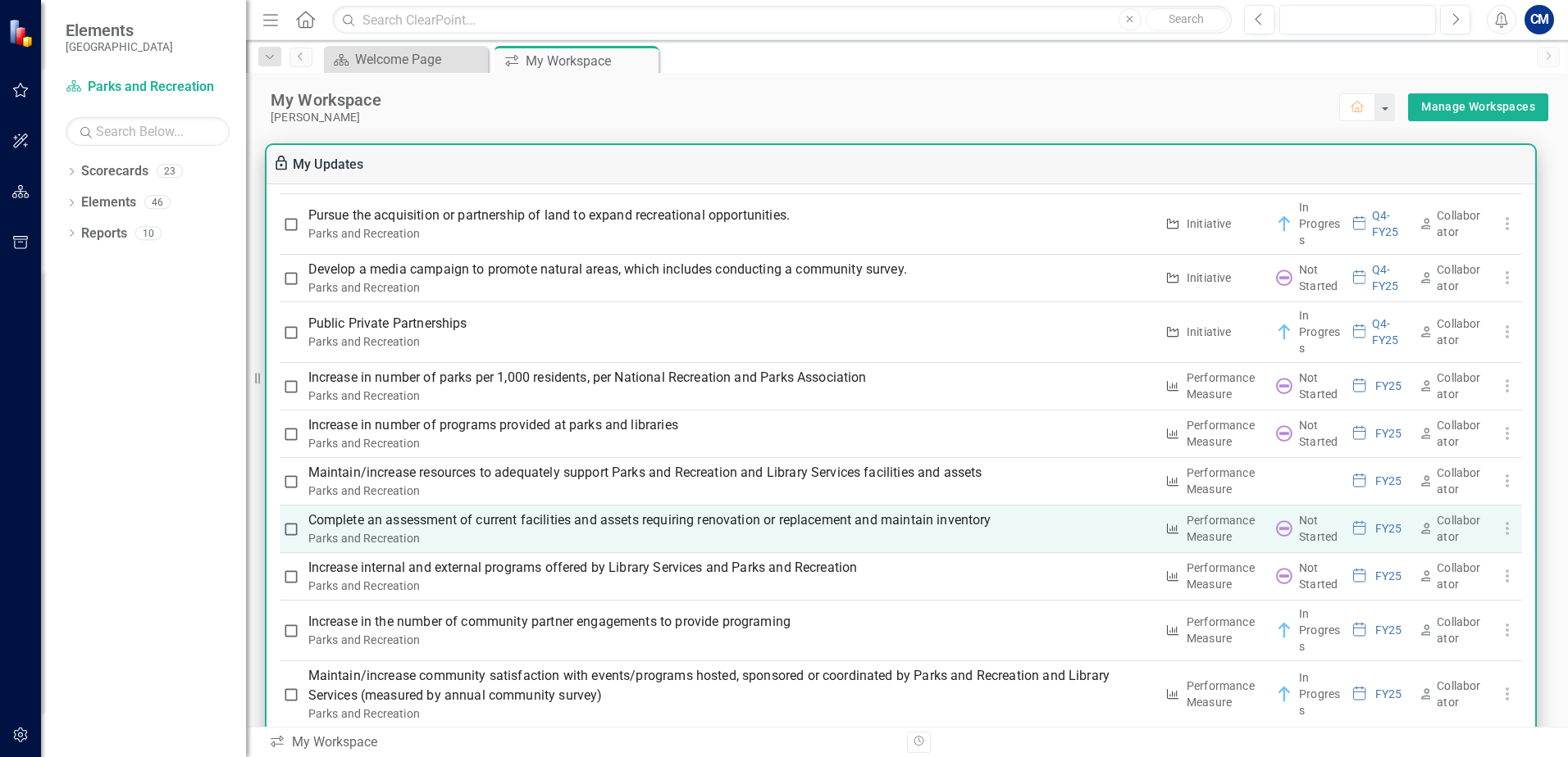
click at [482, 523] on p "Complete an assessment of current facilities and assets requiring renovation or…" at bounding box center [731, 520] width 847 height 19
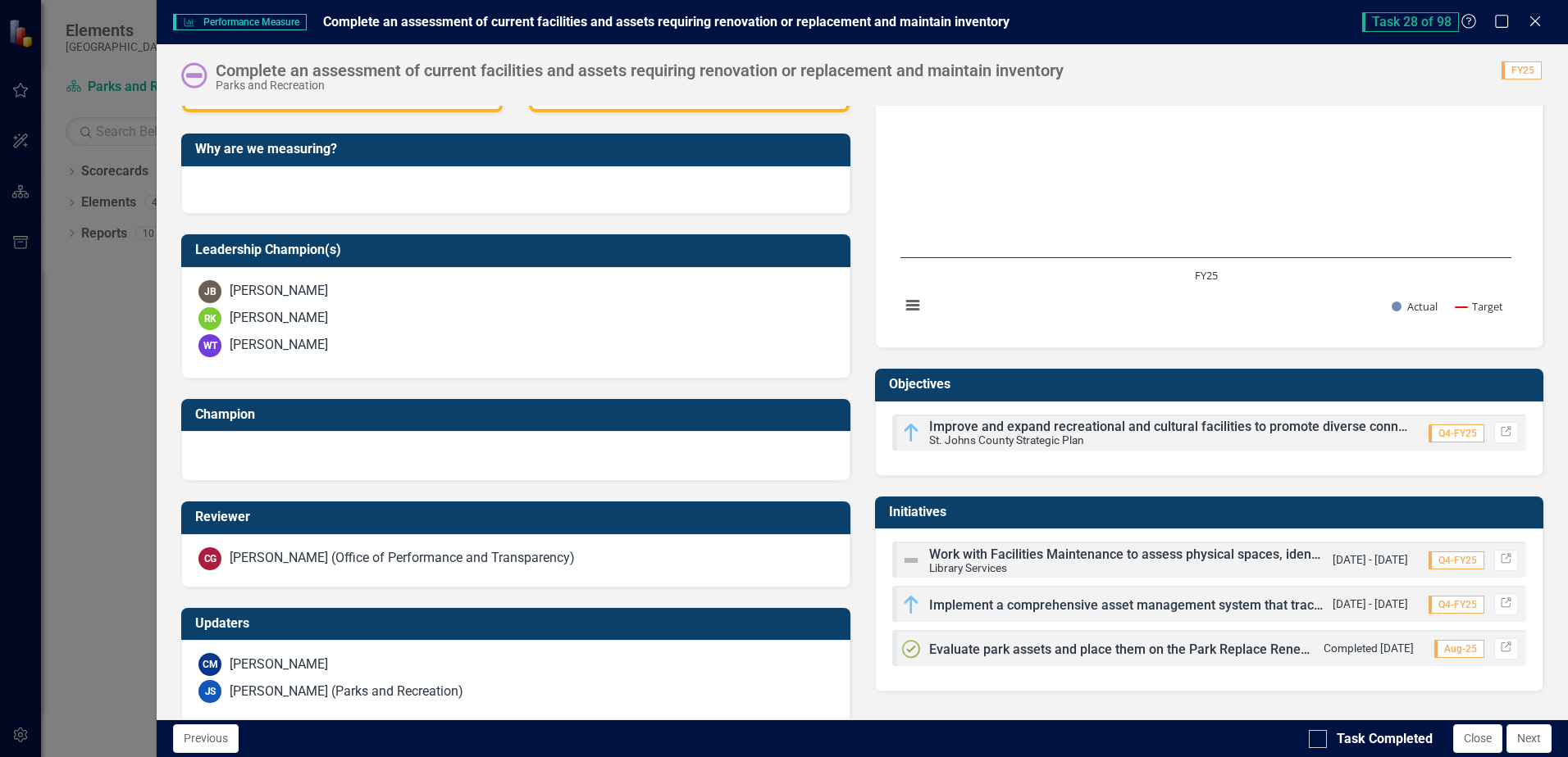
scroll to position [457, 0]
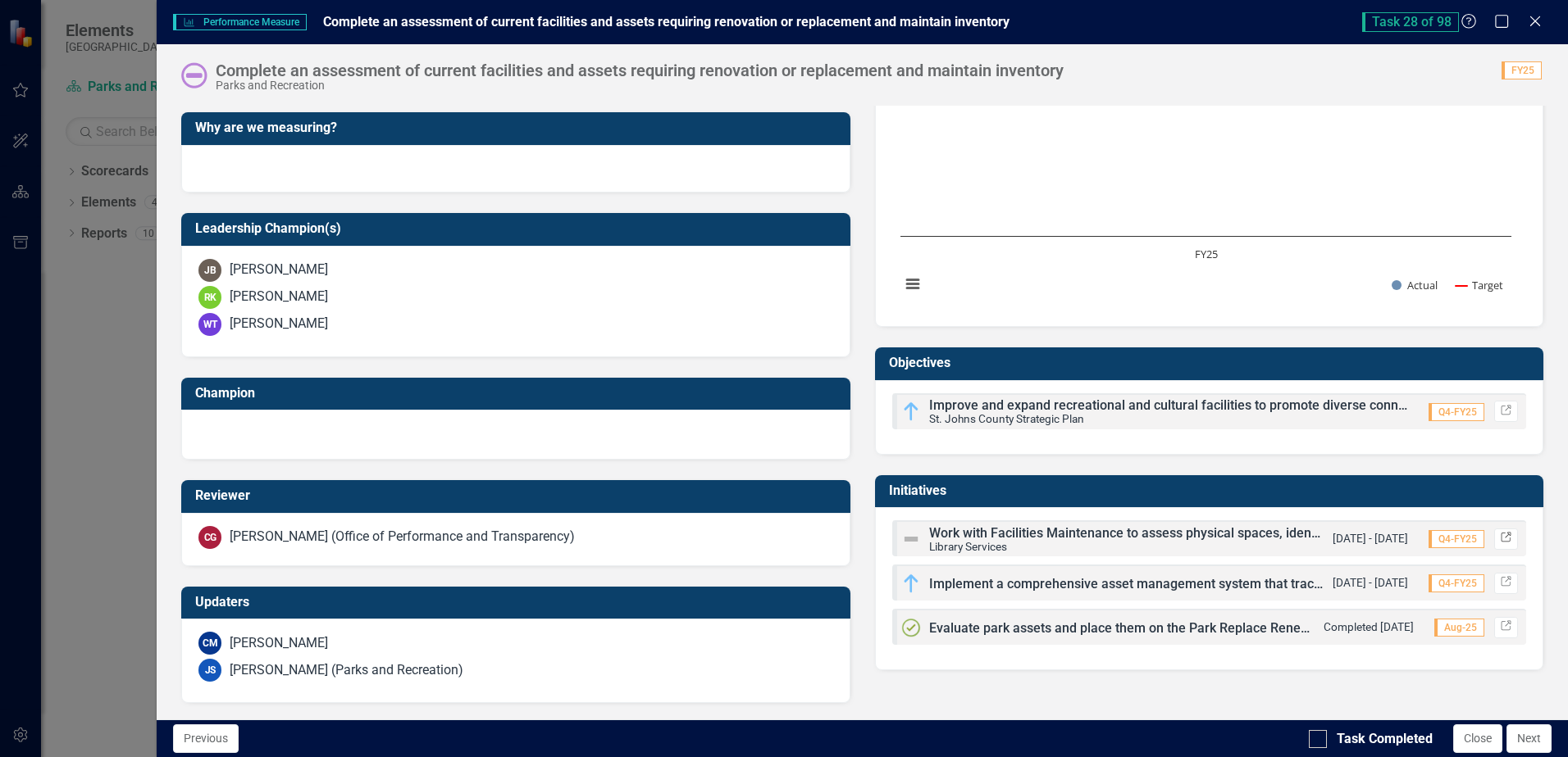
click at [1500, 539] on icon "Link" at bounding box center [1506, 539] width 13 height 10
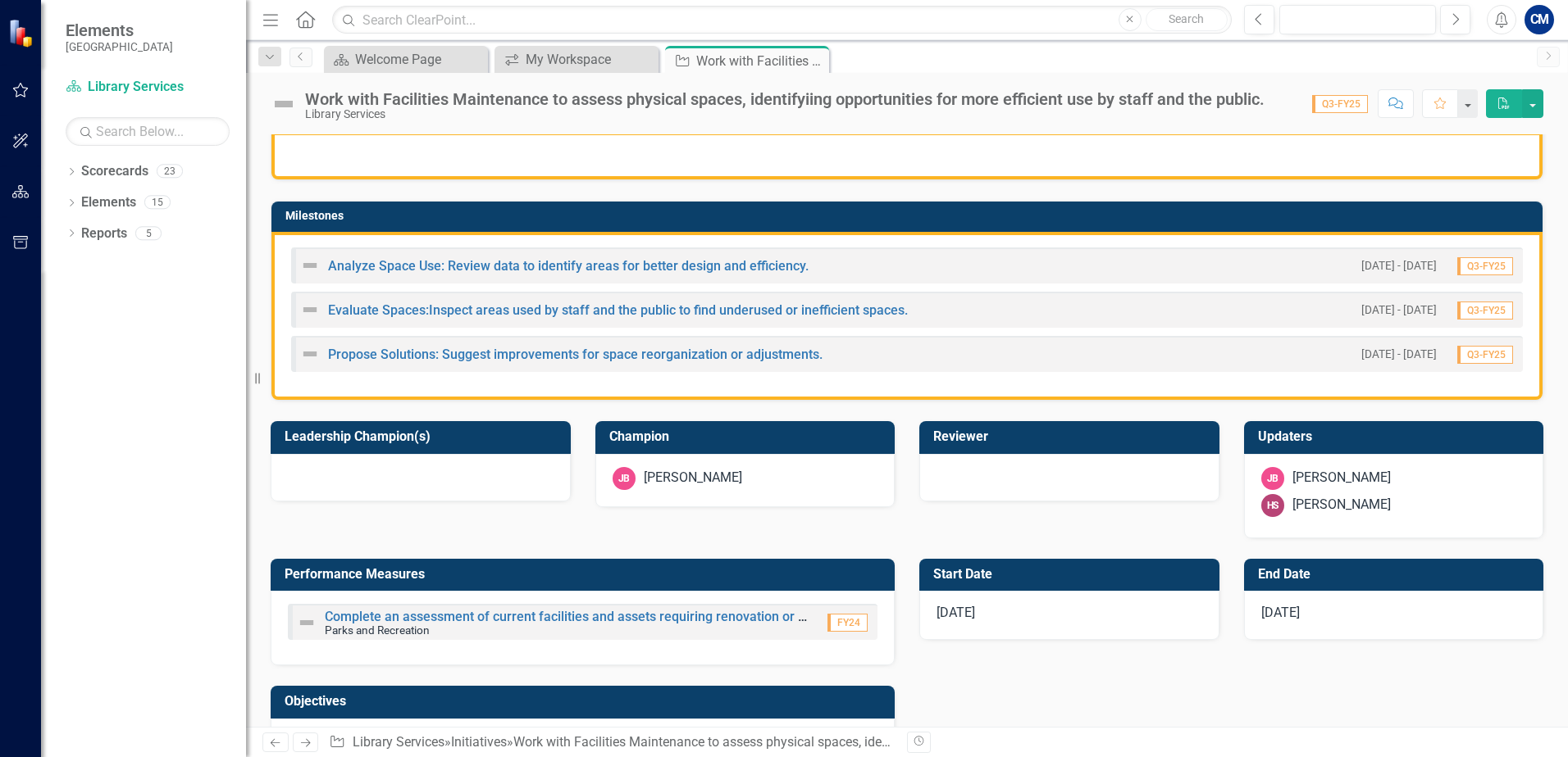
scroll to position [328, 0]
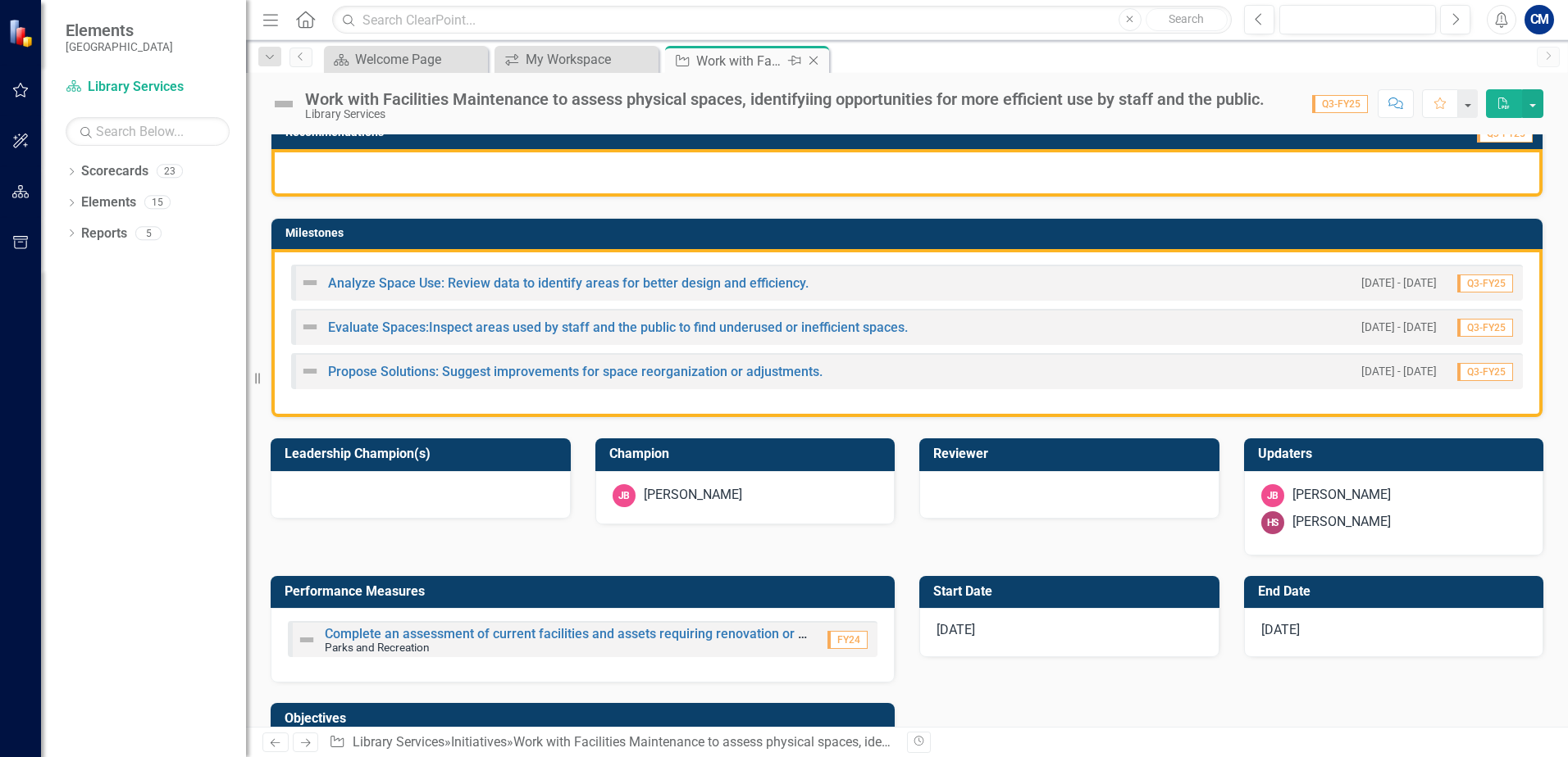
click at [817, 61] on icon "Close" at bounding box center [813, 61] width 16 height 14
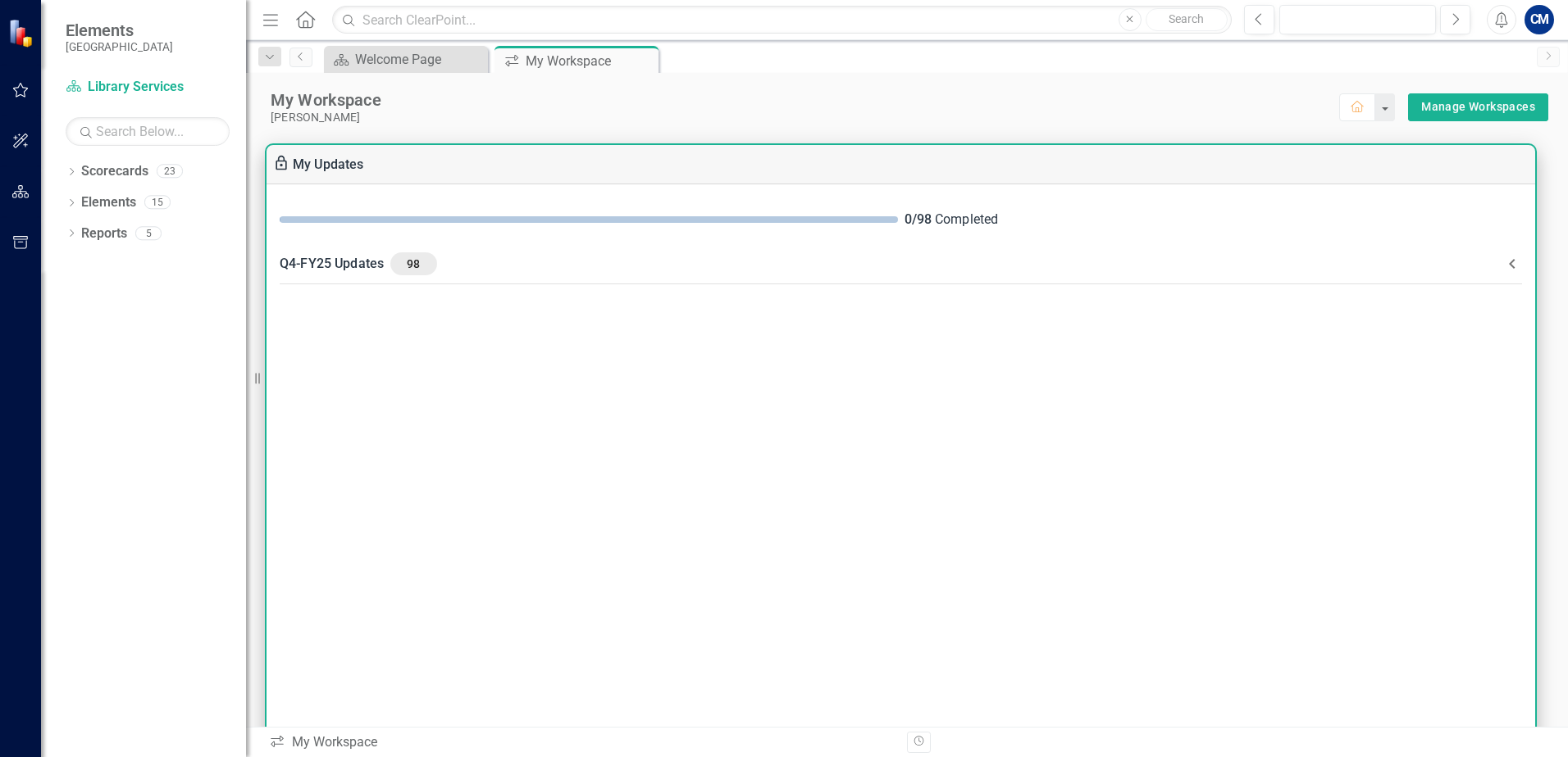
click at [1514, 263] on icon at bounding box center [1512, 264] width 19 height 19
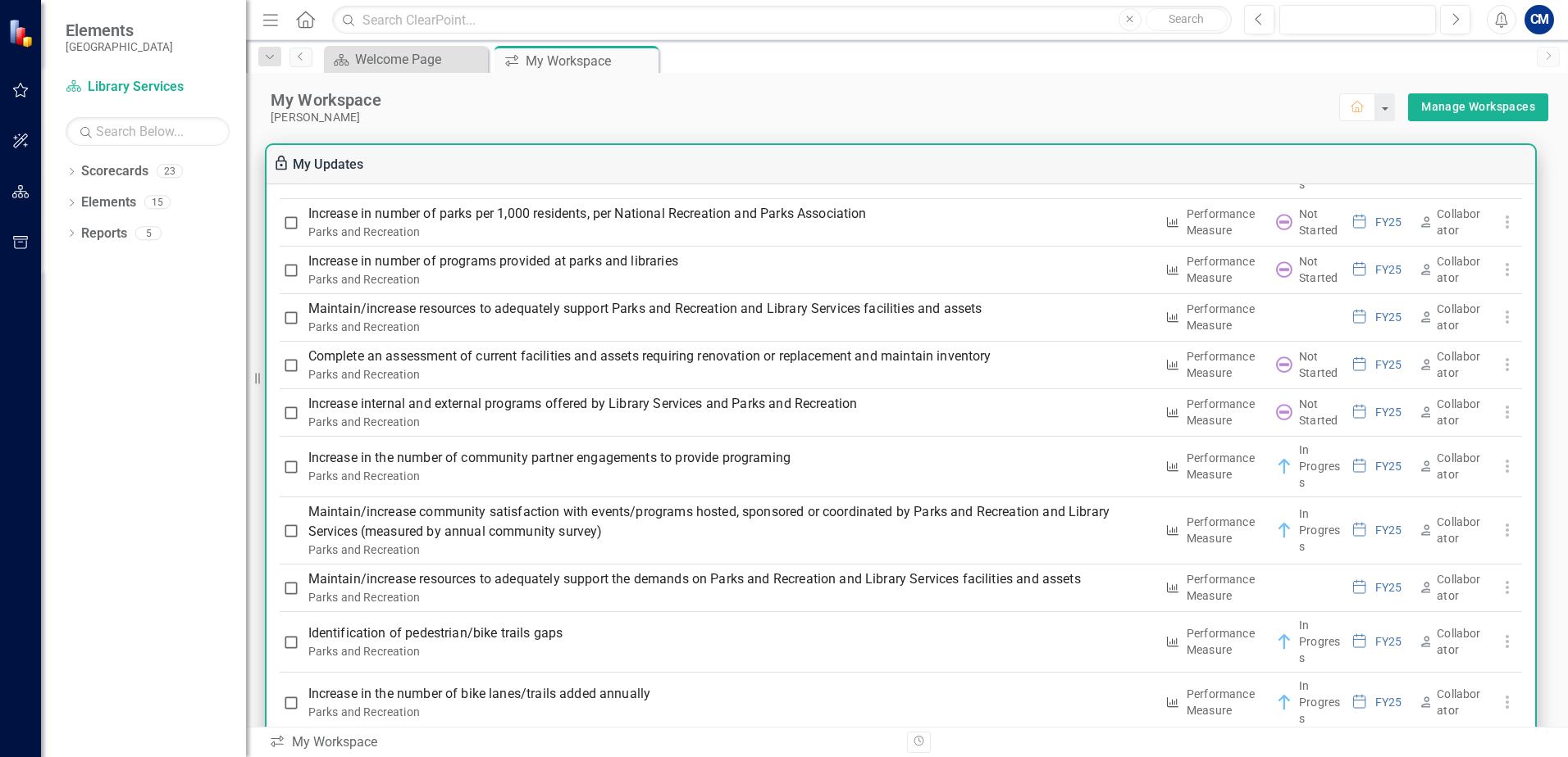
scroll to position [1639, 0]
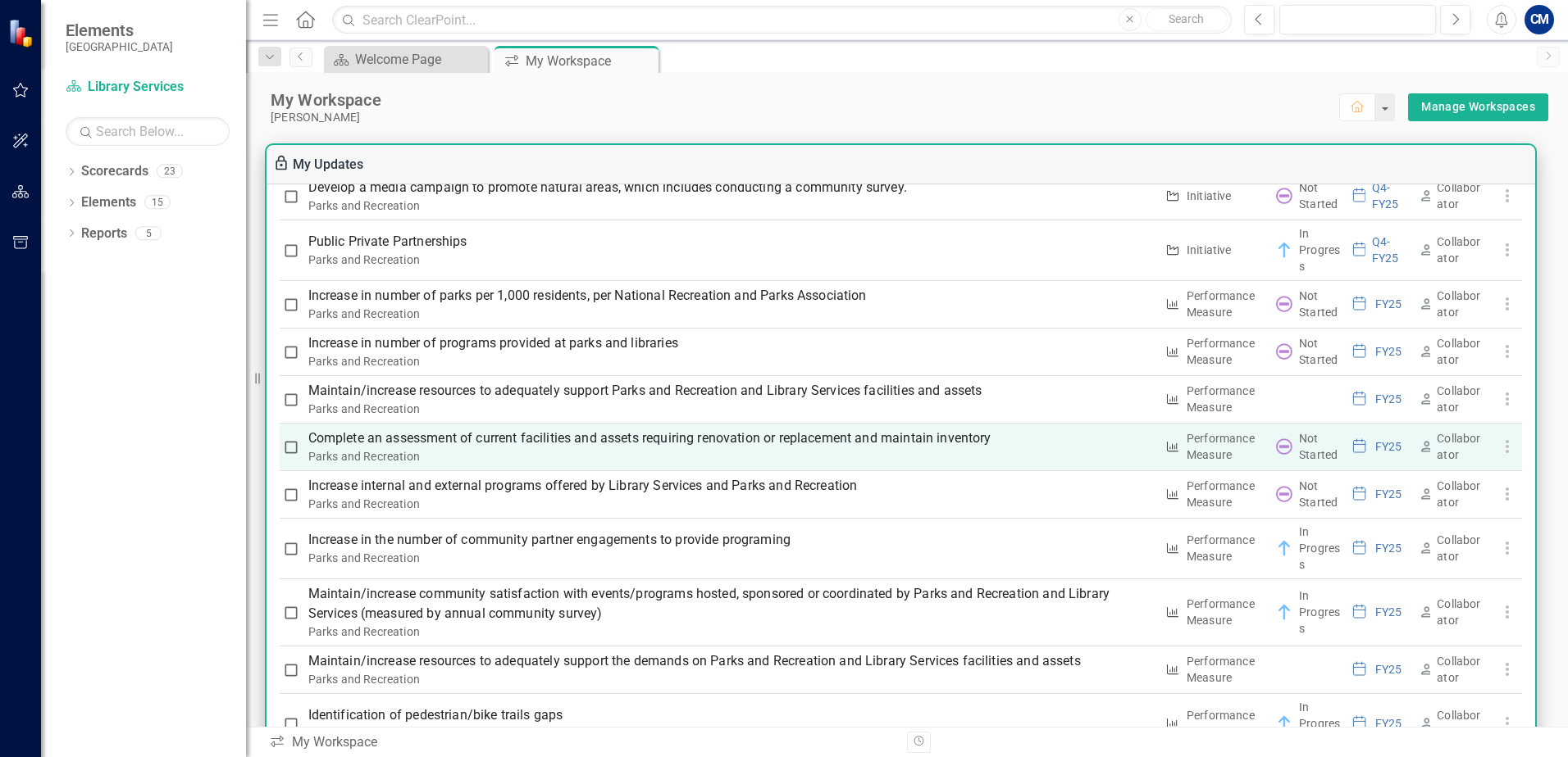
click at [579, 439] on p "Complete an assessment of current facilities and assets requiring renovation or…" at bounding box center [731, 438] width 847 height 19
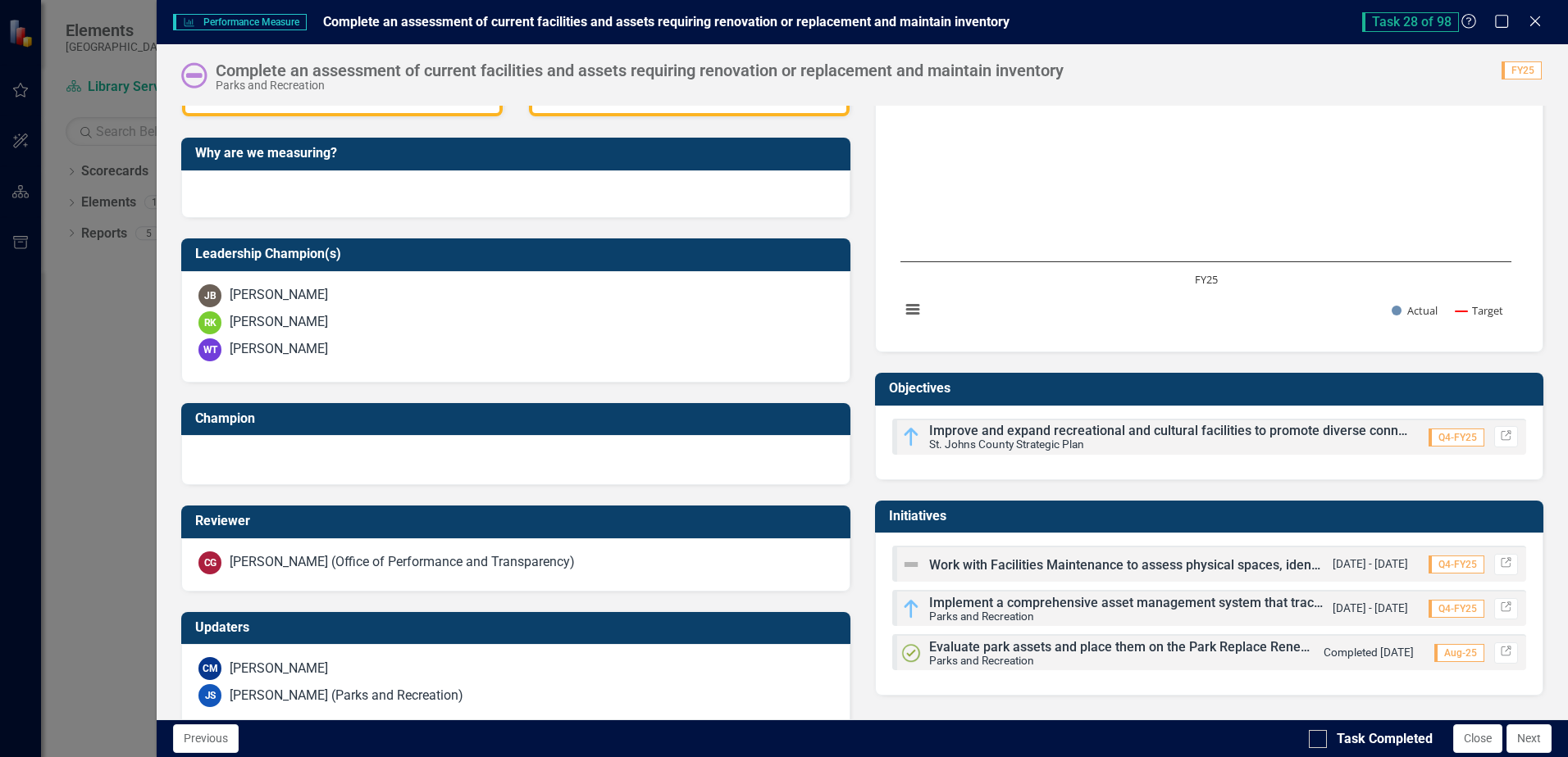
scroll to position [457, 0]
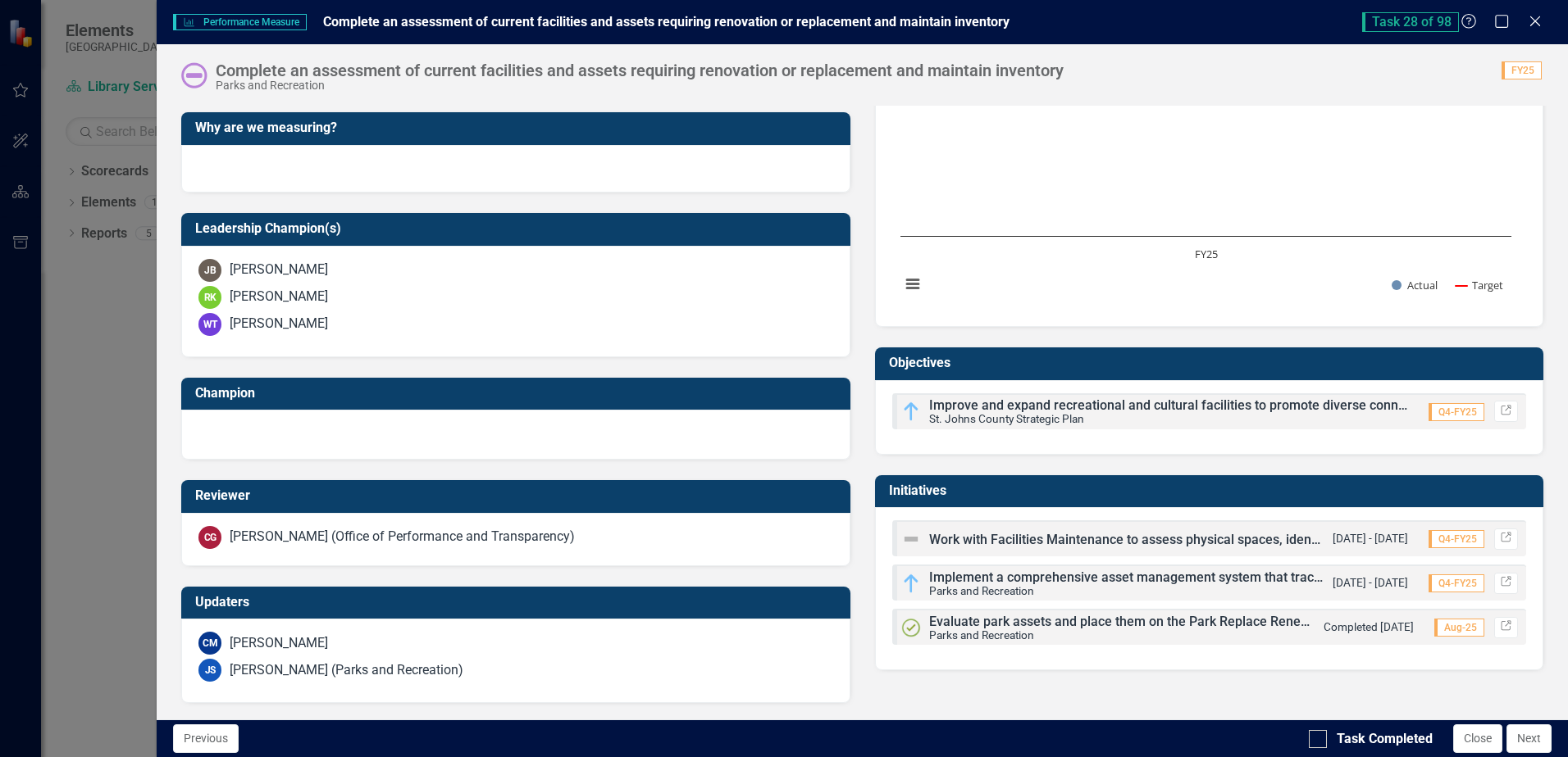
click at [1144, 621] on span "Evaluate park assets and place them on the Park Replace Renewal Program to ensu…" at bounding box center [1347, 621] width 837 height 16
click at [1500, 584] on icon "Link" at bounding box center [1506, 583] width 13 height 10
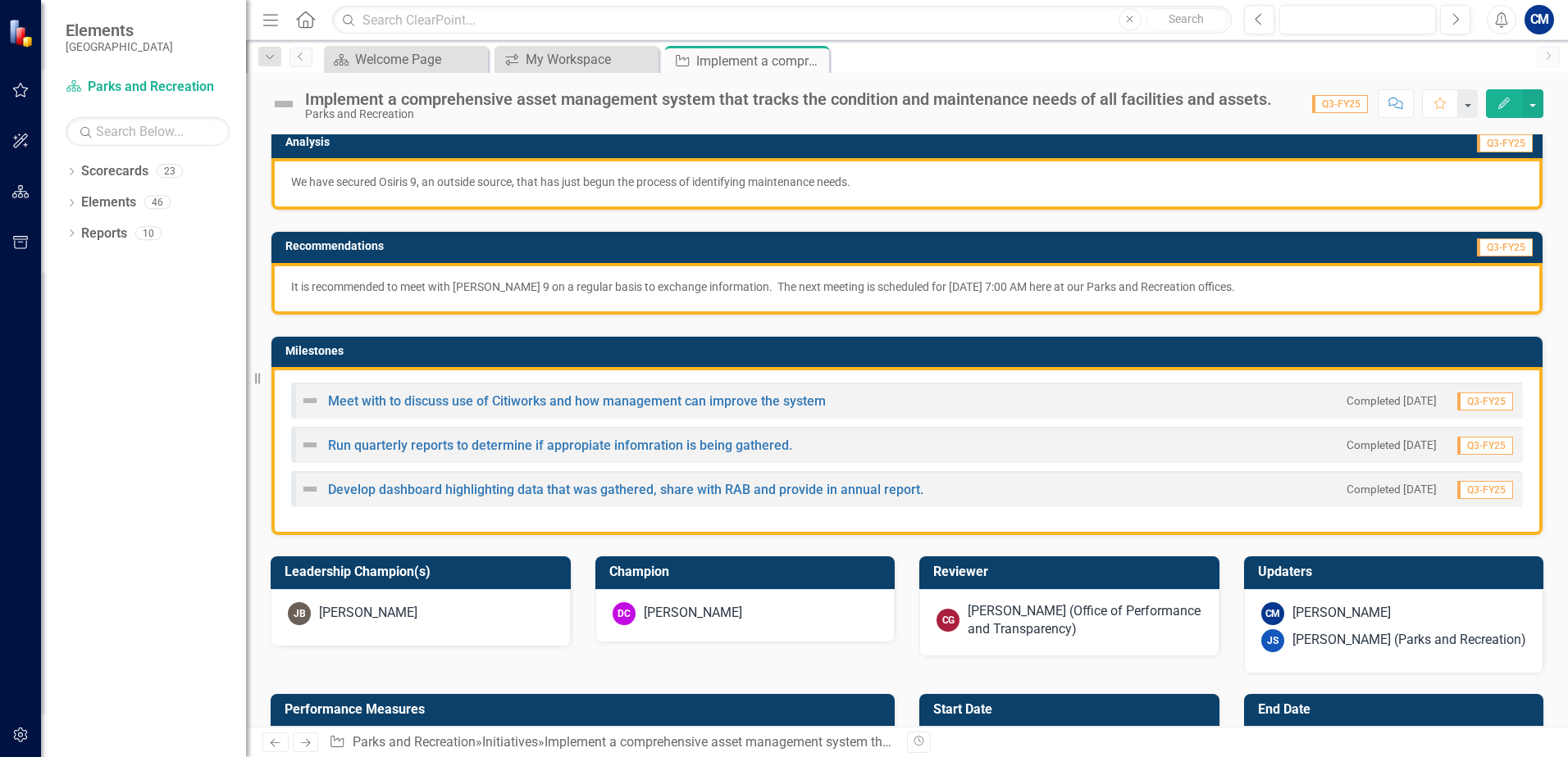
scroll to position [246, 0]
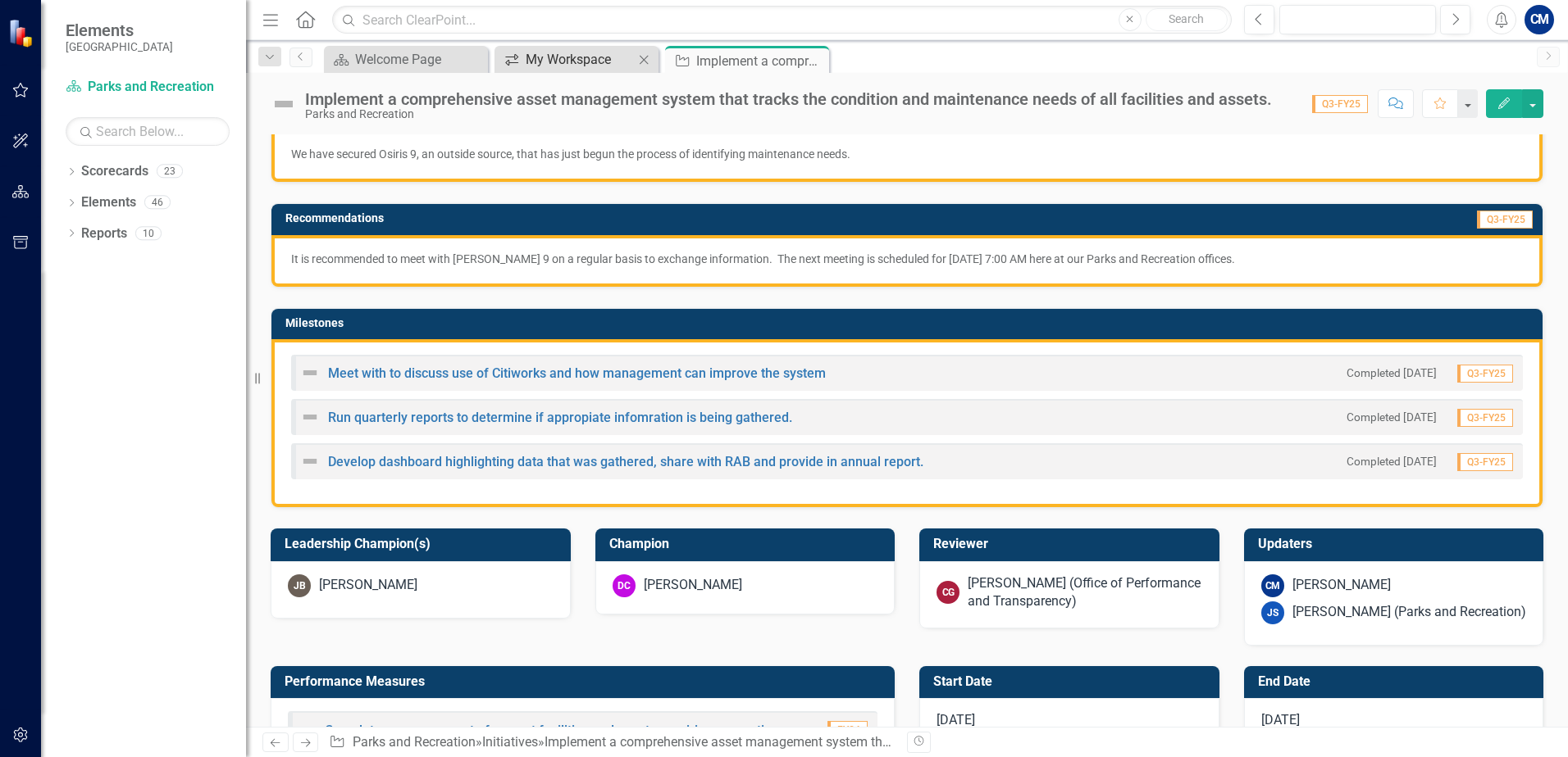
click at [580, 59] on div "My Workspace" at bounding box center [580, 59] width 109 height 20
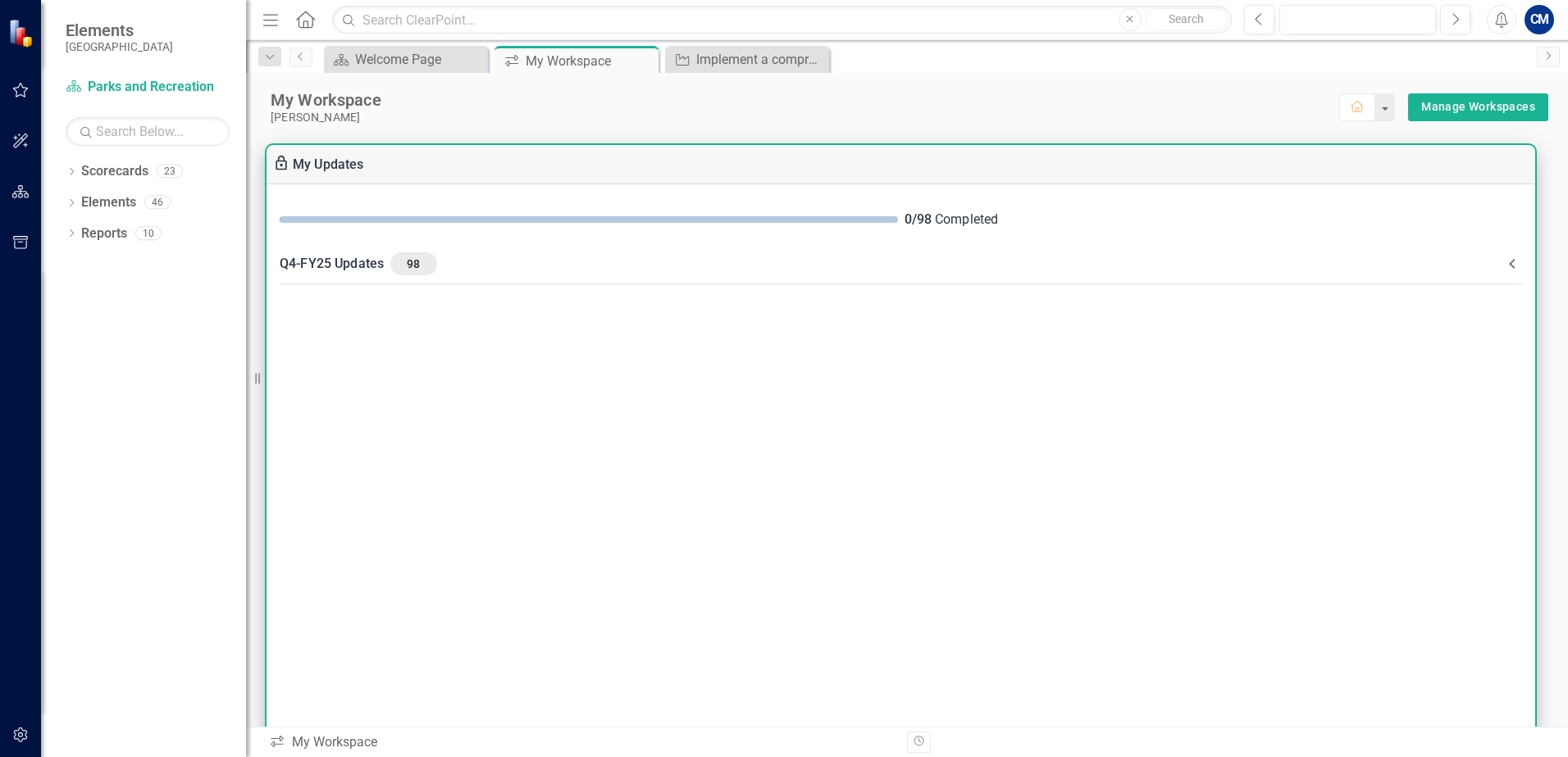
click at [1517, 260] on icon at bounding box center [1512, 264] width 19 height 19
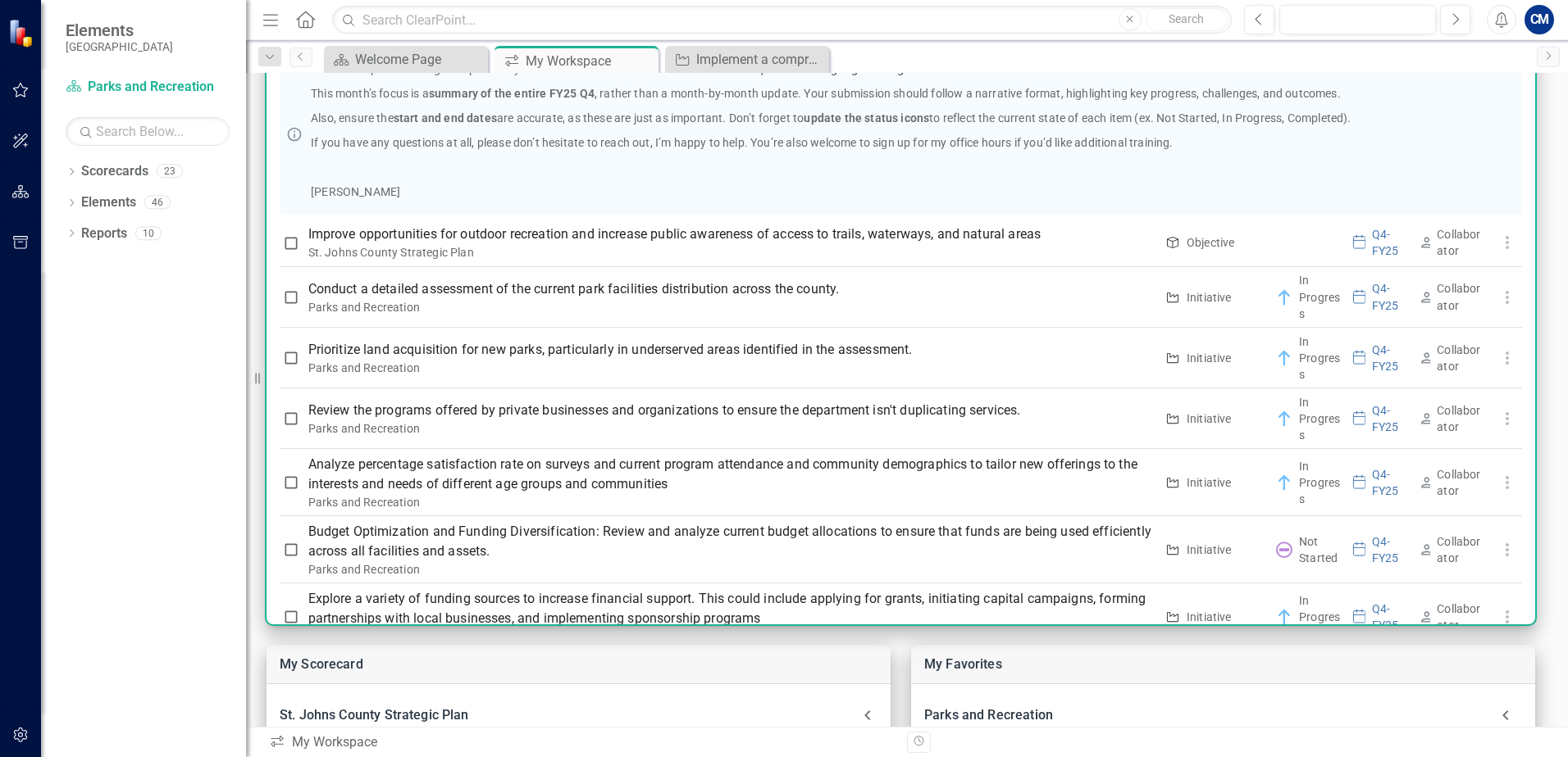
scroll to position [61, 0]
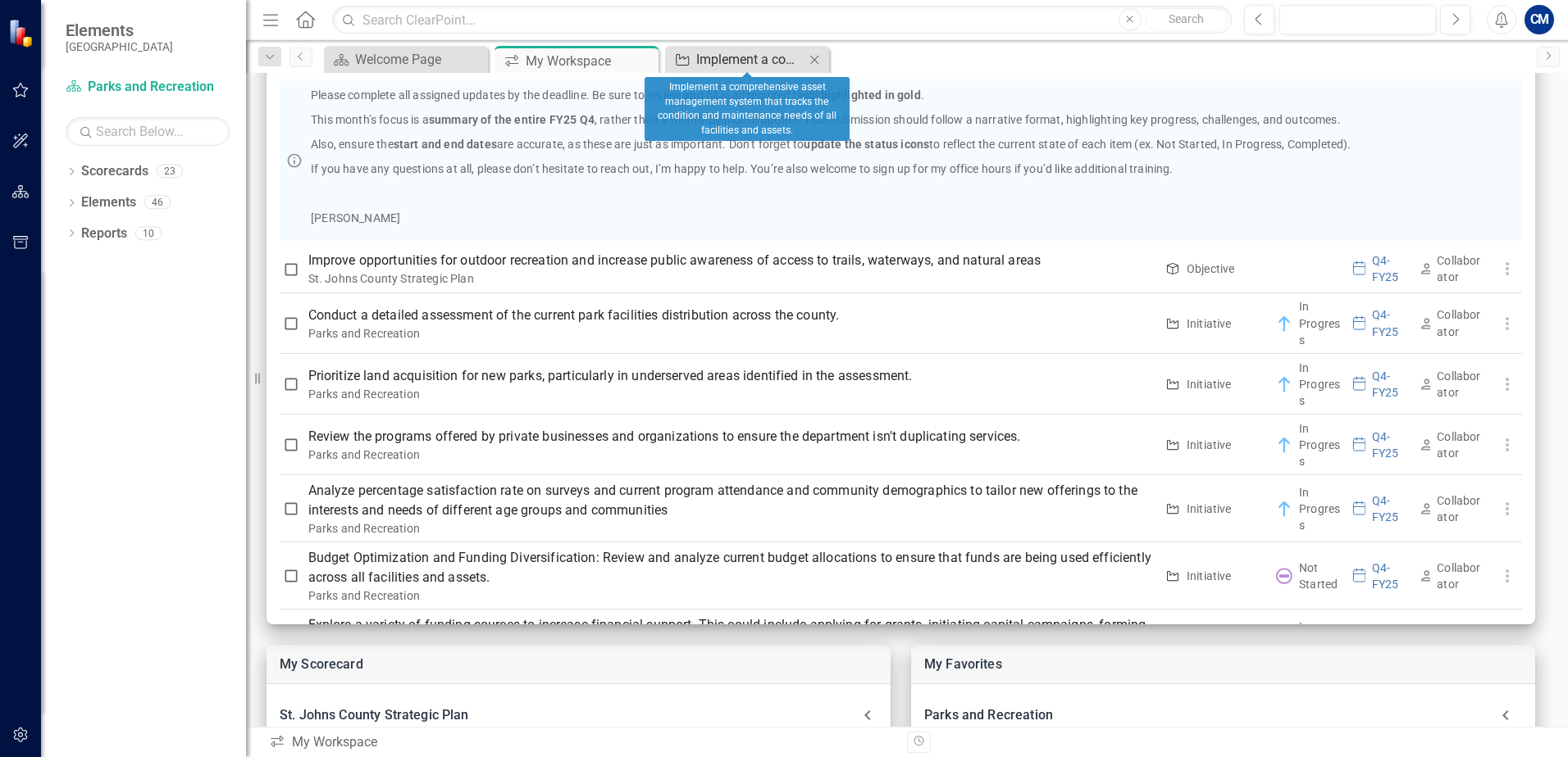
click at [727, 66] on div "Implement a comprehensive asset management system that tracks the condition and…" at bounding box center [751, 59] width 109 height 20
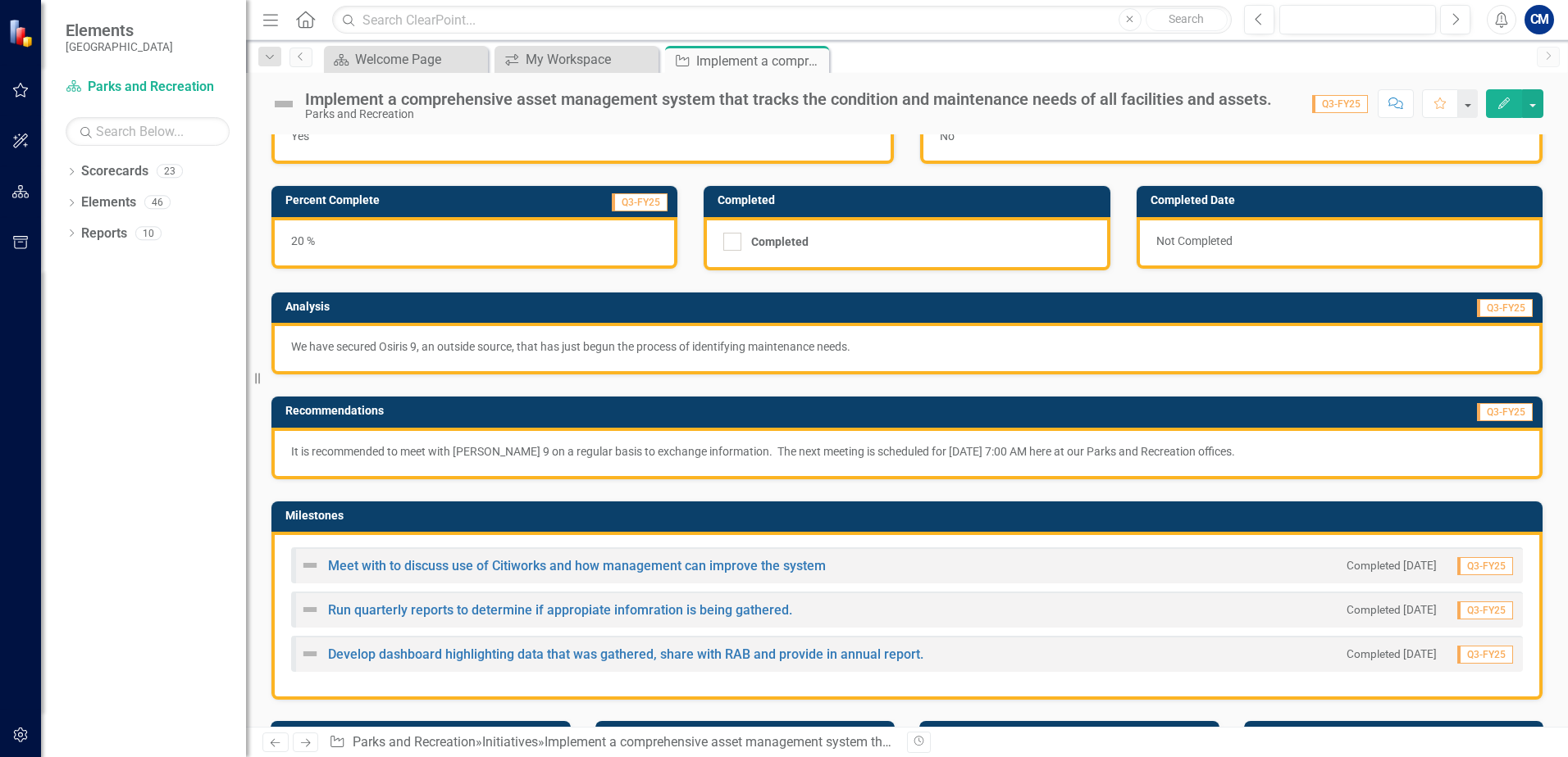
scroll to position [164, 0]
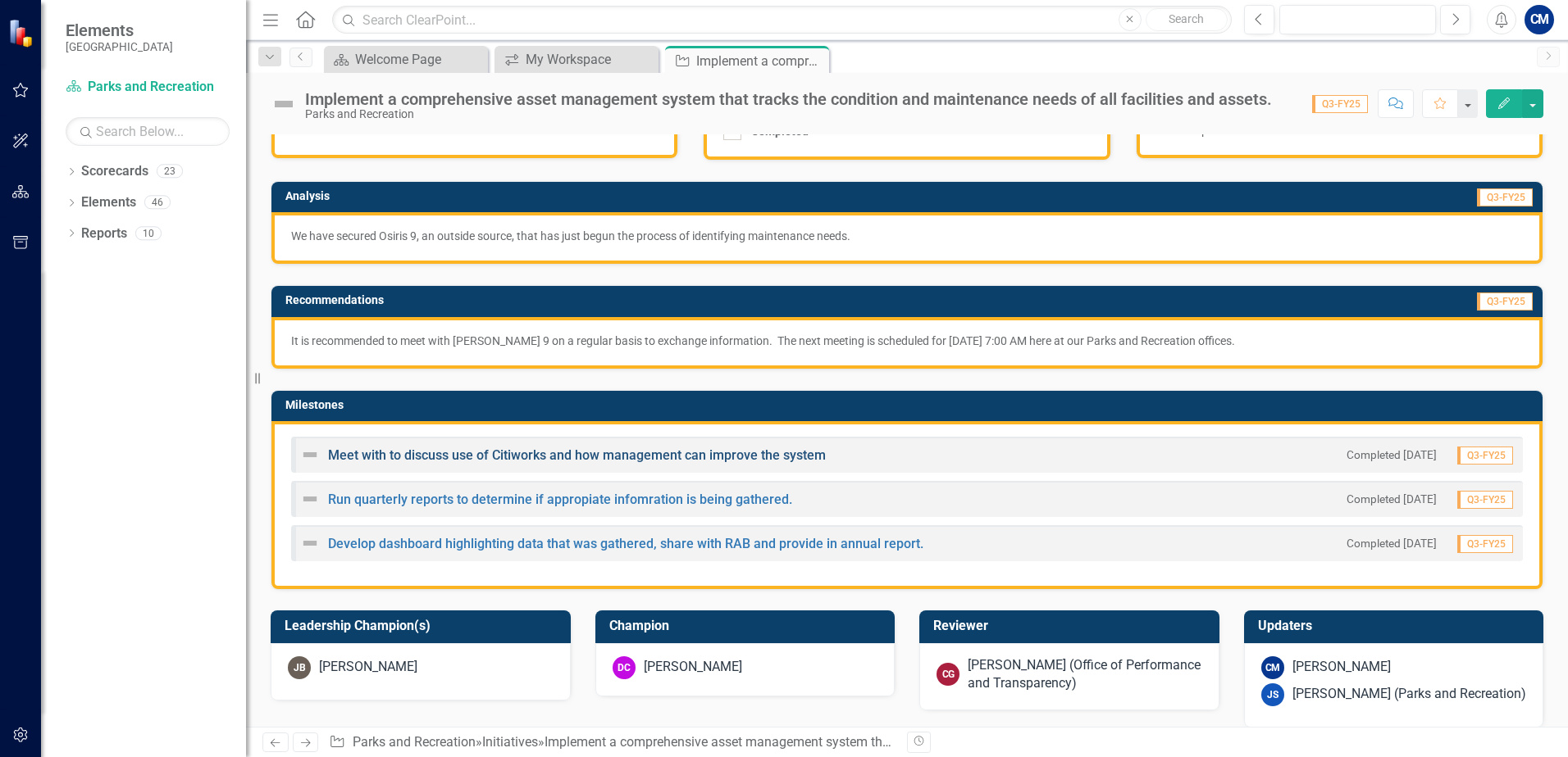
click at [458, 456] on link "Meet with to discuss use of Citiworks and how management can improve the system" at bounding box center [576, 456] width 497 height 16
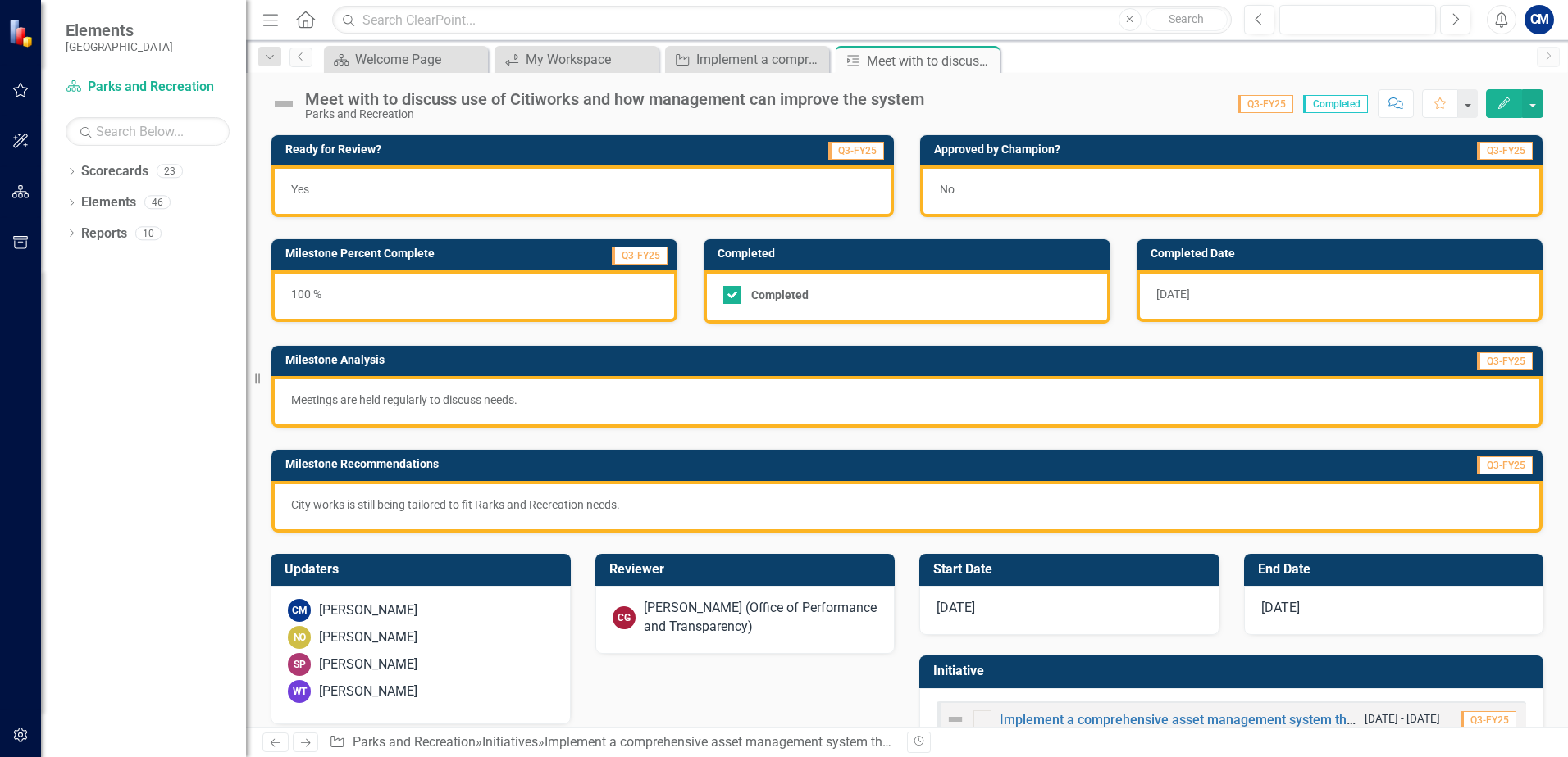
scroll to position [52, 0]
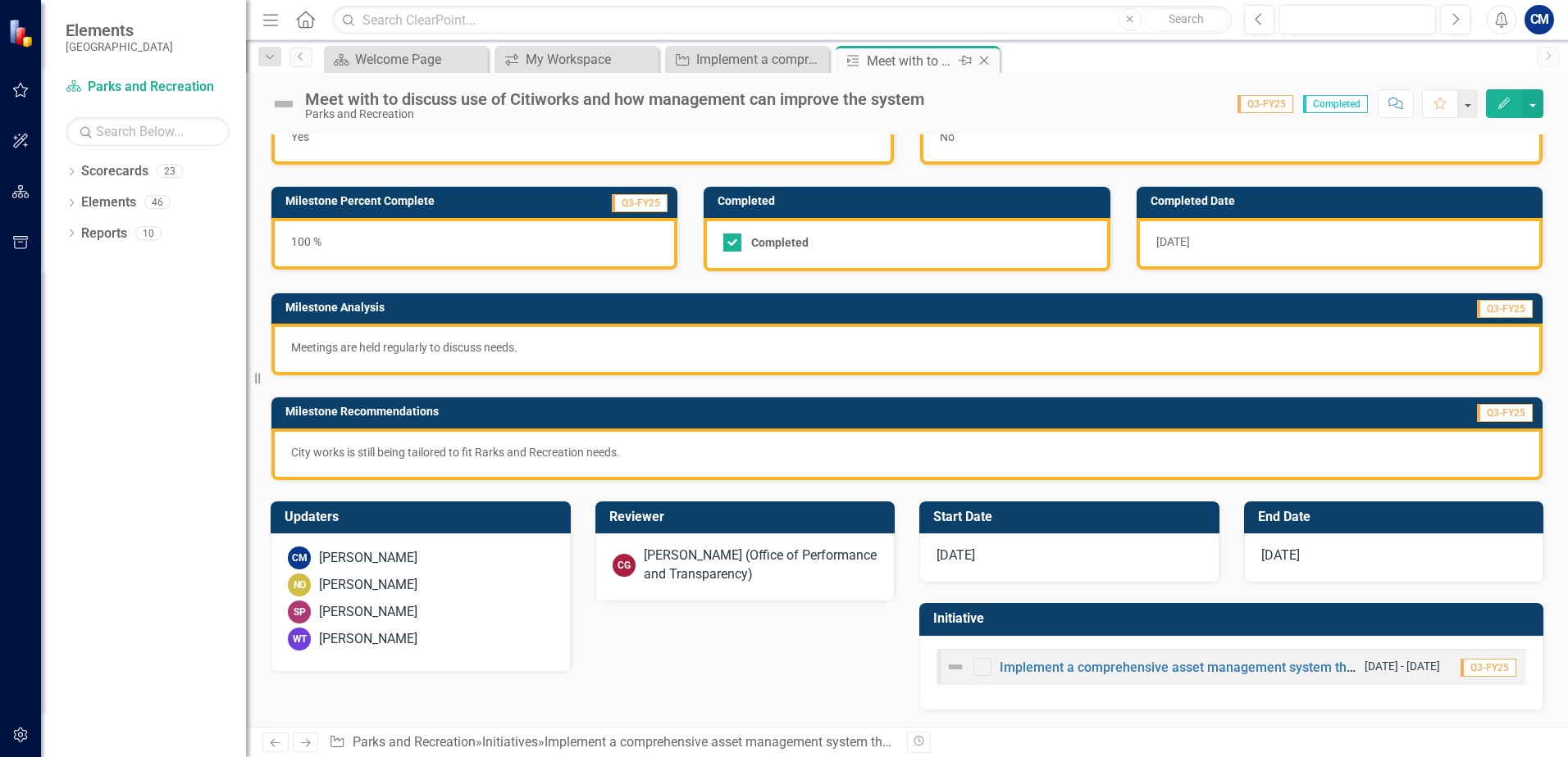
click at [988, 59] on icon "Close" at bounding box center [983, 61] width 16 height 14
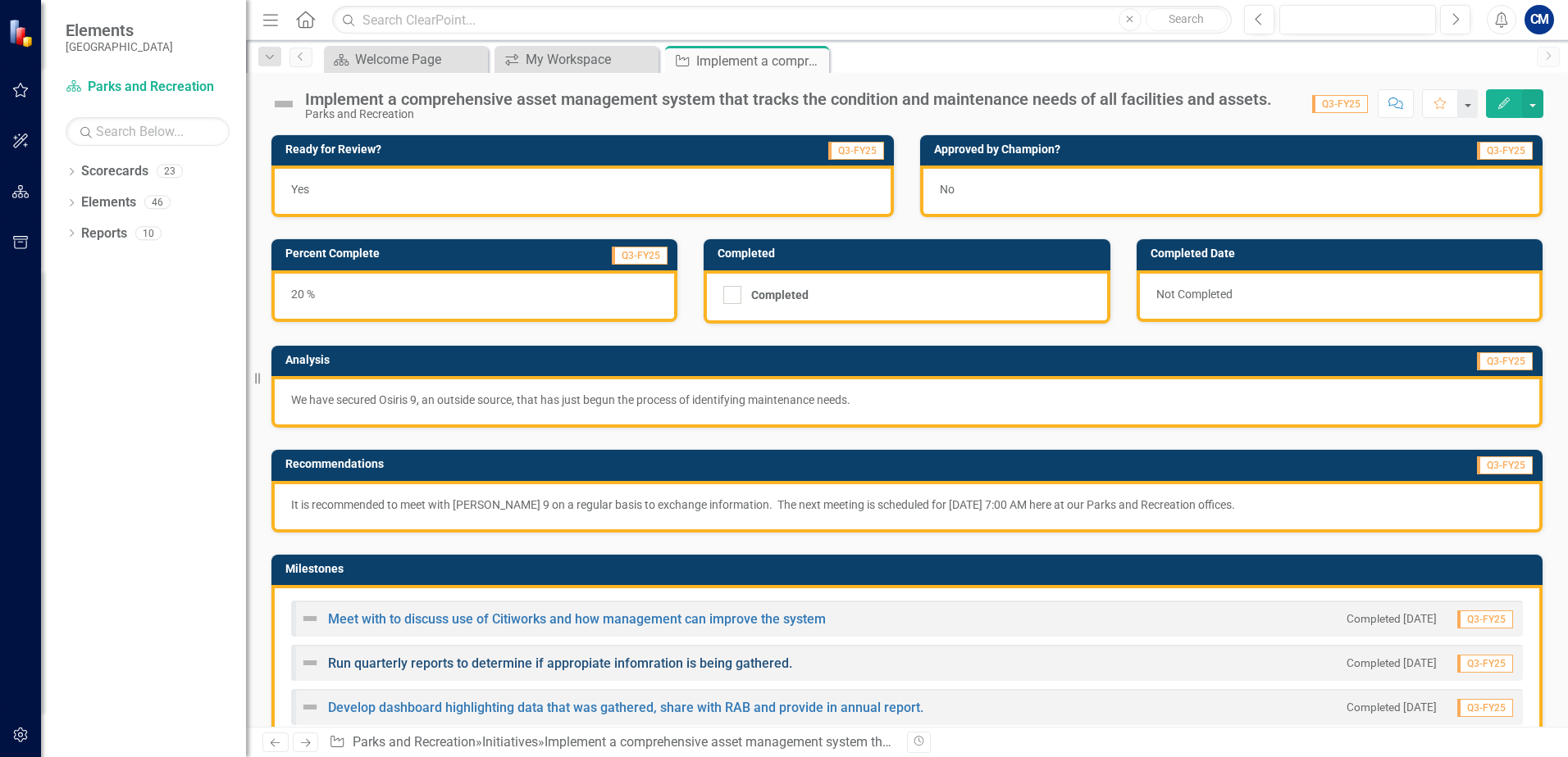
click at [502, 661] on link "Run quarterly reports to determine if appropiate infomration is being gathered." at bounding box center [560, 664] width 464 height 16
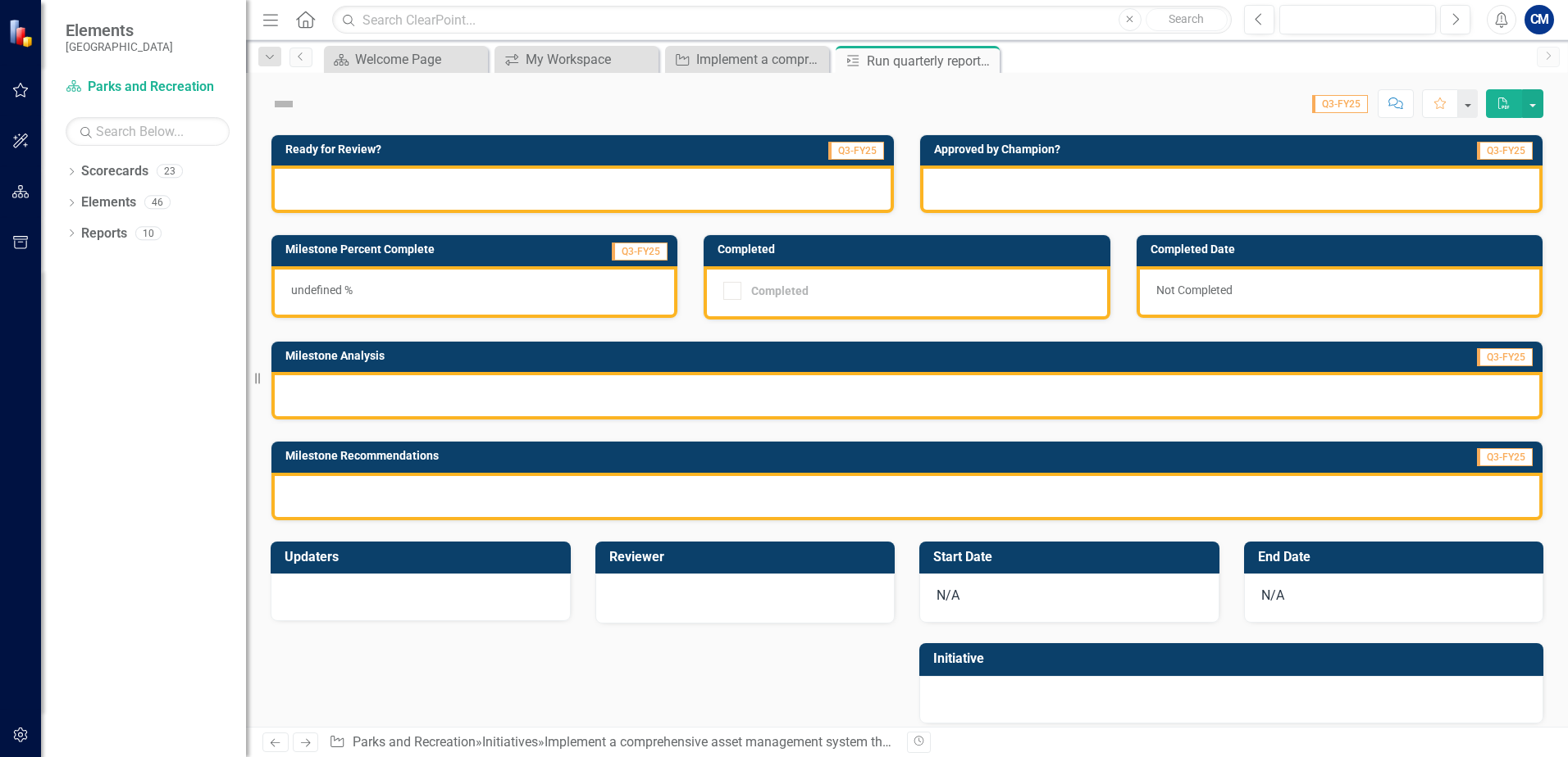
checkbox input "true"
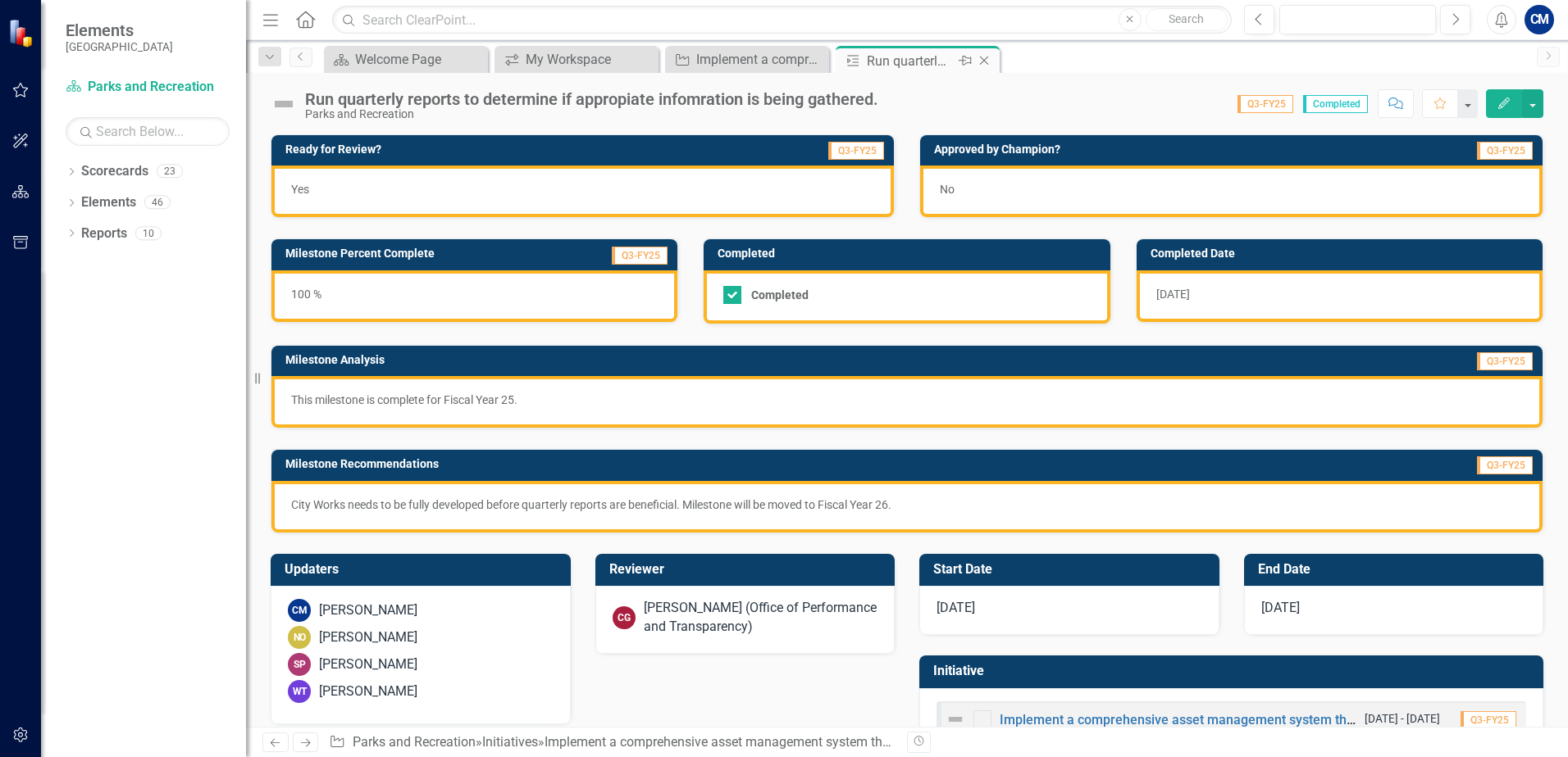
click at [987, 58] on icon "Close" at bounding box center [983, 61] width 16 height 14
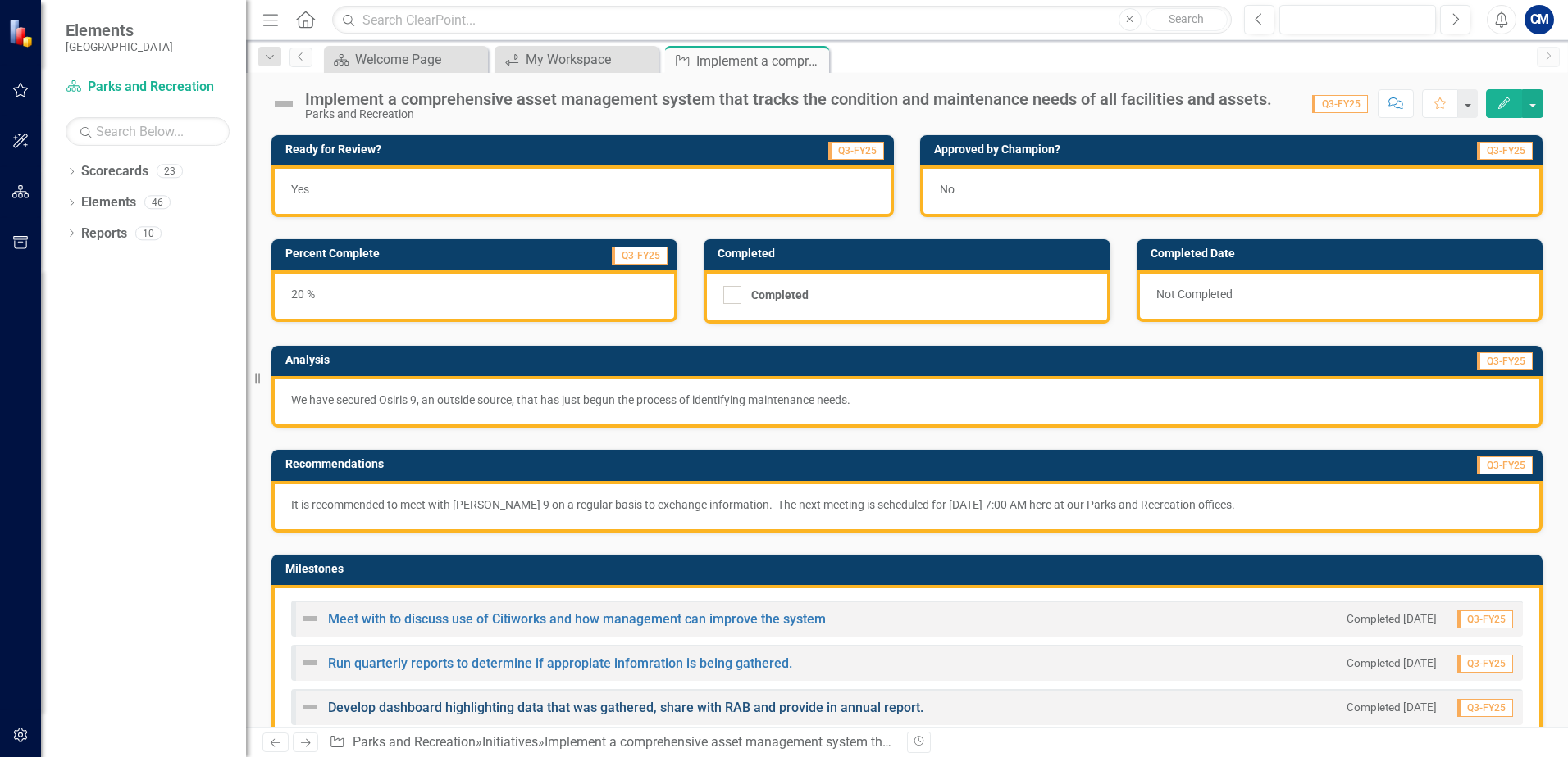
click at [435, 709] on link "Develop dashboard highlighting data that was gathered, share with RAB and provi…" at bounding box center [625, 708] width 595 height 16
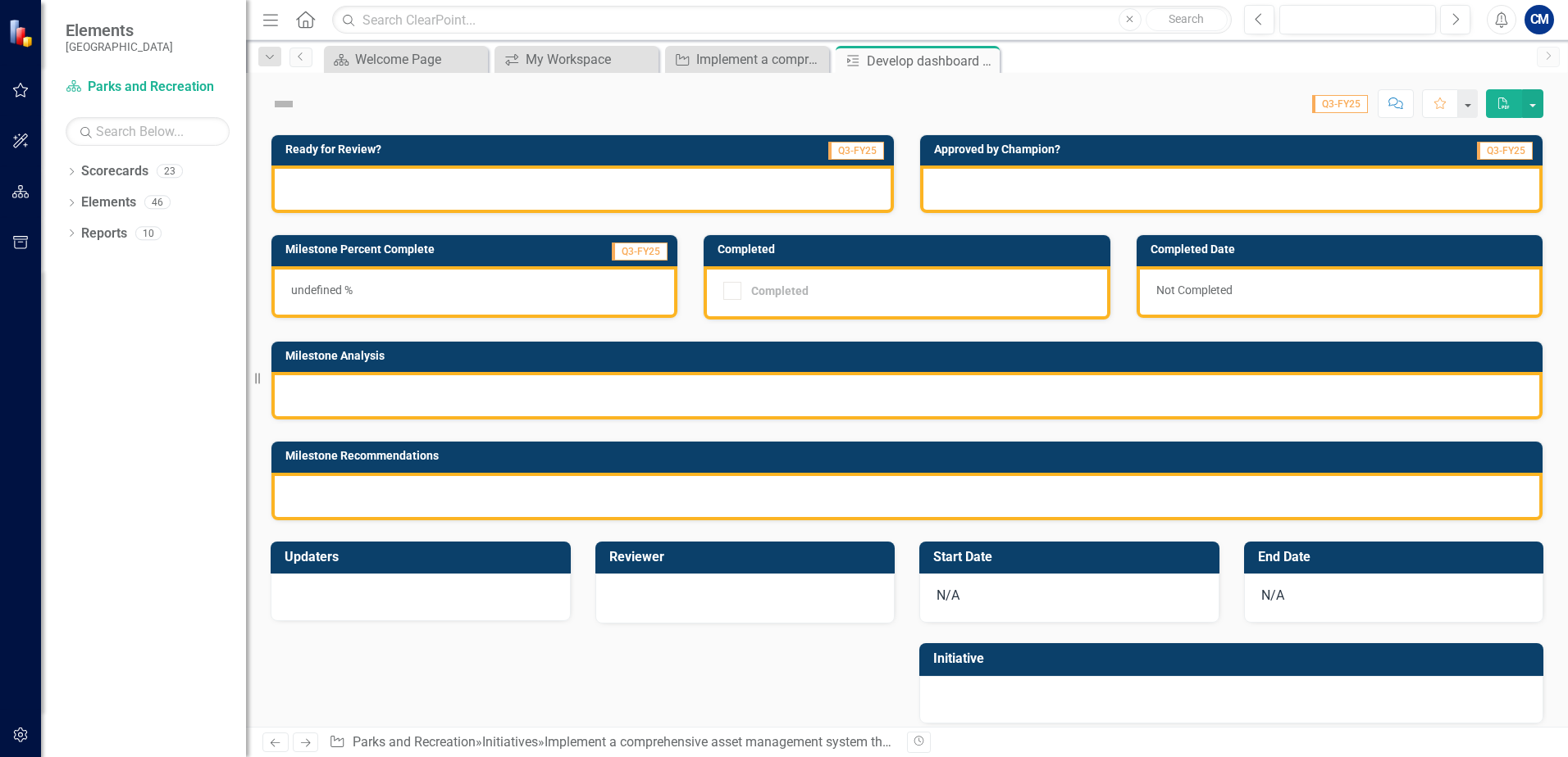
checkbox input "true"
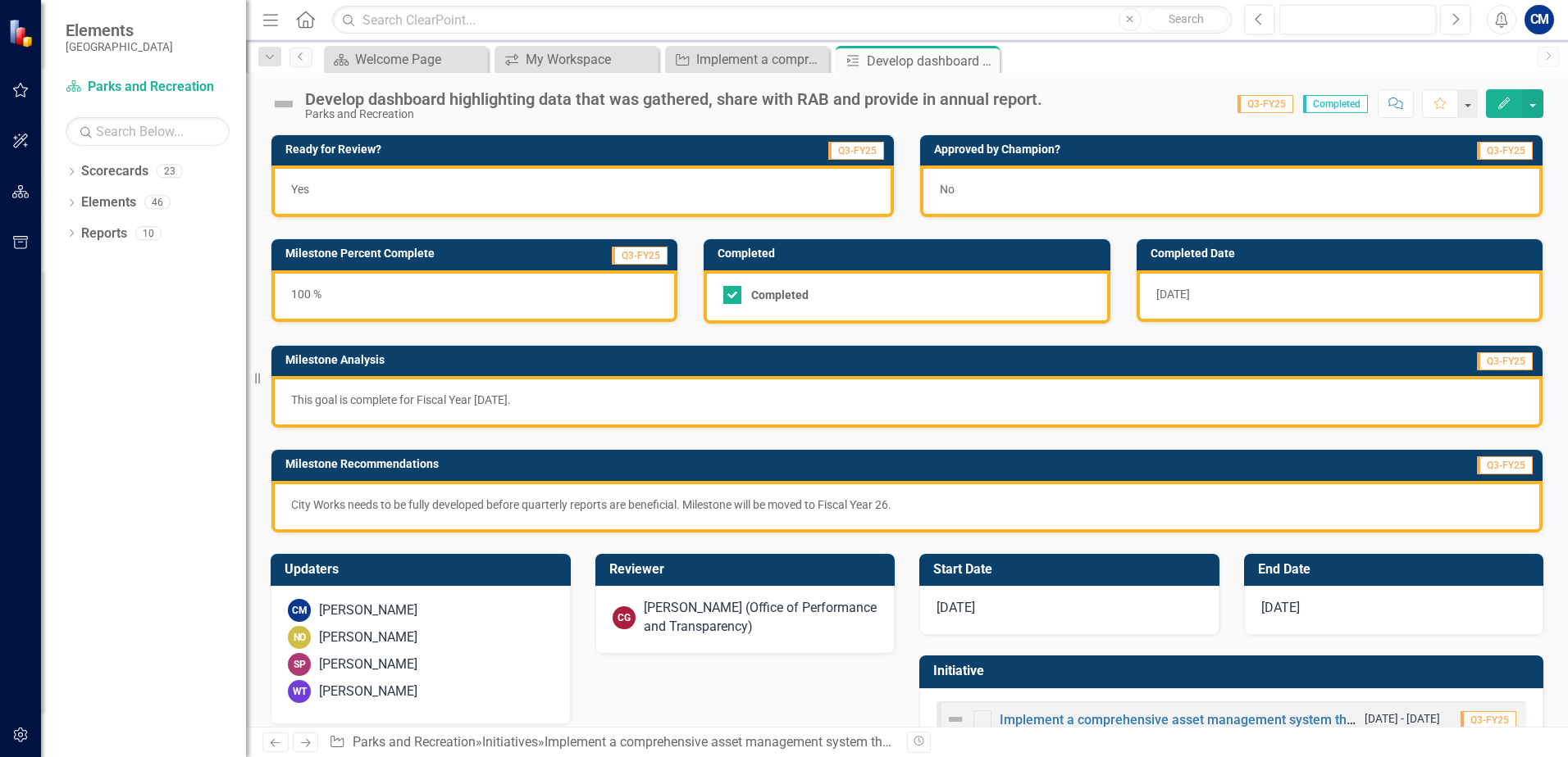
scroll to position [52, 0]
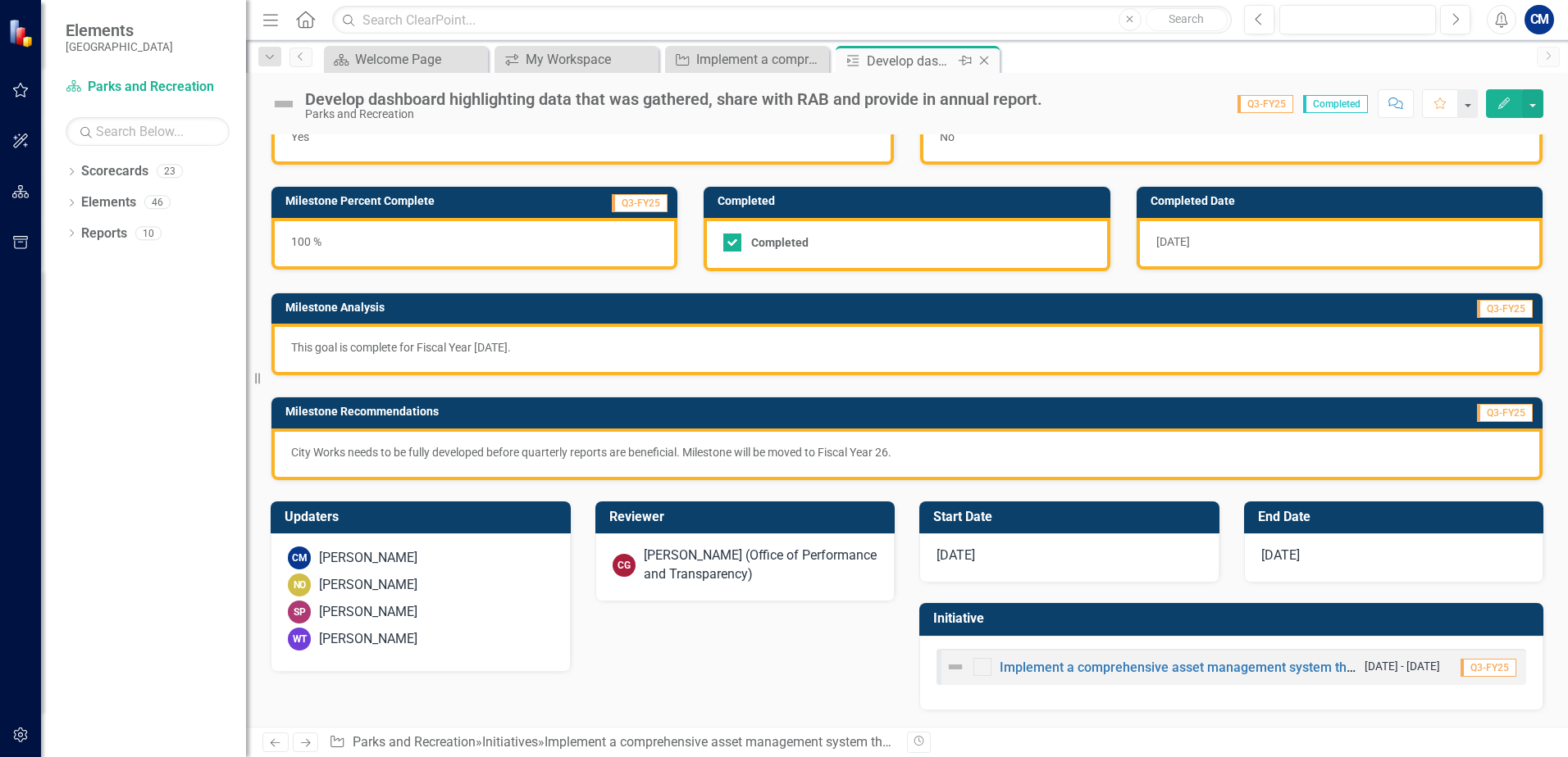
click at [990, 57] on icon "Close" at bounding box center [983, 61] width 16 height 14
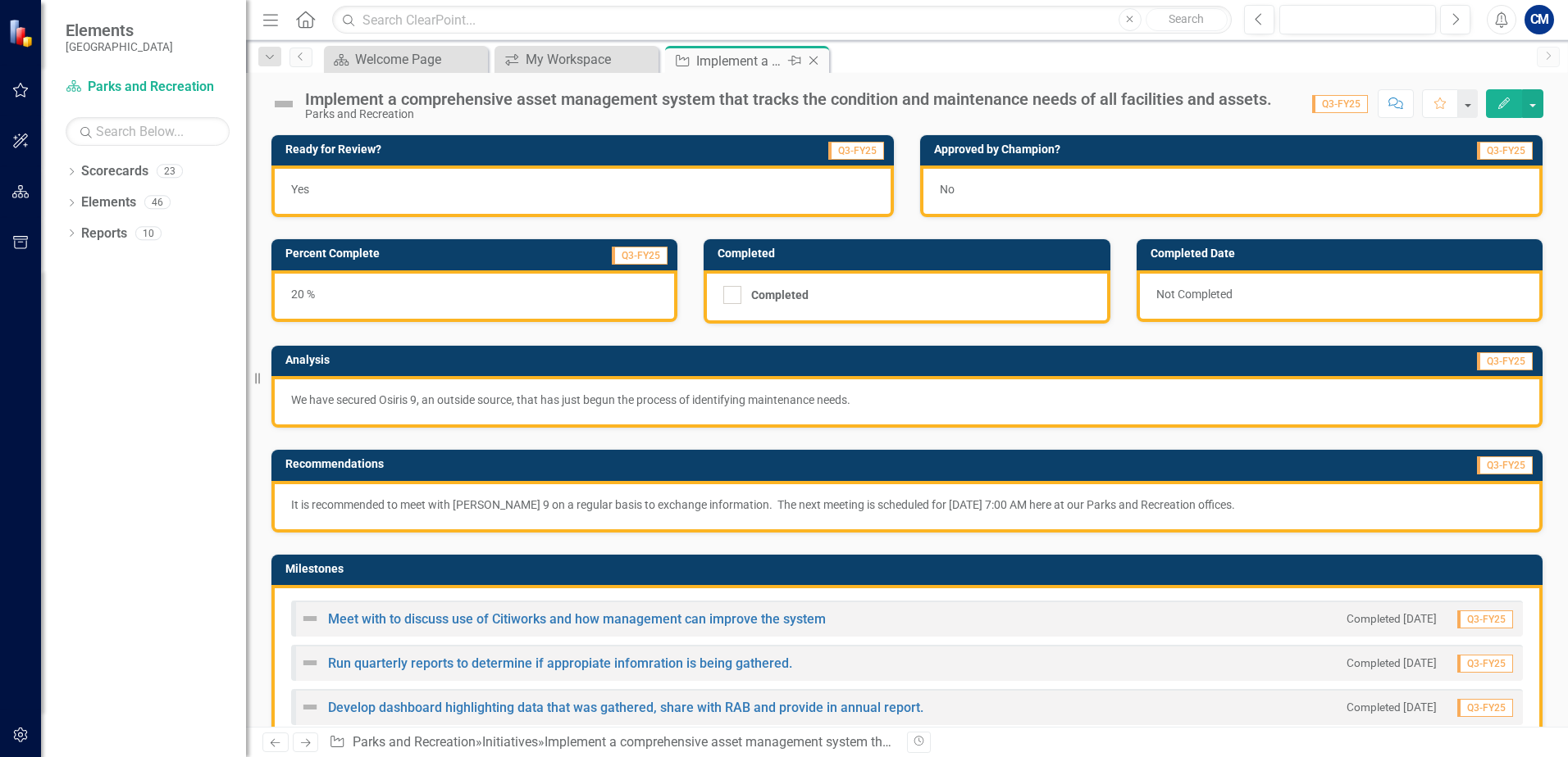
click at [814, 58] on icon "Close" at bounding box center [813, 61] width 16 height 14
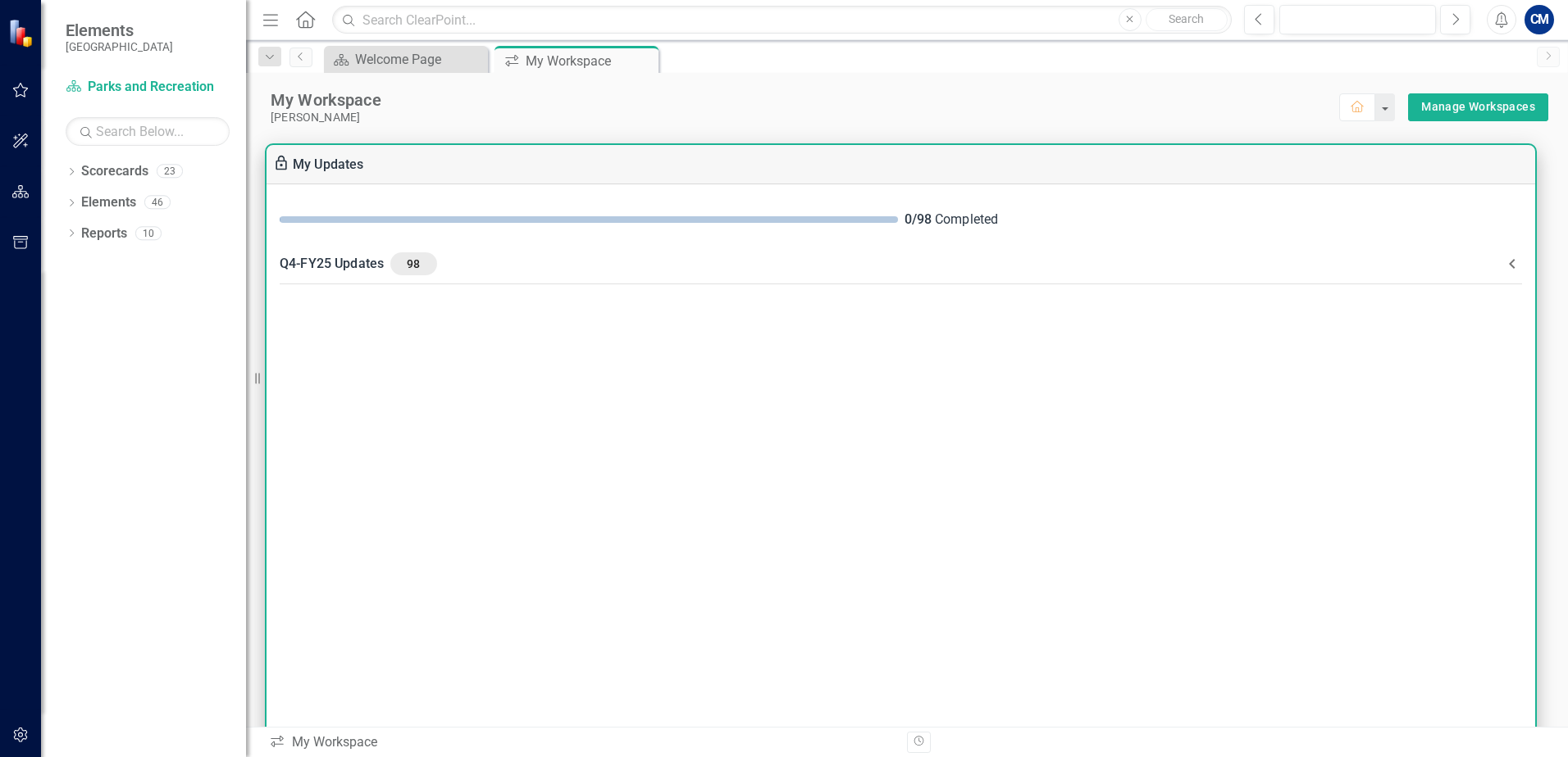
click at [1506, 263] on icon at bounding box center [1512, 264] width 19 height 19
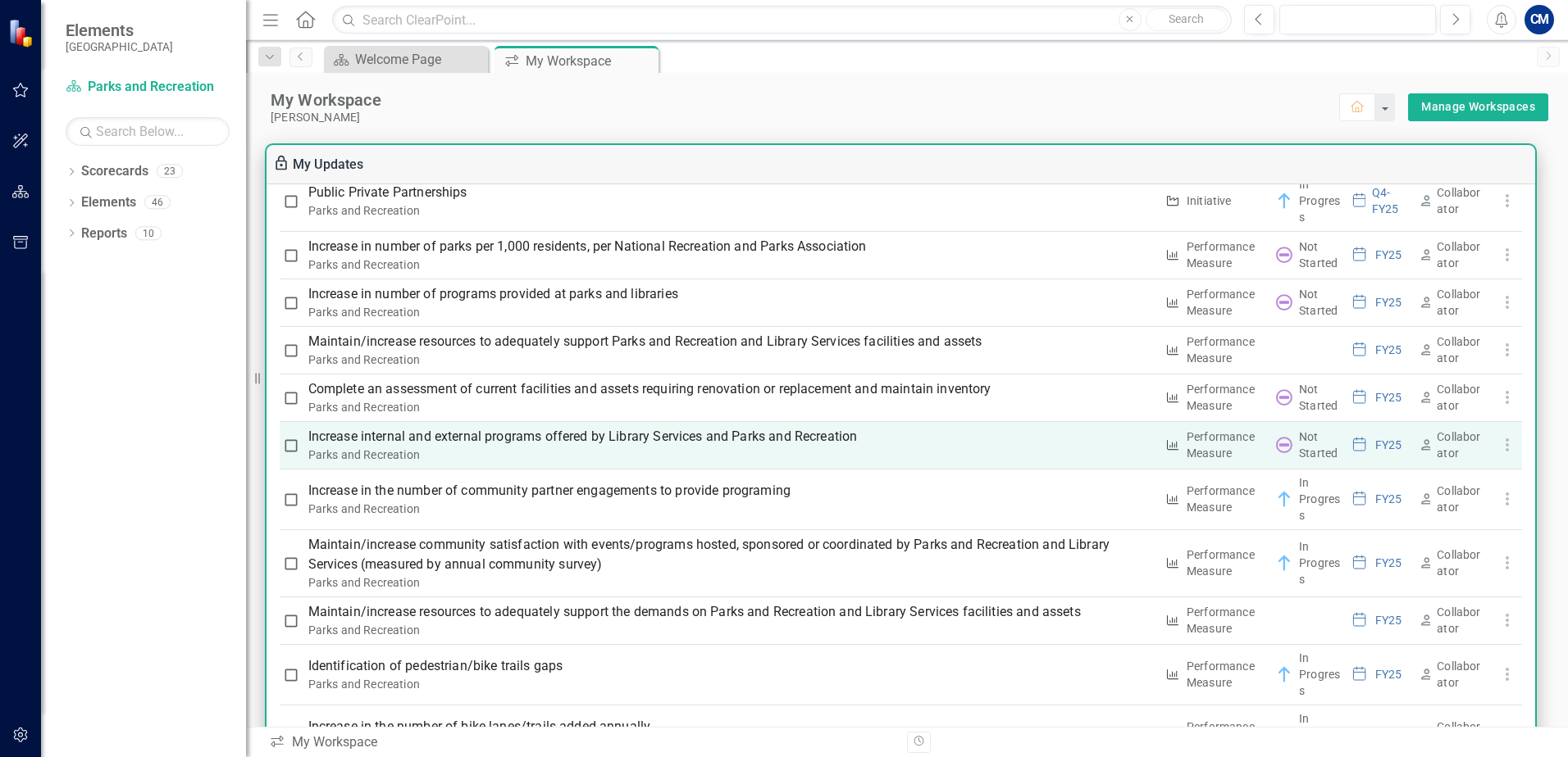
scroll to position [1639, 0]
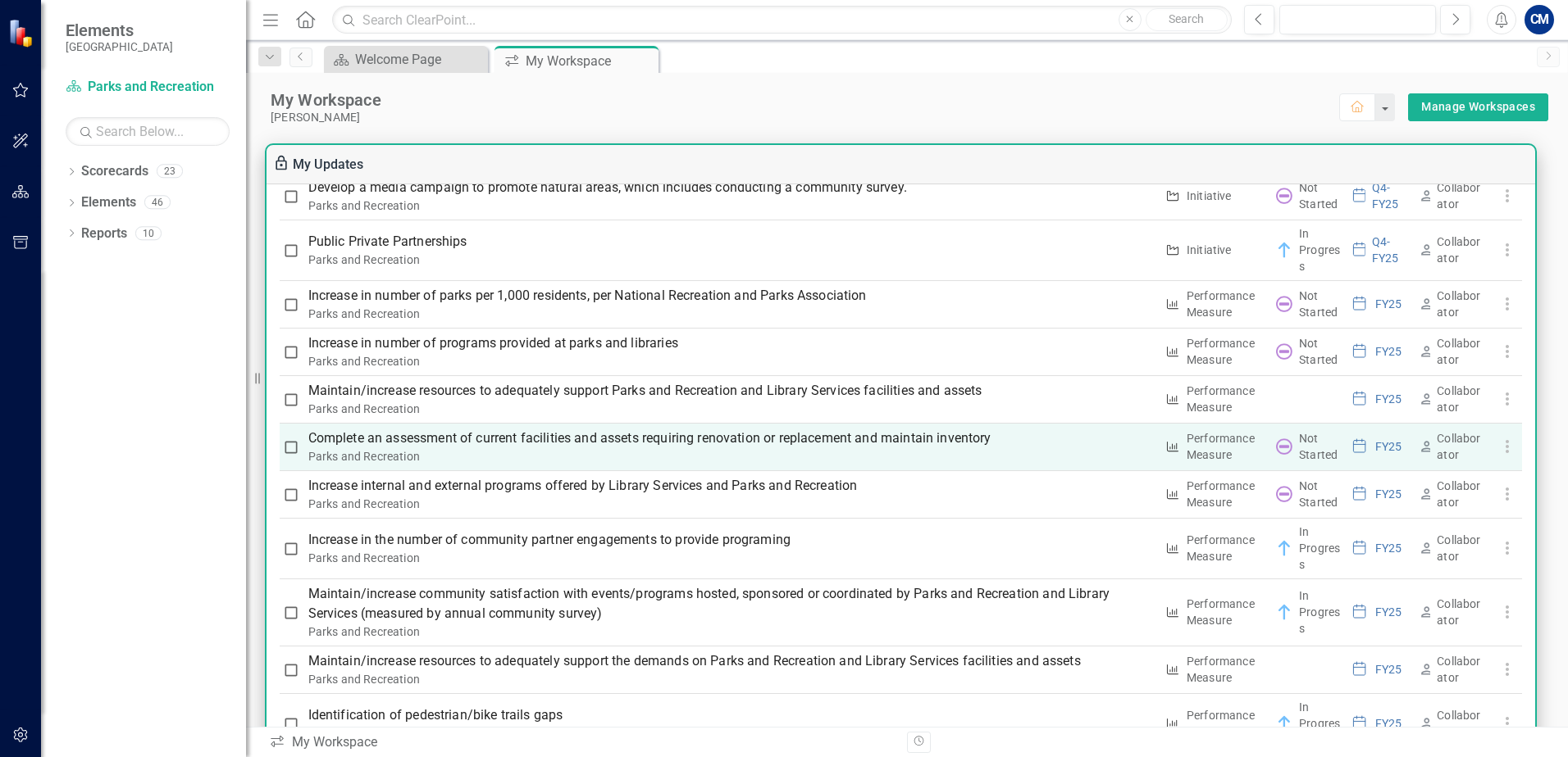
click at [647, 432] on p "Complete an assessment of current facilities and assets requiring renovation or…" at bounding box center [731, 438] width 847 height 19
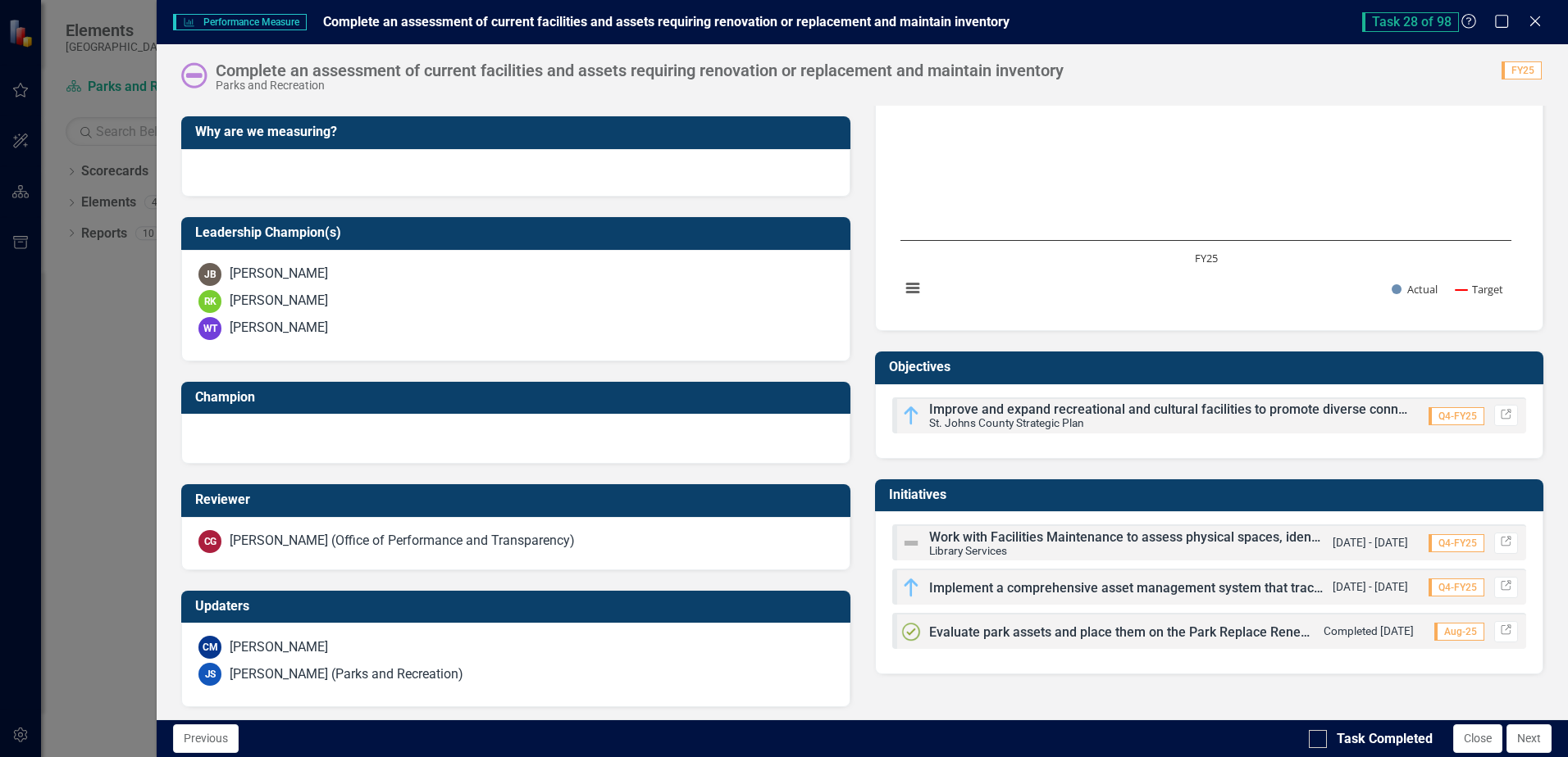
scroll to position [457, 0]
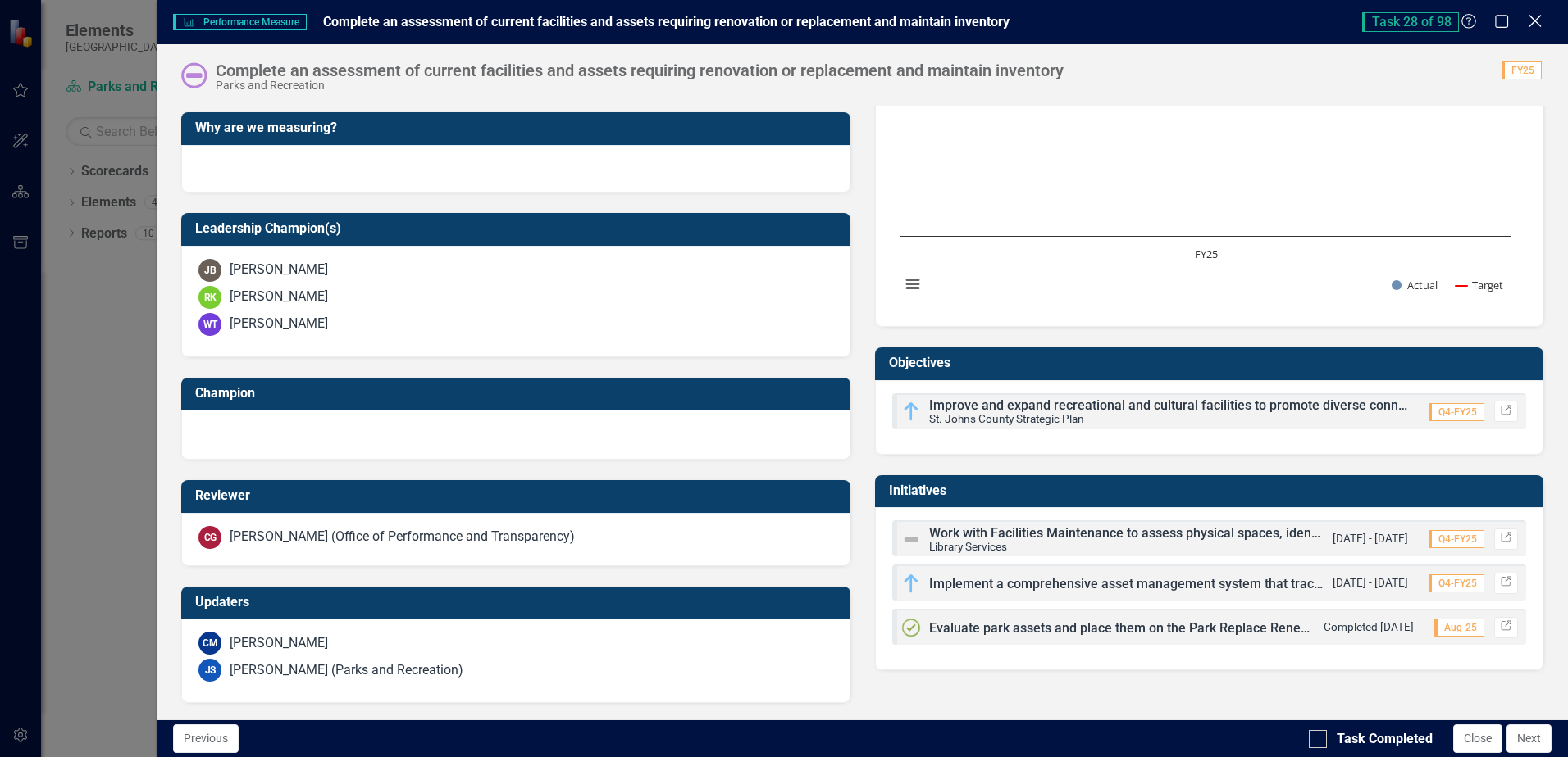
click at [1533, 18] on icon at bounding box center [1534, 20] width 13 height 13
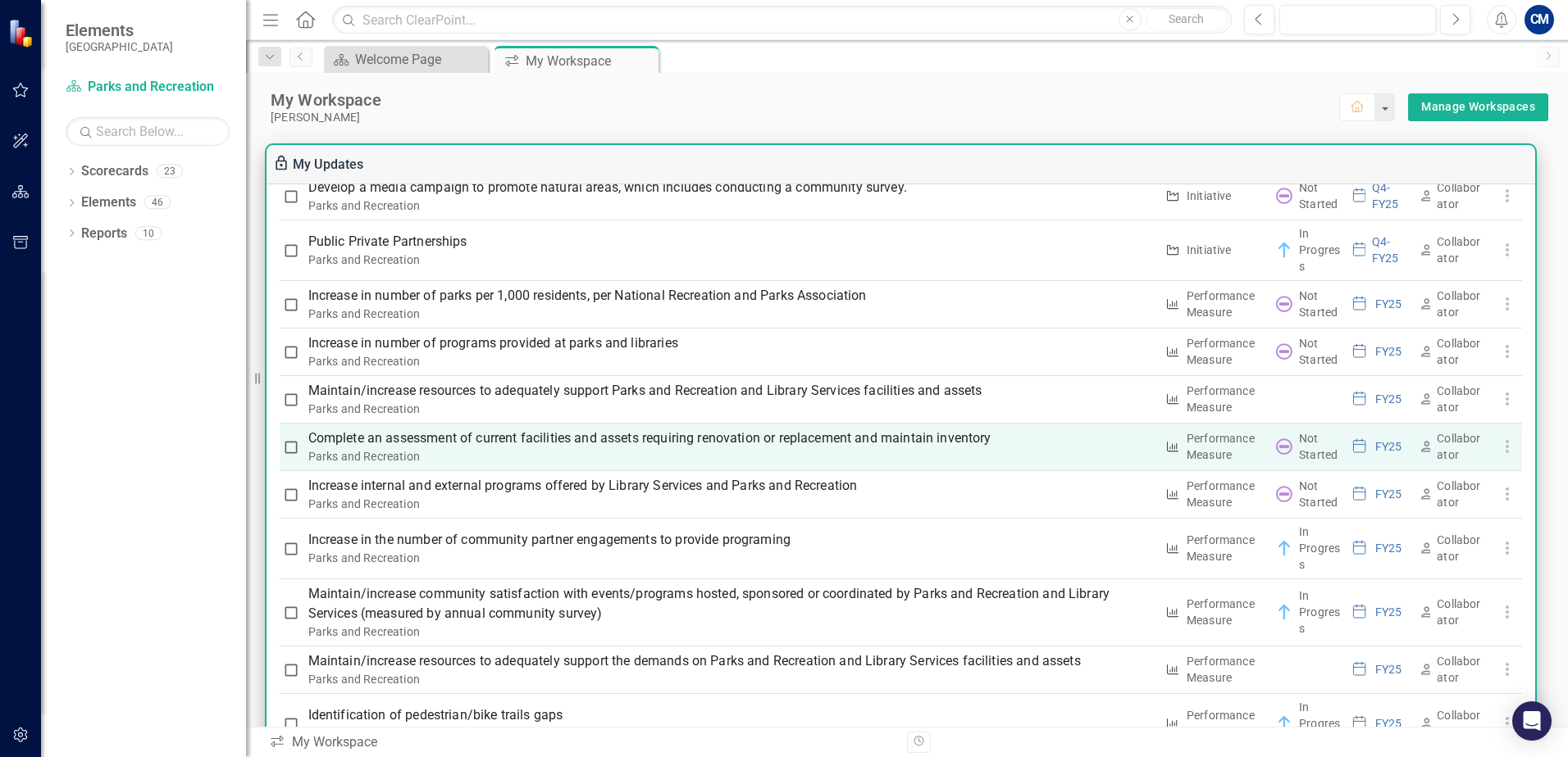
scroll to position [1885, 0]
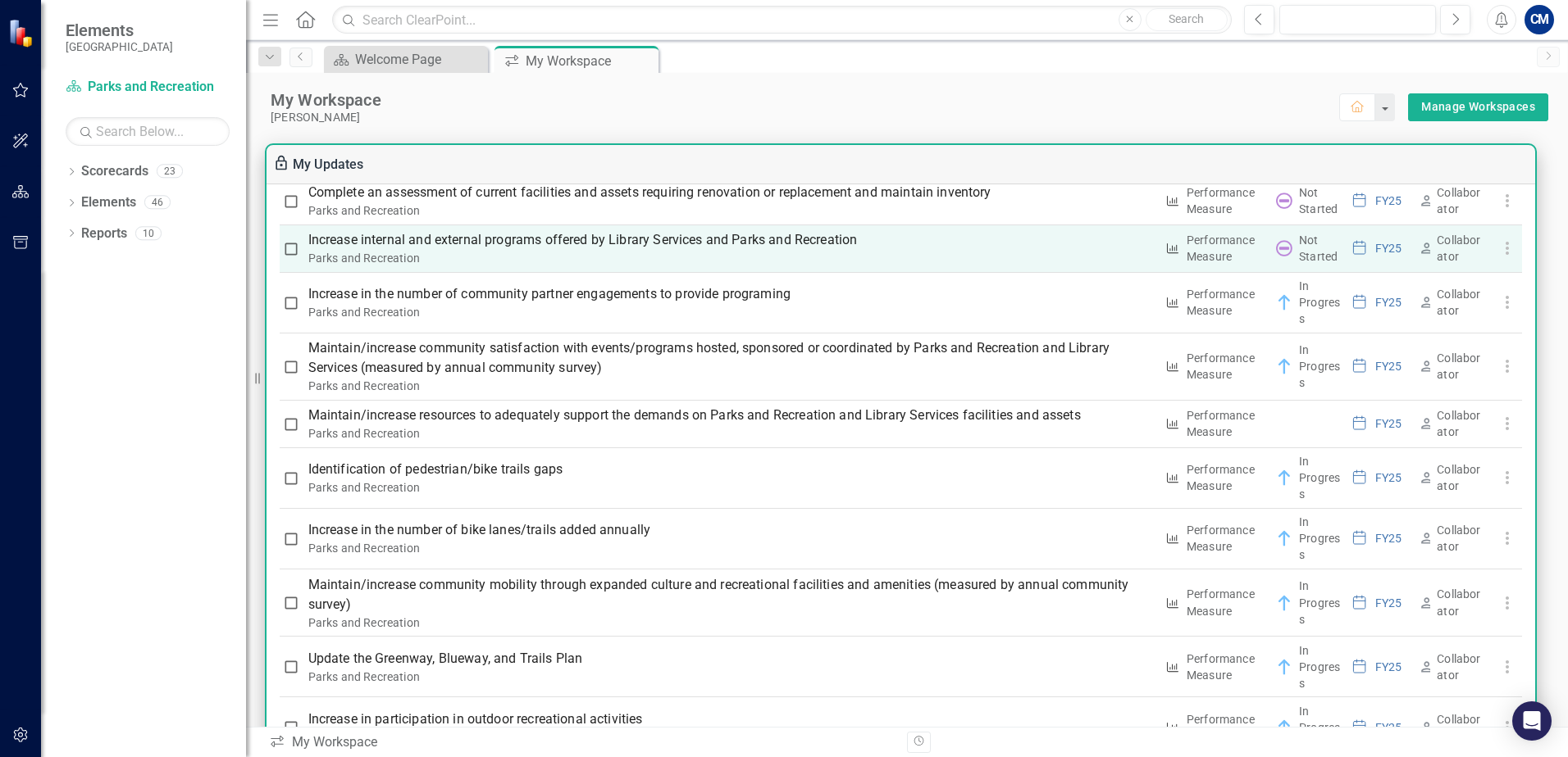
click at [498, 245] on p "Increase internal and external programs offered by Library Services and Parks a…" at bounding box center [731, 240] width 847 height 19
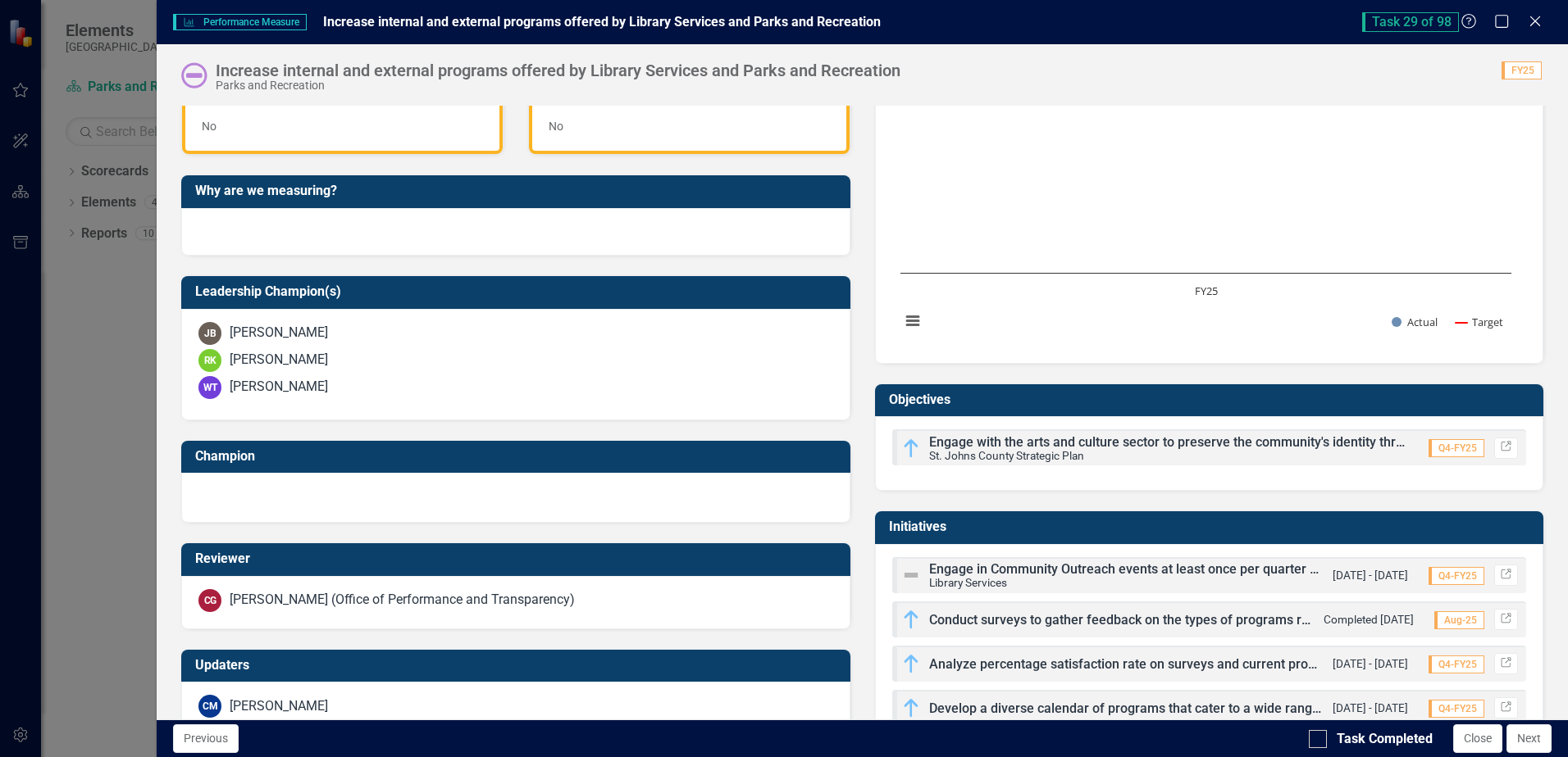
scroll to position [473, 0]
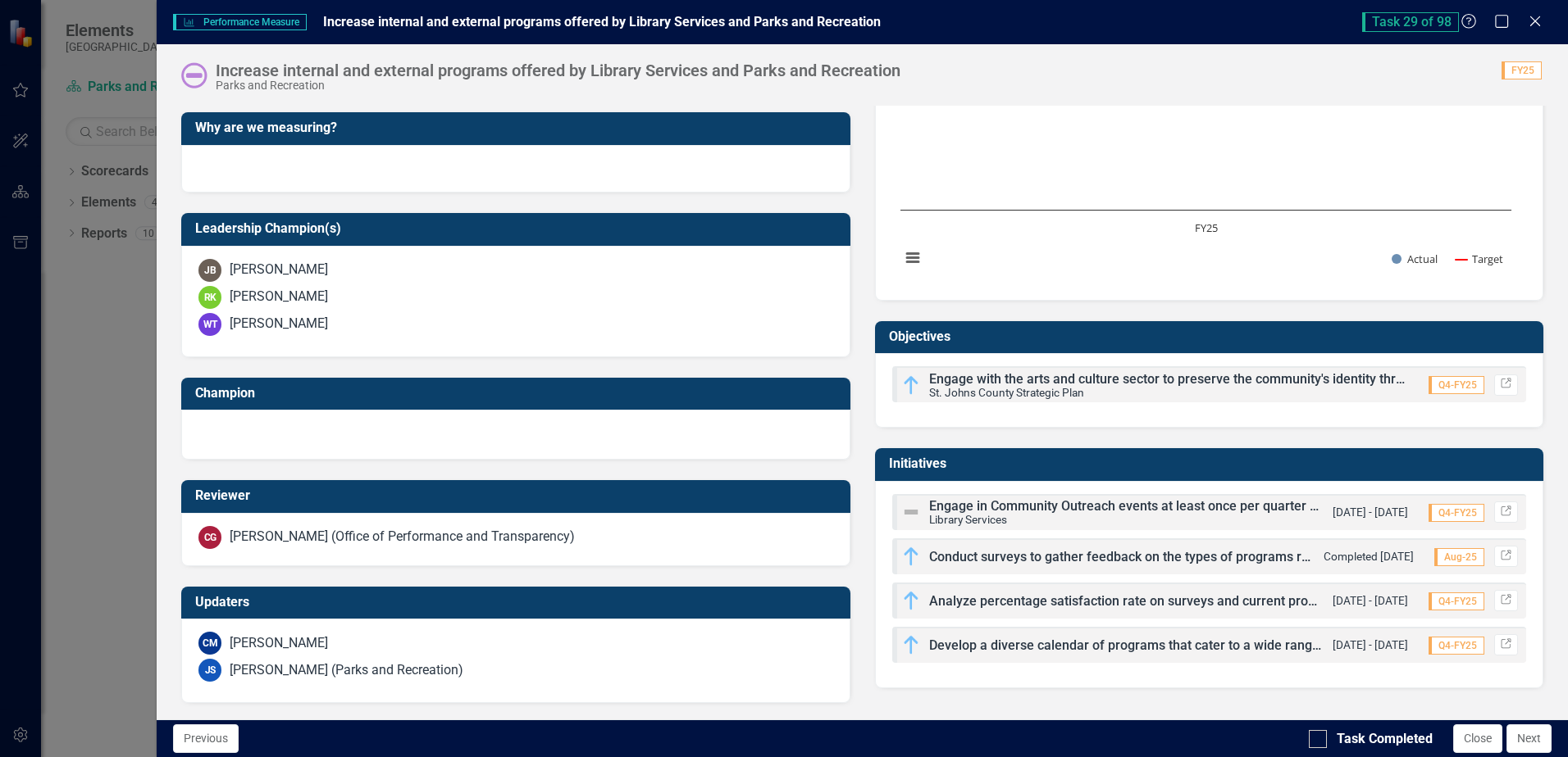
click at [959, 646] on span "Develop a diverse calendar of programs that cater to a wide range of interests …" at bounding box center [1249, 646] width 640 height 16
click at [1500, 646] on icon "Link" at bounding box center [1506, 645] width 13 height 10
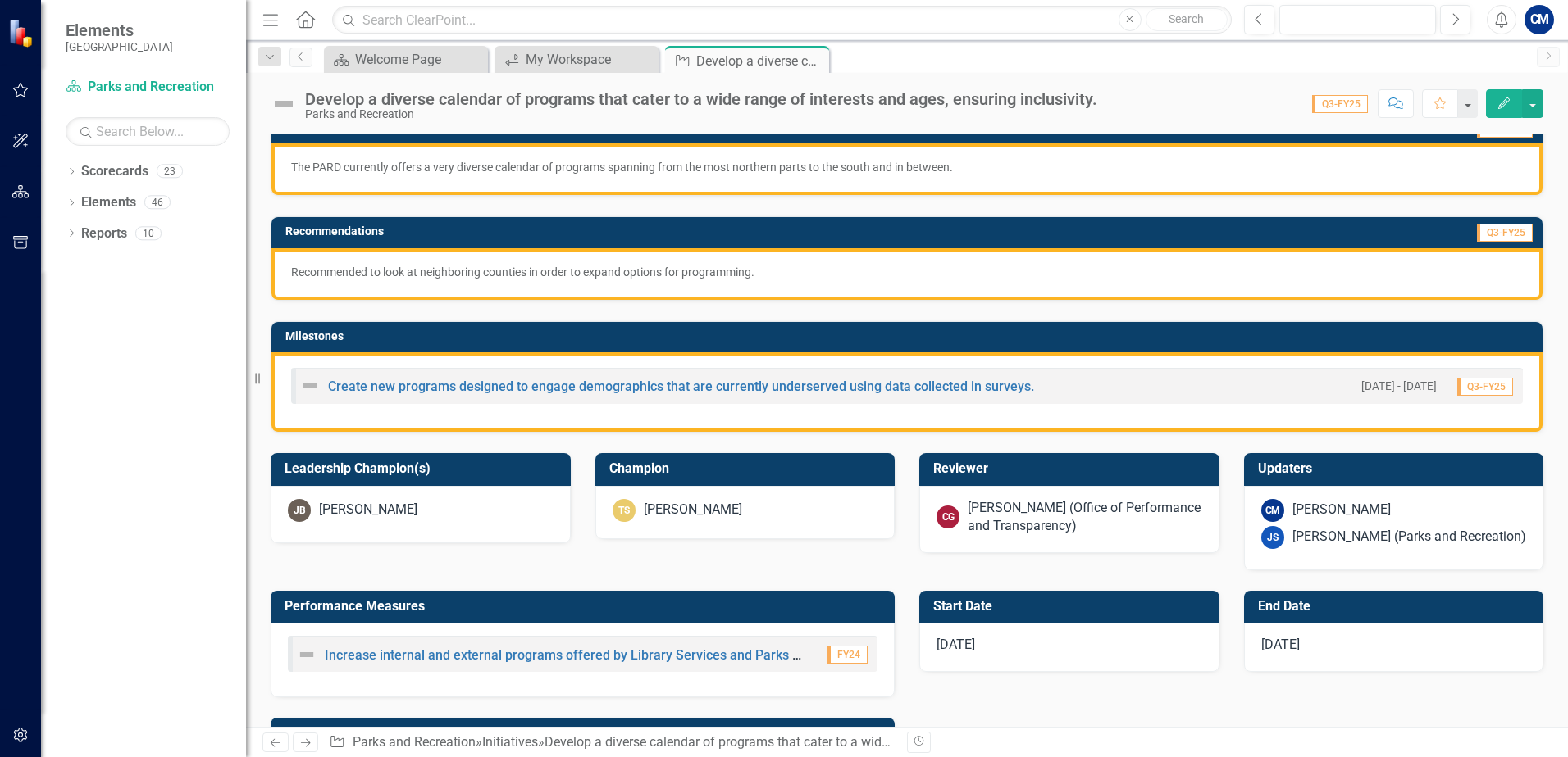
scroll to position [246, 0]
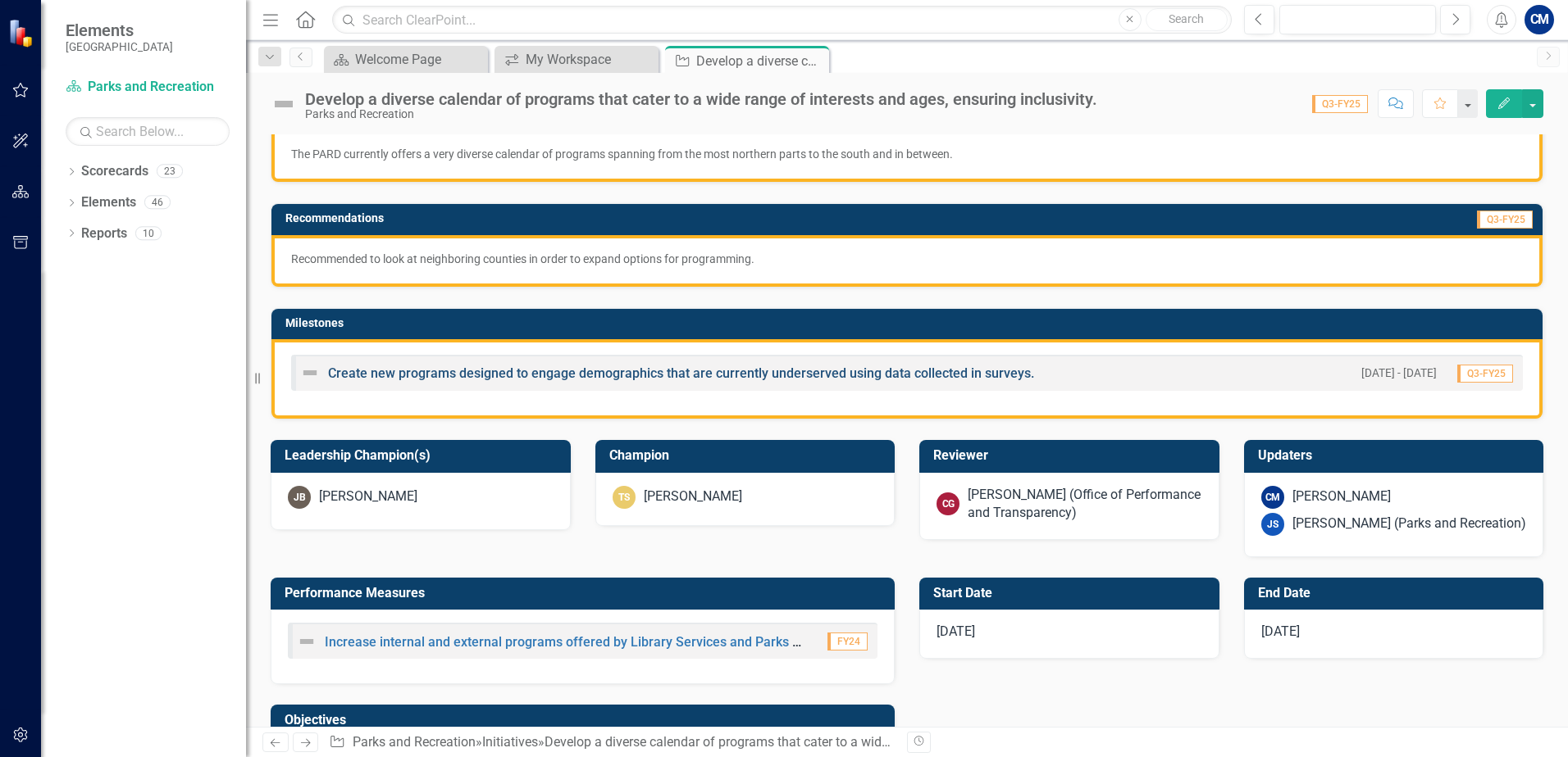
click at [501, 369] on link "Create new programs designed to engage demographics that are currently underser…" at bounding box center [681, 373] width 706 height 16
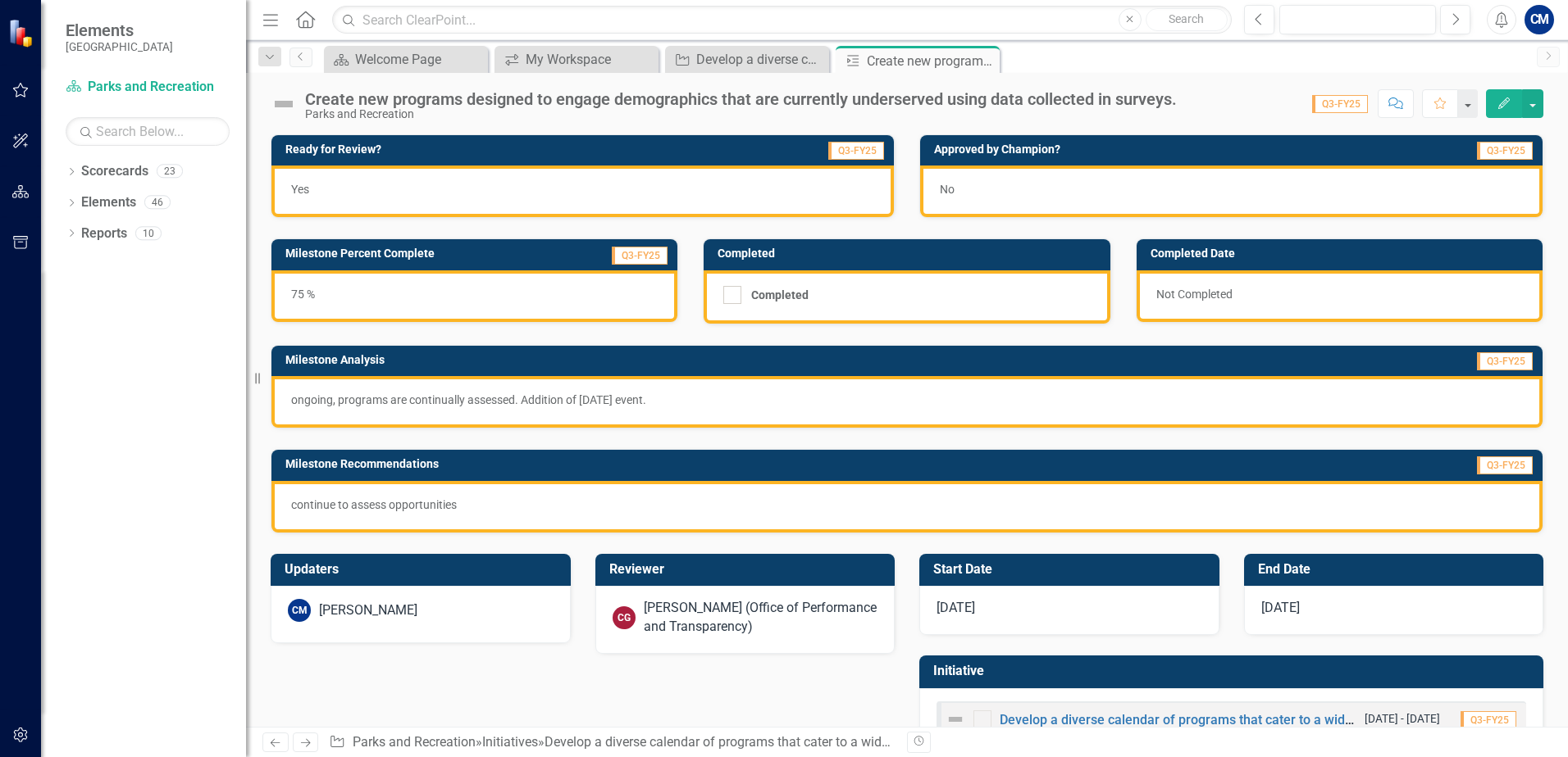
scroll to position [52, 0]
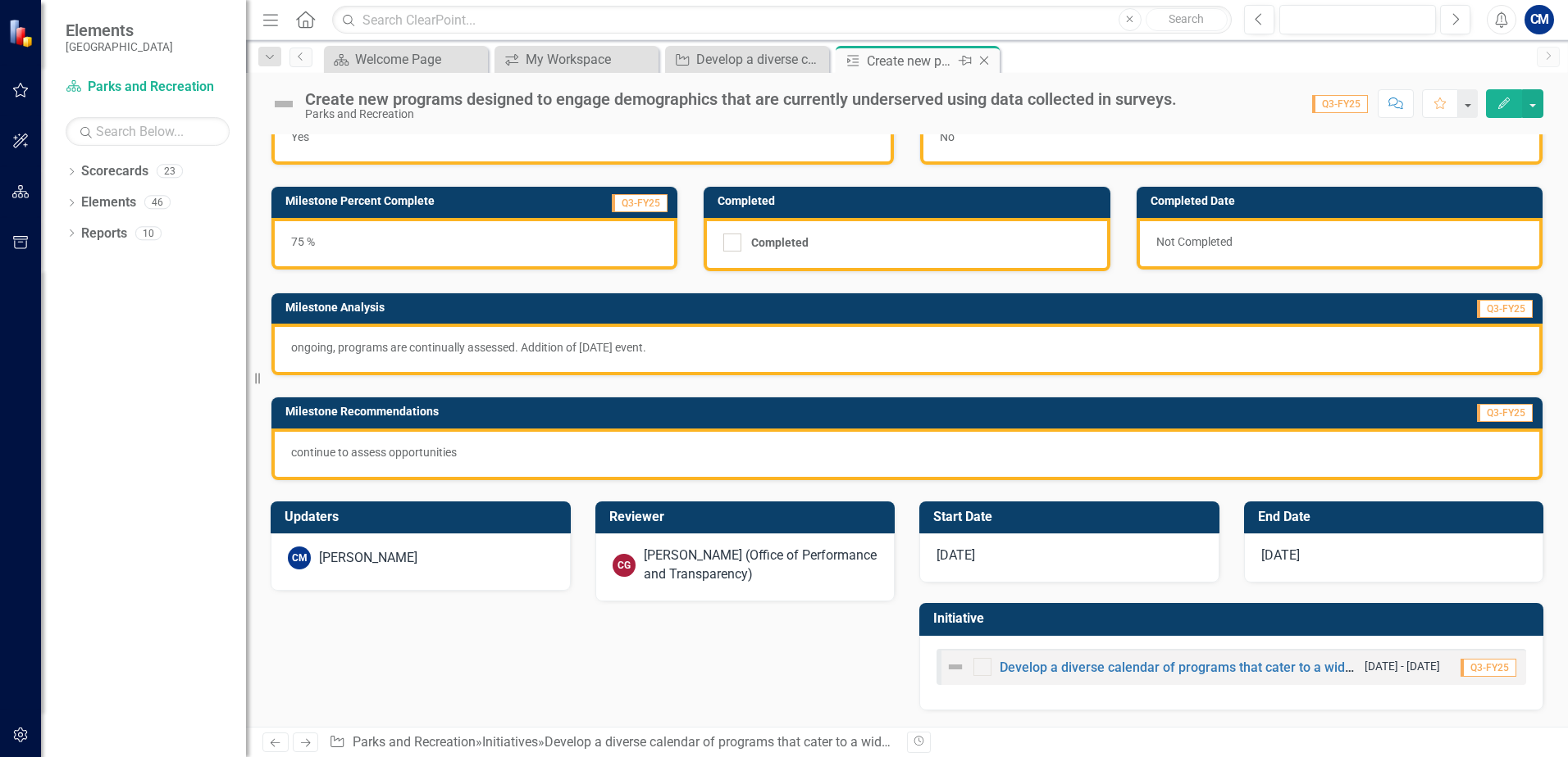
click at [988, 63] on icon "Close" at bounding box center [983, 61] width 16 height 14
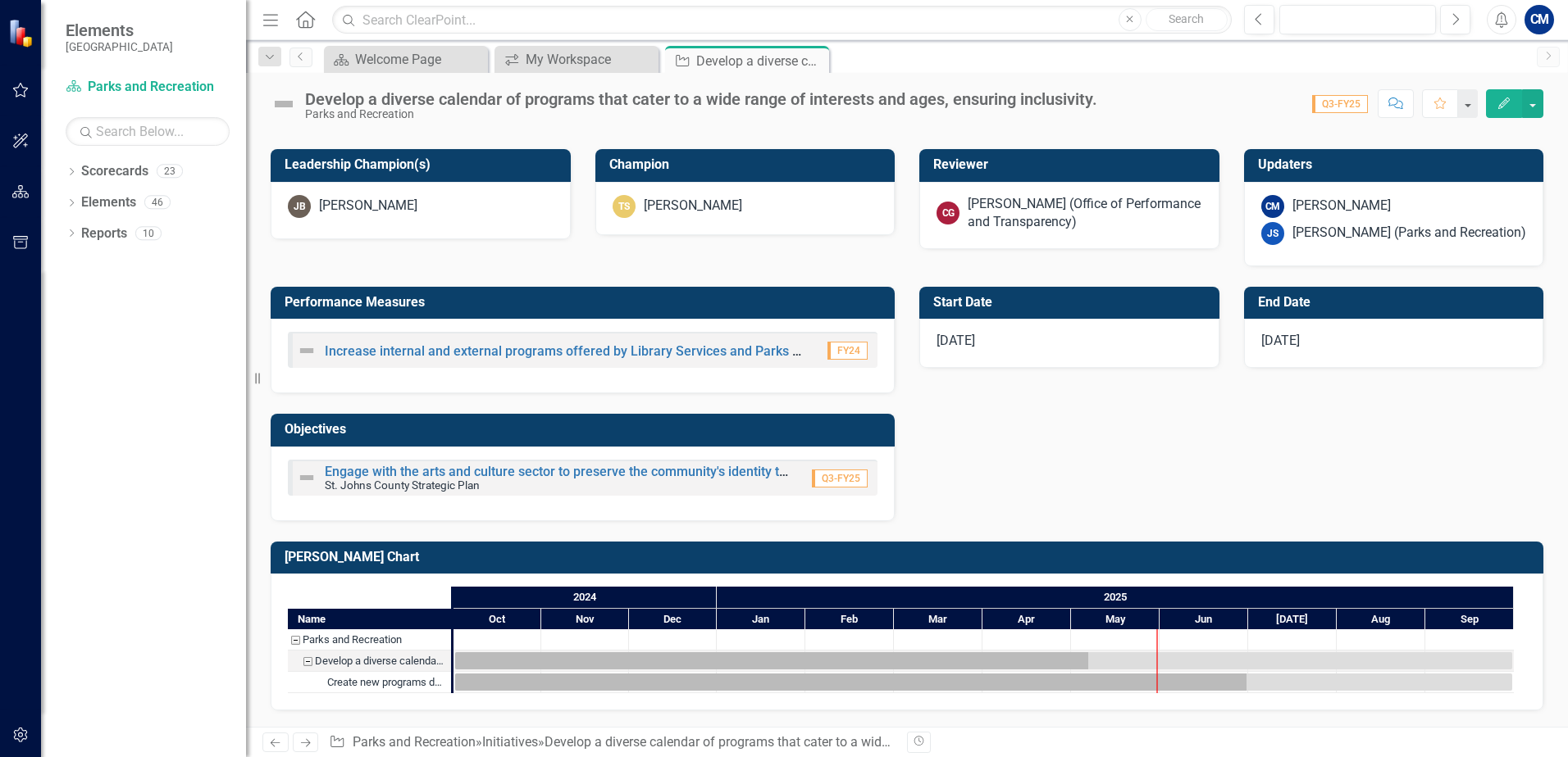
scroll to position [46, 0]
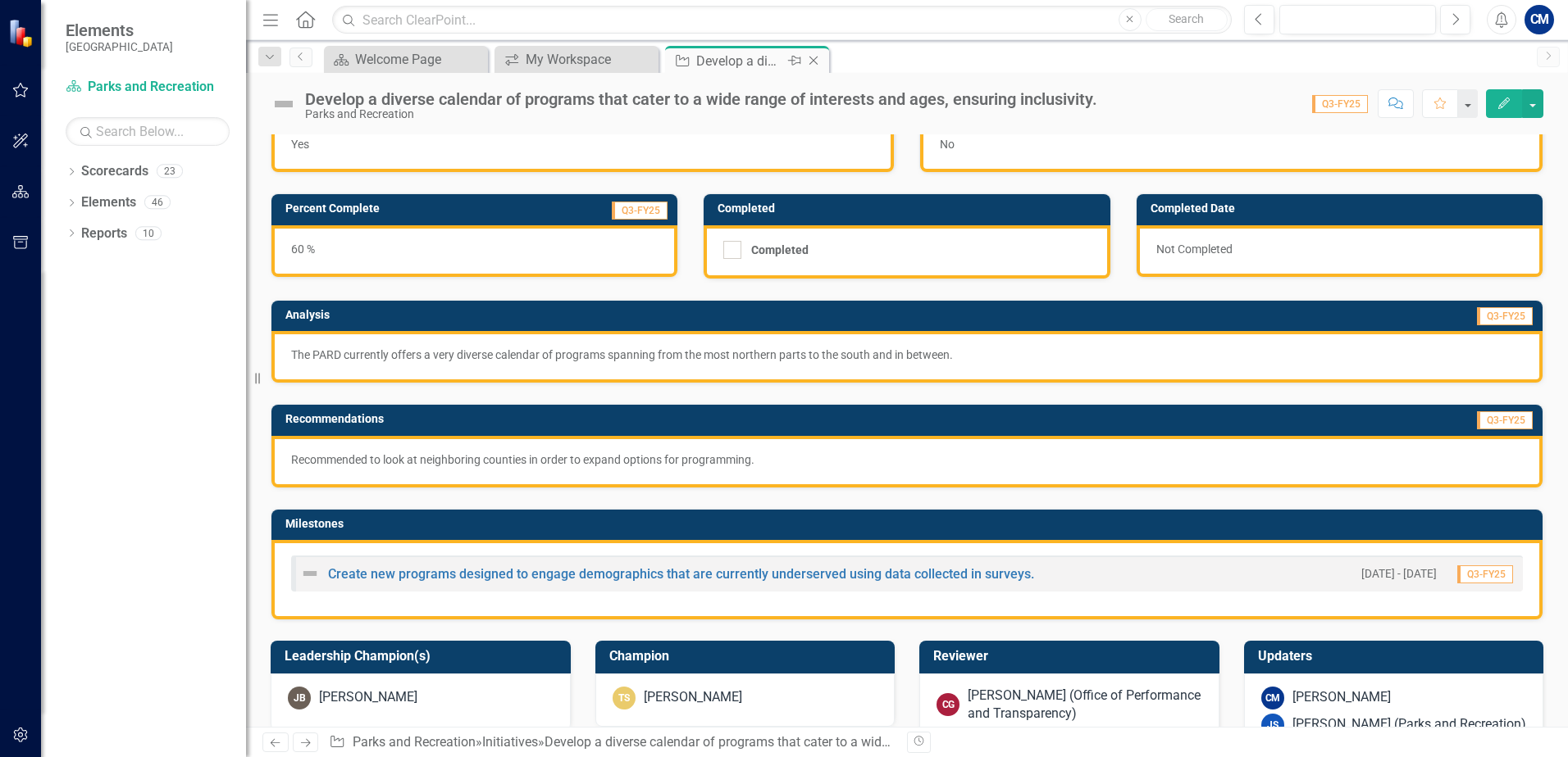
click at [812, 59] on icon at bounding box center [814, 60] width 9 height 9
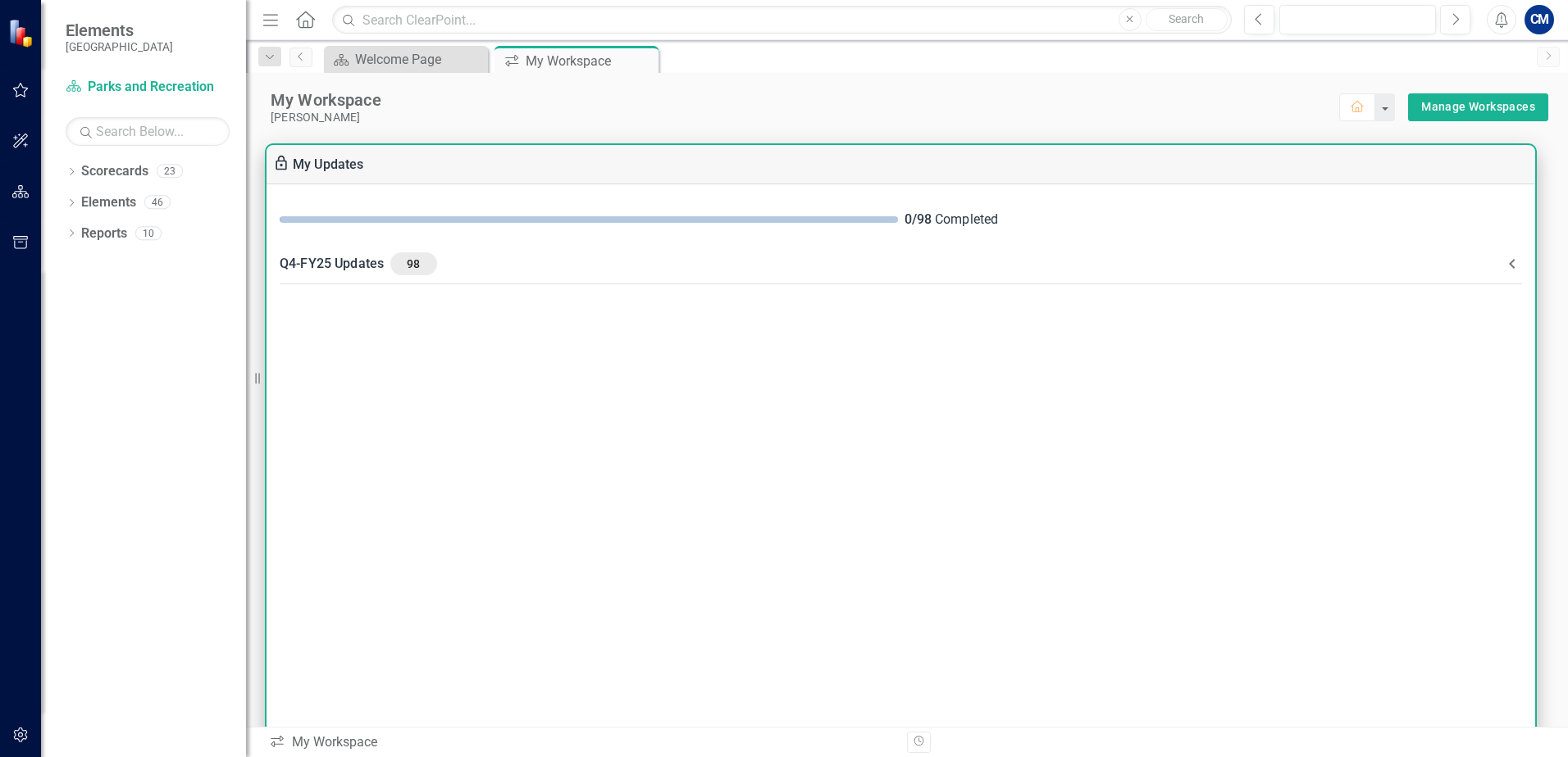
click at [1515, 263] on icon at bounding box center [1512, 264] width 19 height 19
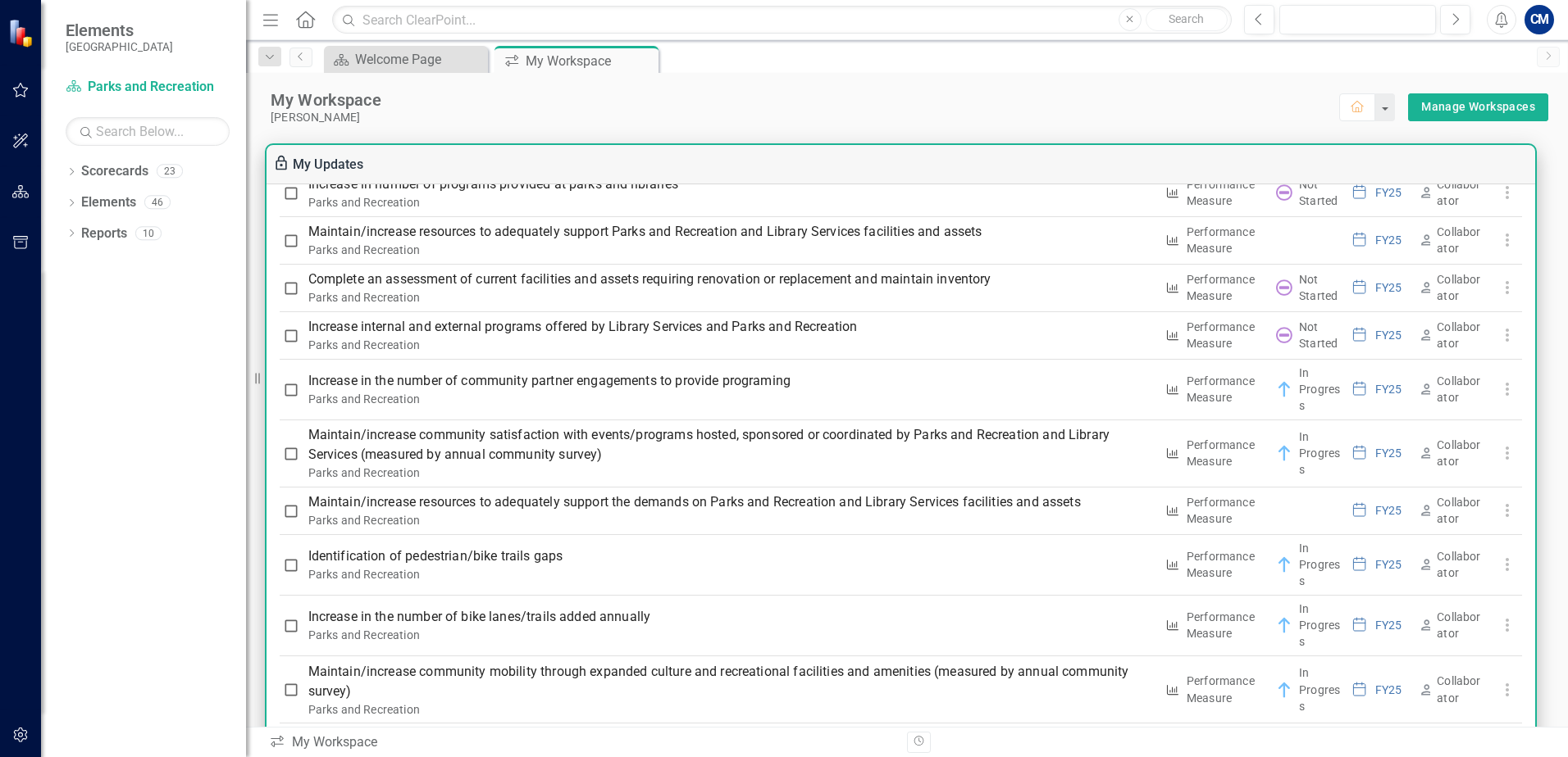
scroll to position [1803, 0]
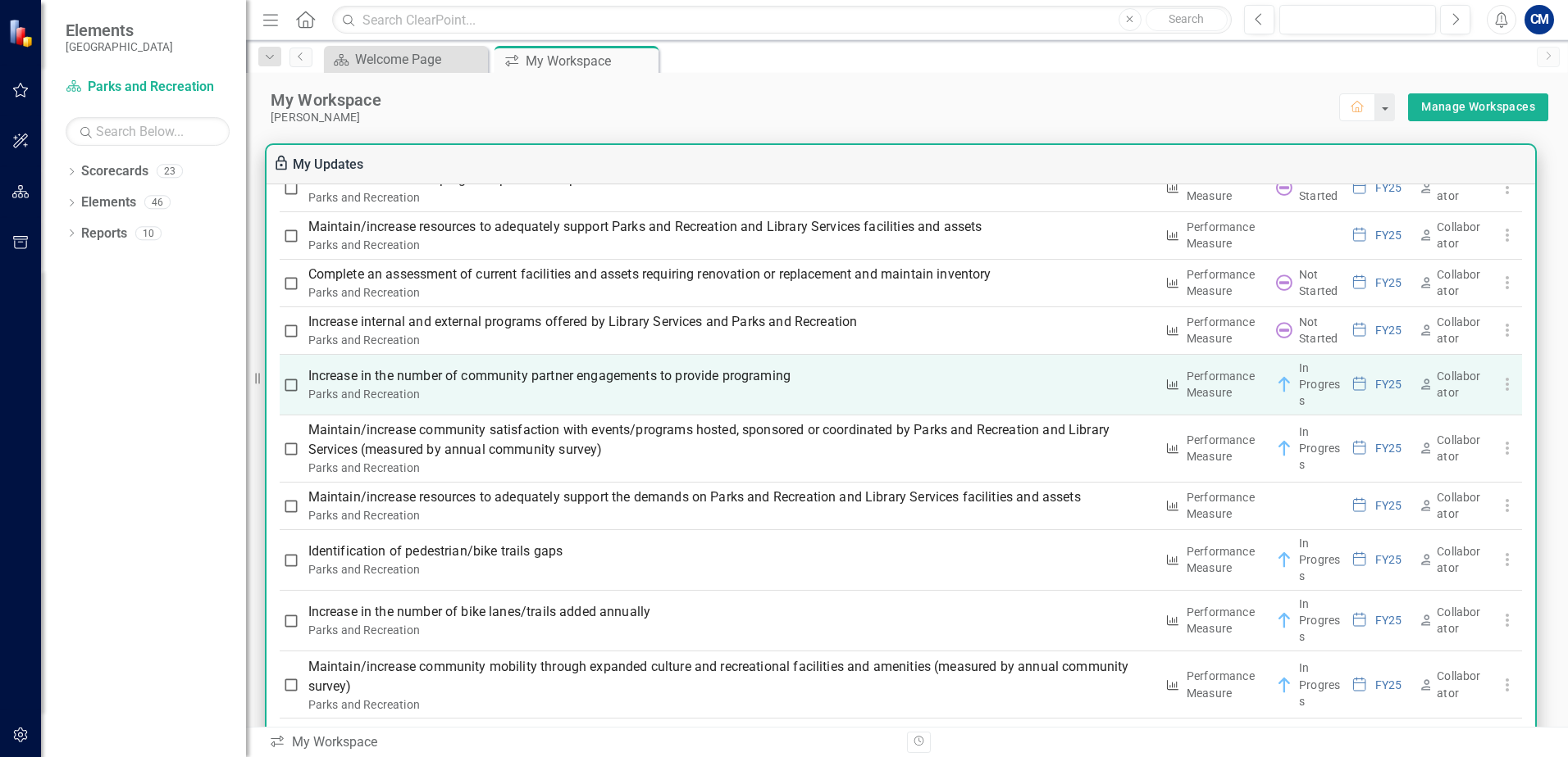
click at [636, 377] on p "Increase in the number of community partner engagements to provide programing" at bounding box center [731, 376] width 847 height 19
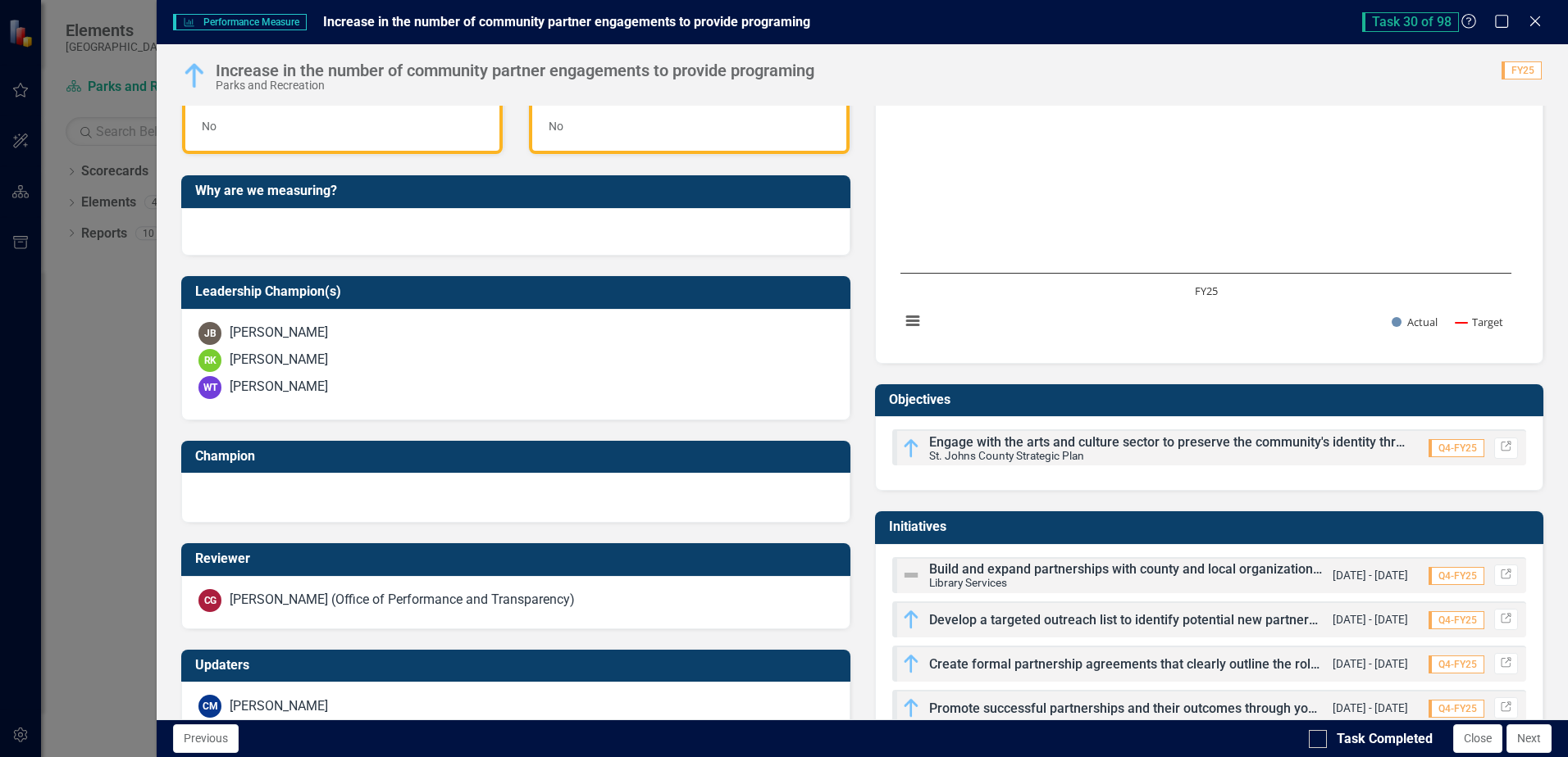
scroll to position [473, 0]
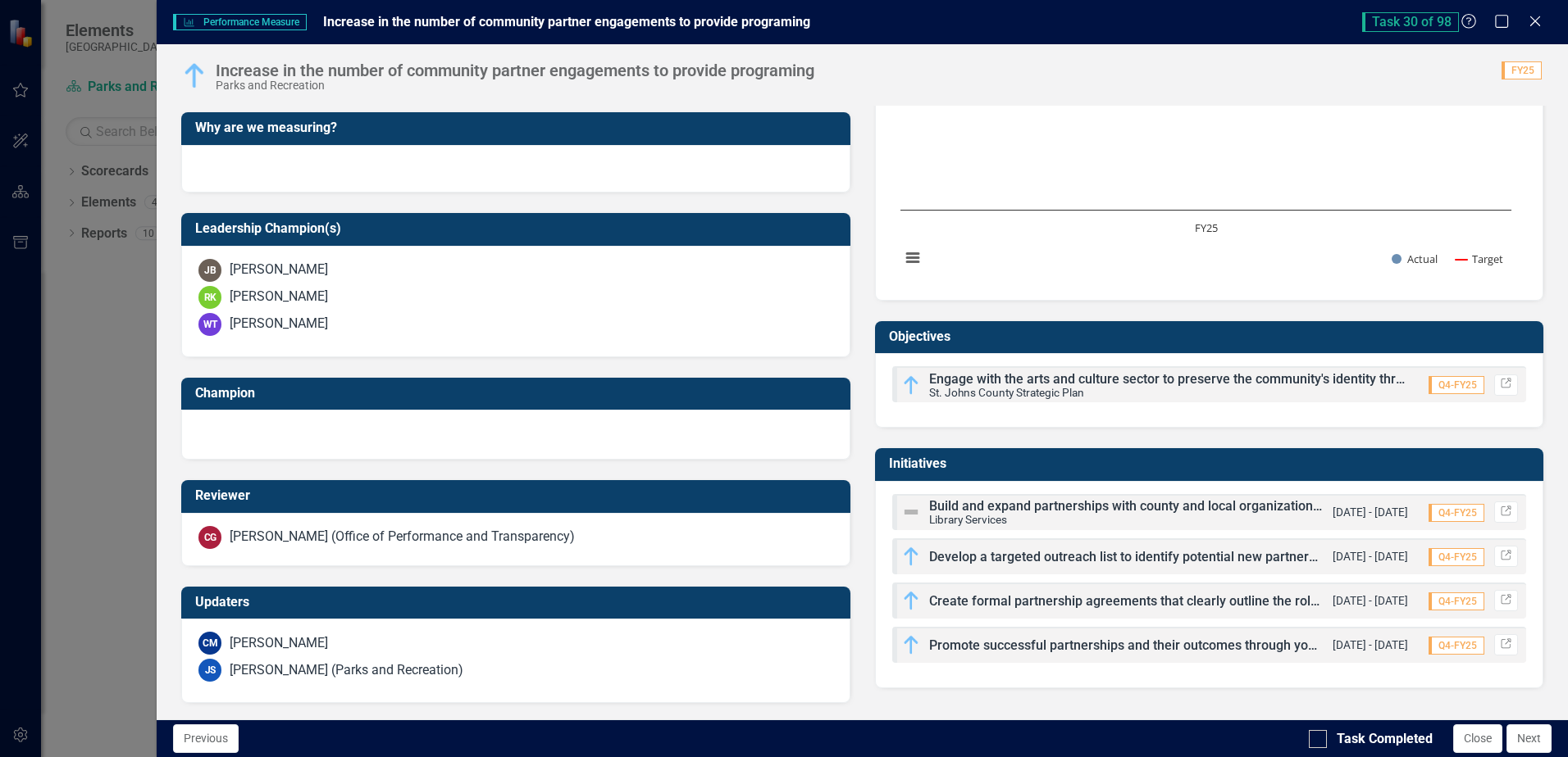
click at [863, 533] on div "Initiatives Build and expand partnerships with county and local organizations t…" at bounding box center [1209, 557] width 693 height 261
click at [976, 556] on span "Develop a targeted outreach list to identify potential new partners that align …" at bounding box center [1385, 557] width 912 height 16
click at [1500, 558] on link "Link" at bounding box center [1506, 556] width 24 height 21
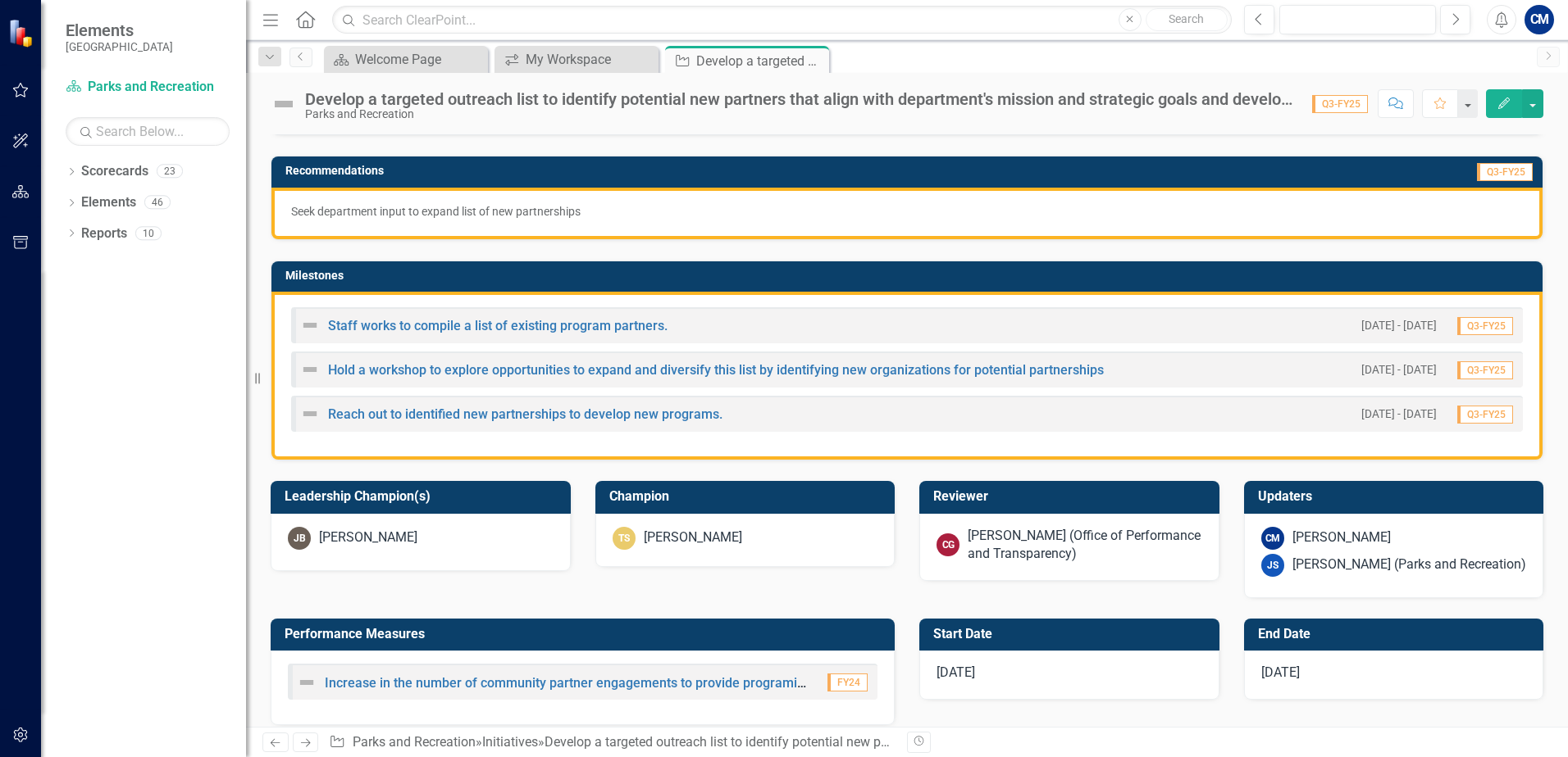
scroll to position [328, 0]
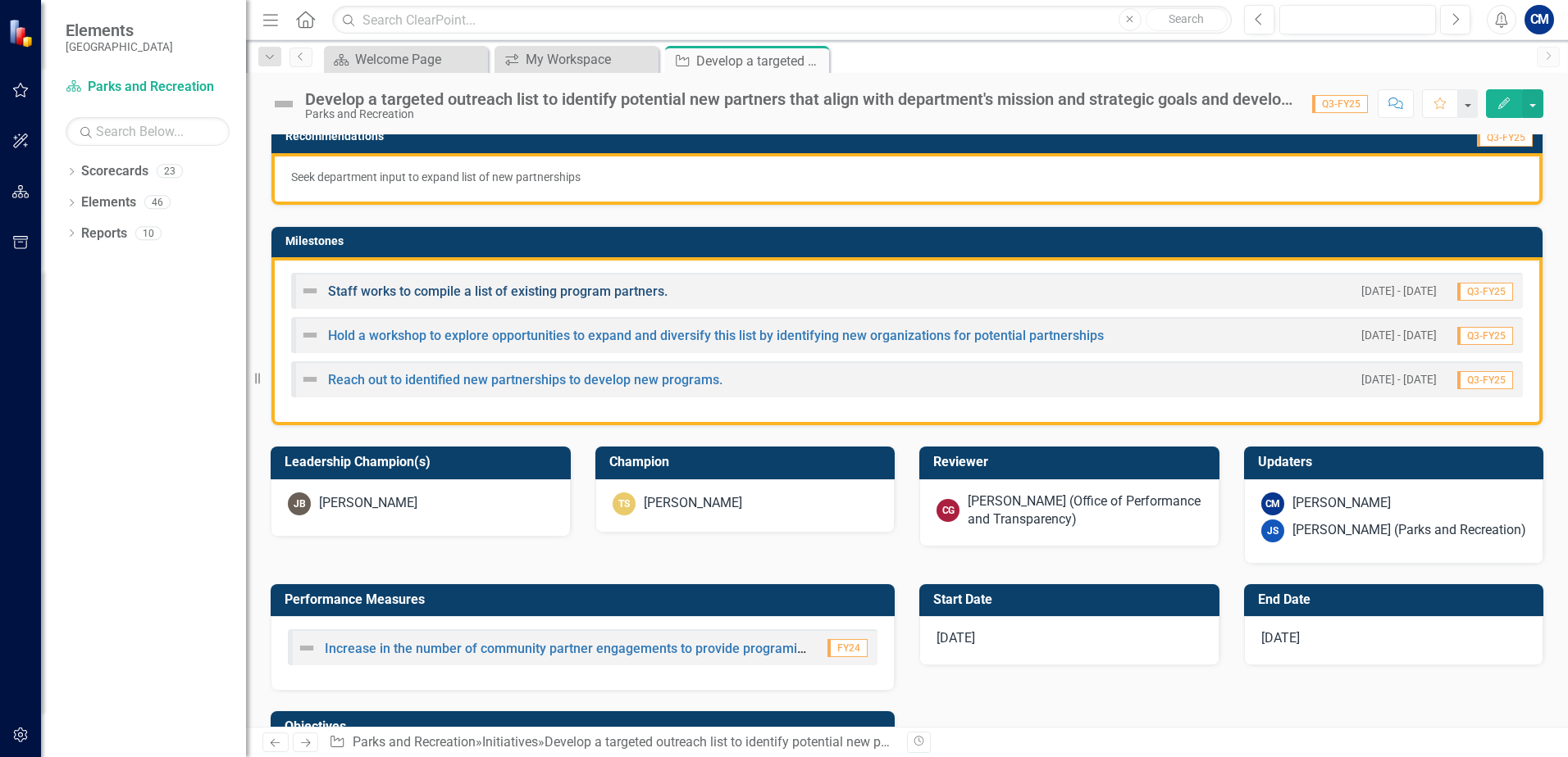
click at [436, 290] on link "Staff works to compile a list of existing program partners." at bounding box center [497, 292] width 339 height 16
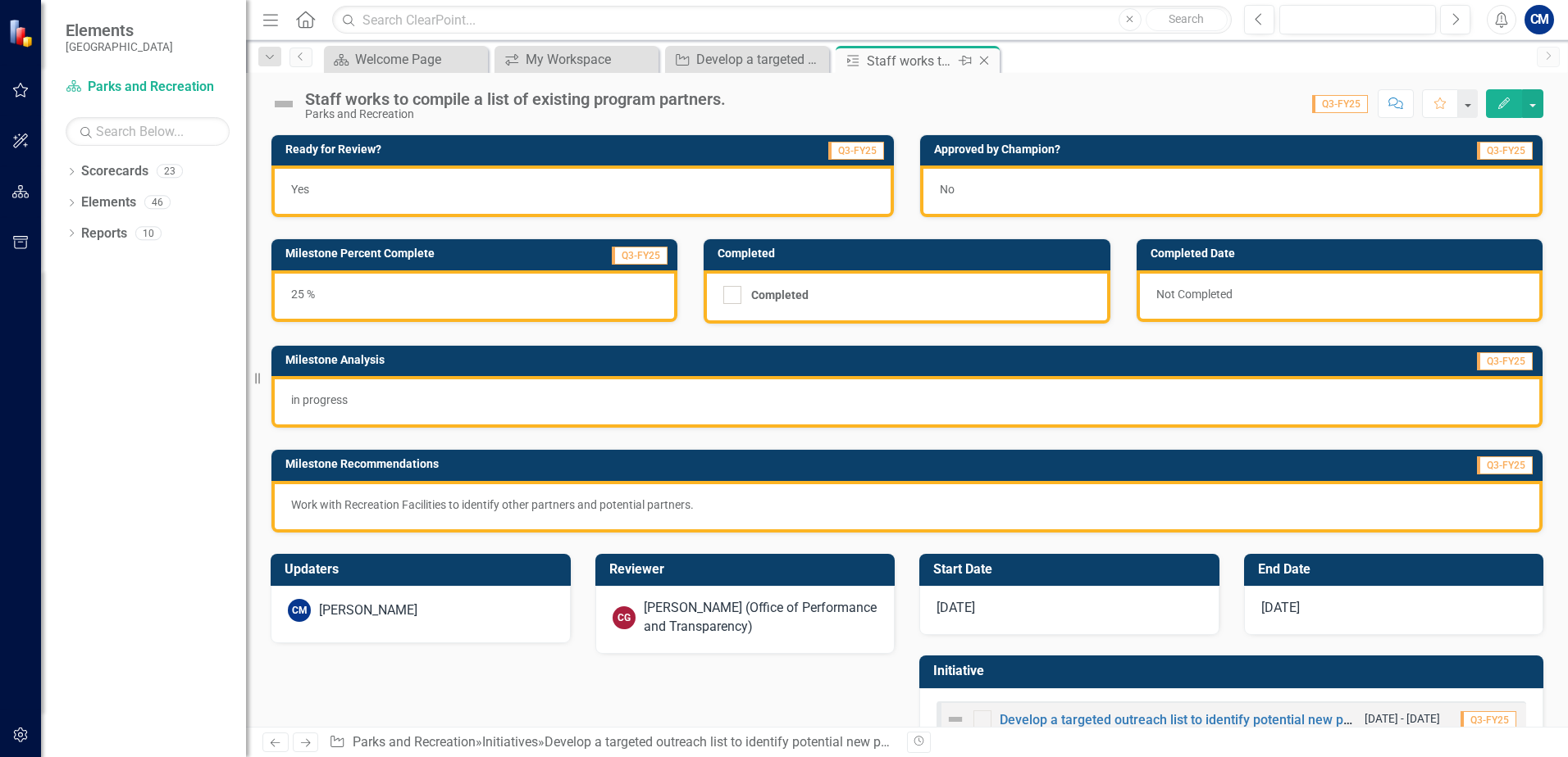
click at [986, 57] on icon "Close" at bounding box center [983, 61] width 16 height 14
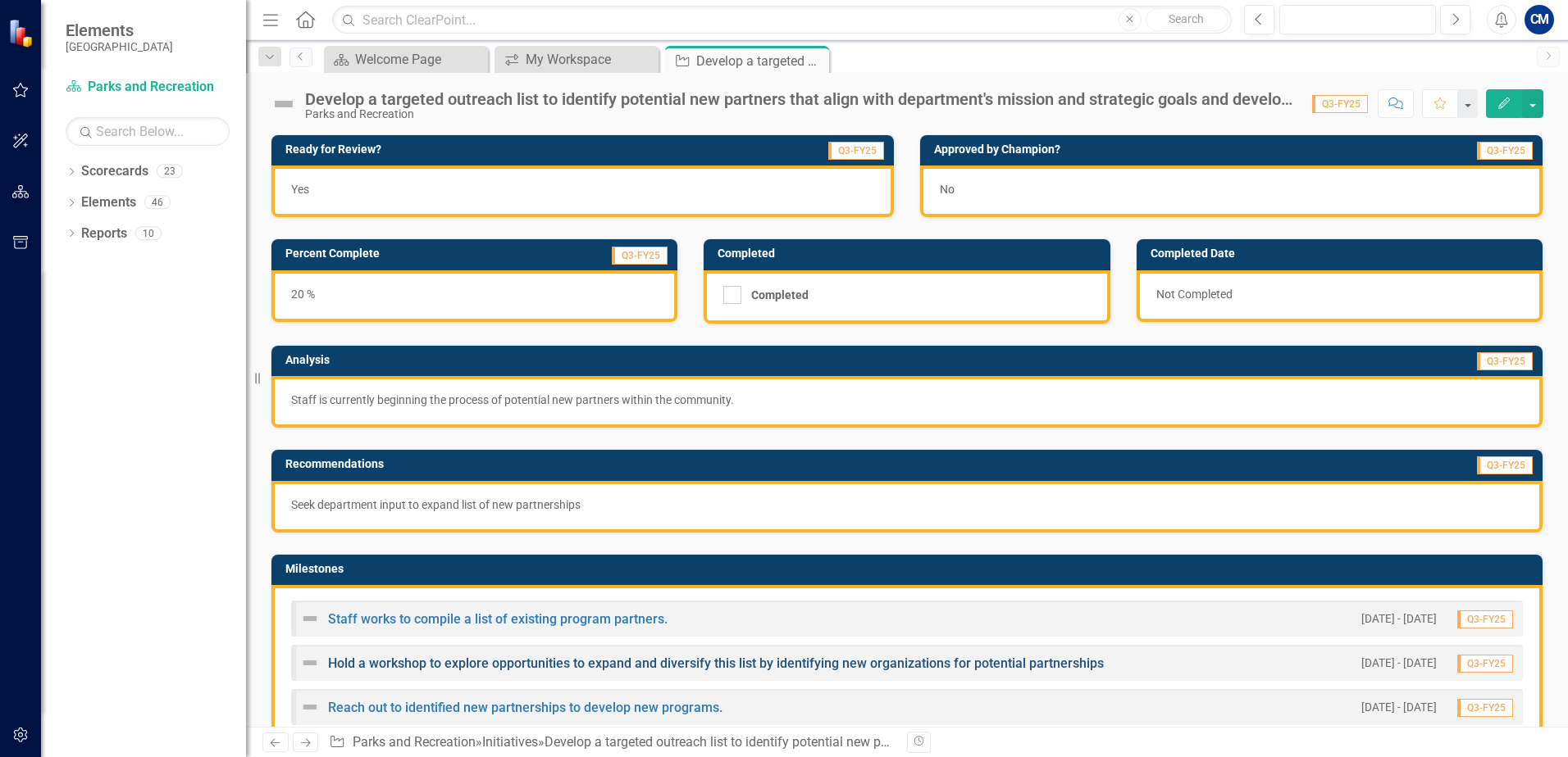
click at [409, 668] on link "Hold a workshop to explore opportunities to expand and diversify this list by i…" at bounding box center [716, 664] width 776 height 16
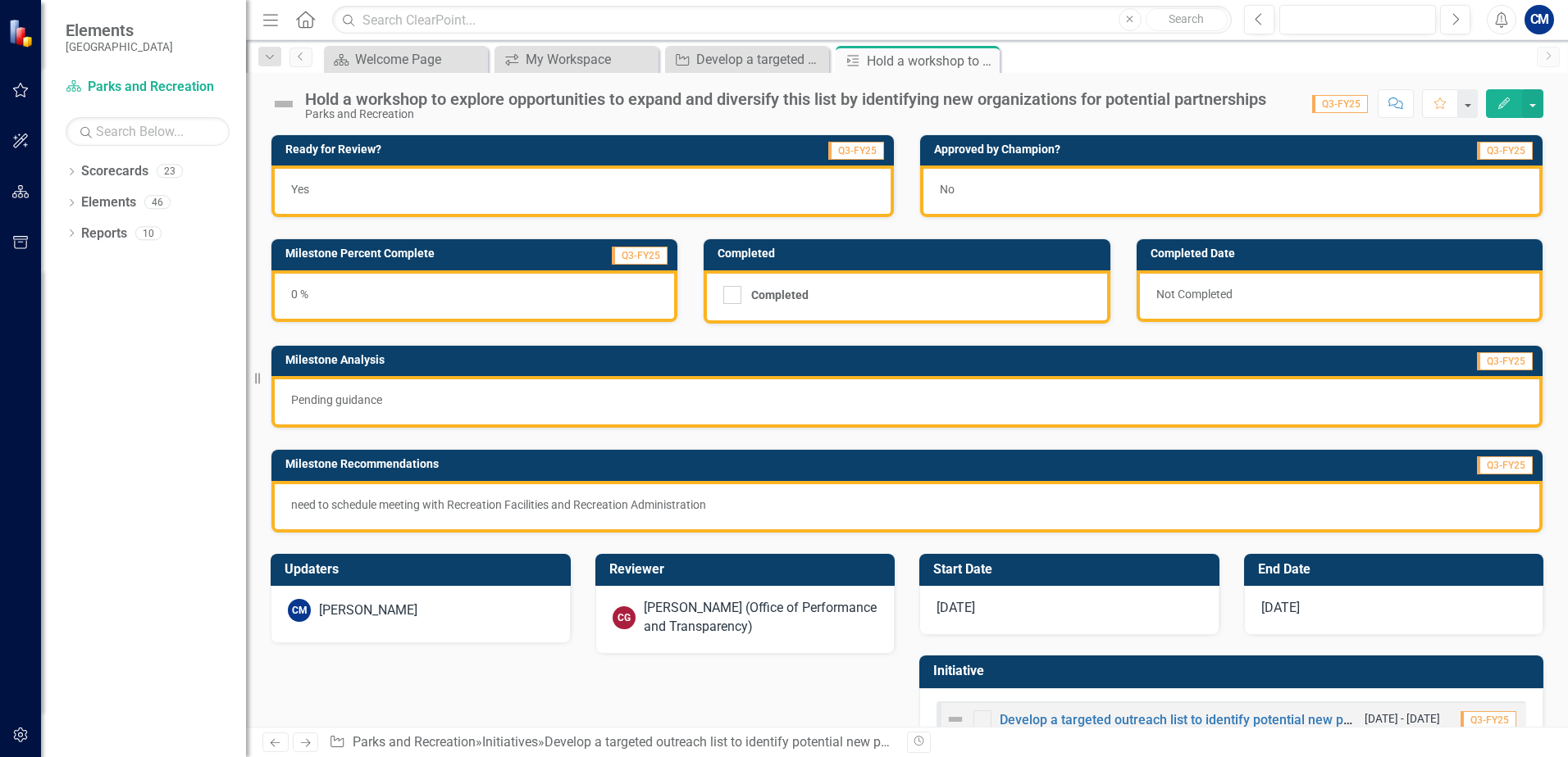
click at [0, 0] on icon "Close" at bounding box center [0, 0] width 0 height 0
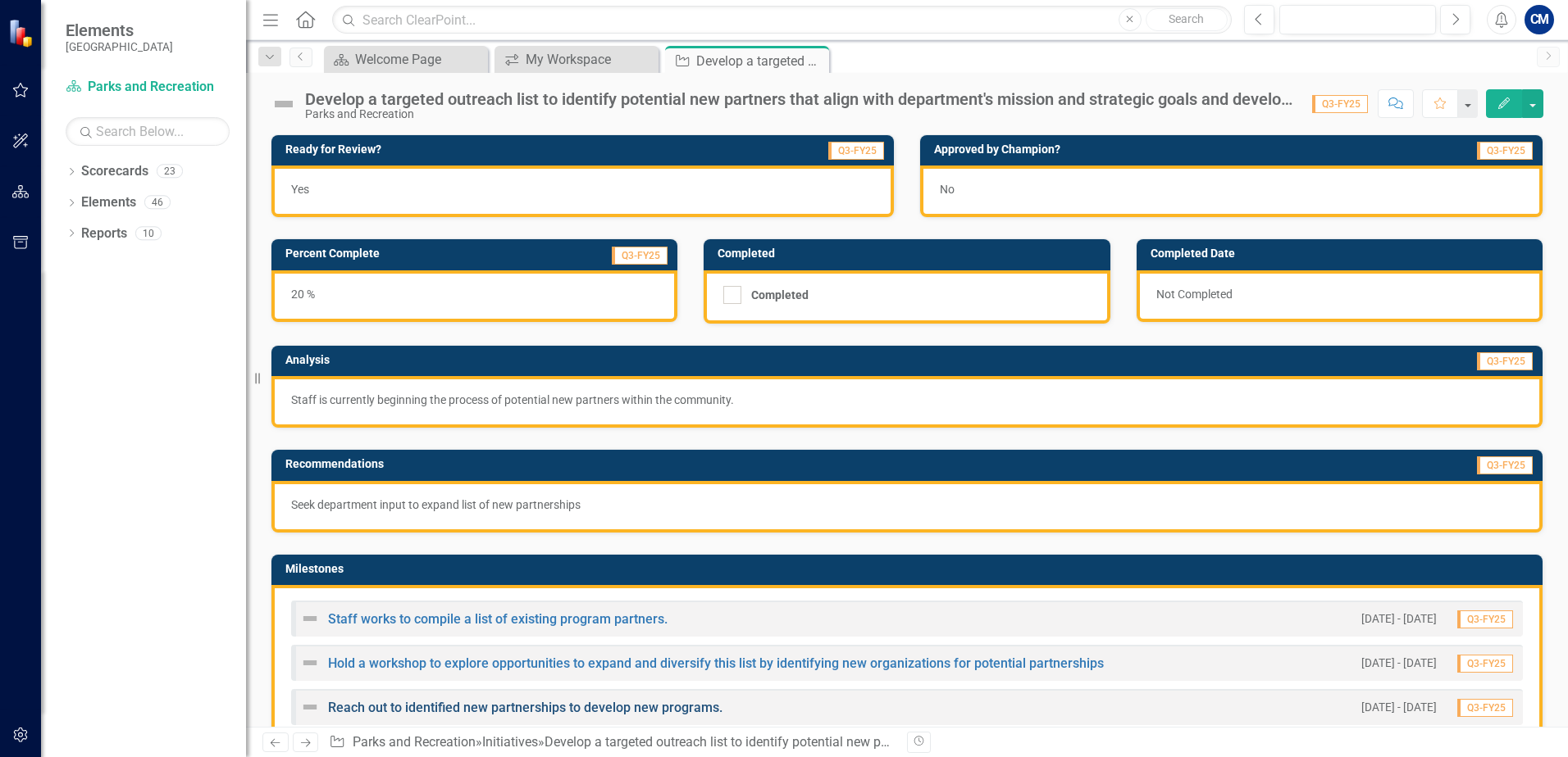
click at [352, 711] on link "Reach out to identified new partnerships to develop new programs." at bounding box center [525, 708] width 395 height 16
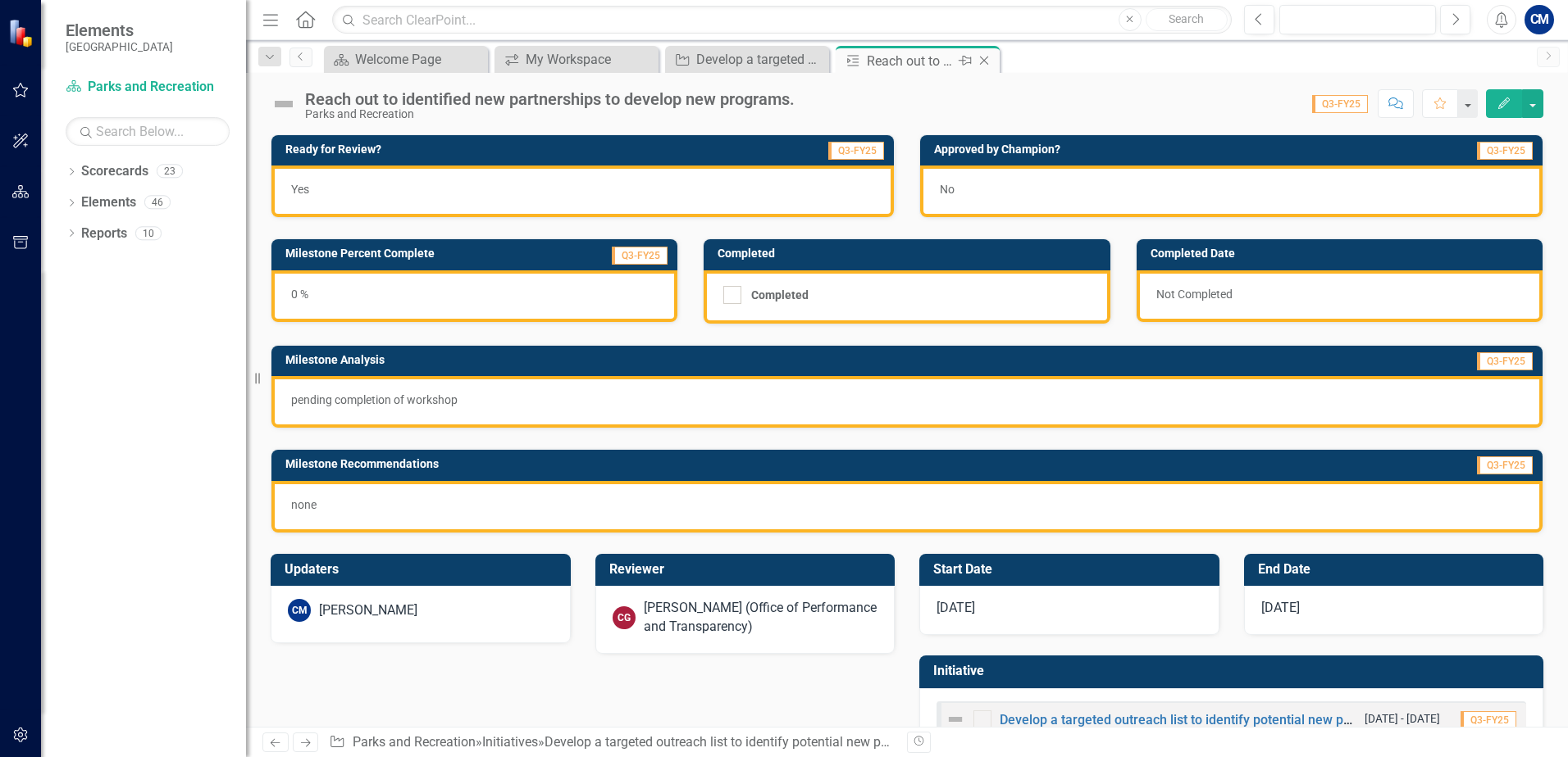
click at [987, 56] on icon "Close" at bounding box center [983, 61] width 16 height 14
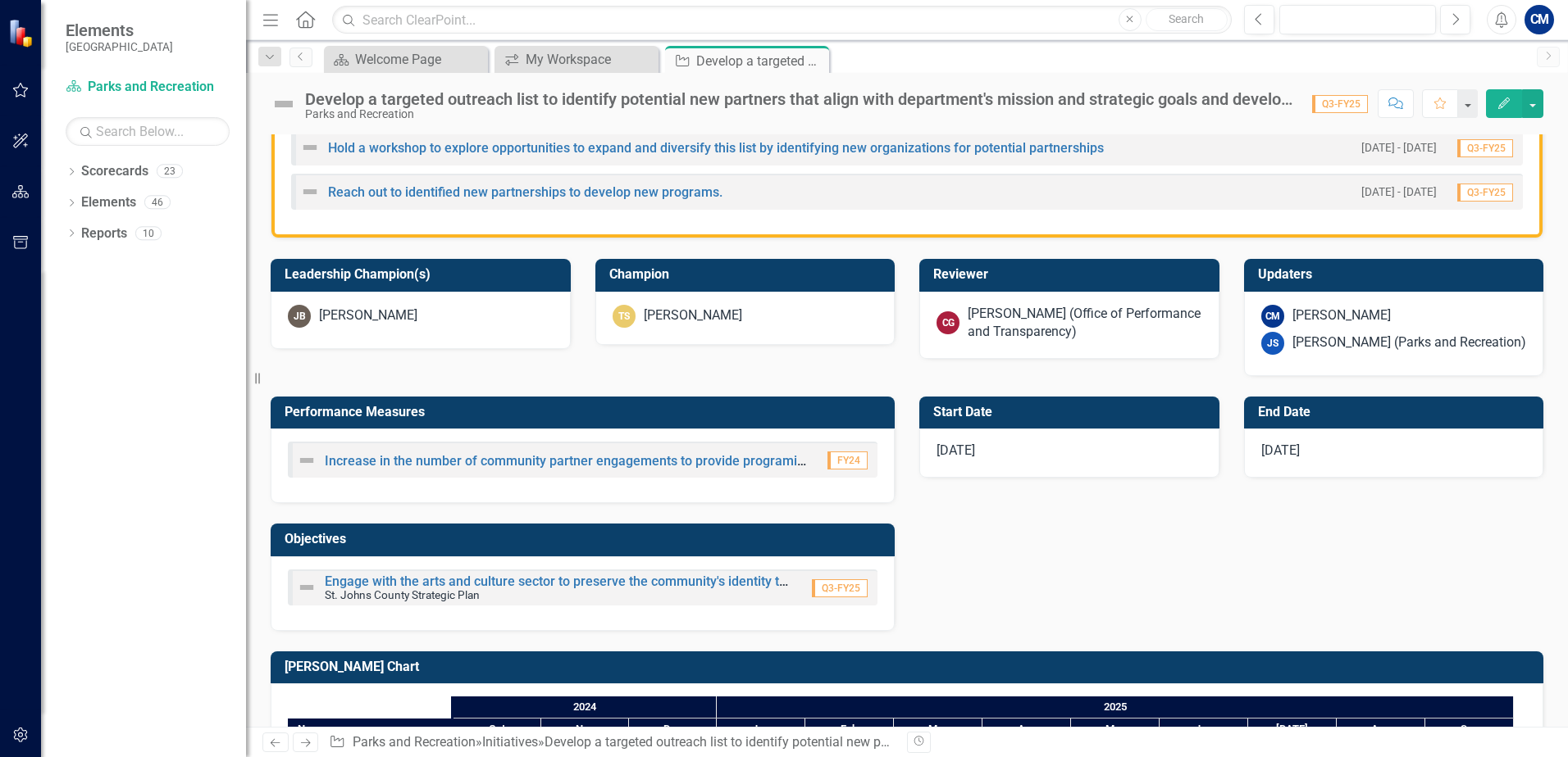
scroll to position [574, 0]
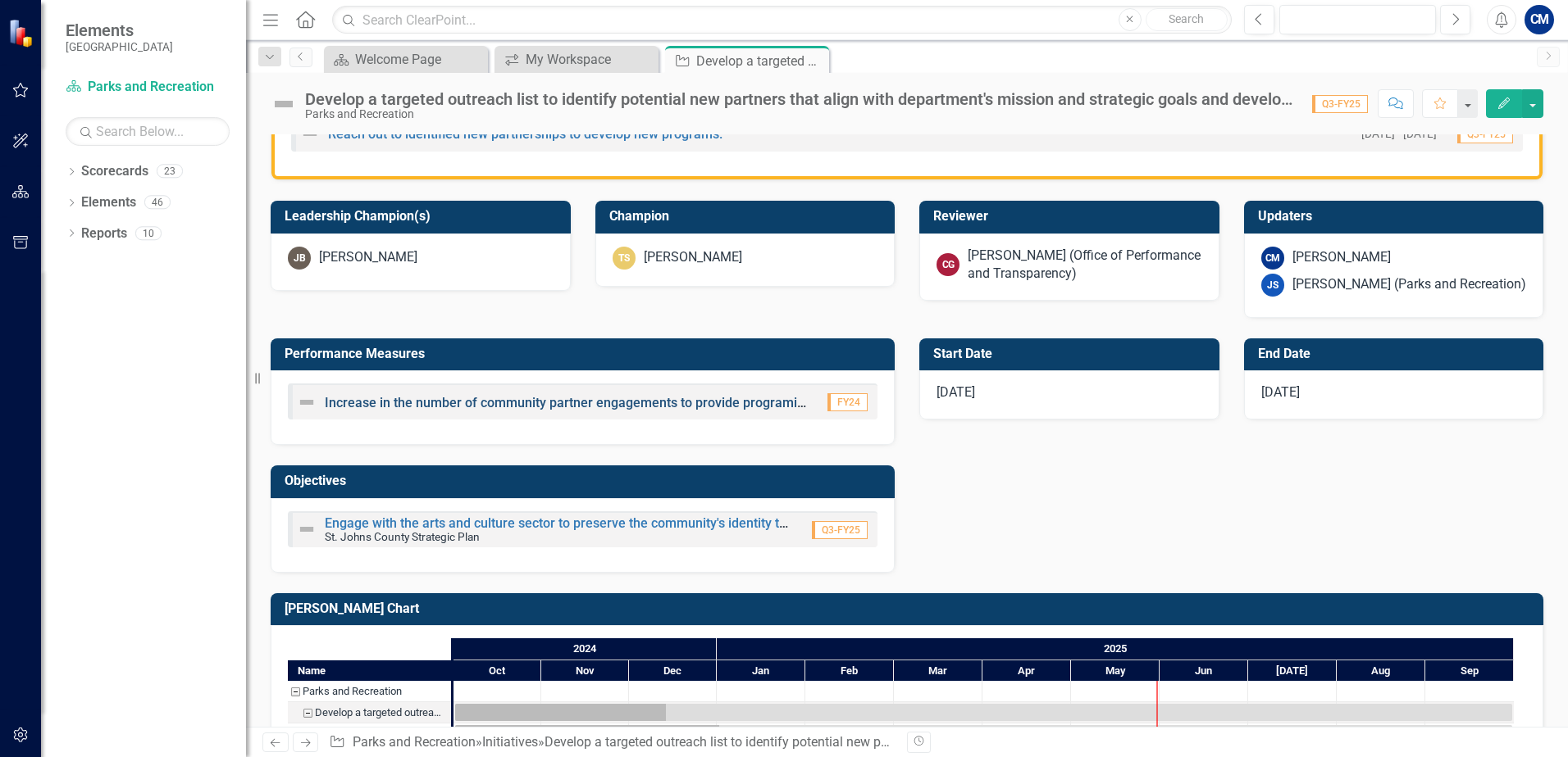
click at [619, 401] on link "Increase in the number of community partner engagements to provide programing" at bounding box center [568, 403] width 487 height 16
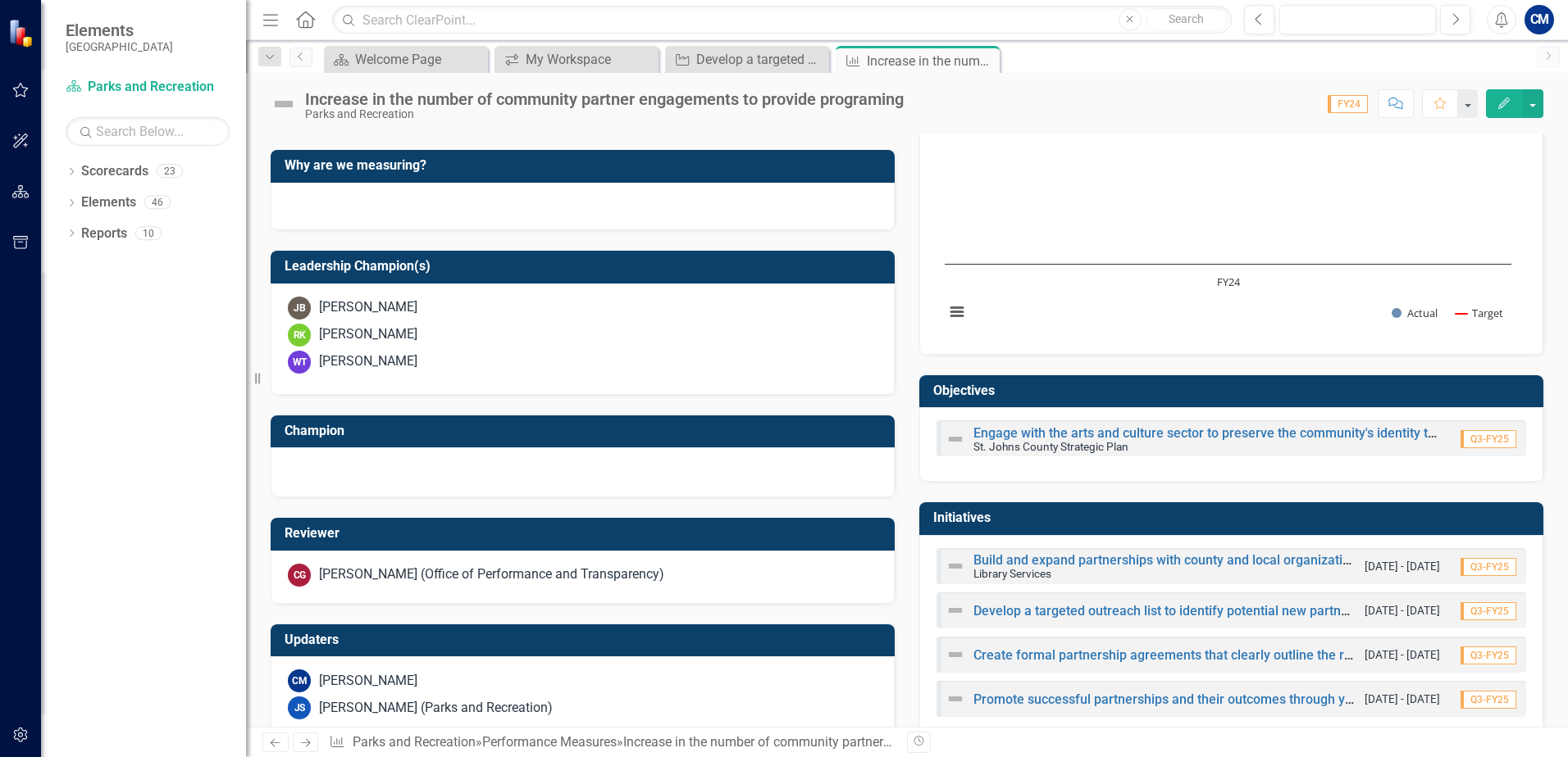
scroll to position [475, 0]
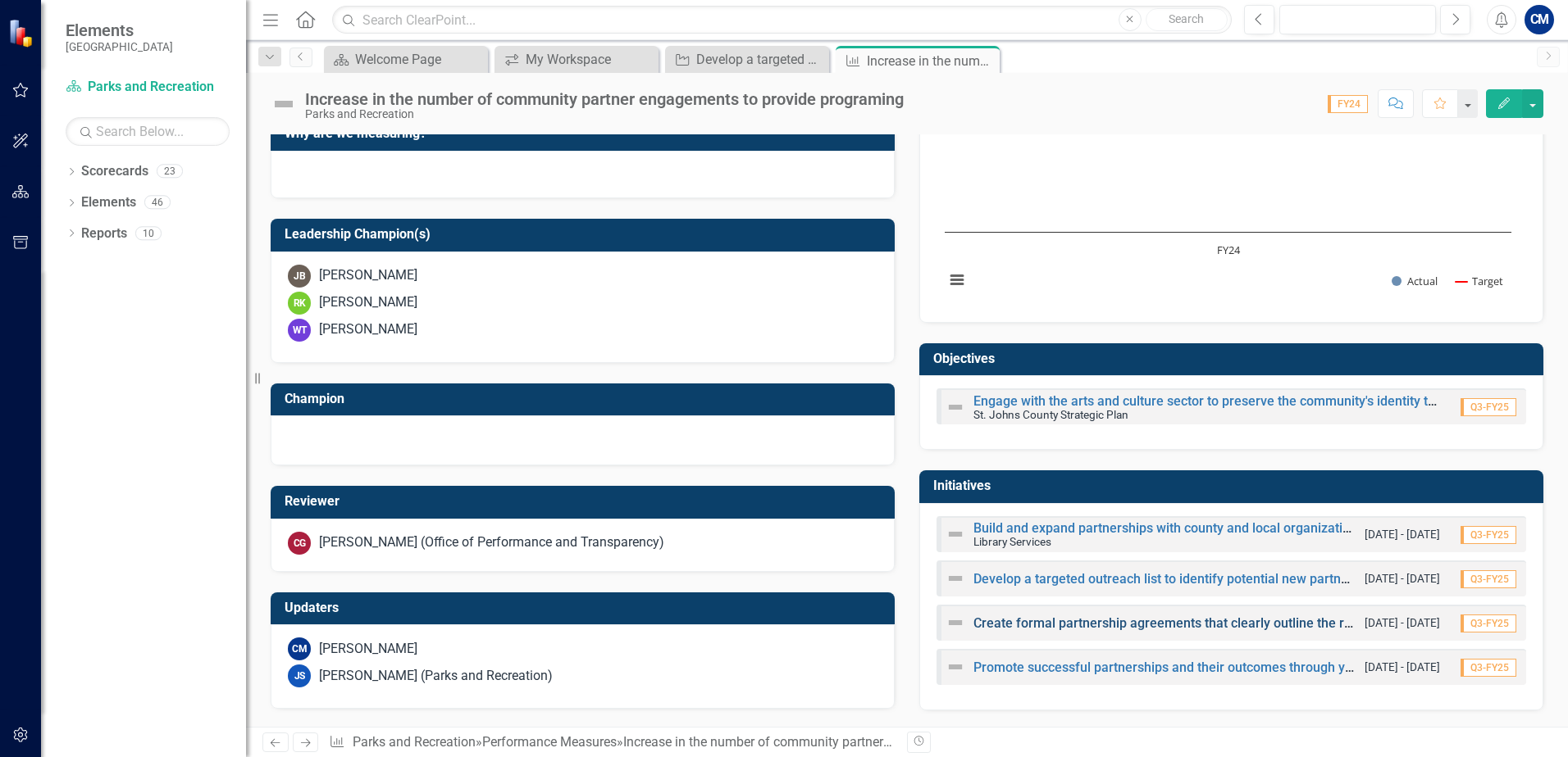
click at [1037, 624] on link "Create formal partnership agreements that clearly outline the roles, responsibi…" at bounding box center [1368, 623] width 790 height 16
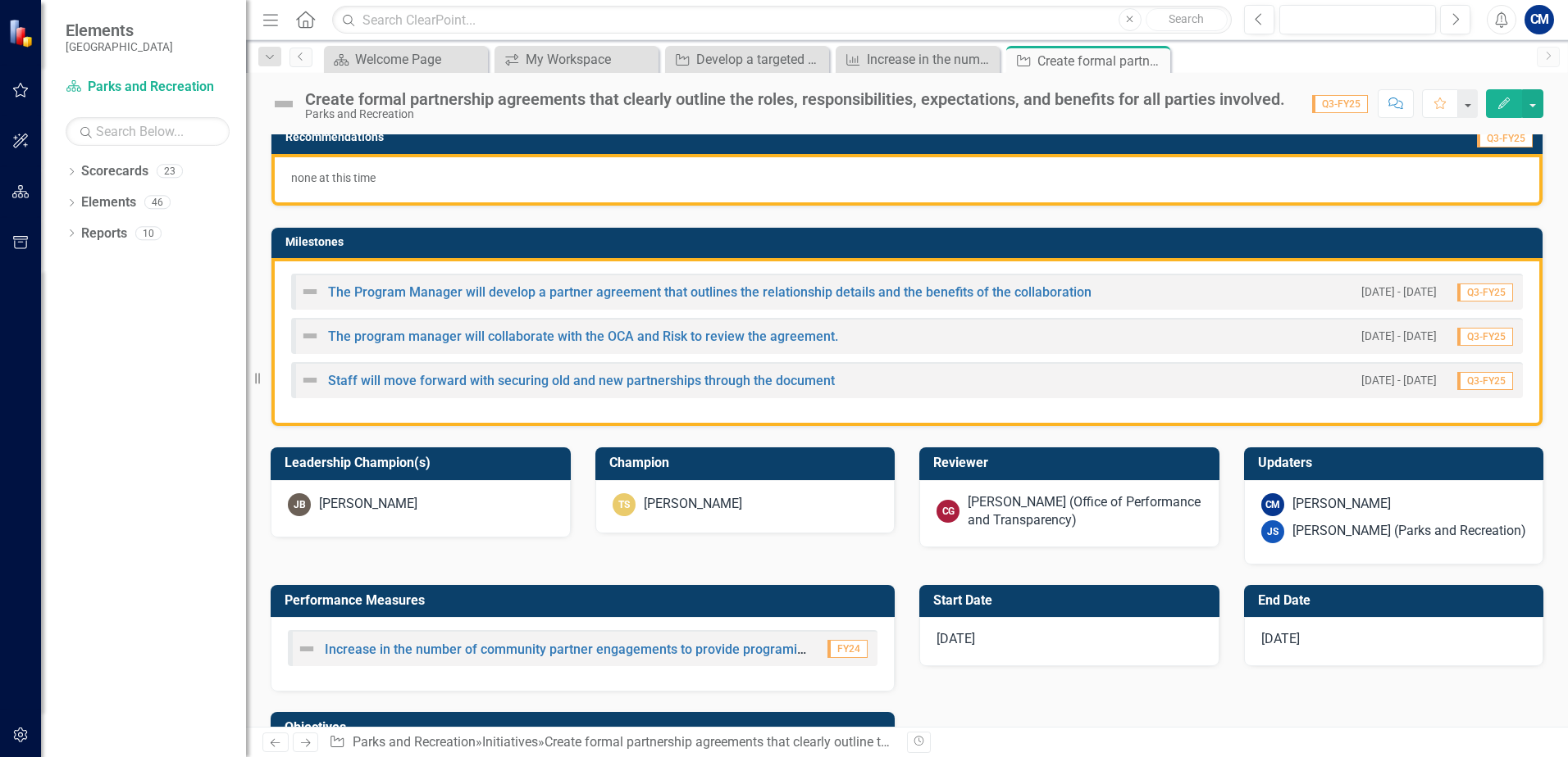
scroll to position [328, 0]
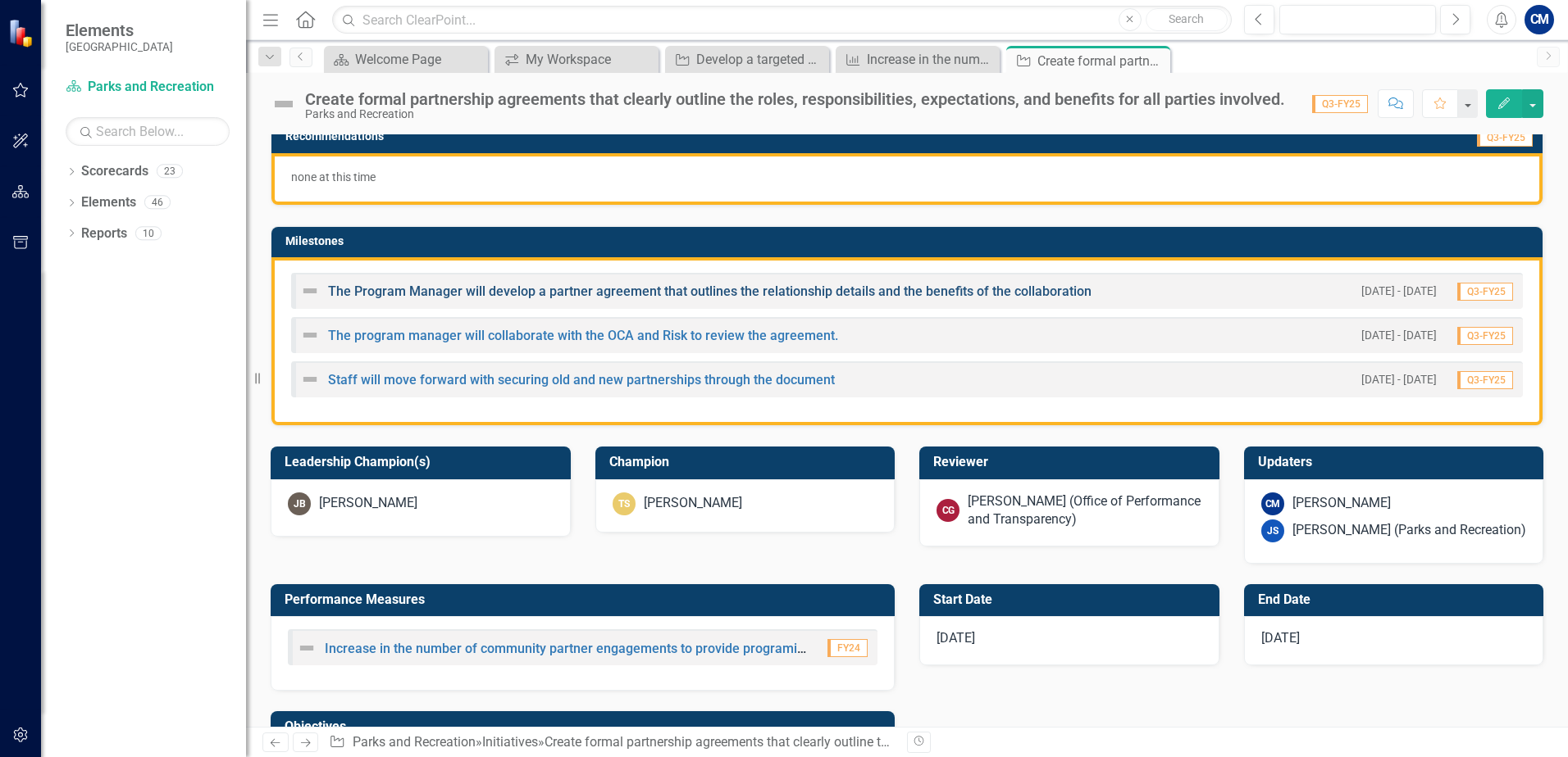
click at [423, 289] on link "The Program Manager will develop a partner agreement that outlines the relation…" at bounding box center [709, 292] width 763 height 16
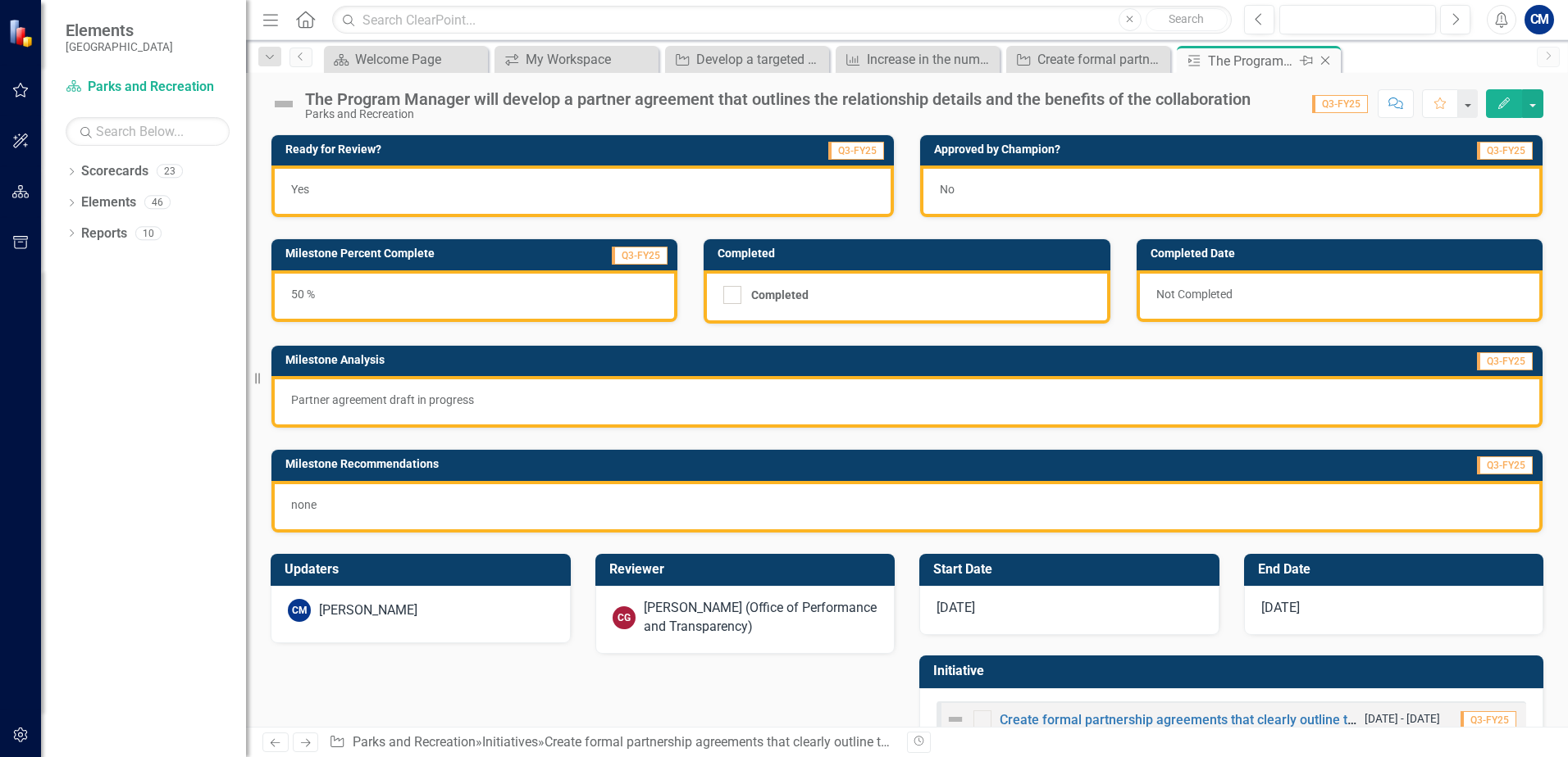
click at [1325, 62] on icon "Close" at bounding box center [1325, 61] width 16 height 14
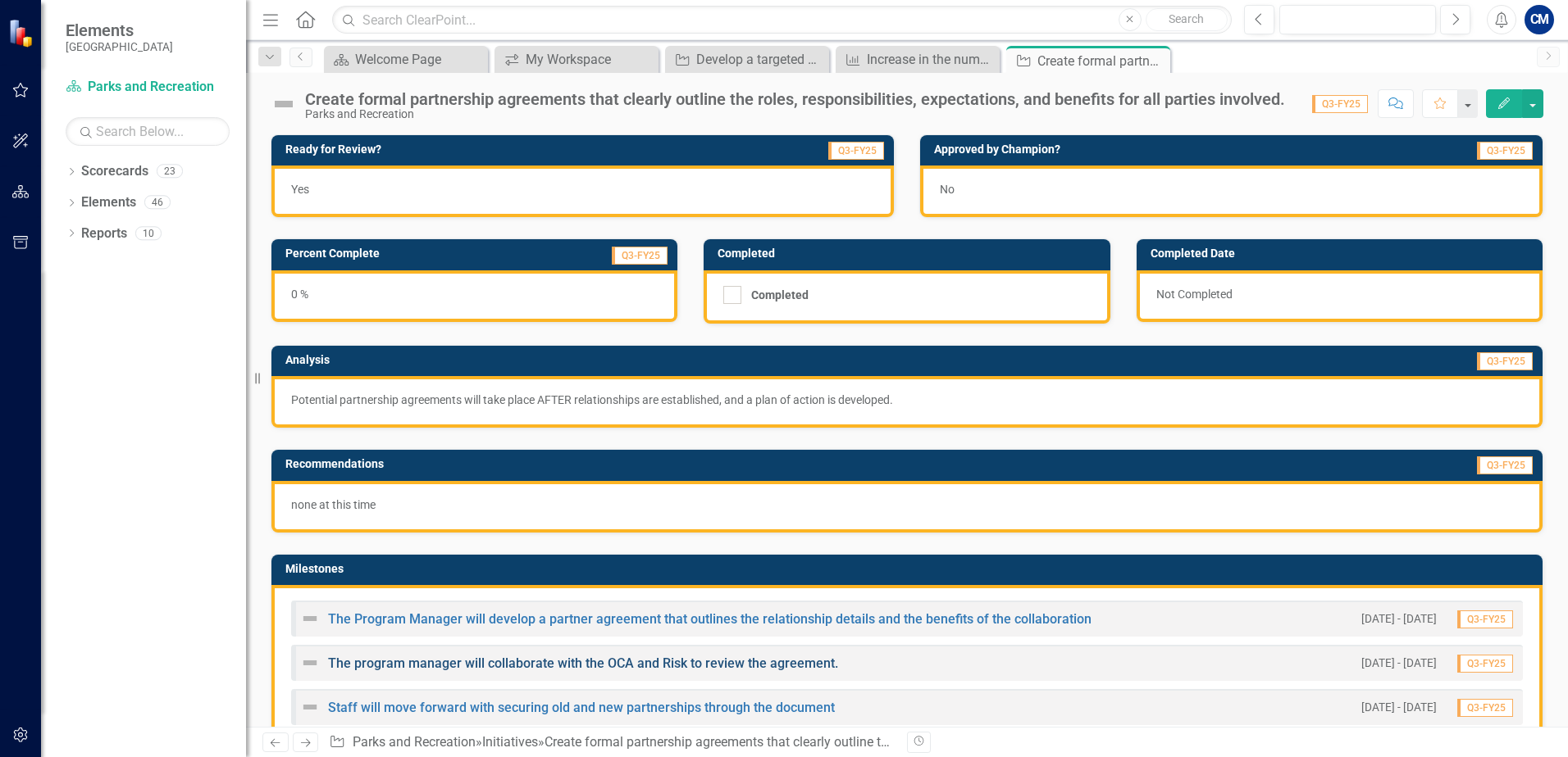
click at [514, 667] on link "The program manager will collaborate with the OCA and Risk to review the agreem…" at bounding box center [583, 664] width 510 height 16
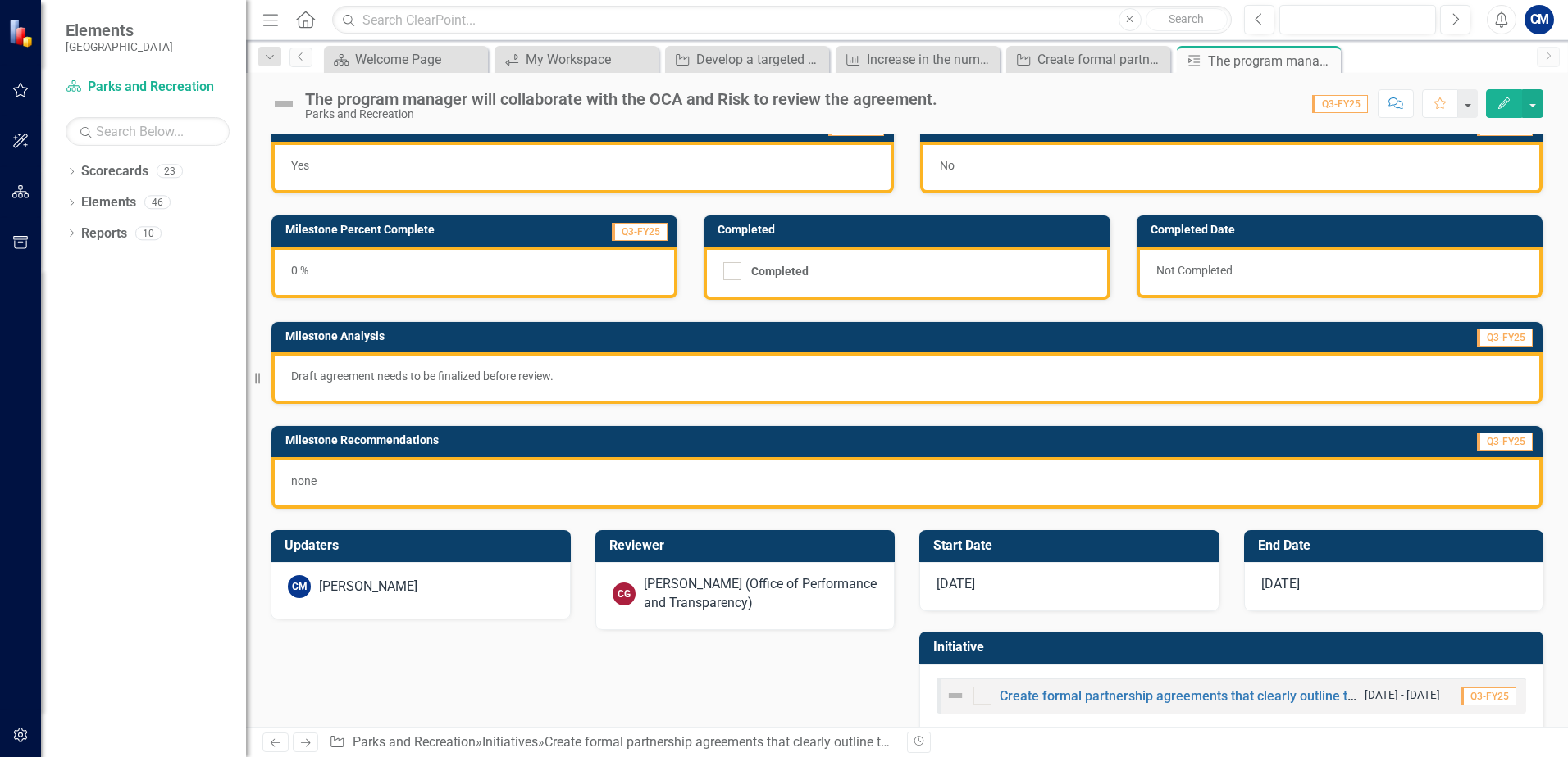
scroll to position [52, 0]
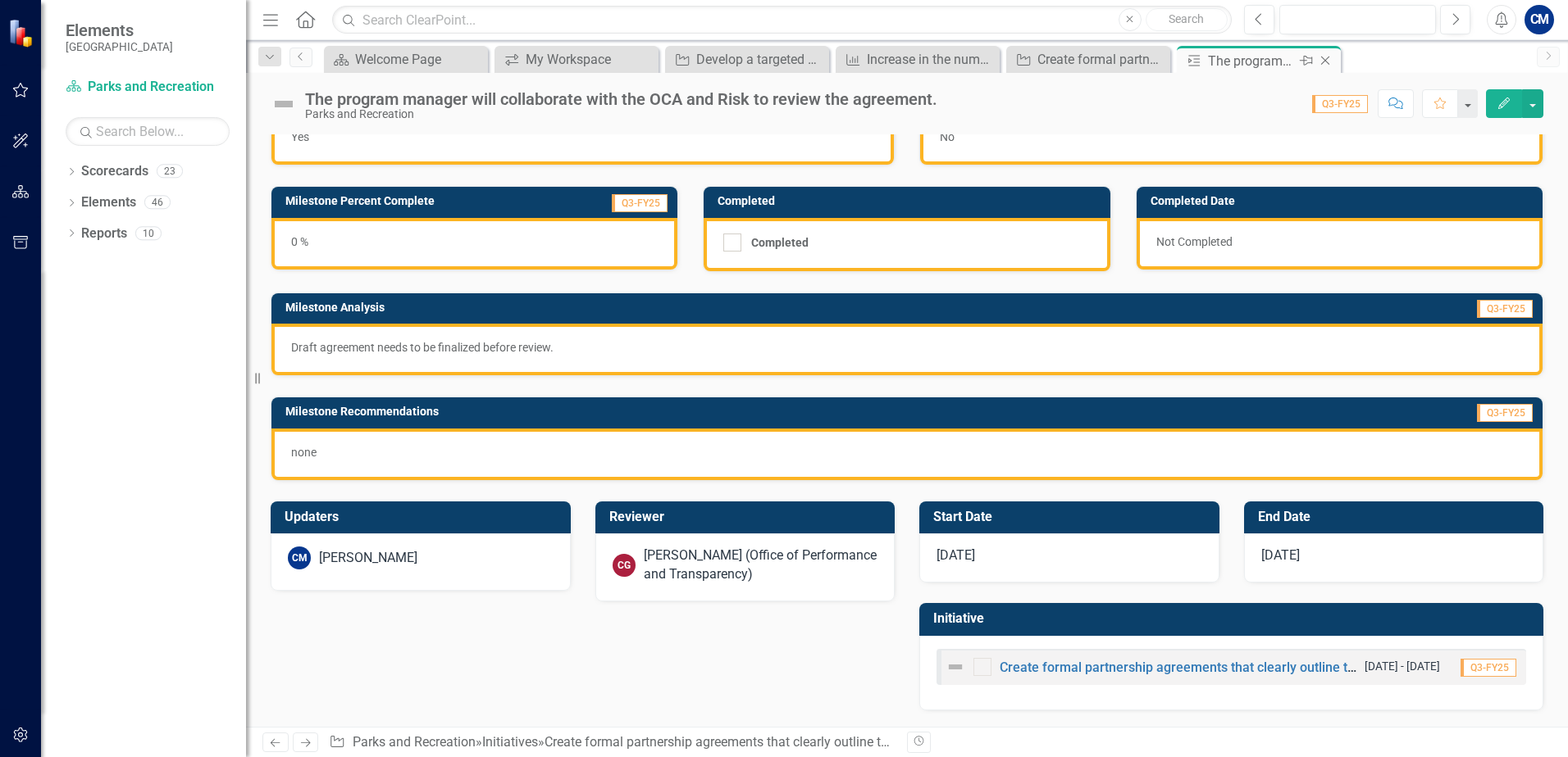
click at [1327, 56] on icon "Close" at bounding box center [1325, 61] width 16 height 14
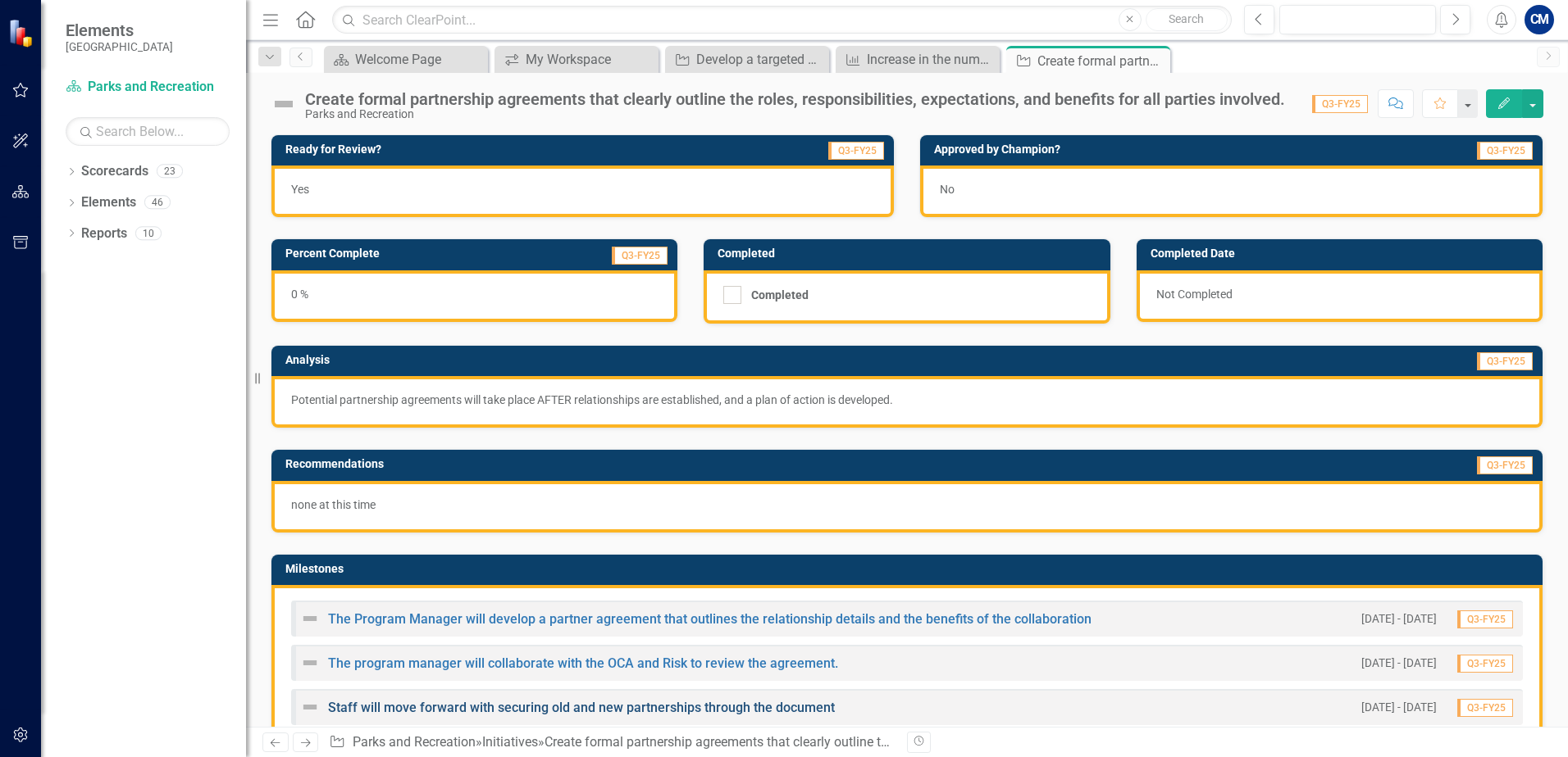
click at [368, 704] on link "Staff will move forward with securing old and new partnerships through the docu…" at bounding box center [581, 708] width 507 height 16
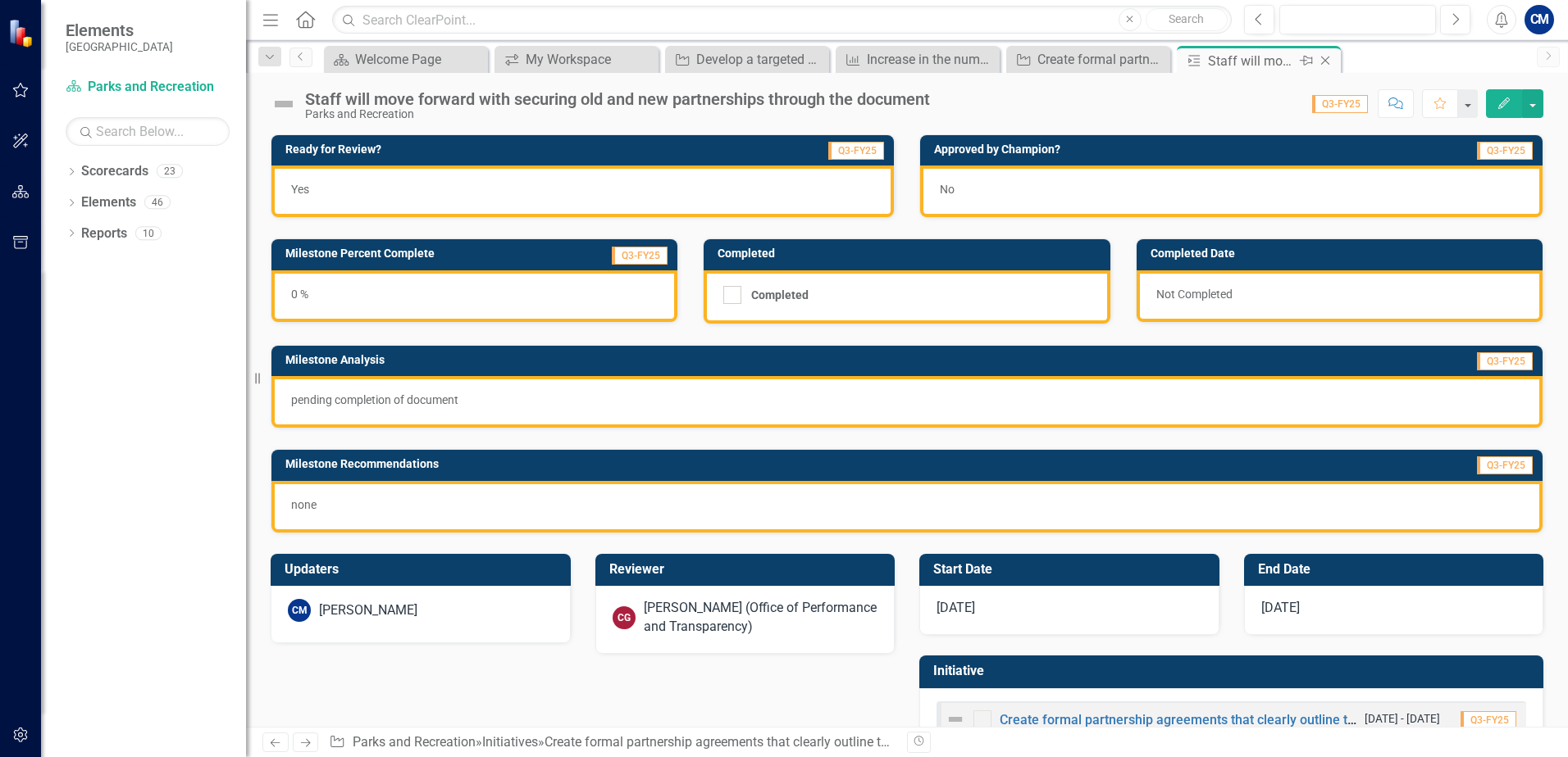
click at [1328, 59] on icon "Close" at bounding box center [1325, 61] width 16 height 14
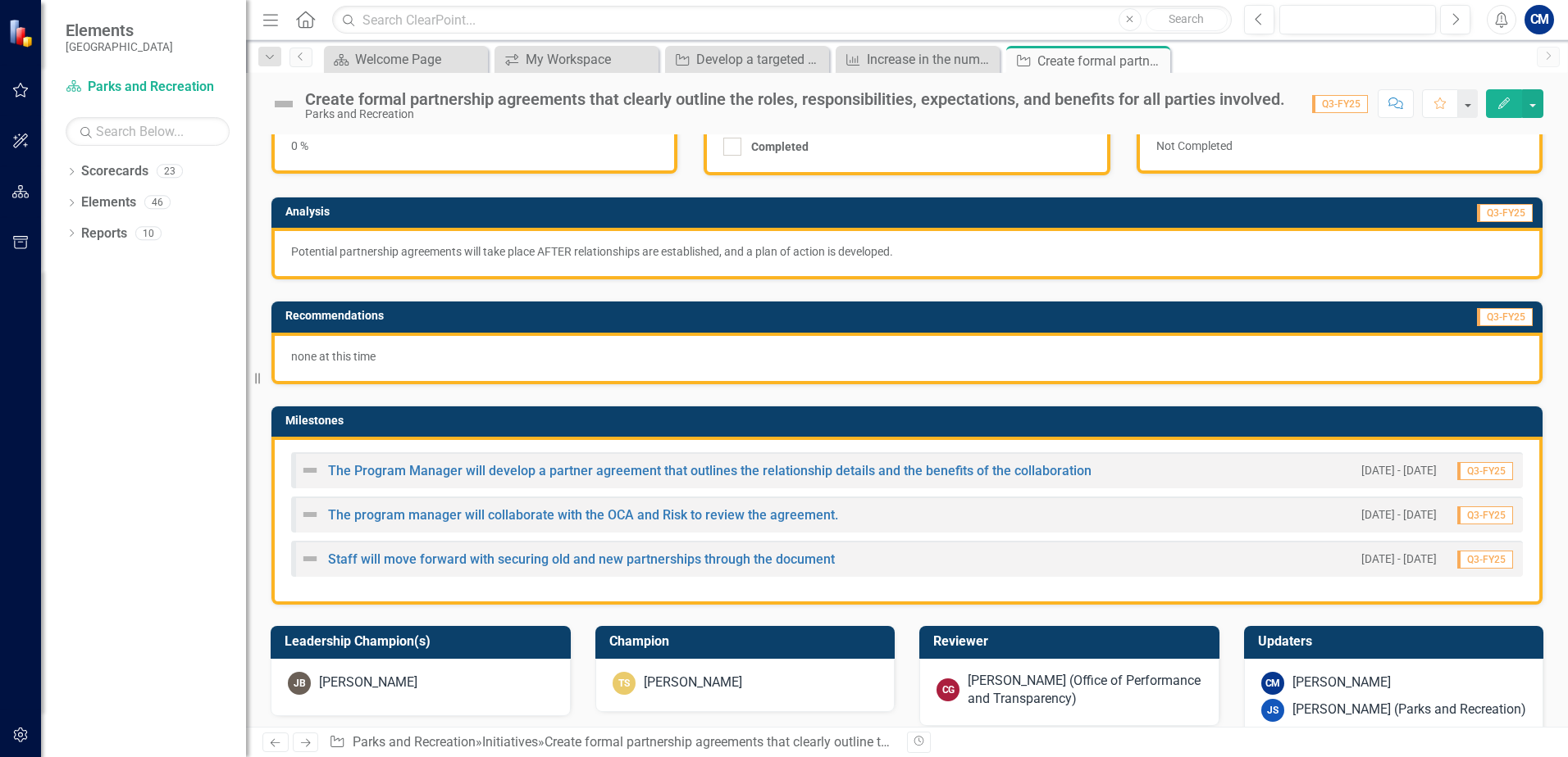
scroll to position [164, 0]
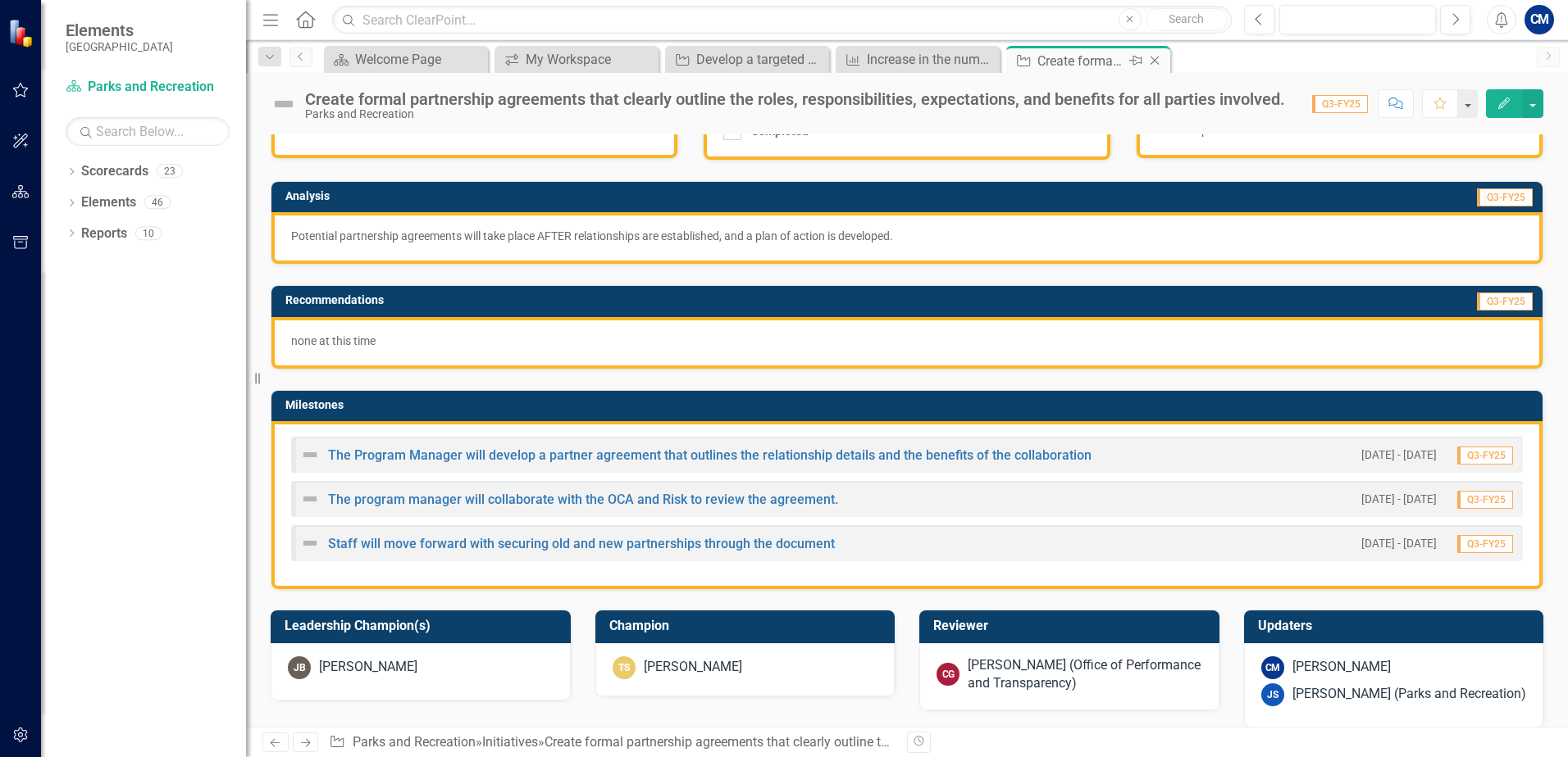
click at [1153, 62] on icon at bounding box center [1154, 60] width 9 height 9
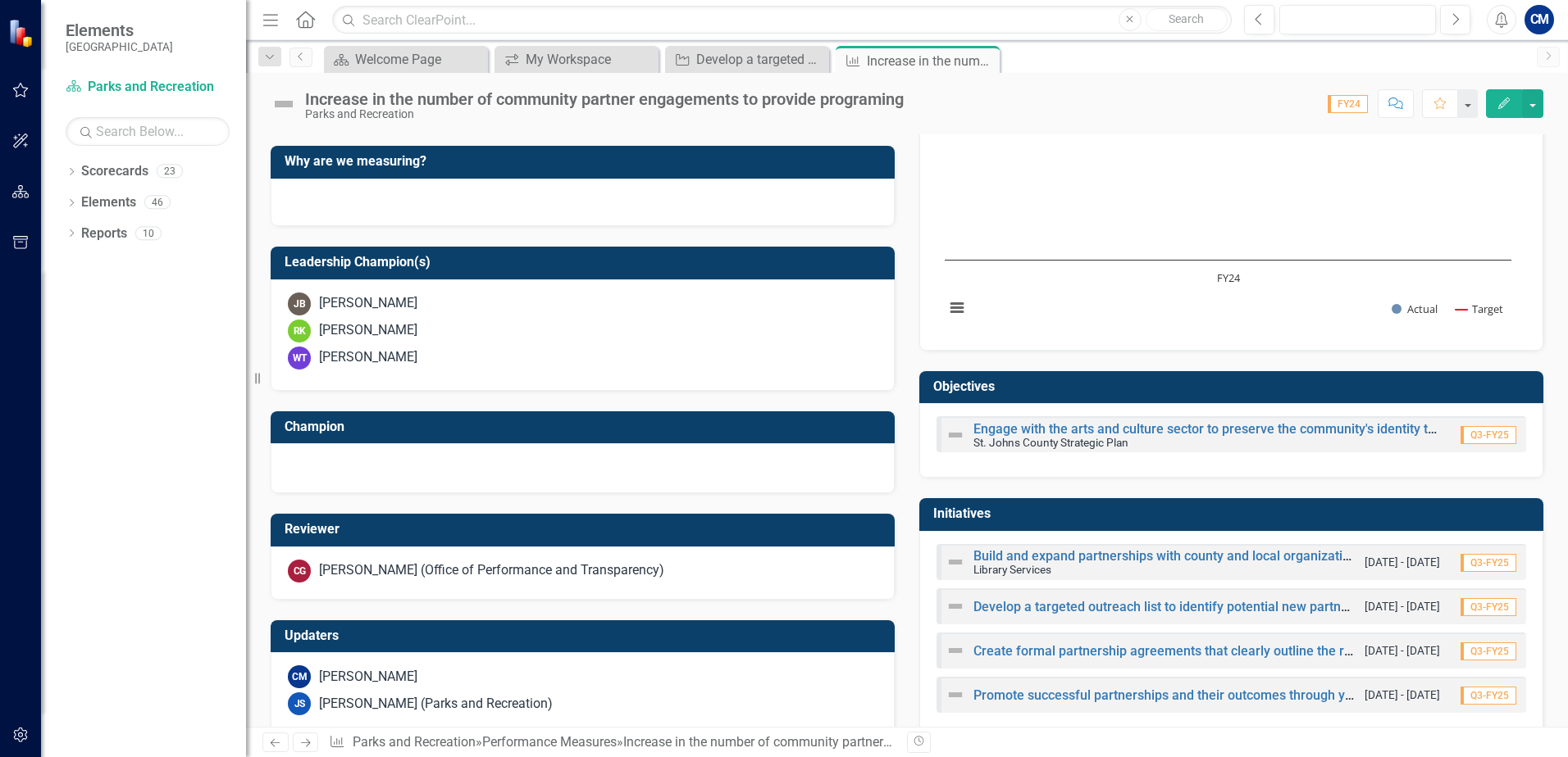
scroll to position [475, 0]
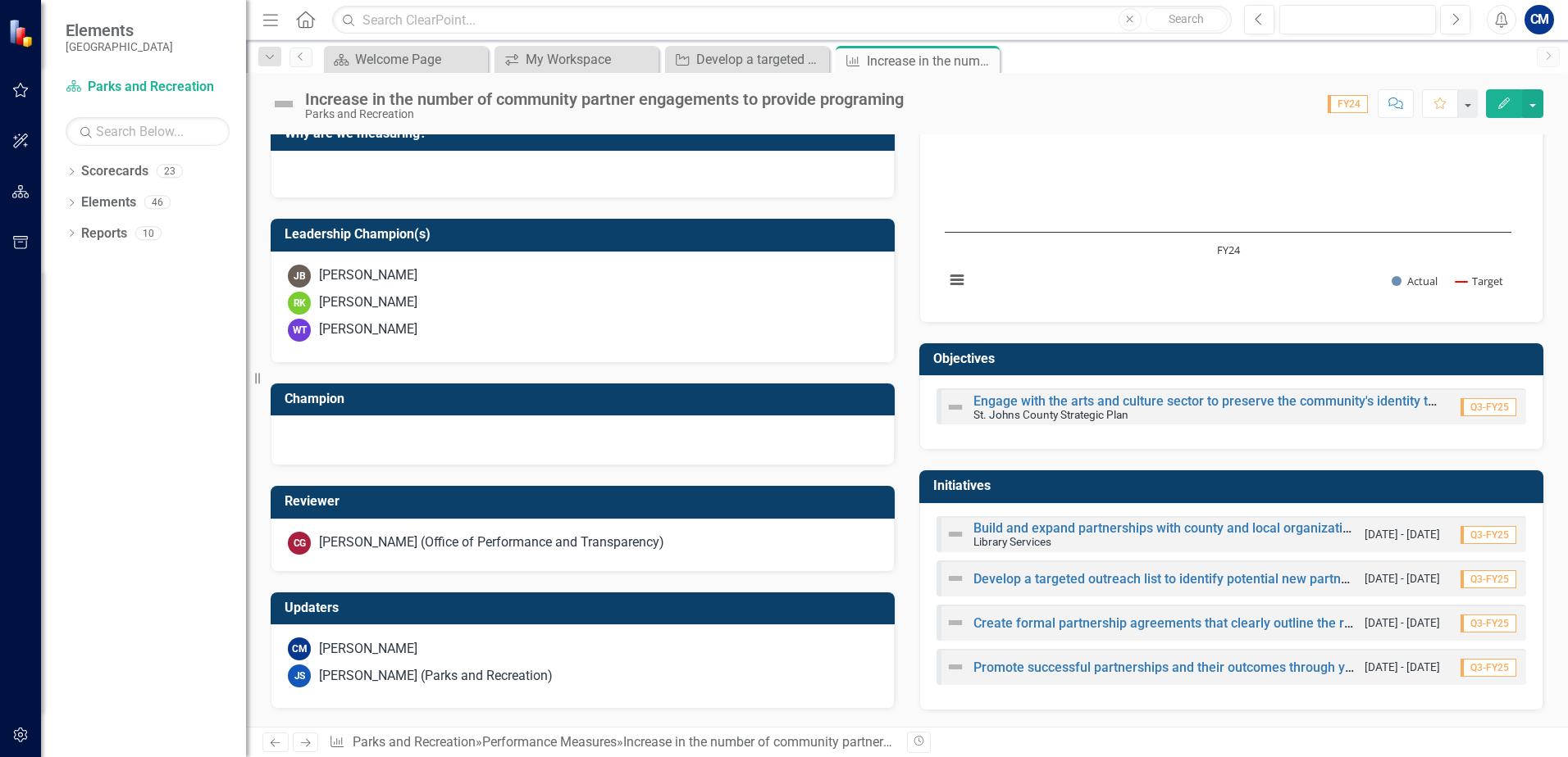
click at [1083, 659] on div "Promote successful partnerships and their outcomes through your department’s ne…" at bounding box center [1151, 667] width 411 height 19
click at [1056, 672] on link "Promote successful partnerships and their outcomes through your department’s ne…" at bounding box center [1337, 668] width 728 height 16
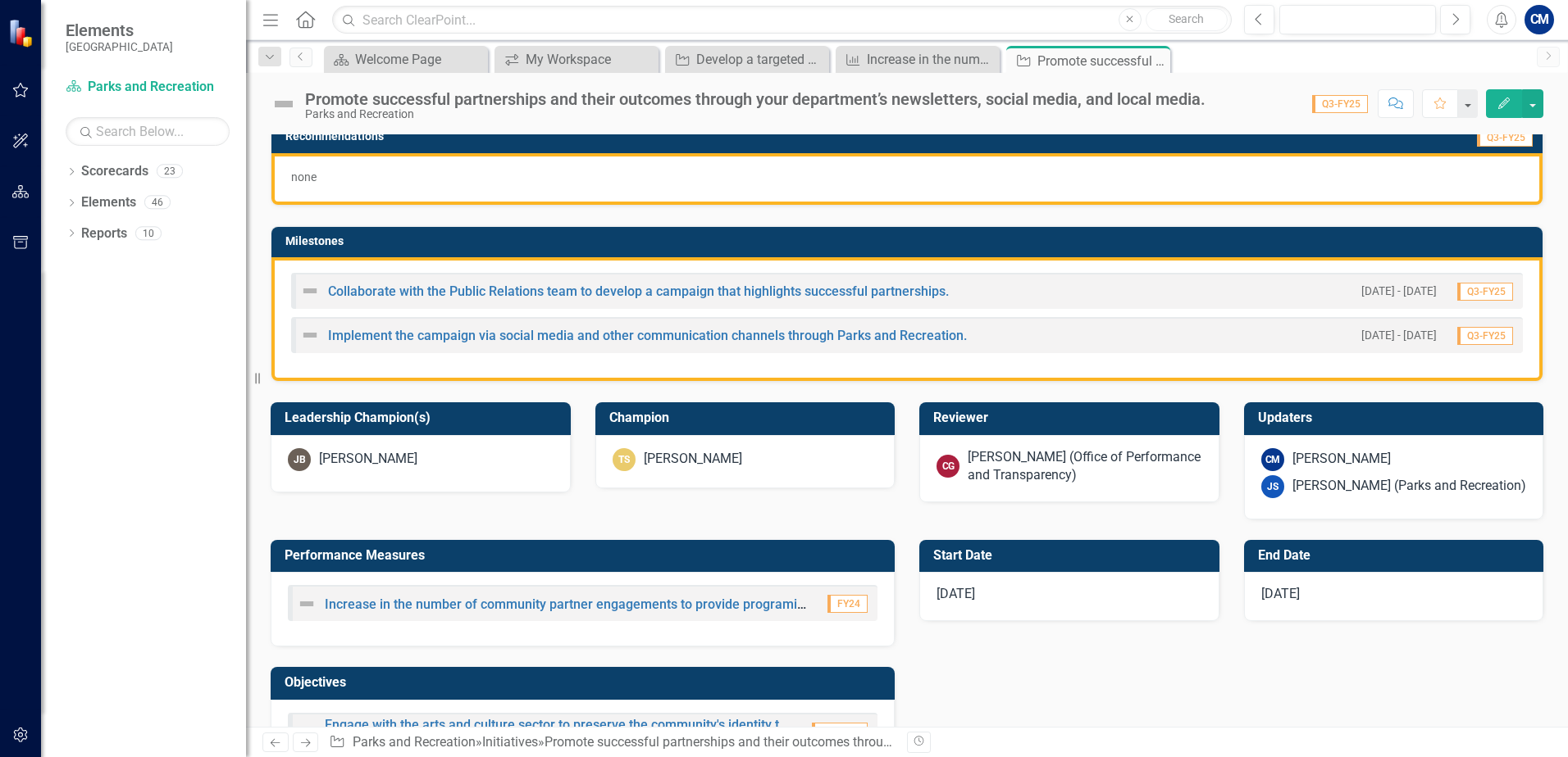
scroll to position [410, 0]
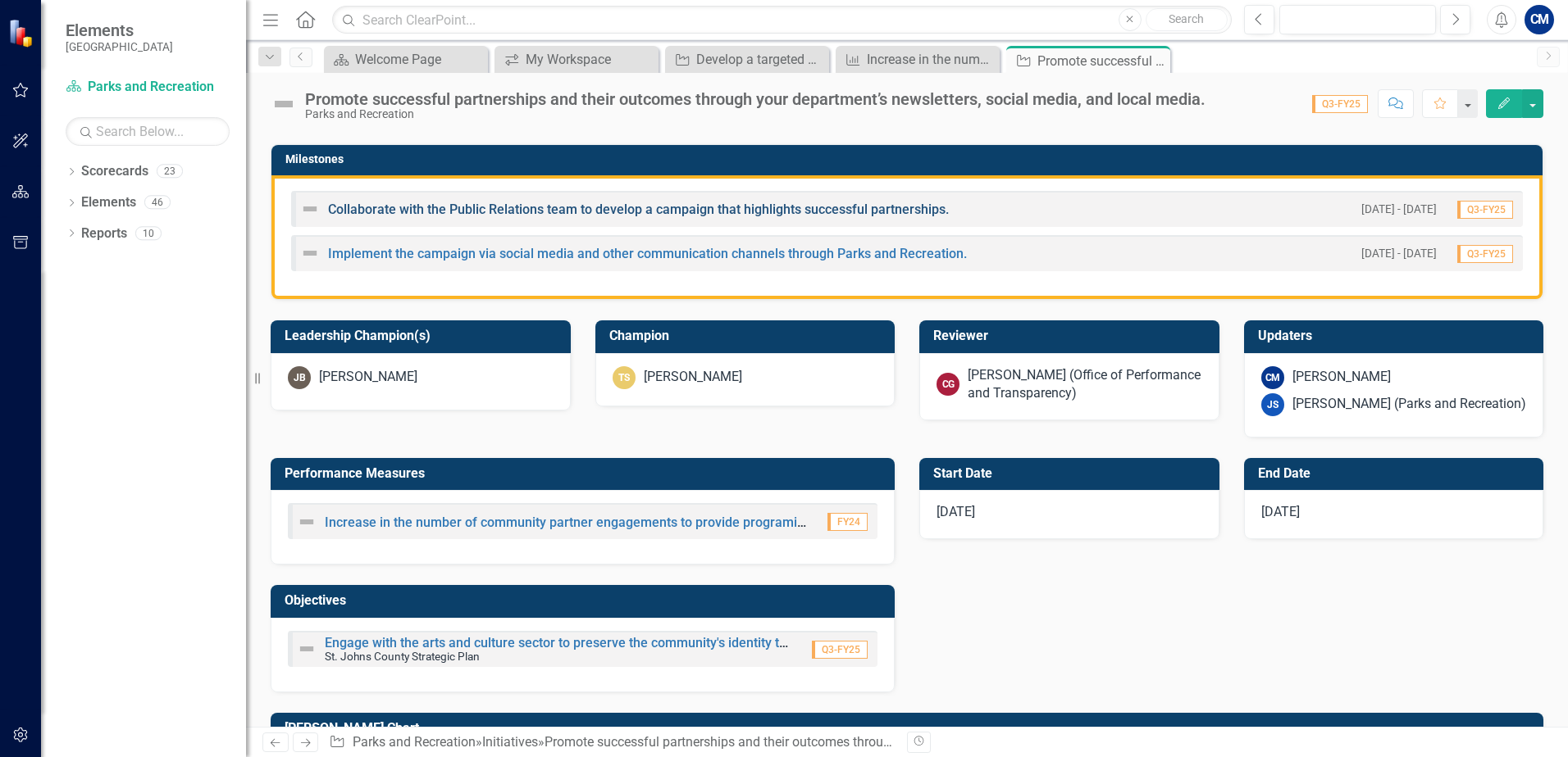
click at [555, 211] on link "Collaborate with the Public Relations team to develop a campaign that highlight…" at bounding box center [638, 209] width 621 height 16
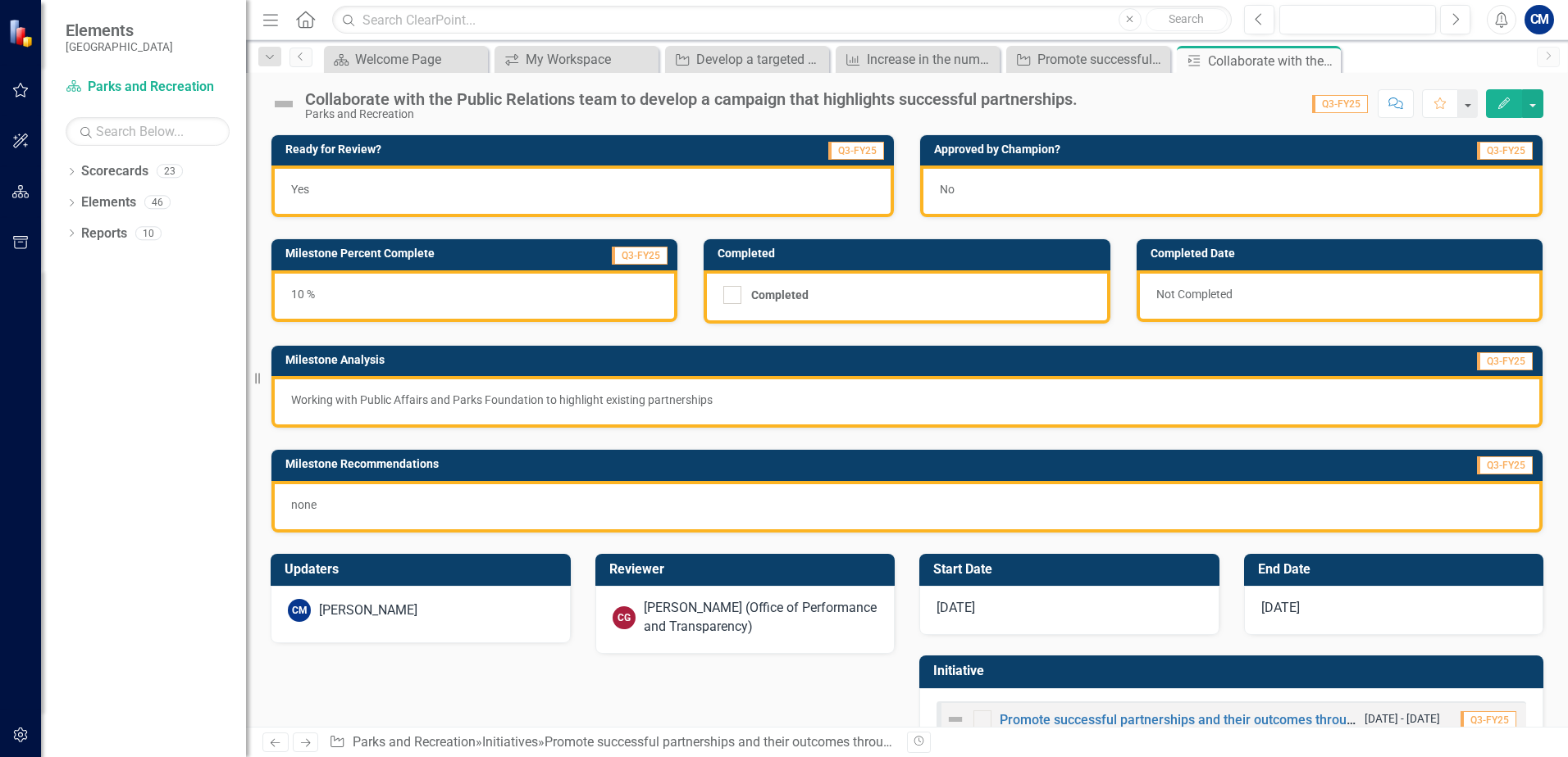
scroll to position [52, 0]
